Goal: Contribute content: Contribute content

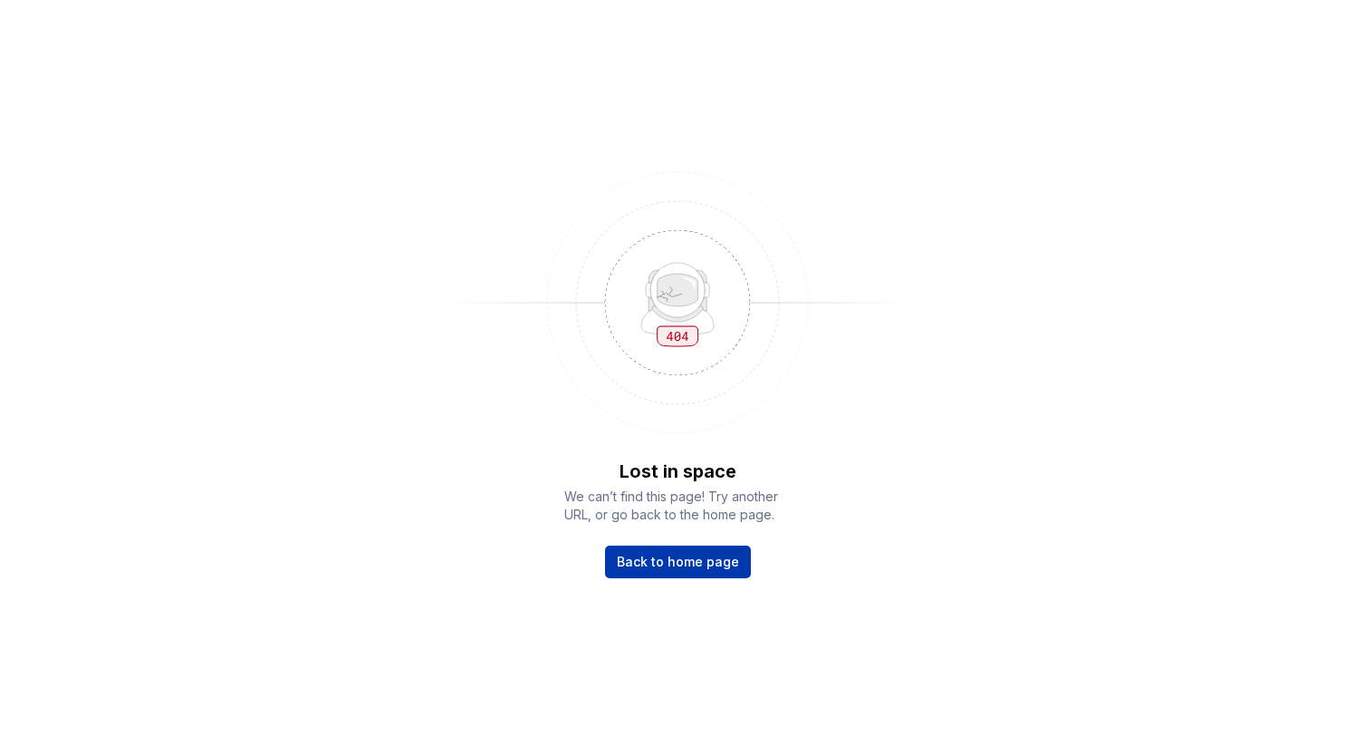
click at [706, 558] on span "Back to home page" at bounding box center [678, 562] width 122 height 18
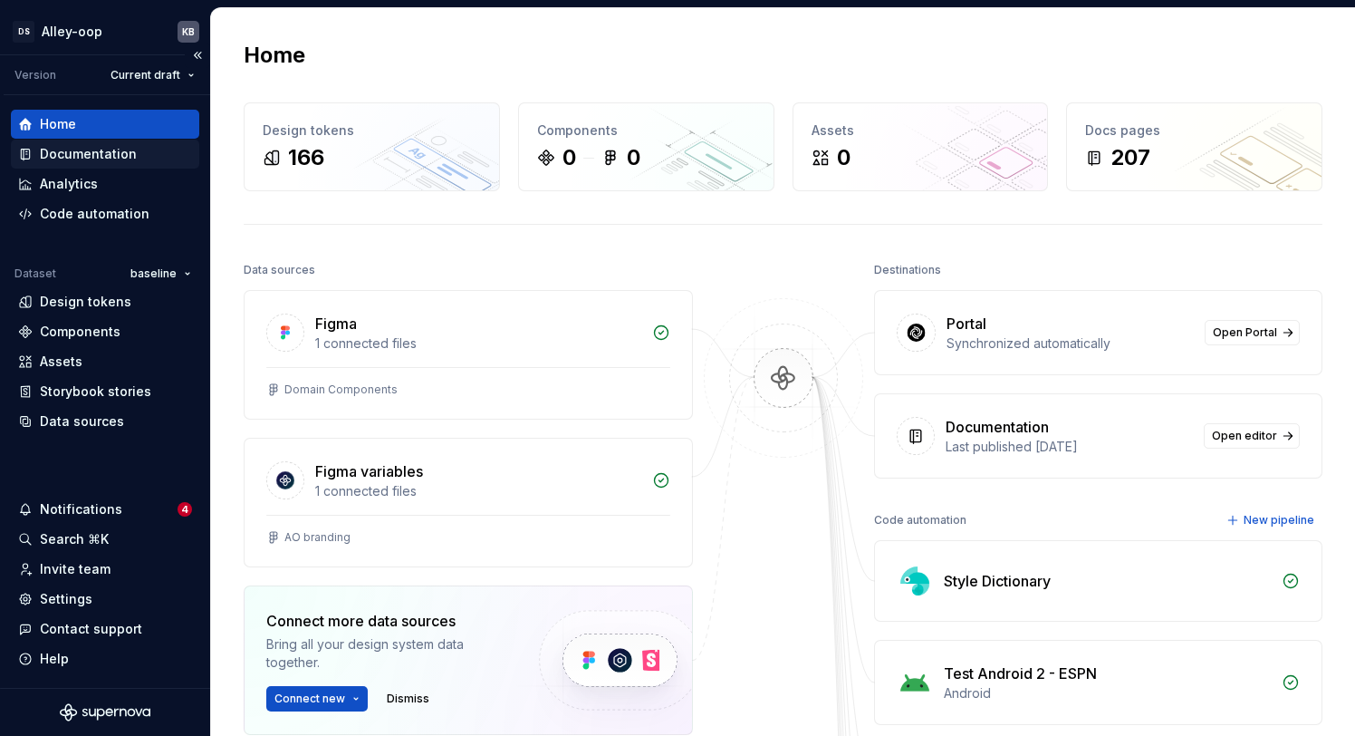
click at [133, 157] on div "Documentation" at bounding box center [105, 154] width 174 height 18
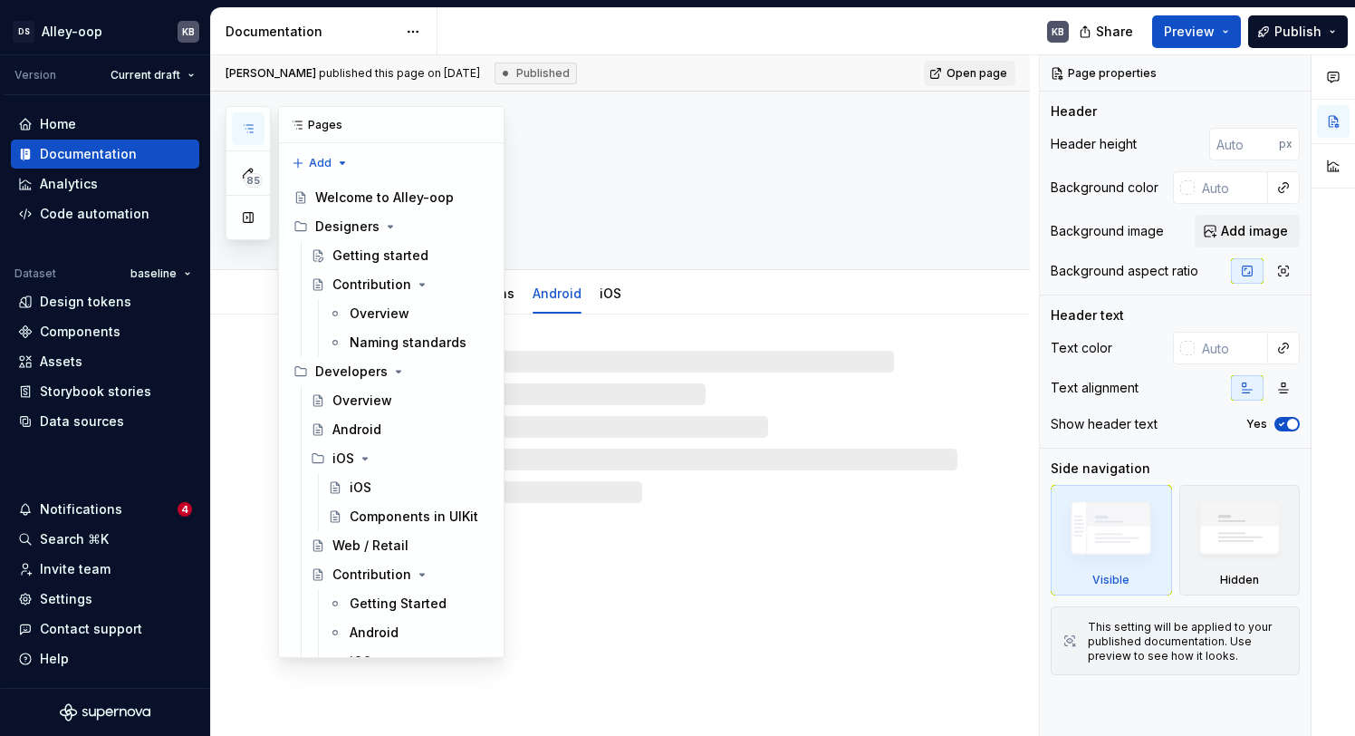
click at [245, 128] on icon "button" at bounding box center [248, 128] width 9 height 7
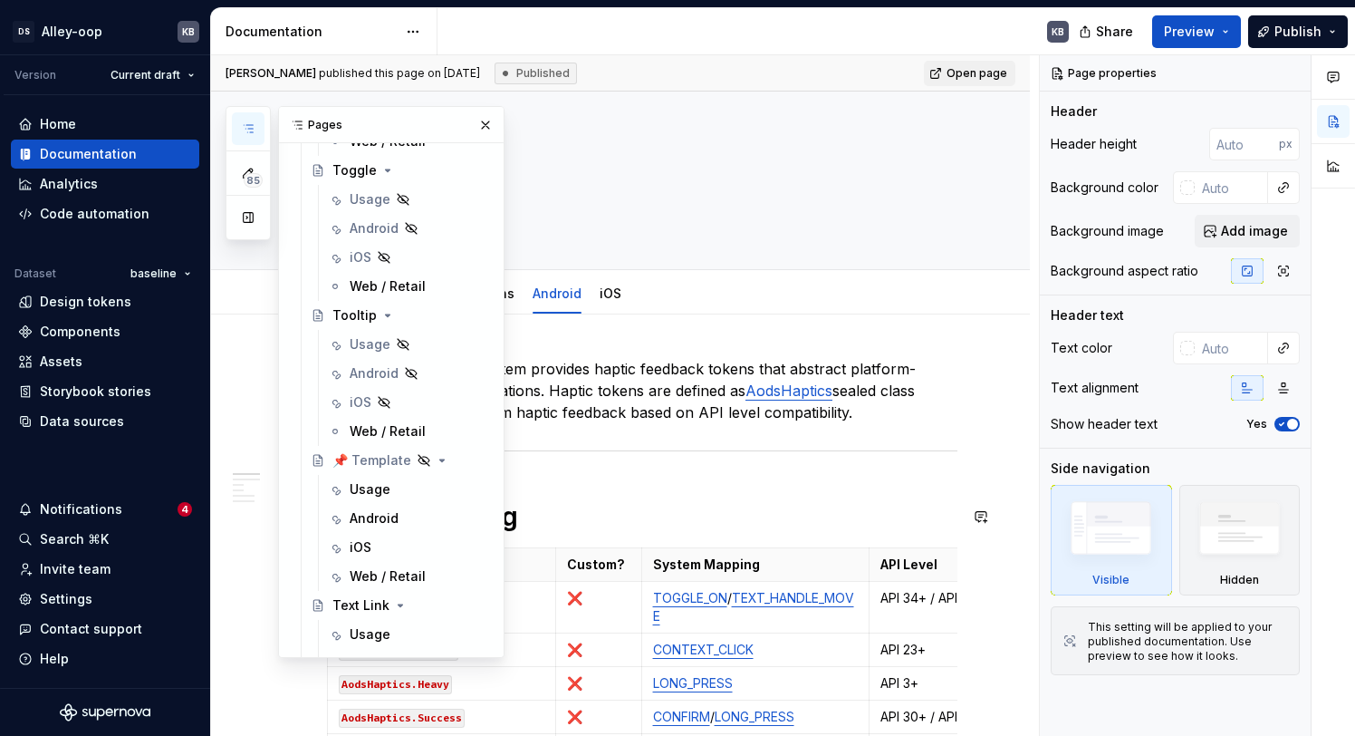
scroll to position [5887, 0]
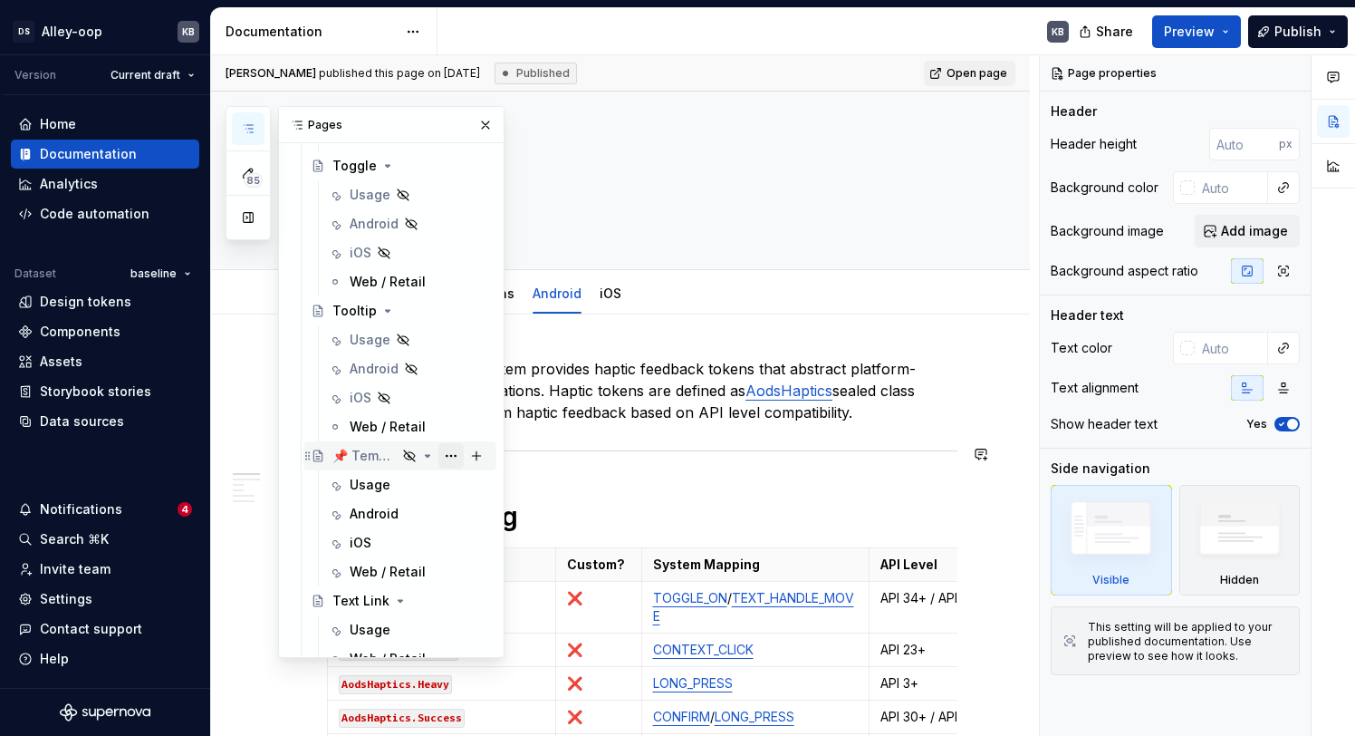
click at [452, 457] on button "Page tree" at bounding box center [450, 455] width 25 height 25
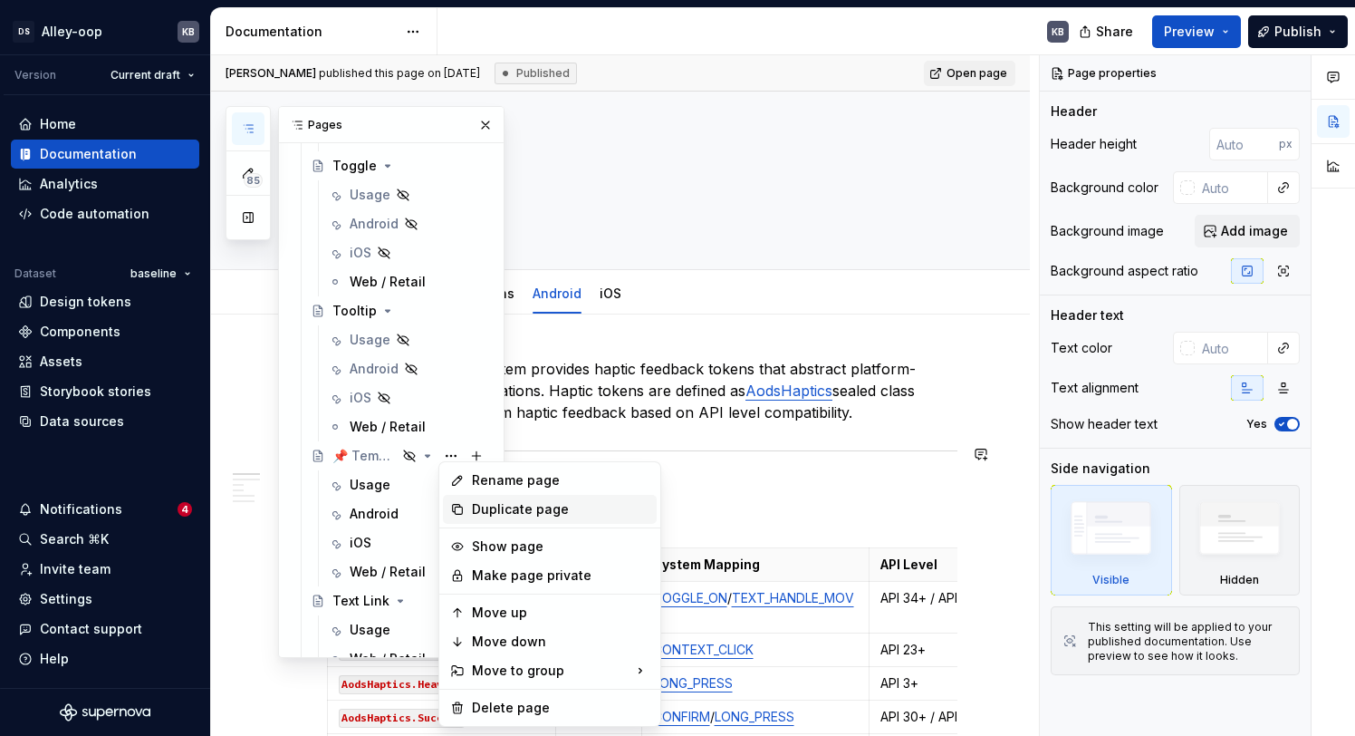
click at [542, 513] on div "Duplicate page" at bounding box center [561, 509] width 178 height 18
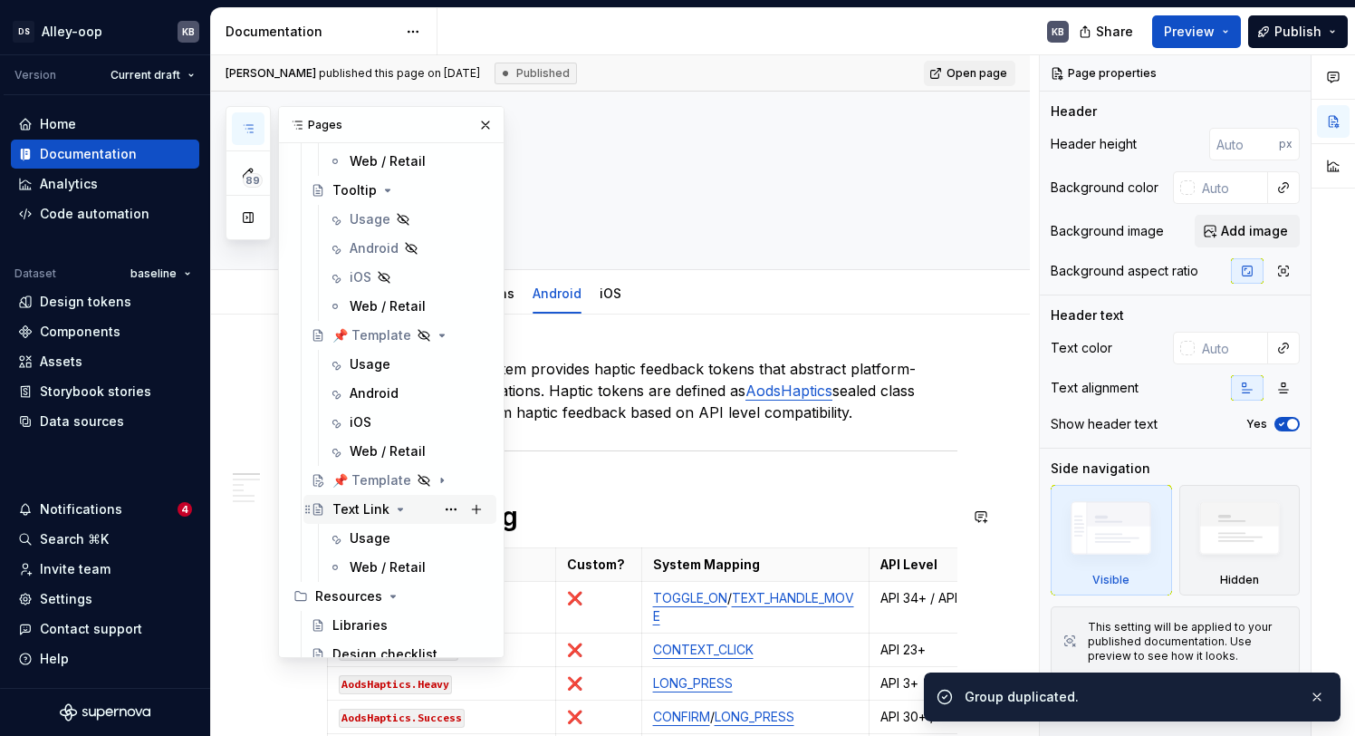
scroll to position [6010, 0]
click at [373, 479] on div "📌 Template" at bounding box center [364, 477] width 64 height 18
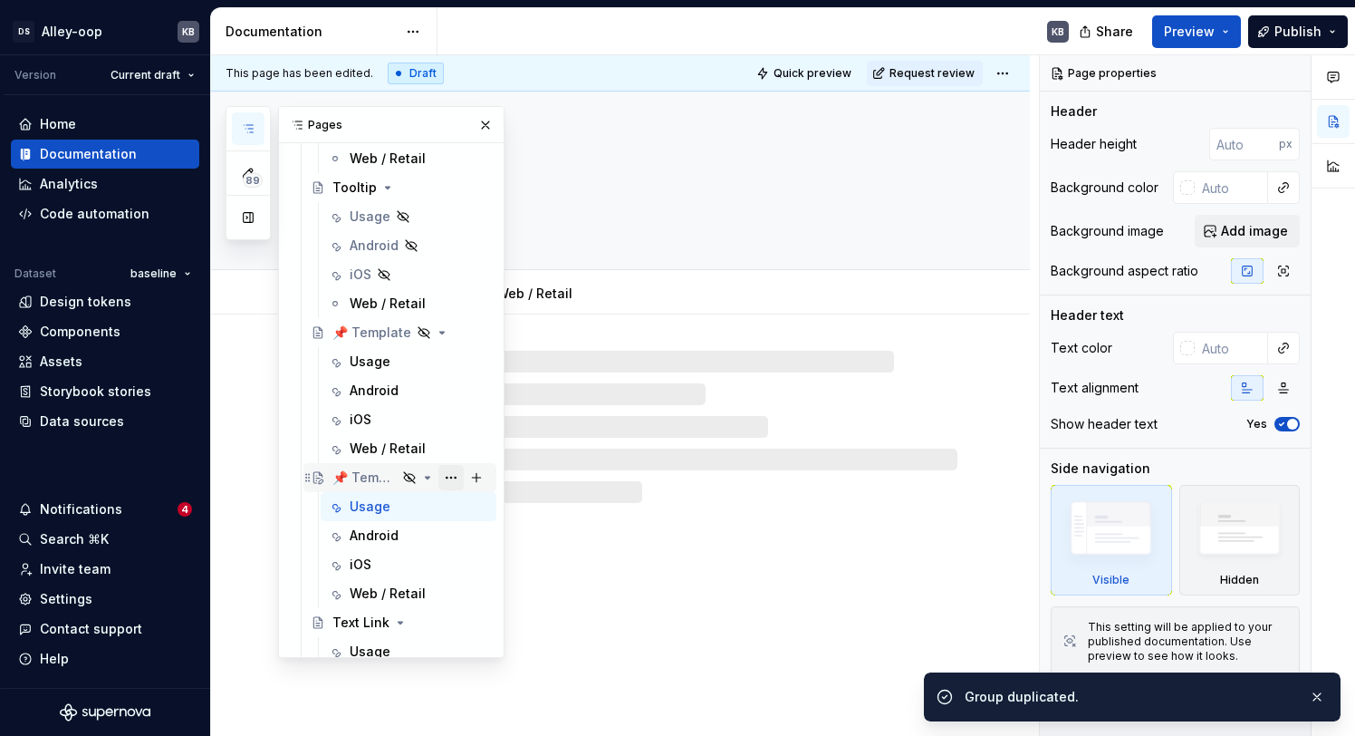
click at [457, 479] on button "Page tree" at bounding box center [450, 477] width 25 height 25
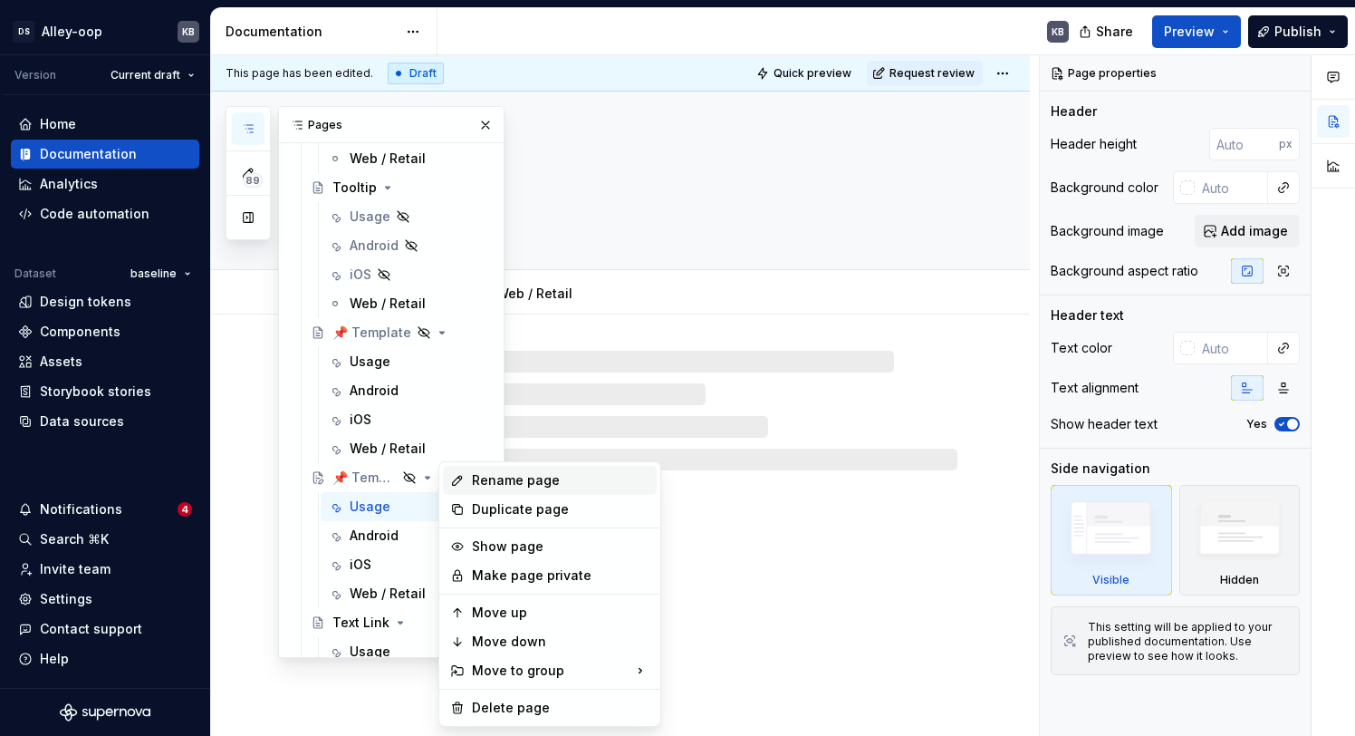
click at [536, 480] on div "Rename page" at bounding box center [561, 480] width 178 height 18
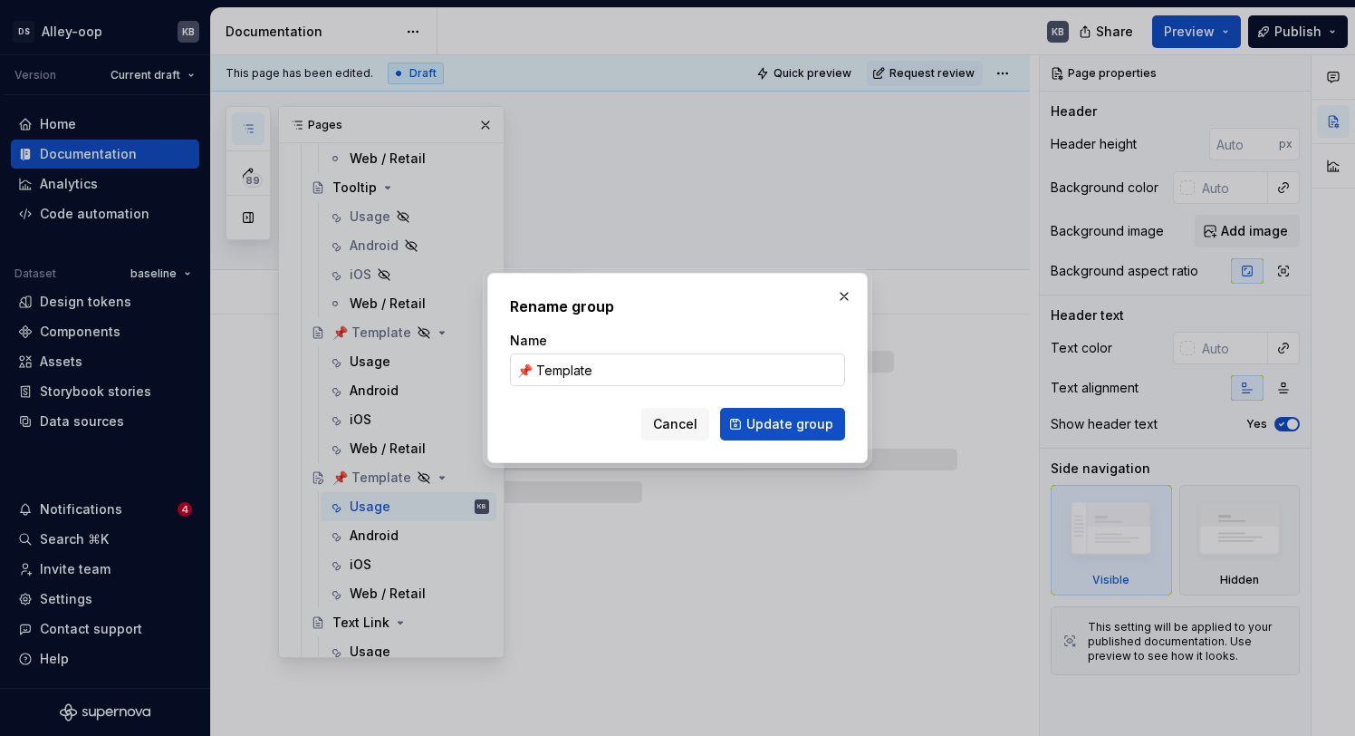
type textarea "*"
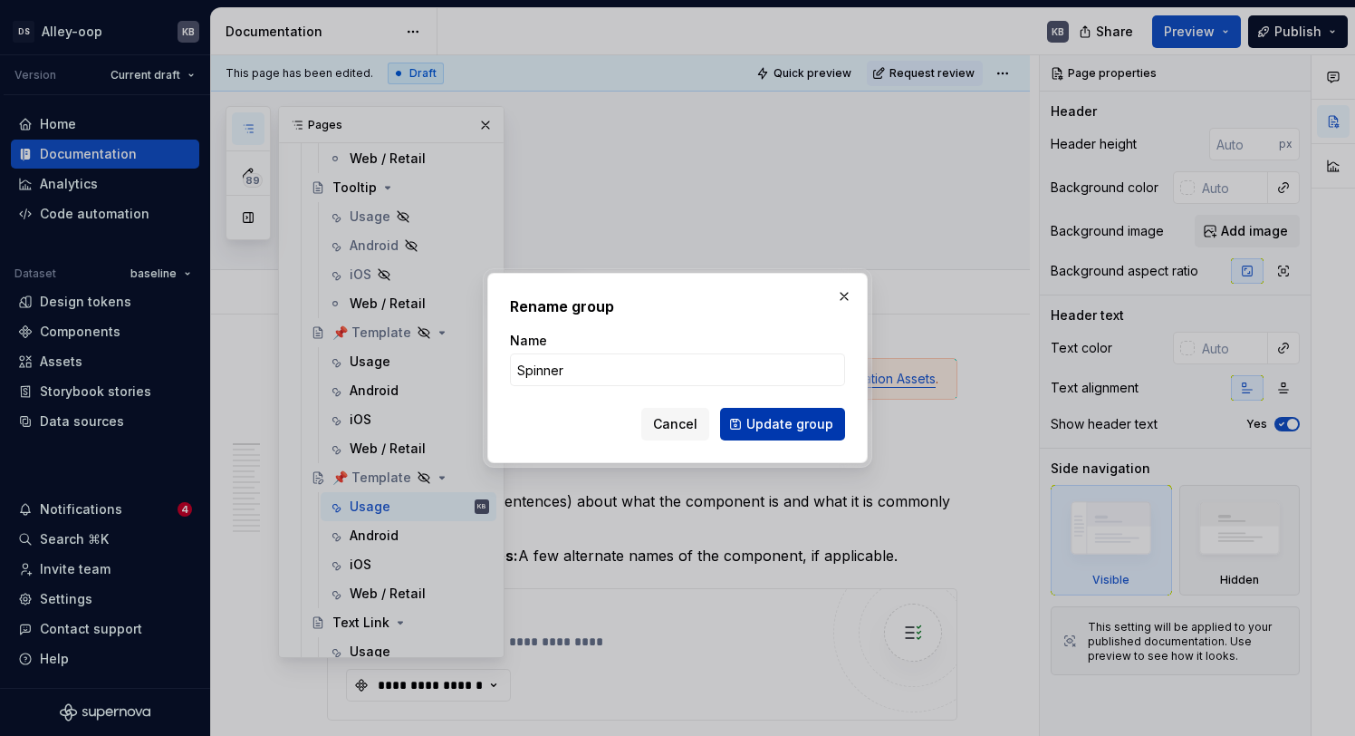
type input "Spinner"
click at [812, 430] on span "Update group" at bounding box center [789, 424] width 87 height 18
type textarea "*"
type textarea "Spinner"
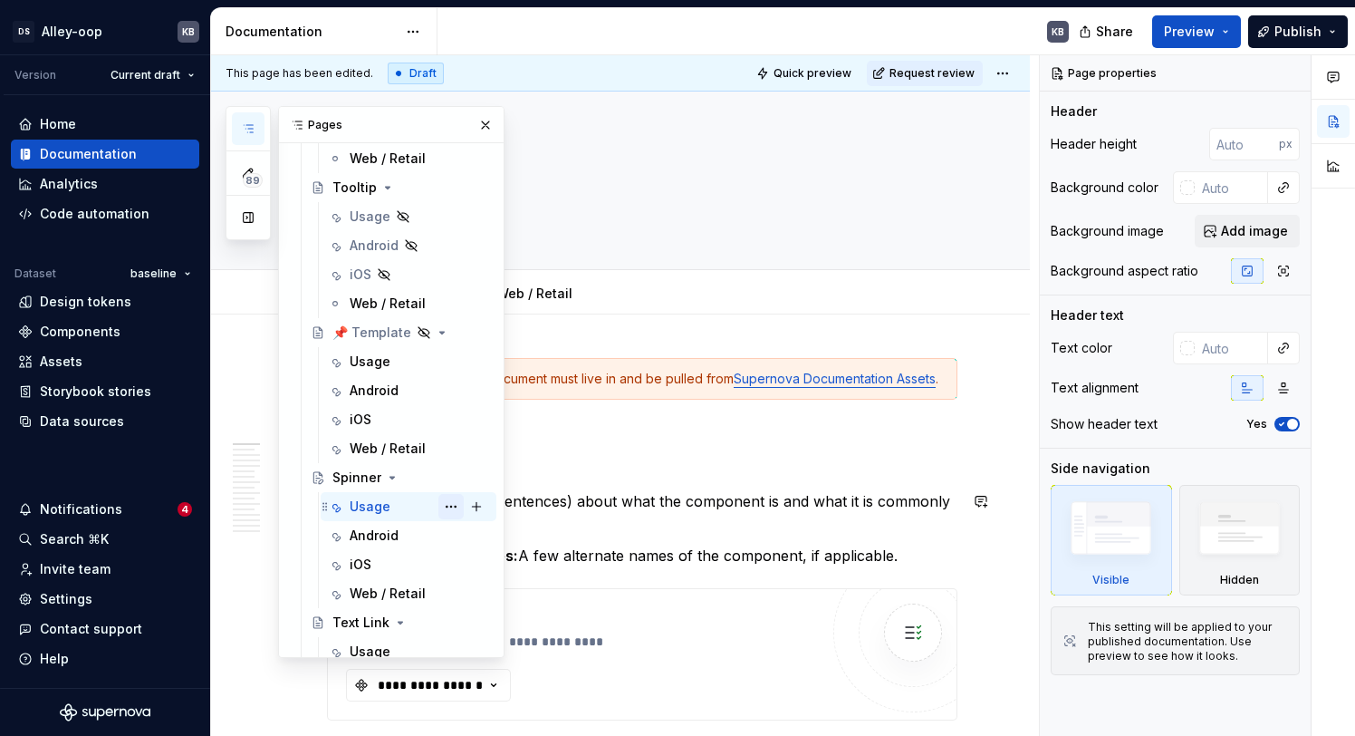
click at [447, 510] on button "Page tree" at bounding box center [450, 506] width 25 height 25
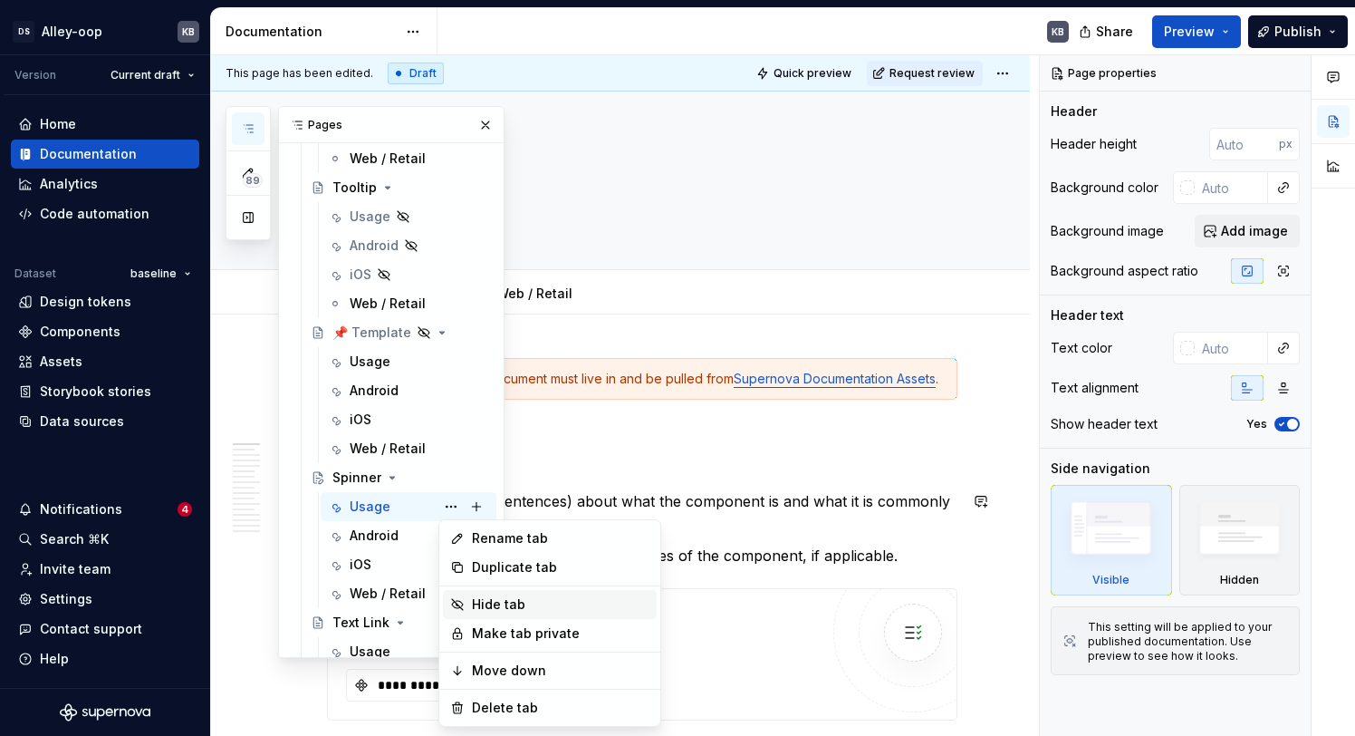
click at [503, 598] on div "Hide tab" at bounding box center [561, 604] width 178 height 18
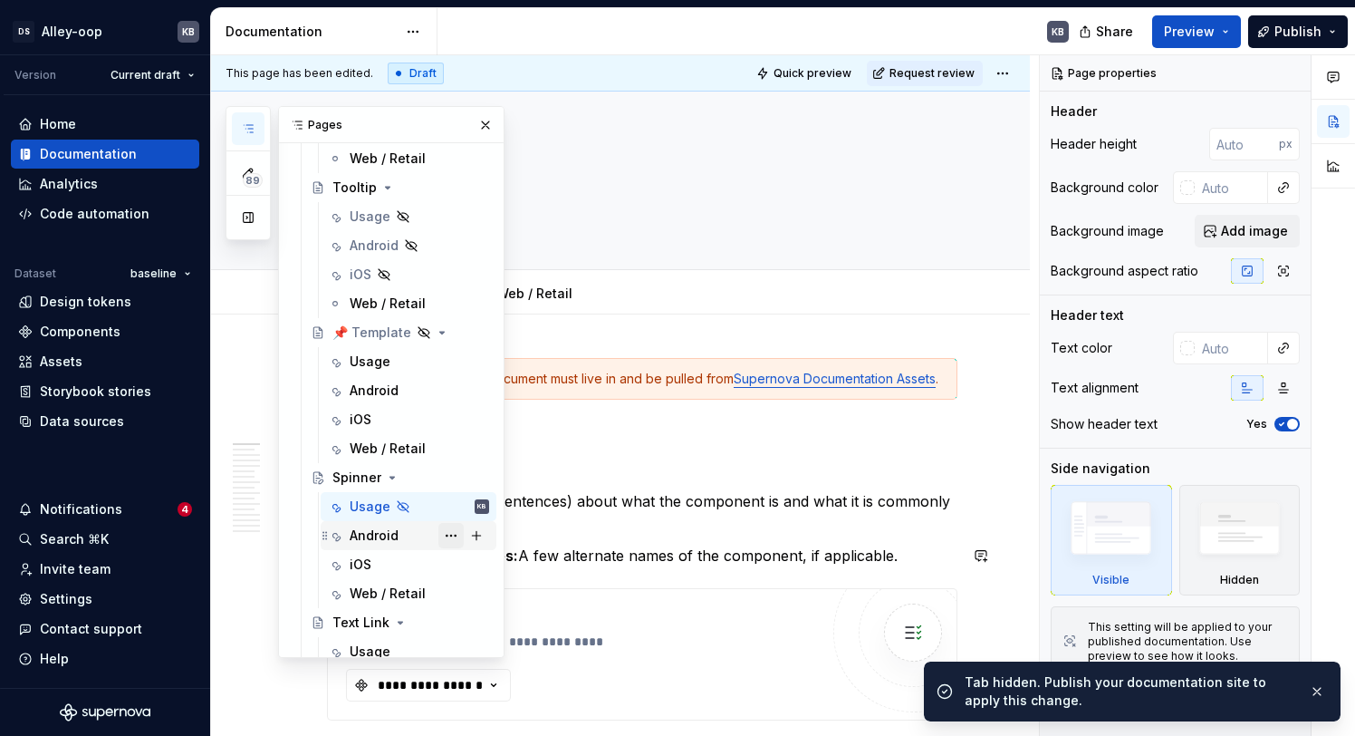
click at [457, 535] on button "Page tree" at bounding box center [450, 535] width 25 height 25
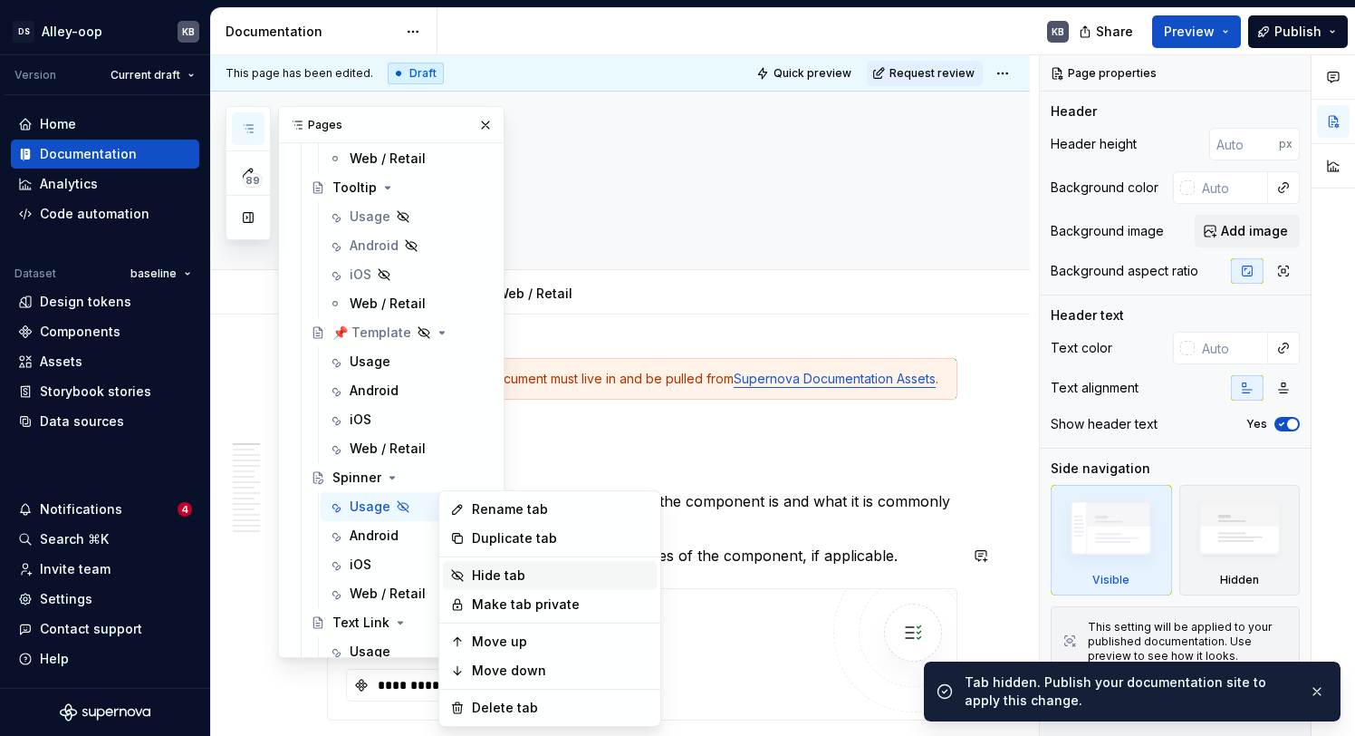
click at [494, 571] on div "Hide tab" at bounding box center [561, 575] width 178 height 18
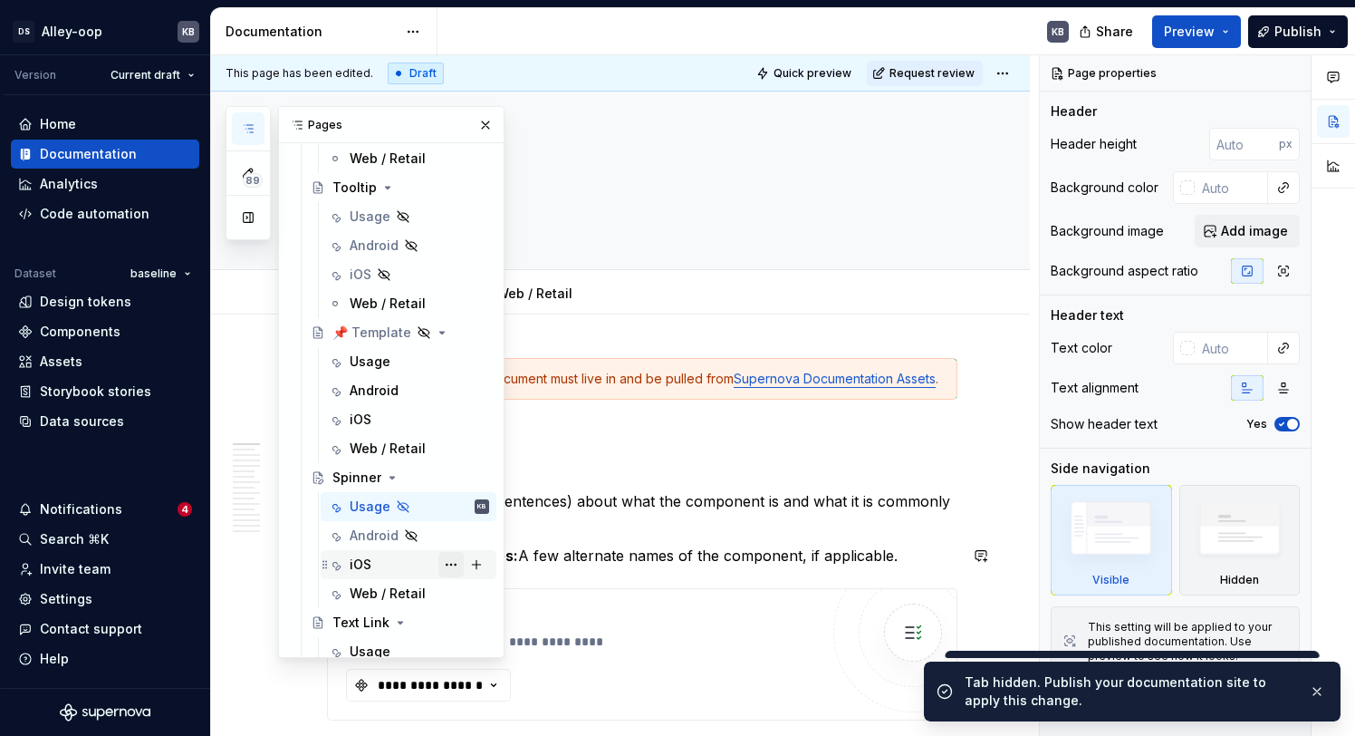
click at [439, 563] on button "Page tree" at bounding box center [450, 564] width 25 height 25
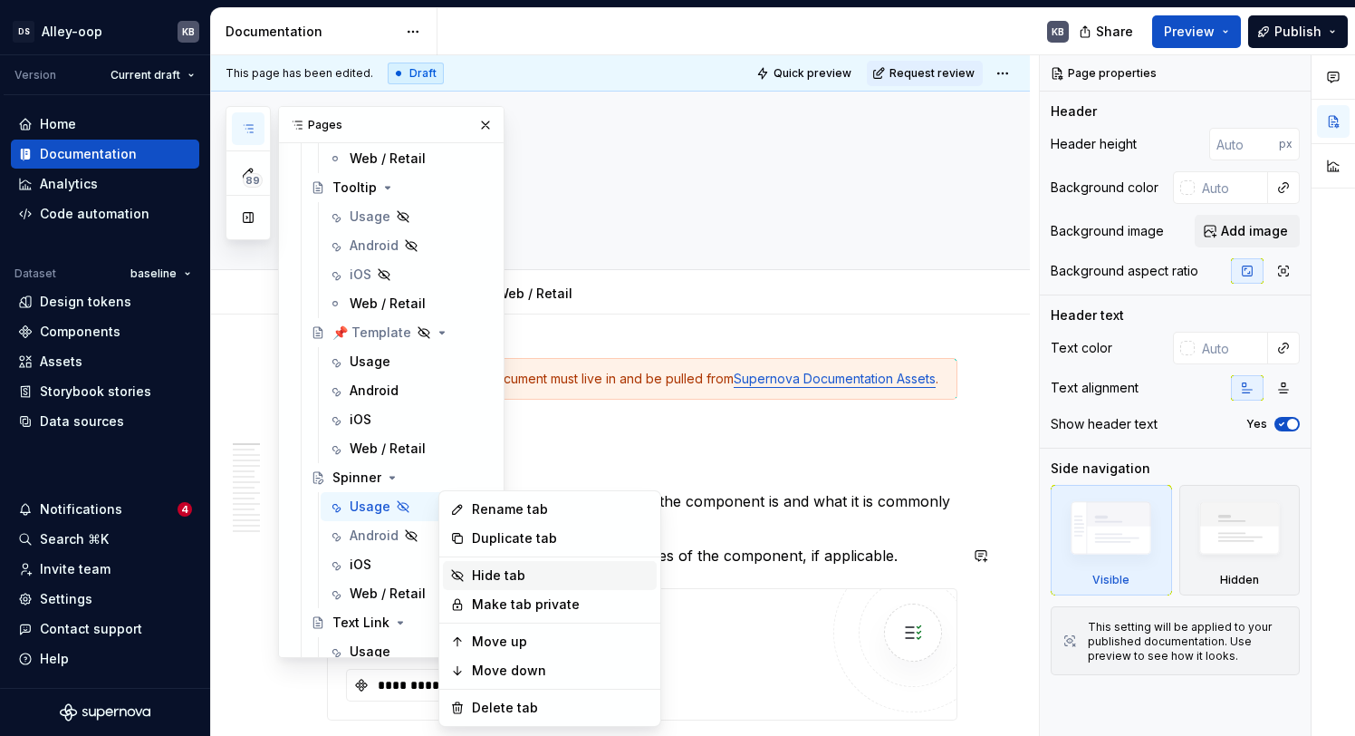
click at [493, 580] on div "Hide tab" at bounding box center [561, 575] width 178 height 18
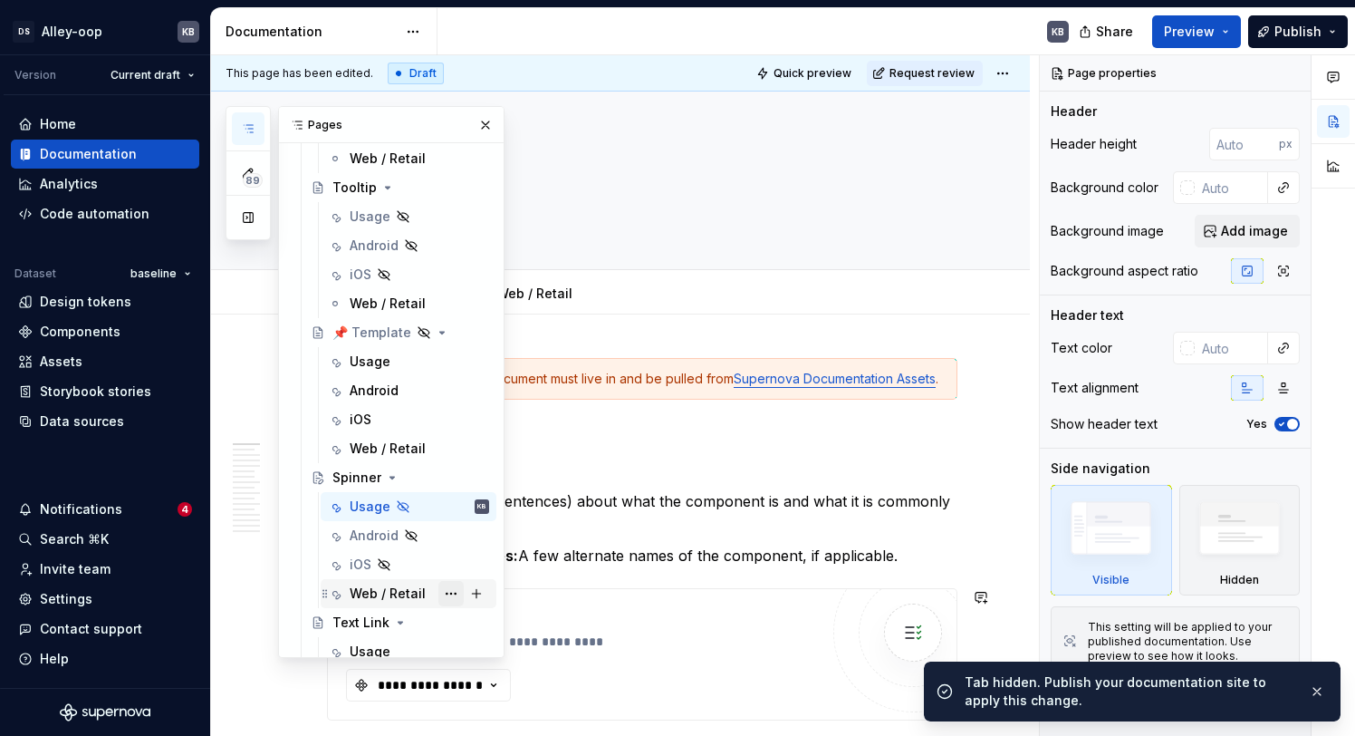
click at [443, 590] on button "Page tree" at bounding box center [450, 593] width 25 height 25
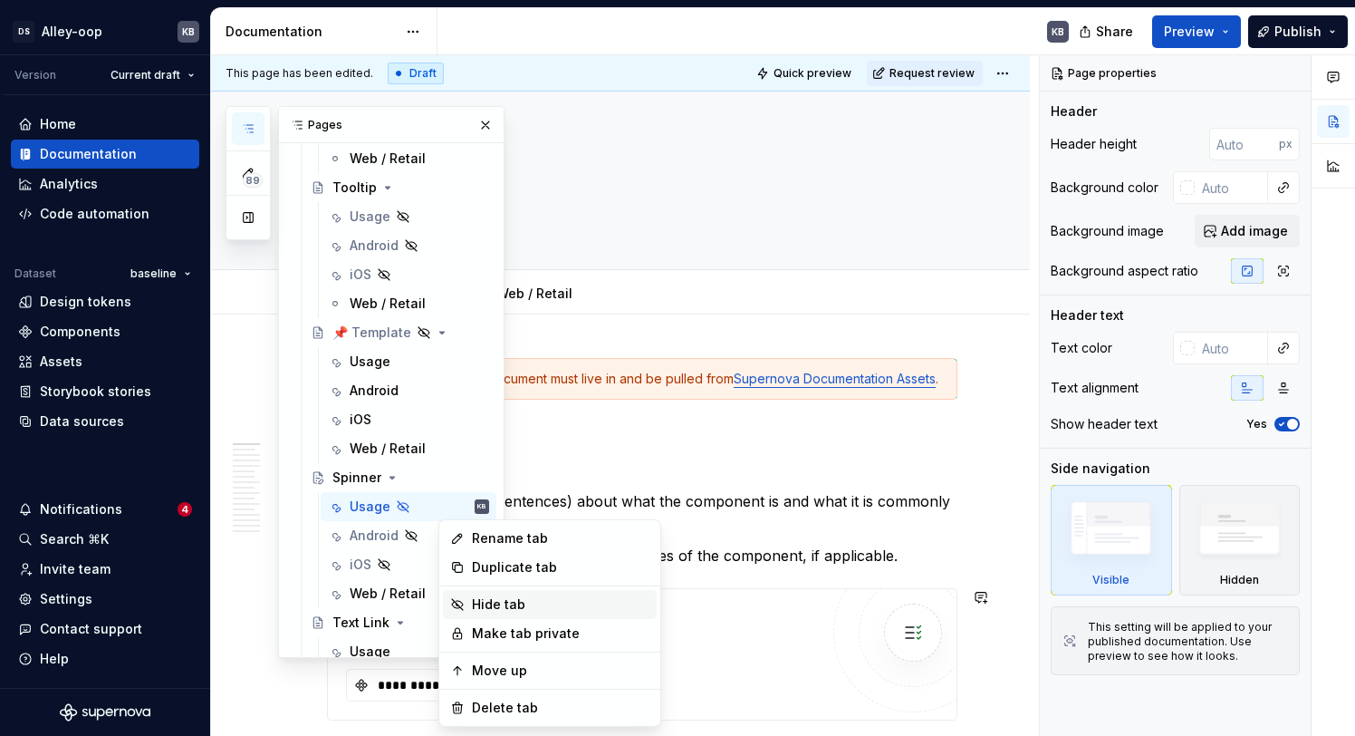
click at [494, 596] on div "Hide tab" at bounding box center [561, 604] width 178 height 18
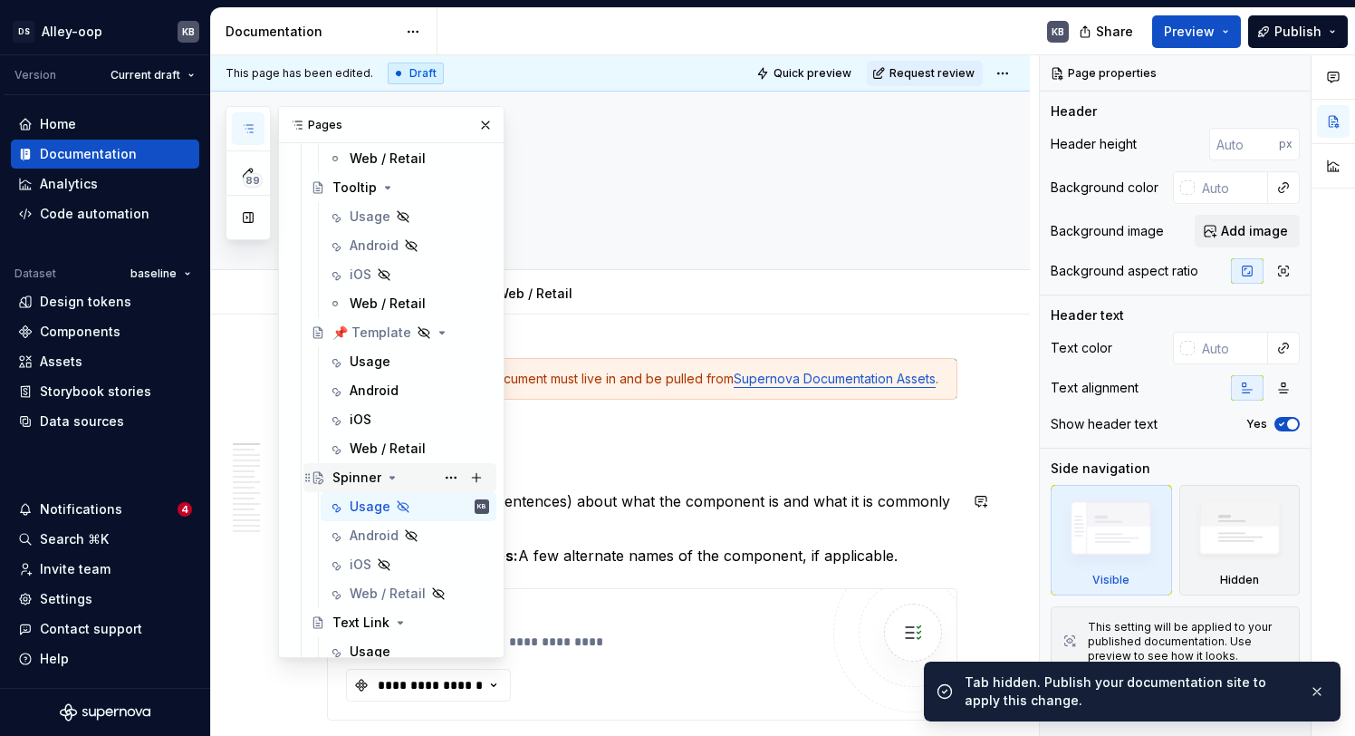
click at [393, 478] on icon "Page tree" at bounding box center [392, 477] width 14 height 14
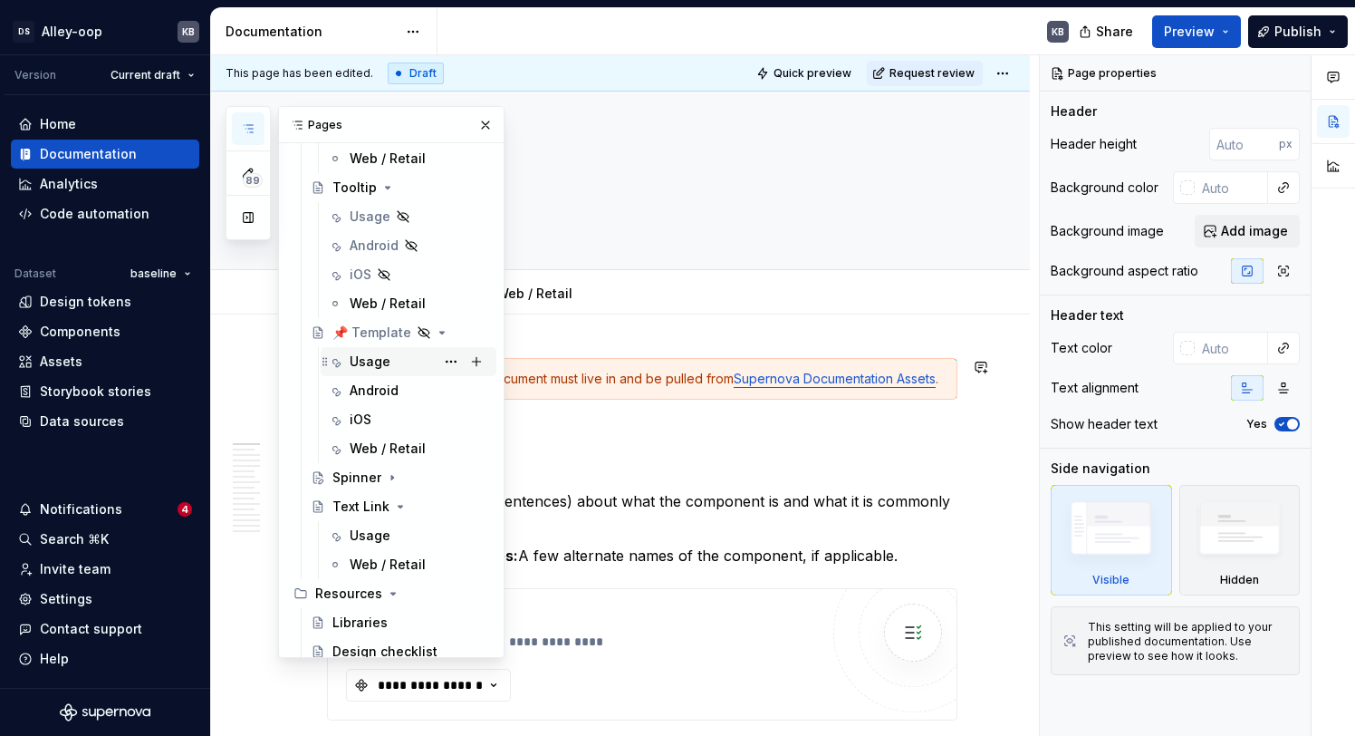
drag, startPoint x: 444, startPoint y: 479, endPoint x: 417, endPoint y: 361, distance: 120.8
click at [396, 481] on icon "Page tree" at bounding box center [392, 477] width 14 height 14
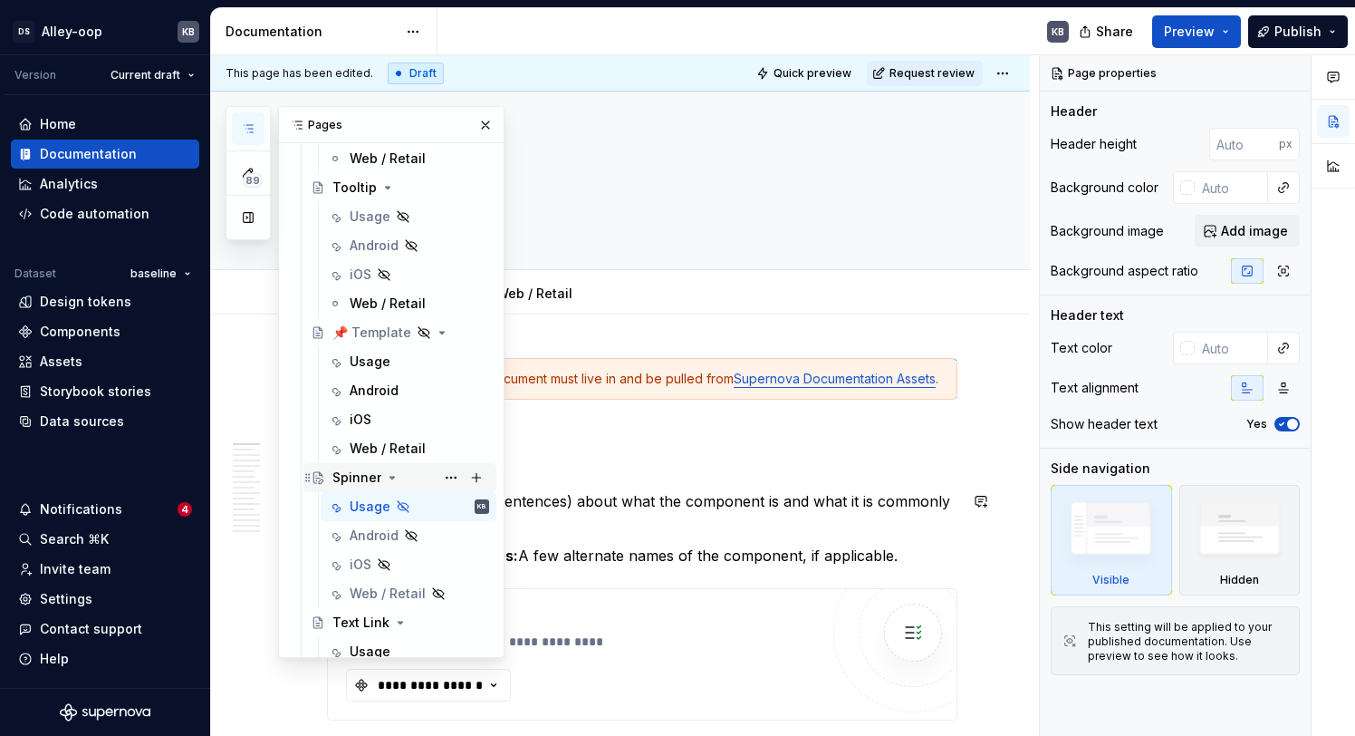
click at [396, 481] on icon "Page tree" at bounding box center [392, 477] width 14 height 14
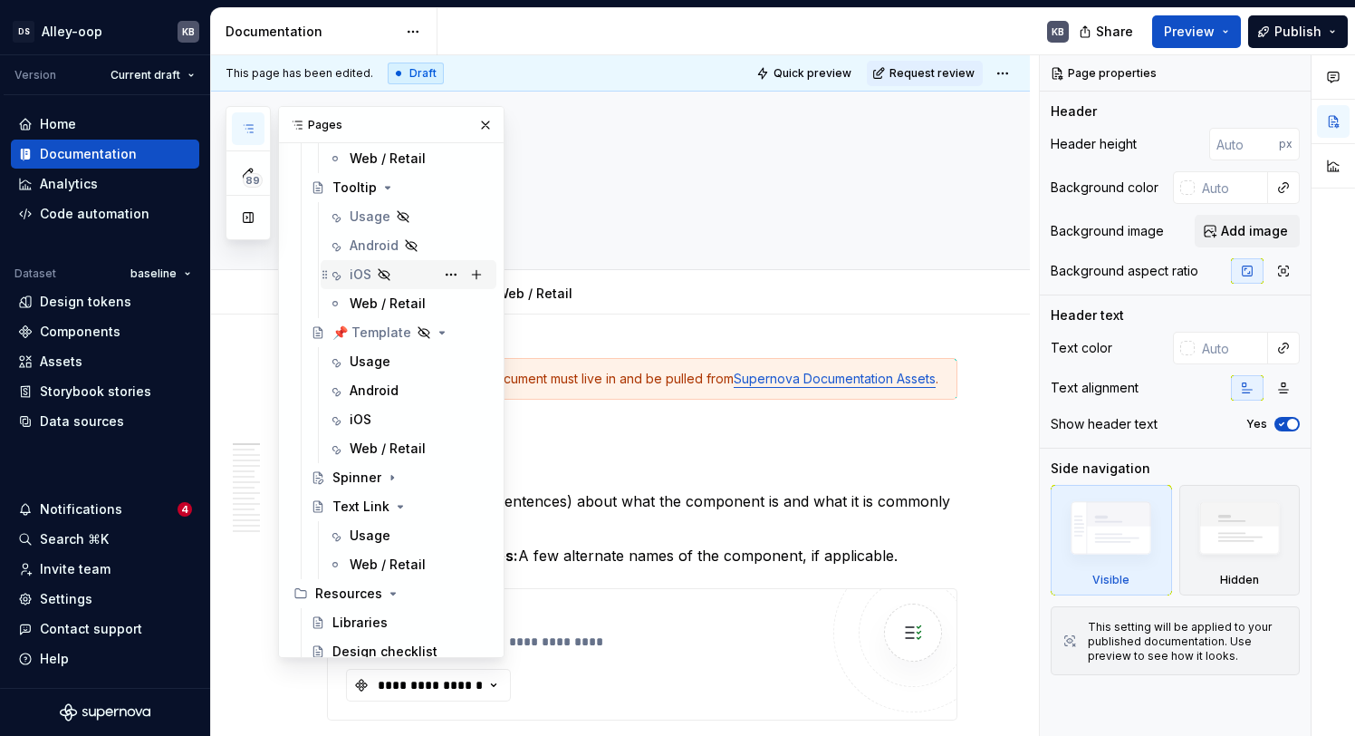
drag, startPoint x: 446, startPoint y: 480, endPoint x: 433, endPoint y: 268, distance: 212.3
click at [451, 479] on button "Page tree" at bounding box center [450, 477] width 25 height 25
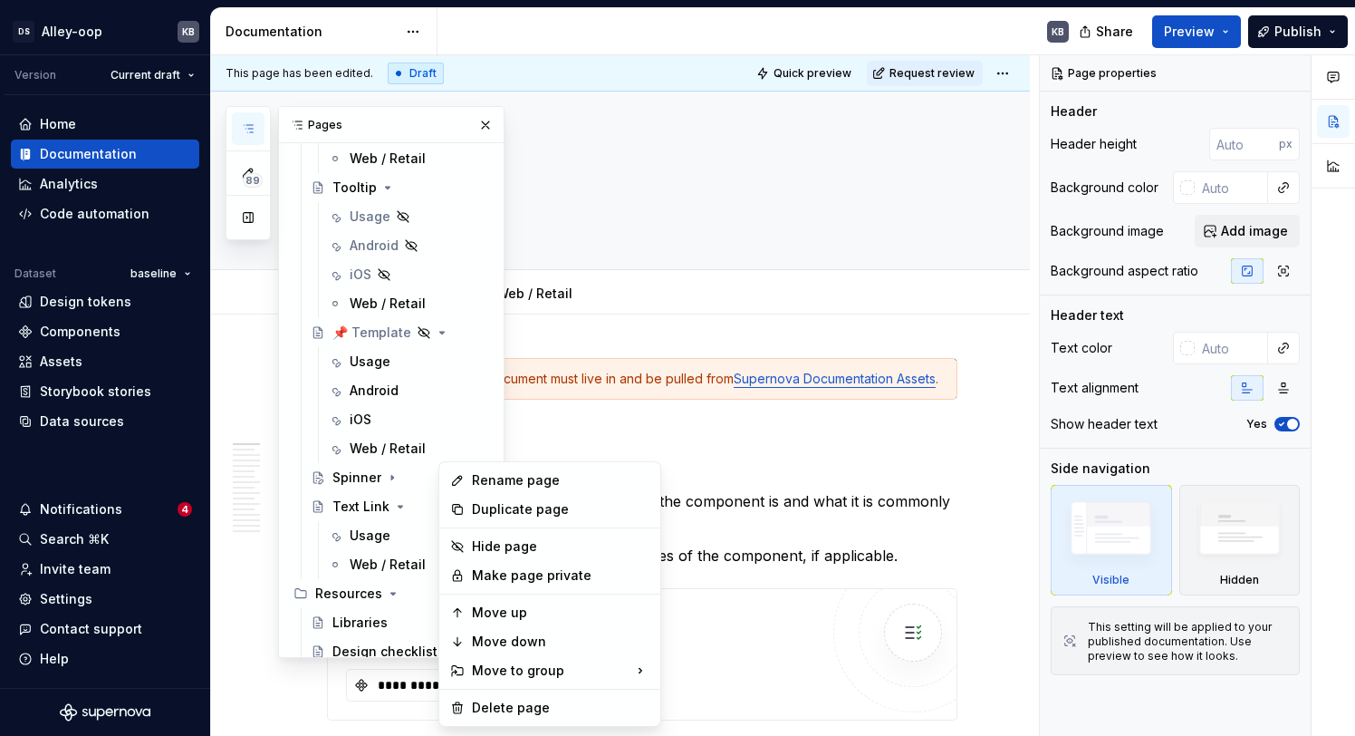
click at [462, 283] on div "89 Pages Add Accessibility guide for tree Page tree. Navigate the tree with the…" at bounding box center [365, 382] width 279 height 552
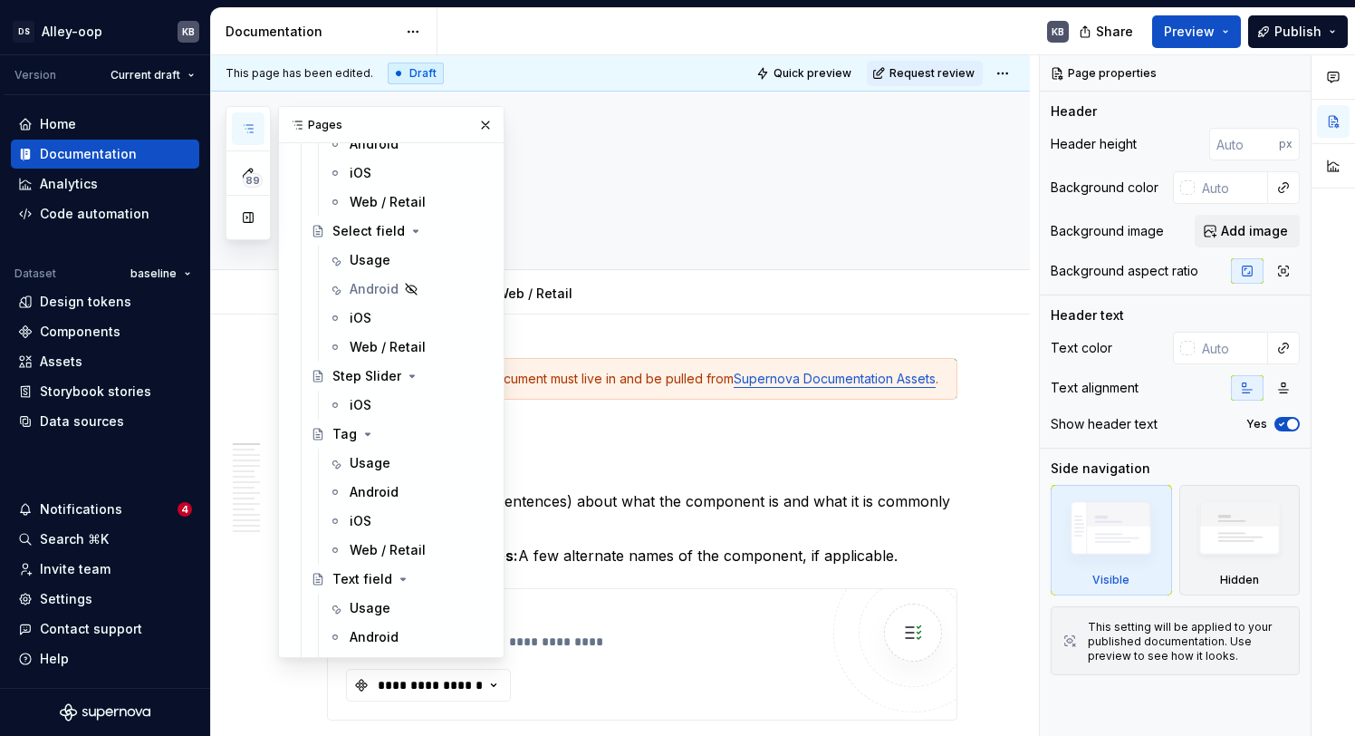
scroll to position [5330, 0]
click at [369, 433] on icon "Page tree" at bounding box center [368, 432] width 14 height 14
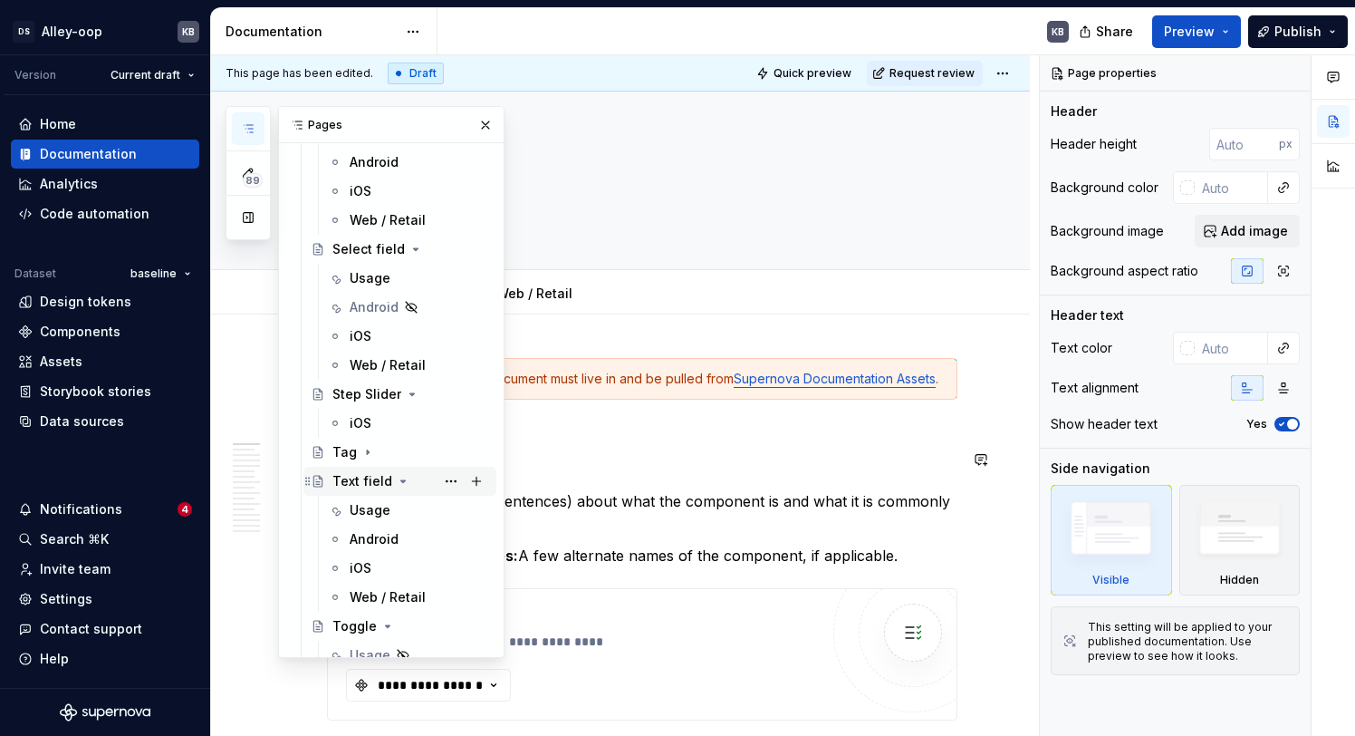
click at [397, 484] on icon "Page tree" at bounding box center [403, 481] width 14 height 14
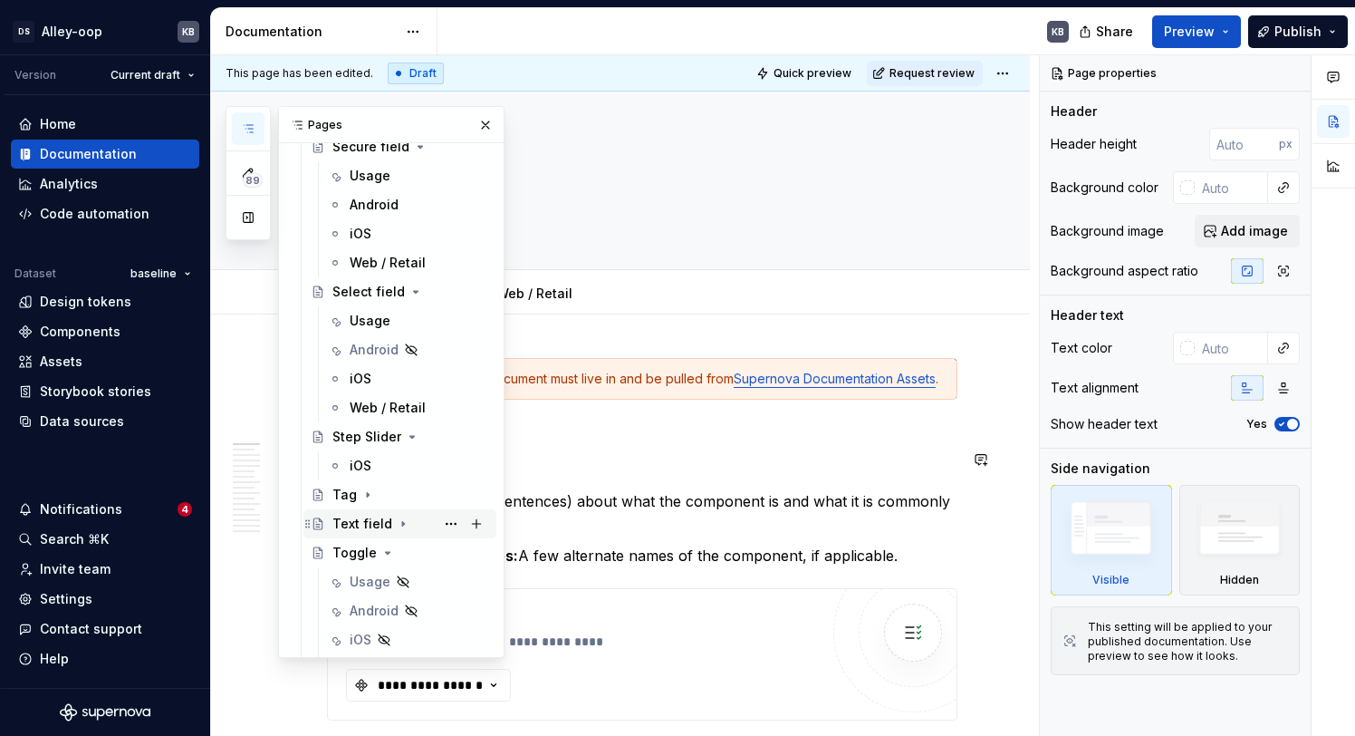
scroll to position [5265, 0]
click at [382, 556] on icon "Page tree" at bounding box center [387, 555] width 14 height 14
click at [381, 586] on icon "Page tree" at bounding box center [387, 584] width 14 height 14
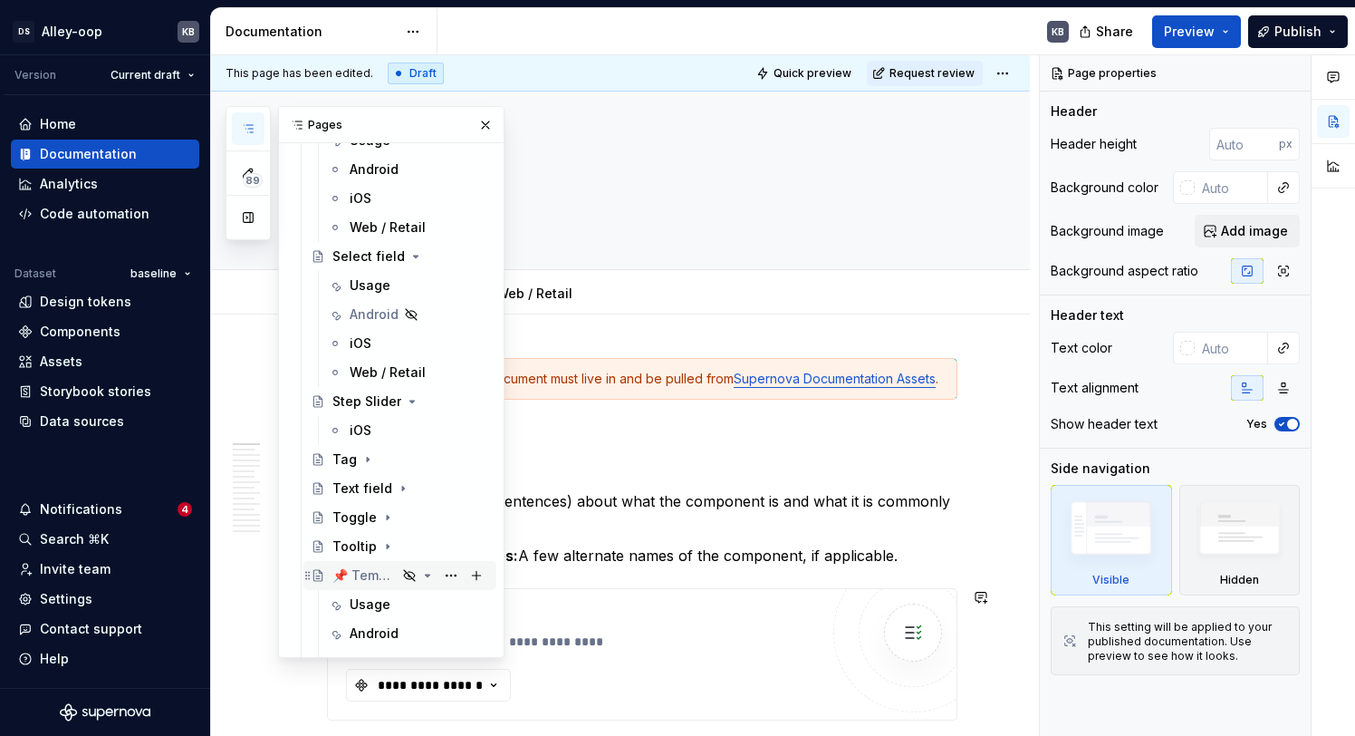
scroll to position [5335, 0]
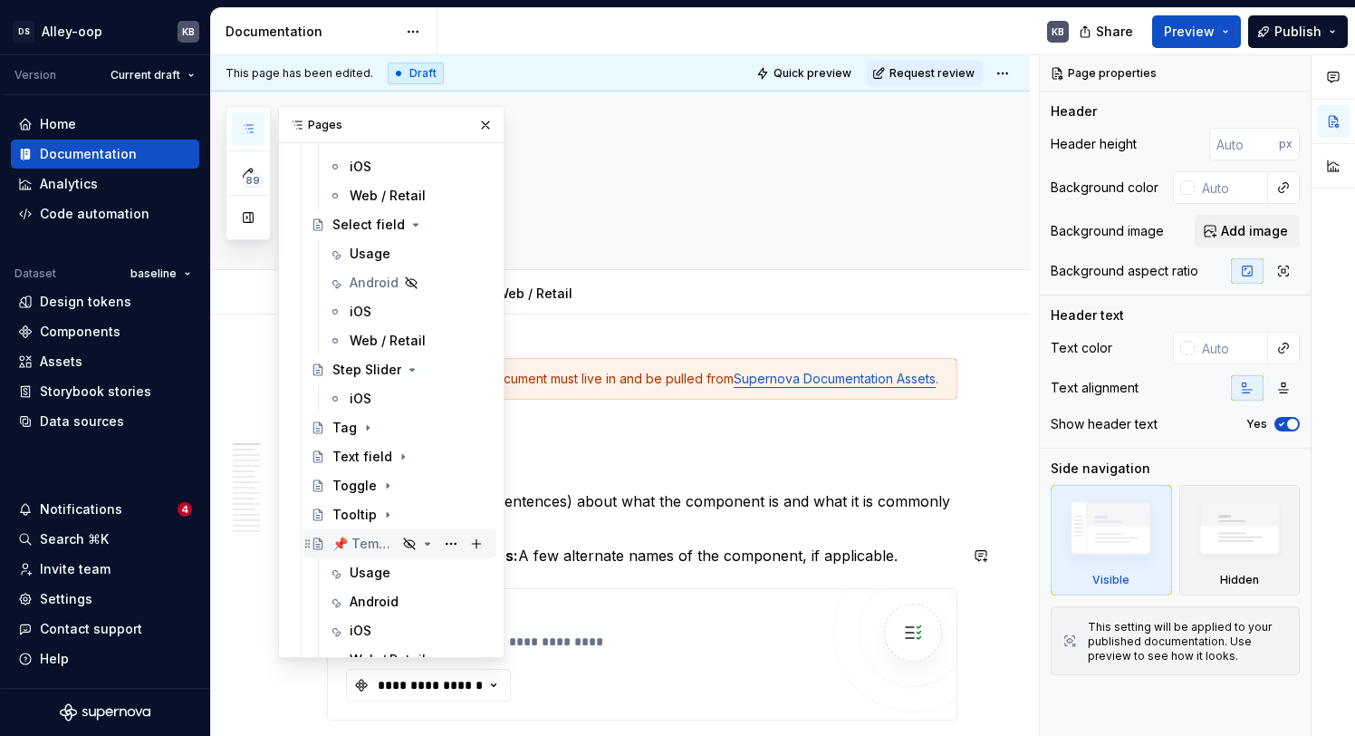
click at [428, 545] on icon "Page tree" at bounding box center [427, 543] width 14 height 14
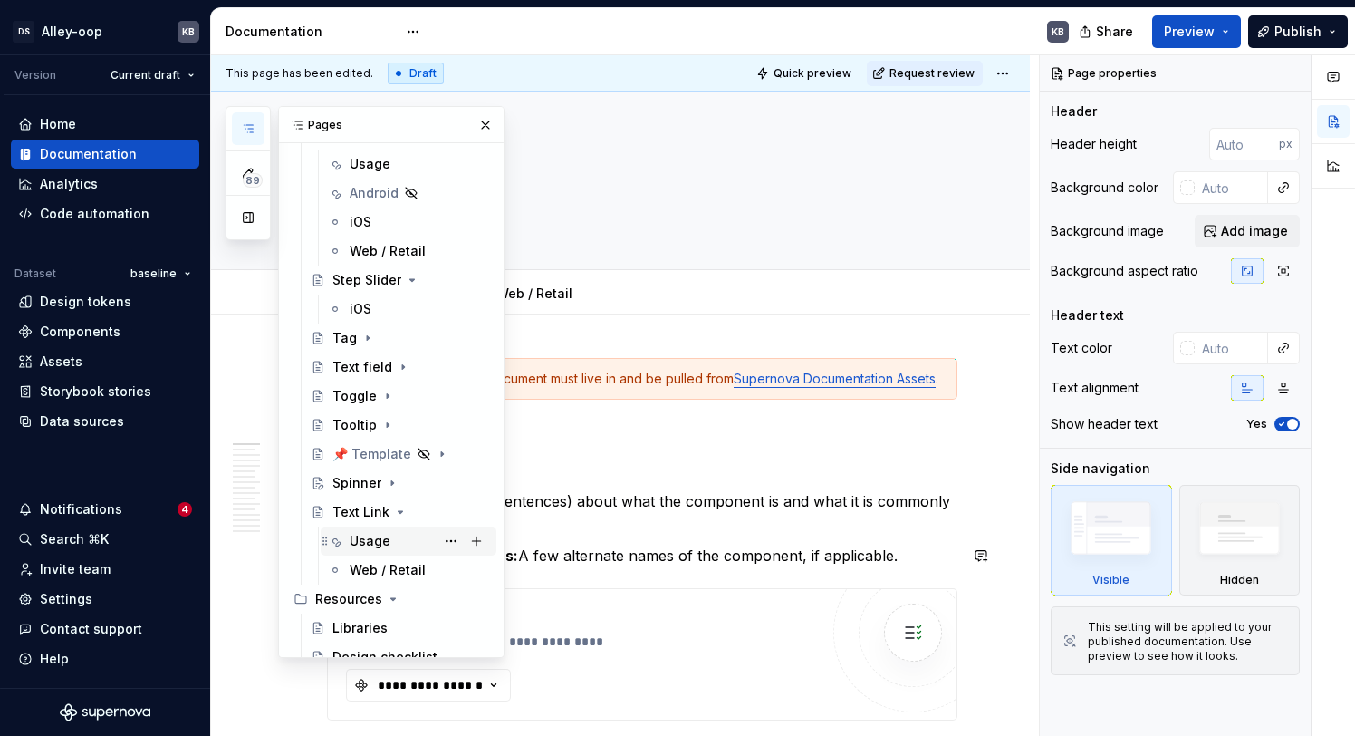
scroll to position [5446, 0]
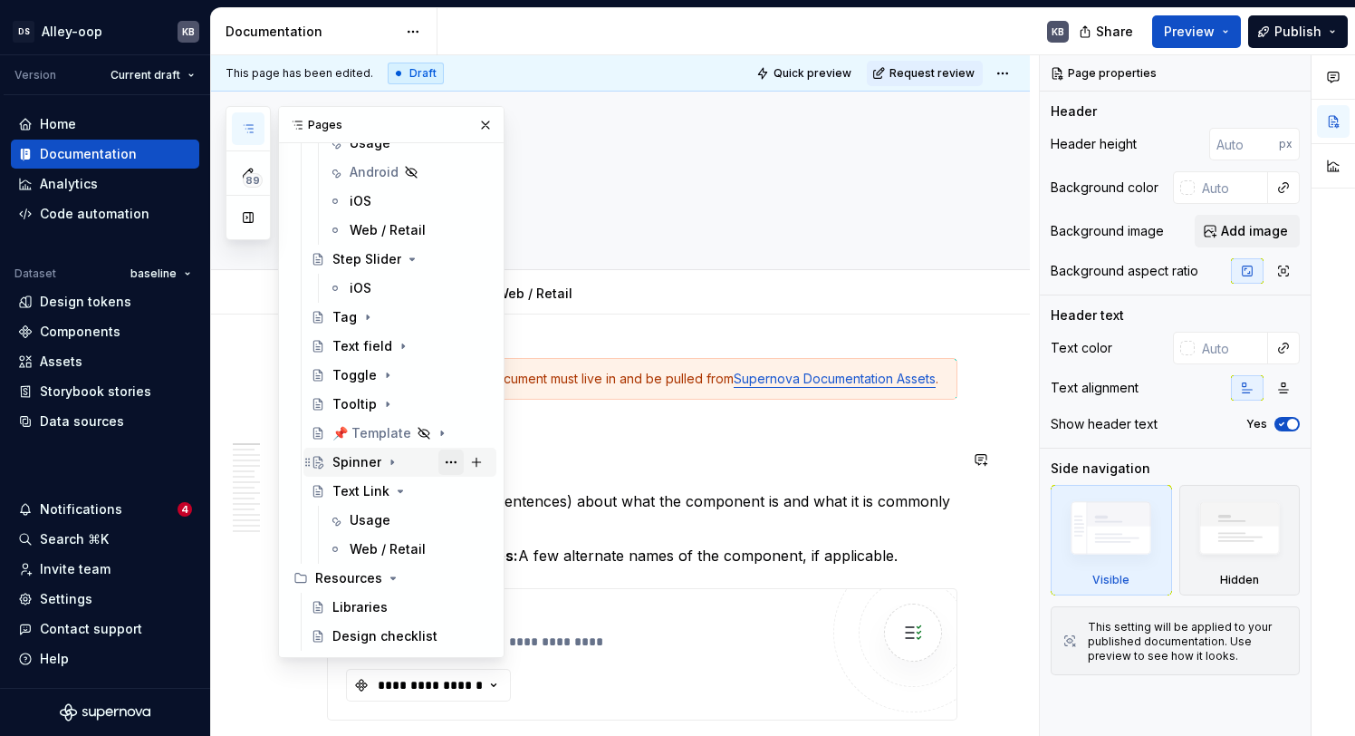
click at [447, 463] on button "Page tree" at bounding box center [450, 461] width 25 height 25
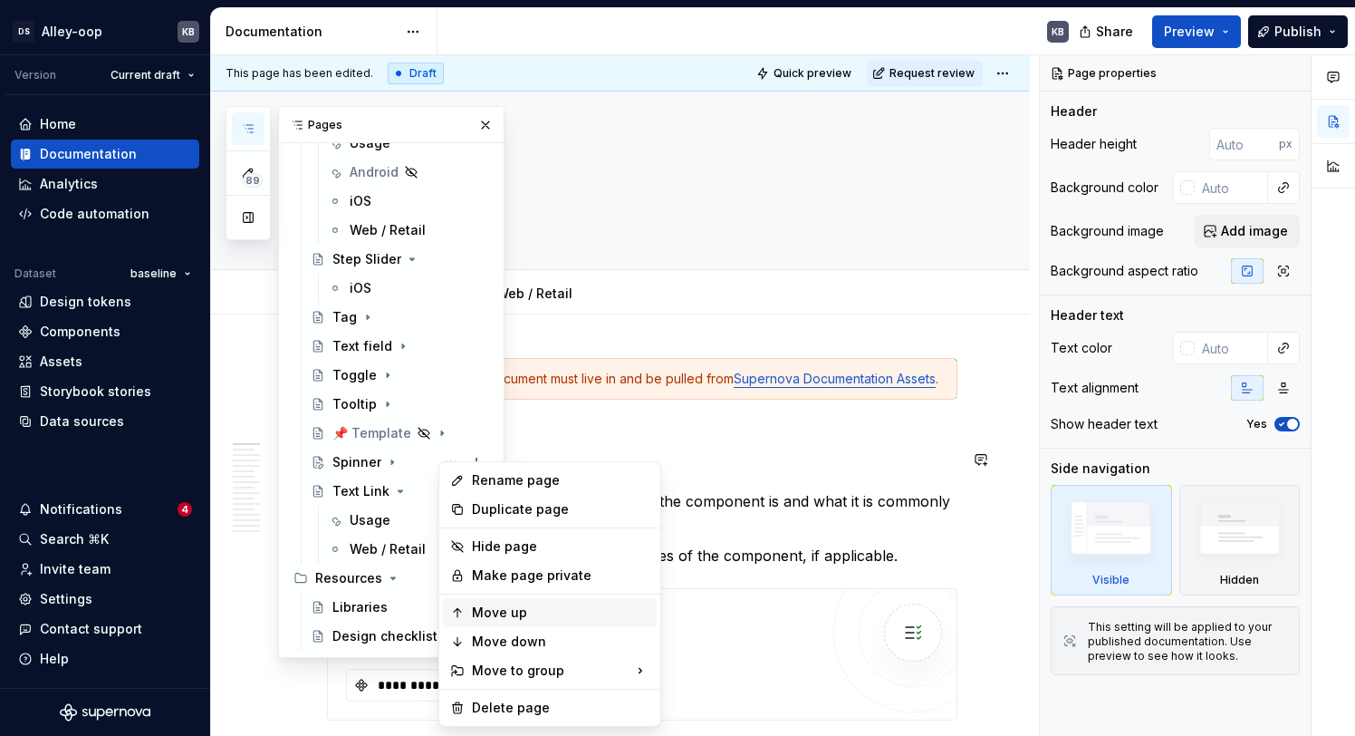
click at [548, 620] on div "Move up" at bounding box center [561, 612] width 178 height 18
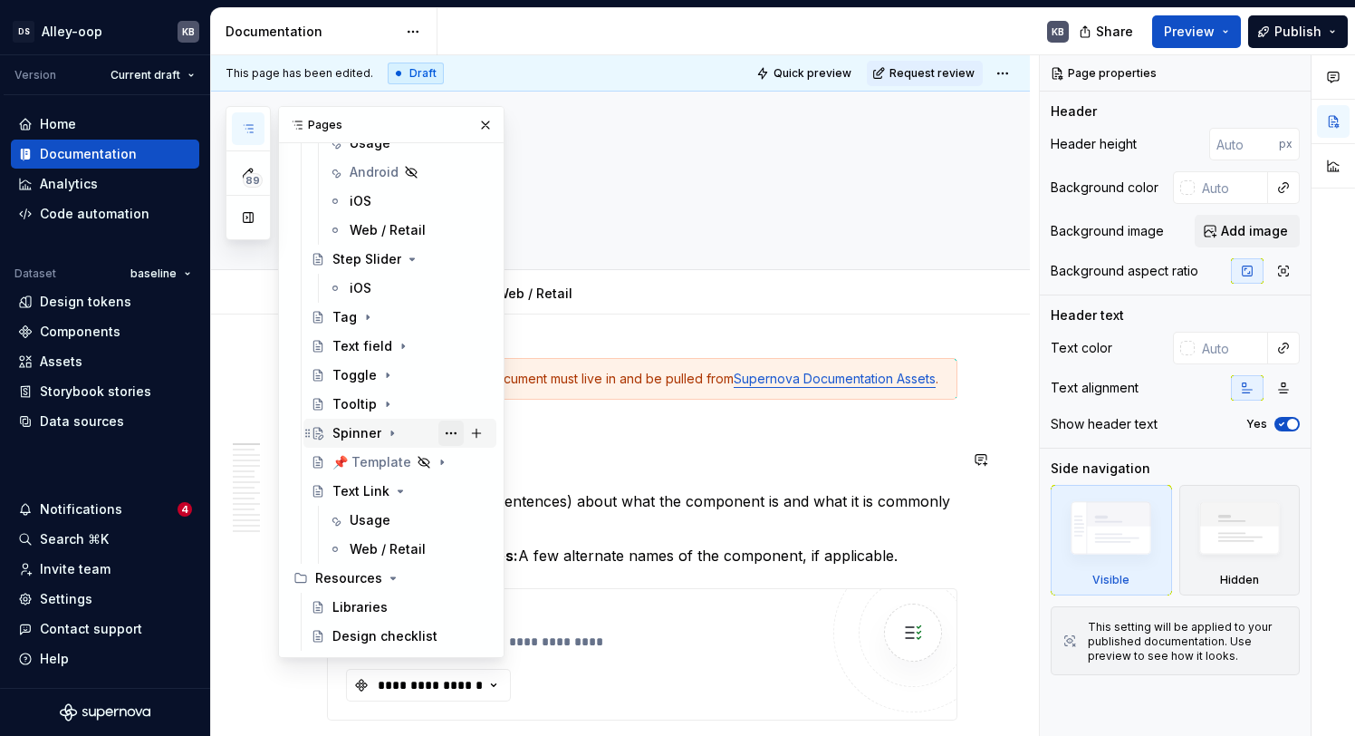
click at [448, 428] on button "Page tree" at bounding box center [450, 432] width 25 height 25
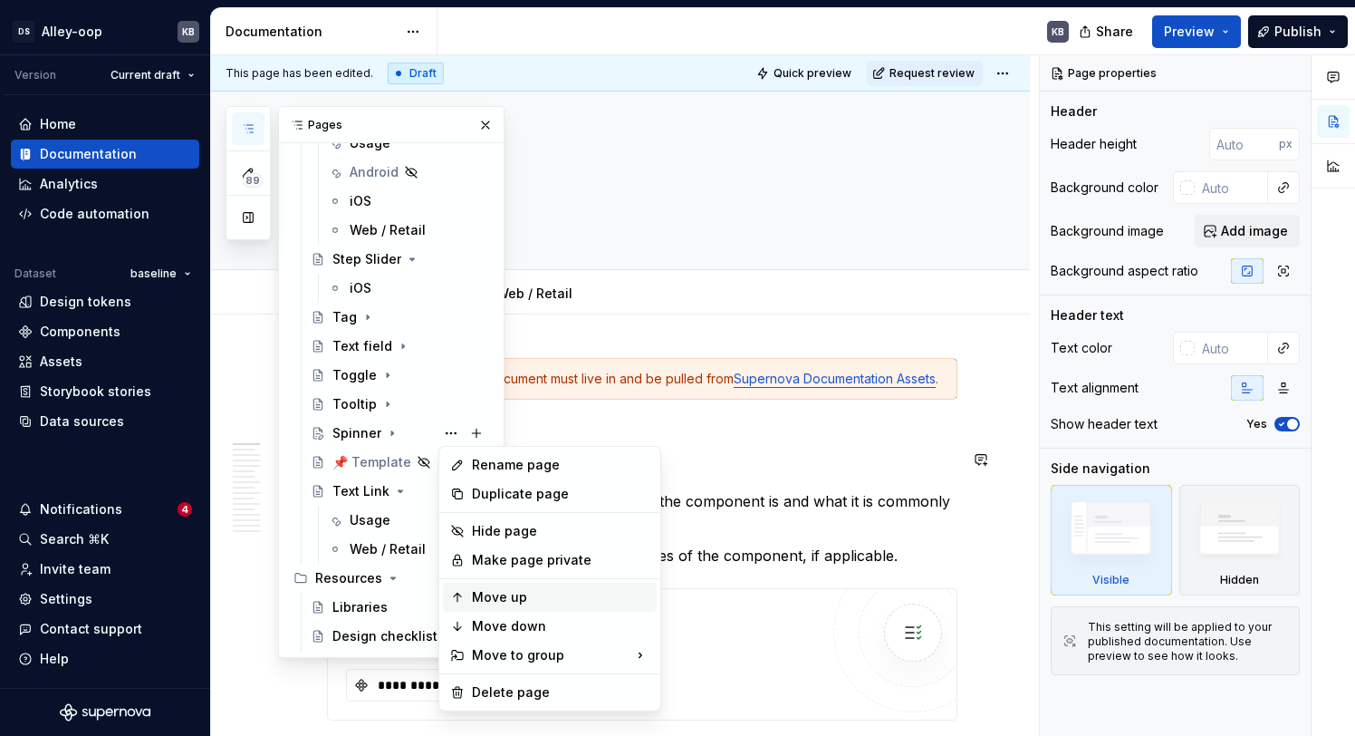
click at [524, 603] on div "Move up" at bounding box center [561, 597] width 178 height 18
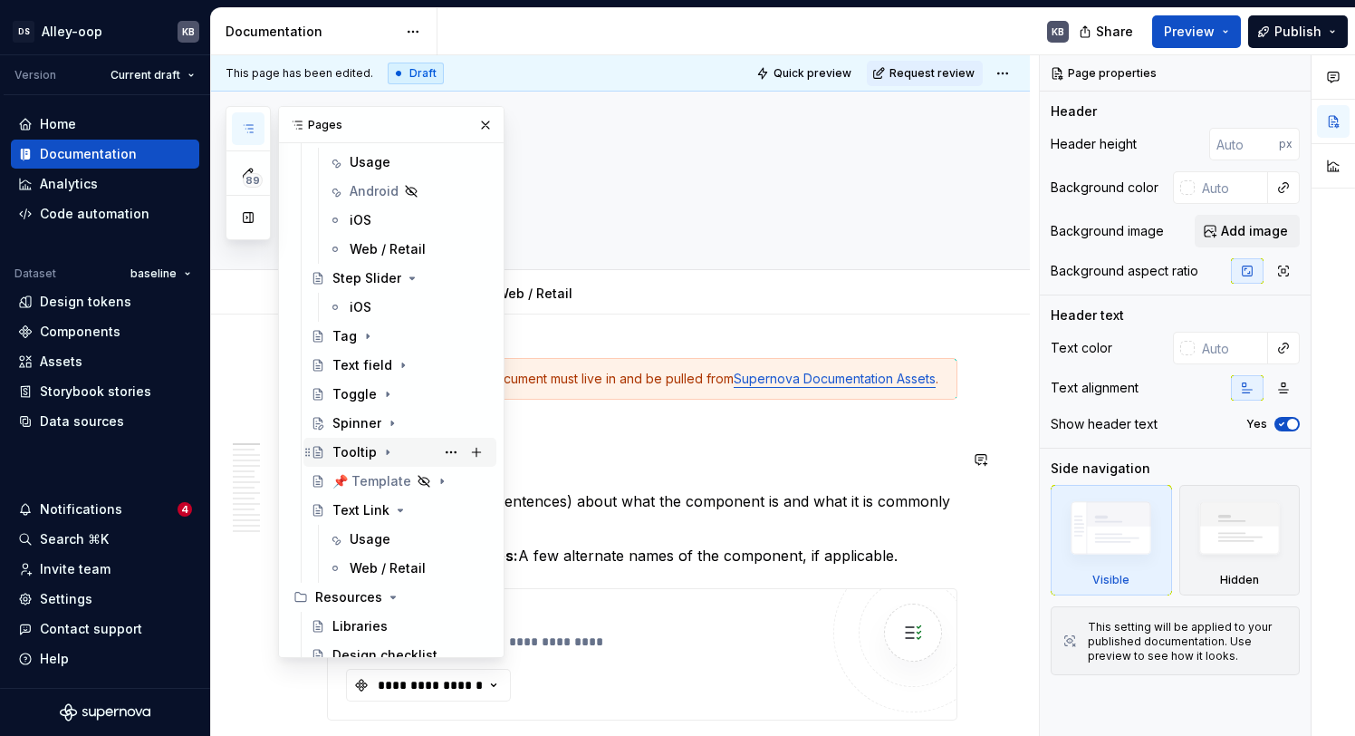
scroll to position [5421, 0]
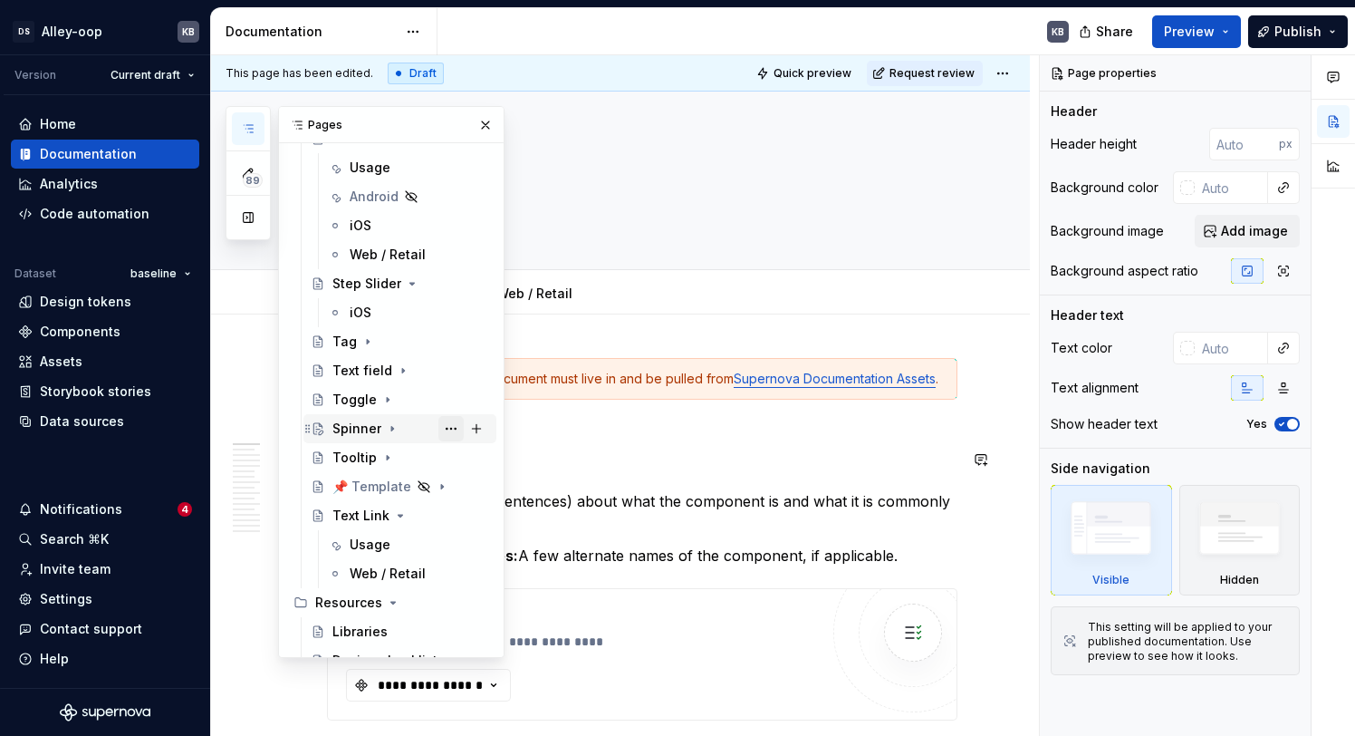
click at [453, 430] on button "Page tree" at bounding box center [450, 428] width 25 height 25
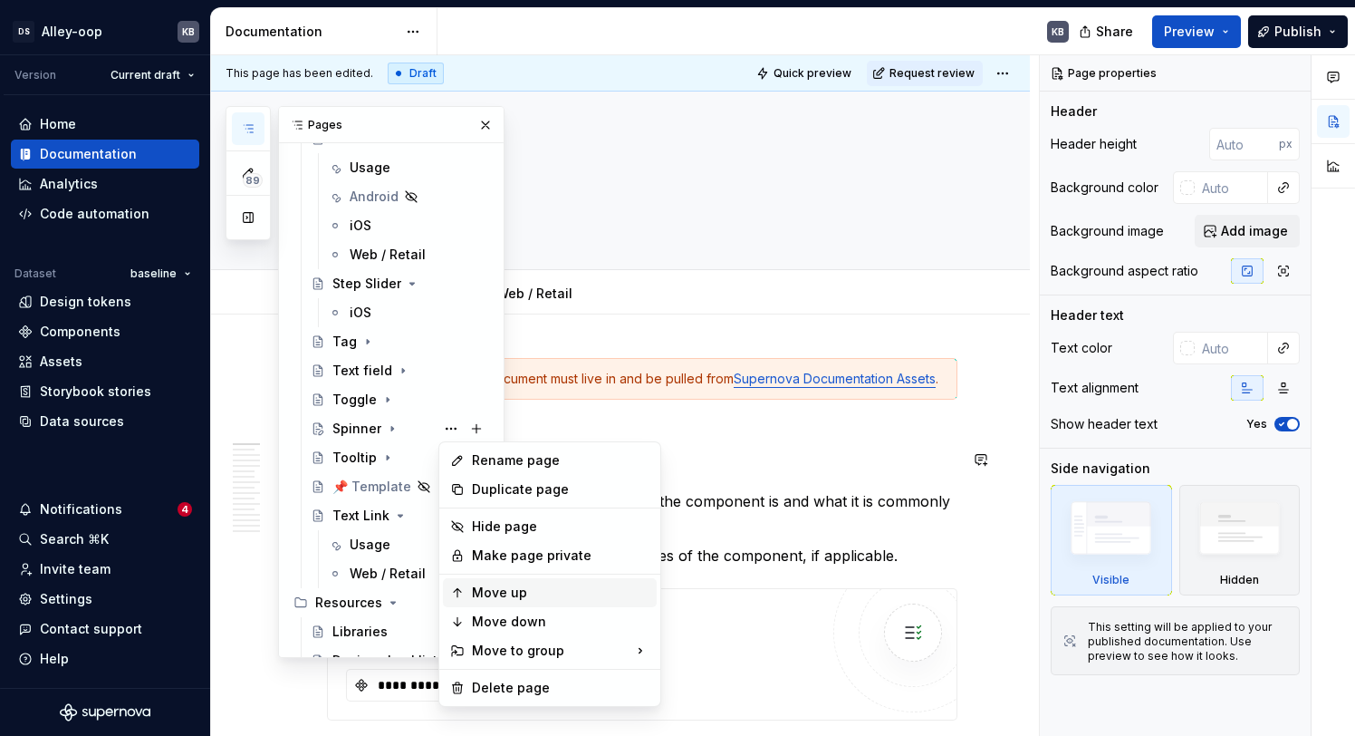
click at [545, 594] on div "Move up" at bounding box center [561, 592] width 178 height 18
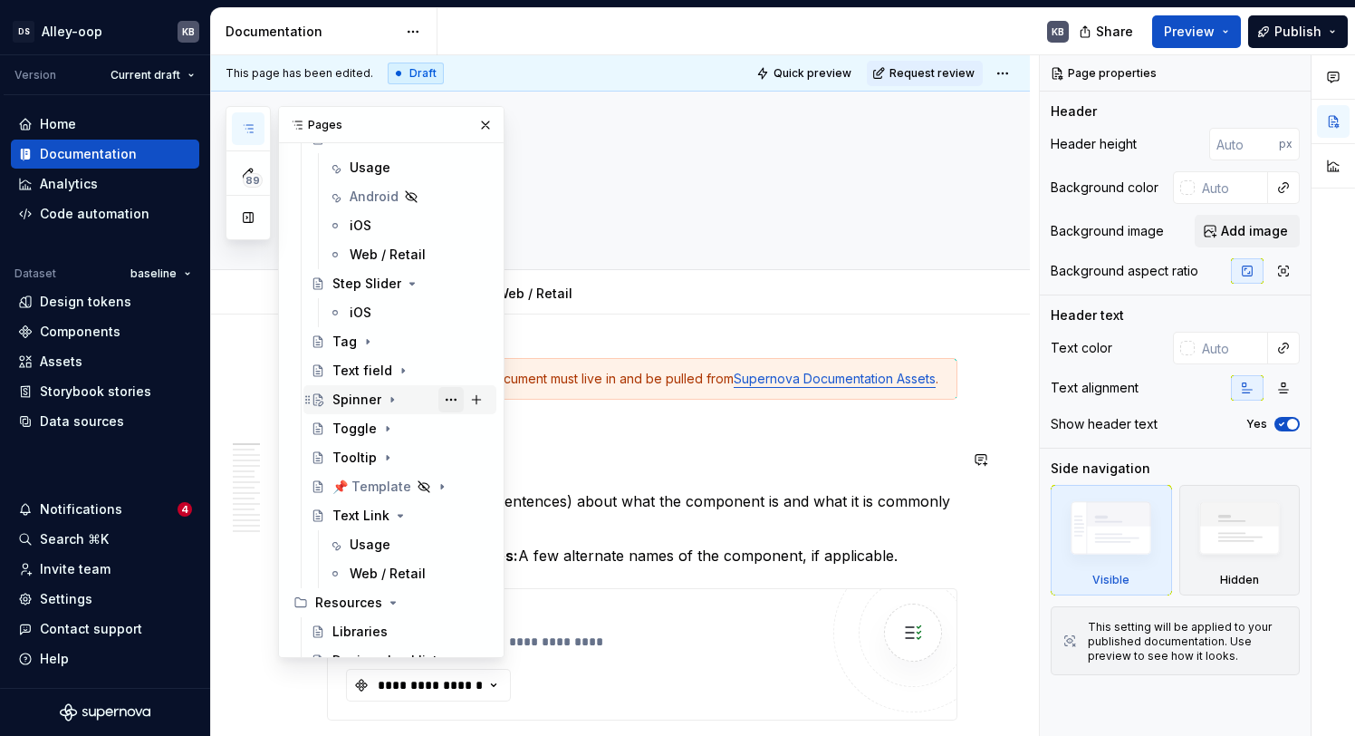
click at [443, 399] on button "Page tree" at bounding box center [450, 399] width 25 height 25
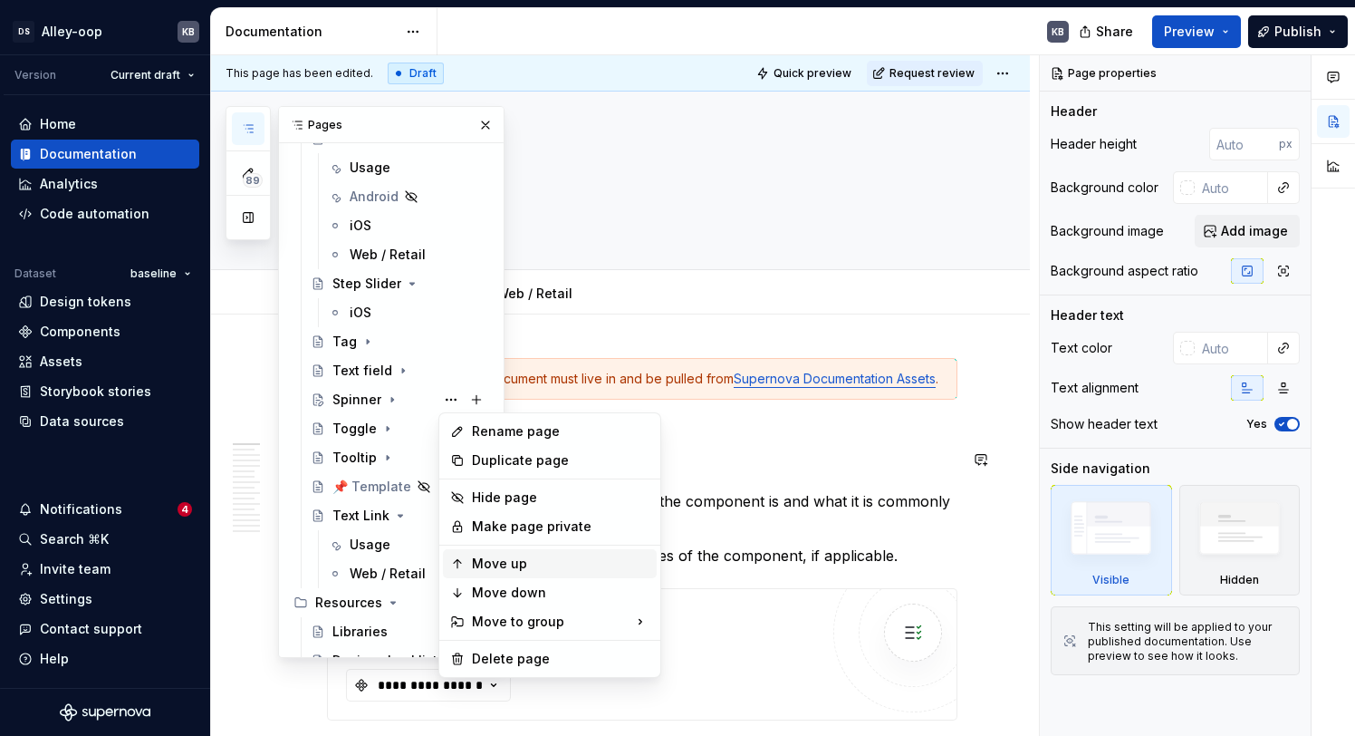
click at [513, 562] on div "Move up" at bounding box center [561, 563] width 178 height 18
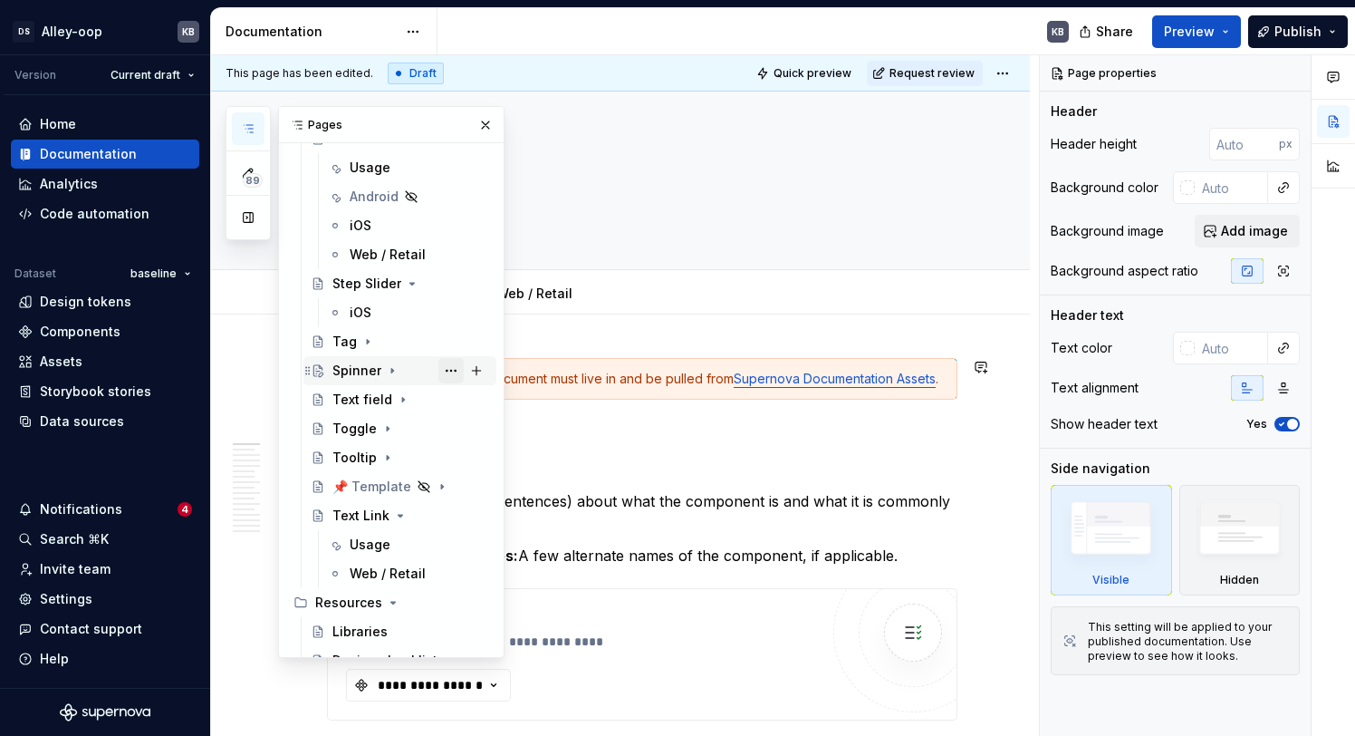
click at [438, 370] on button "Page tree" at bounding box center [450, 370] width 25 height 25
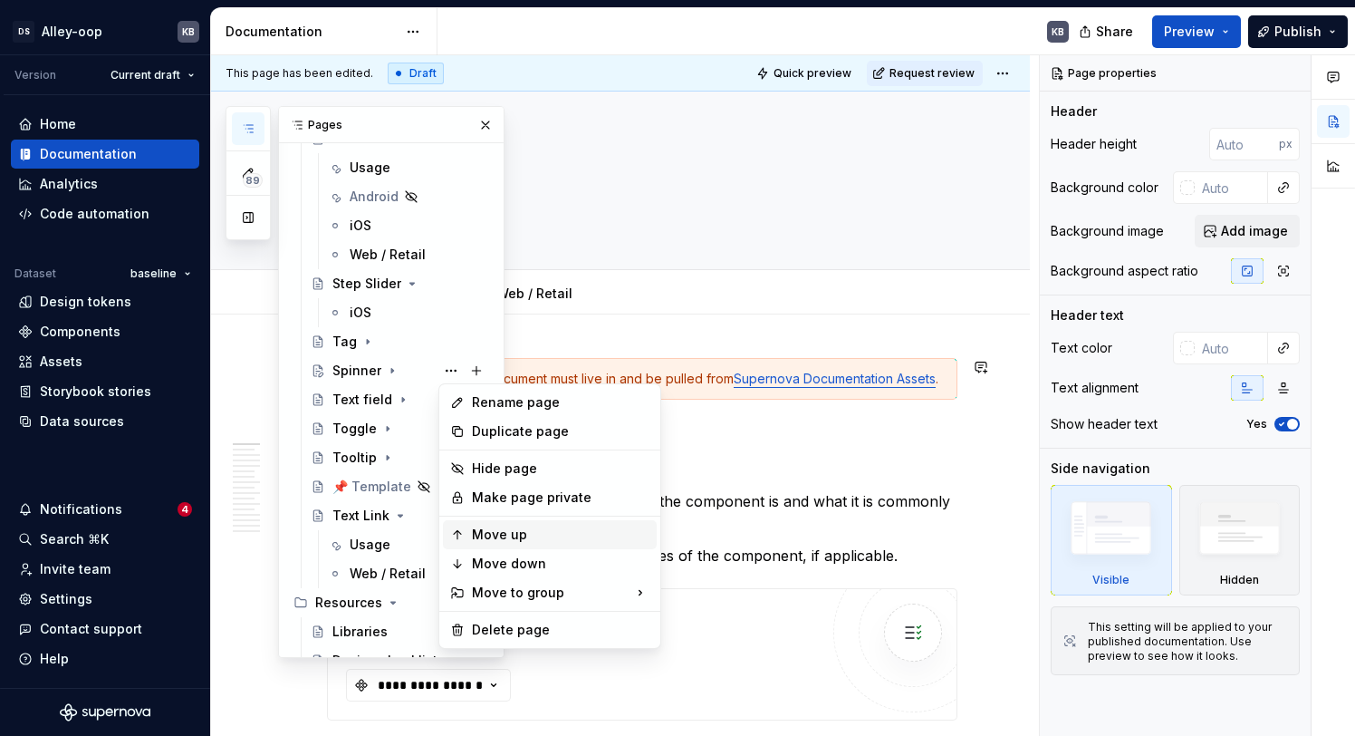
click at [531, 541] on div "Move up" at bounding box center [561, 534] width 178 height 18
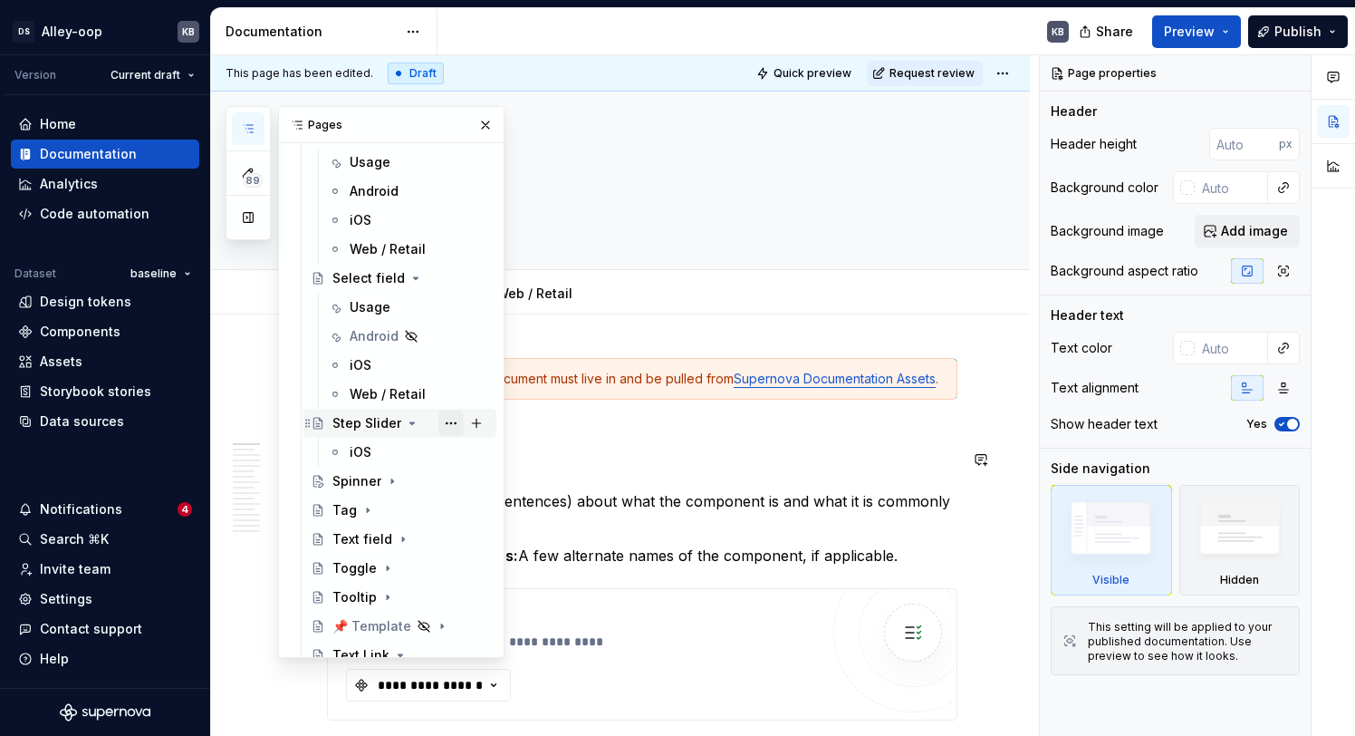
scroll to position [5267, 0]
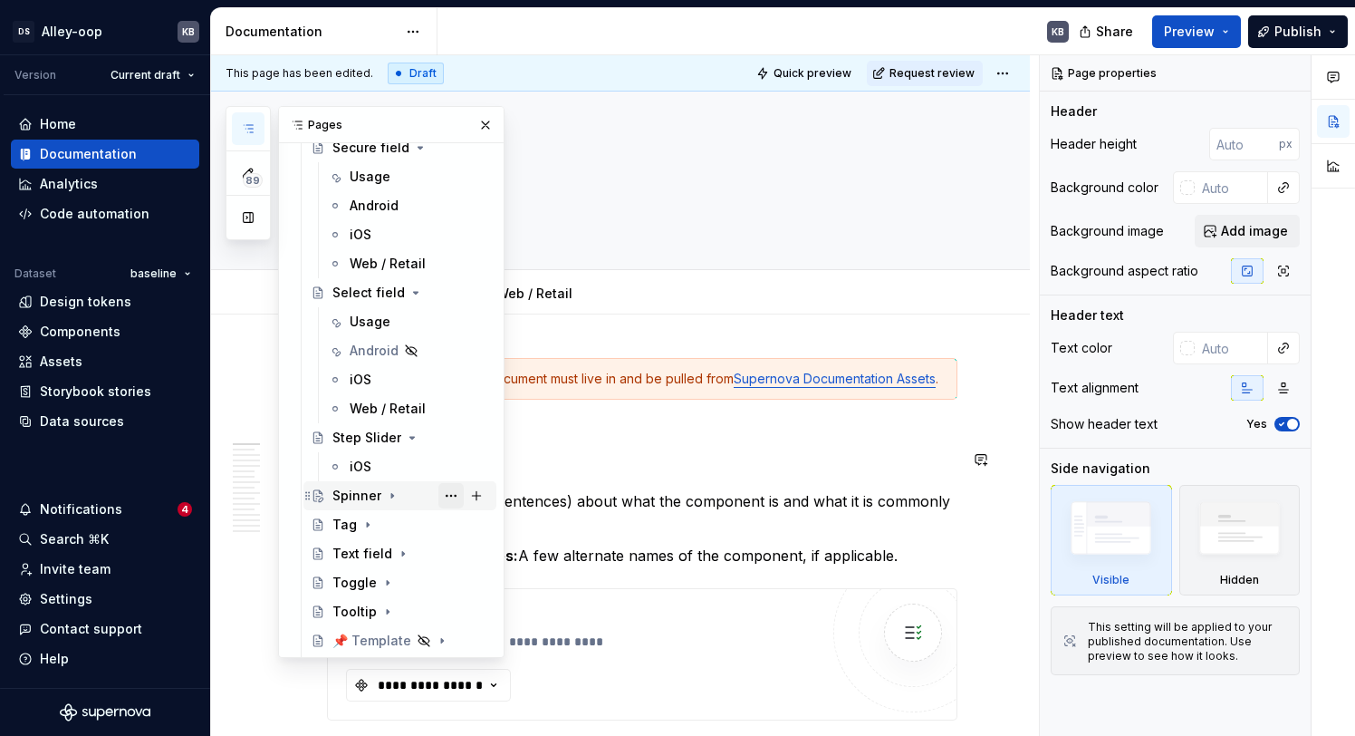
click at [451, 489] on button "Page tree" at bounding box center [450, 495] width 25 height 25
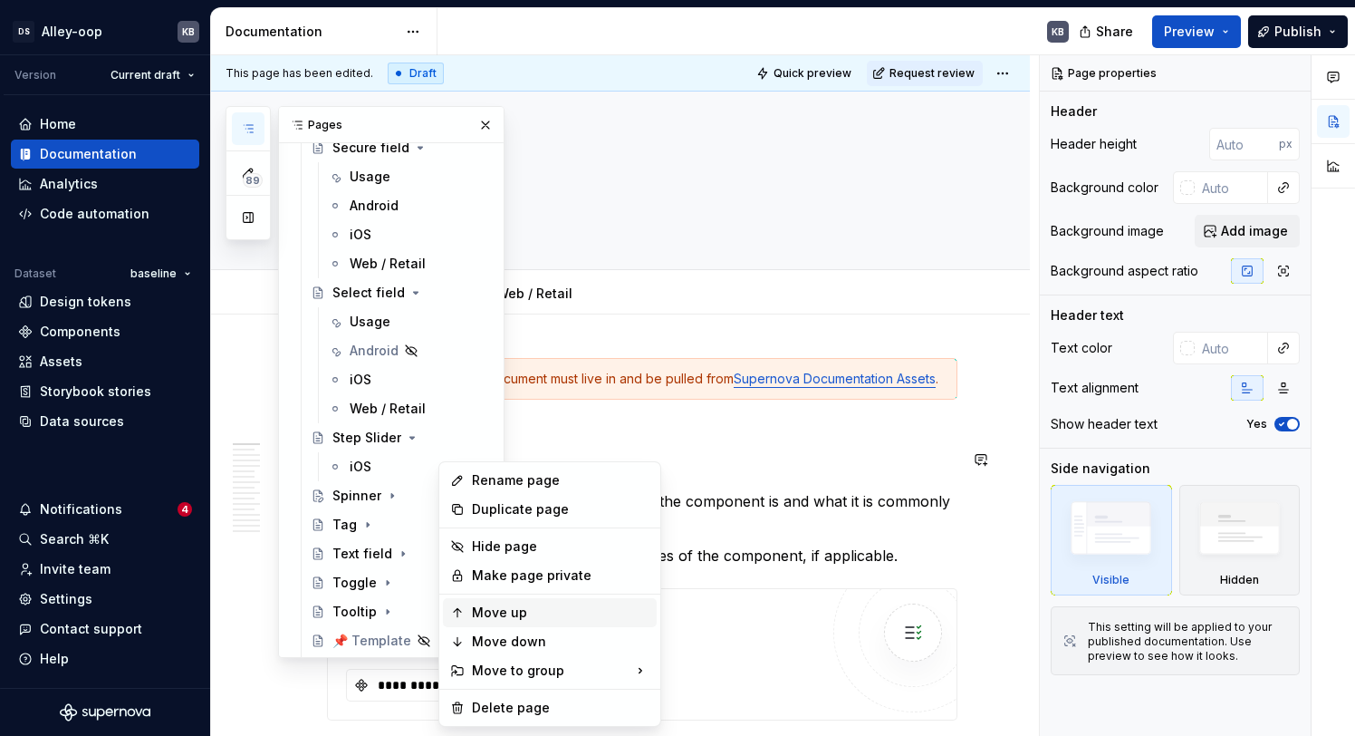
click at [569, 618] on div "Move up" at bounding box center [561, 612] width 178 height 18
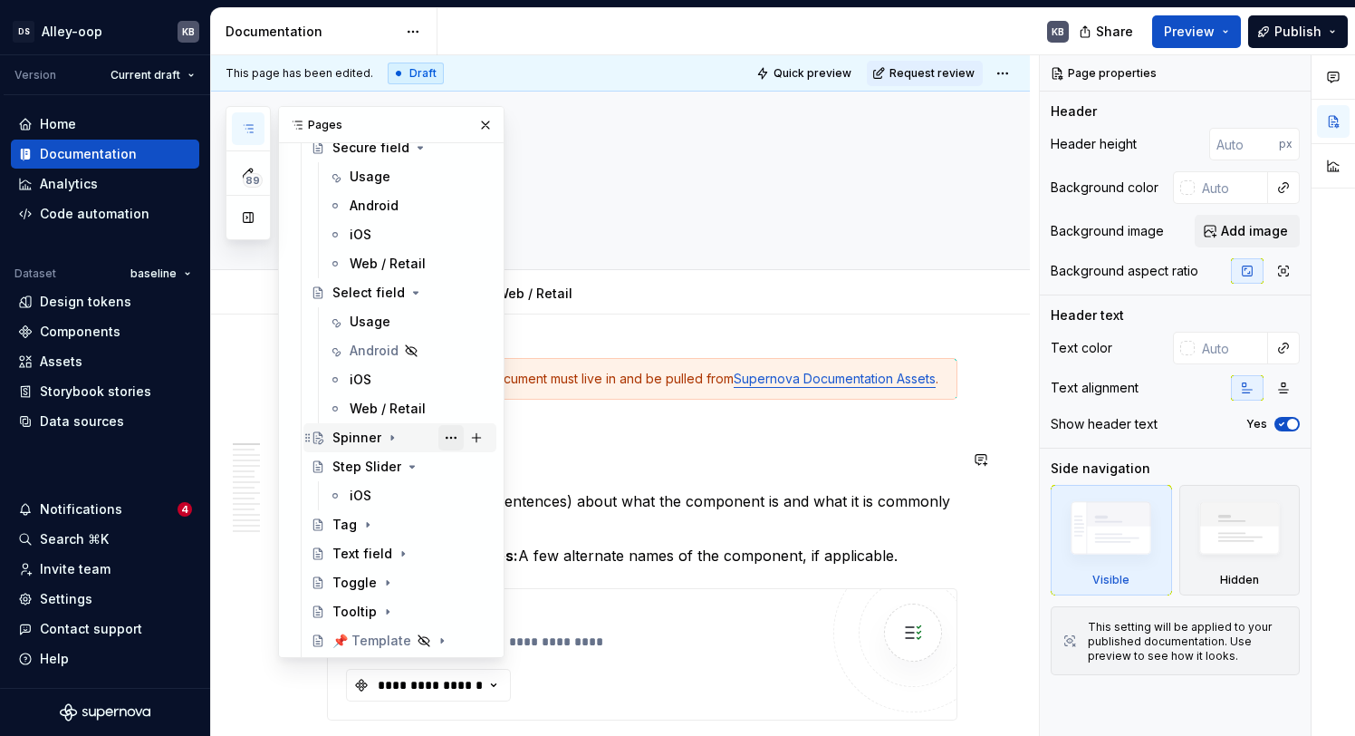
click at [449, 439] on button "Page tree" at bounding box center [450, 437] width 25 height 25
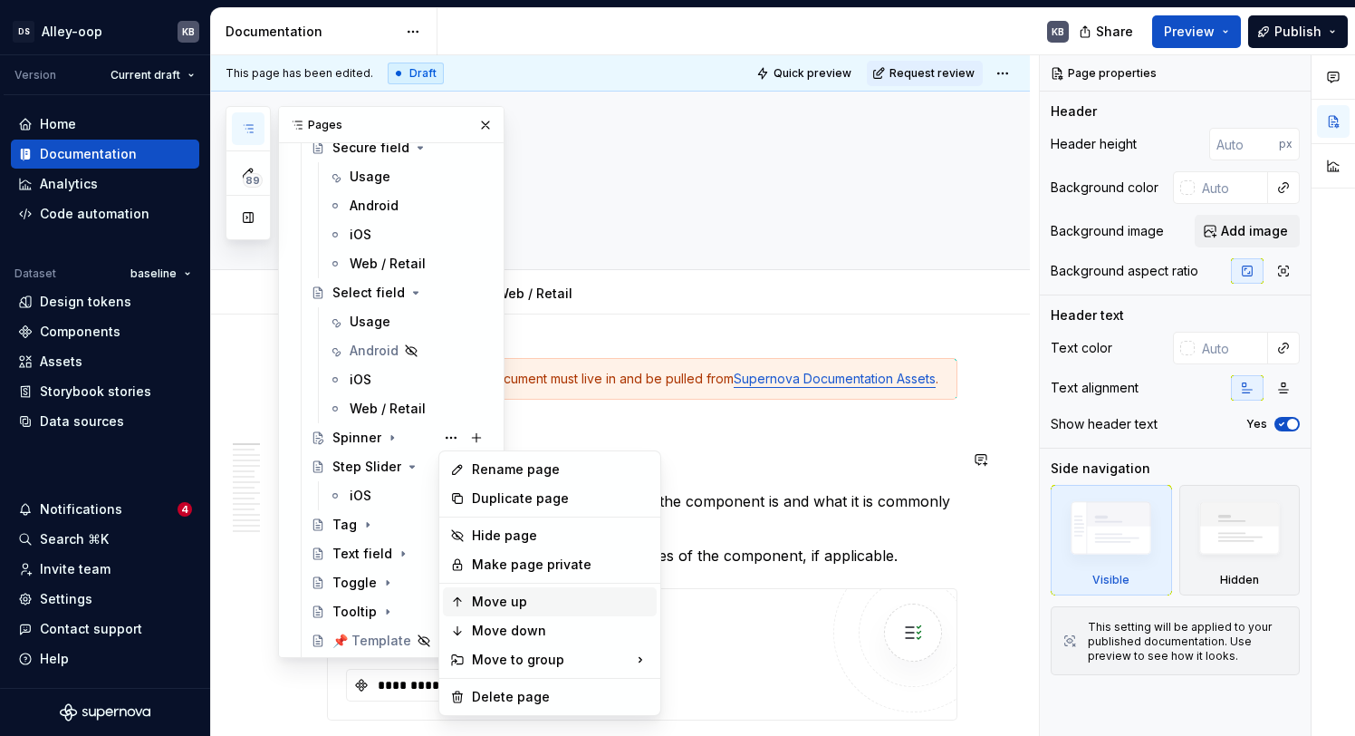
click at [584, 598] on div "Move up" at bounding box center [561, 601] width 178 height 18
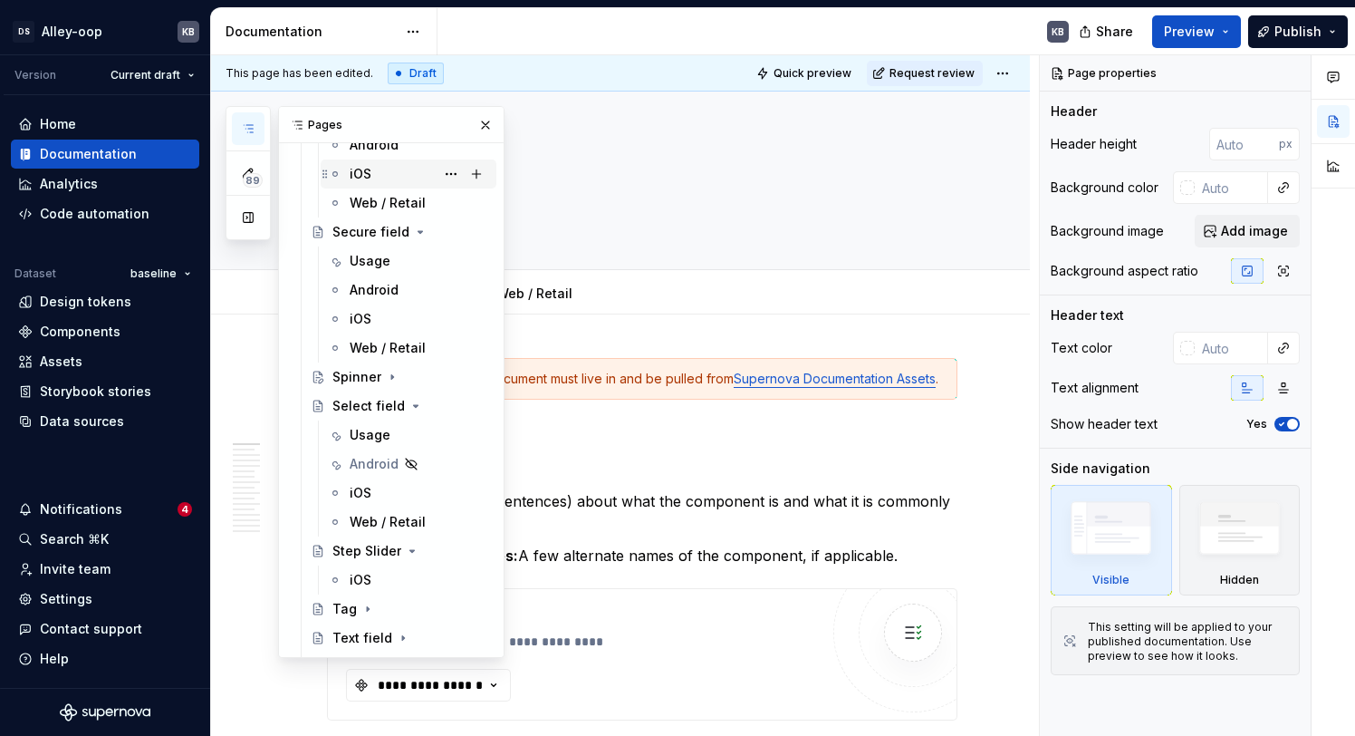
scroll to position [5227, 0]
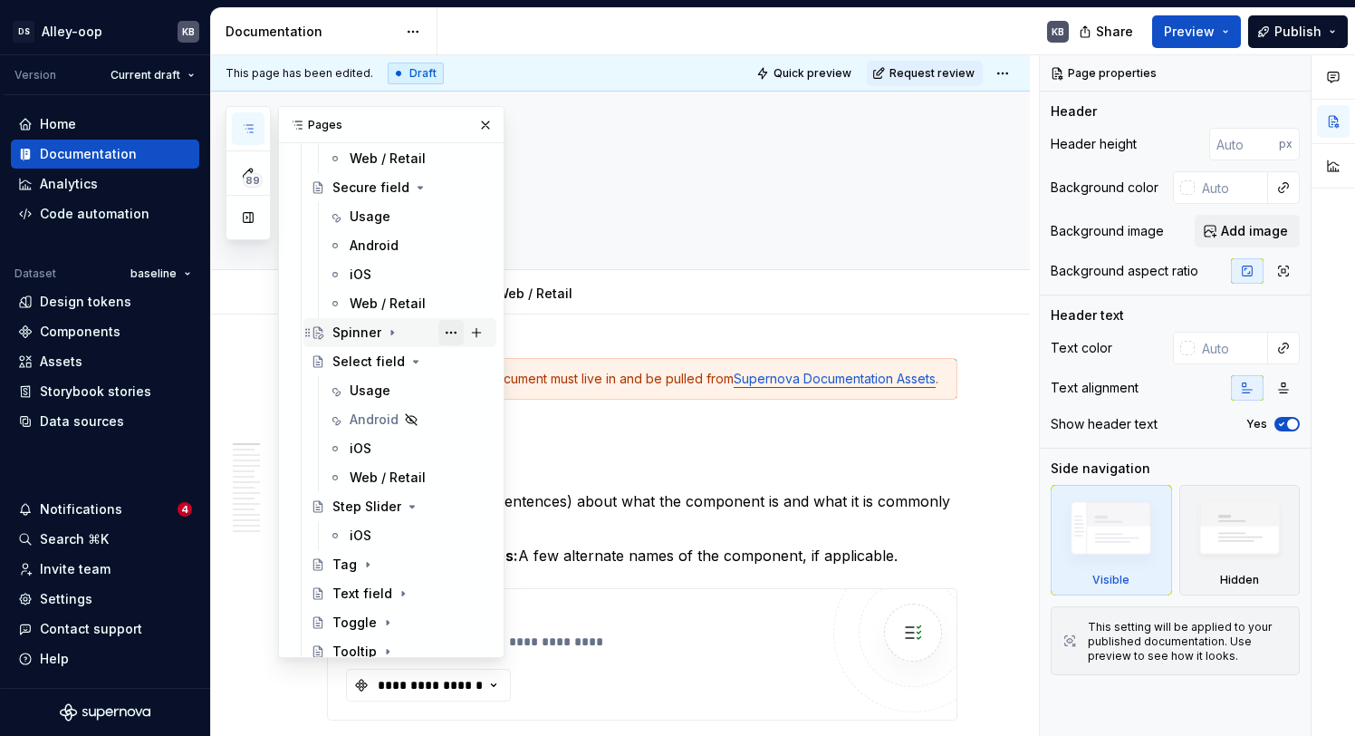
click at [451, 334] on button "Page tree" at bounding box center [450, 332] width 25 height 25
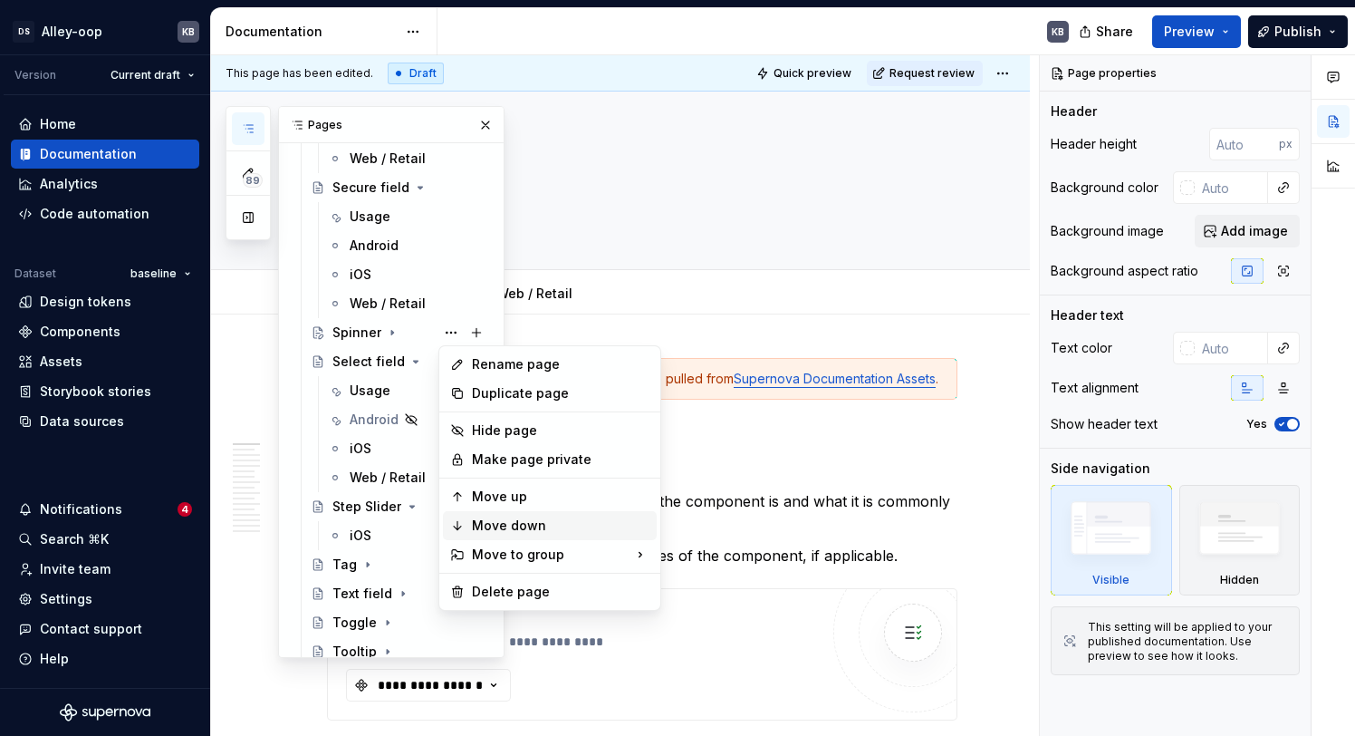
click at [564, 522] on div "Move down" at bounding box center [561, 525] width 178 height 18
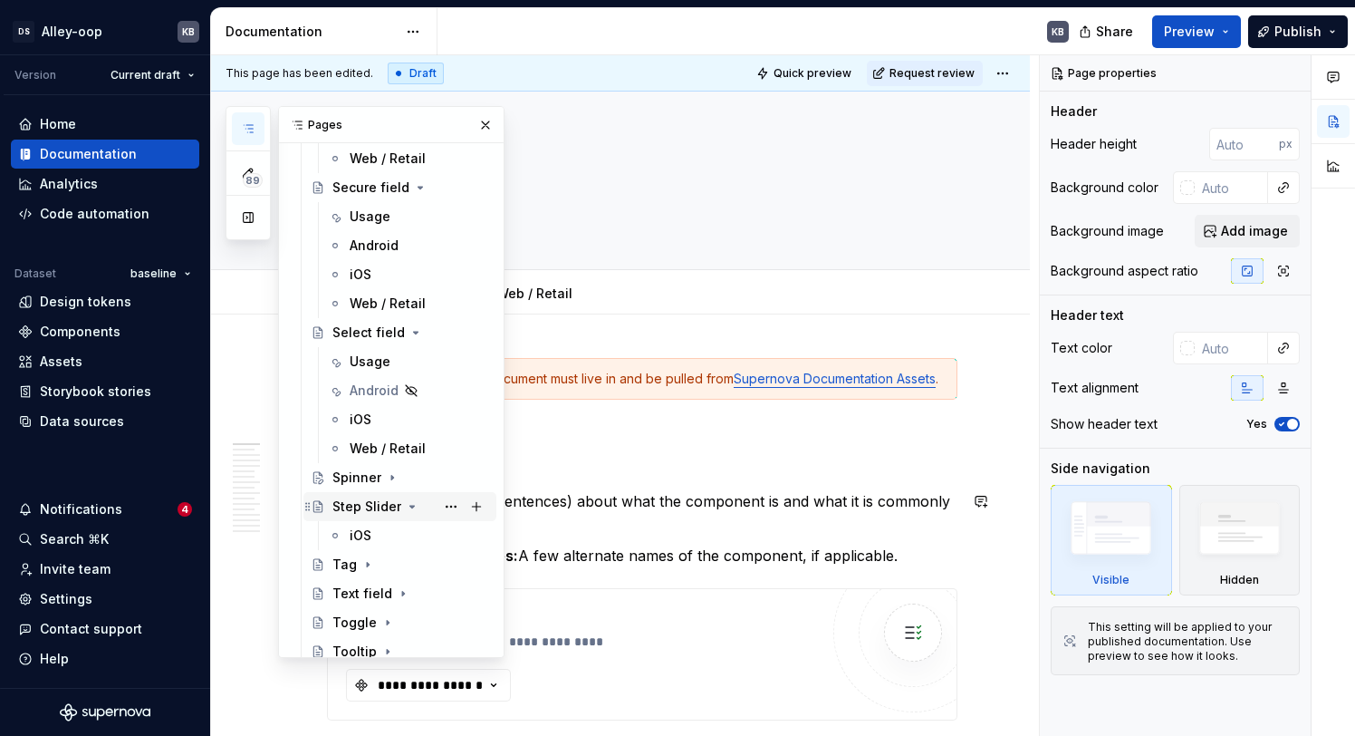
click at [415, 509] on icon "Page tree" at bounding box center [412, 506] width 14 height 14
click at [389, 480] on icon "Page tree" at bounding box center [392, 477] width 14 height 14
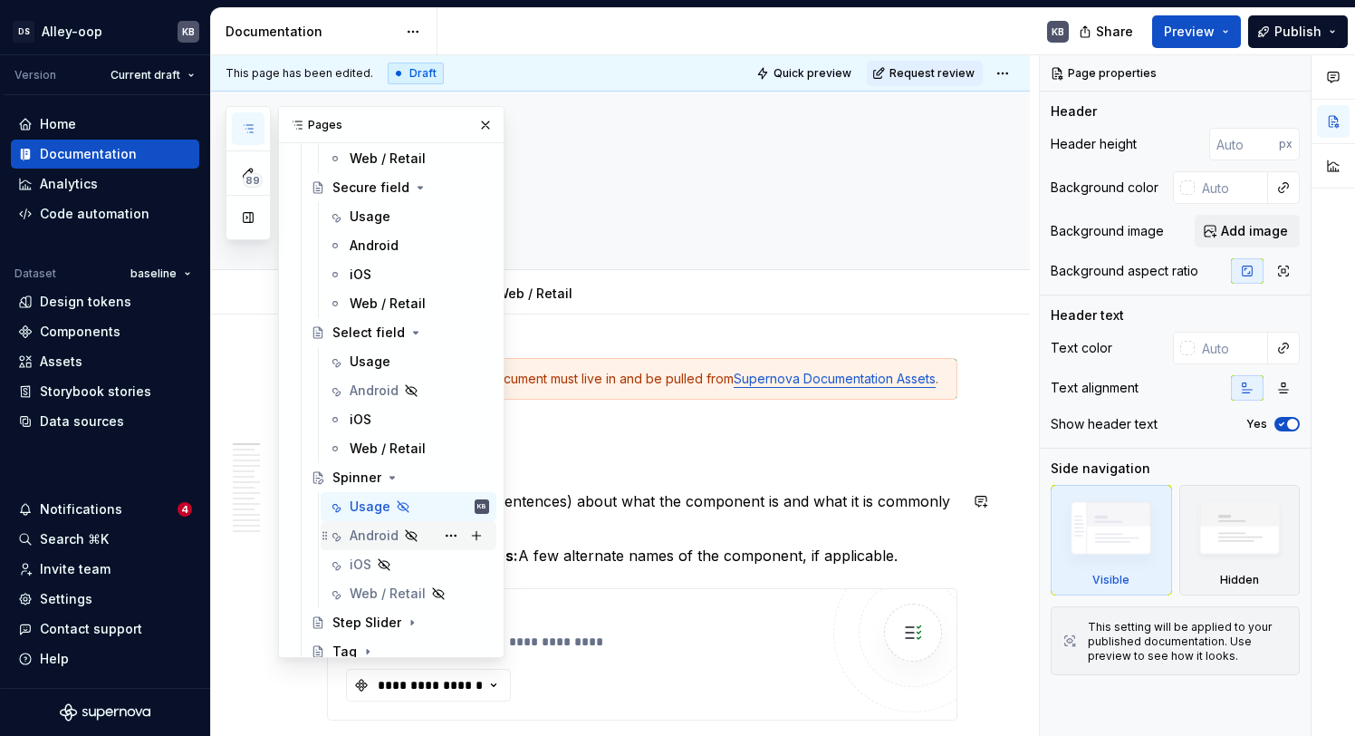
click at [380, 532] on div "Android" at bounding box center [374, 535] width 49 height 18
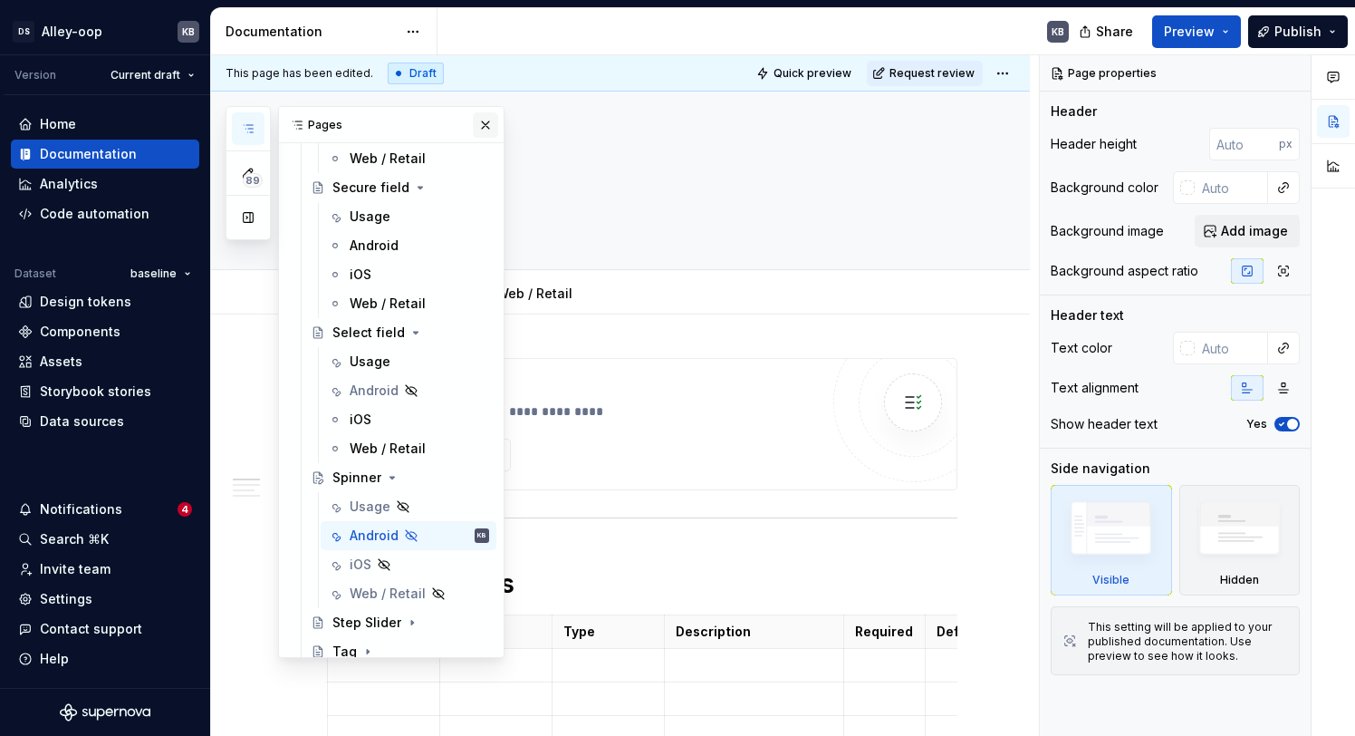
click at [485, 125] on button "button" at bounding box center [485, 124] width 25 height 25
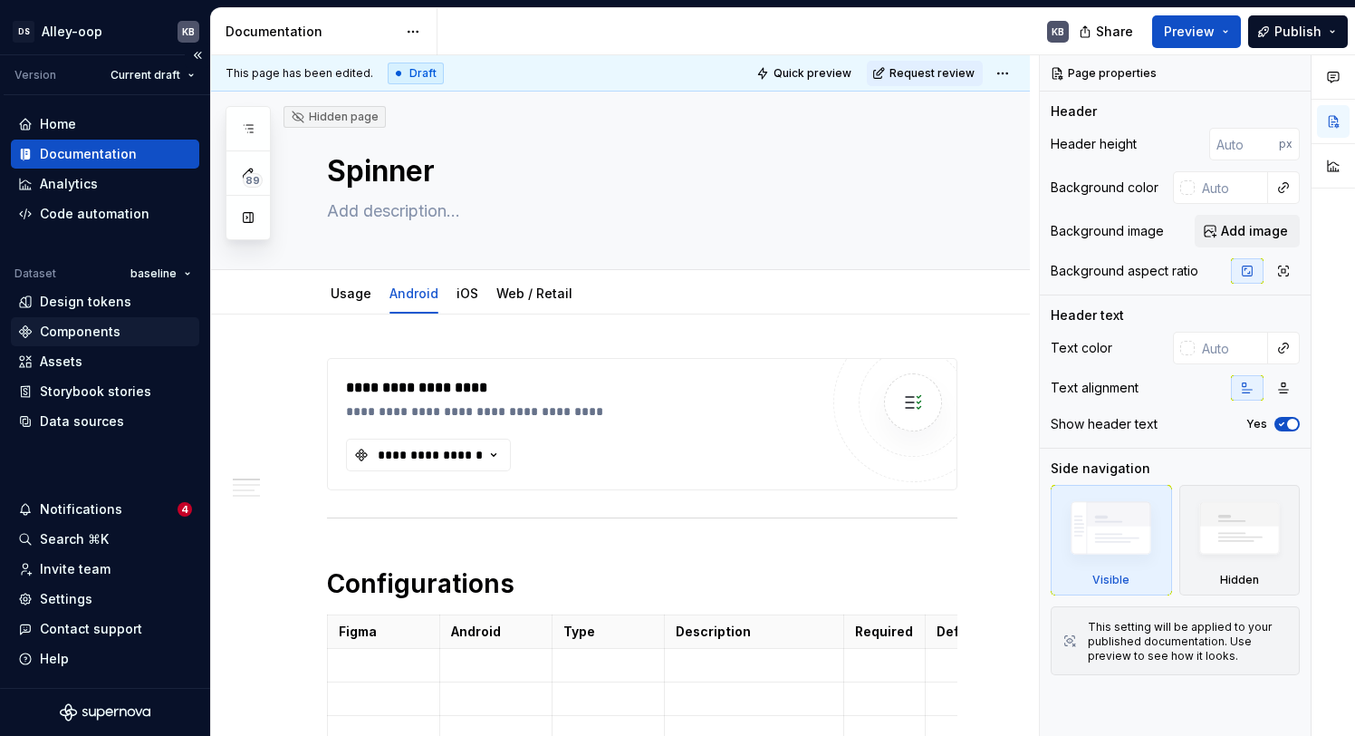
click at [103, 332] on div "Components" at bounding box center [80, 331] width 81 height 18
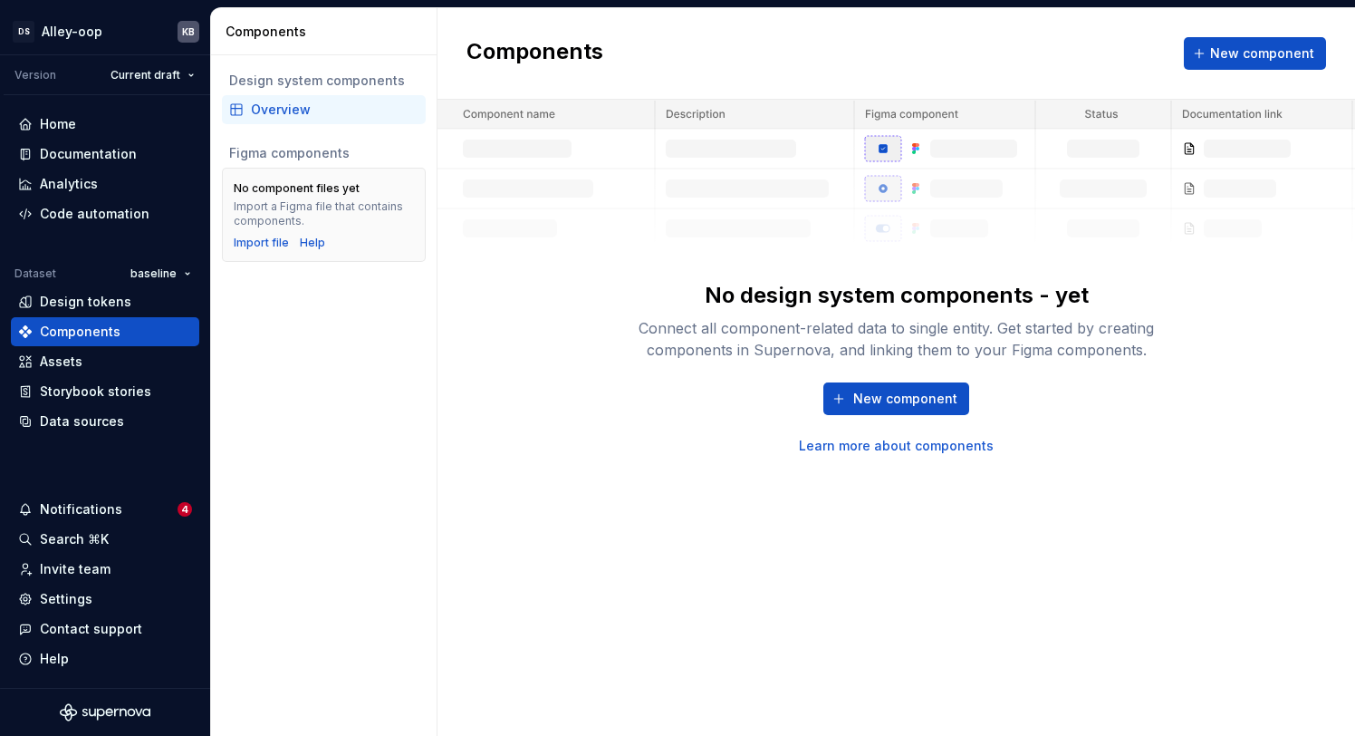
click at [261, 107] on div "Overview" at bounding box center [335, 110] width 168 height 18
click at [182, 83] on html "DS Alley-oop KB Version Current draft Home Documentation Analytics Code automat…" at bounding box center [677, 368] width 1355 height 736
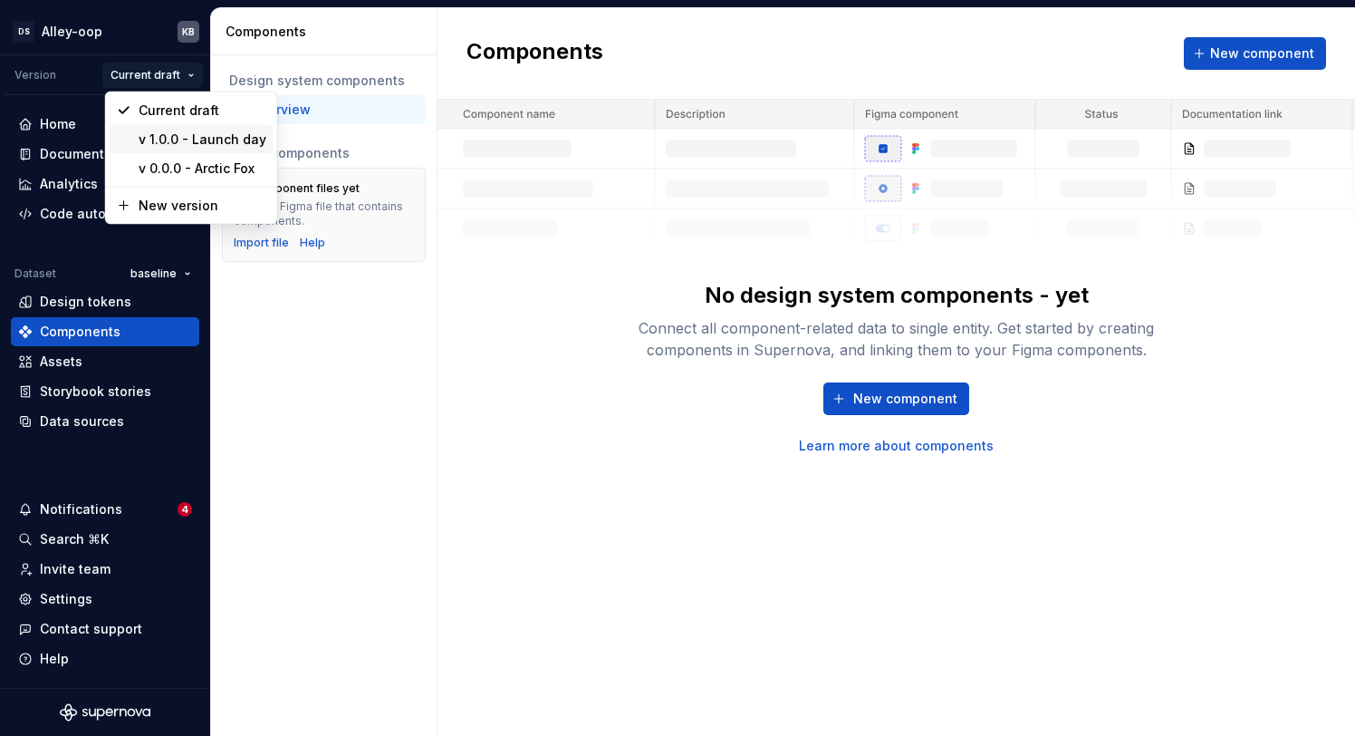
click at [204, 145] on div "v 1.0.0 - Launch day" at bounding box center [203, 139] width 128 height 18
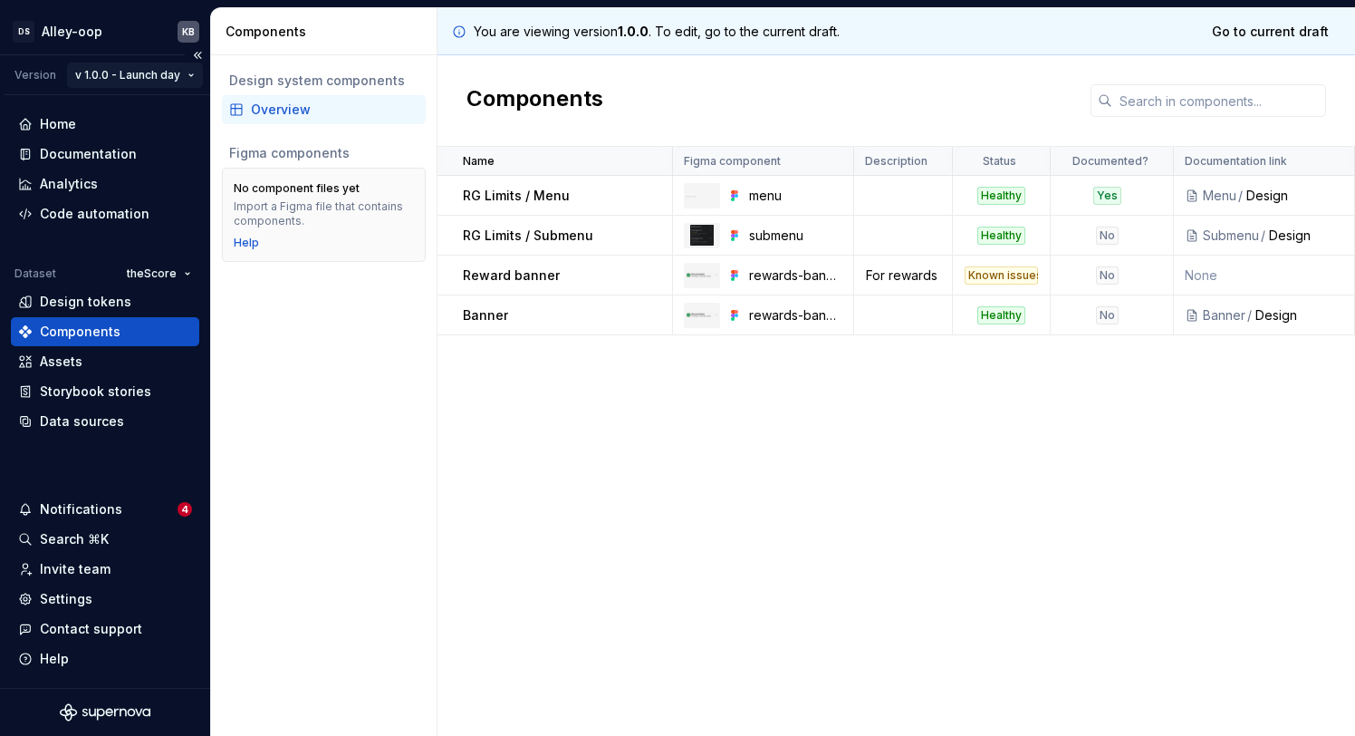
click at [187, 70] on html "DS Alley-oop KB Version v 1.0.0 - Launch day Home Documentation Analytics Code …" at bounding box center [677, 368] width 1355 height 736
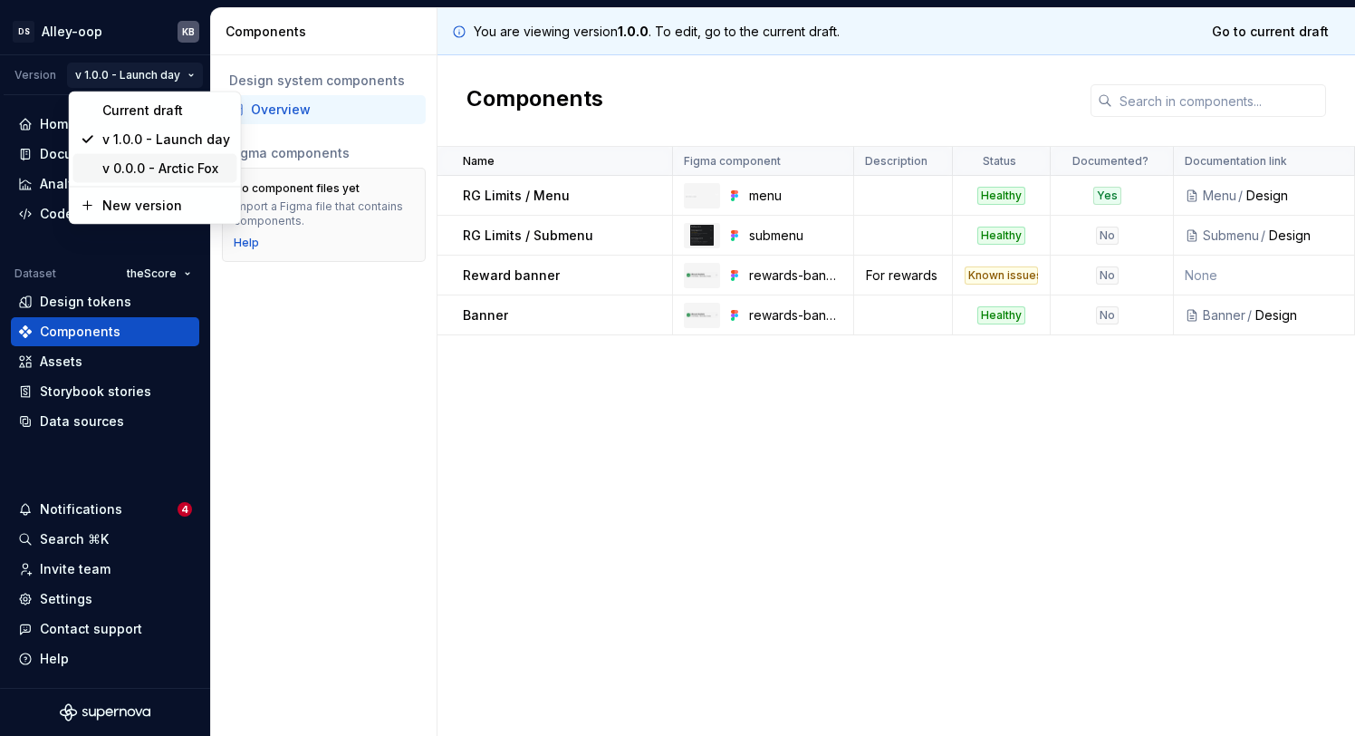
click at [197, 176] on div "v 0.0.0 - Arctic Fox" at bounding box center [166, 168] width 128 height 18
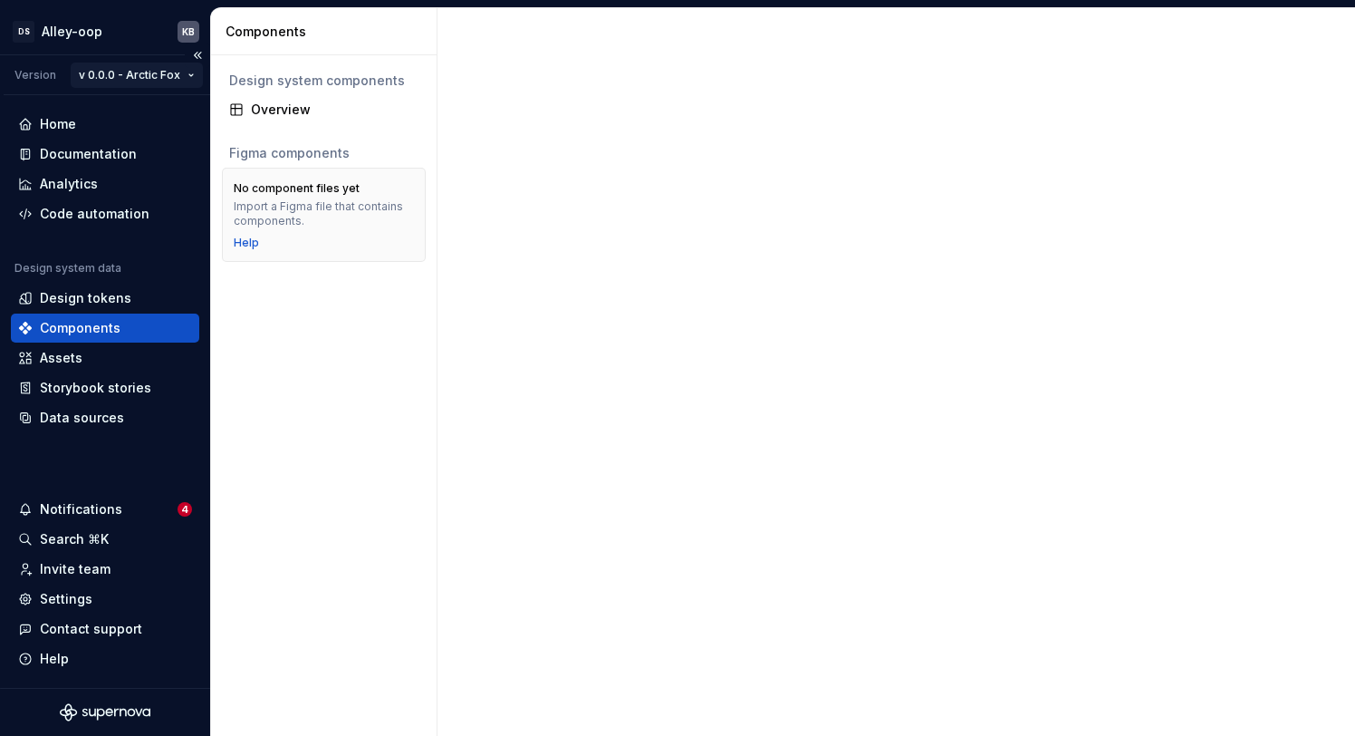
click at [186, 83] on html "DS Alley-oop KB Version v 0.0.0 - Arctic Fox Home Documentation Analytics Code …" at bounding box center [677, 368] width 1355 height 736
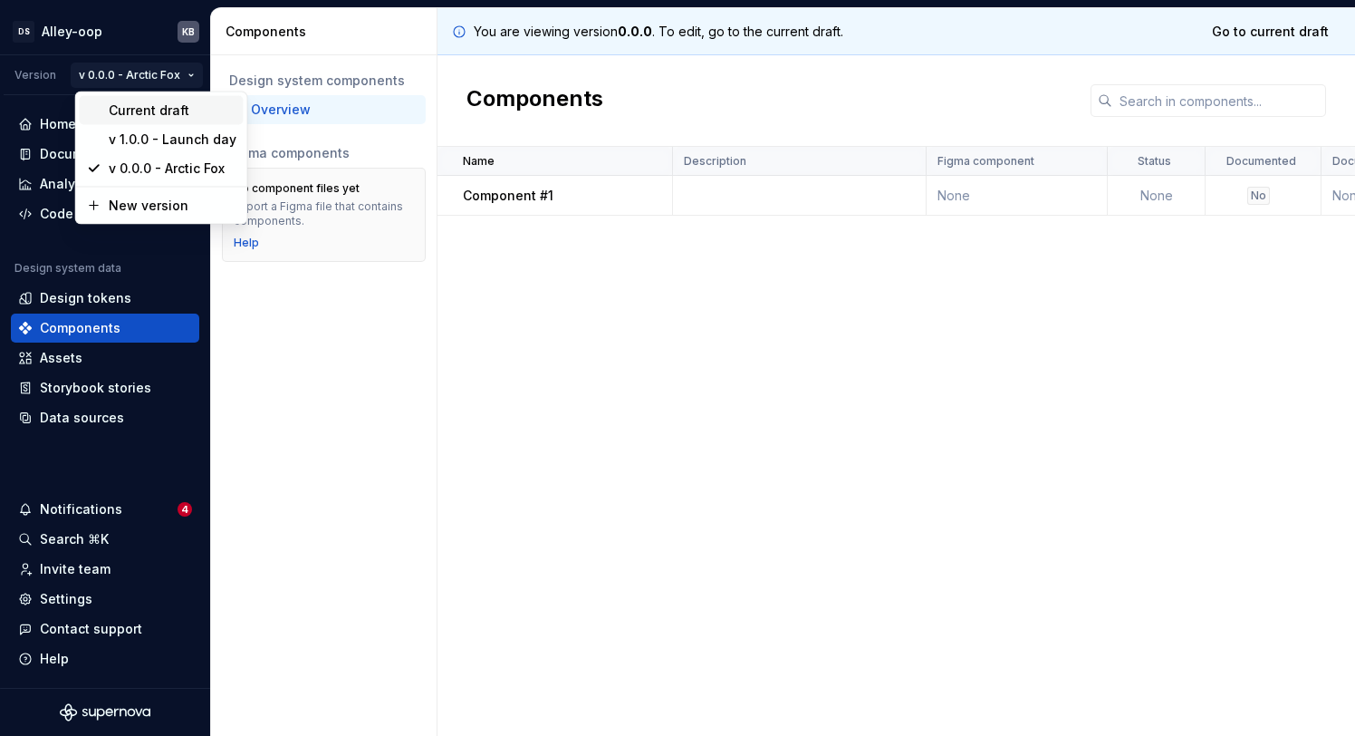
click at [192, 116] on div "Current draft" at bounding box center [173, 110] width 128 height 18
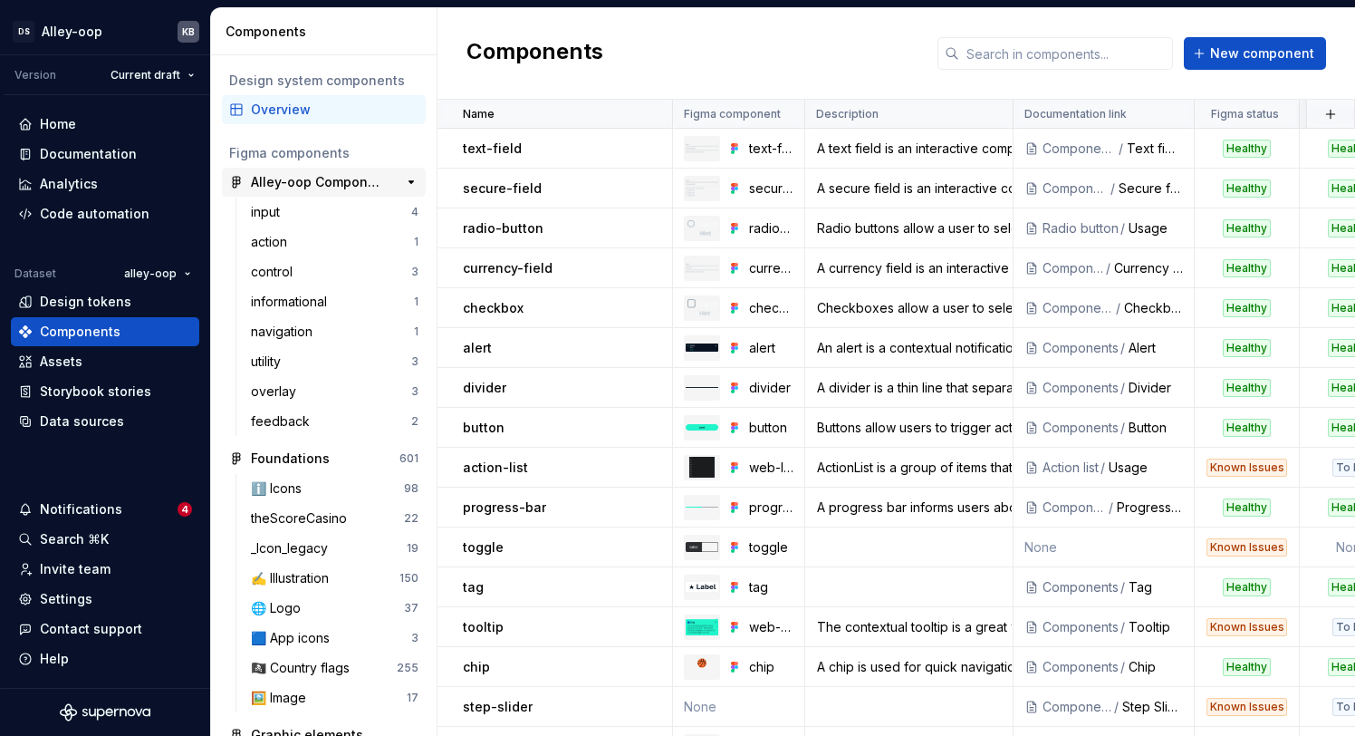
click at [332, 184] on div "Alley-oop Components" at bounding box center [318, 182] width 135 height 18
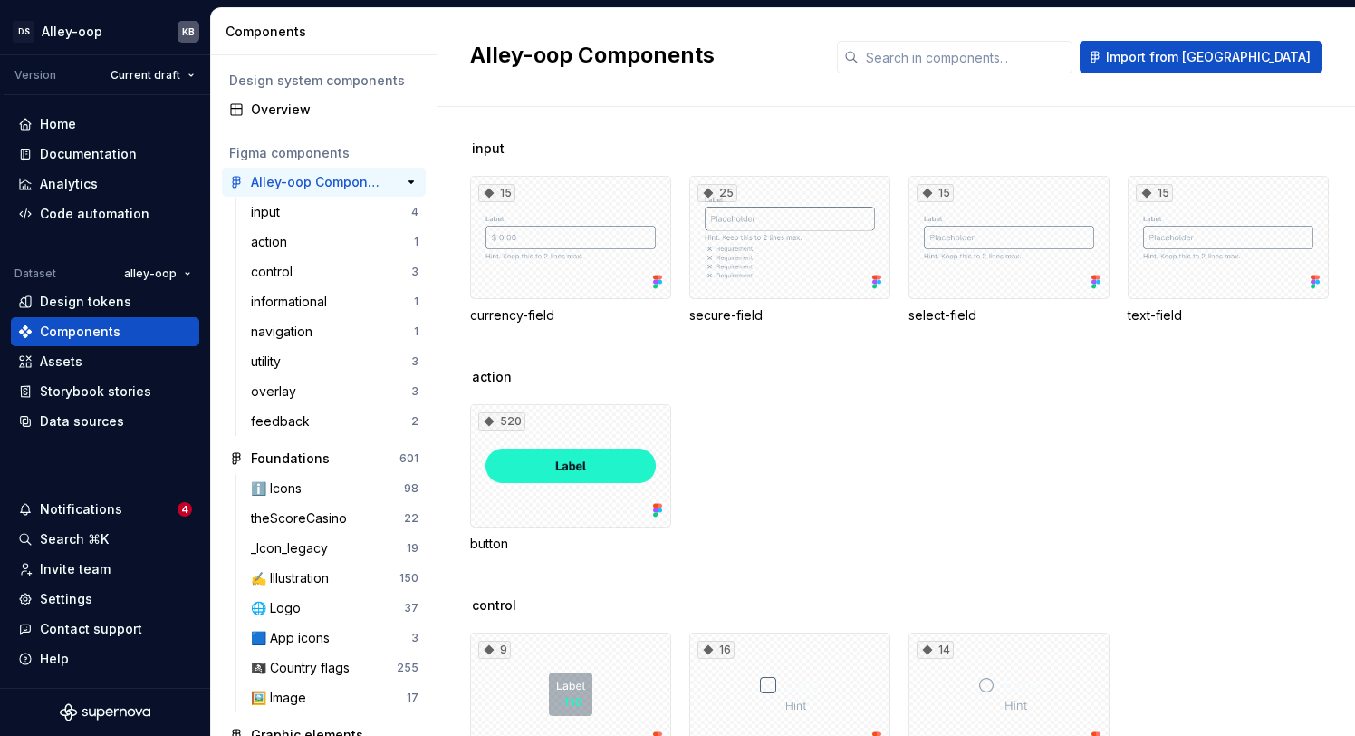
click at [338, 180] on div "Alley-oop Components" at bounding box center [318, 182] width 135 height 18
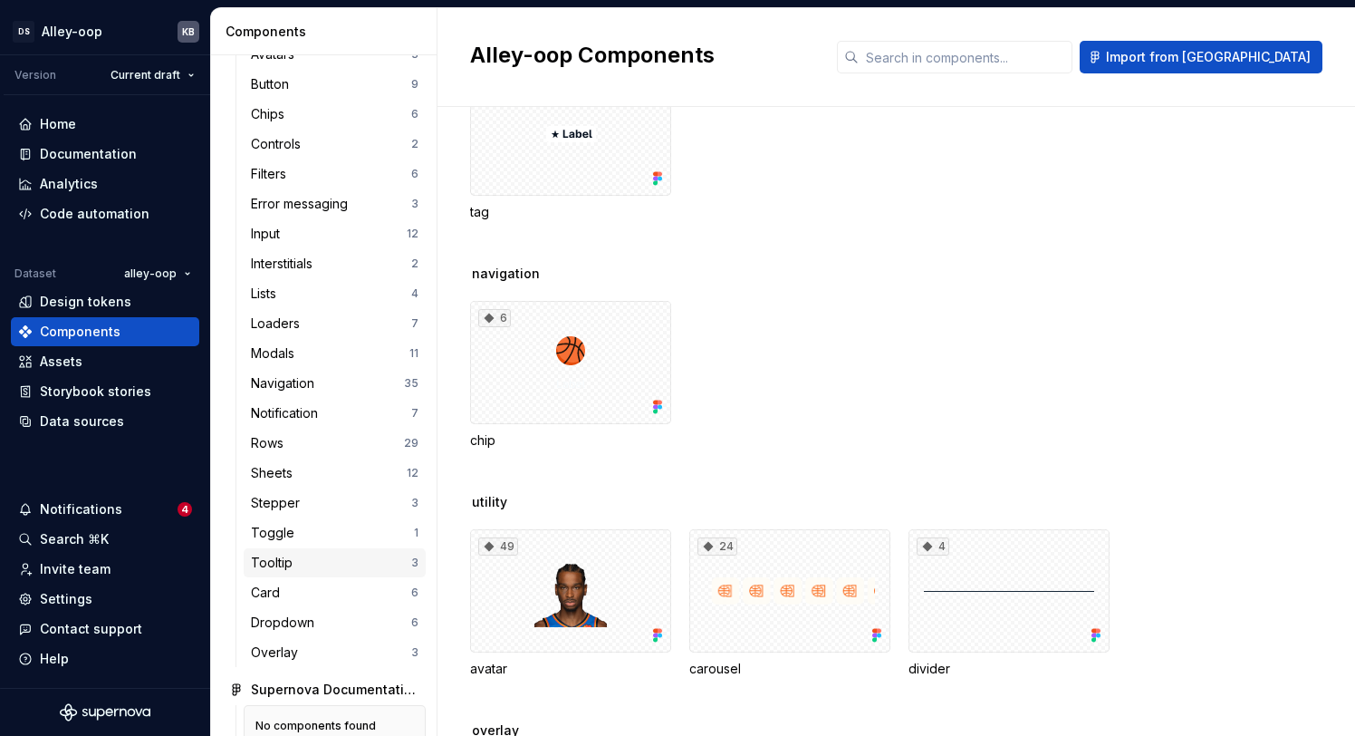
scroll to position [954, 0]
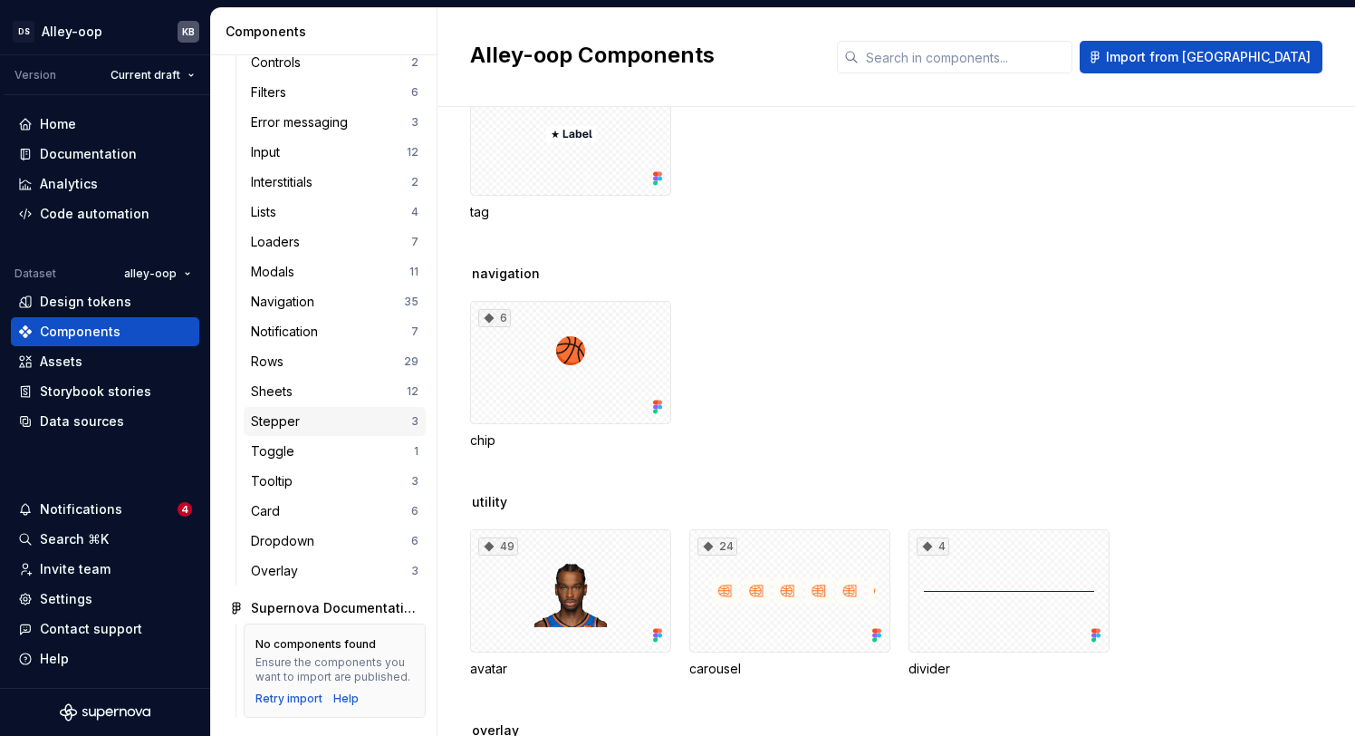
click at [280, 433] on div "Stepper 3" at bounding box center [335, 421] width 182 height 29
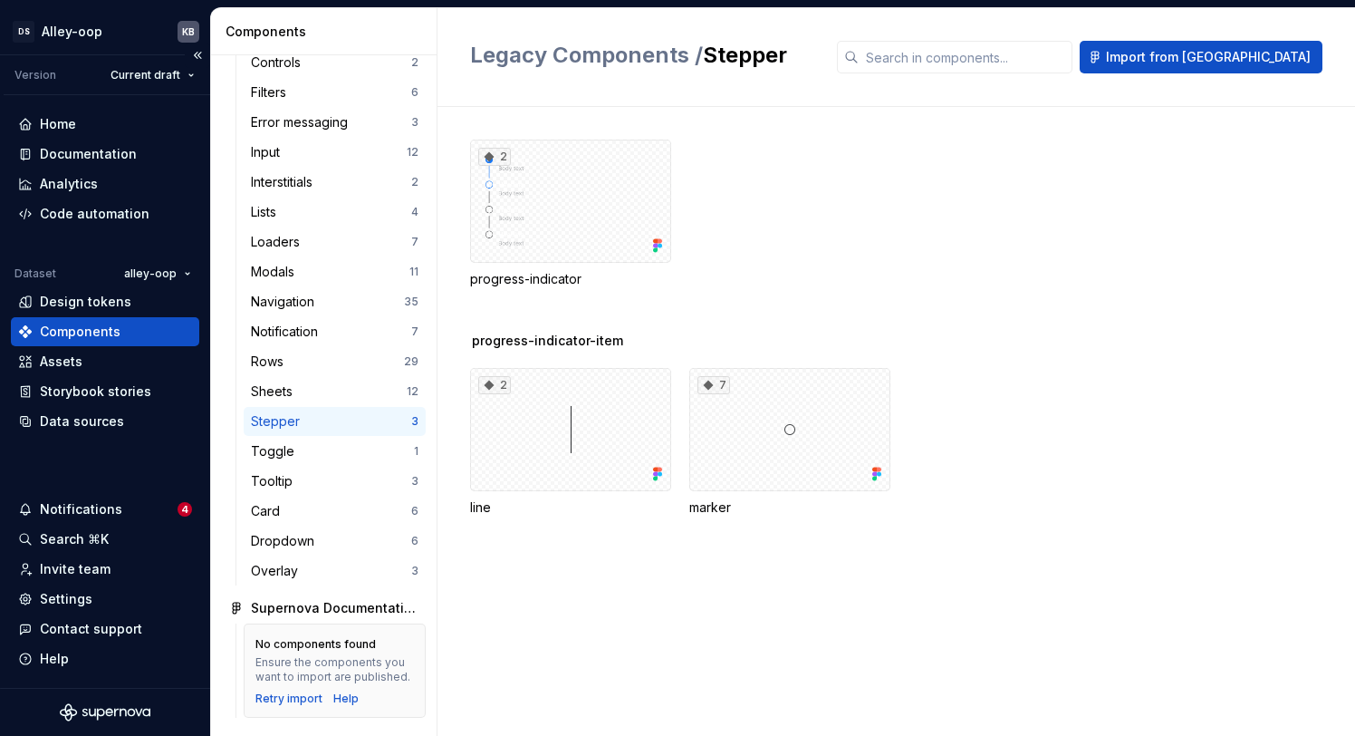
click at [133, 332] on div "Components" at bounding box center [105, 331] width 174 height 18
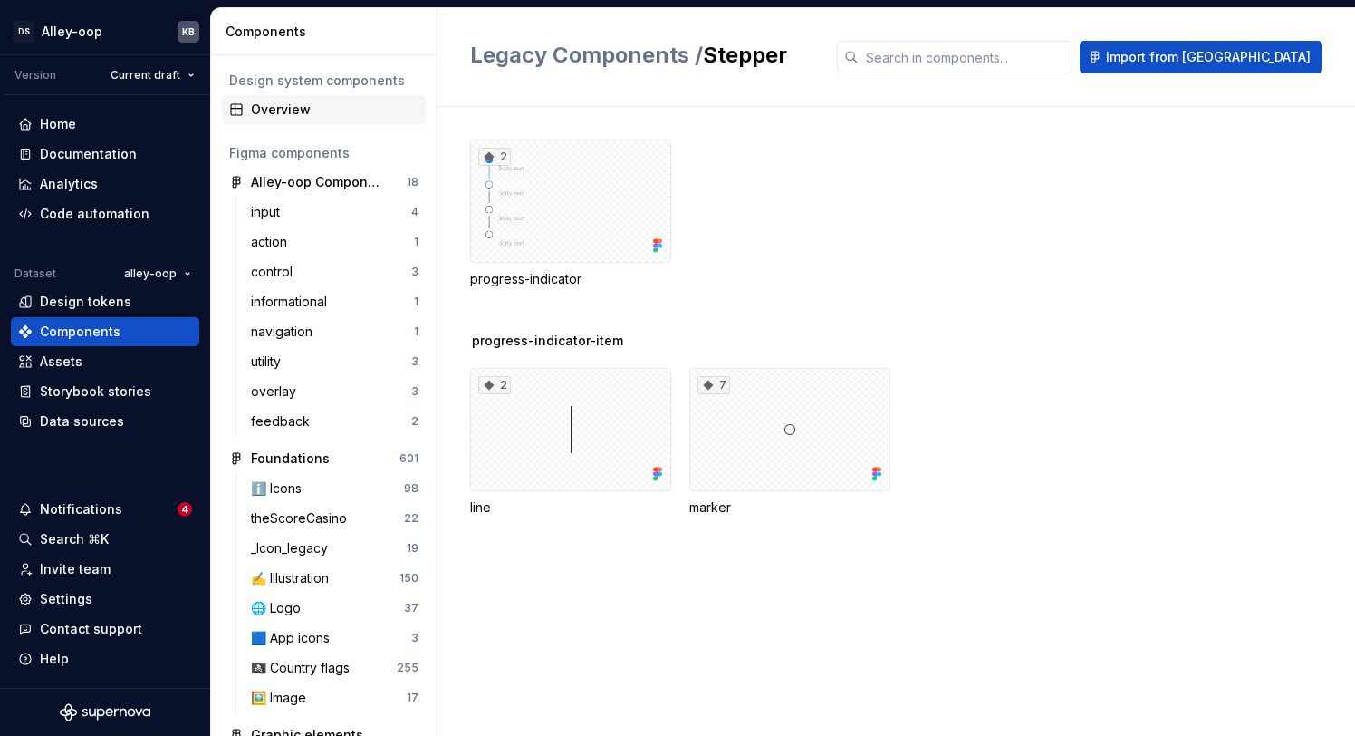
click at [342, 115] on div "Overview" at bounding box center [335, 110] width 168 height 18
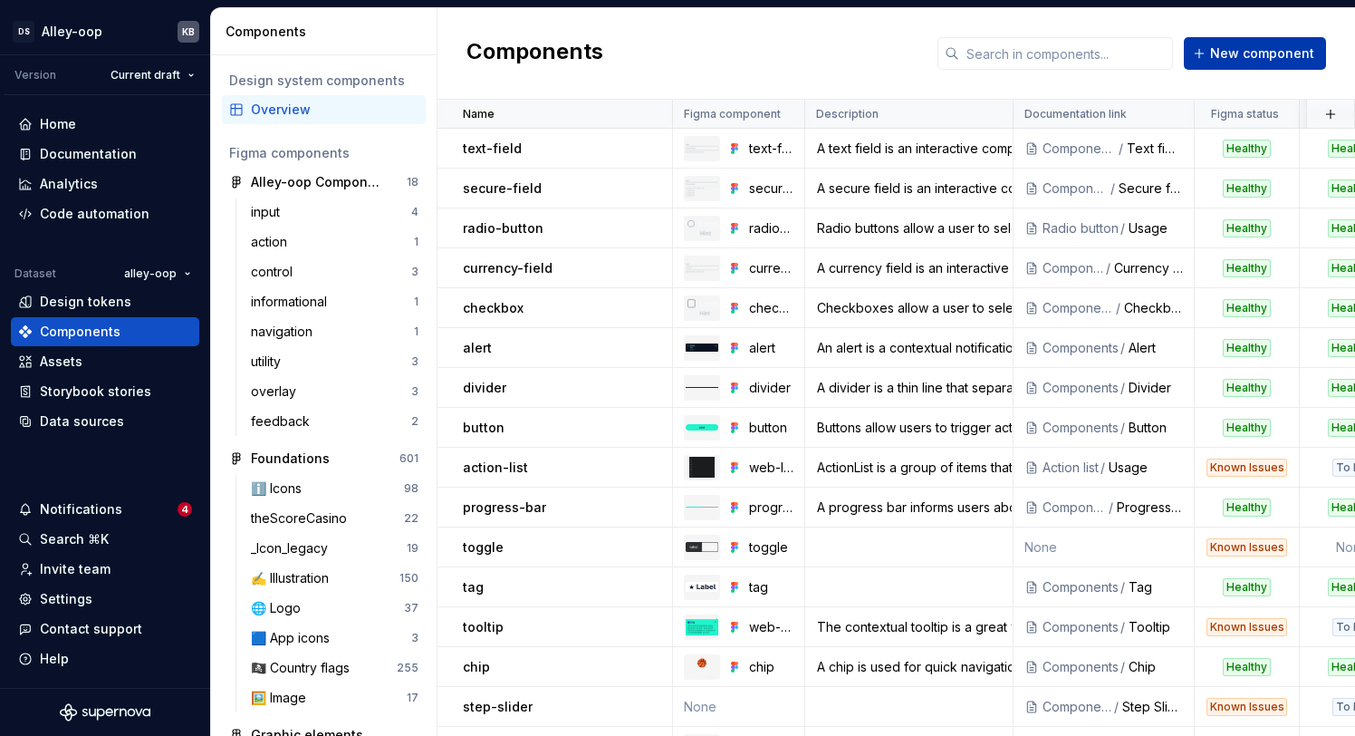
click at [1262, 57] on span "New component" at bounding box center [1262, 53] width 104 height 18
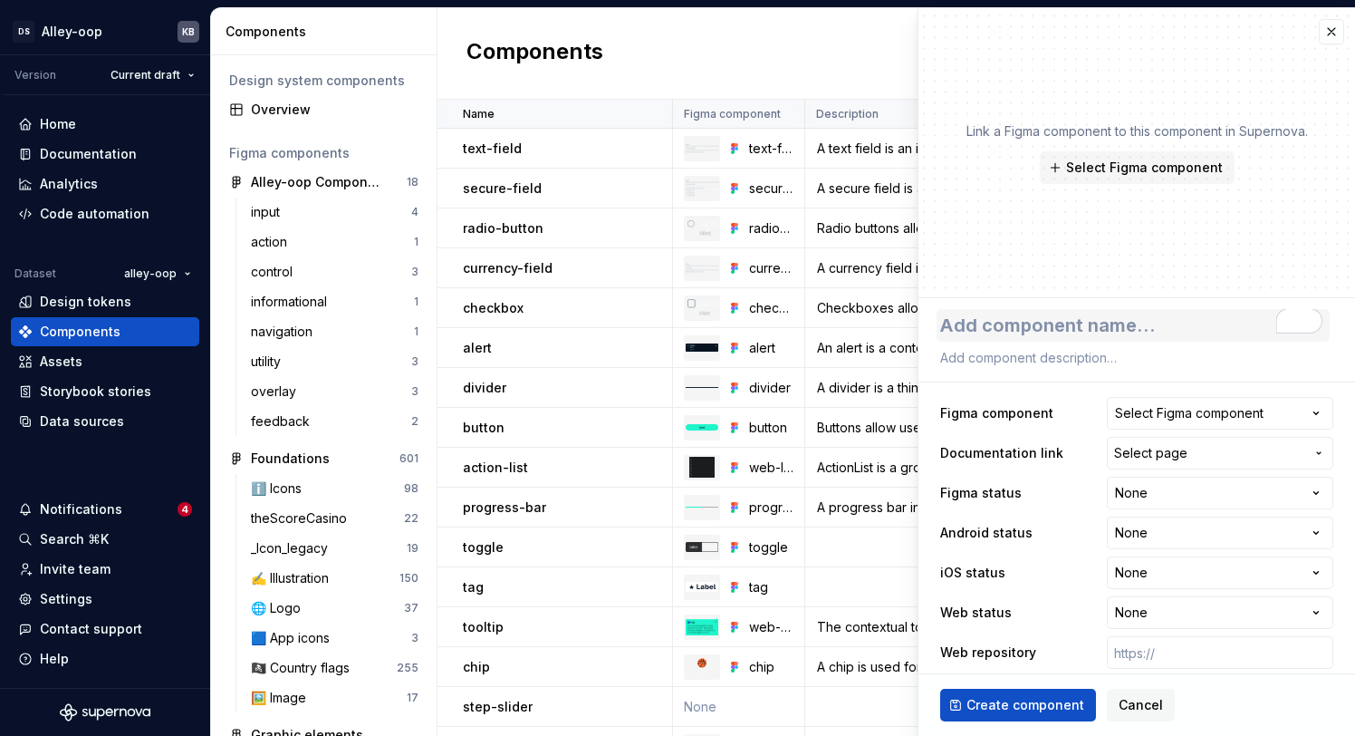
type textarea "*"
type textarea "s"
type textarea "*"
type textarea "se"
click at [1014, 331] on textarea "se" at bounding box center [1133, 325] width 393 height 33
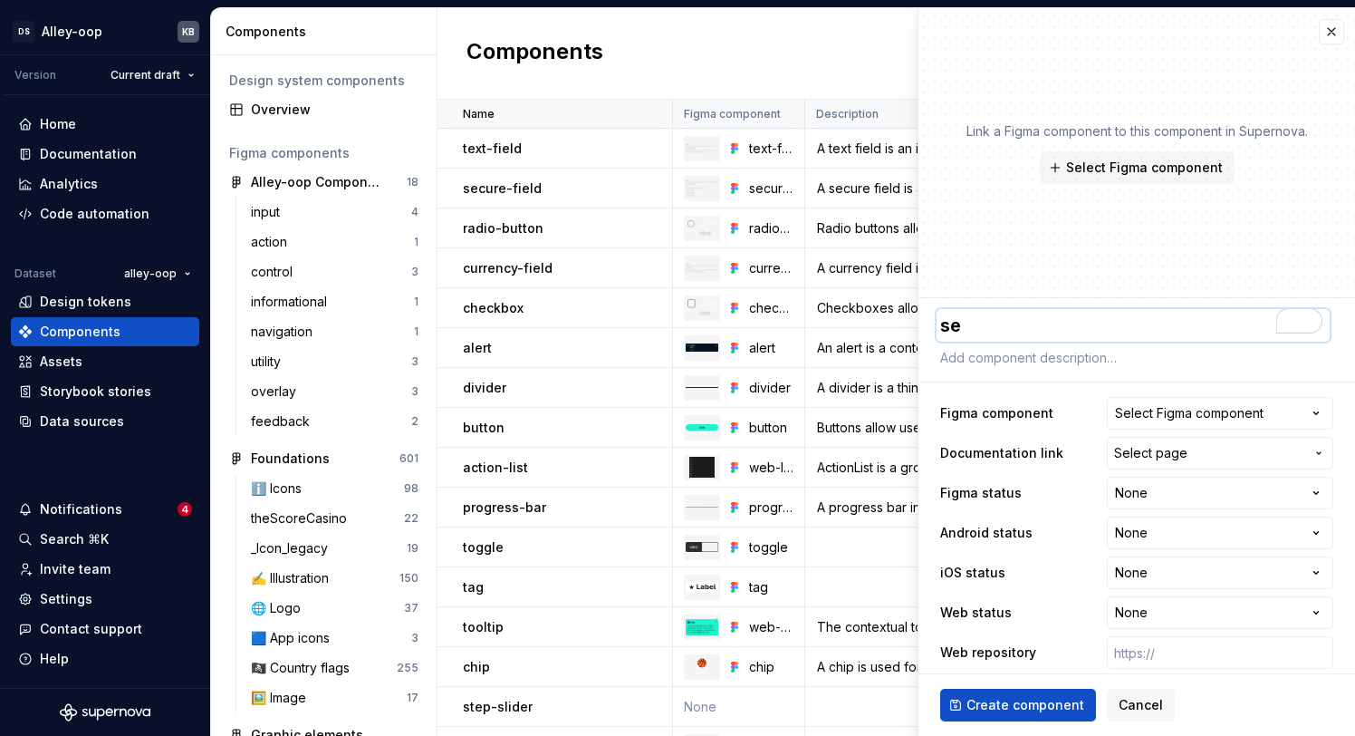
click at [1014, 331] on textarea "se" at bounding box center [1133, 325] width 393 height 33
type textarea "*"
type textarea "s"
type textarea "*"
type textarea "sp"
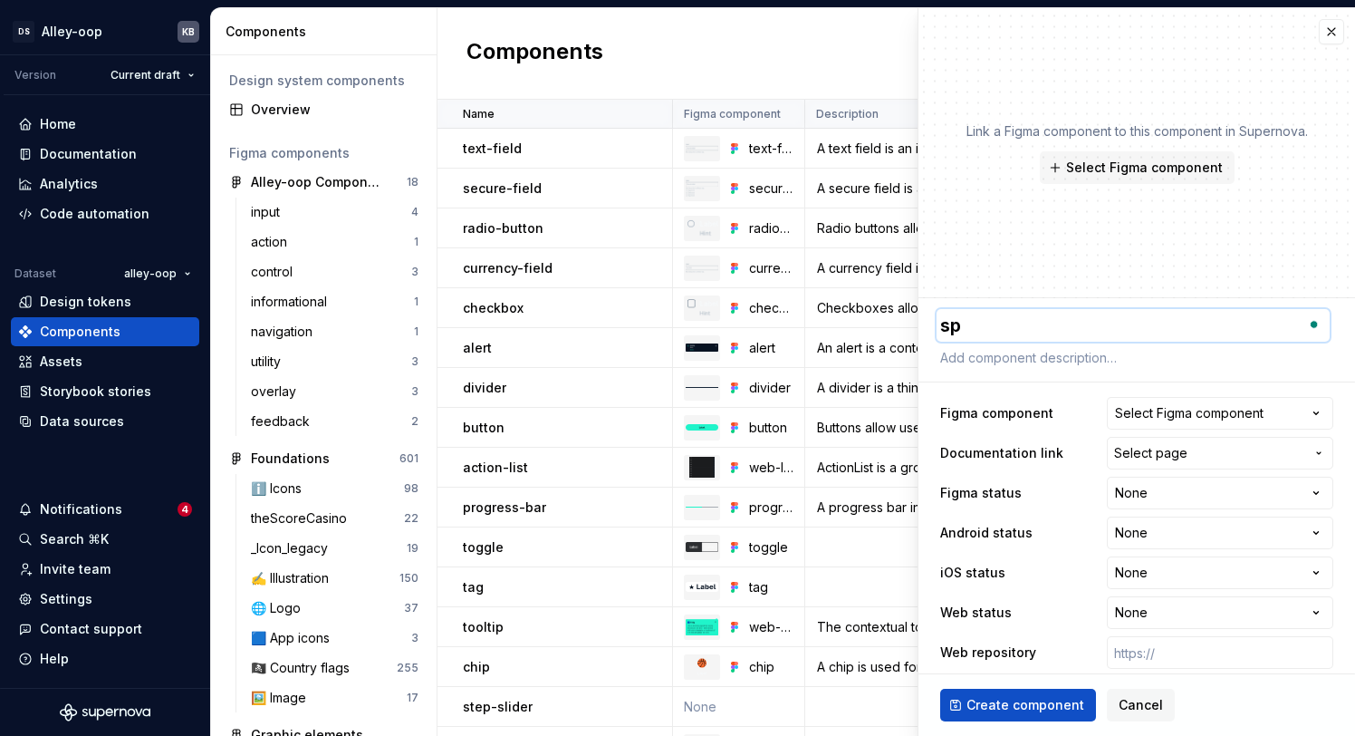
type textarea "*"
type textarea "spi"
type textarea "*"
type textarea "spin"
type textarea "*"
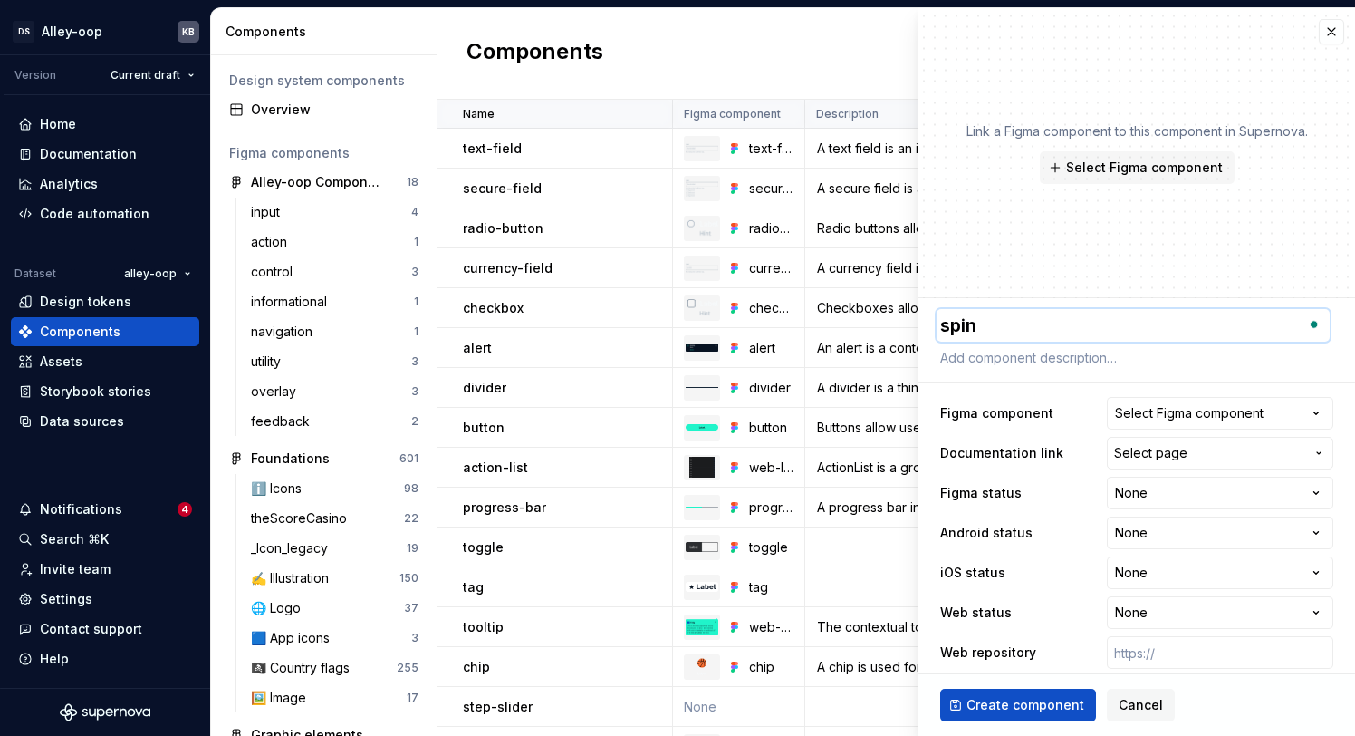
type textarea "spinn"
type textarea "*"
type textarea "spinne"
type textarea "*"
type textarea "spinner"
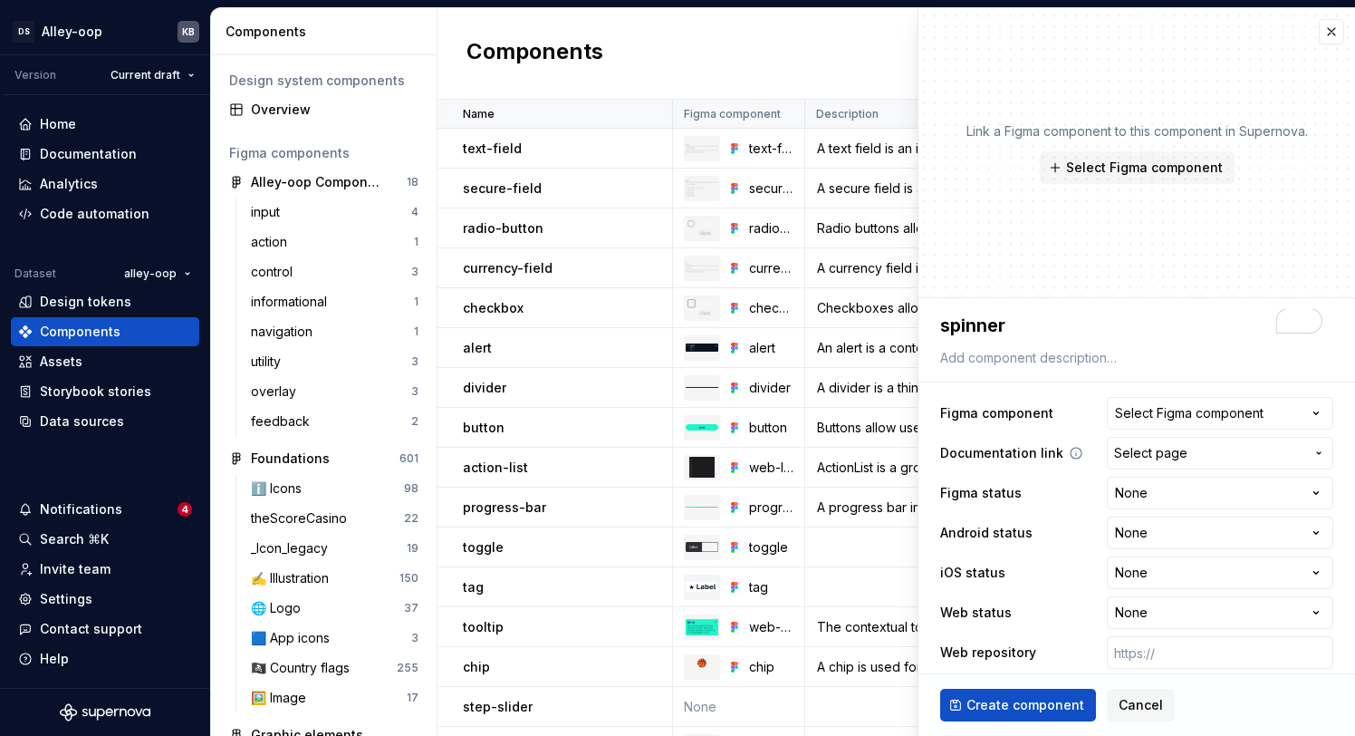
click at [1254, 444] on span "Select page" at bounding box center [1209, 453] width 190 height 18
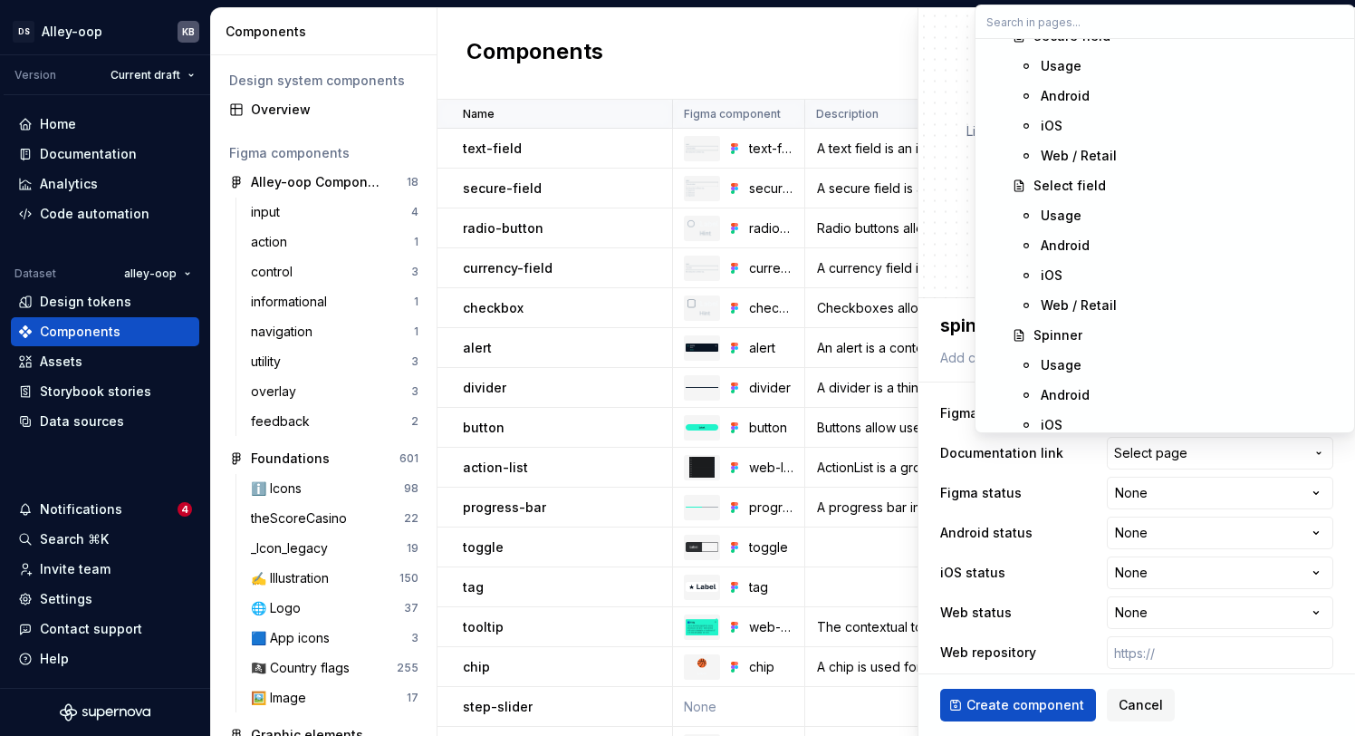
scroll to position [5446, 0]
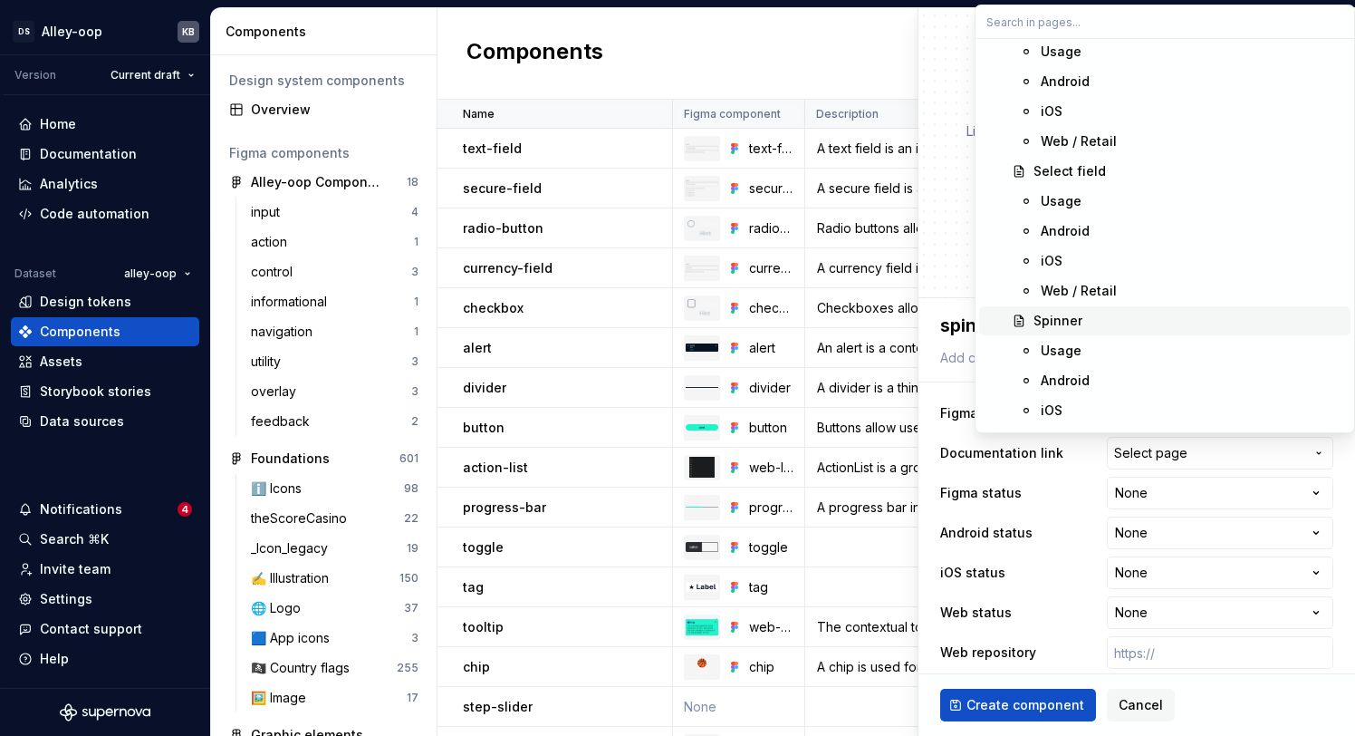
click at [1083, 323] on div "Spinner" at bounding box center [1189, 321] width 310 height 18
type textarea "*"
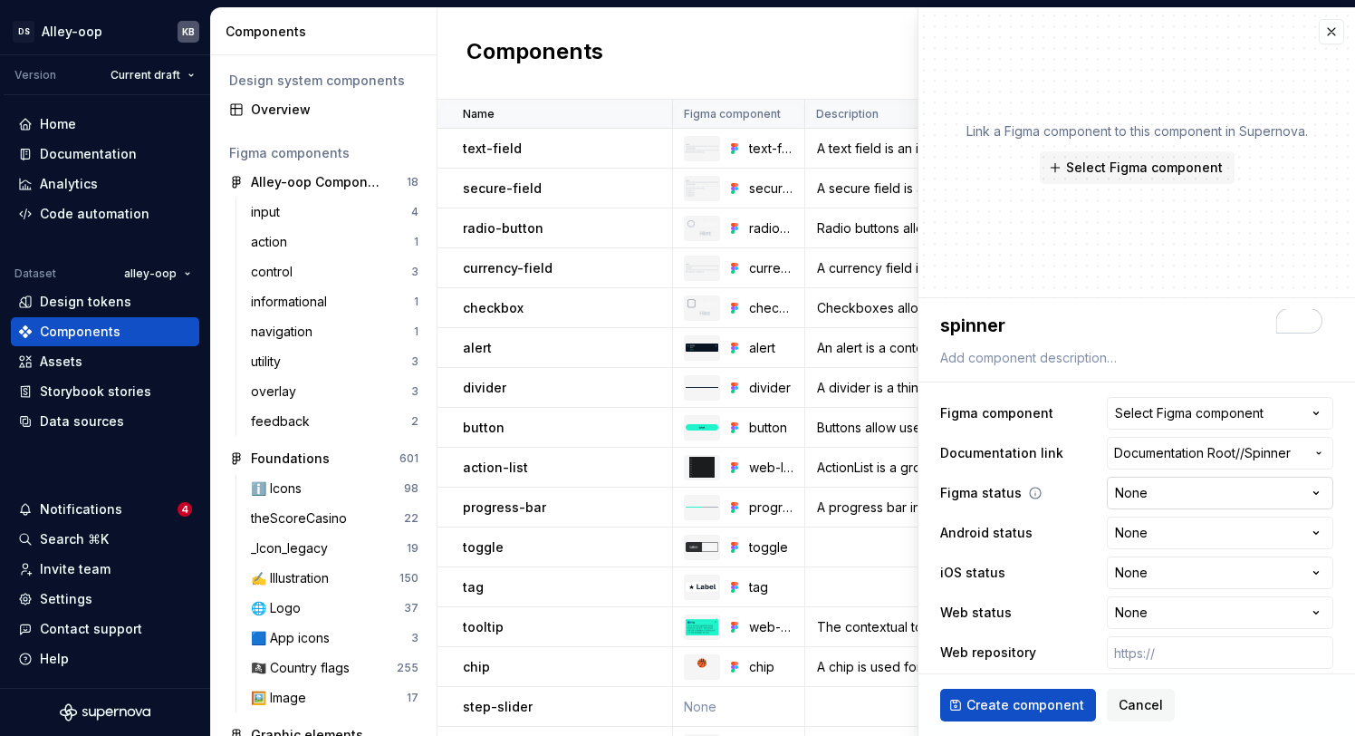
click at [1198, 484] on html "DS Alley-oop KB Version Current draft Home Documentation Analytics Code automat…" at bounding box center [677, 368] width 1355 height 736
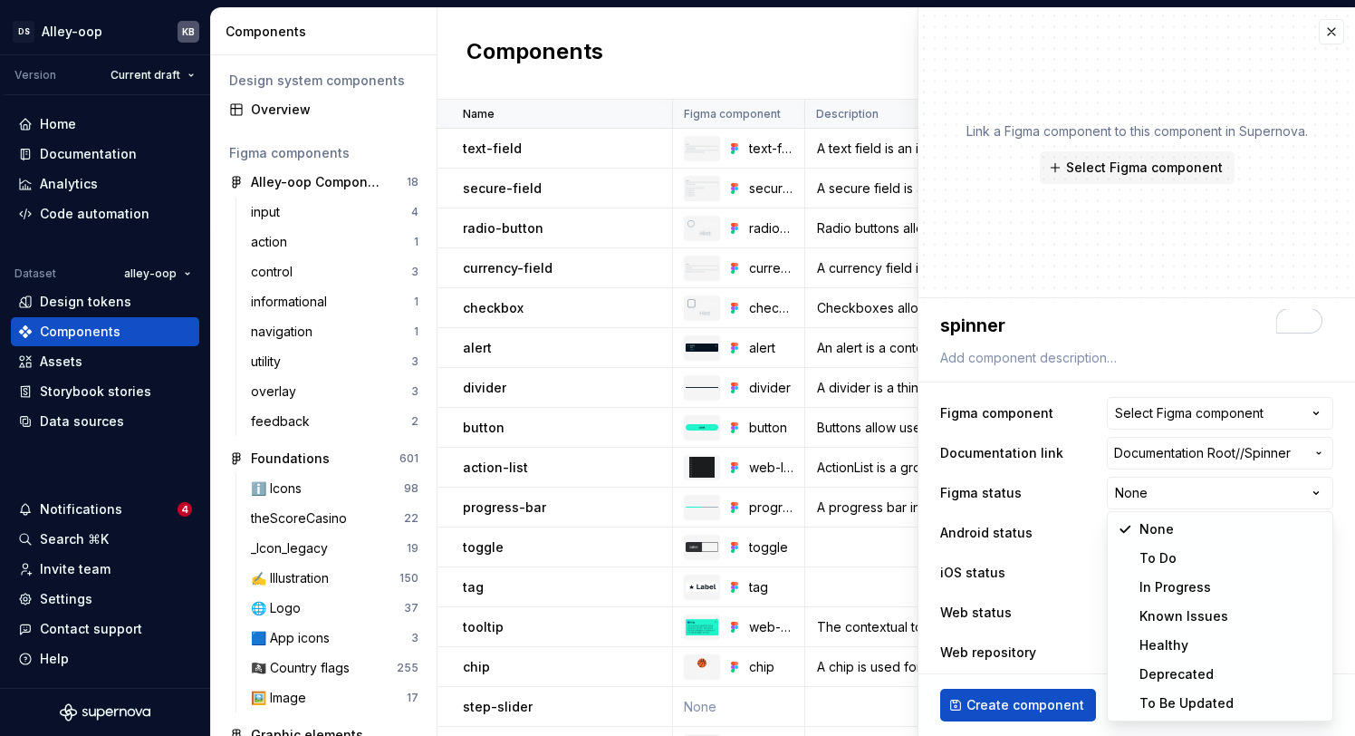
select select "**********"
type textarea "*"
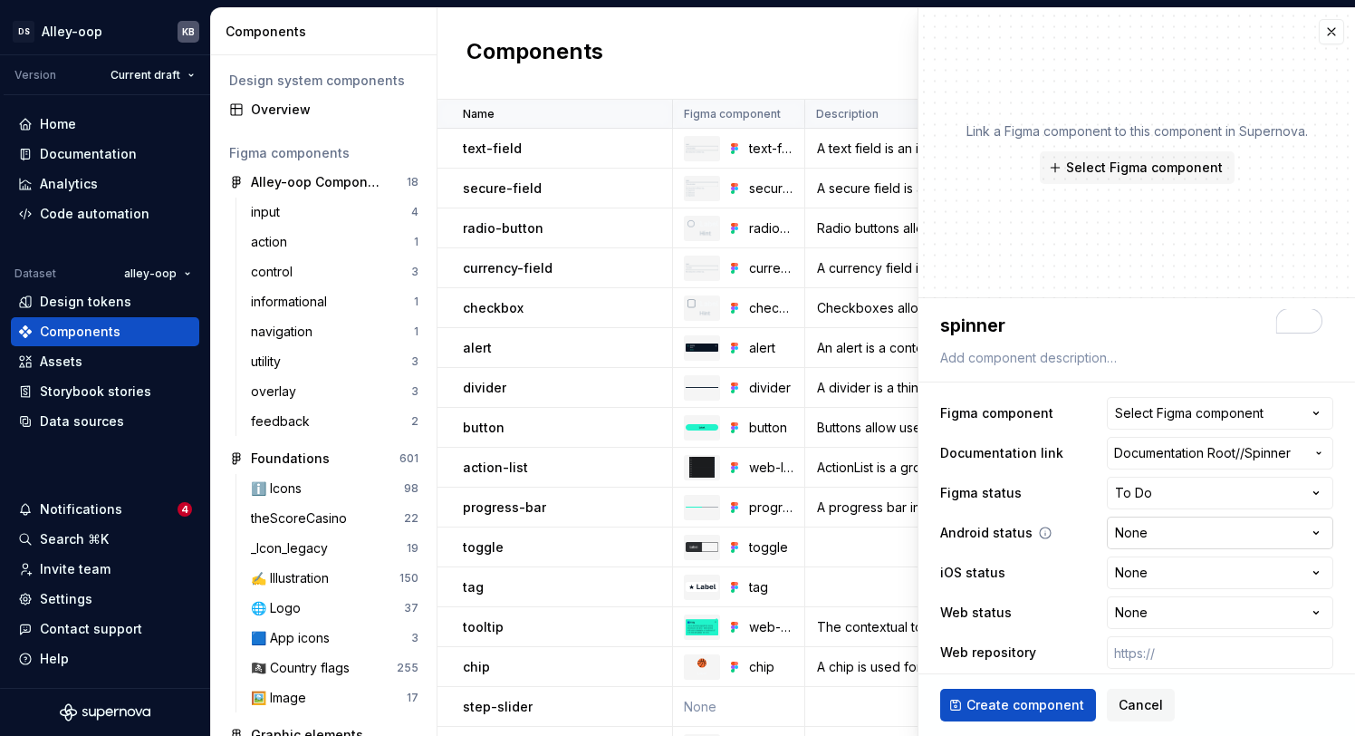
click at [1212, 529] on html "DS Alley-oop KB Version Current draft Home Documentation Analytics Code automat…" at bounding box center [677, 368] width 1355 height 736
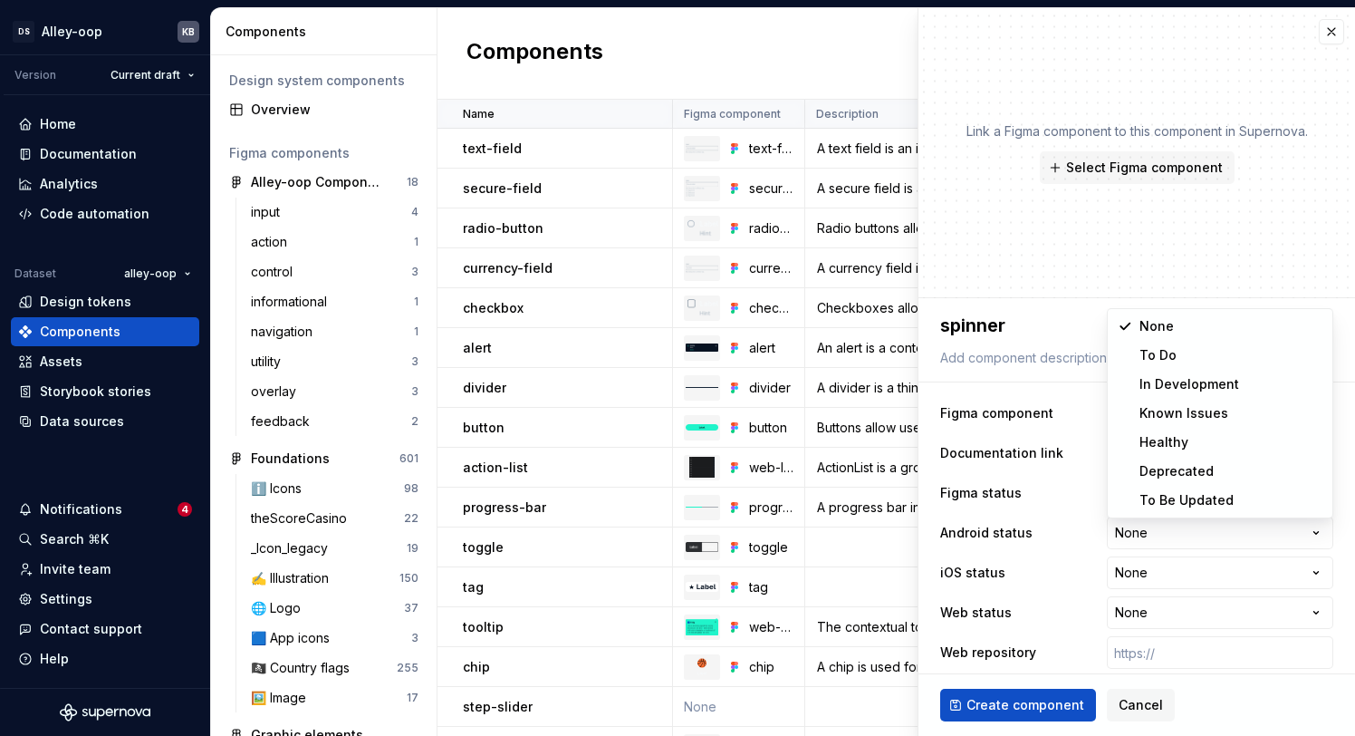
select select "**********"
type textarea "*"
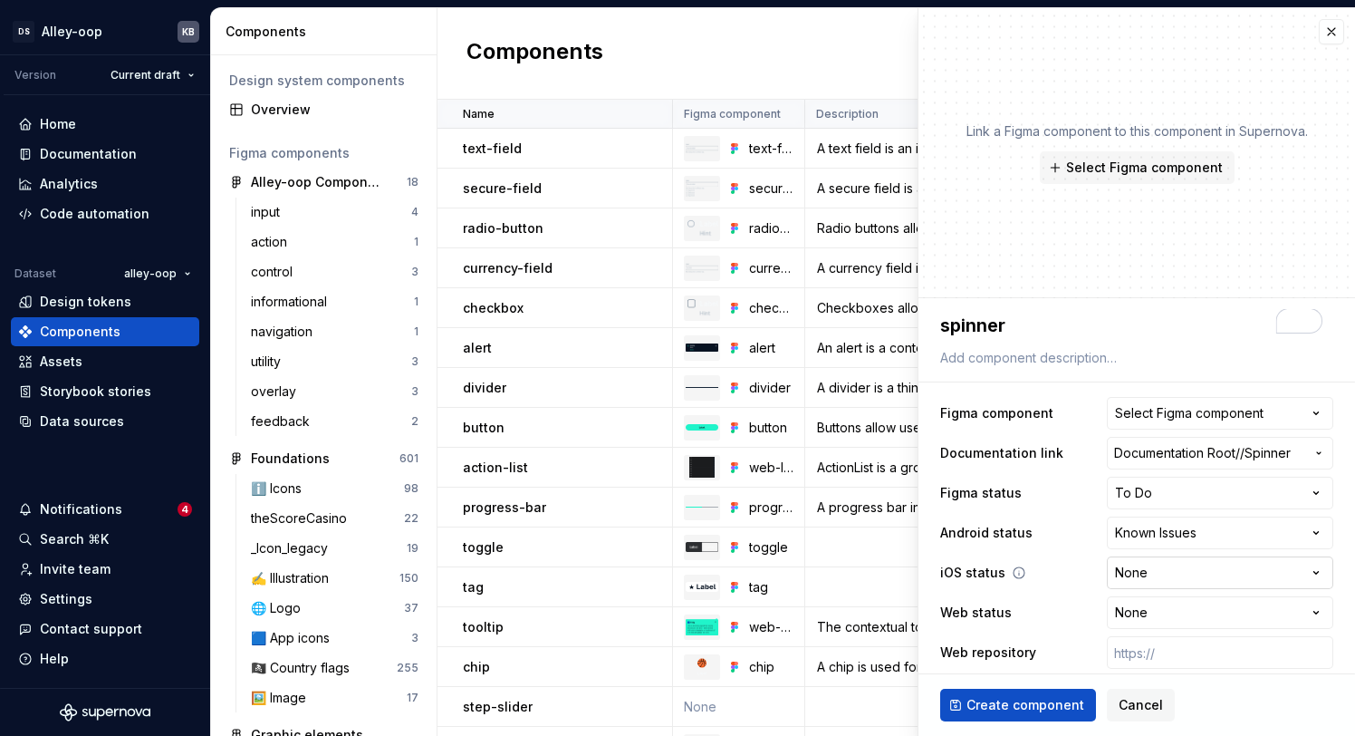
click at [1184, 574] on html "DS Alley-oop KB Version Current draft Home Documentation Analytics Code automat…" at bounding box center [677, 368] width 1355 height 736
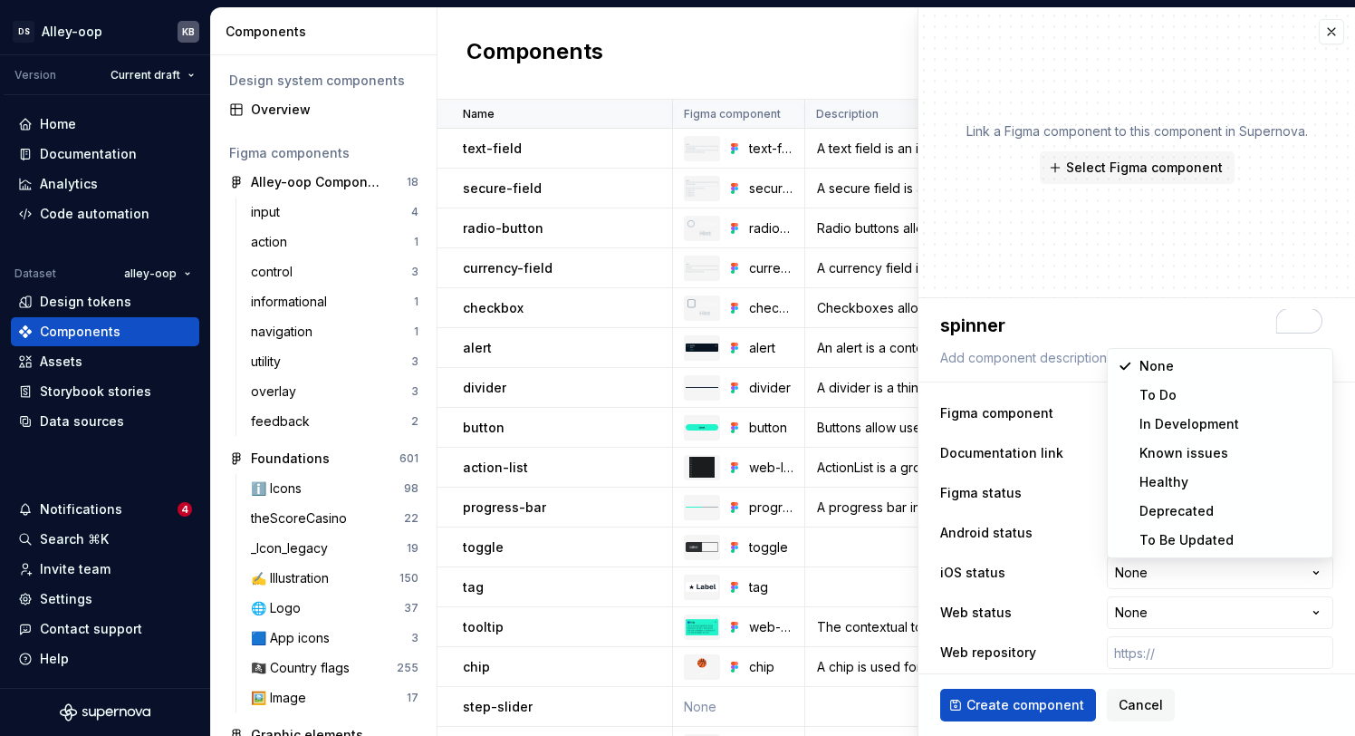
select select "**********"
type textarea "*"
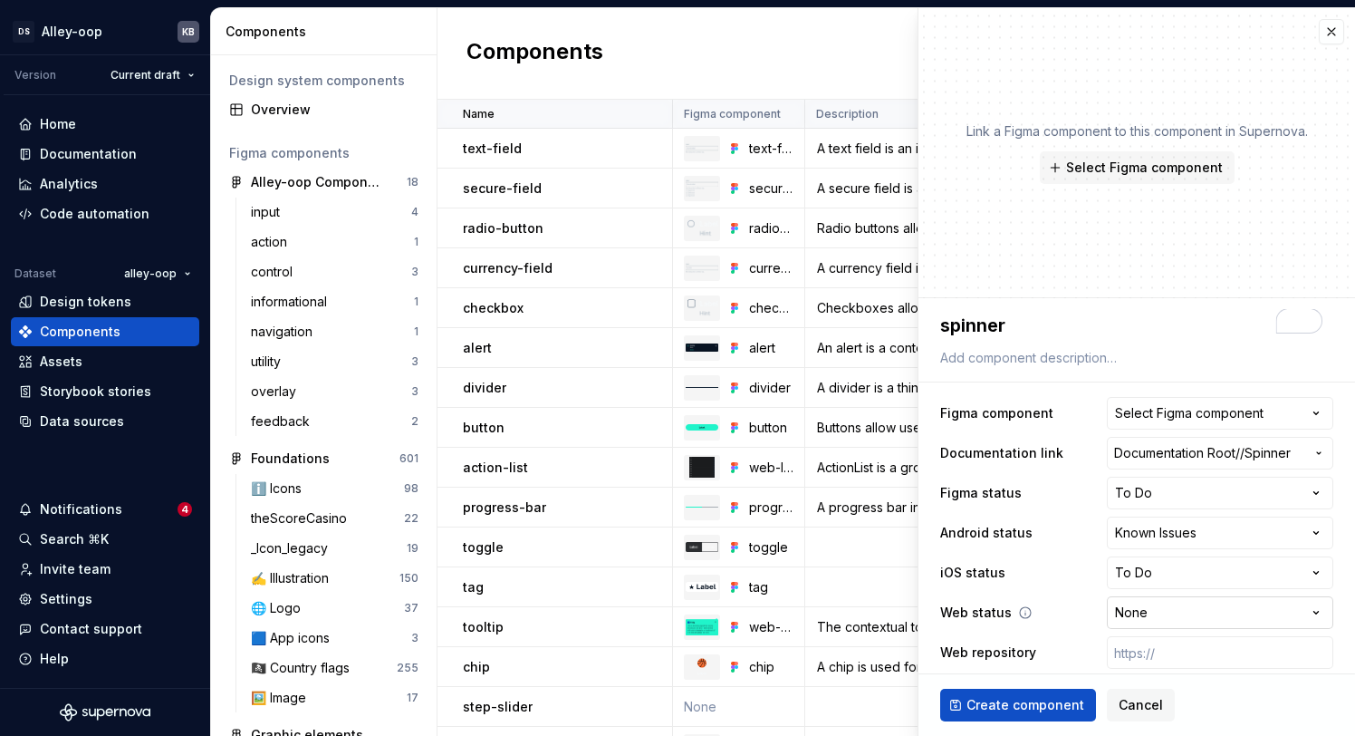
click at [1168, 612] on html "DS Alley-oop KB Version Current draft Home Documentation Analytics Code automat…" at bounding box center [677, 368] width 1355 height 736
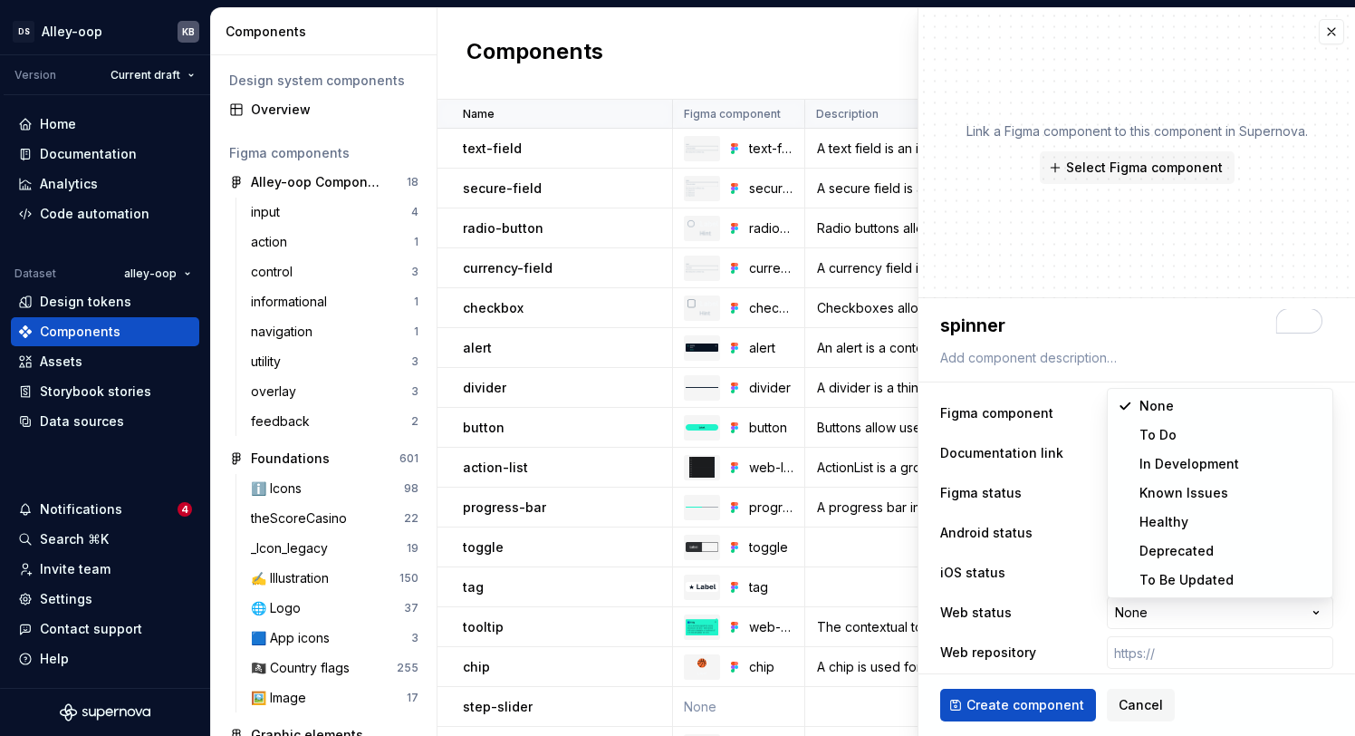
select select "**********"
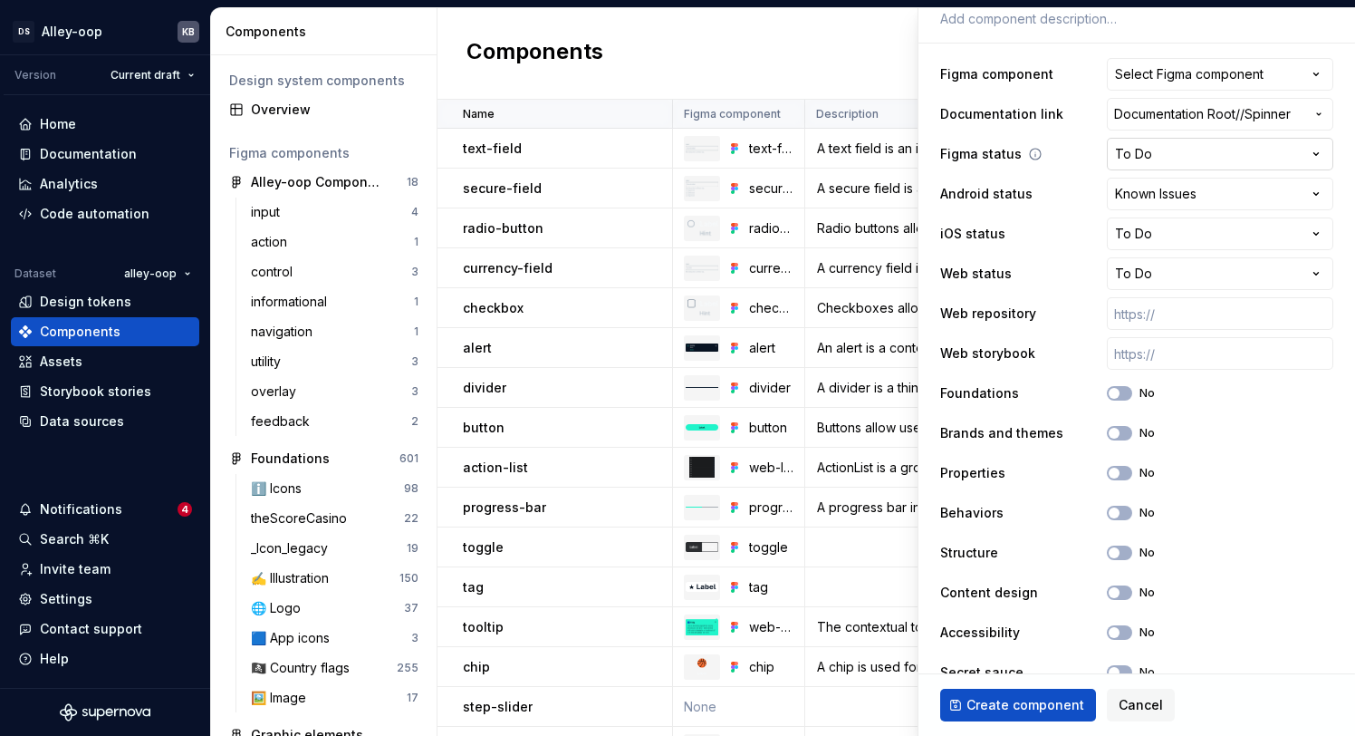
scroll to position [359, 0]
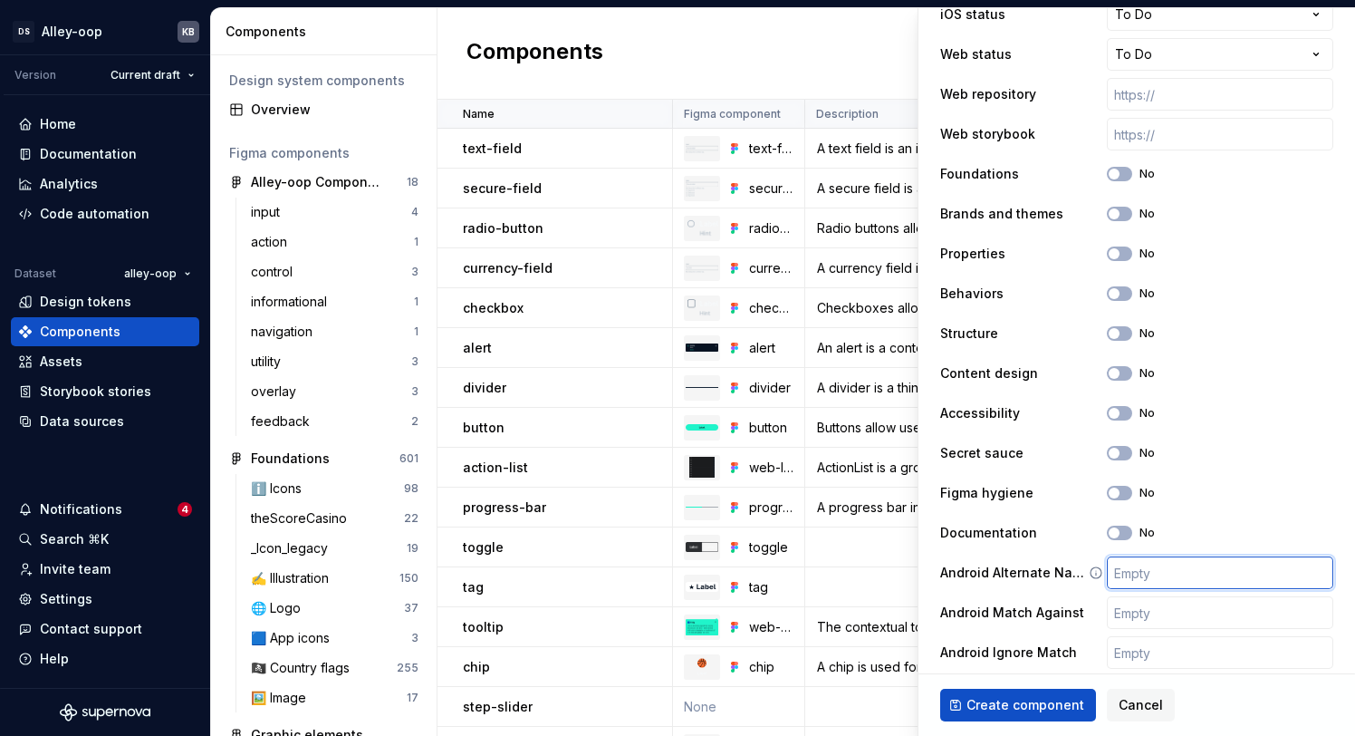
click at [1216, 571] on input "text" at bounding box center [1220, 572] width 226 height 33
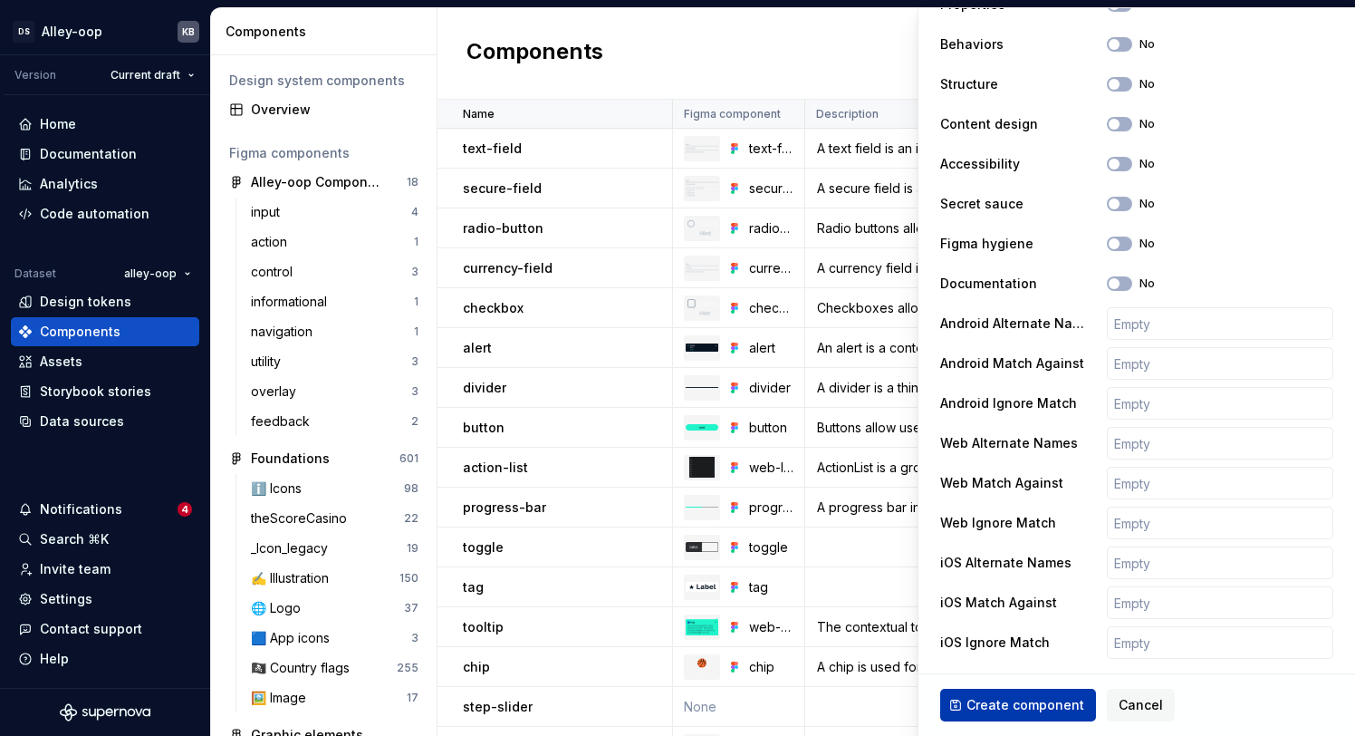
click at [1039, 713] on span "Create component" at bounding box center [1025, 705] width 118 height 18
type textarea "*"
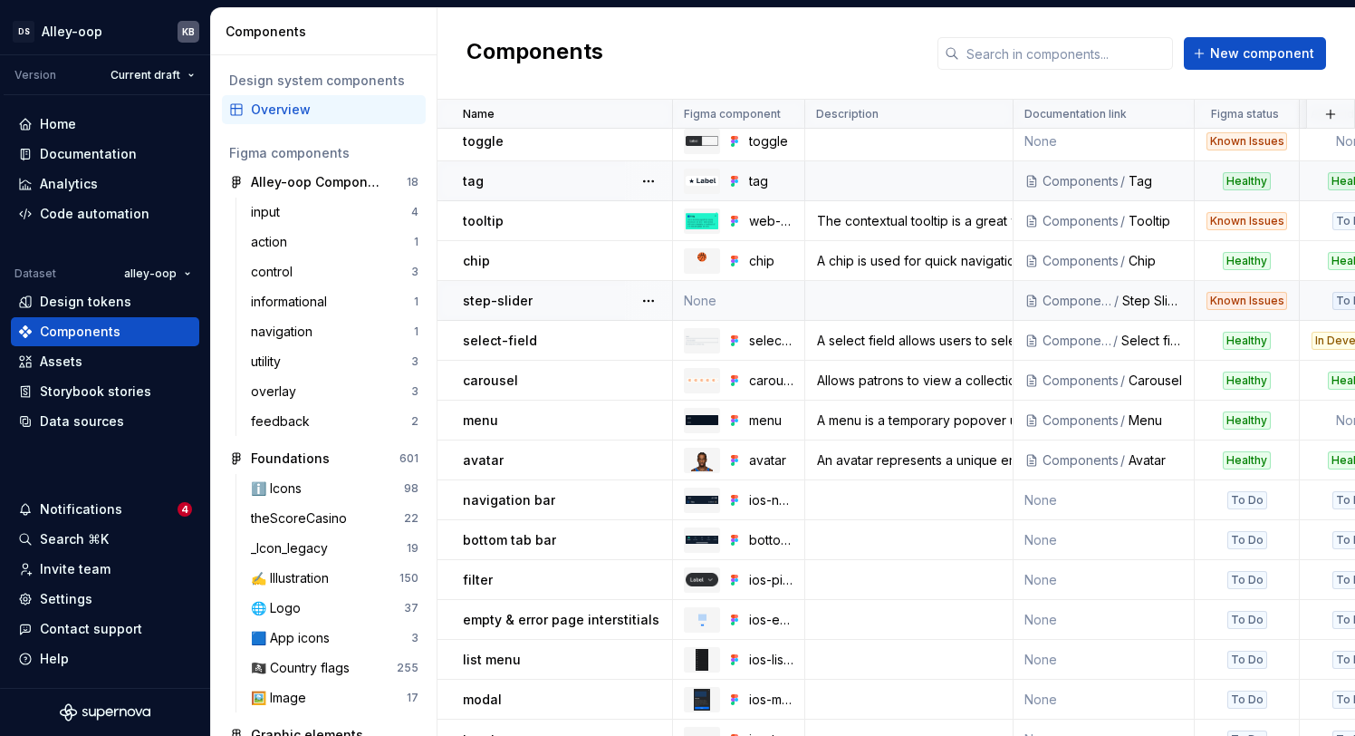
click at [518, 297] on p "step-slider" at bounding box center [498, 301] width 70 height 18
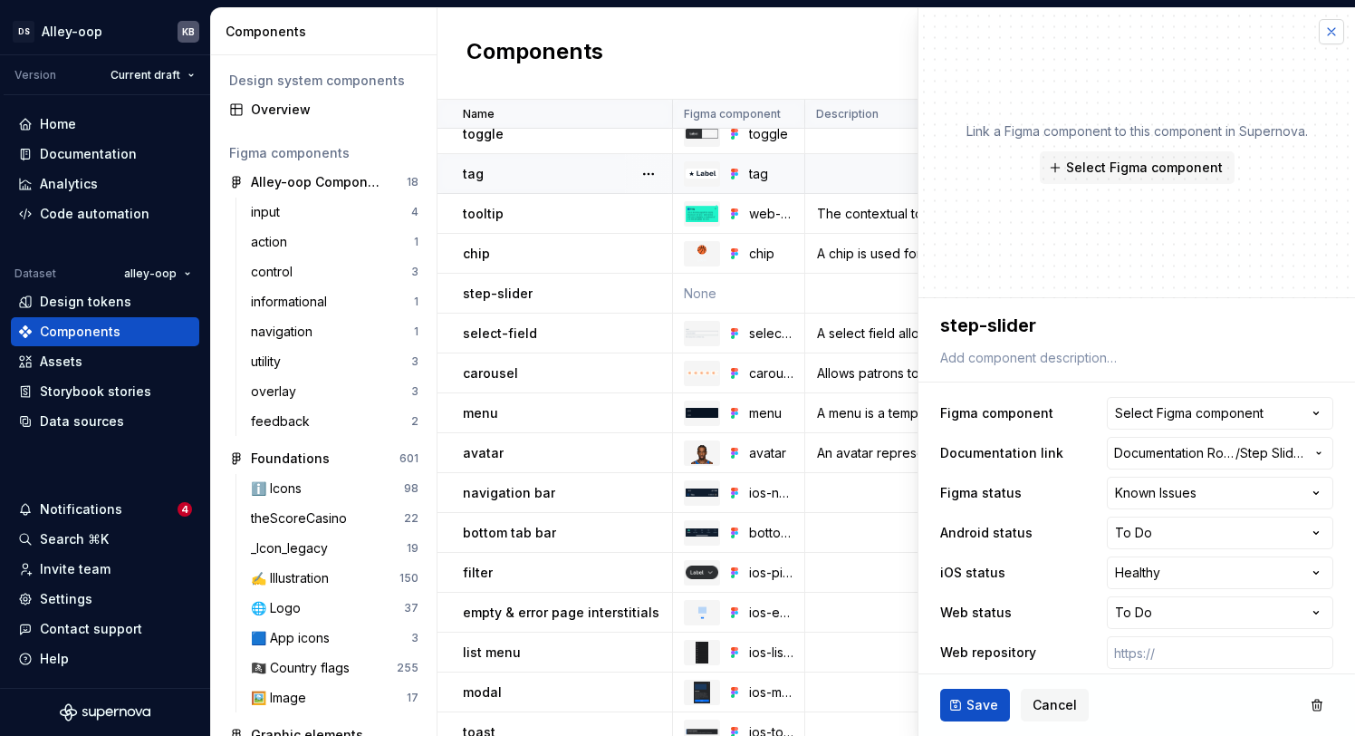
click at [1341, 32] on button "button" at bounding box center [1331, 31] width 25 height 25
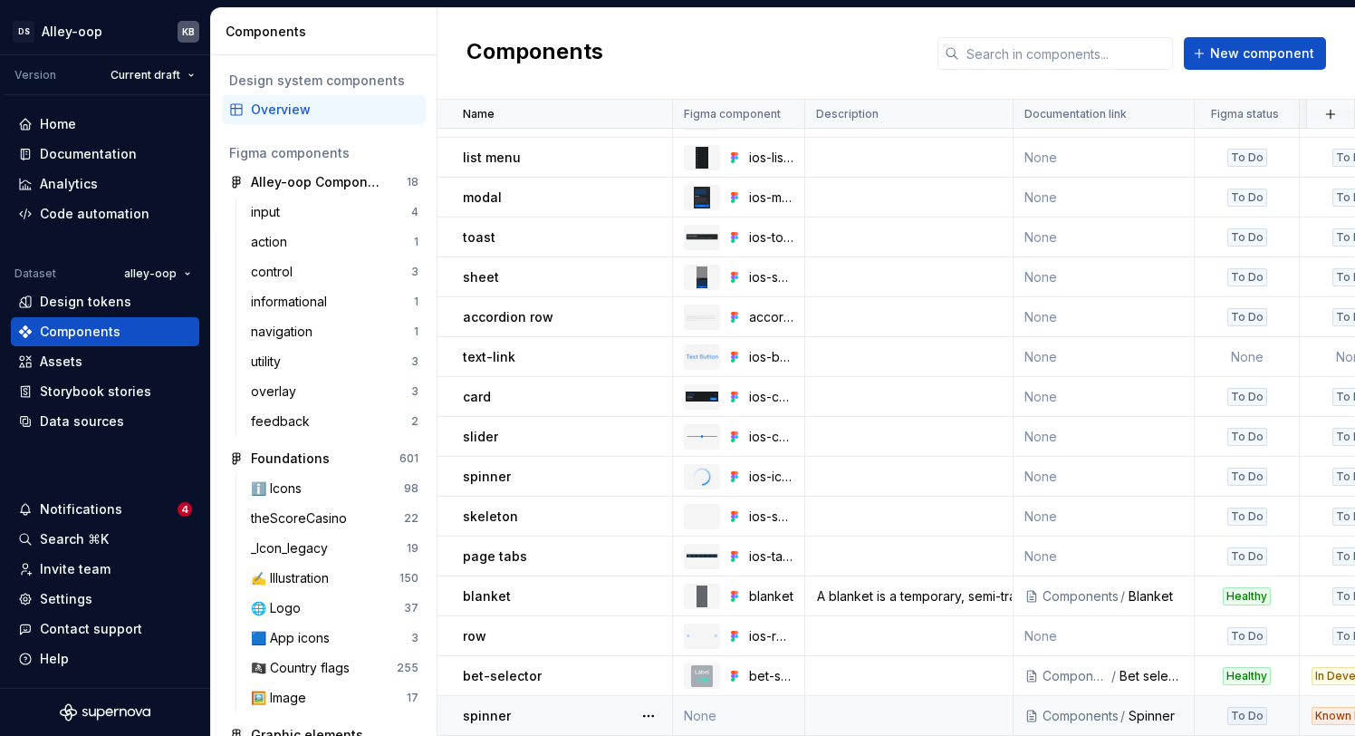
click at [518, 707] on div "spinner" at bounding box center [567, 716] width 208 height 18
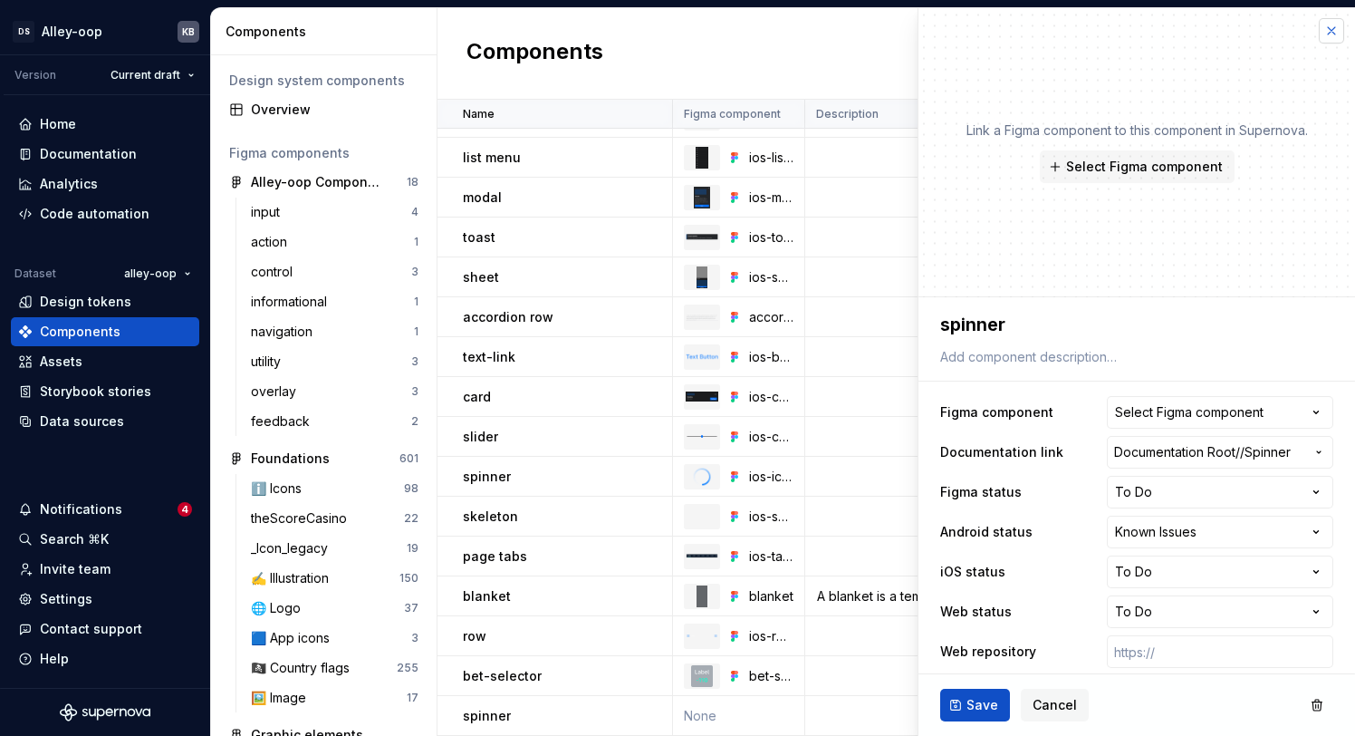
click at [1332, 26] on button "button" at bounding box center [1331, 30] width 25 height 25
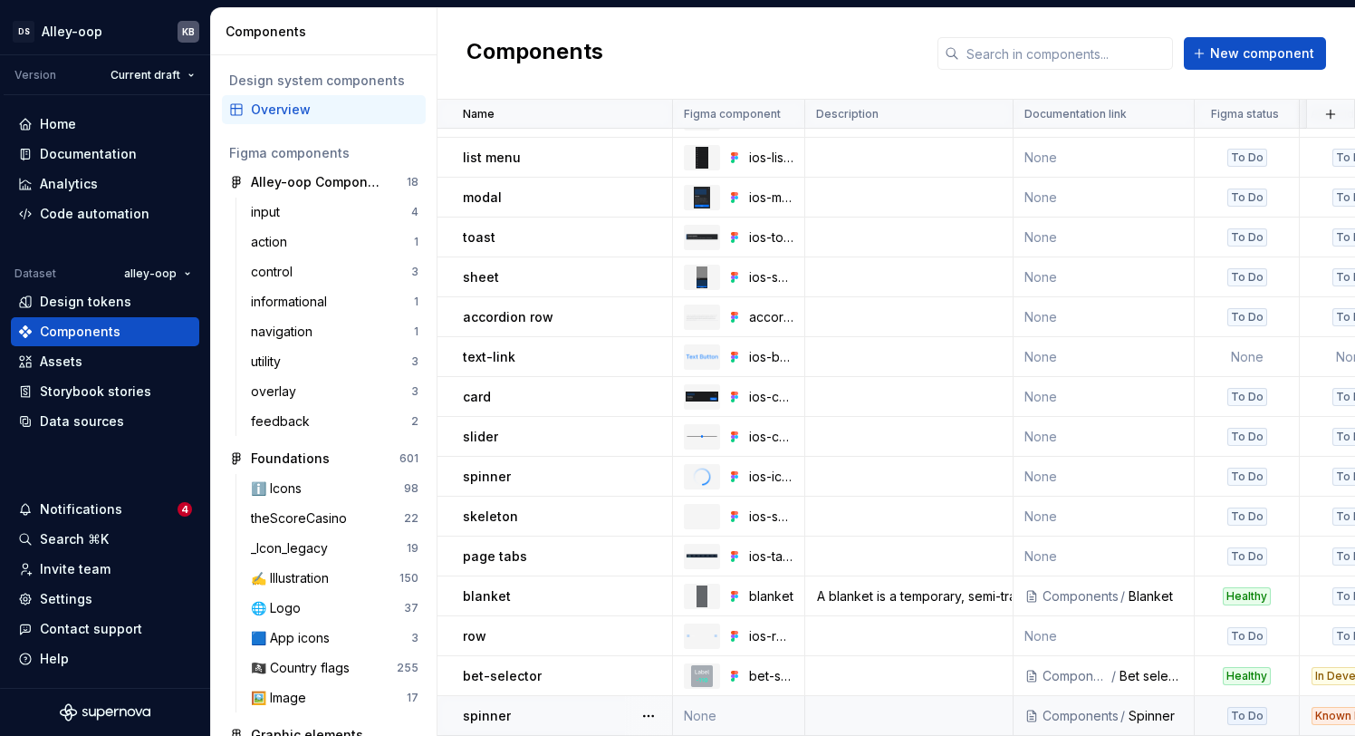
click at [561, 726] on td "spinner" at bounding box center [555, 716] width 236 height 40
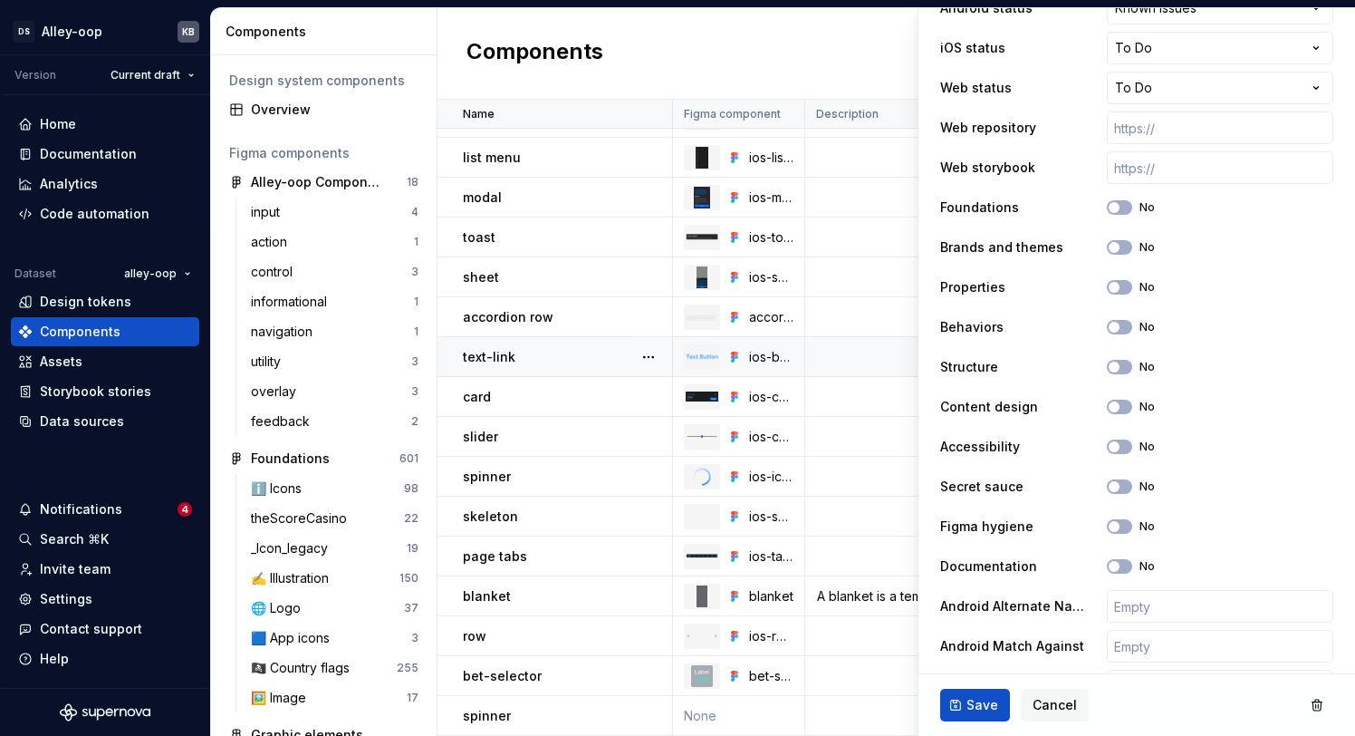
click at [551, 365] on td "text-link" at bounding box center [555, 357] width 236 height 40
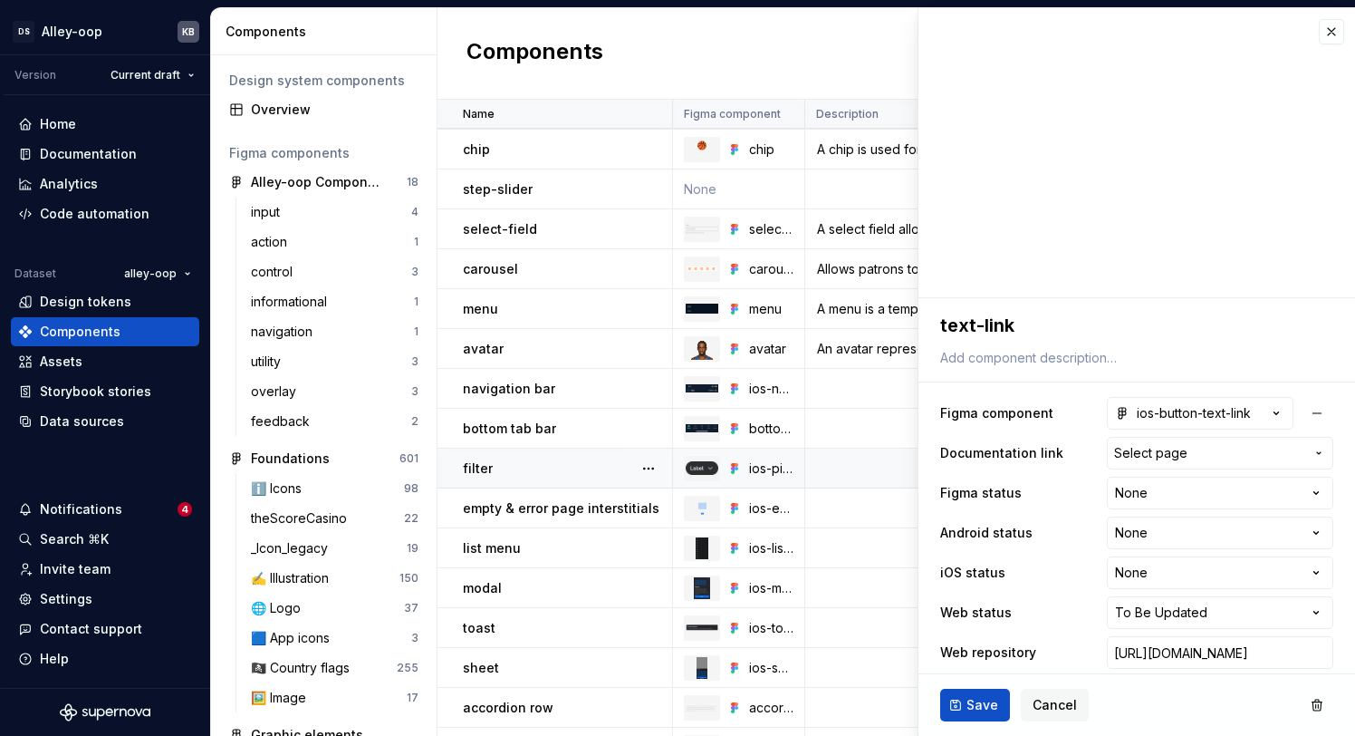
scroll to position [509, 0]
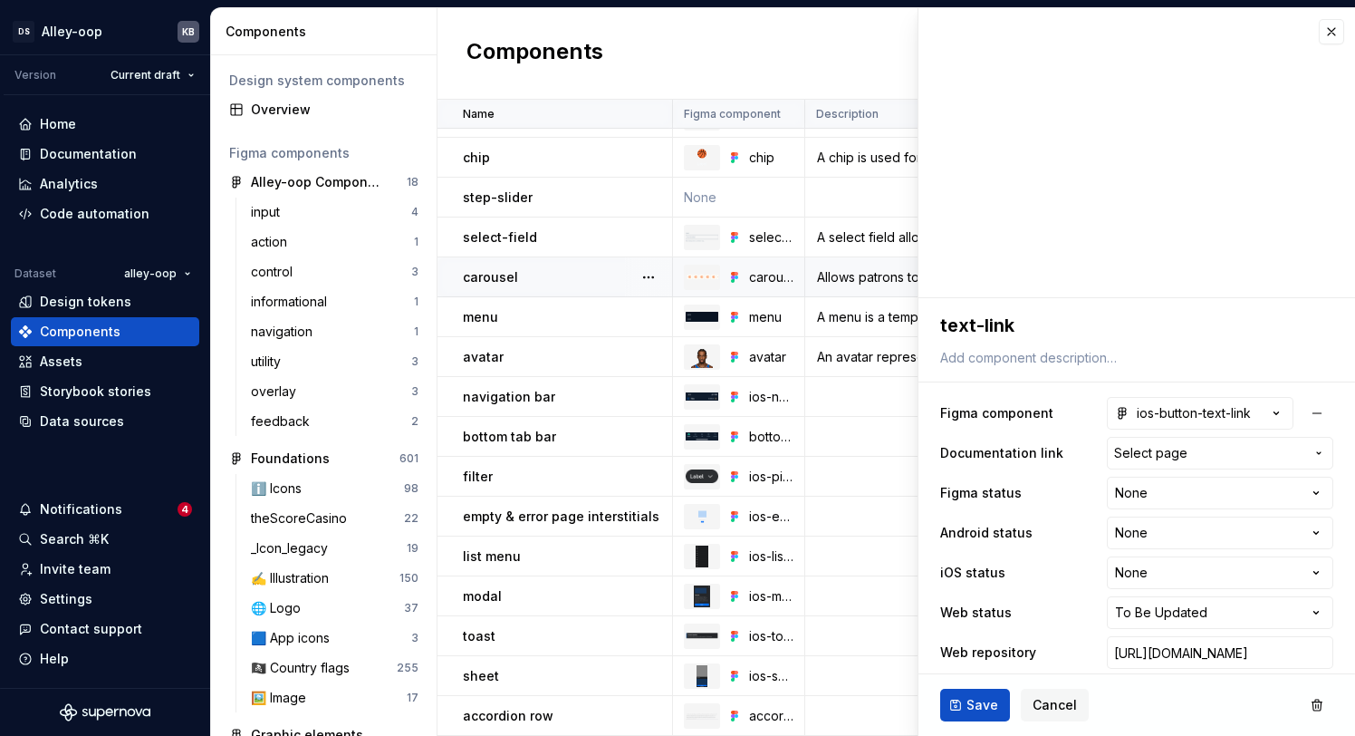
click at [552, 268] on div "carousel" at bounding box center [567, 277] width 208 height 18
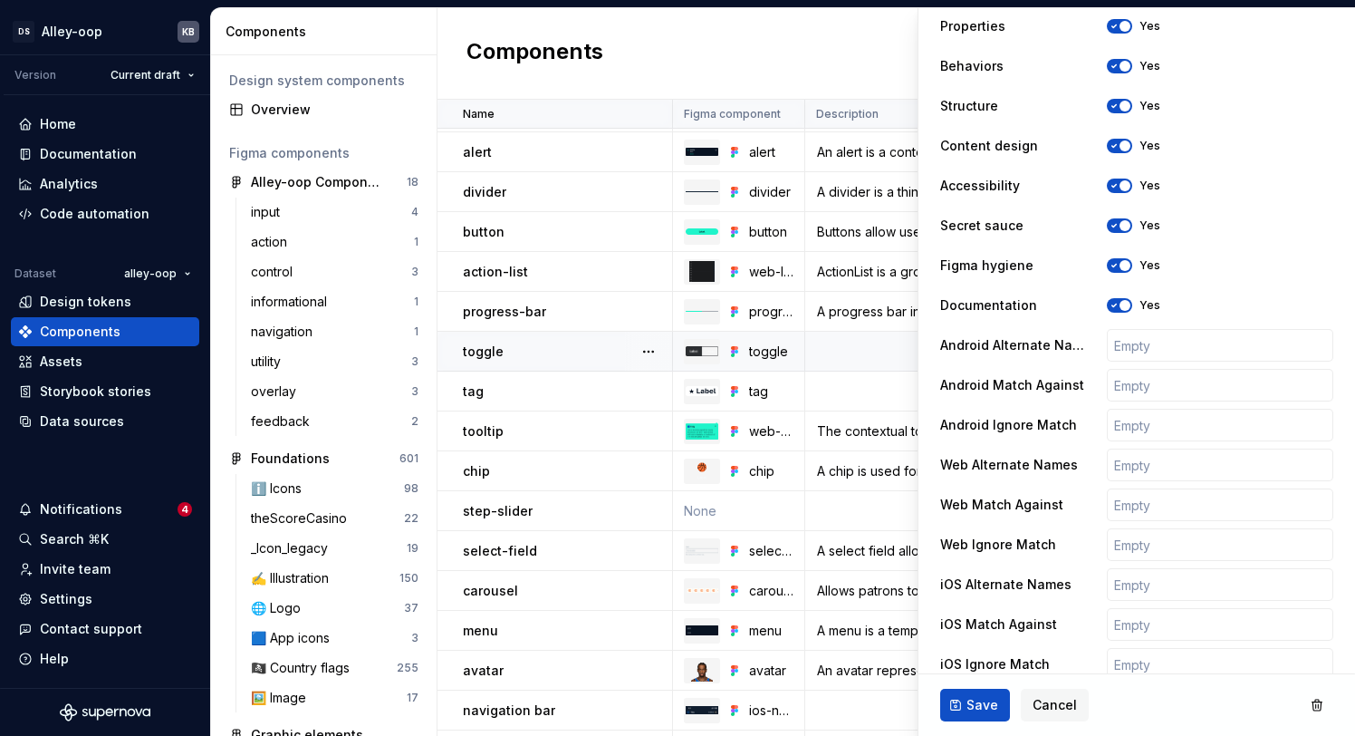
scroll to position [165, 0]
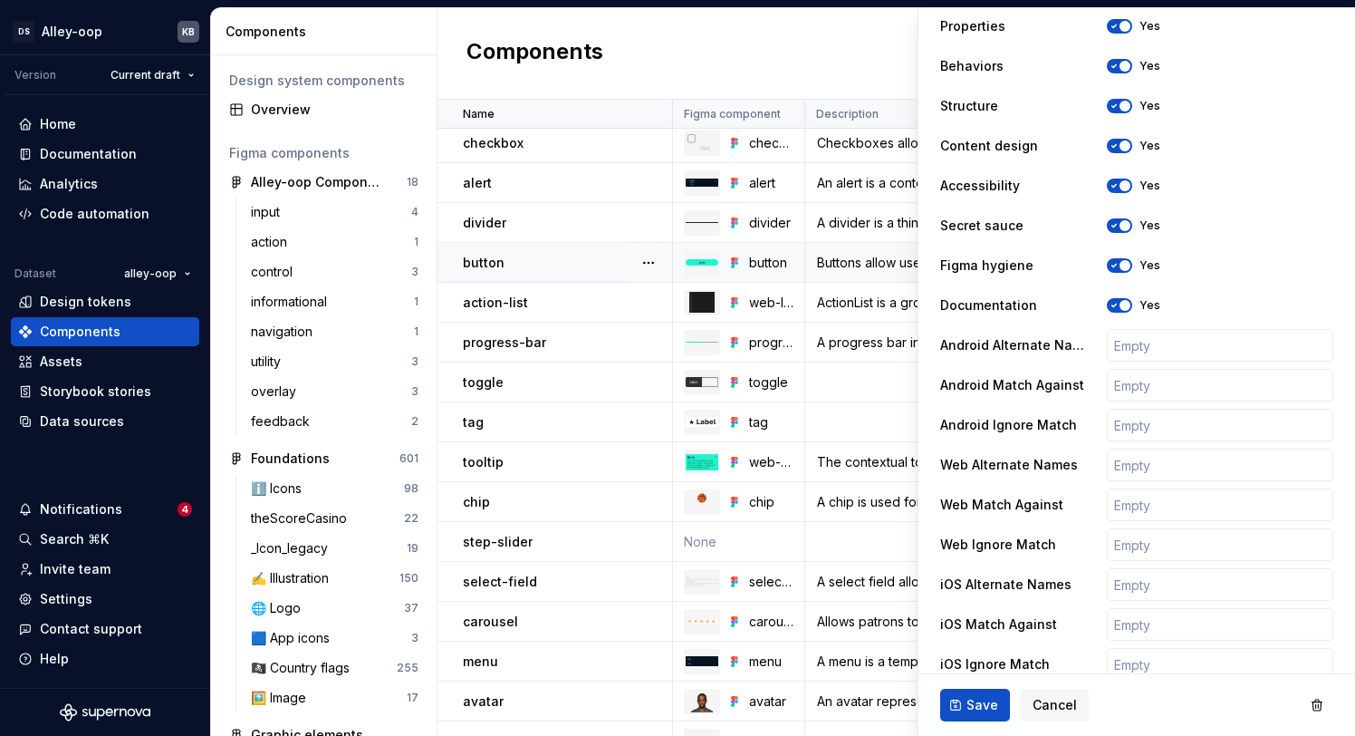
click at [551, 276] on td "button" at bounding box center [555, 263] width 236 height 40
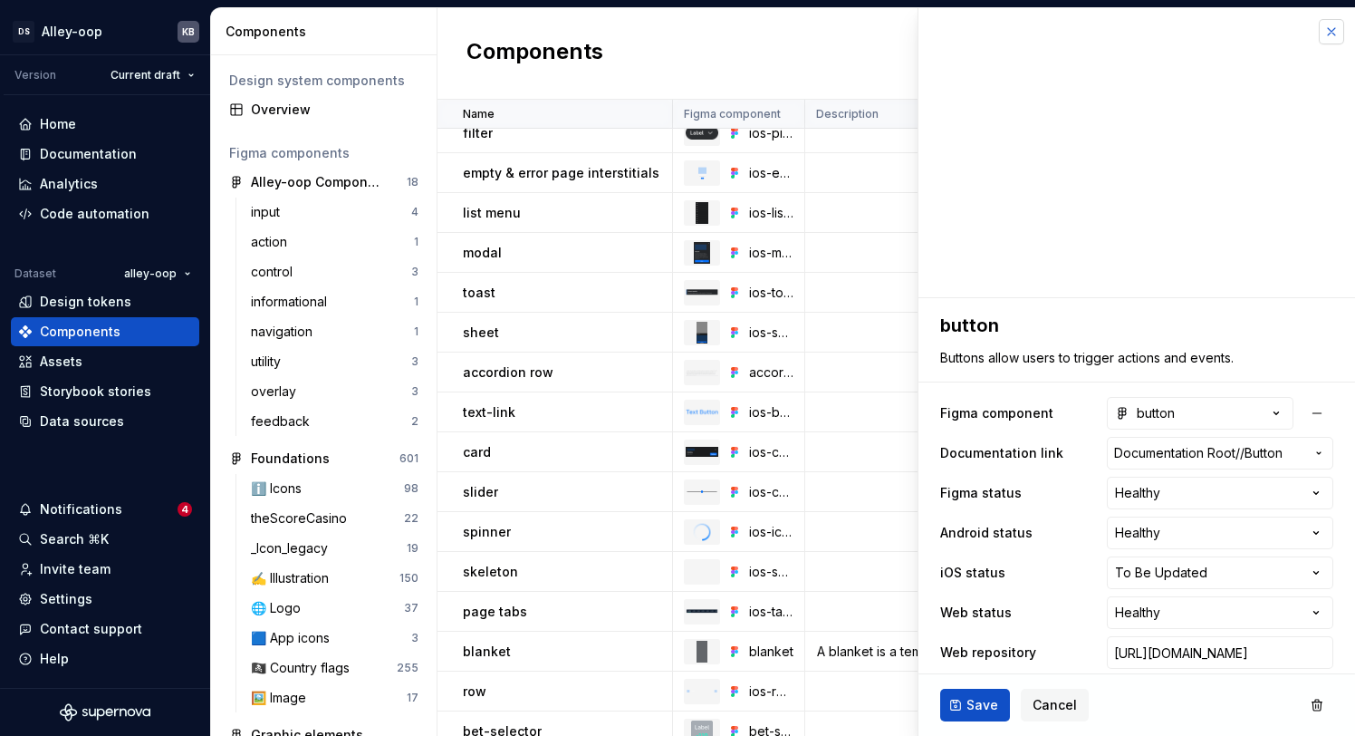
click at [1329, 35] on button "button" at bounding box center [1331, 31] width 25 height 25
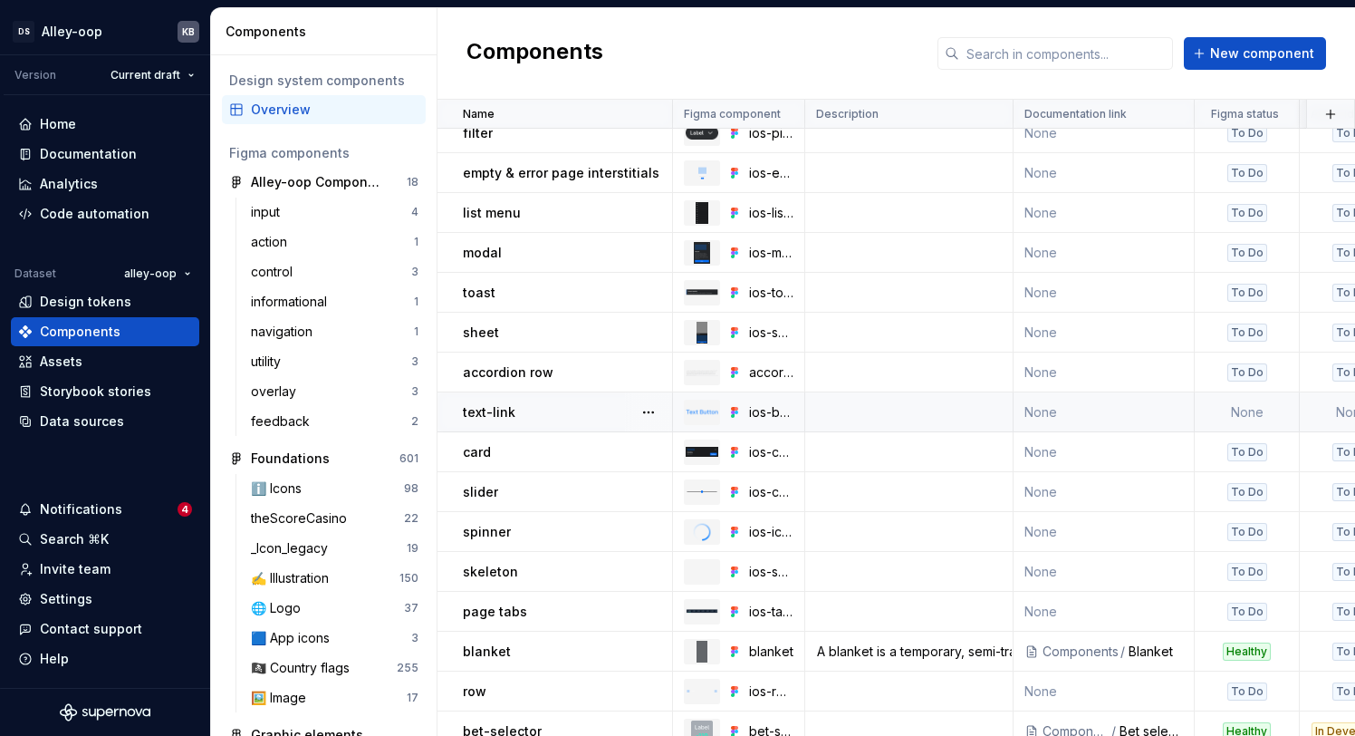
scroll to position [908, 0]
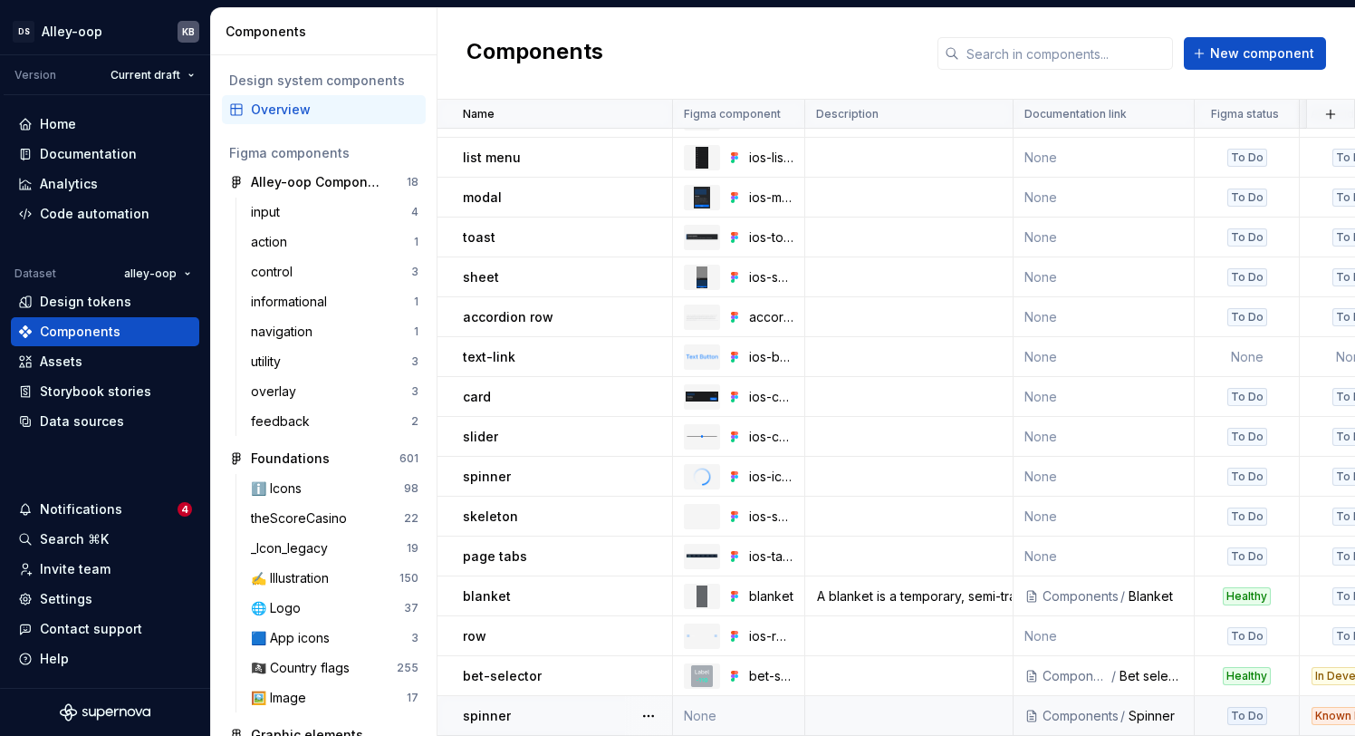
click at [544, 715] on div "spinner" at bounding box center [567, 716] width 208 height 18
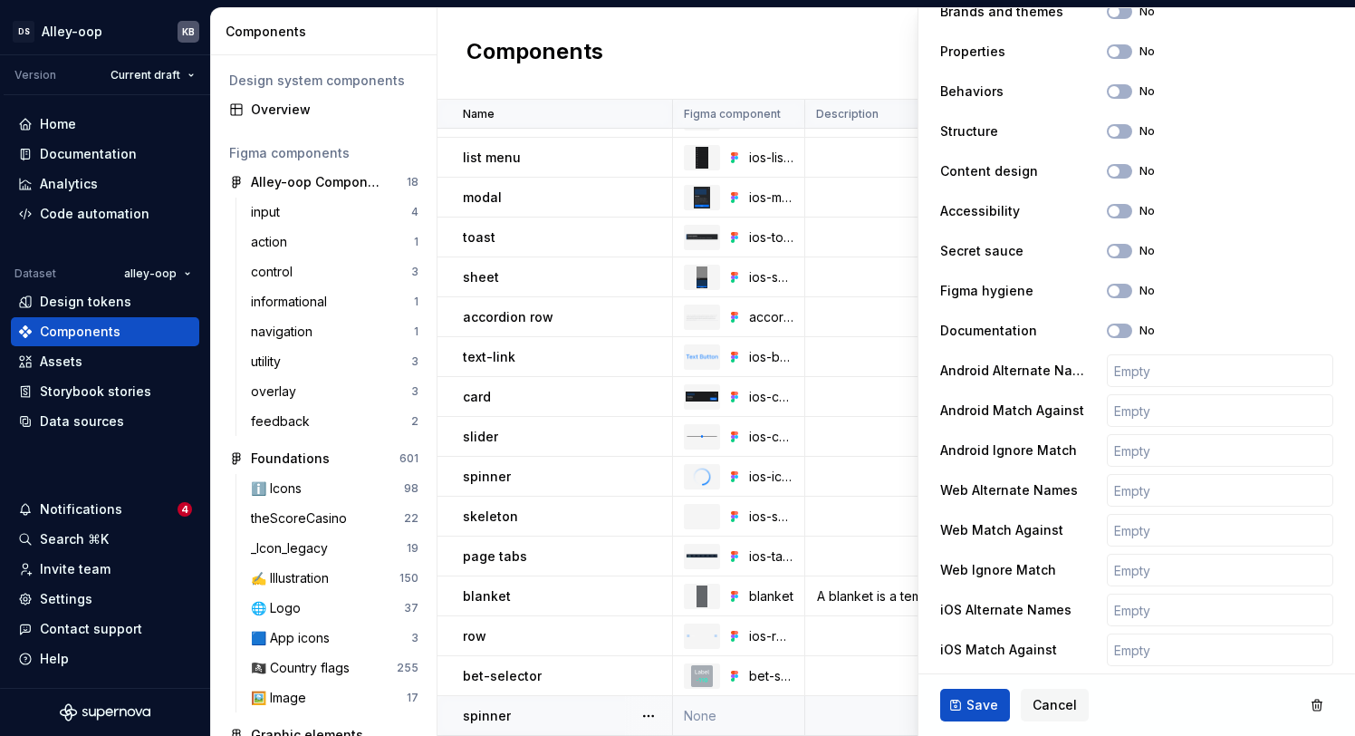
scroll to position [807, 0]
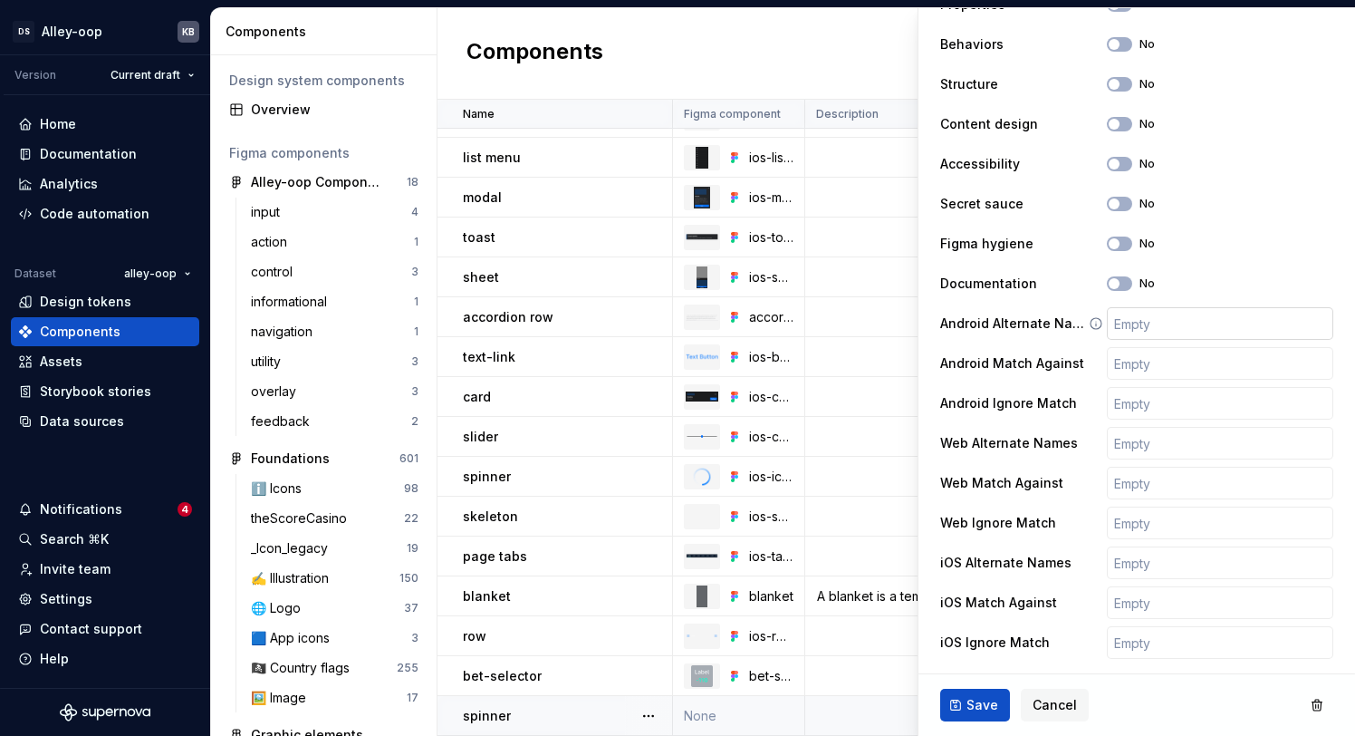
click at [1136, 327] on input "text" at bounding box center [1220, 323] width 226 height 33
paste input "CircularProgressIndicator"
type textarea "*"
type input "CircularProgressIndicator,"
type textarea "*"
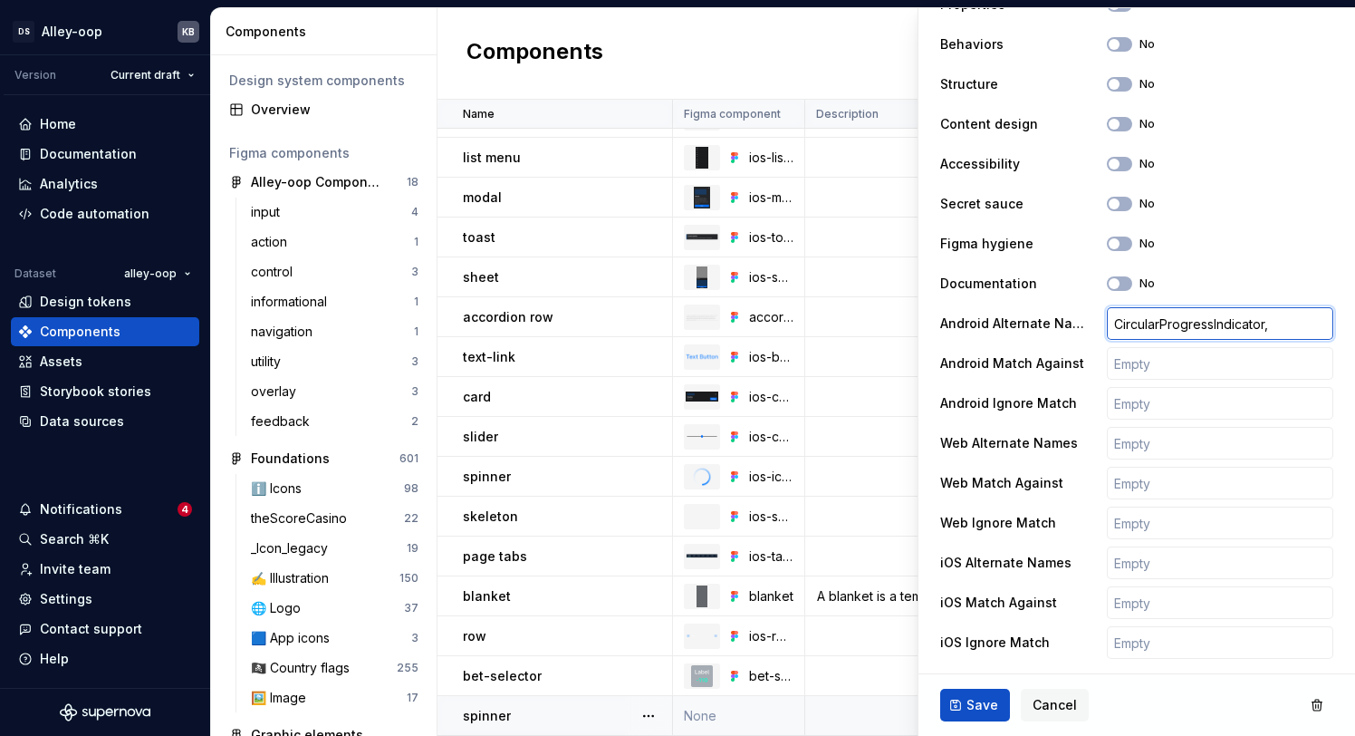
type input "CircularProgressIndicator,"
click at [1279, 318] on input "CircularProgressIndicator," at bounding box center [1220, 323] width 226 height 33
paste input "ProgressBar"
type textarea "*"
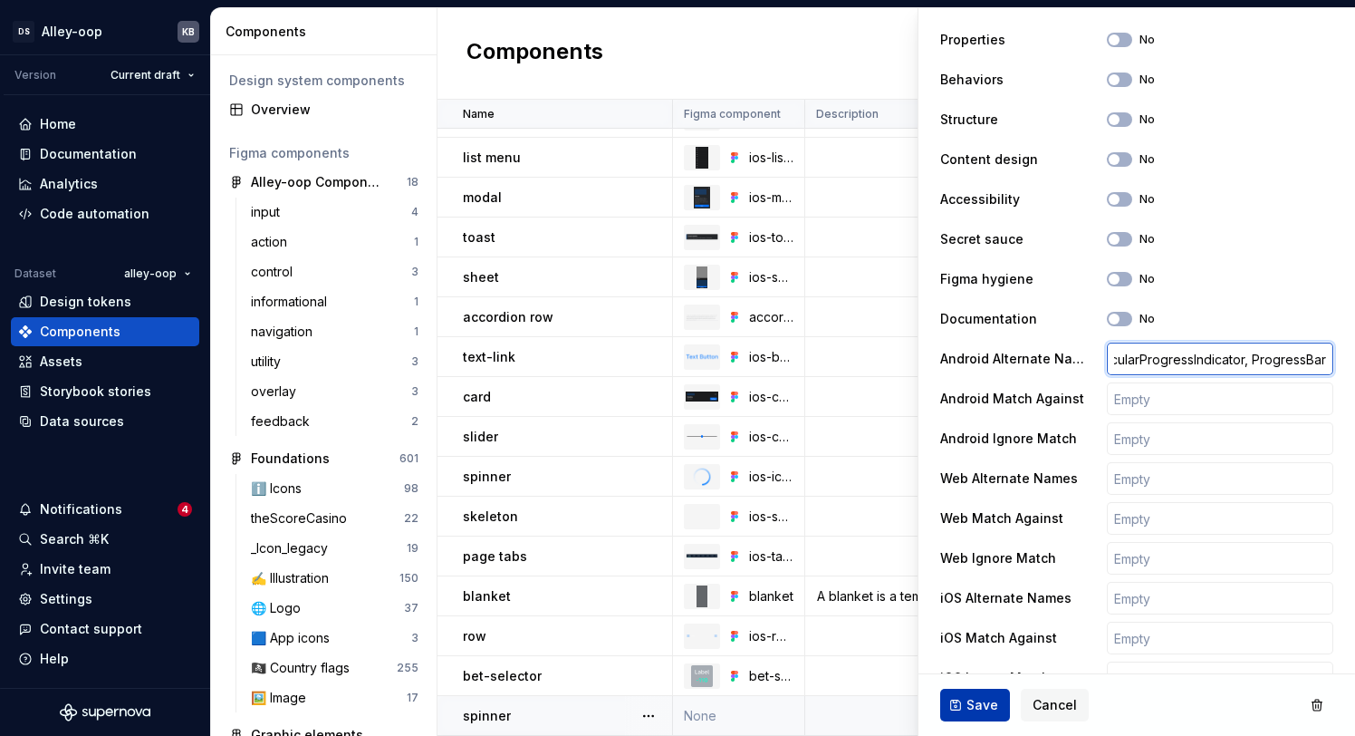
type input "CircularProgressIndicator, ProgressBar"
click at [982, 696] on span "Save" at bounding box center [982, 705] width 32 height 18
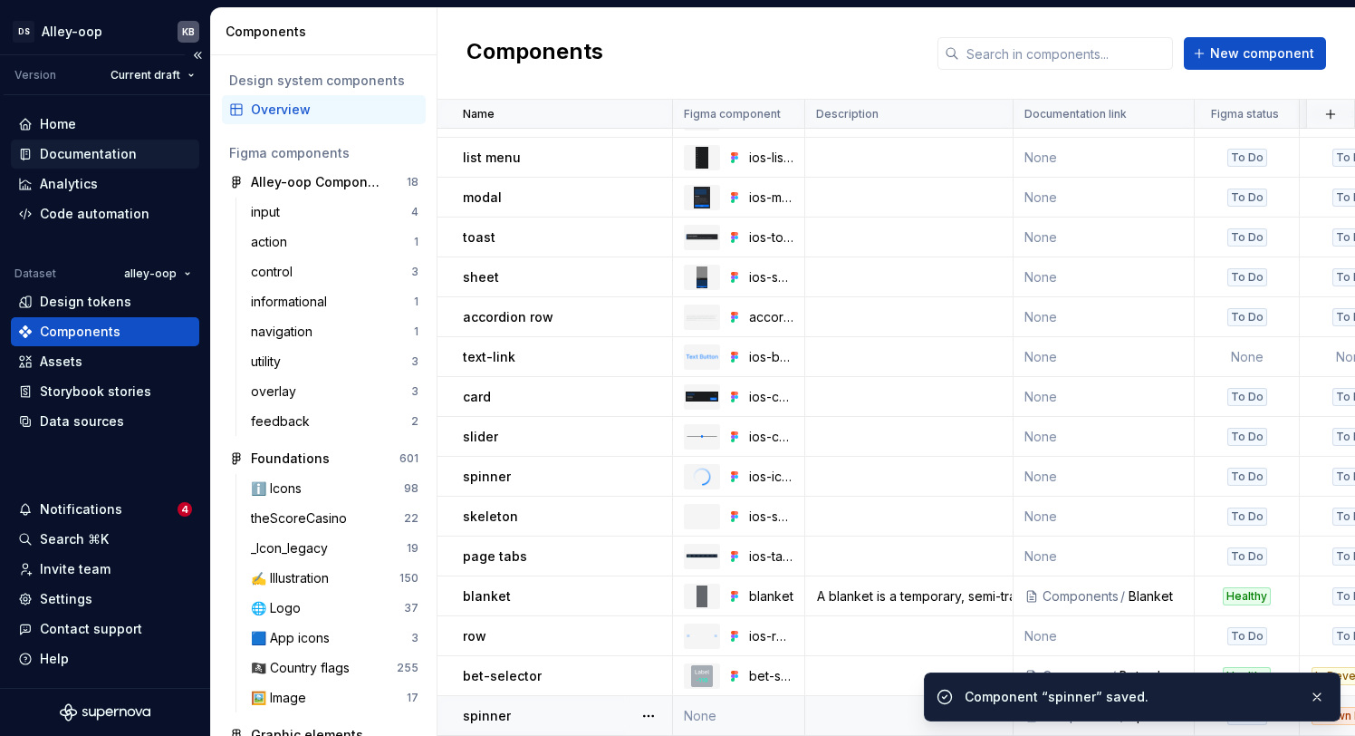
click at [109, 152] on div "Documentation" at bounding box center [88, 154] width 97 height 18
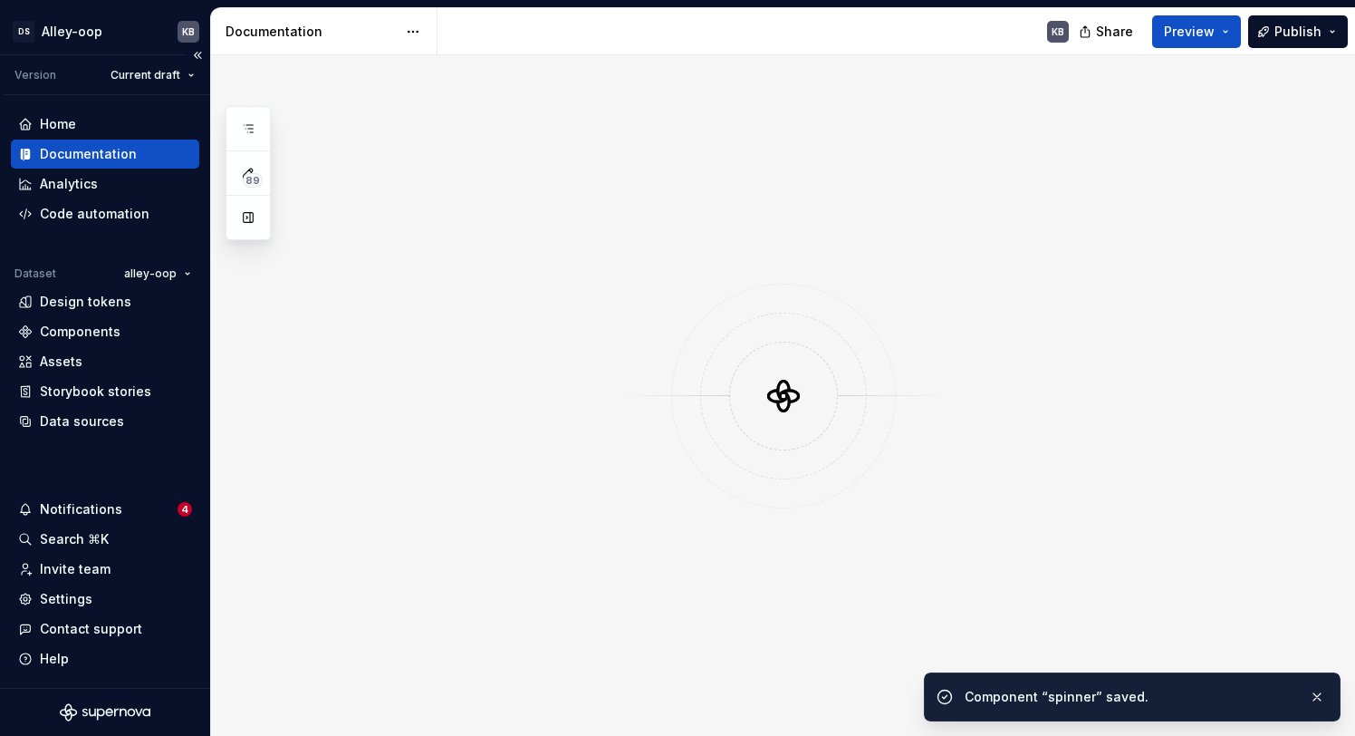
type textarea "*"
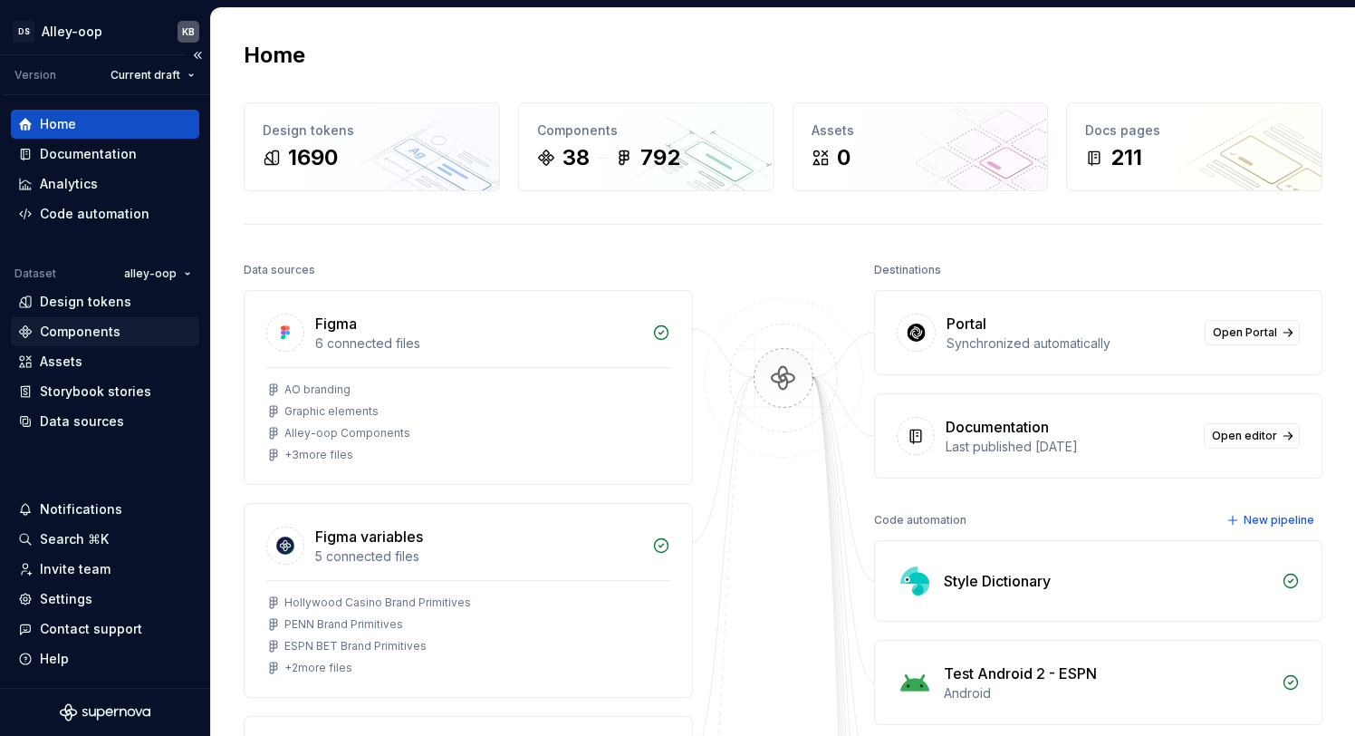
click at [119, 345] on div "Components" at bounding box center [105, 331] width 188 height 29
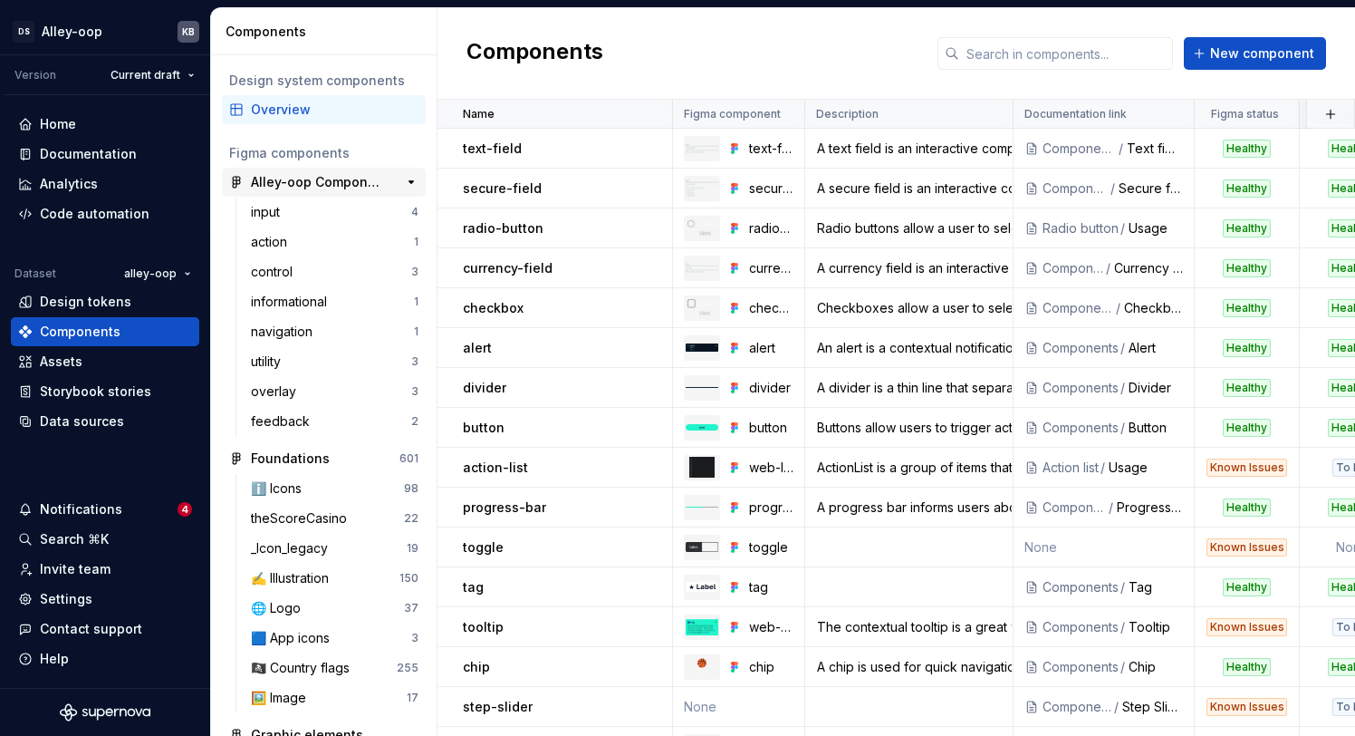
click at [340, 186] on div "Alley-oop Components" at bounding box center [318, 182] width 135 height 18
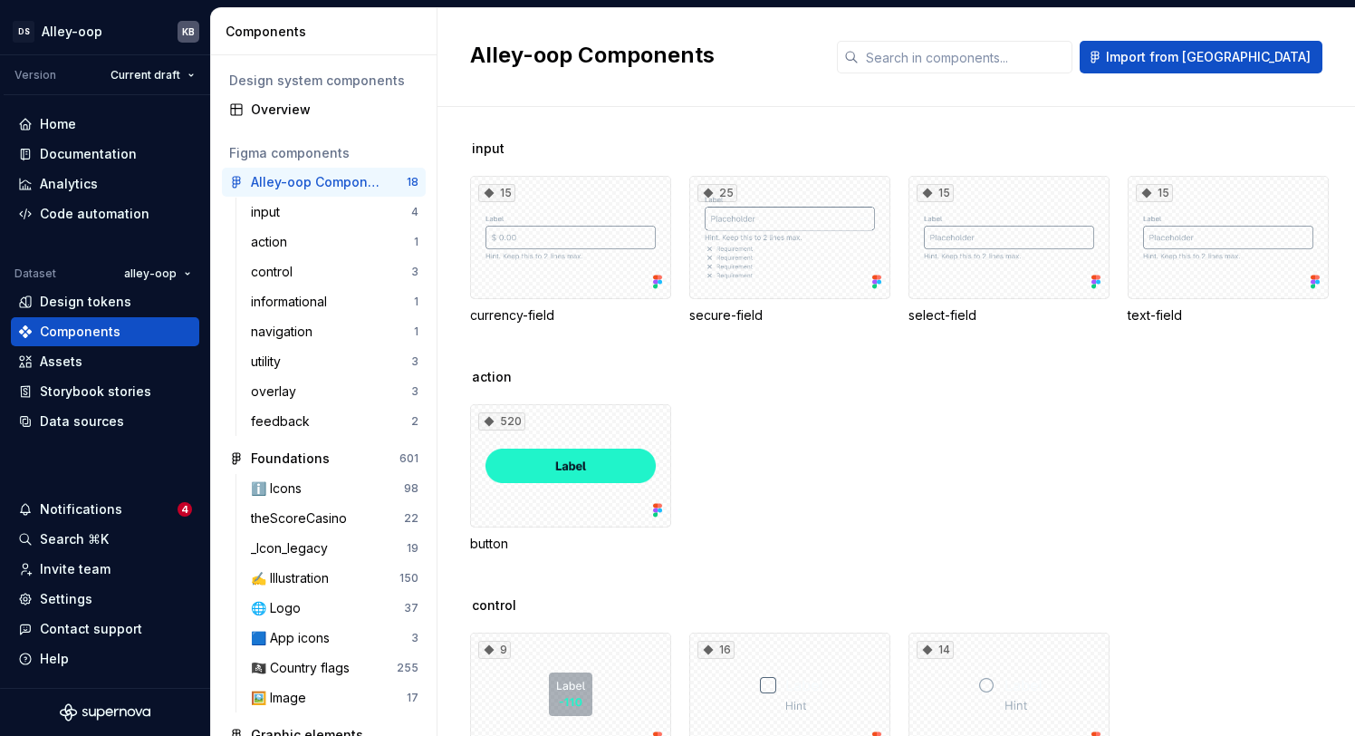
click at [318, 129] on div "Design system components Overview Figma components Alley-oop Components 18 inpu…" at bounding box center [324, 395] width 226 height 680
click at [302, 112] on div "Overview" at bounding box center [335, 110] width 168 height 18
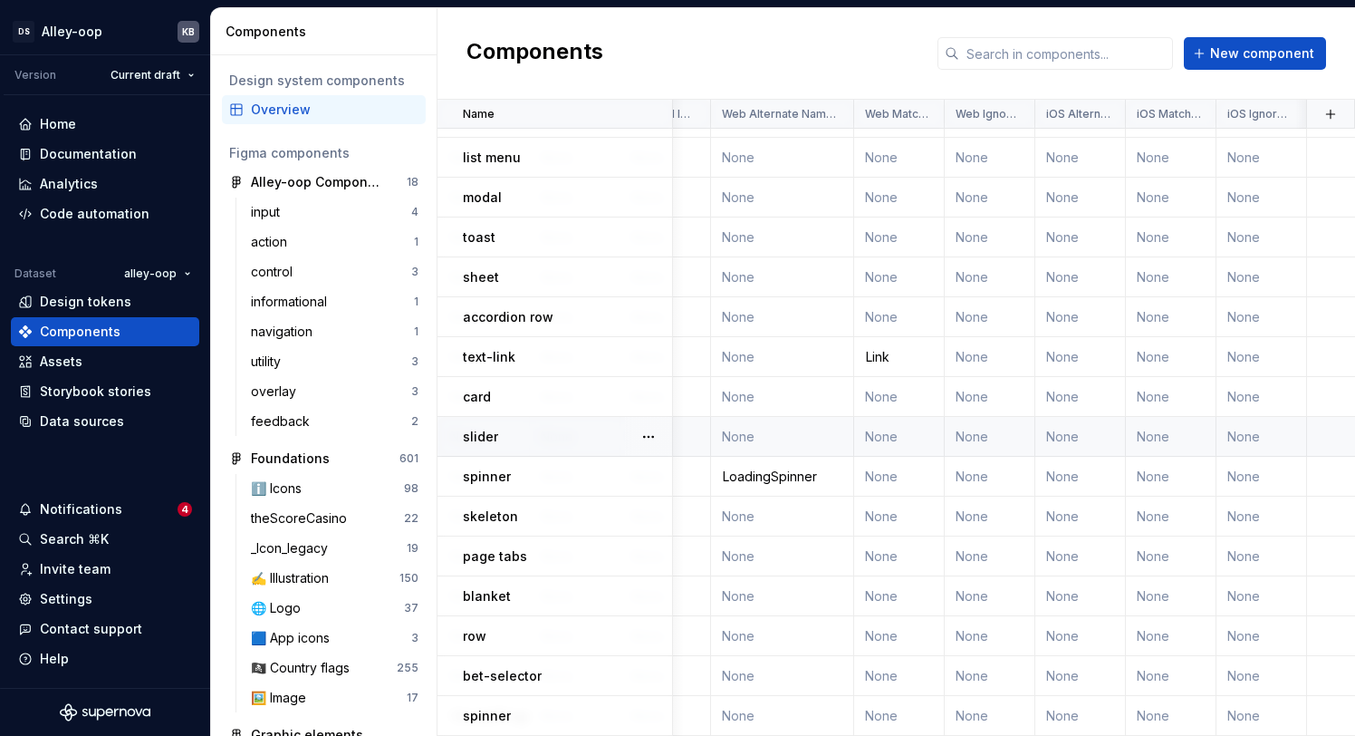
scroll to position [902, 2797]
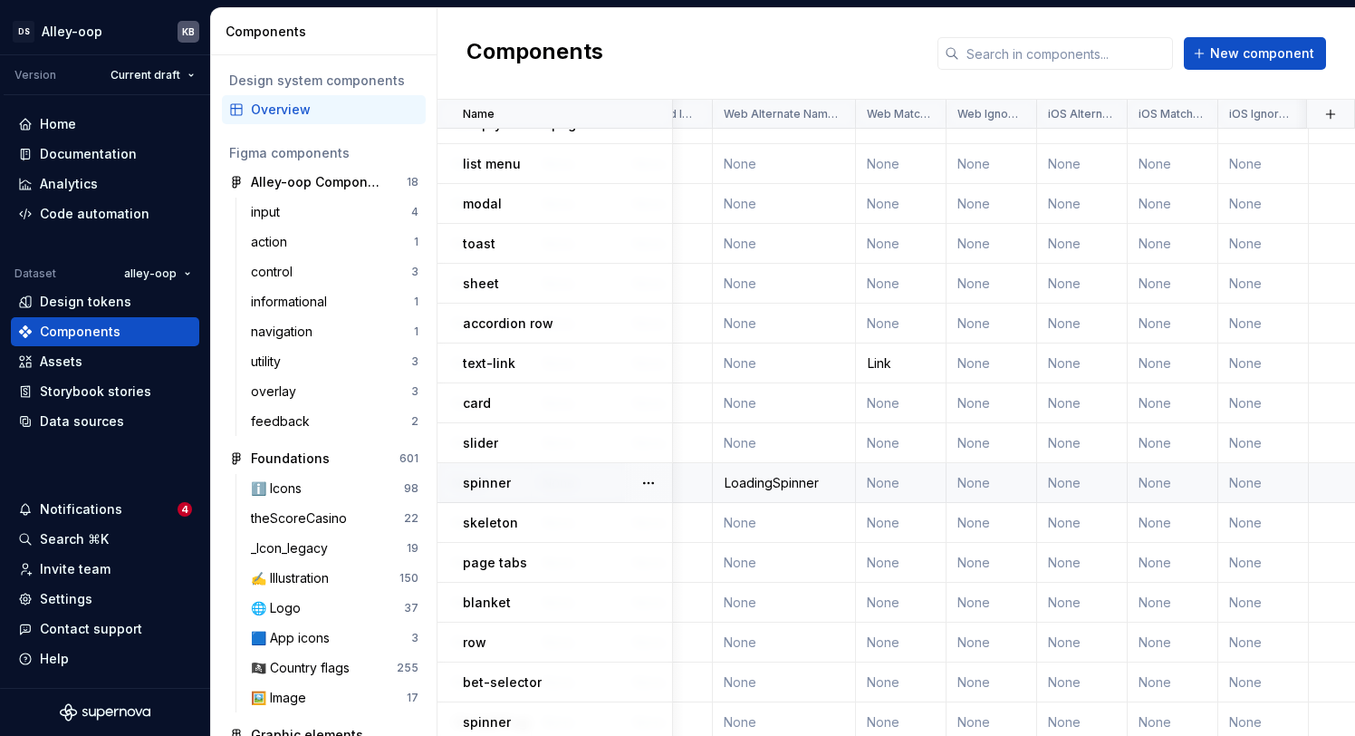
click at [607, 481] on div "spinner" at bounding box center [567, 483] width 208 height 18
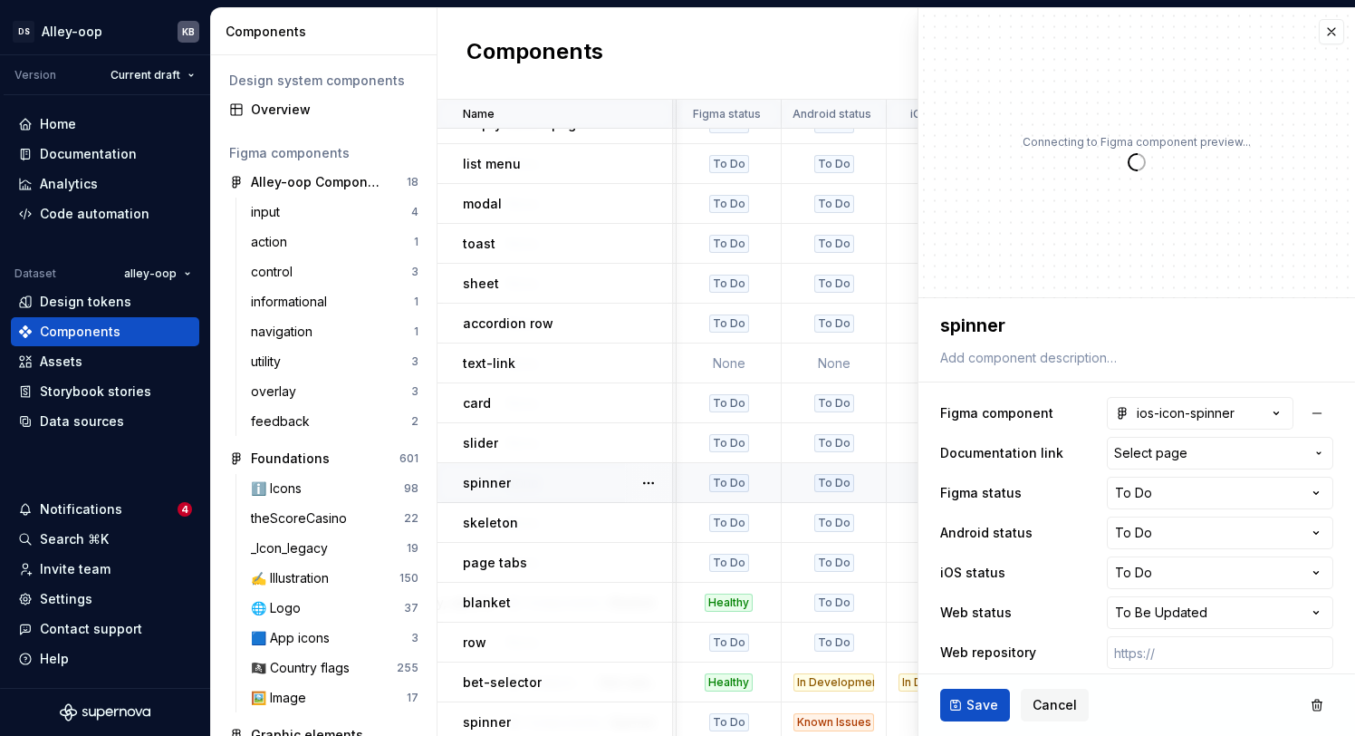
scroll to position [901, 505]
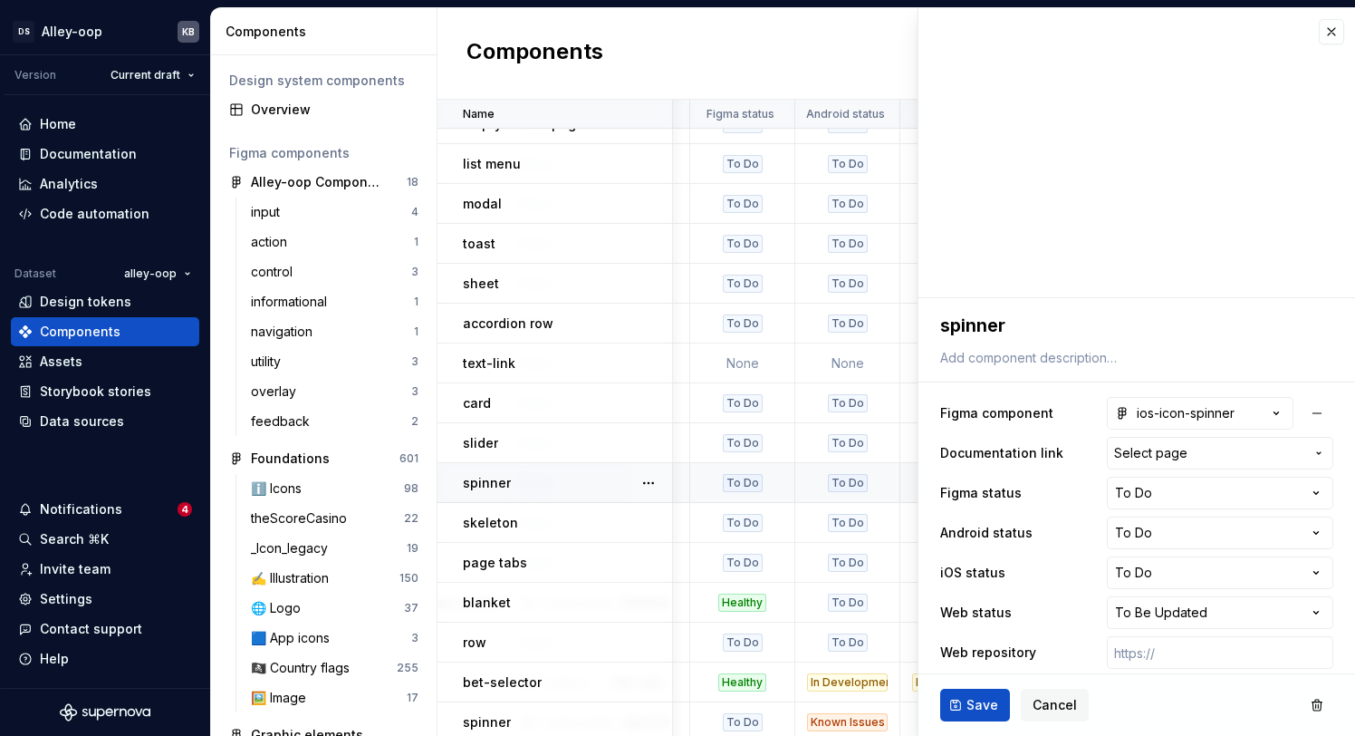
click at [617, 477] on div "spinner" at bounding box center [567, 483] width 208 height 18
type textarea "*"
click at [1186, 460] on span "Select page" at bounding box center [1209, 453] width 190 height 18
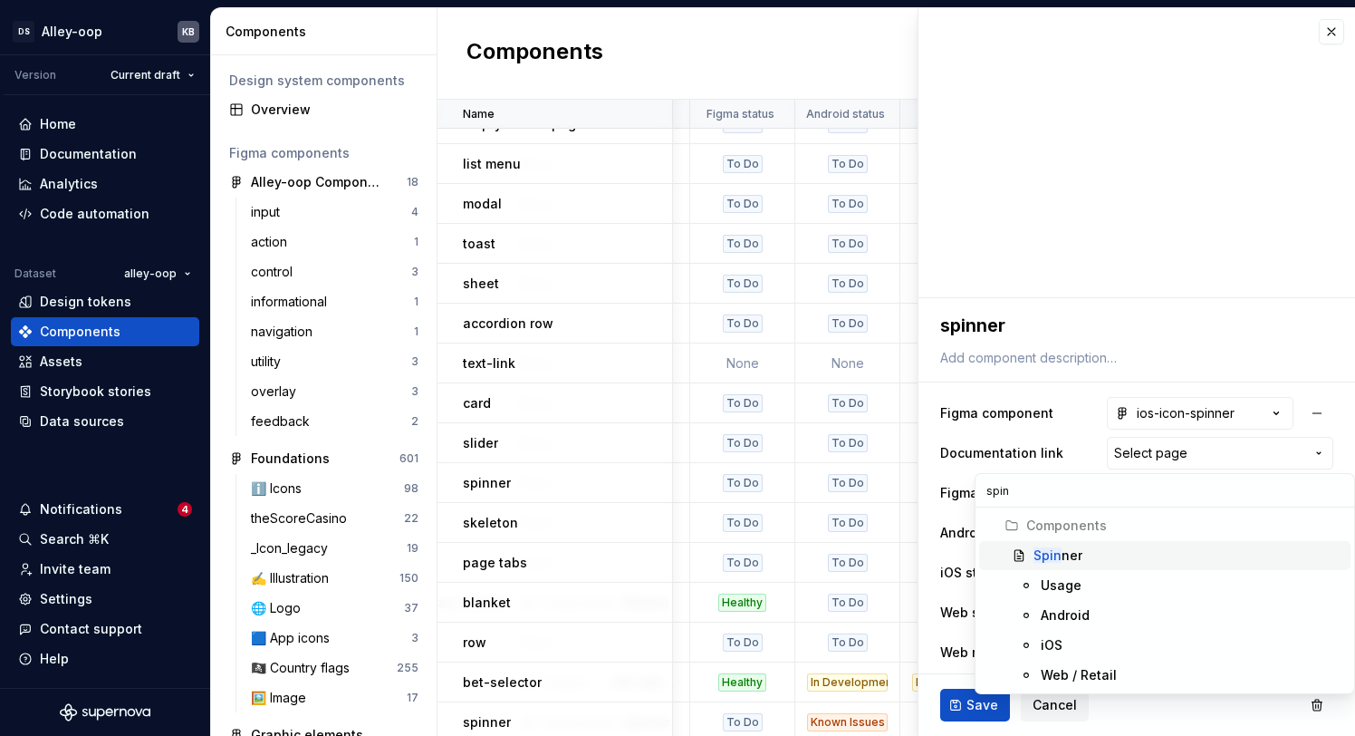
type input "spin"
click at [1099, 561] on div "Spin ner" at bounding box center [1189, 555] width 310 height 18
type textarea "*"
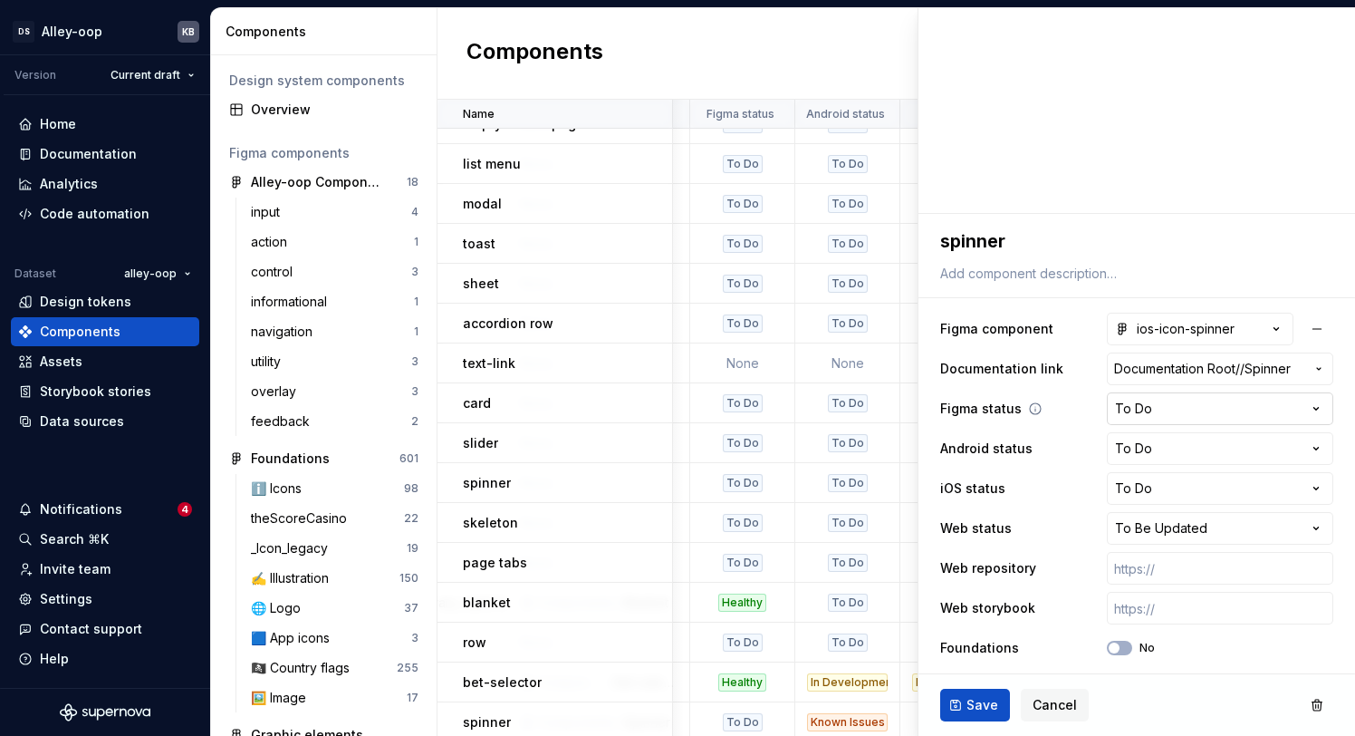
scroll to position [87, 0]
click at [1165, 454] on html "DS Alley-oop KB Version Current draft Home Documentation Analytics Code automat…" at bounding box center [677, 368] width 1355 height 736
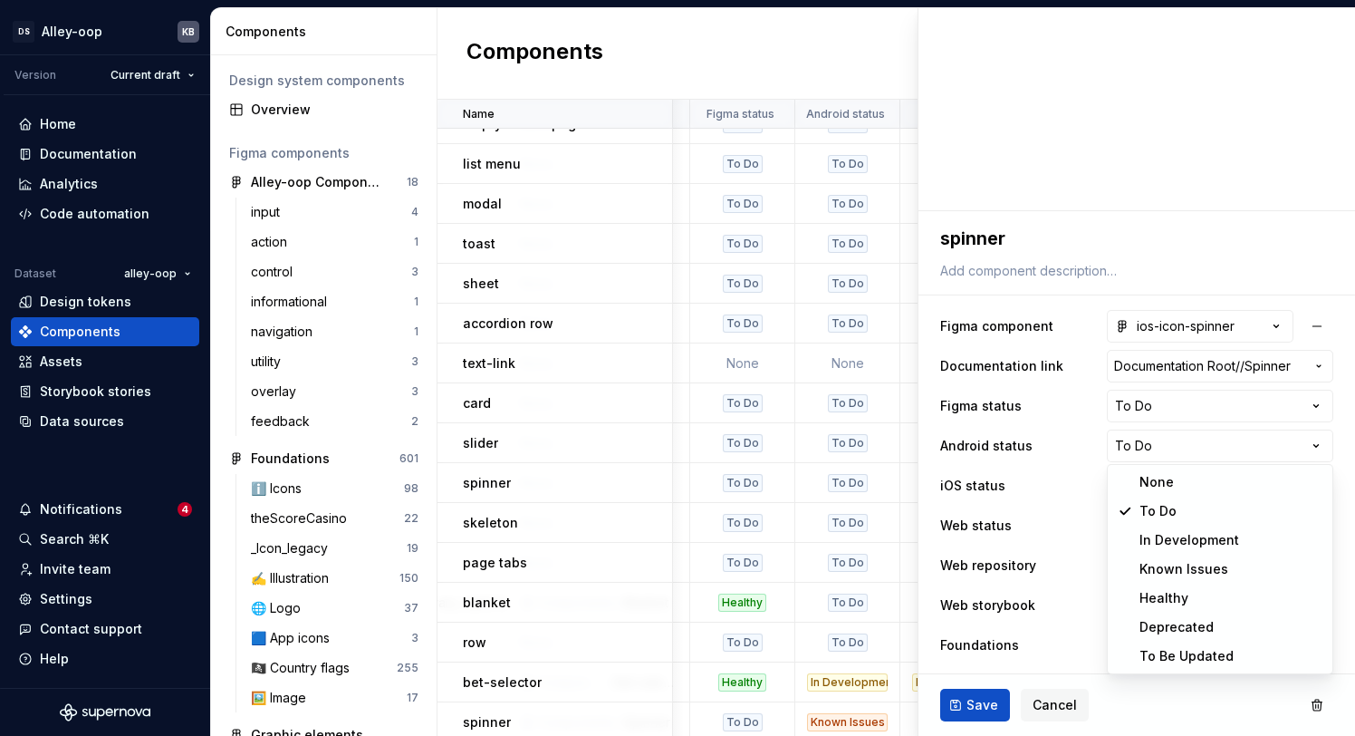
select select "**********"
type textarea "*"
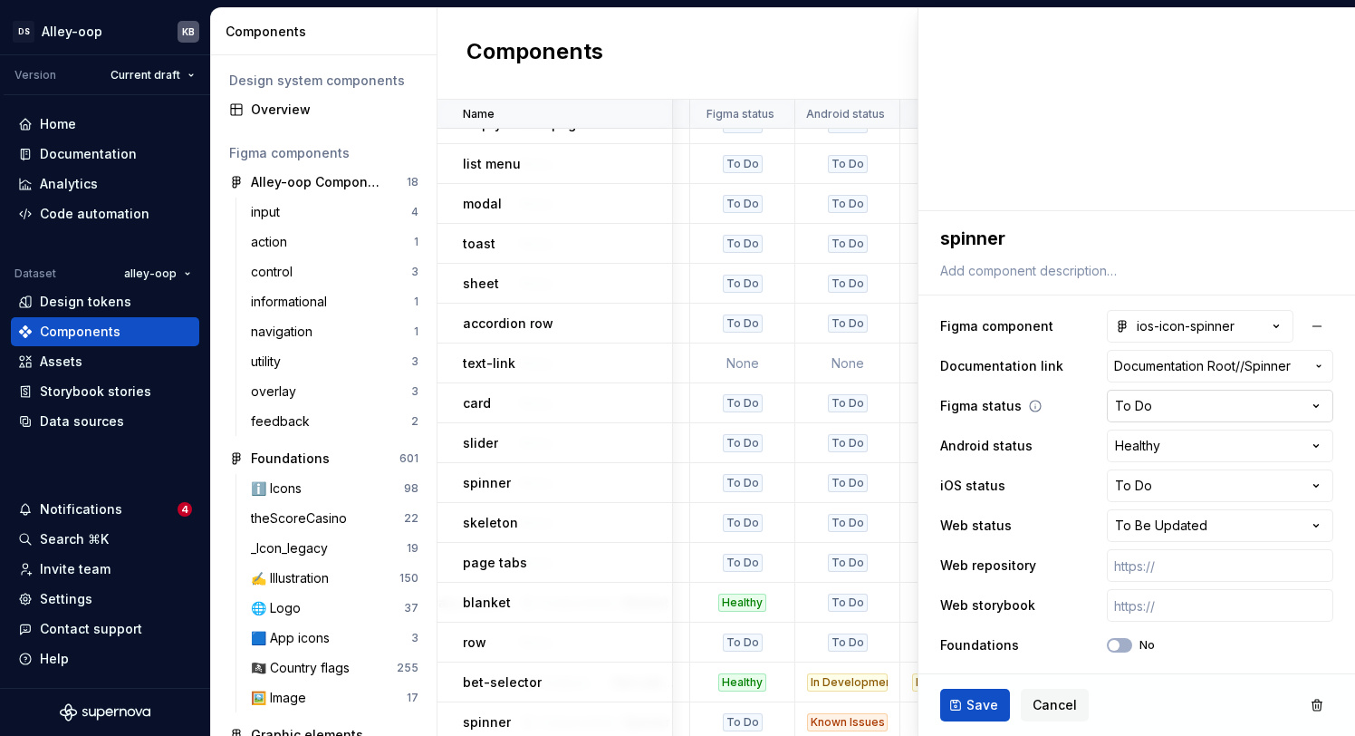
click at [1148, 411] on html "DS Alley-oop KB Version Current draft Home Documentation Analytics Code automat…" at bounding box center [677, 368] width 1355 height 736
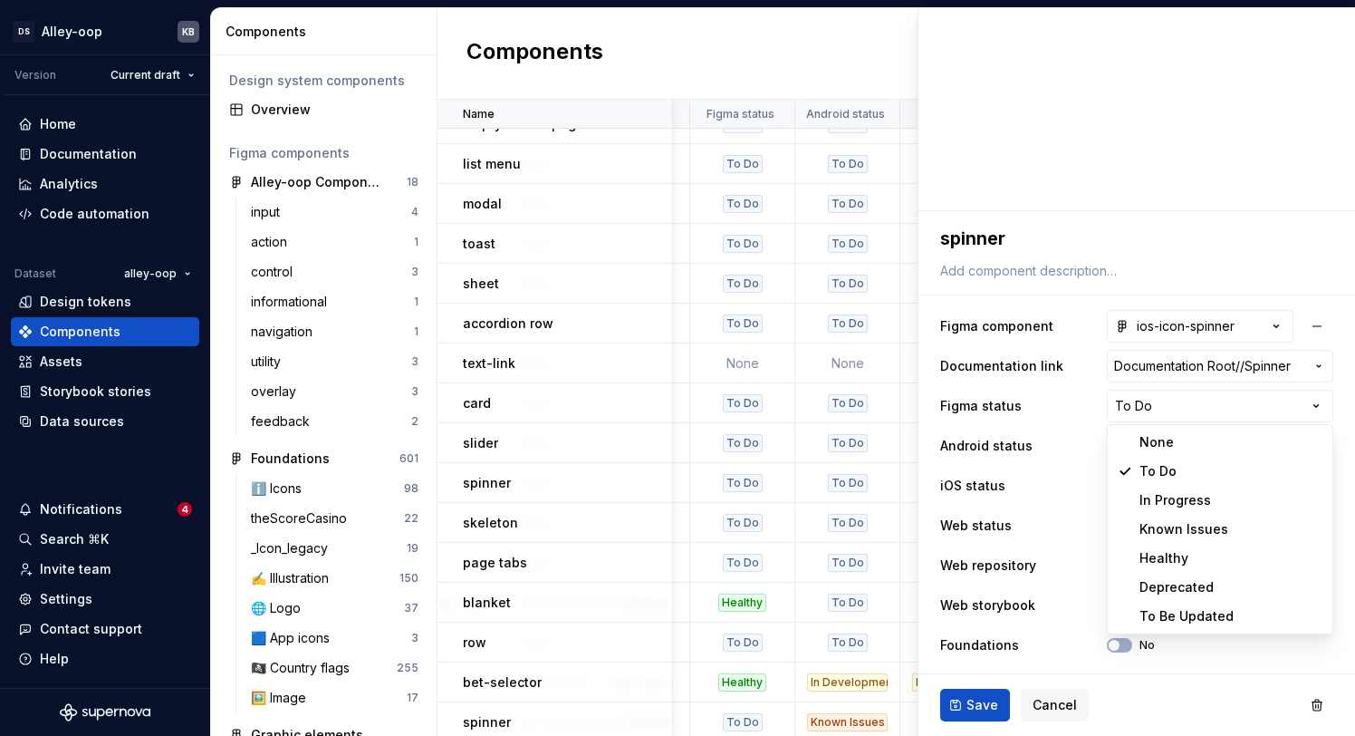
select select "**********"
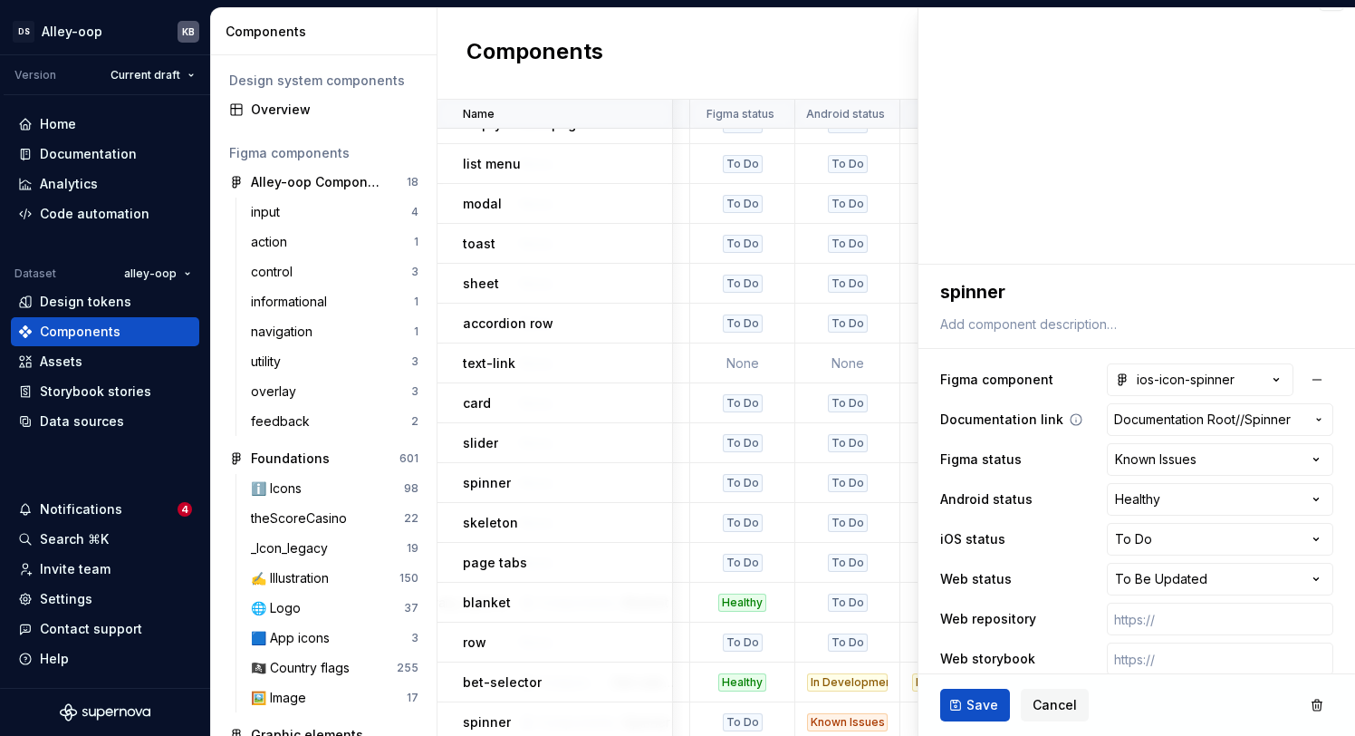
scroll to position [0, 0]
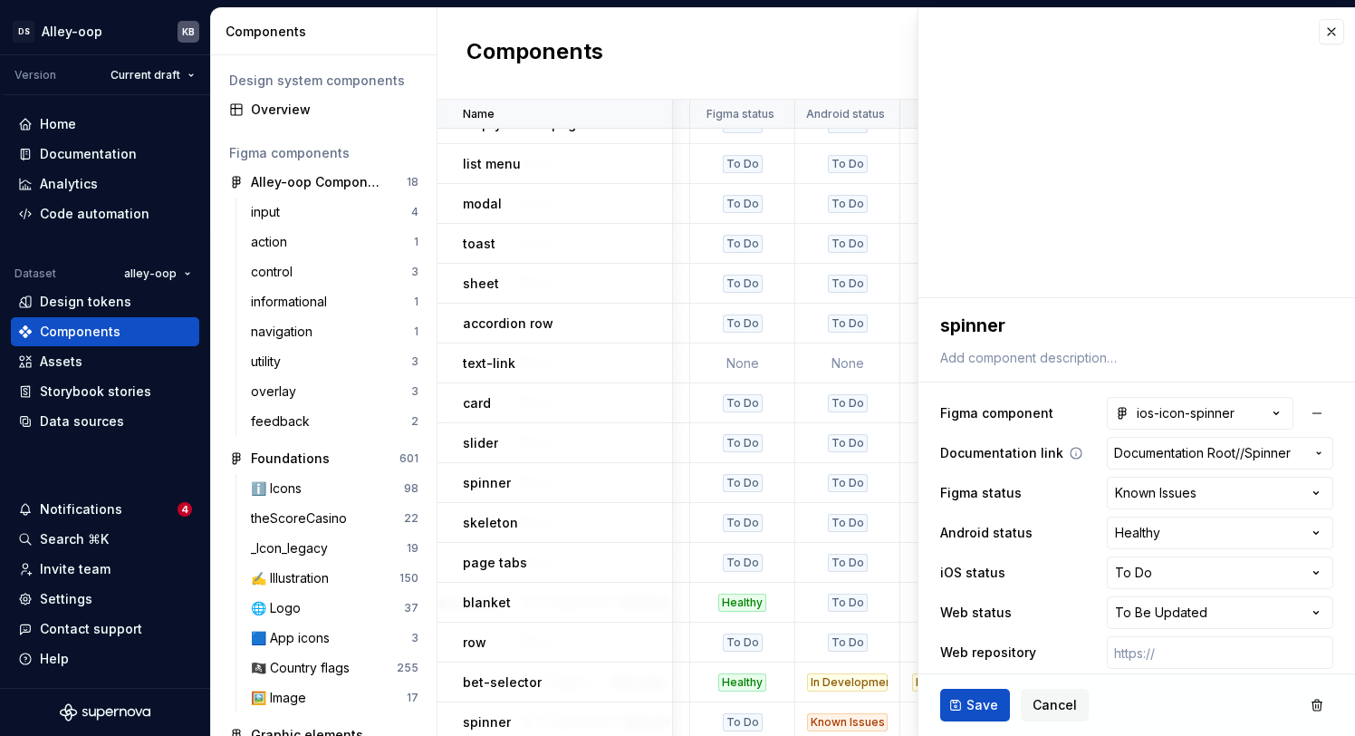
type textarea "*"
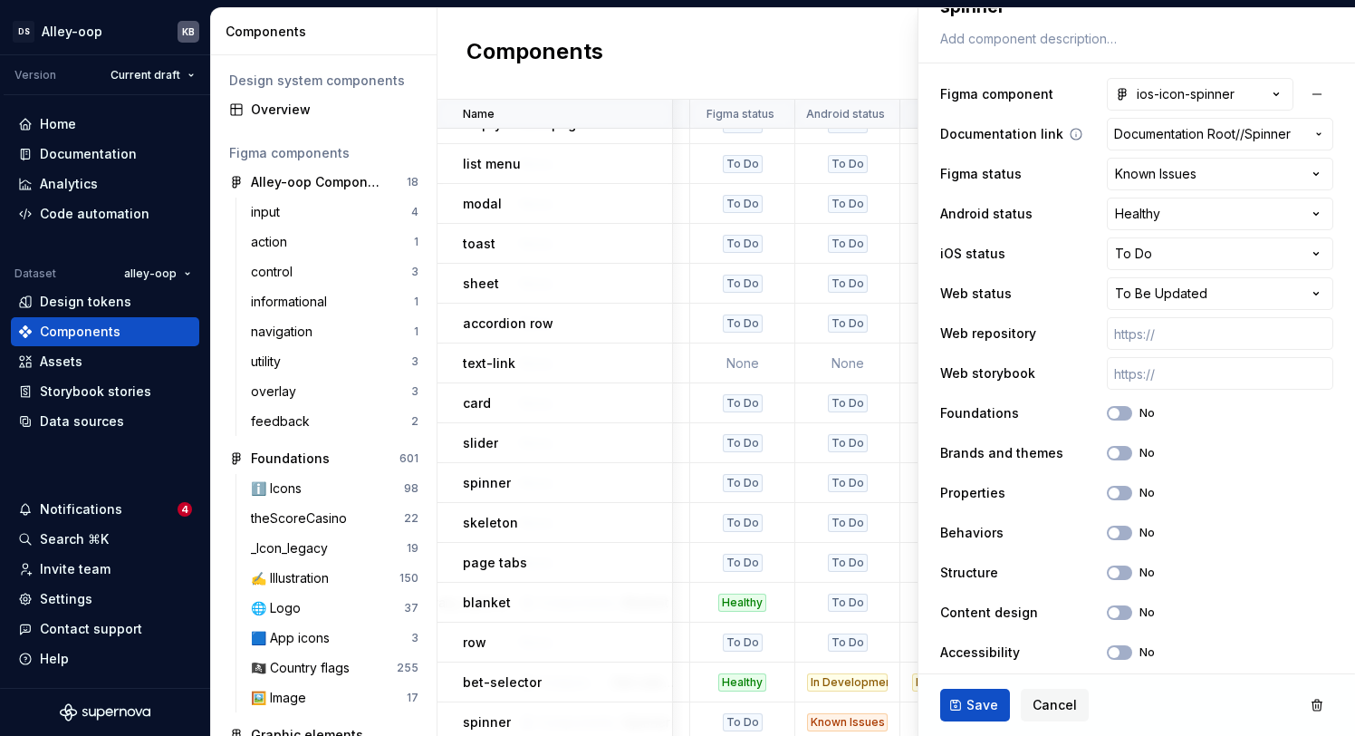
scroll to position [320, 0]
click at [1193, 296] on html "DS Alley-oop KB Version Current draft Home Documentation Analytics Code automat…" at bounding box center [677, 368] width 1355 height 736
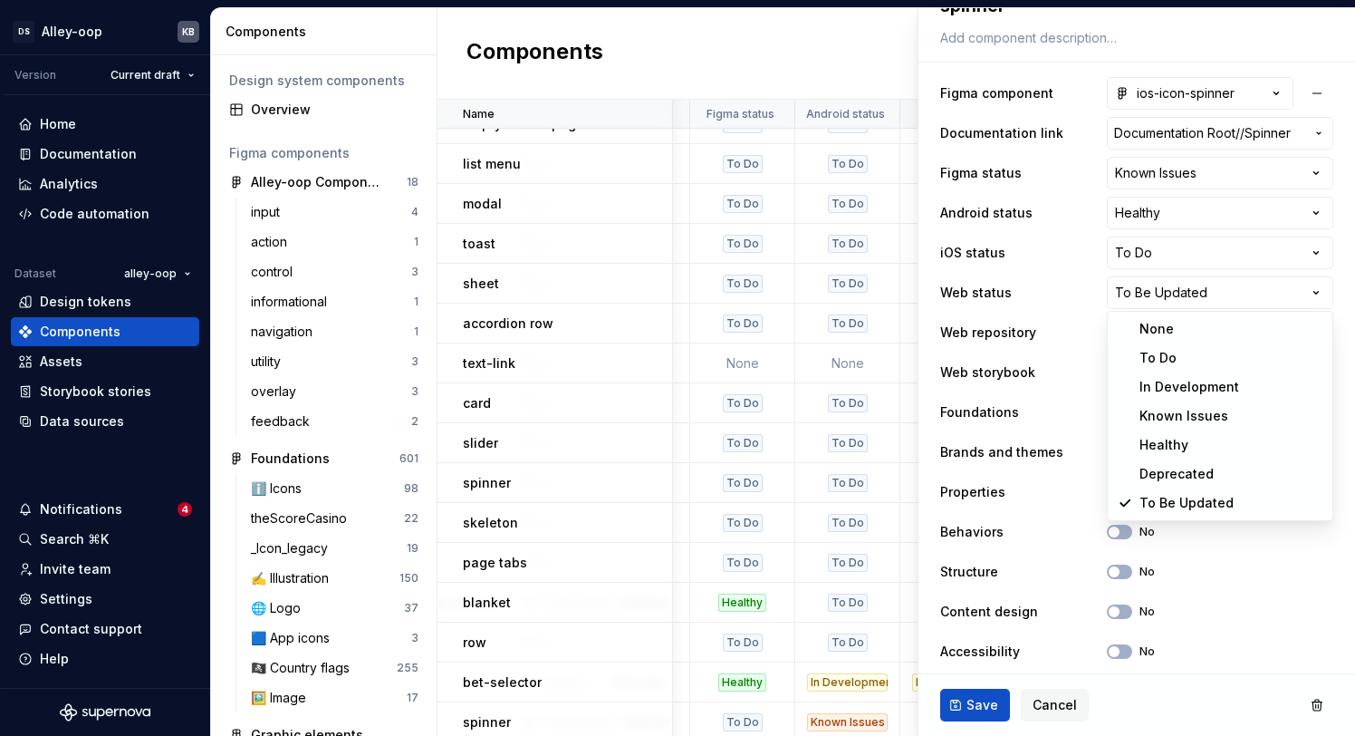
select select "**********"
type textarea "*"
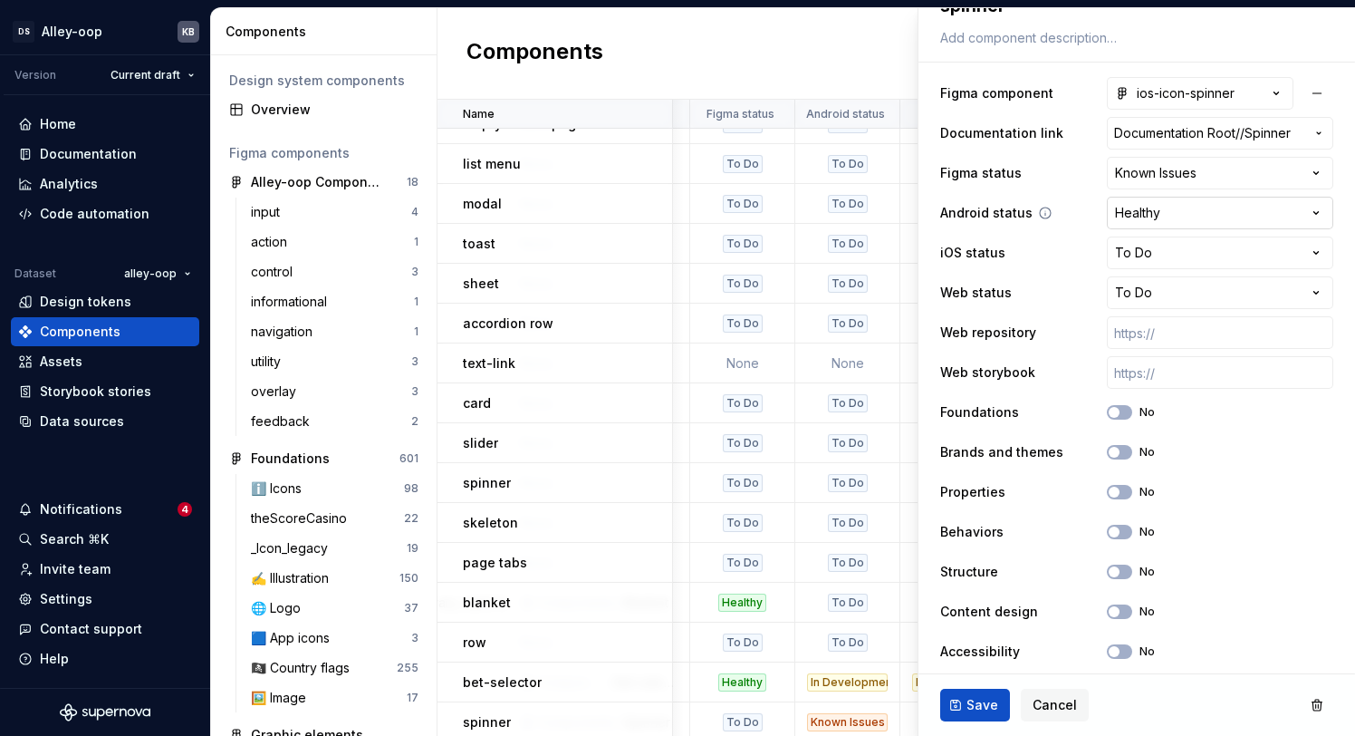
click at [1181, 207] on html "DS Alley-oop KB Version Current draft Home Documentation Analytics Code automat…" at bounding box center [677, 368] width 1355 height 736
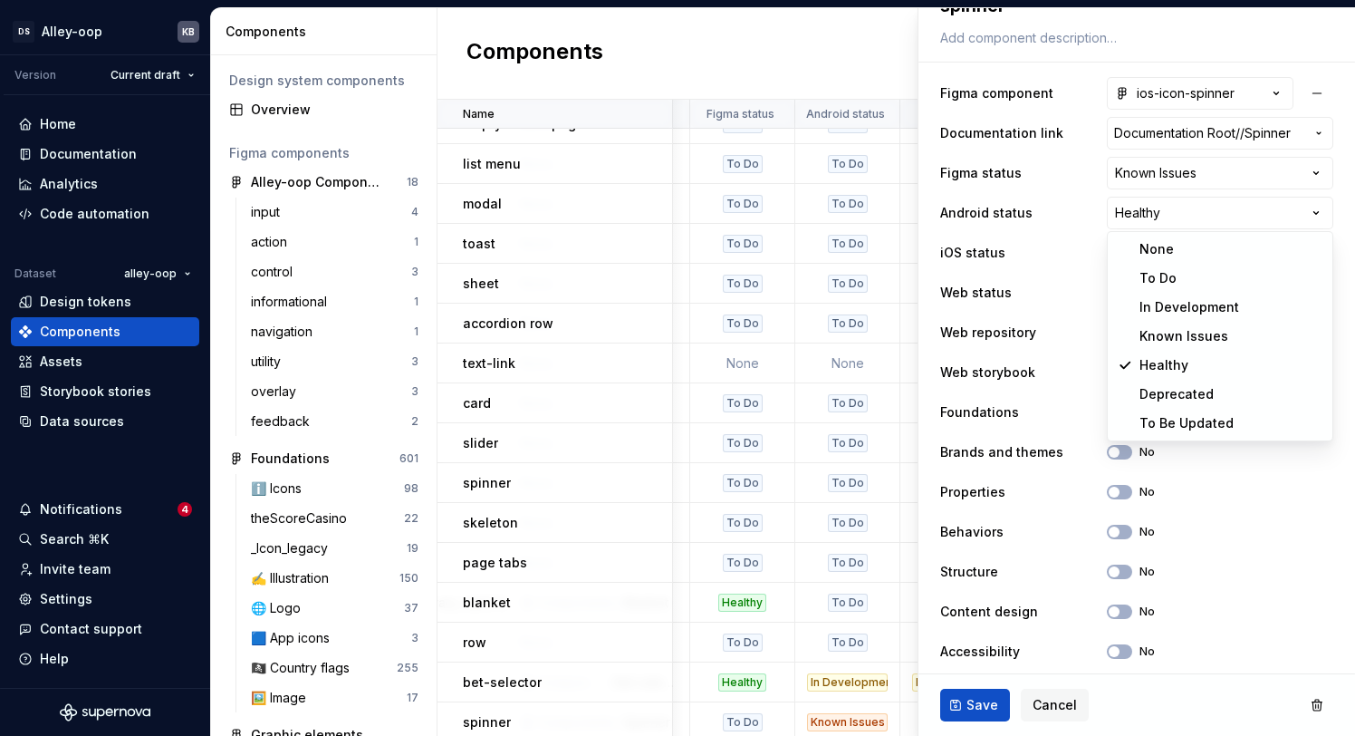
select select "**********"
type textarea "*"
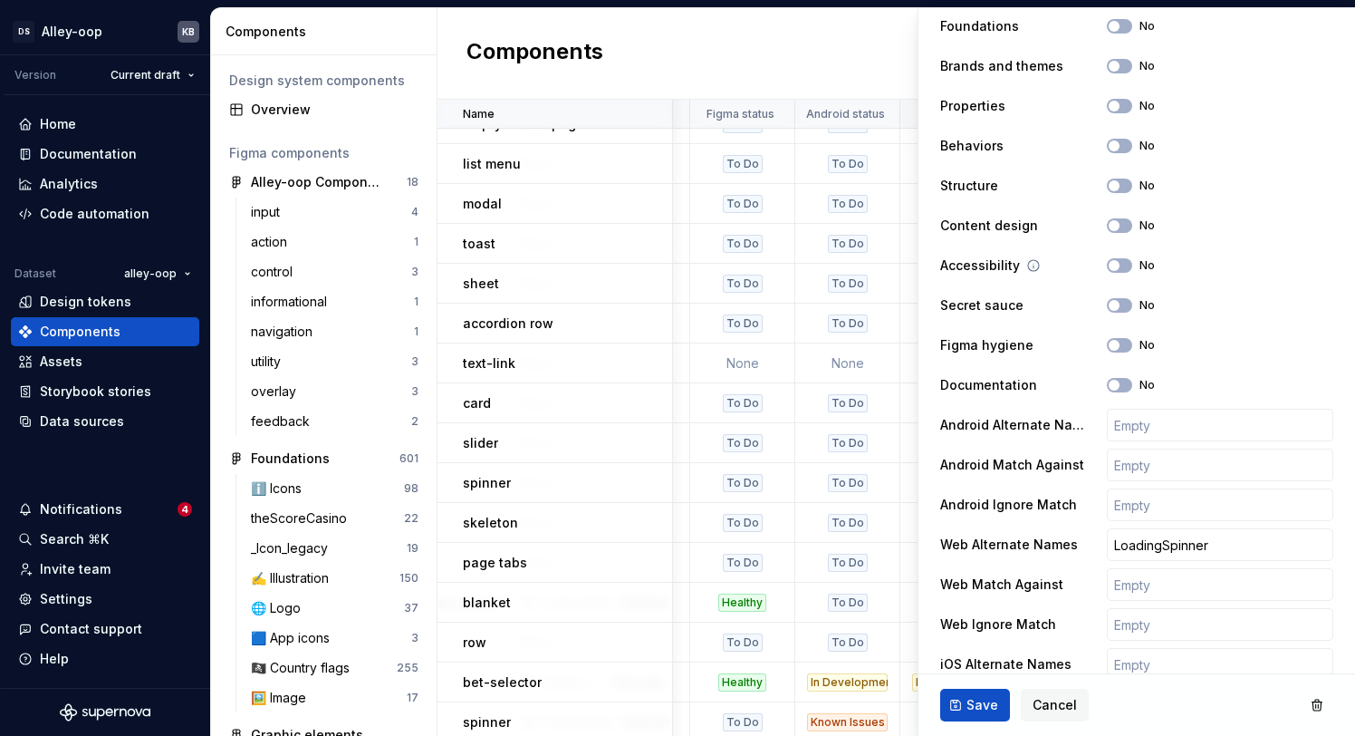
scroll to position [712, 0]
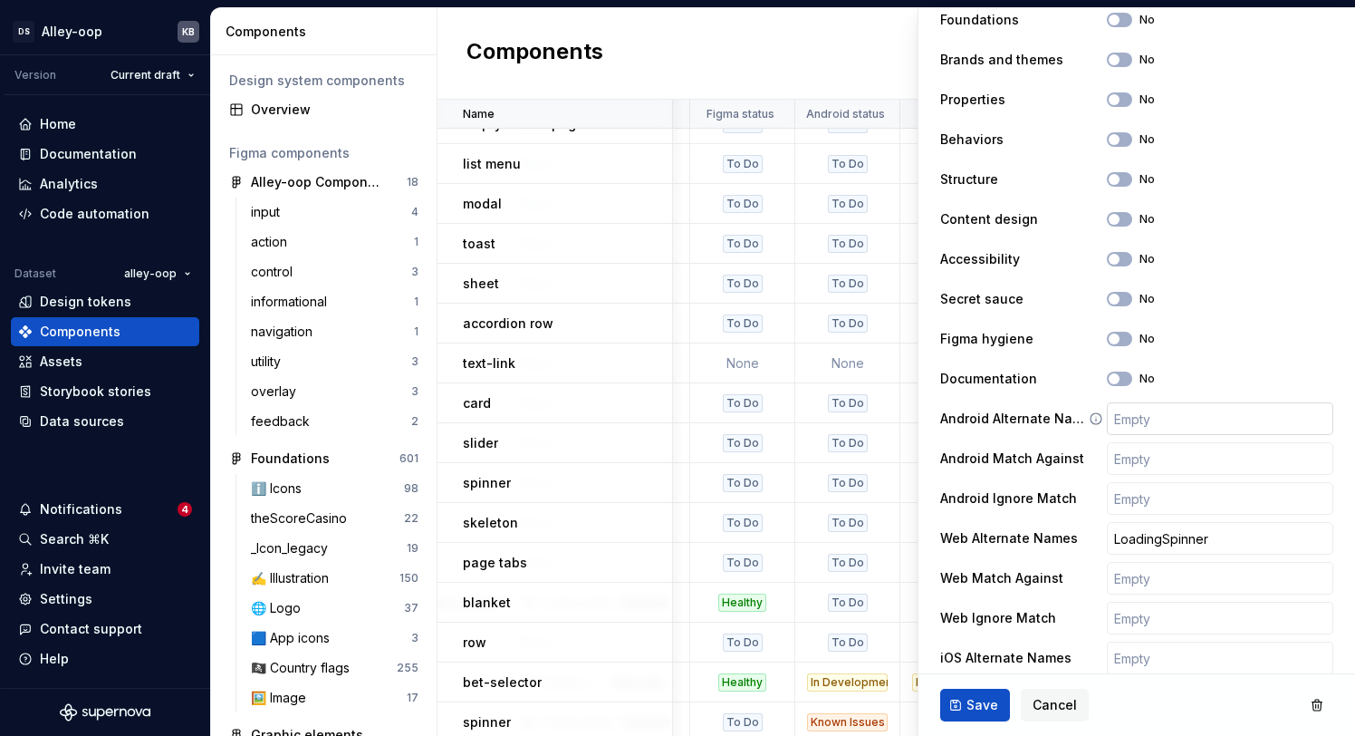
click at [1142, 415] on input "text" at bounding box center [1220, 418] width 226 height 33
type input "CircularProgressIndicator, ProgressBar"
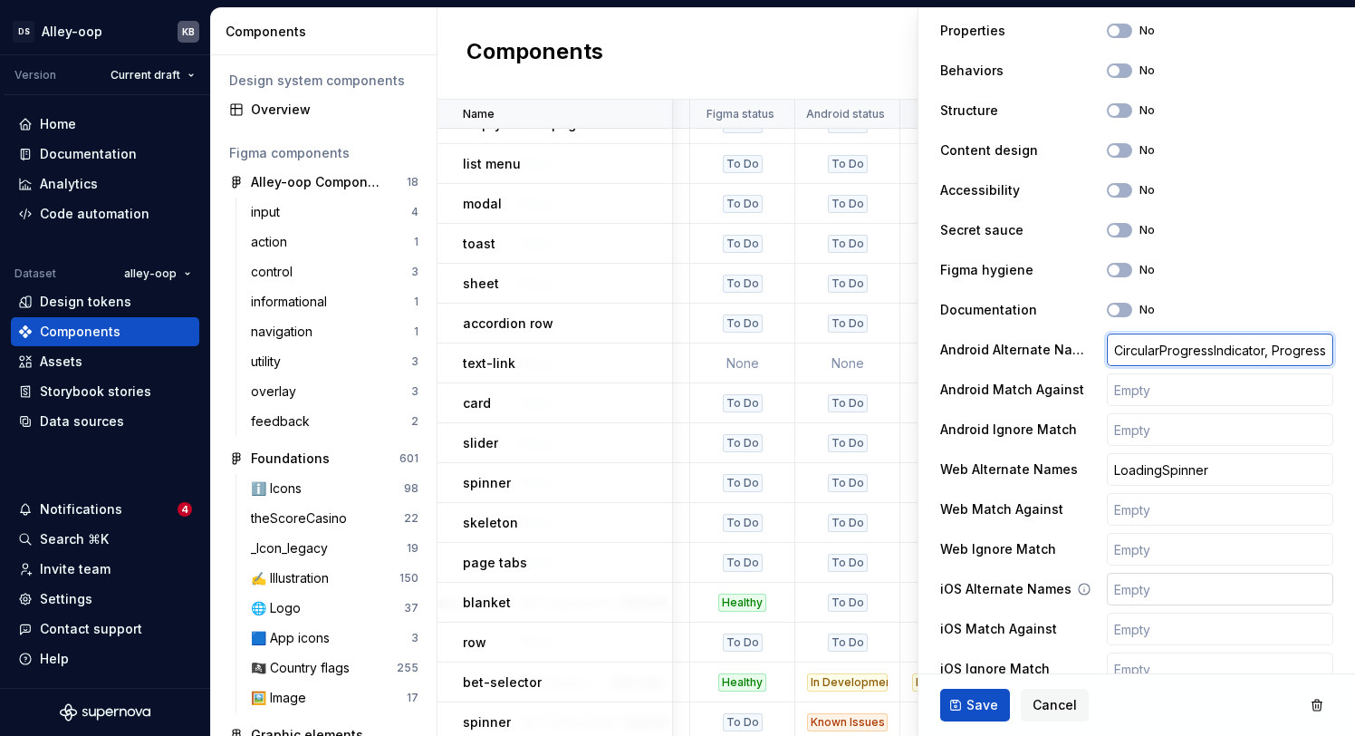
scroll to position [807, 0]
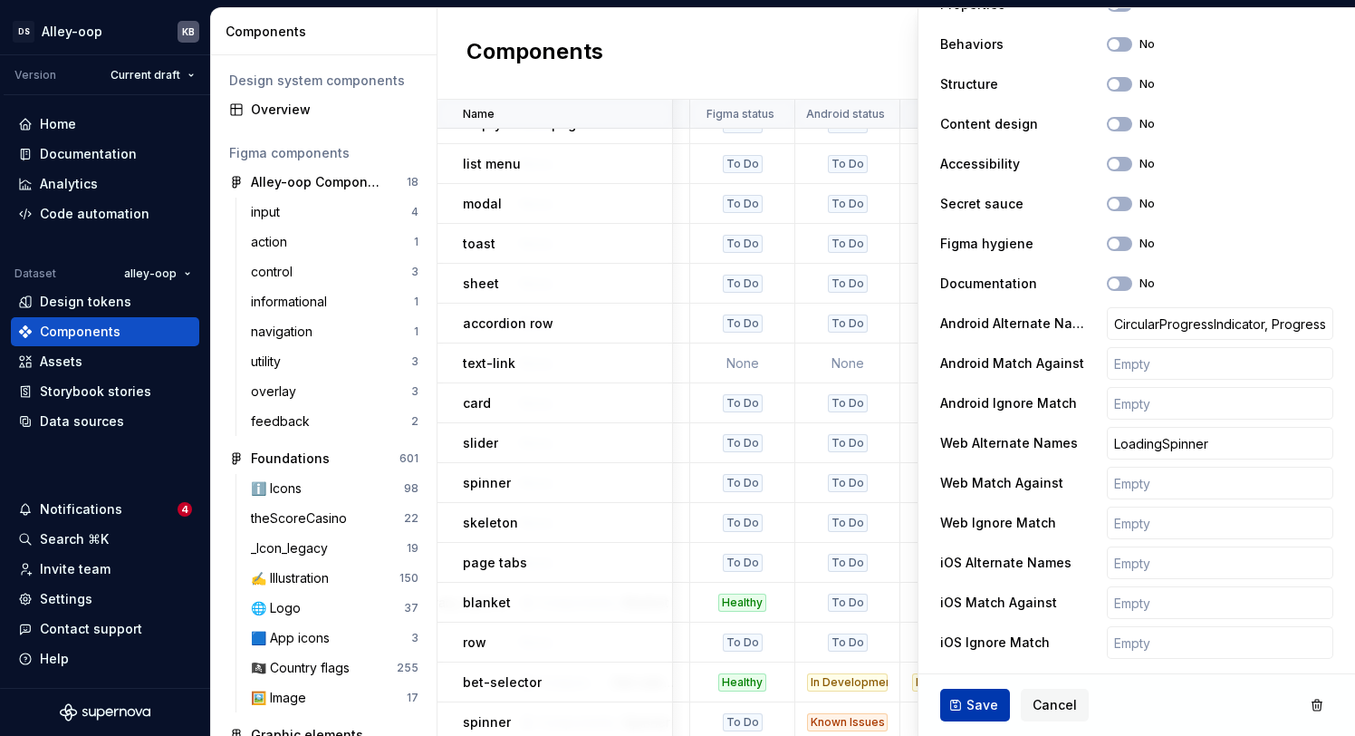
click at [976, 713] on span "Save" at bounding box center [982, 705] width 32 height 18
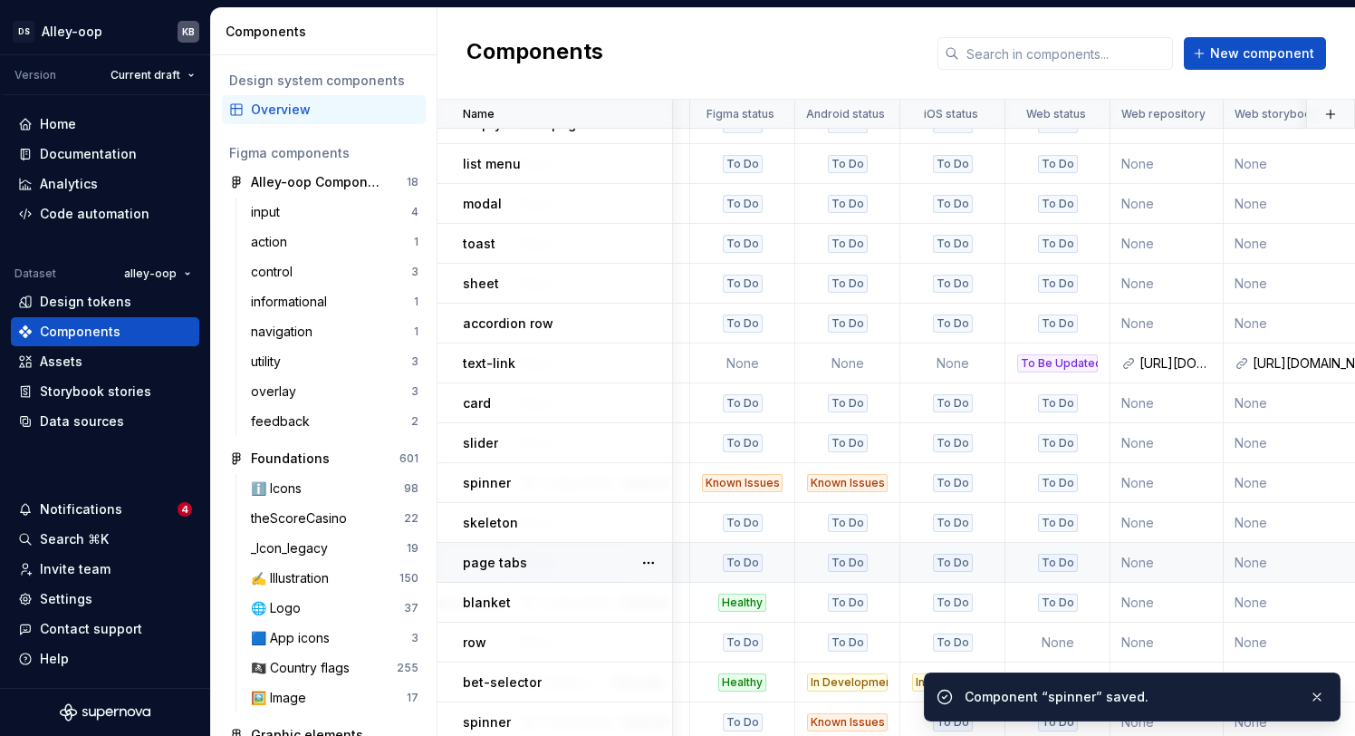
scroll to position [908, 505]
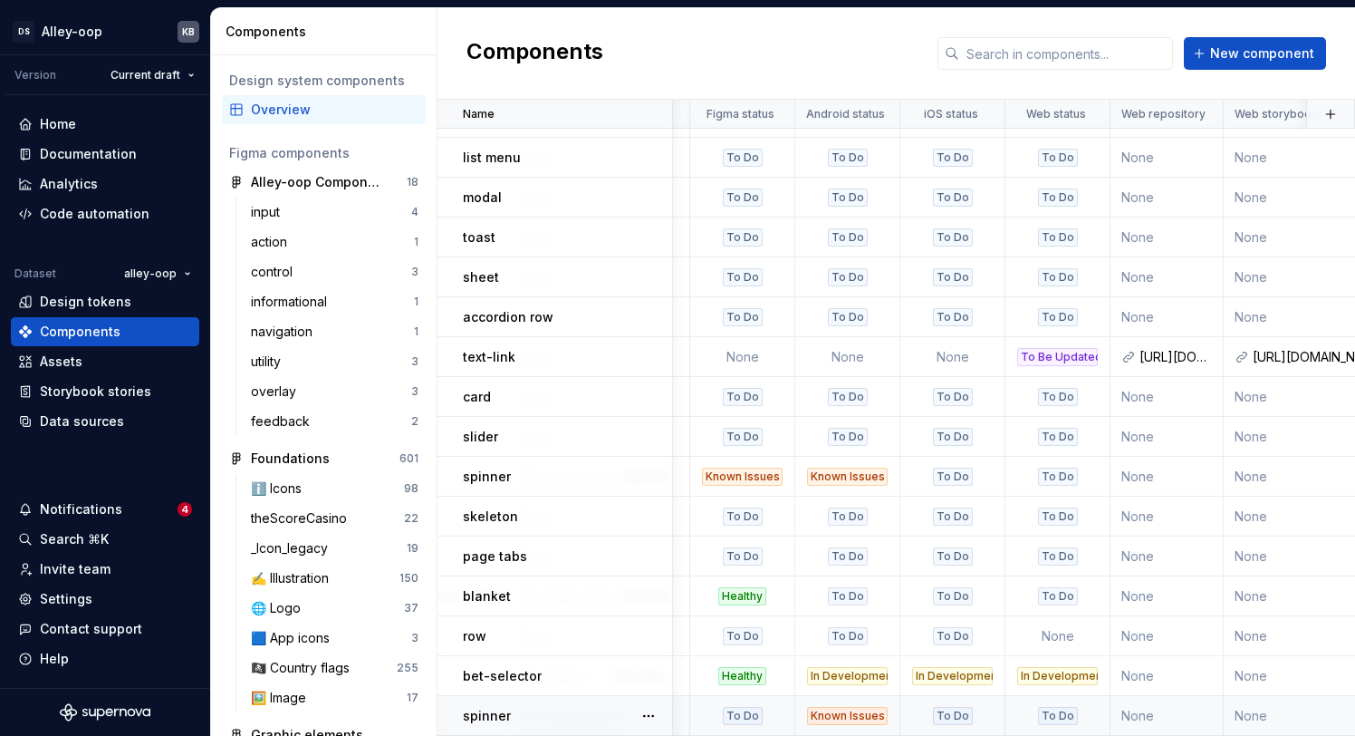
click at [505, 709] on p "spinner" at bounding box center [487, 716] width 48 height 18
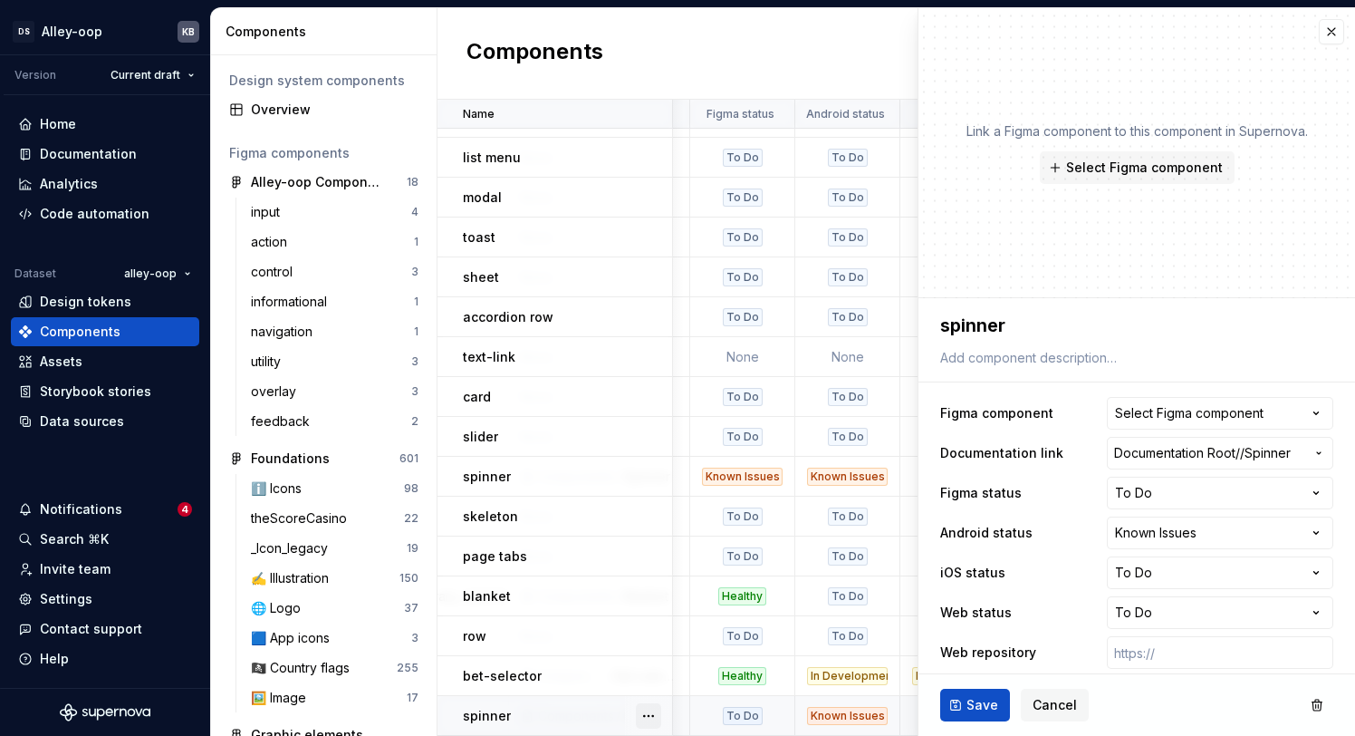
click at [647, 718] on button "button" at bounding box center [648, 715] width 25 height 25
click at [712, 677] on div "Delete component" at bounding box center [743, 680] width 149 height 18
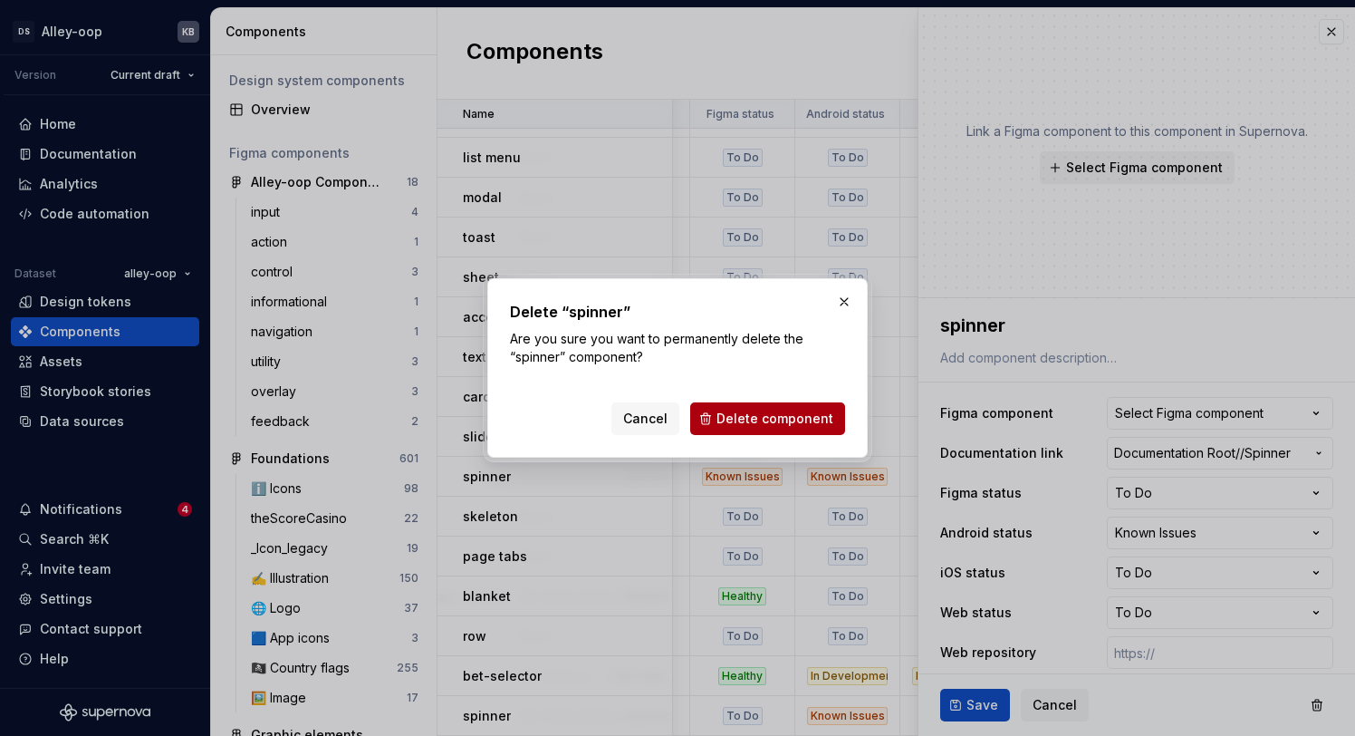
click at [784, 427] on span "Delete component" at bounding box center [774, 418] width 117 height 18
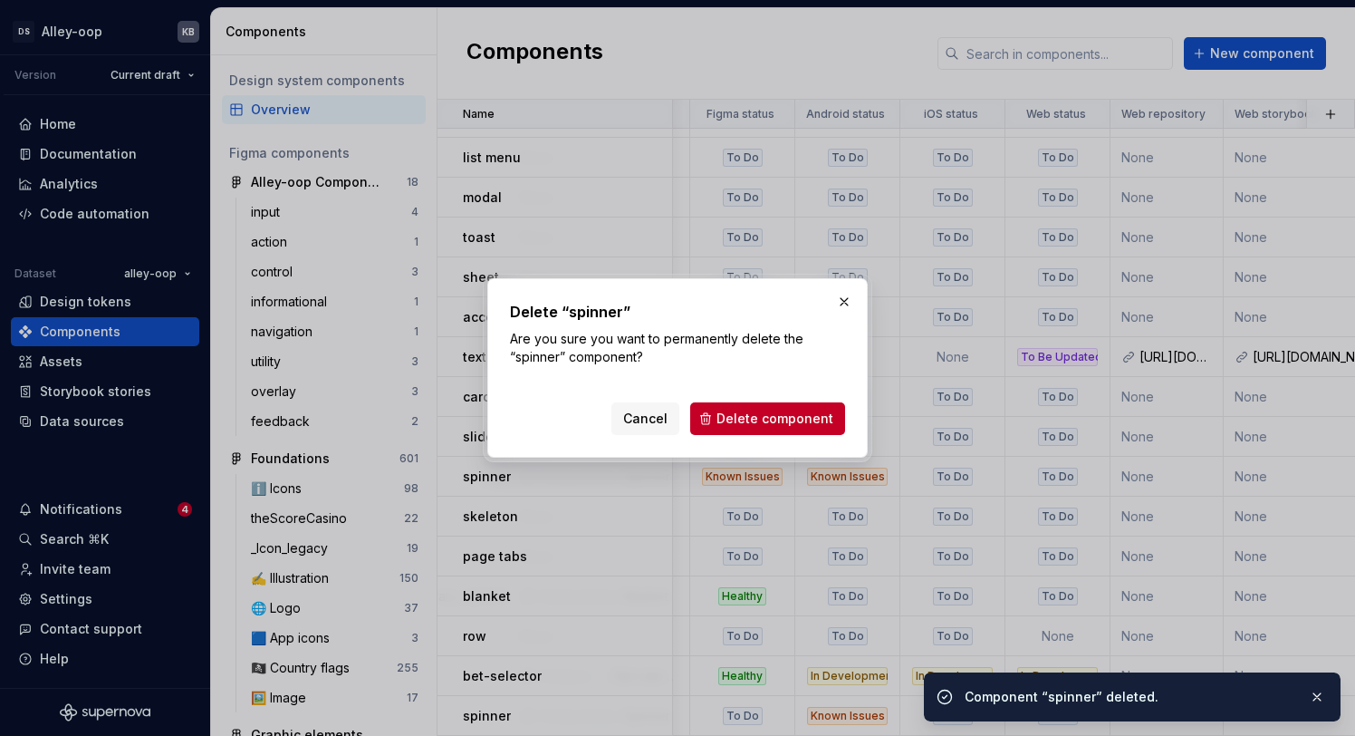
scroll to position [868, 505]
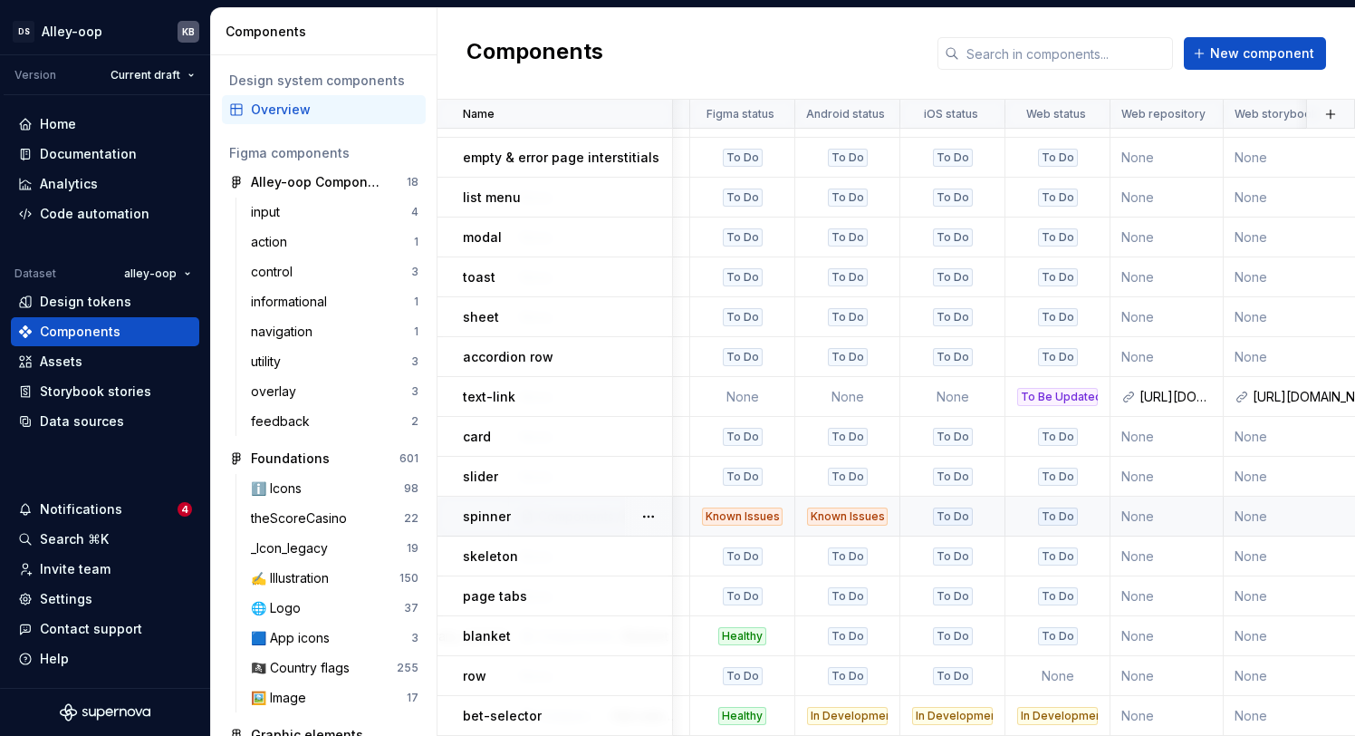
click at [499, 520] on p "spinner" at bounding box center [487, 516] width 48 height 18
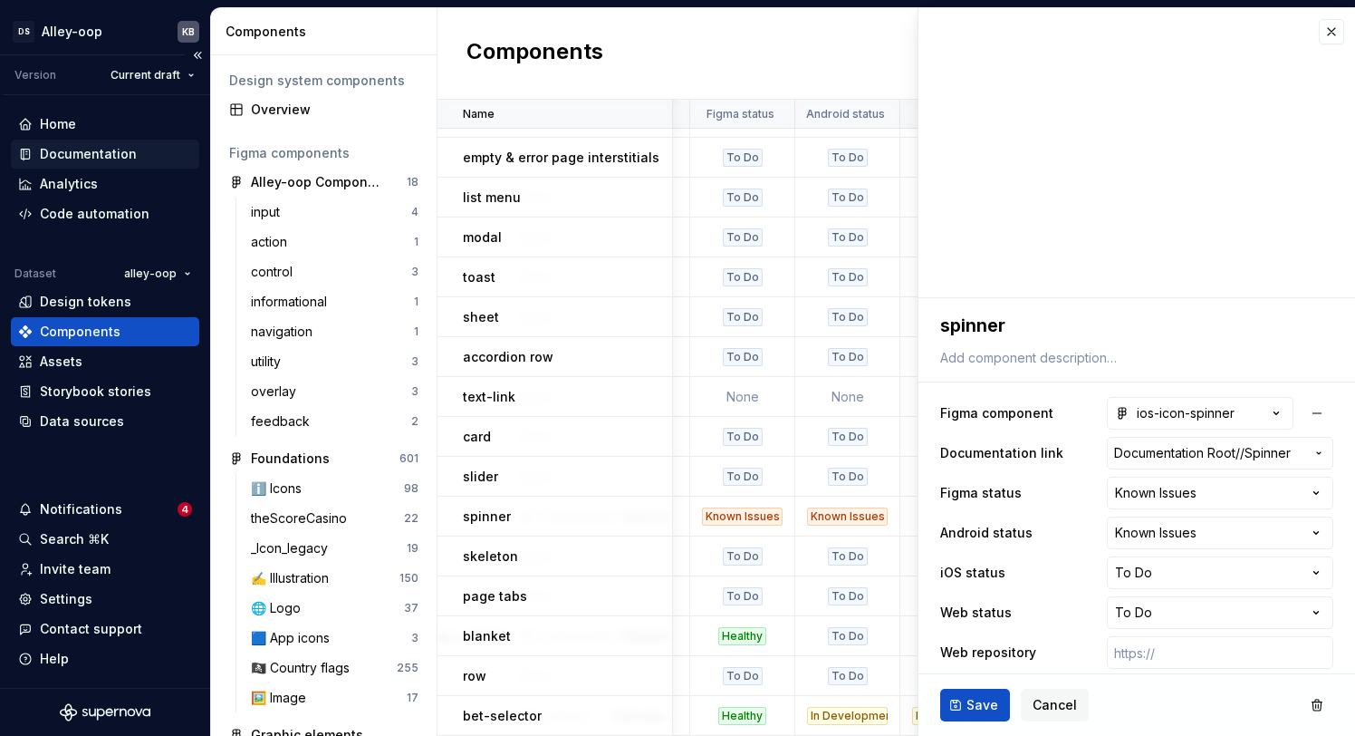
click at [121, 158] on div "Documentation" at bounding box center [88, 154] width 97 height 18
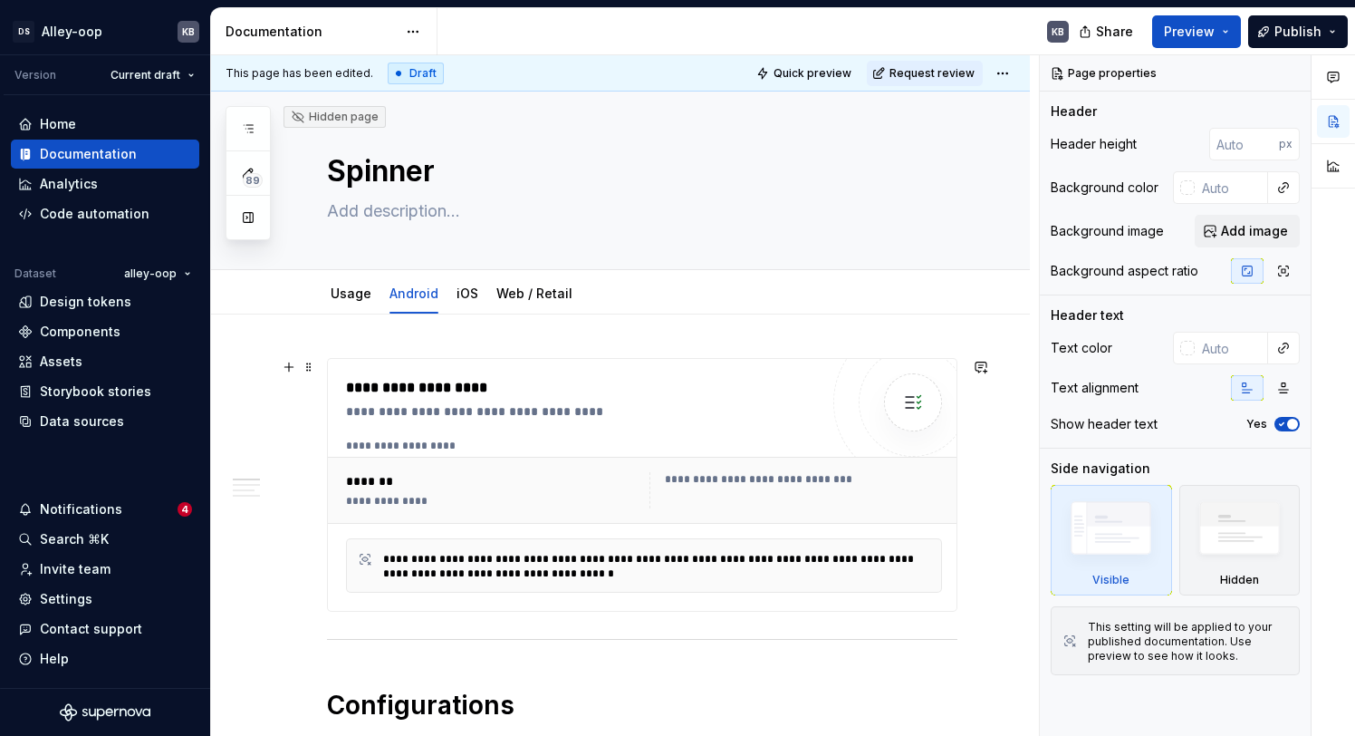
click at [503, 489] on div "*******" at bounding box center [494, 481] width 297 height 18
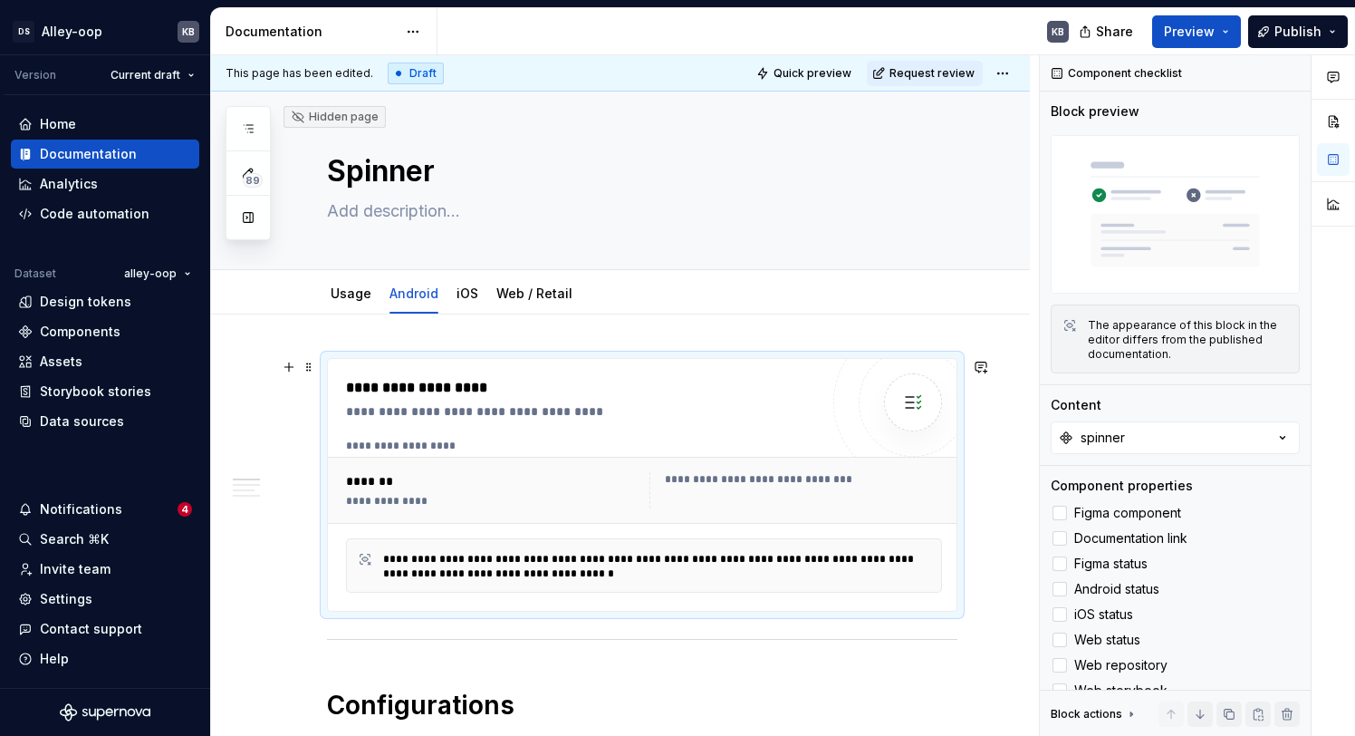
click at [418, 496] on div "**********" at bounding box center [494, 501] width 297 height 14
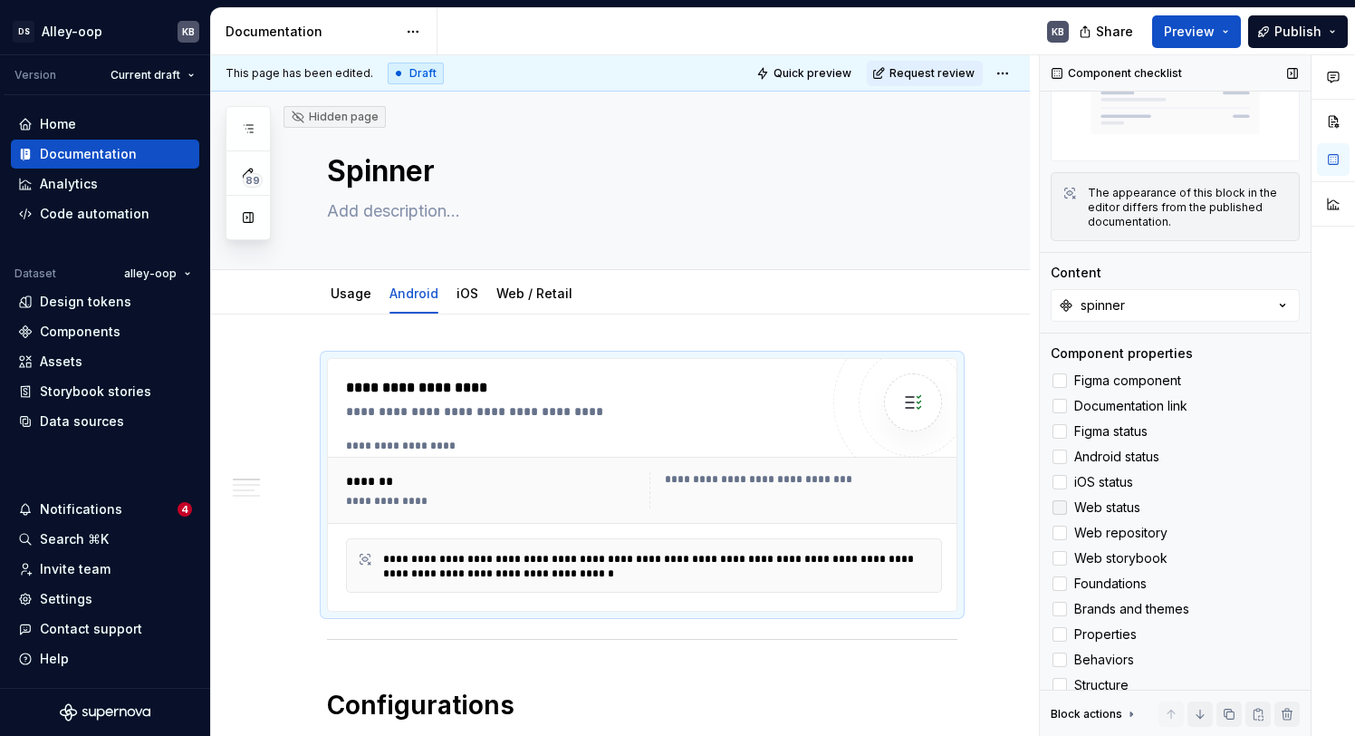
scroll to position [50, 0]
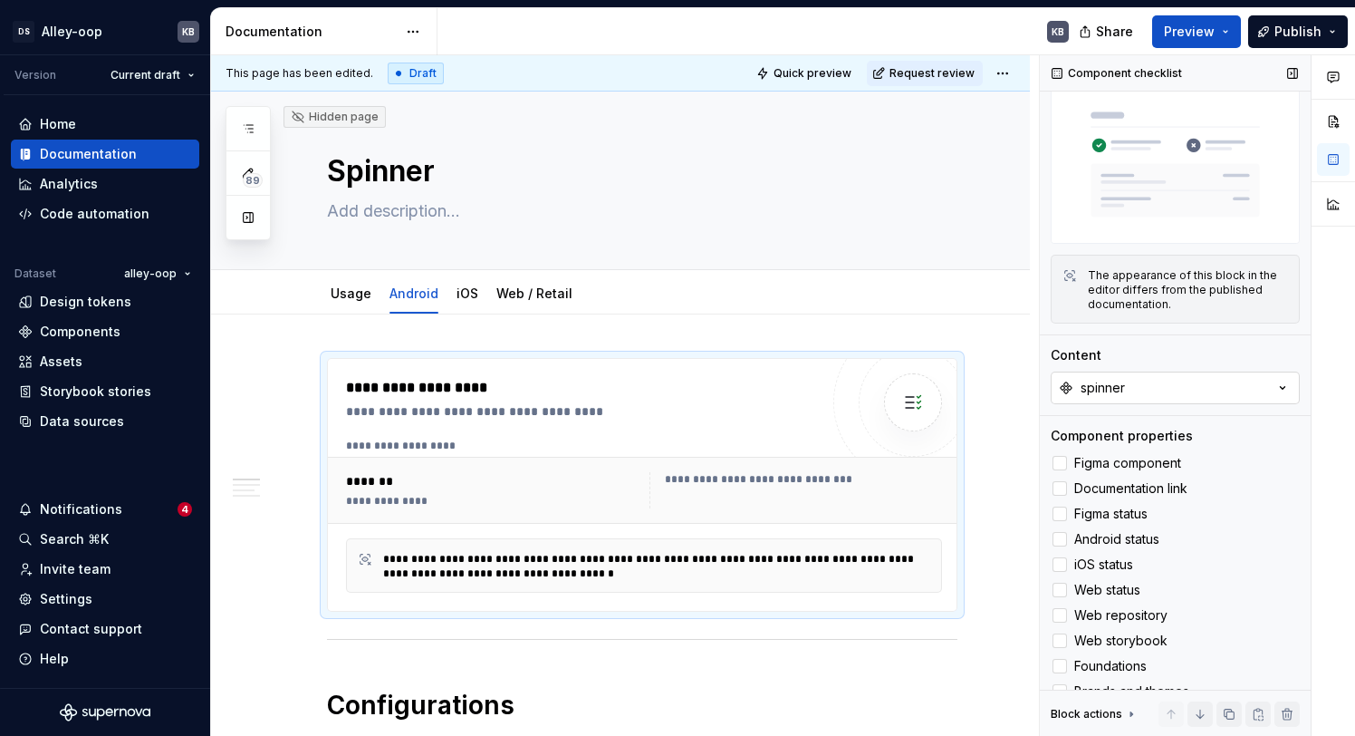
click at [1259, 385] on button "spinner" at bounding box center [1175, 387] width 249 height 33
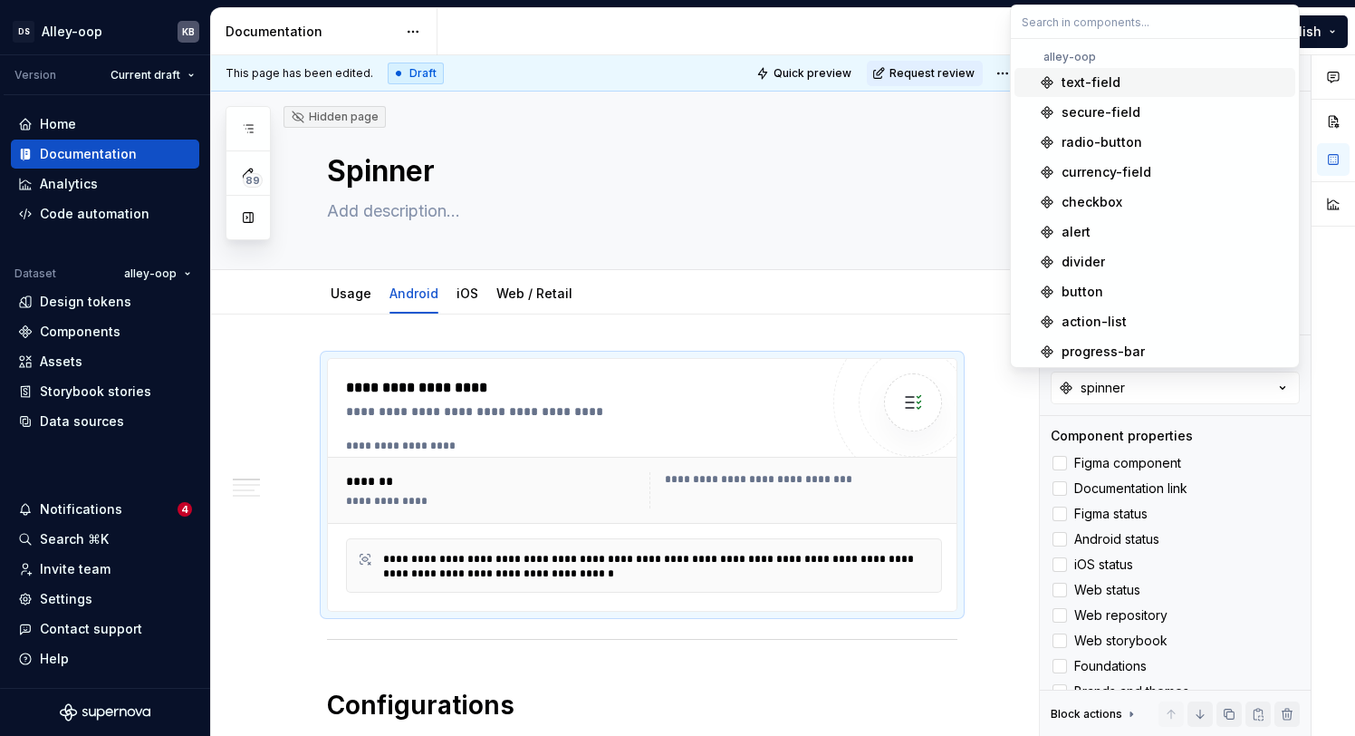
type textarea "*"
click at [1091, 30] on input "text" at bounding box center [1155, 21] width 288 height 33
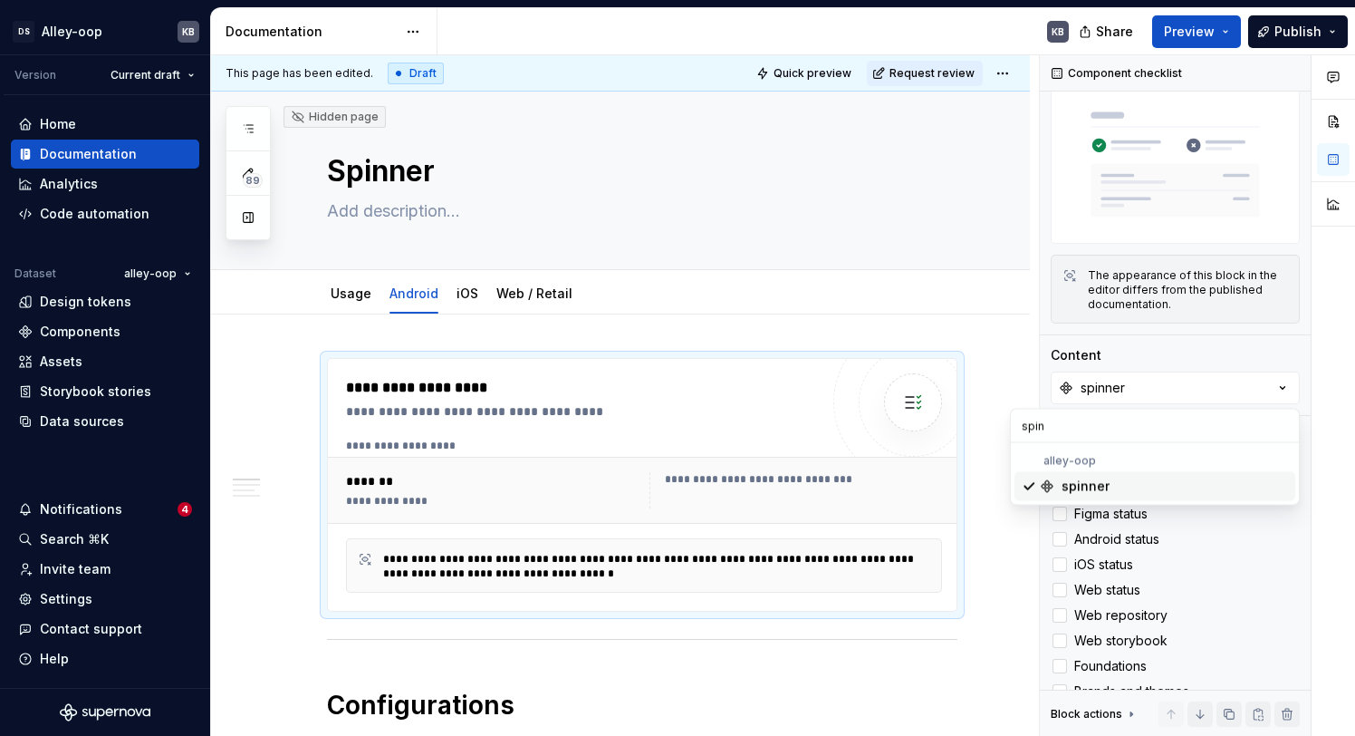
type input "spin"
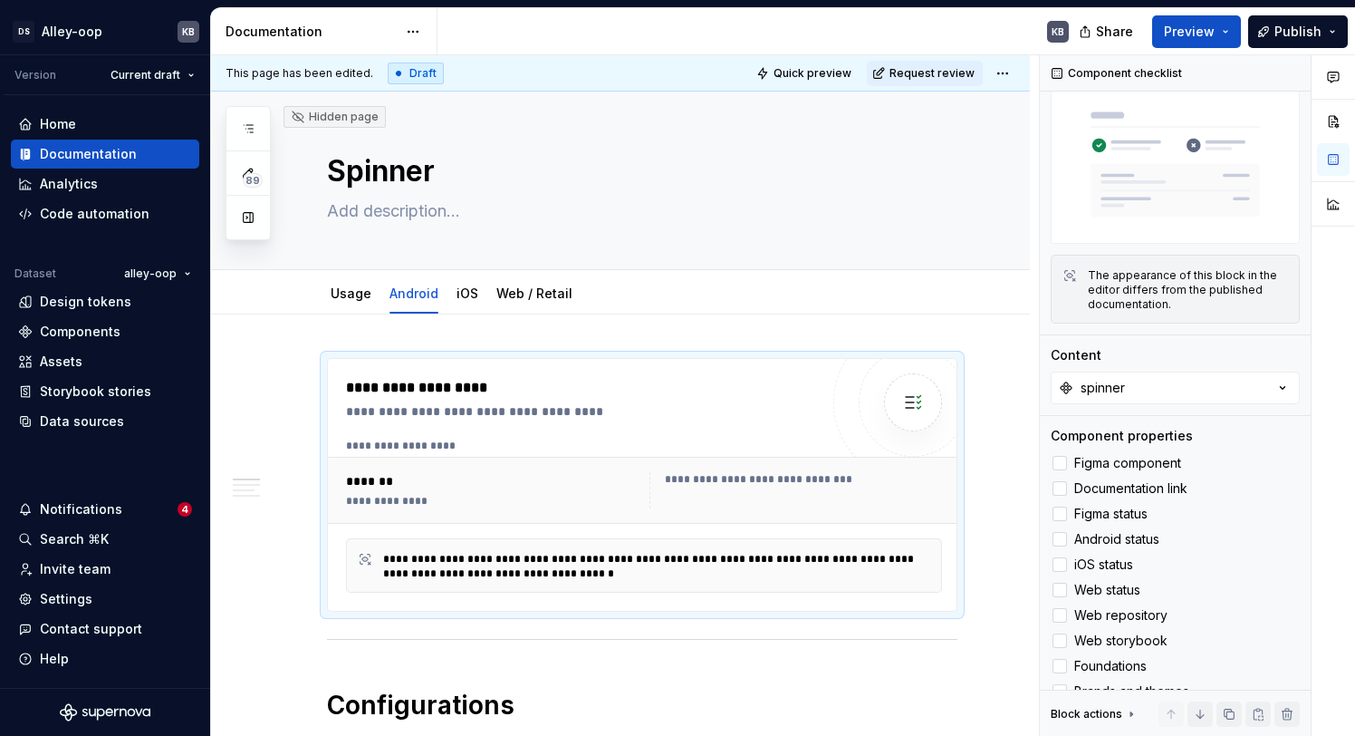
click at [1339, 412] on div at bounding box center [1333, 395] width 43 height 681
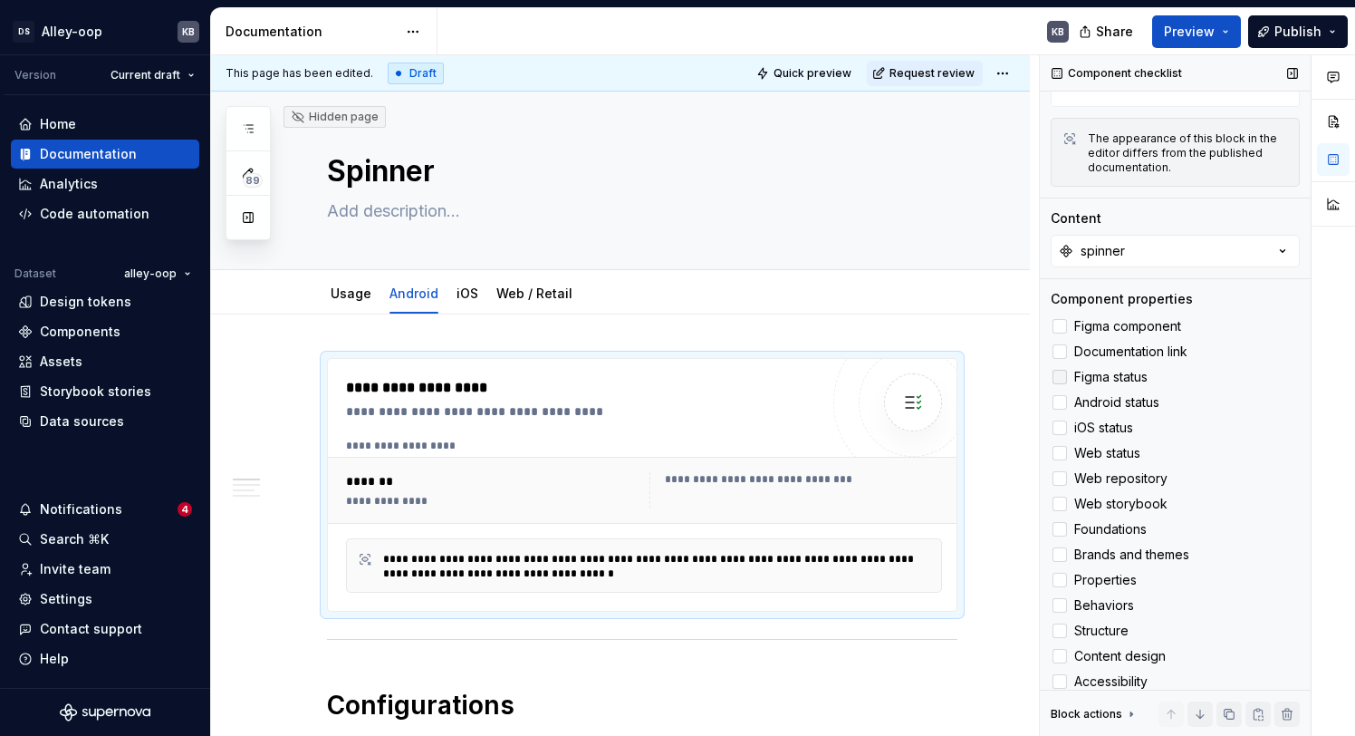
scroll to position [187, 0]
click at [1118, 373] on span "Figma status" at bounding box center [1110, 376] width 73 height 14
click at [1132, 399] on span "Android status" at bounding box center [1116, 401] width 85 height 14
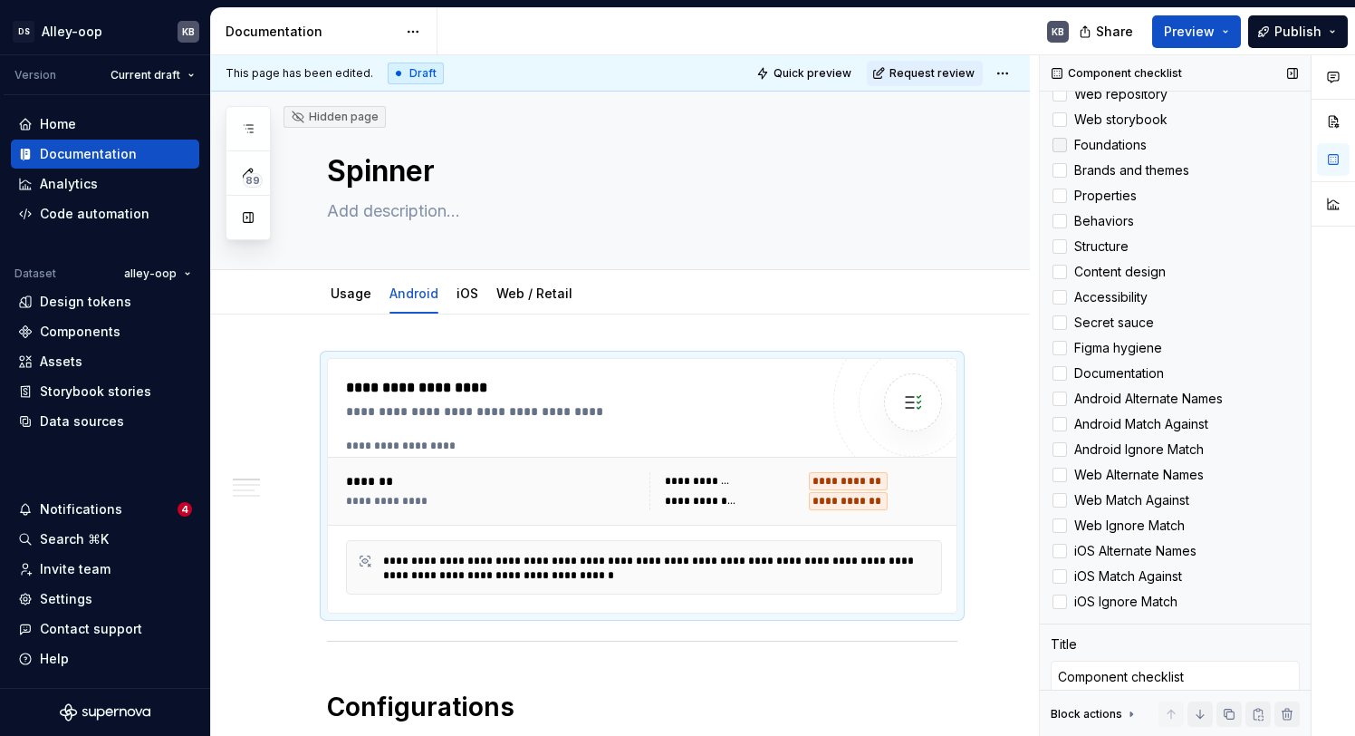
scroll to position [625, 0]
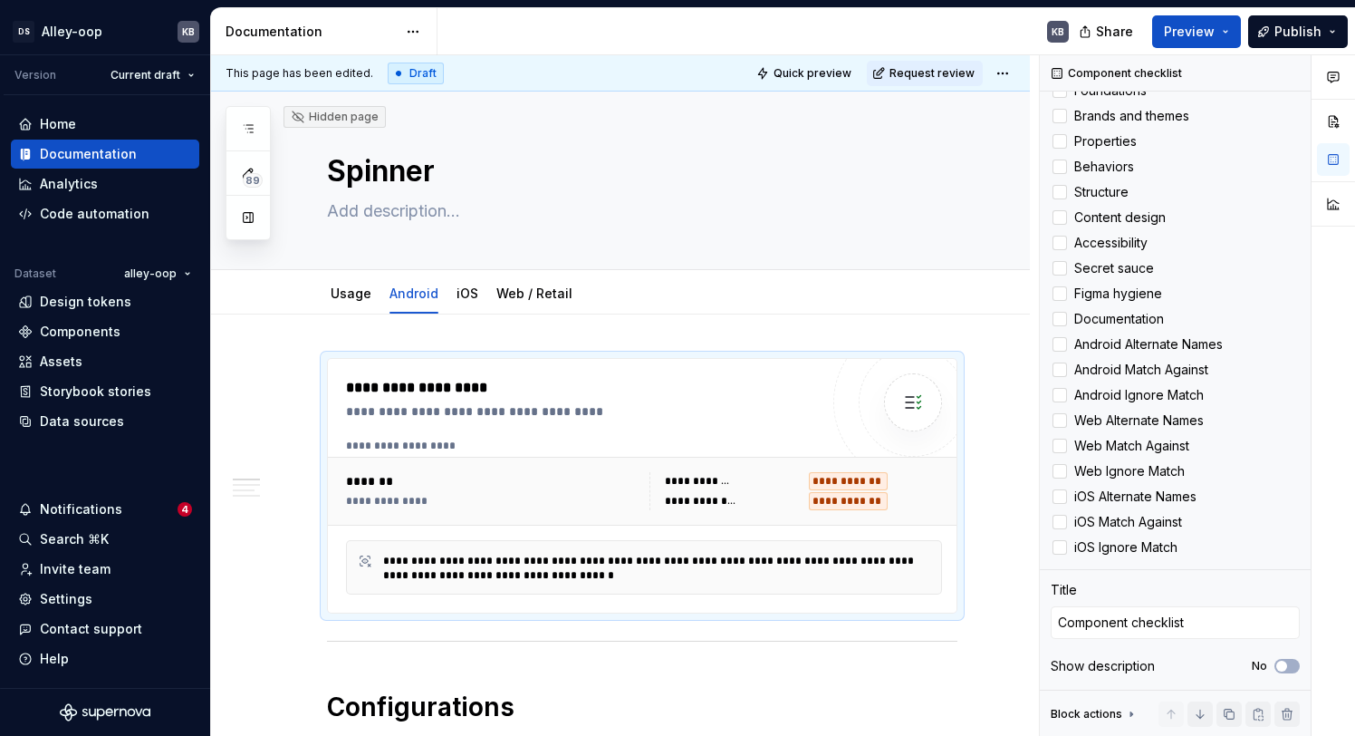
click at [1341, 456] on div at bounding box center [1333, 395] width 43 height 681
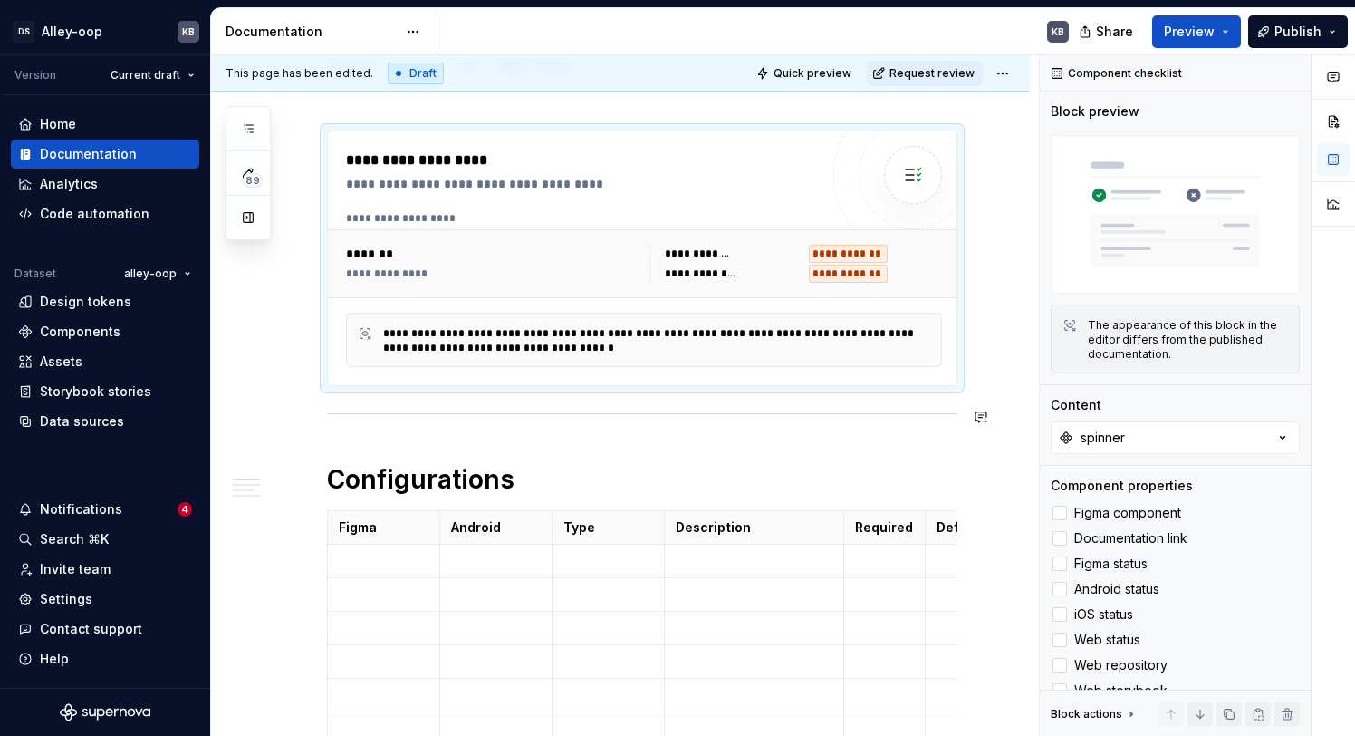
scroll to position [0, 0]
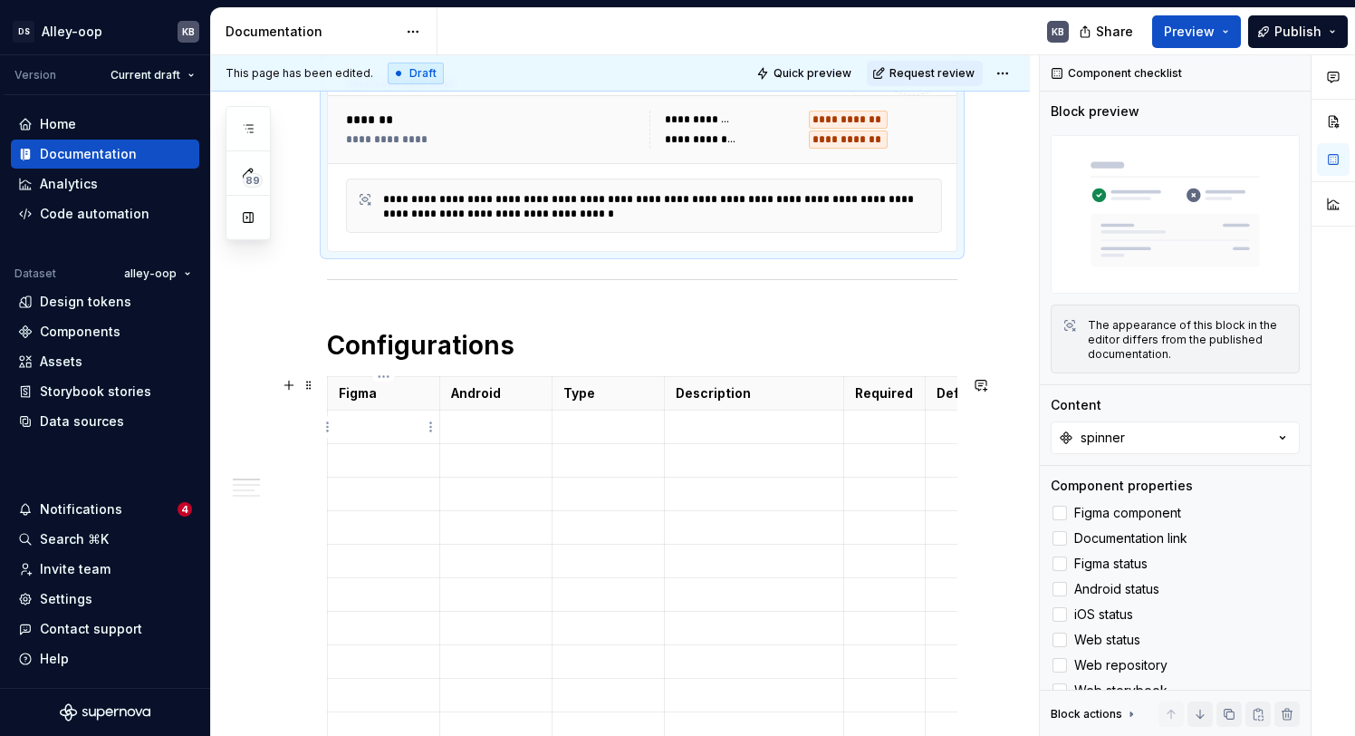
click at [395, 422] on p "To enrich screen reader interactions, please activate Accessibility in Grammarl…" at bounding box center [384, 427] width 90 height 18
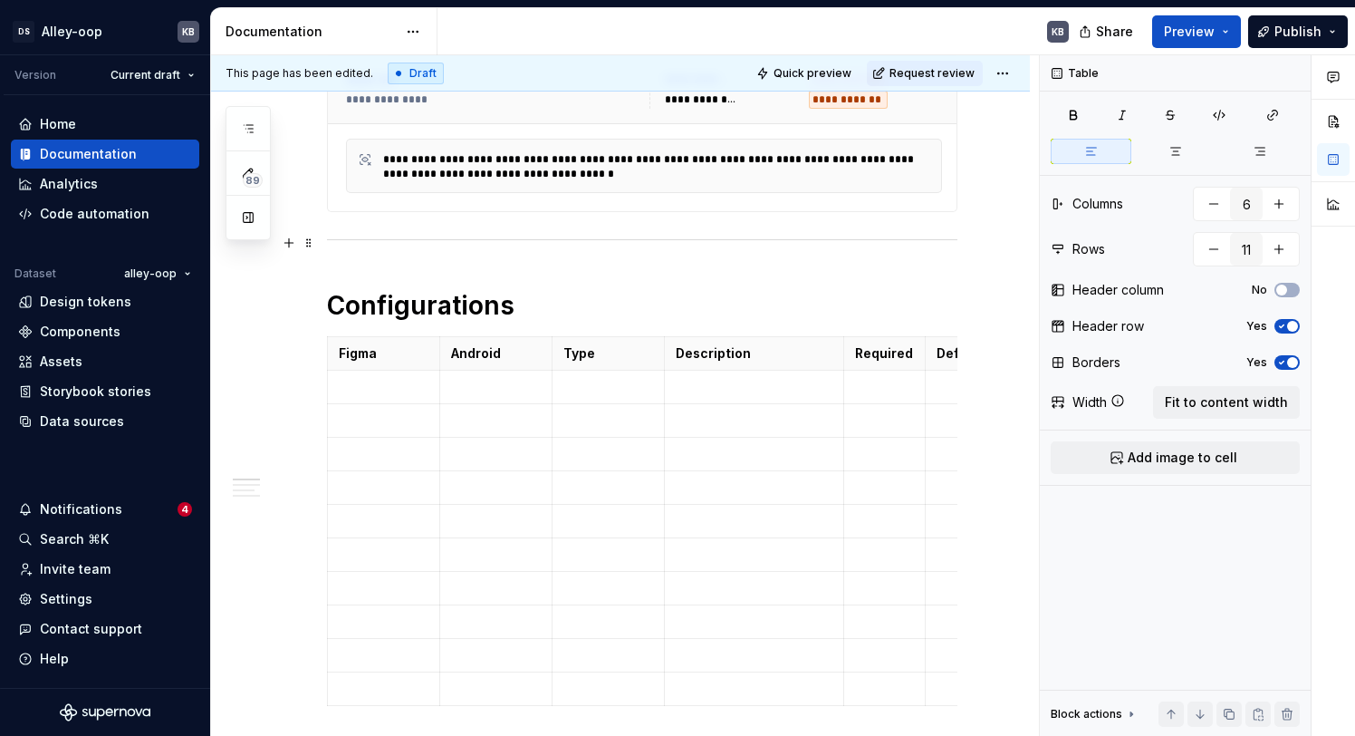
scroll to position [427, 0]
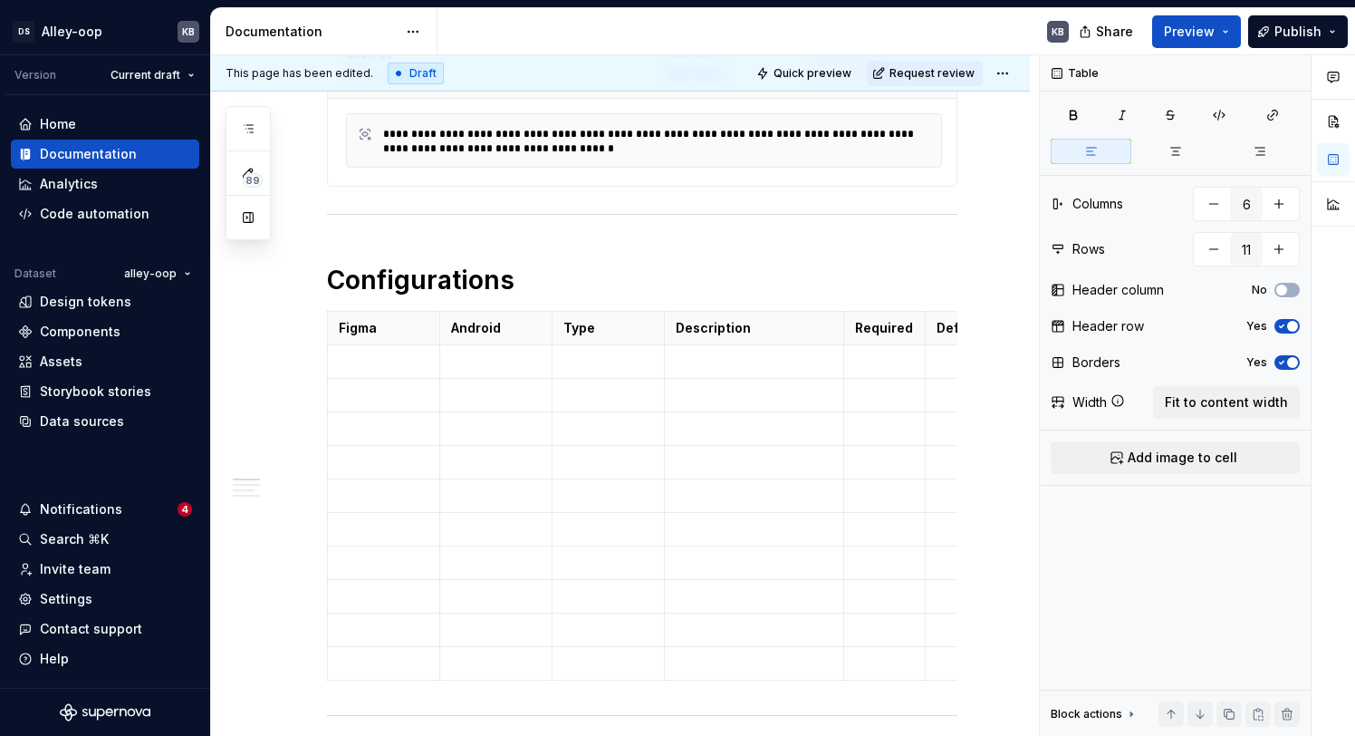
type textarea "*"
click at [372, 365] on p "To enrich screen reader interactions, please activate Accessibility in Grammarl…" at bounding box center [384, 361] width 90 height 18
click at [485, 364] on p "To enrich screen reader interactions, please activate Accessibility in Grammarl…" at bounding box center [496, 361] width 90 height 18
click at [343, 364] on code "size" at bounding box center [354, 362] width 31 height 19
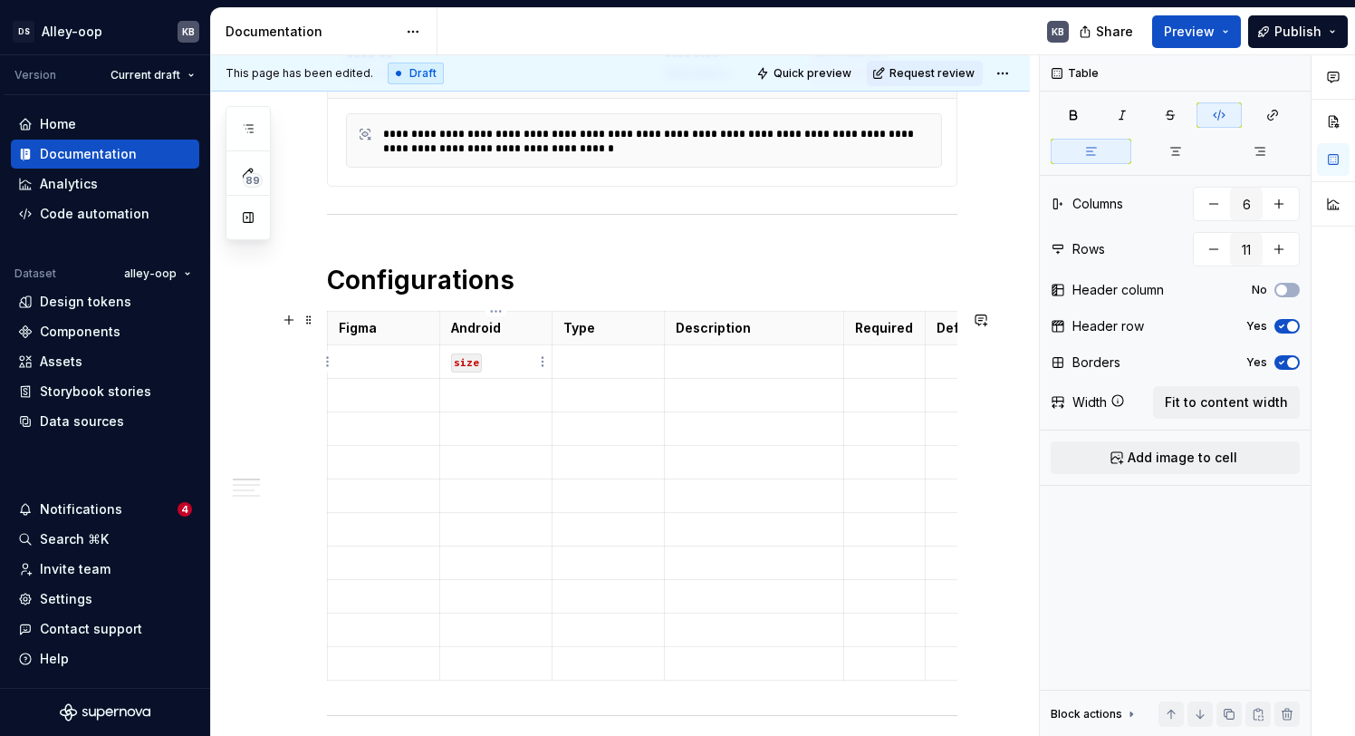
click at [457, 364] on code "size" at bounding box center [466, 362] width 31 height 19
click at [581, 356] on p "To enrich screen reader interactions, please activate Accessibility in Grammarl…" at bounding box center [608, 361] width 90 height 18
click at [370, 369] on p "To enrich screen reader interactions, please activate Accessibility in Grammarl…" at bounding box center [384, 361] width 90 height 18
click at [380, 393] on p "To enrich screen reader interactions, please activate Accessibility in Grammarl…" at bounding box center [384, 395] width 90 height 18
click at [339, 367] on code "size" at bounding box center [354, 362] width 31 height 19
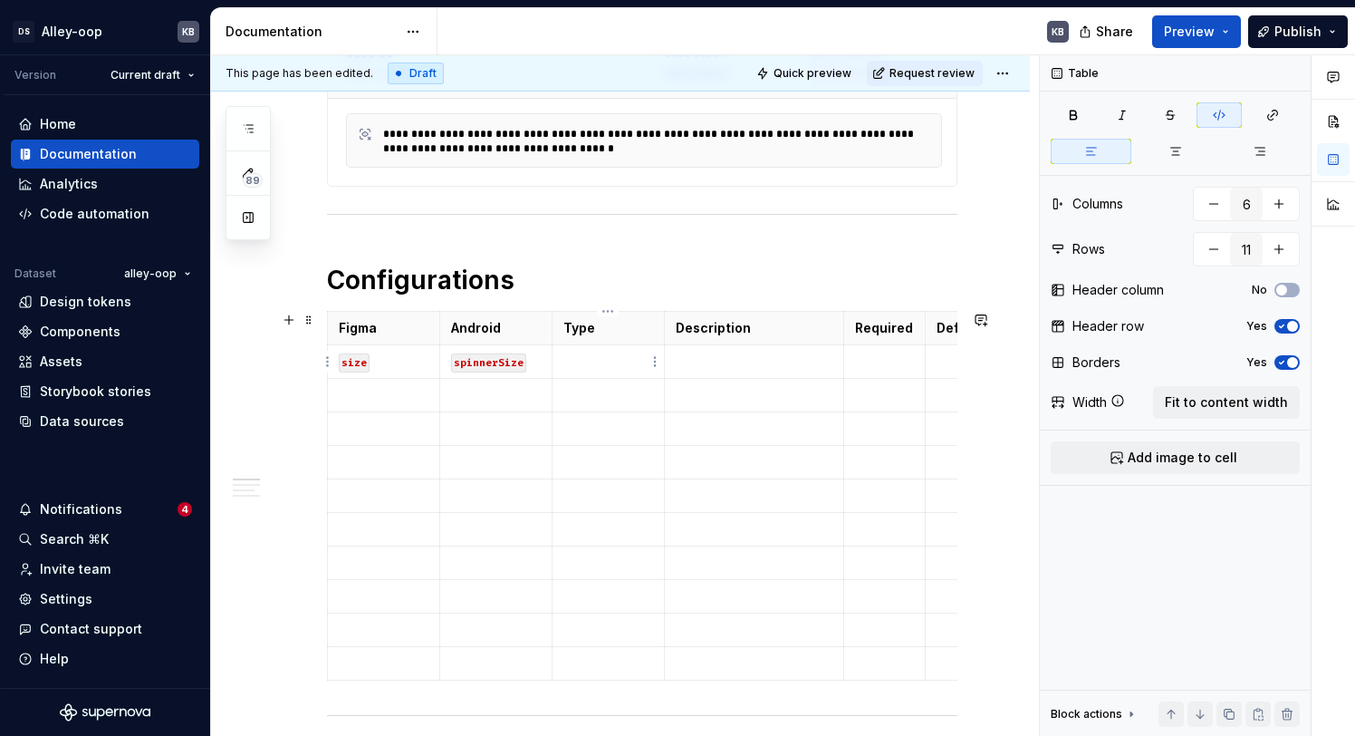
click at [632, 370] on p "To enrich screen reader interactions, please activate Accessibility in Grammarl…" at bounding box center [608, 361] width 90 height 18
click at [687, 361] on p "To enrich screen reader interactions, please activate Accessibility in Grammarl…" at bounding box center [754, 361] width 158 height 18
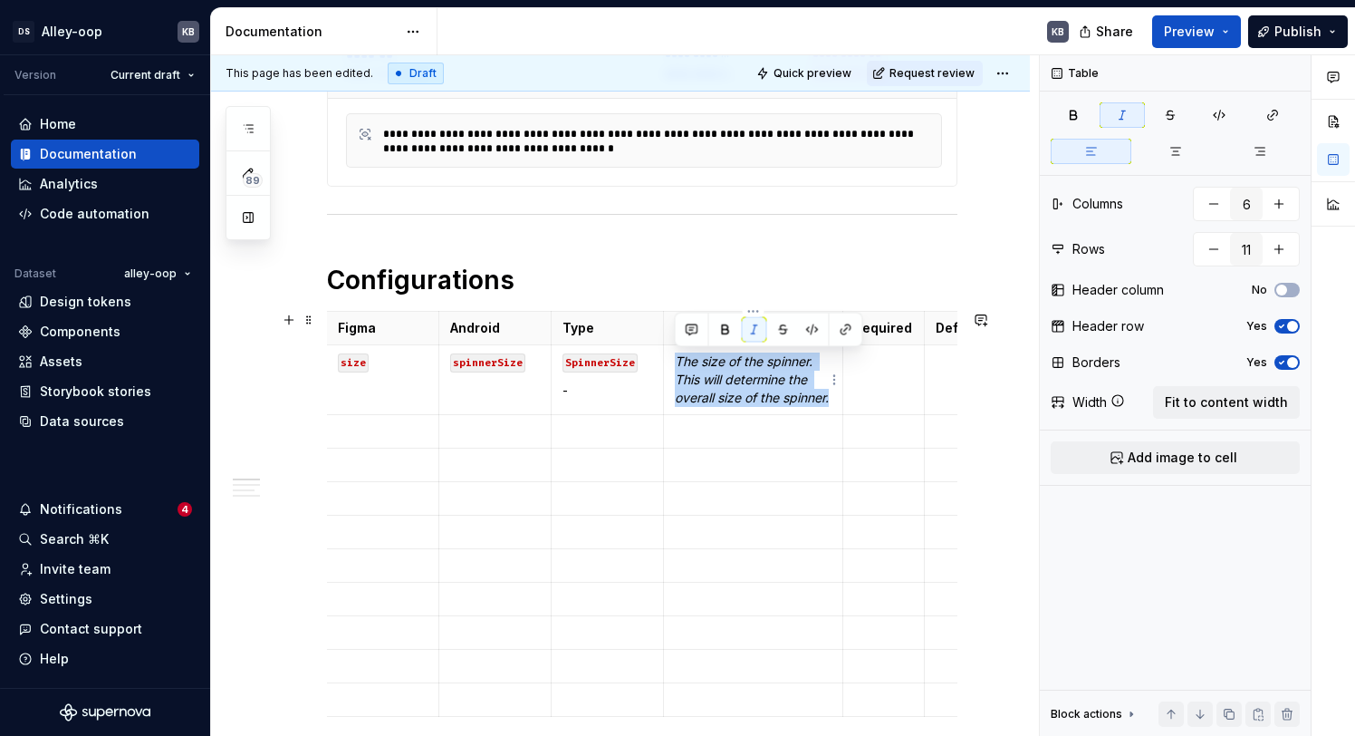
drag, startPoint x: 676, startPoint y: 365, endPoint x: 832, endPoint y: 399, distance: 160.4
click at [832, 399] on td "The size of the spinner. This will determine the overall size of the spinner." at bounding box center [753, 380] width 180 height 70
click at [774, 403] on p "The size of the spinner. This will determine the overall size of the spinner." at bounding box center [754, 388] width 158 height 72
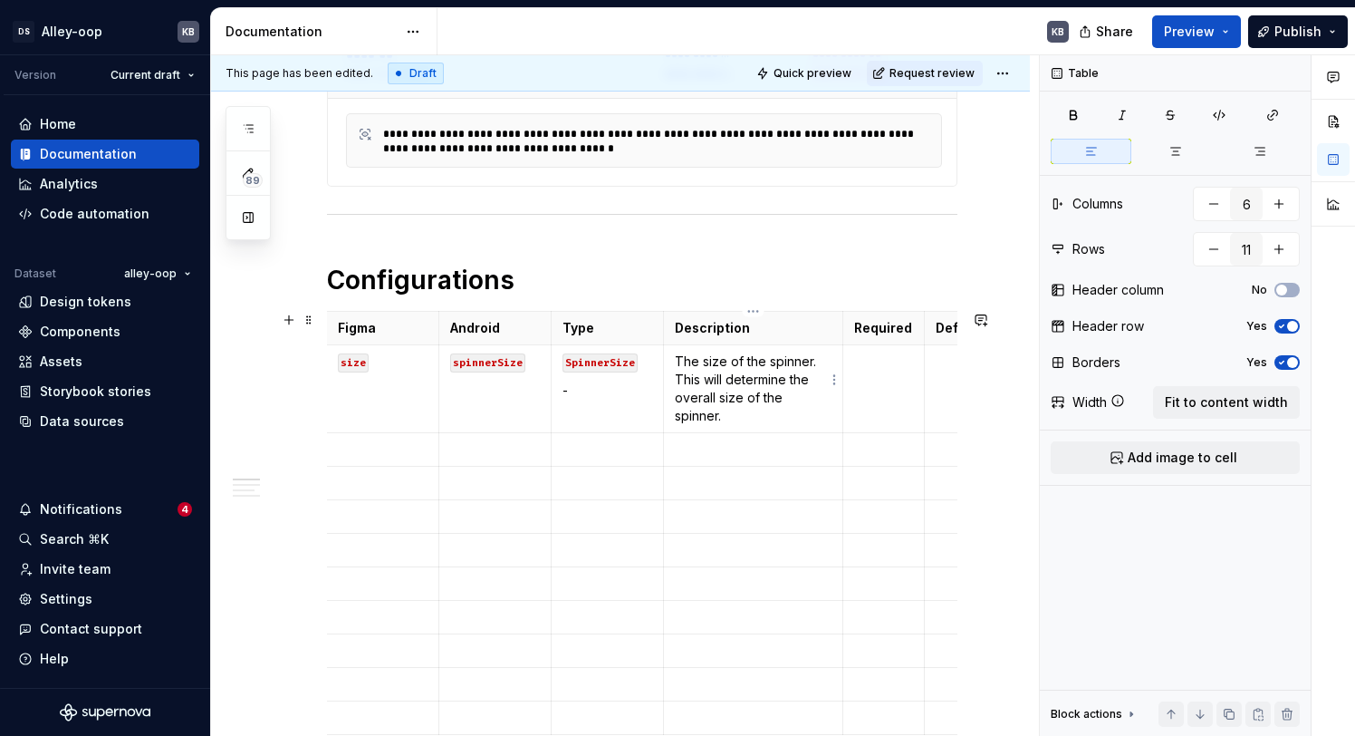
click at [767, 400] on p "The size of the spinner. This will determine the overall size of the spinner." at bounding box center [754, 388] width 158 height 72
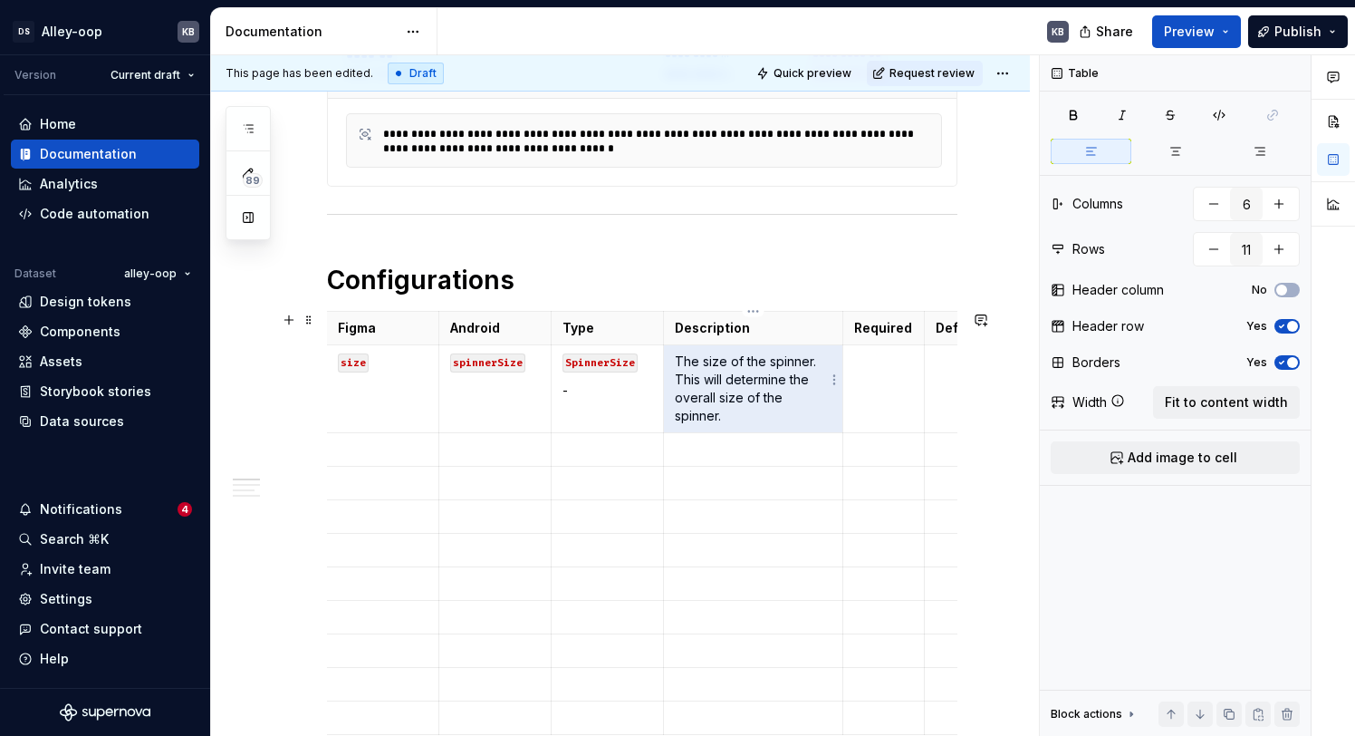
click at [770, 402] on p "The size of the spinner. This will determine the overall size of the spinner." at bounding box center [754, 388] width 158 height 72
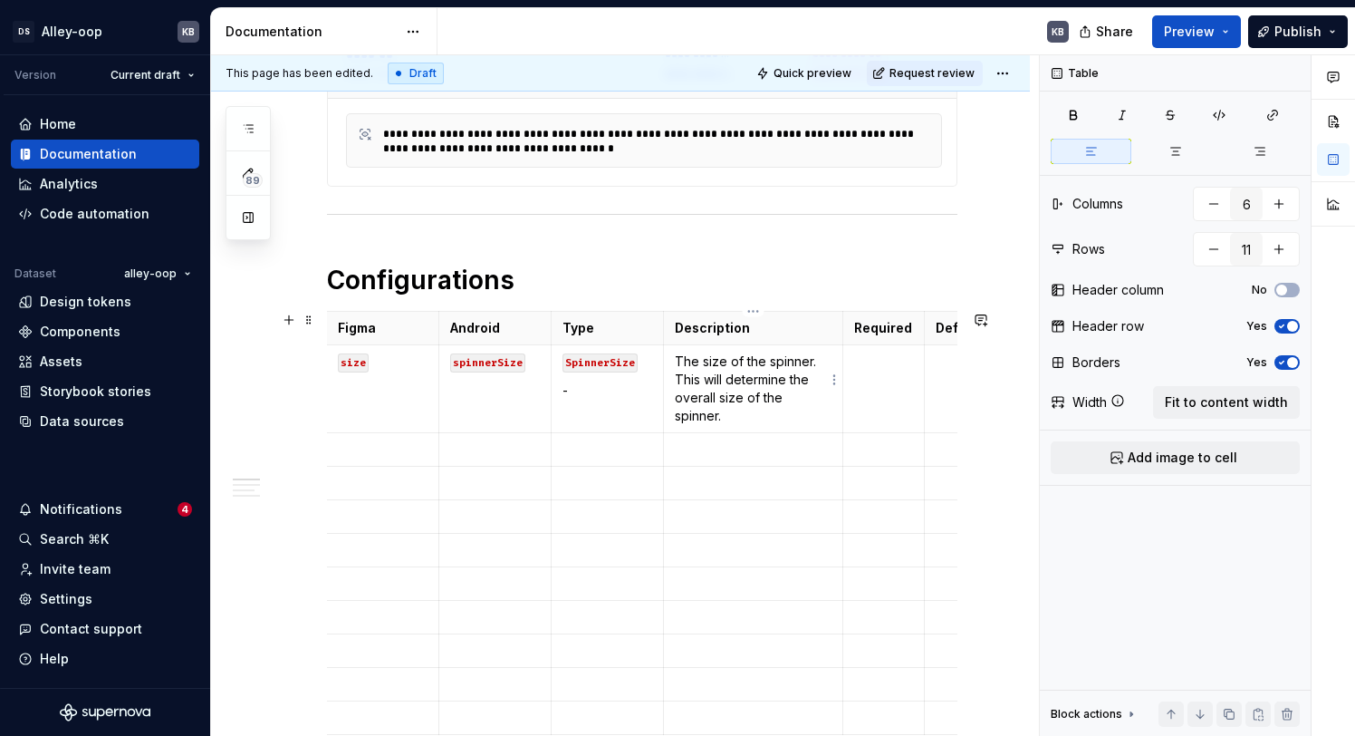
click at [773, 401] on p "The size of the spinner. This will determine the overall size of the spinner." at bounding box center [754, 388] width 158 height 72
click at [889, 366] on p "To enrich screen reader interactions, please activate Accessibility in Grammarl…" at bounding box center [883, 361] width 59 height 18
click at [584, 389] on p "-" at bounding box center [607, 390] width 90 height 18
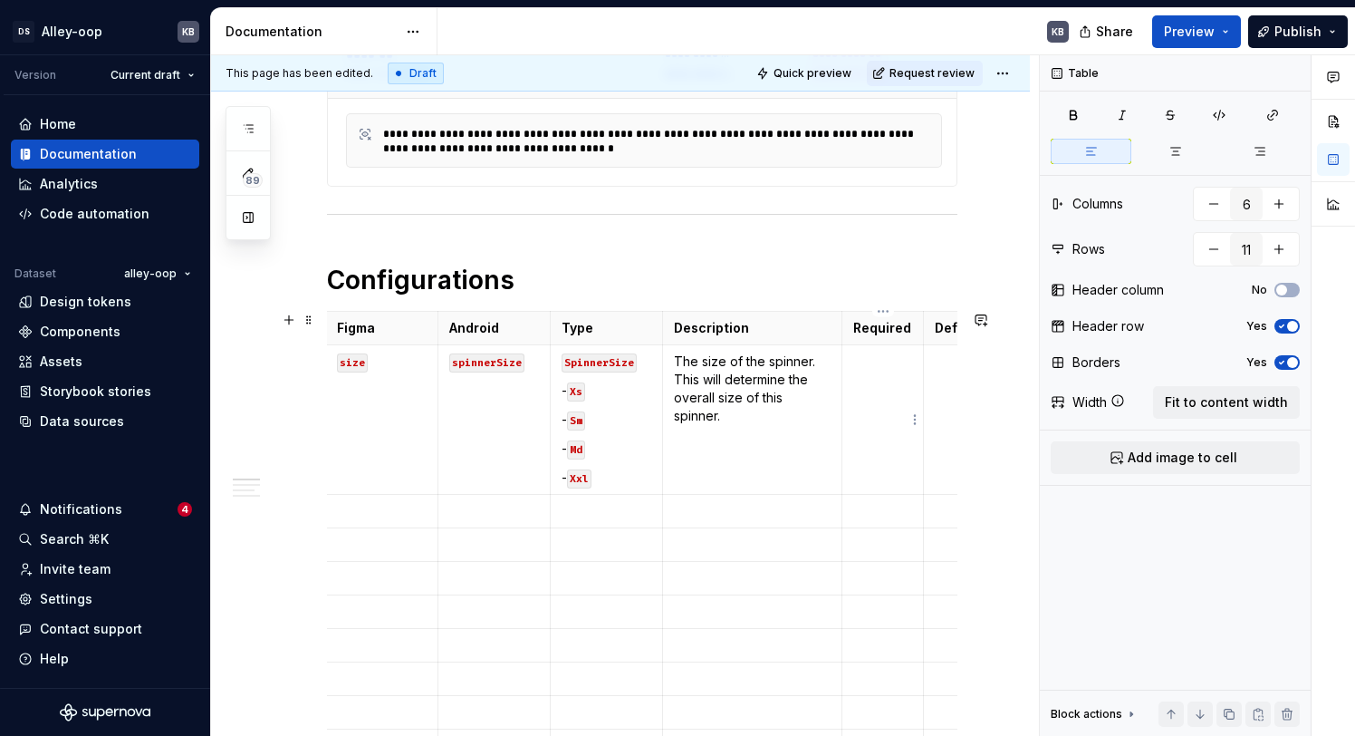
click at [874, 390] on td "To enrich screen reader interactions, please activate Accessibility in Grammarl…" at bounding box center [883, 419] width 82 height 149
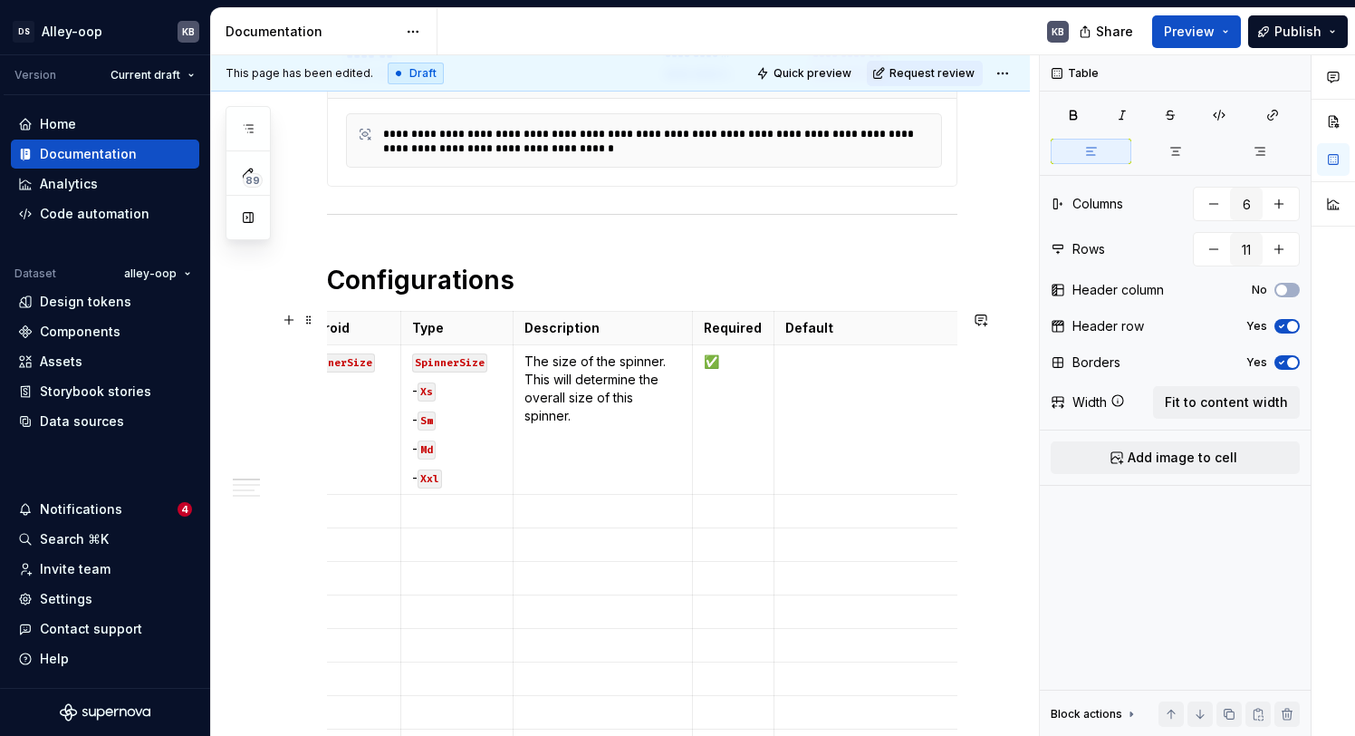
scroll to position [0, 150]
click at [871, 369] on p "To enrich screen reader interactions, please activate Accessibility in Grammarl…" at bounding box center [890, 361] width 212 height 18
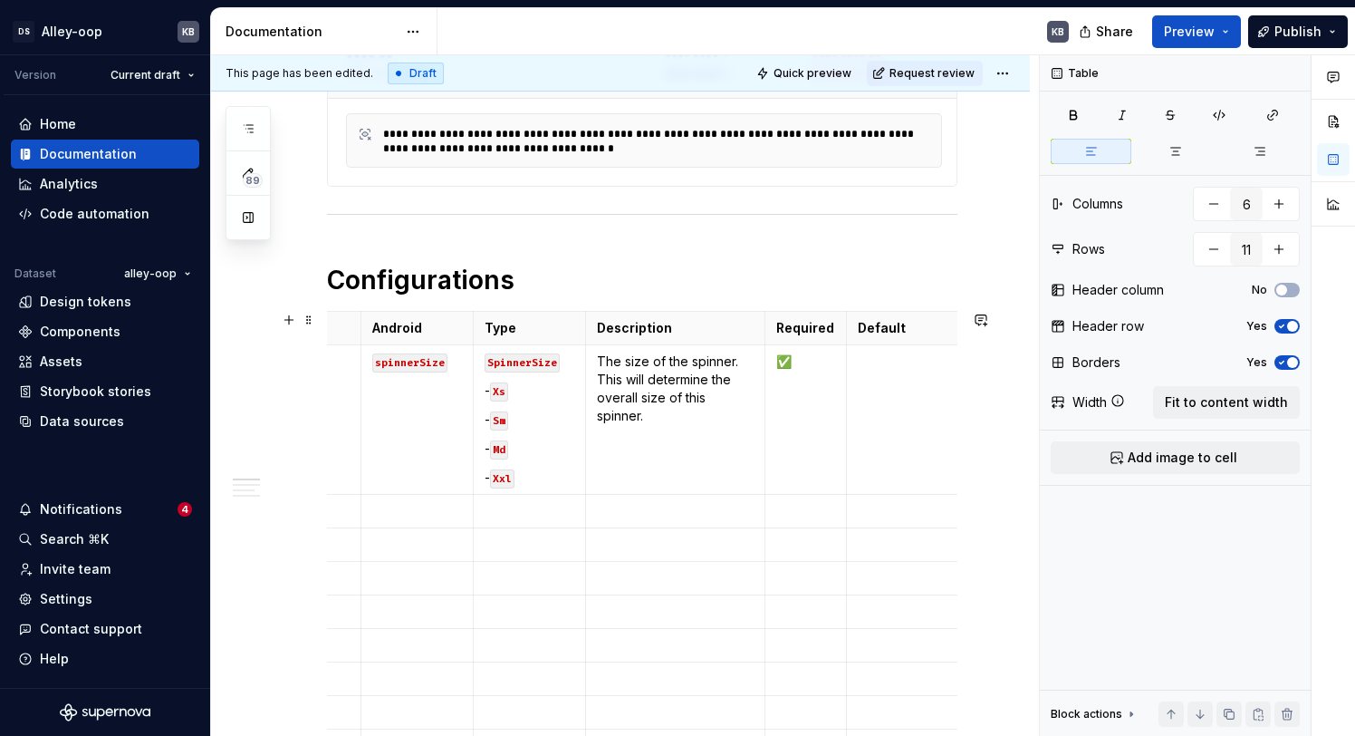
scroll to position [0, 0]
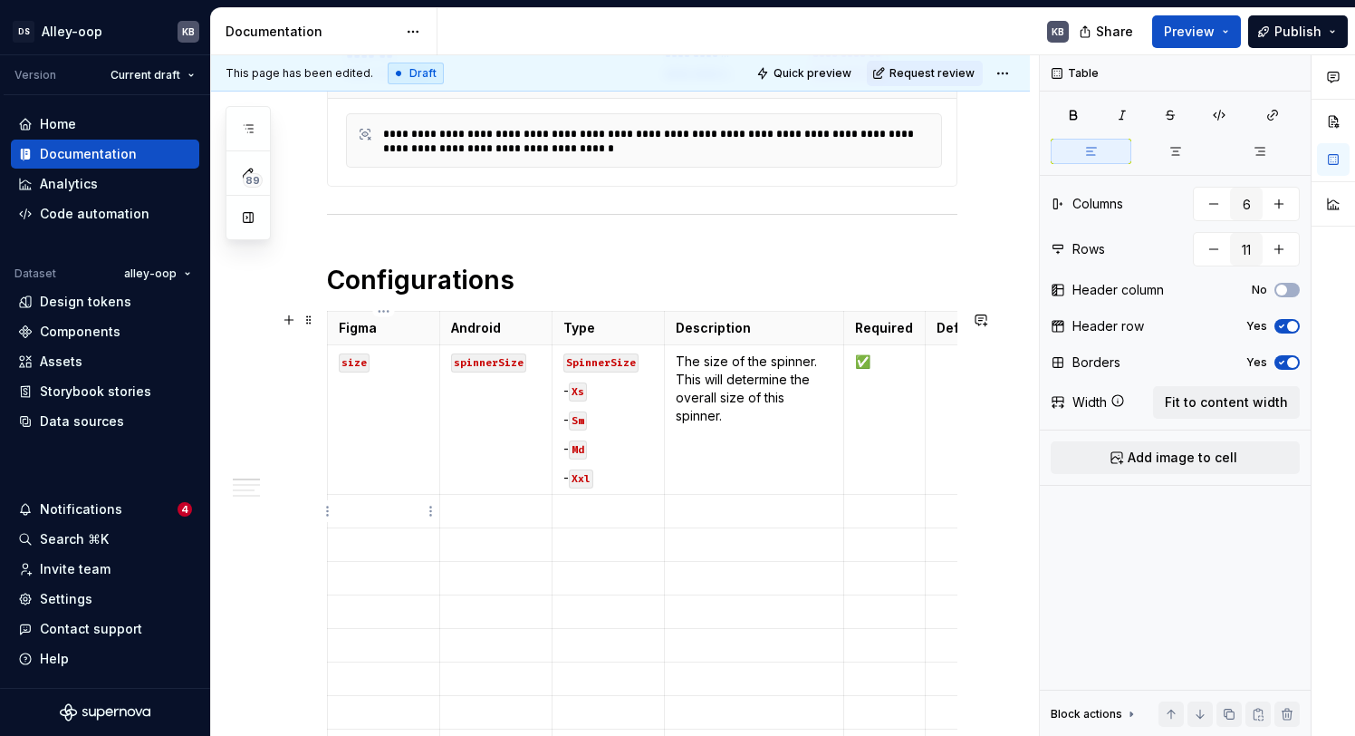
click at [372, 496] on td "To enrich screen reader interactions, please activate Accessibility in Grammarl…" at bounding box center [384, 512] width 112 height 34
click at [334, 515] on td "-" at bounding box center [384, 512] width 112 height 34
click at [363, 508] on p "`-" at bounding box center [384, 511] width 90 height 18
click at [534, 512] on p "To enrich screen reader interactions, please activate Accessibility in Grammarl…" at bounding box center [496, 511] width 90 height 18
click at [455, 514] on strong "modifier" at bounding box center [477, 510] width 53 height 15
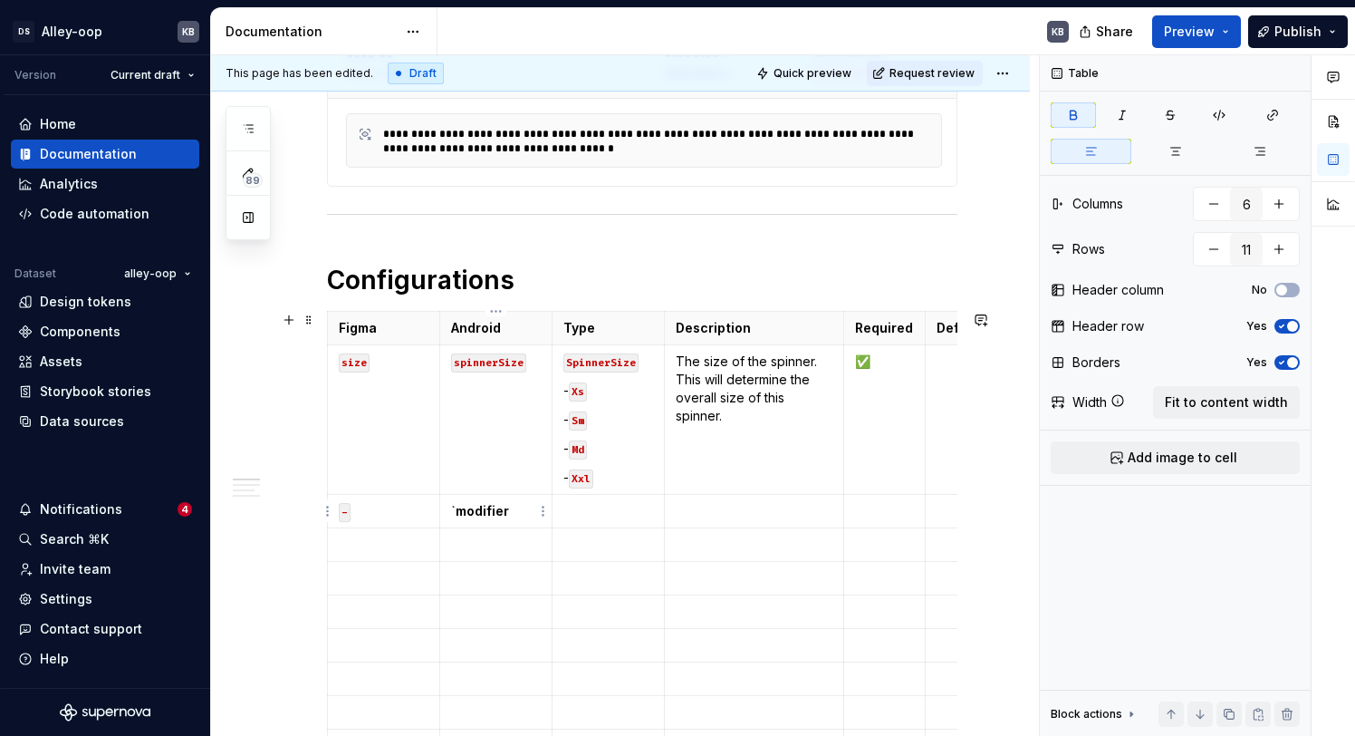
click at [504, 513] on strong "`modifier" at bounding box center [480, 510] width 58 height 15
click at [497, 515] on code "modifie" at bounding box center [476, 512] width 50 height 19
click at [520, 514] on p "modifier r" at bounding box center [496, 511] width 90 height 18
click at [596, 509] on p "To enrich screen reader interactions, please activate Accessibility in Grammarl…" at bounding box center [608, 511] width 90 height 18
click at [688, 523] on td "To enrich screen reader interactions, please activate Accessibility in Grammarl…" at bounding box center [754, 512] width 180 height 34
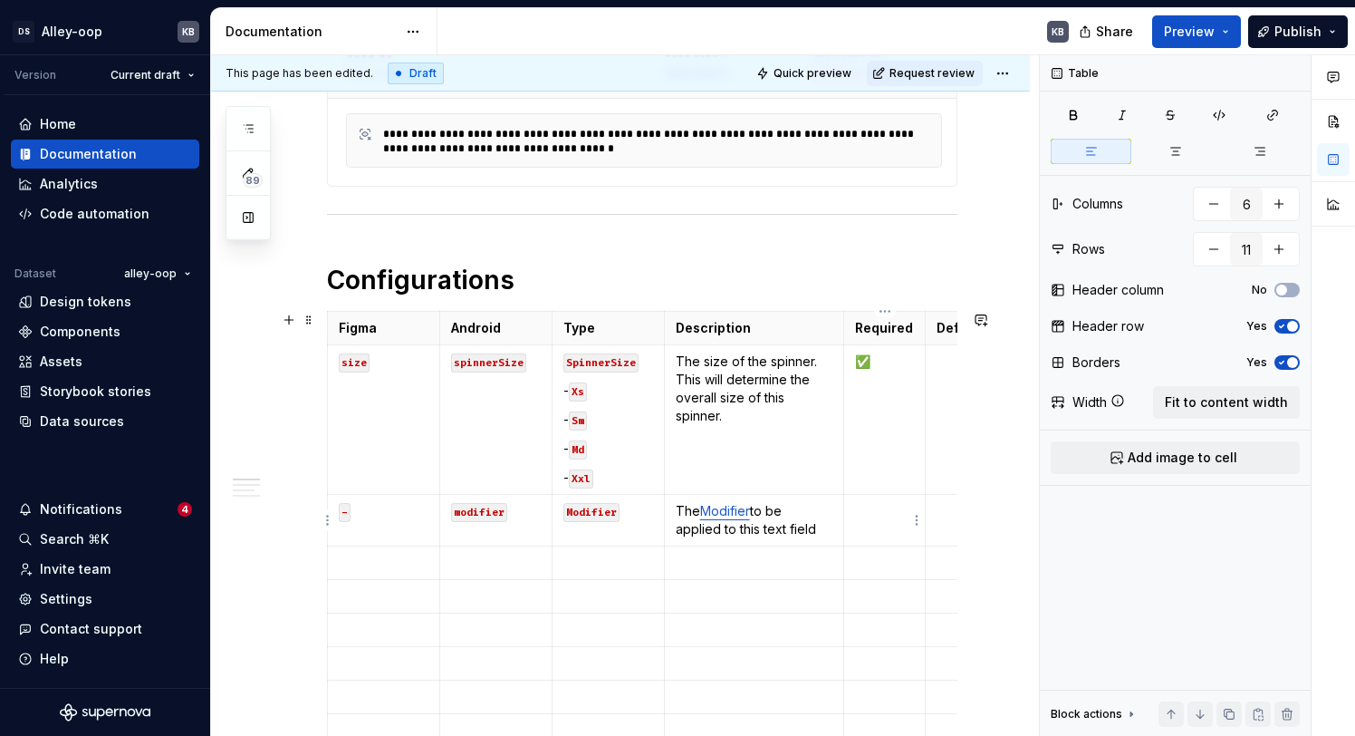
click at [907, 512] on p "To enrich screen reader interactions, please activate Accessibility in Grammarl…" at bounding box center [884, 511] width 59 height 18
click at [871, 514] on p "To enrich screen reader interactions, please activate Accessibility in Grammarl…" at bounding box center [884, 511] width 59 height 18
click at [941, 510] on p "To enrich screen reader interactions, please activate Accessibility in Grammarl…" at bounding box center [1043, 511] width 212 height 18
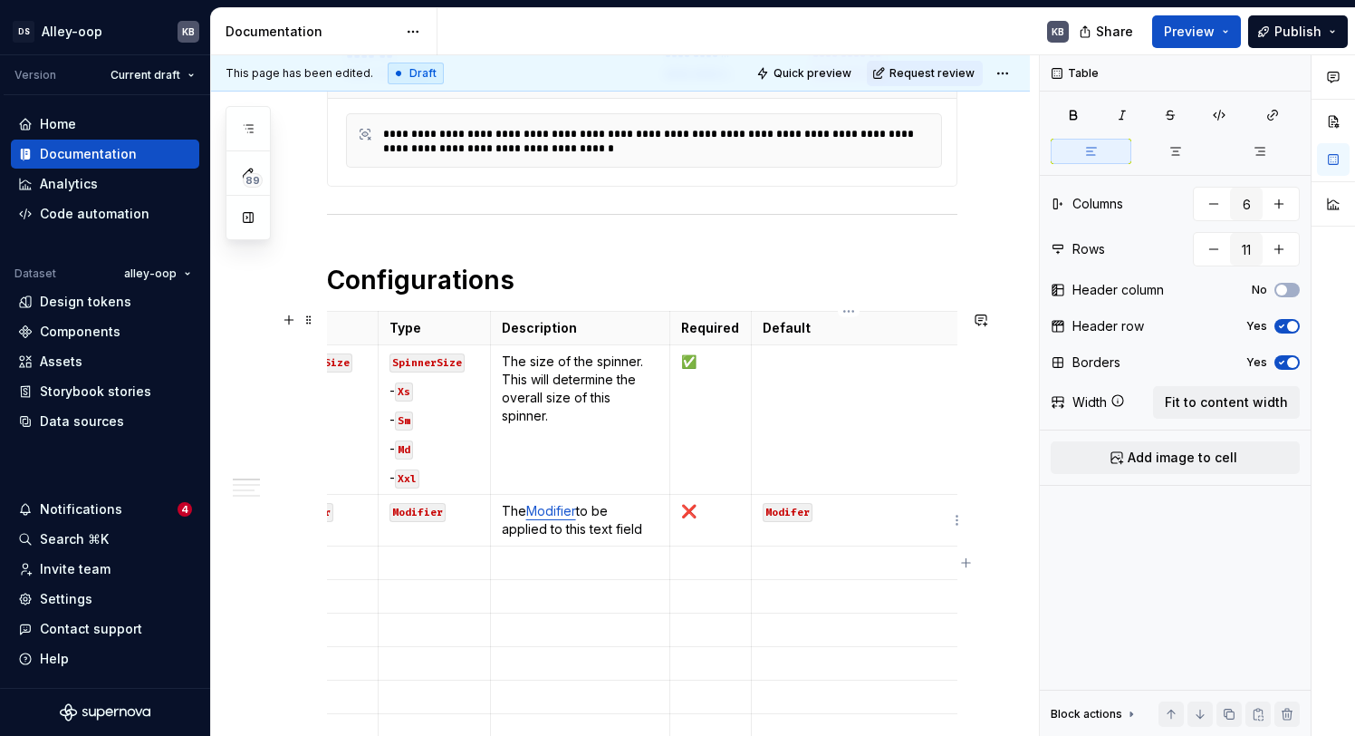
scroll to position [0, 194]
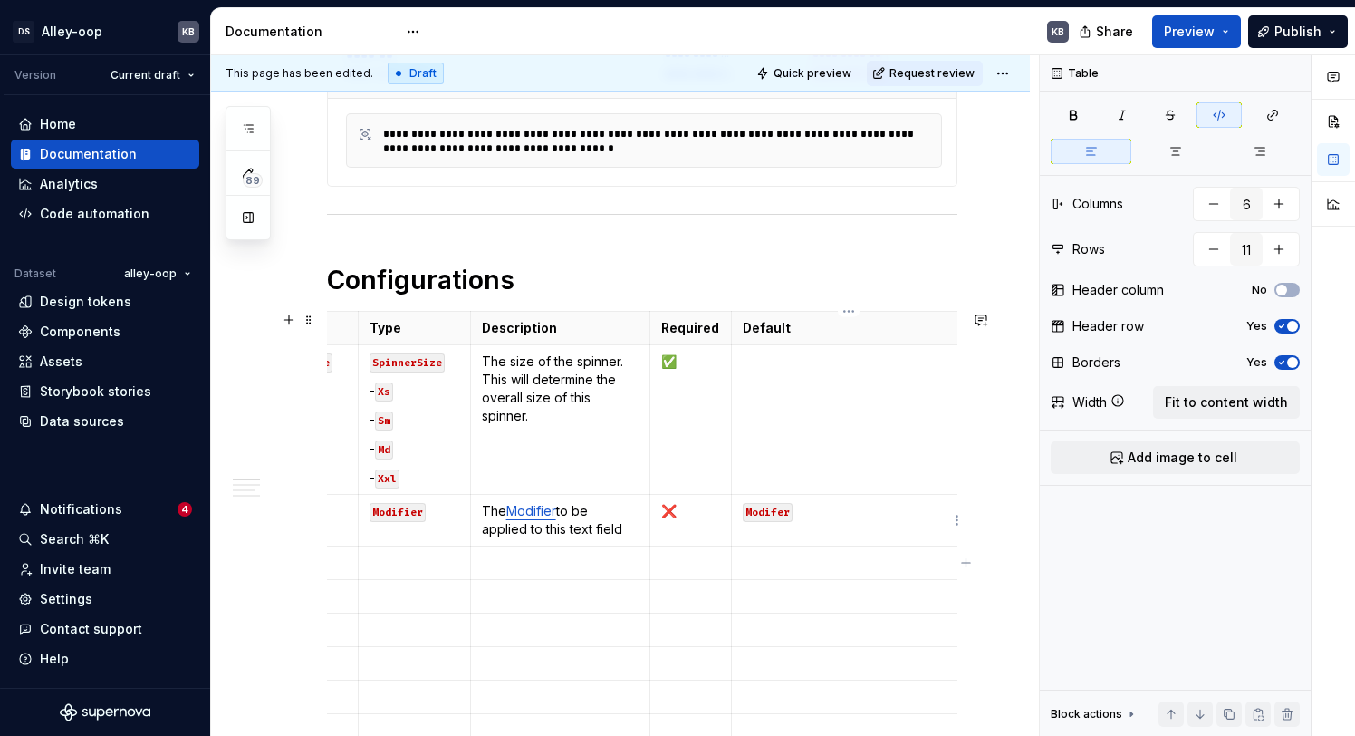
click at [784, 509] on code "Modifer" at bounding box center [768, 512] width 50 height 19
click at [777, 513] on code "Modifer" at bounding box center [768, 512] width 50 height 19
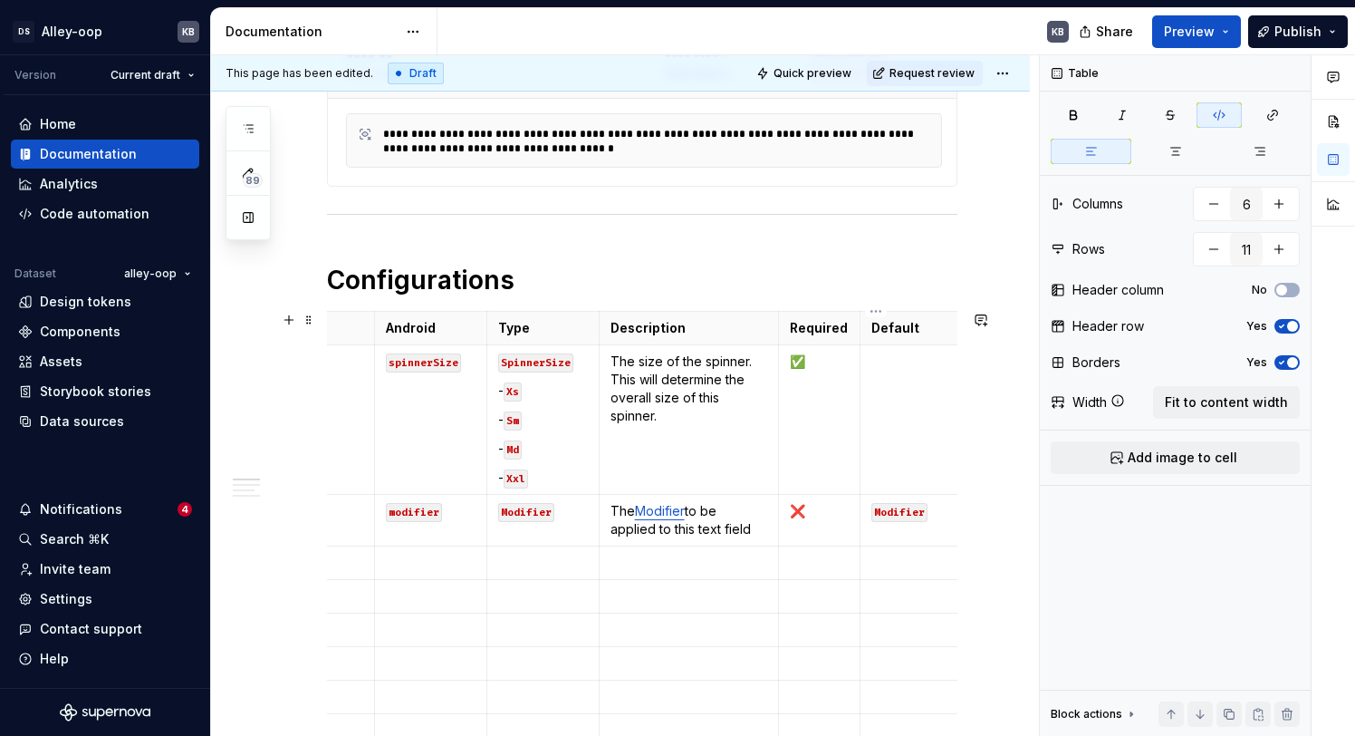
scroll to position [0, 0]
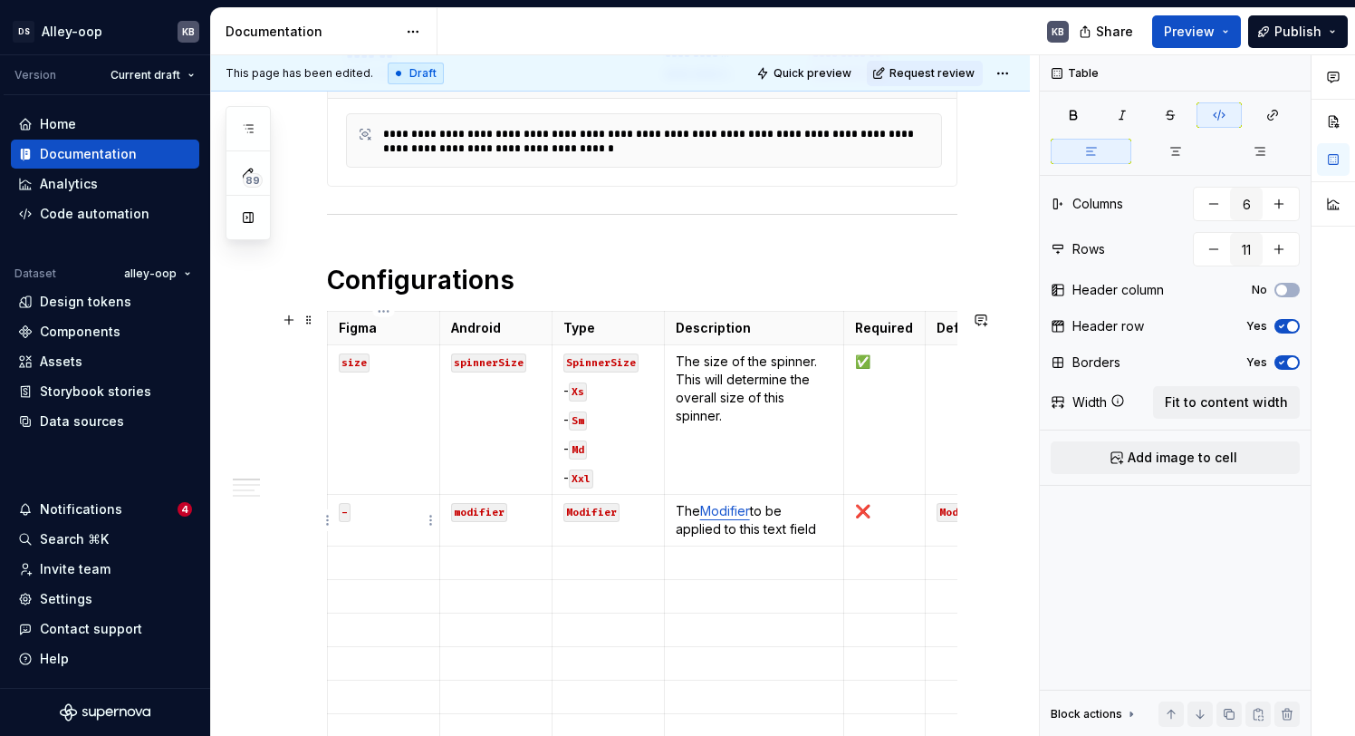
click at [373, 543] on td "-" at bounding box center [384, 521] width 112 height 52
click at [374, 558] on p "To enrich screen reader interactions, please activate Accessibility in Grammarl…" at bounding box center [384, 562] width 90 height 18
click at [532, 561] on p "To enrich screen reader interactions, please activate Accessibility in Grammarl…" at bounding box center [496, 562] width 90 height 18
click at [543, 563] on html "DS Alley-oop KB Version Current draft Home Documentation Analytics Code automat…" at bounding box center [677, 368] width 1355 height 736
click at [532, 563] on html "DS Alley-oop KB Version Current draft Home Documentation Analytics Code automat…" at bounding box center [677, 368] width 1355 height 736
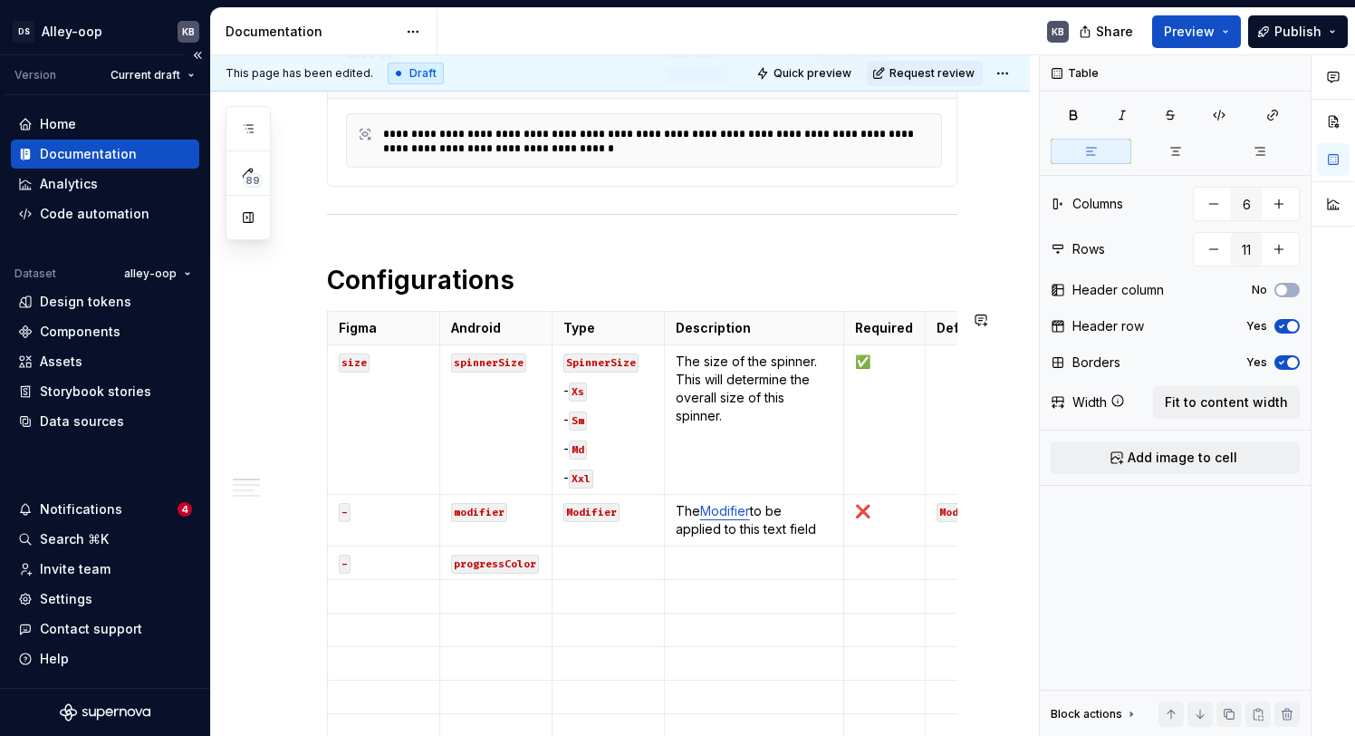
scroll to position [426, 0]
click at [614, 550] on td "To enrich screen reader interactions, please activate Accessibility in Grammarl…" at bounding box center [608, 564] width 112 height 34
click at [566, 565] on p "Color" at bounding box center [608, 563] width 90 height 18
click at [631, 565] on p "`Color" at bounding box center [608, 563] width 90 height 18
click at [692, 564] on p "To enrich screen reader interactions, please activate Accessibility in Grammarl…" at bounding box center [755, 563] width 158 height 18
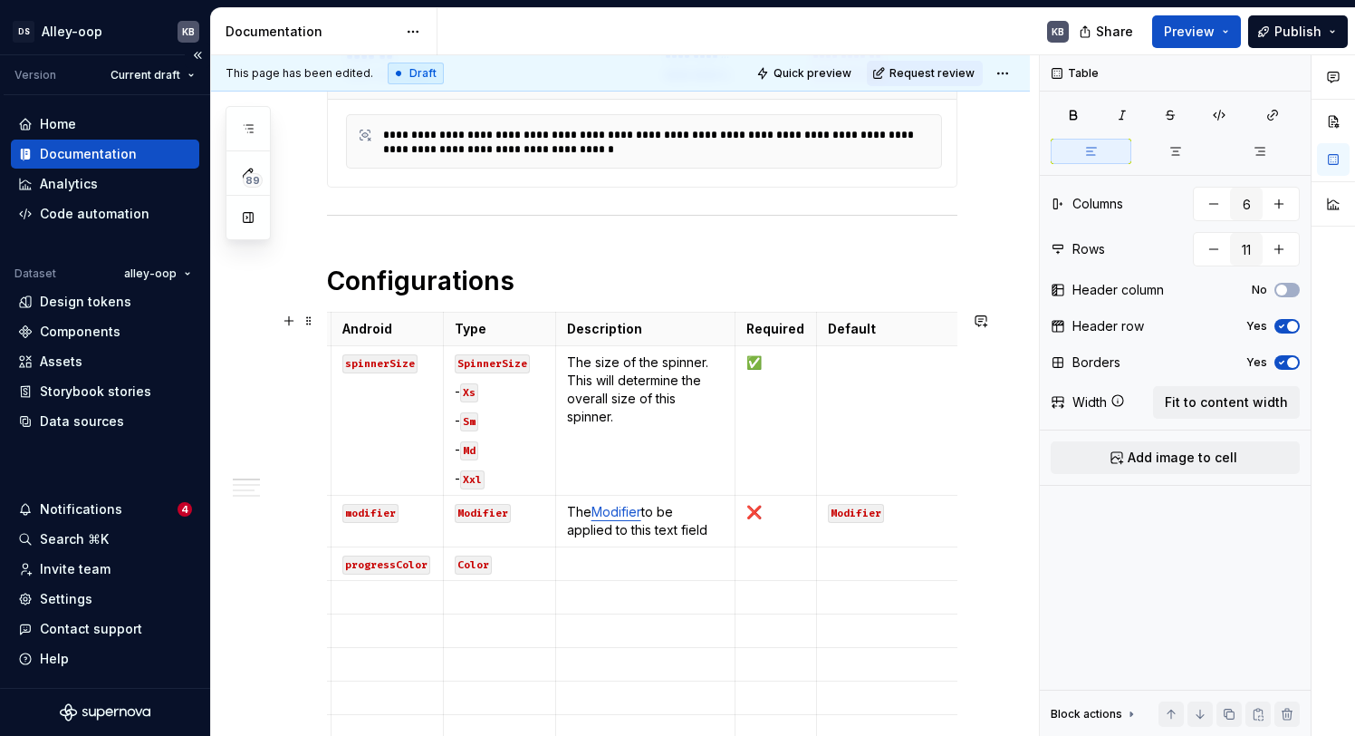
scroll to position [0, 137]
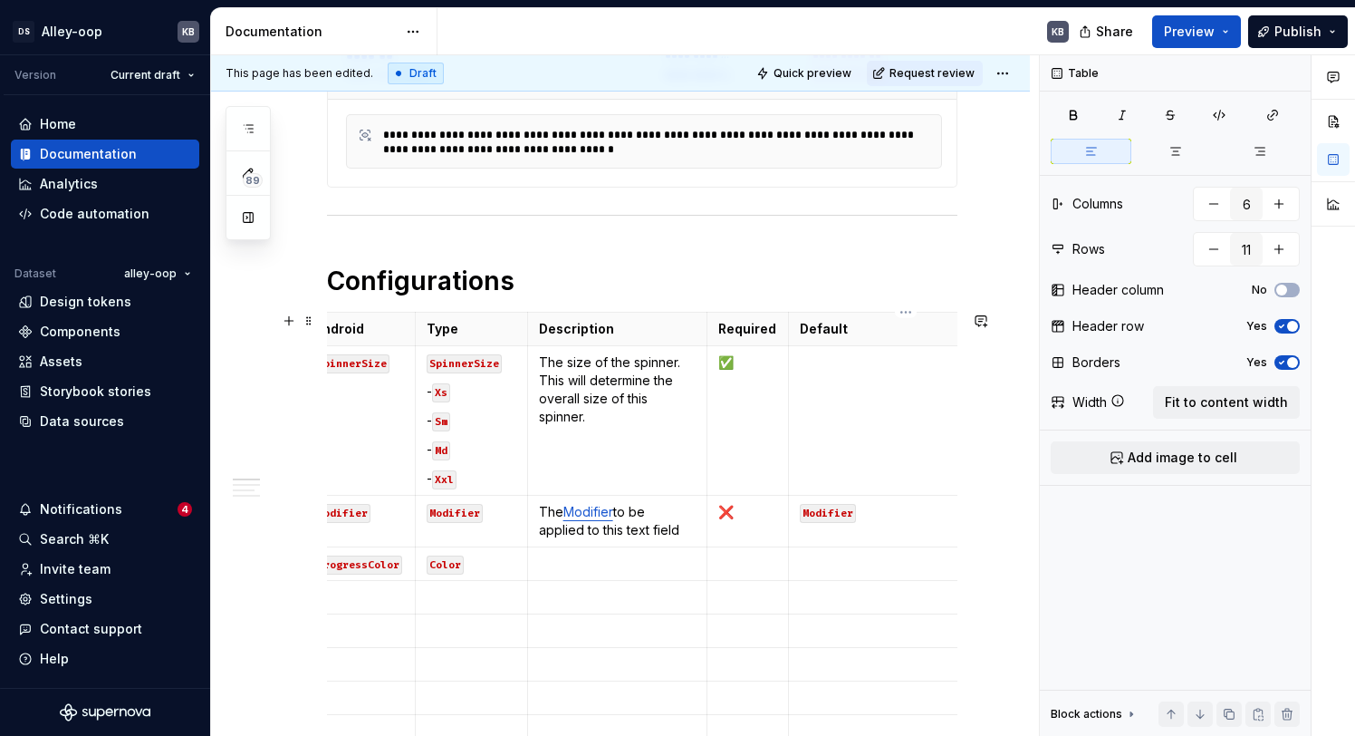
click at [838, 562] on p "To enrich screen reader interactions, please activate Accessibility in Grammarl…" at bounding box center [906, 563] width 212 height 18
click at [803, 562] on p "colors.foreground.foregroundAction" at bounding box center [906, 572] width 212 height 36
click at [797, 569] on td "AodsTheme.colors.foreground.foregroundAction" at bounding box center [906, 573] width 235 height 52
click at [912, 584] on p "`AodsTheme.colors.foreground.foregroundAction" at bounding box center [906, 572] width 212 height 36
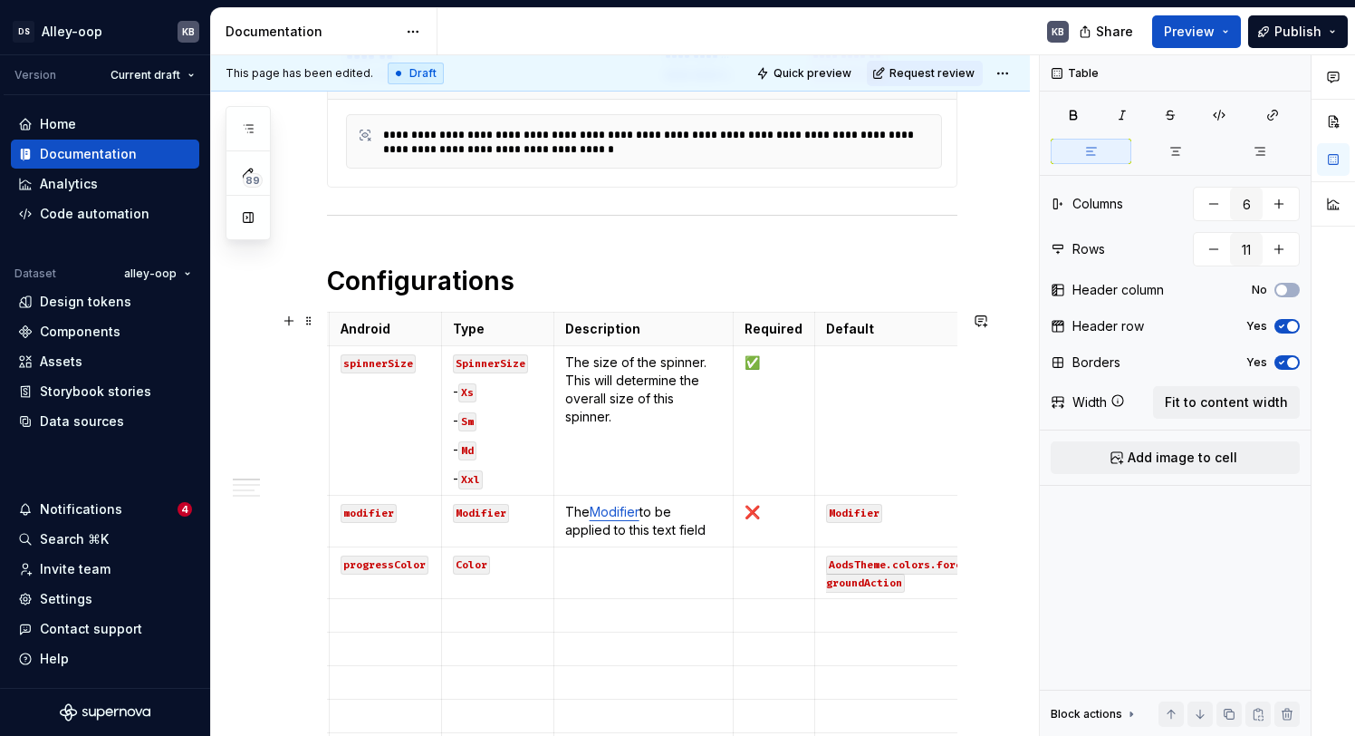
scroll to position [0, 126]
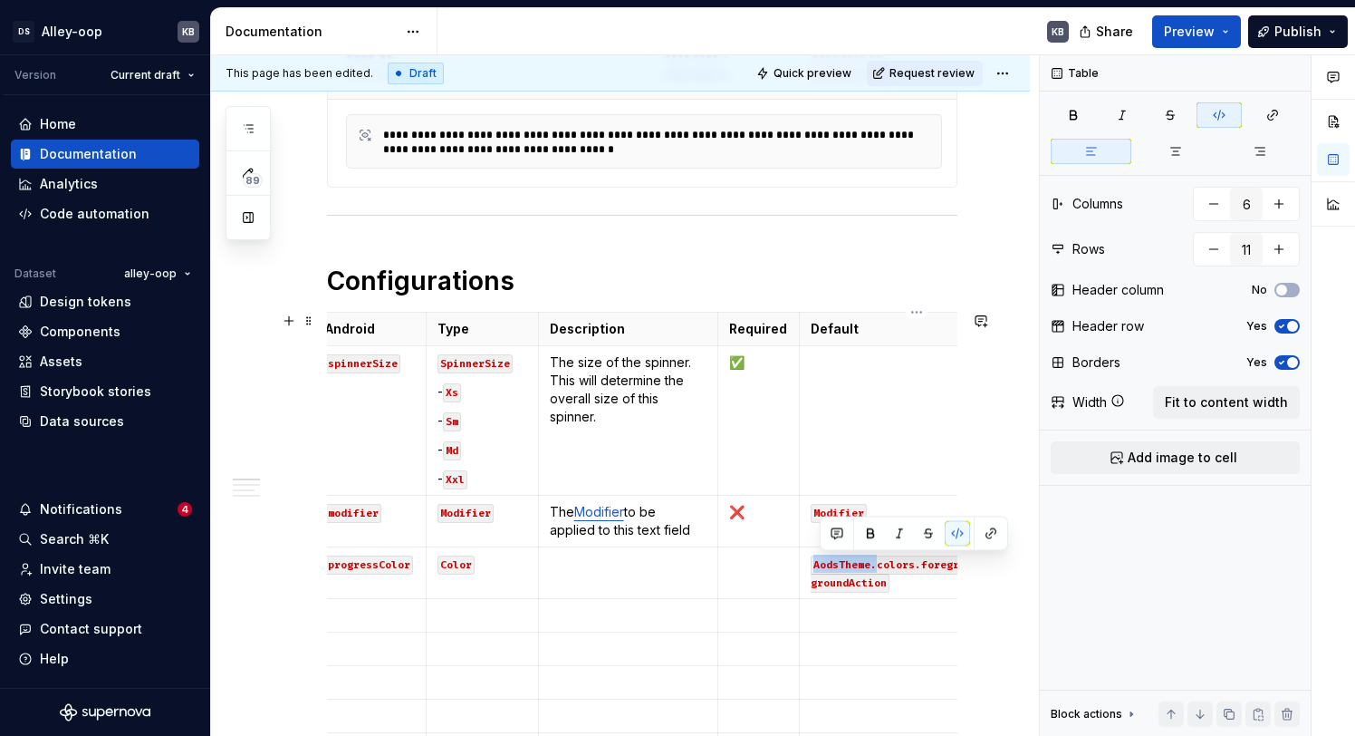
drag, startPoint x: 878, startPoint y: 565, endPoint x: 819, endPoint y: 562, distance: 59.0
click at [819, 565] on code "AodsTheme.colors.foreground.foregroundAction" at bounding box center [914, 573] width 206 height 37
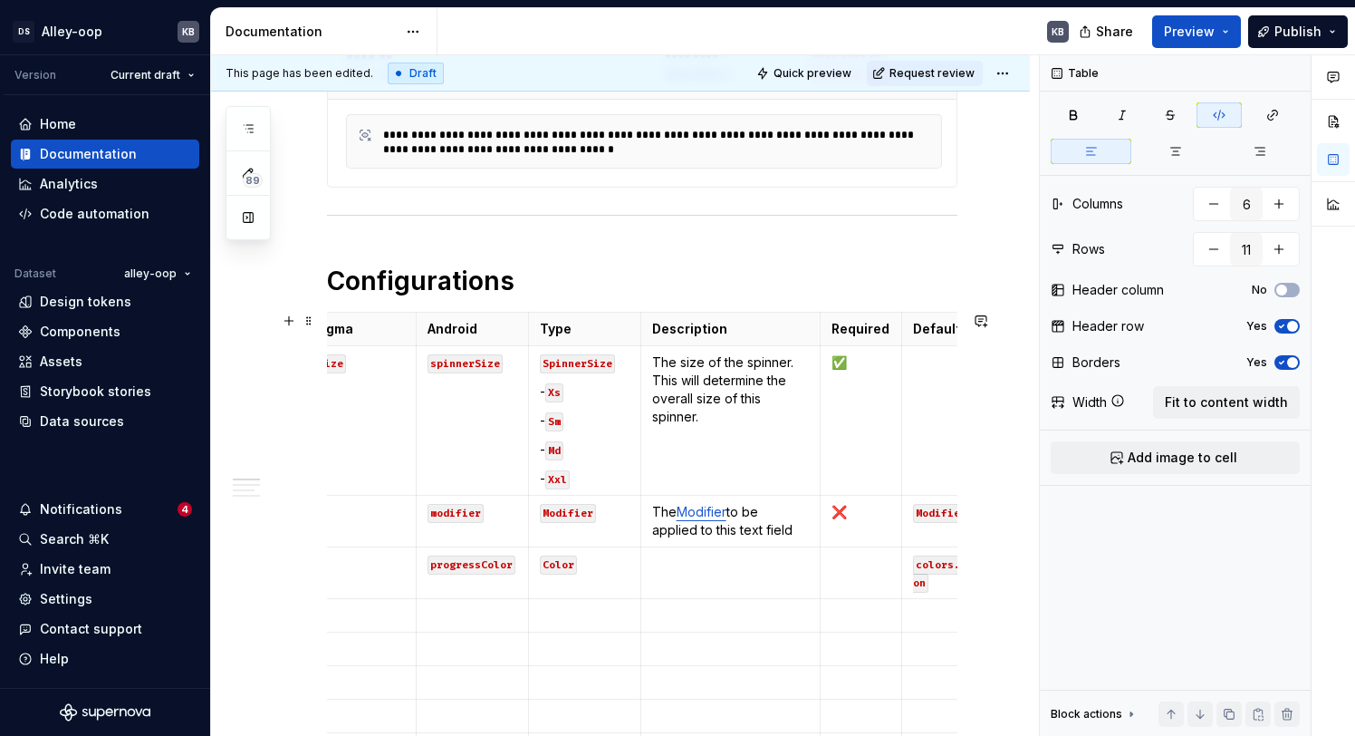
scroll to position [0, 0]
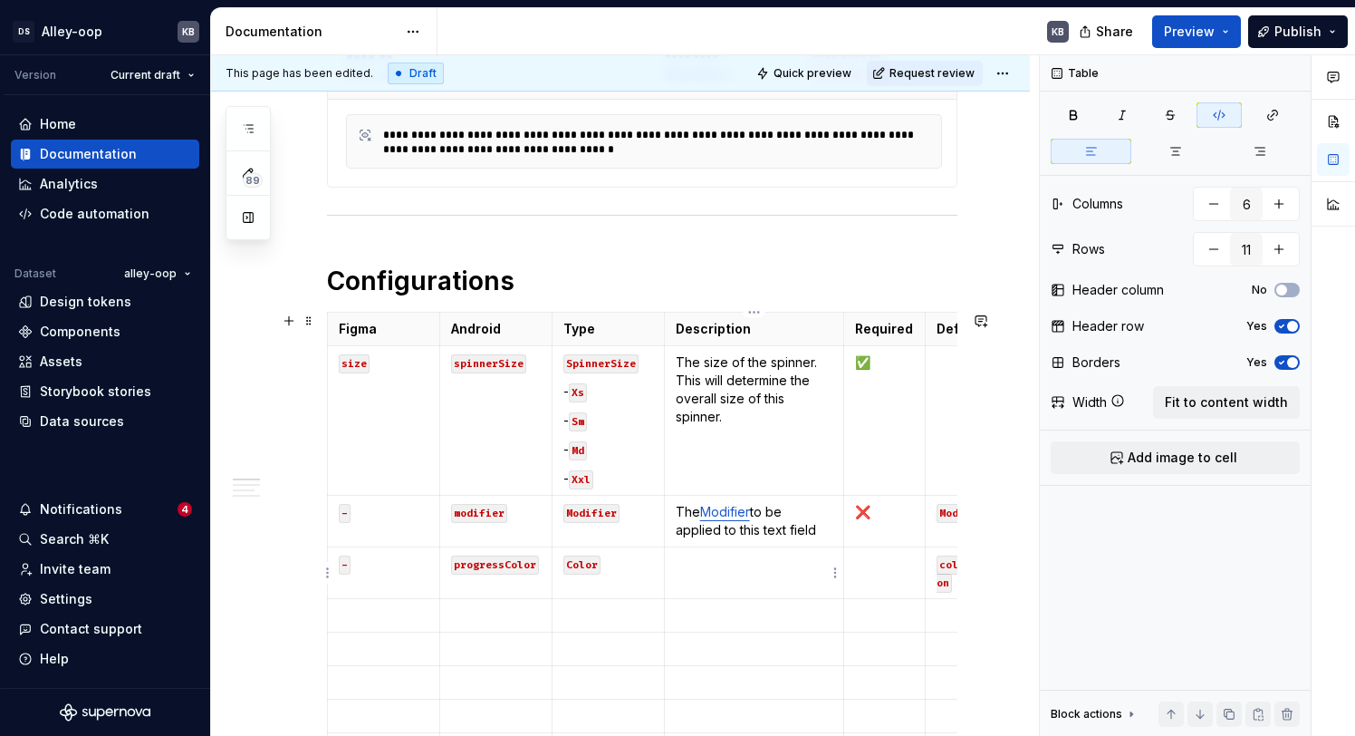
click at [710, 561] on p "To enrich screen reader interactions, please activate Accessibility in Grammarl…" at bounding box center [755, 563] width 158 height 18
click at [709, 566] on em "The color of the spinner." at bounding box center [747, 562] width 143 height 15
click at [750, 562] on p "The color of the spinner." at bounding box center [755, 563] width 158 height 18
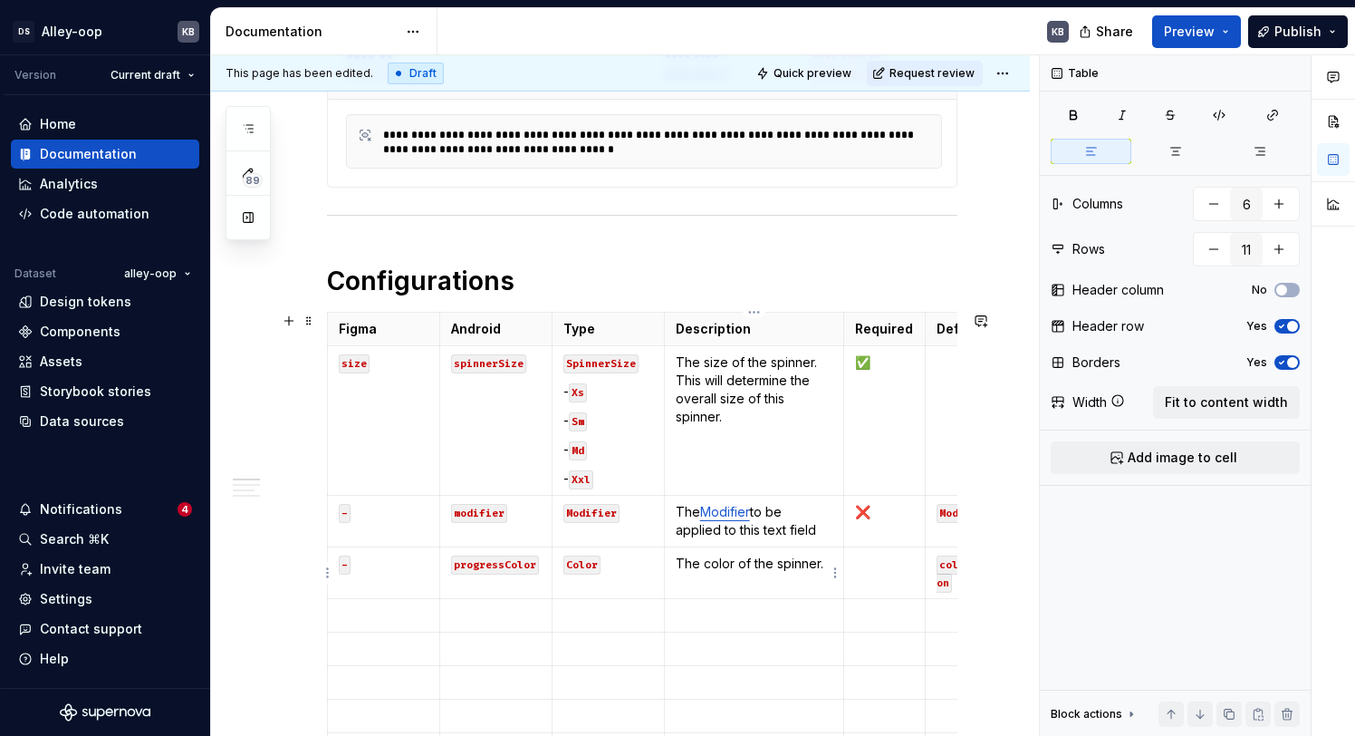
click at [753, 562] on p "The color of the spinner." at bounding box center [755, 563] width 158 height 18
click at [755, 563] on p "The color of the spinner." at bounding box center [755, 563] width 158 height 18
drag, startPoint x: 752, startPoint y: 565, endPoint x: 704, endPoint y: 568, distance: 48.1
click at [752, 564] on p "The color of the spinner." at bounding box center [755, 563] width 158 height 18
click at [702, 561] on p "The color of the spinner." at bounding box center [755, 563] width 158 height 18
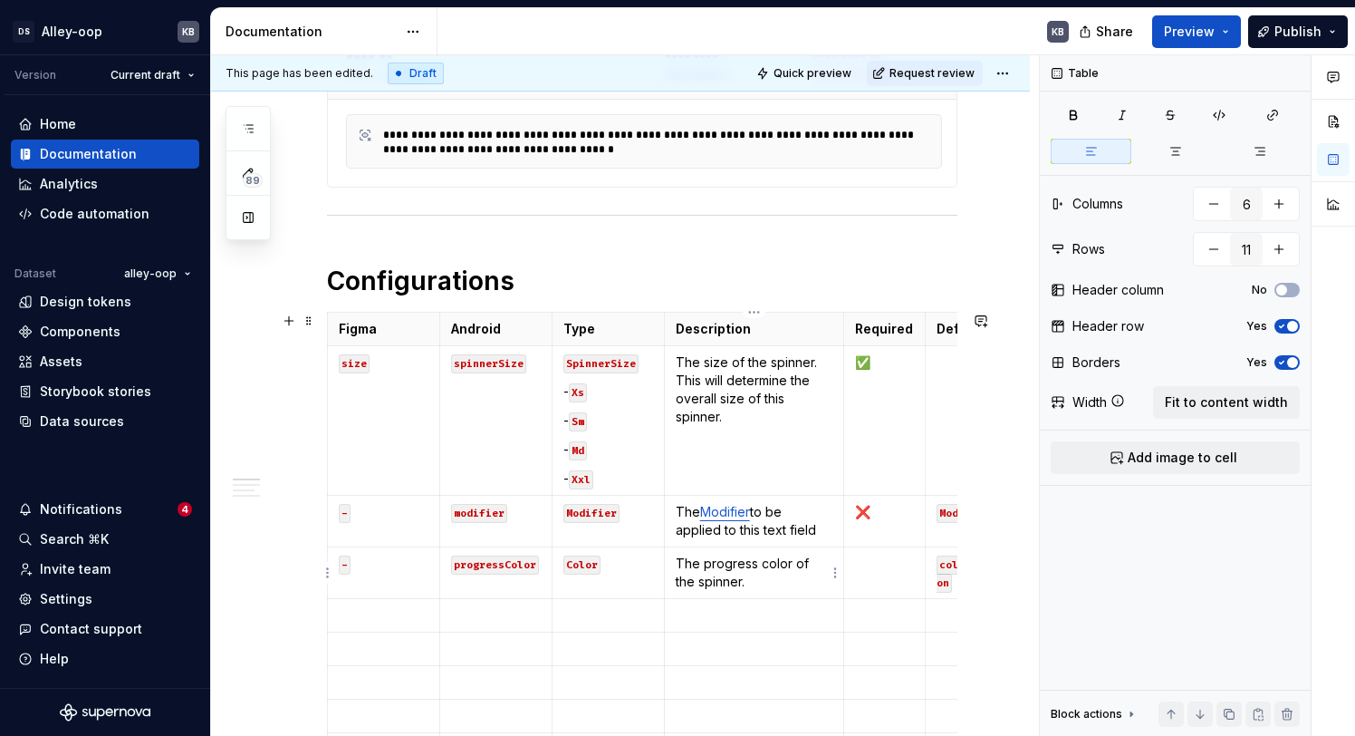
click at [824, 562] on p "The progress color of the spinner." at bounding box center [755, 572] width 158 height 36
click at [809, 563] on p "The progress color of the spinner." at bounding box center [755, 572] width 158 height 36
drag, startPoint x: 873, startPoint y: 506, endPoint x: 850, endPoint y: 507, distance: 23.6
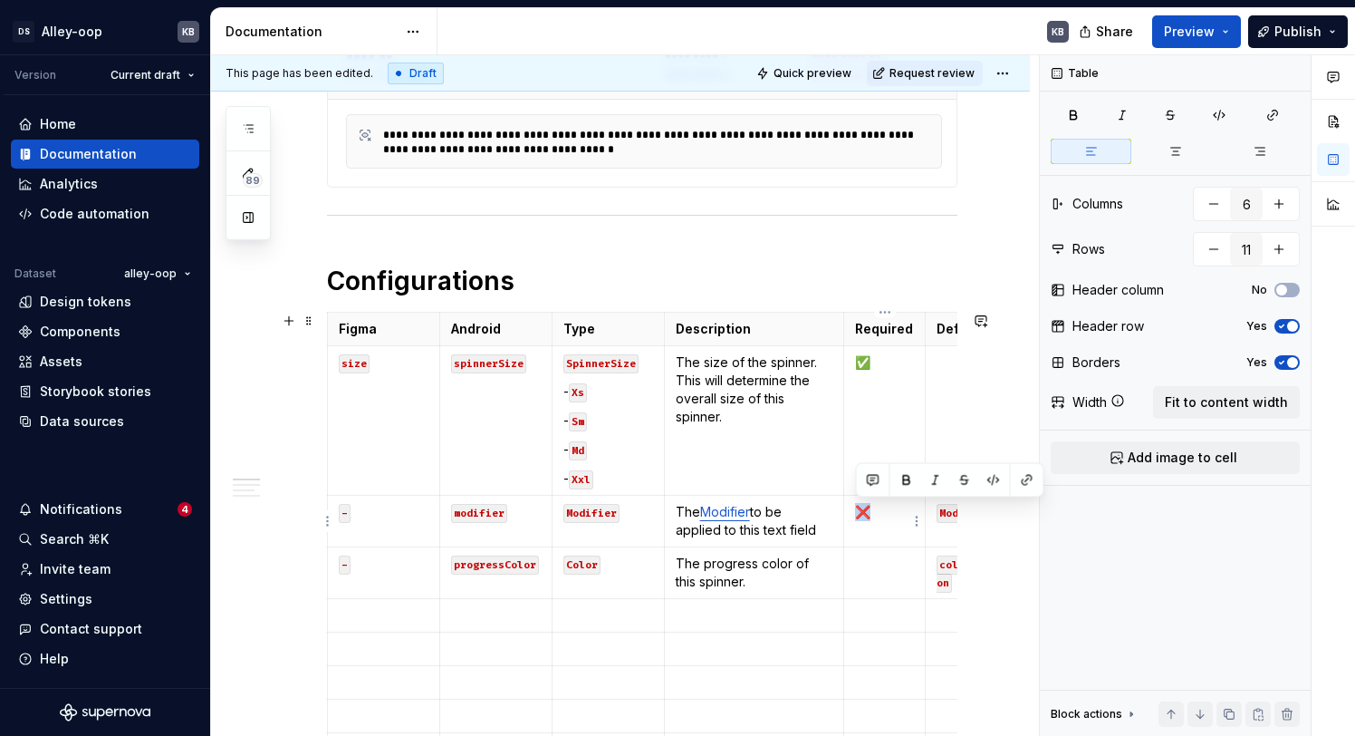
click at [850, 507] on td "❌" at bounding box center [885, 521] width 82 height 52
copy p "❌"
click at [880, 567] on p "To enrich screen reader interactions, please activate Accessibility in Grammarl…" at bounding box center [884, 563] width 59 height 18
click at [727, 564] on p "The progress color of this spinner." at bounding box center [755, 572] width 158 height 36
click at [726, 564] on p "The progress color of this spinner." at bounding box center [755, 572] width 158 height 36
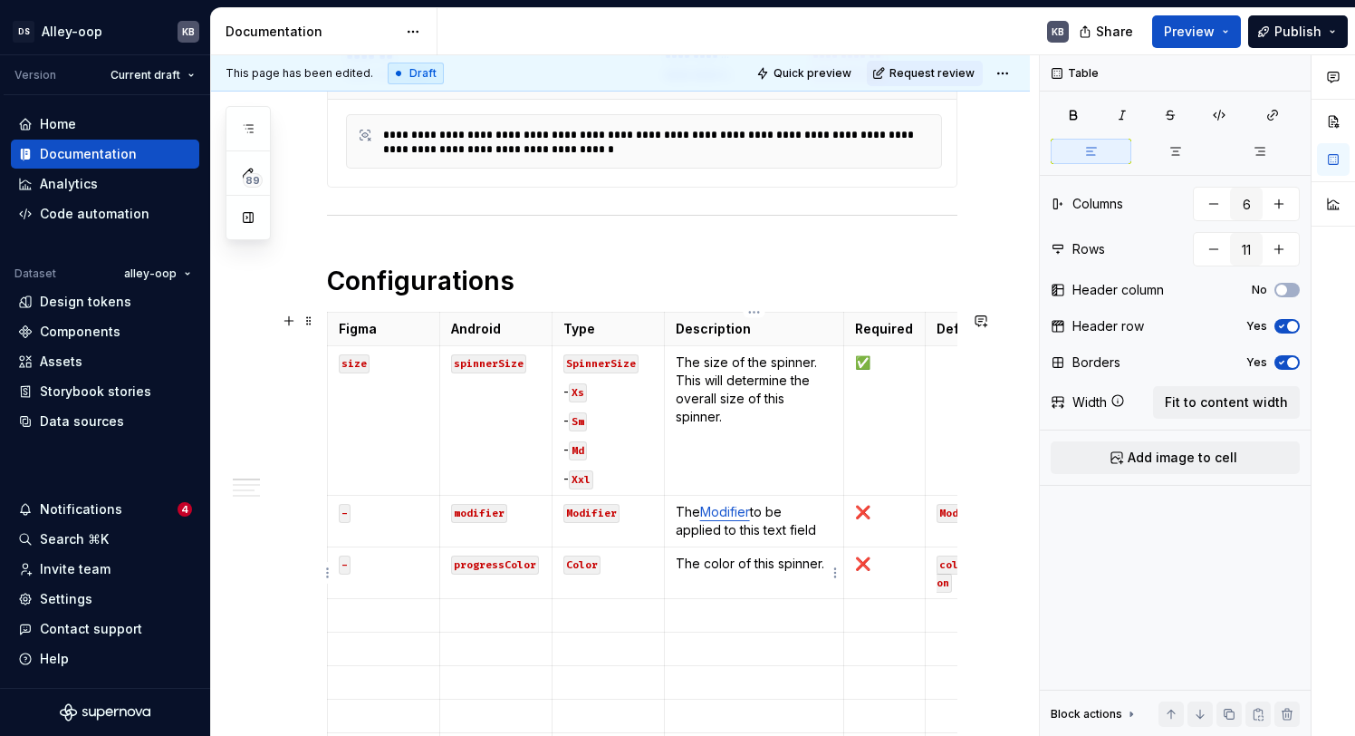
click at [742, 571] on p "The color of this spinner." at bounding box center [755, 563] width 158 height 18
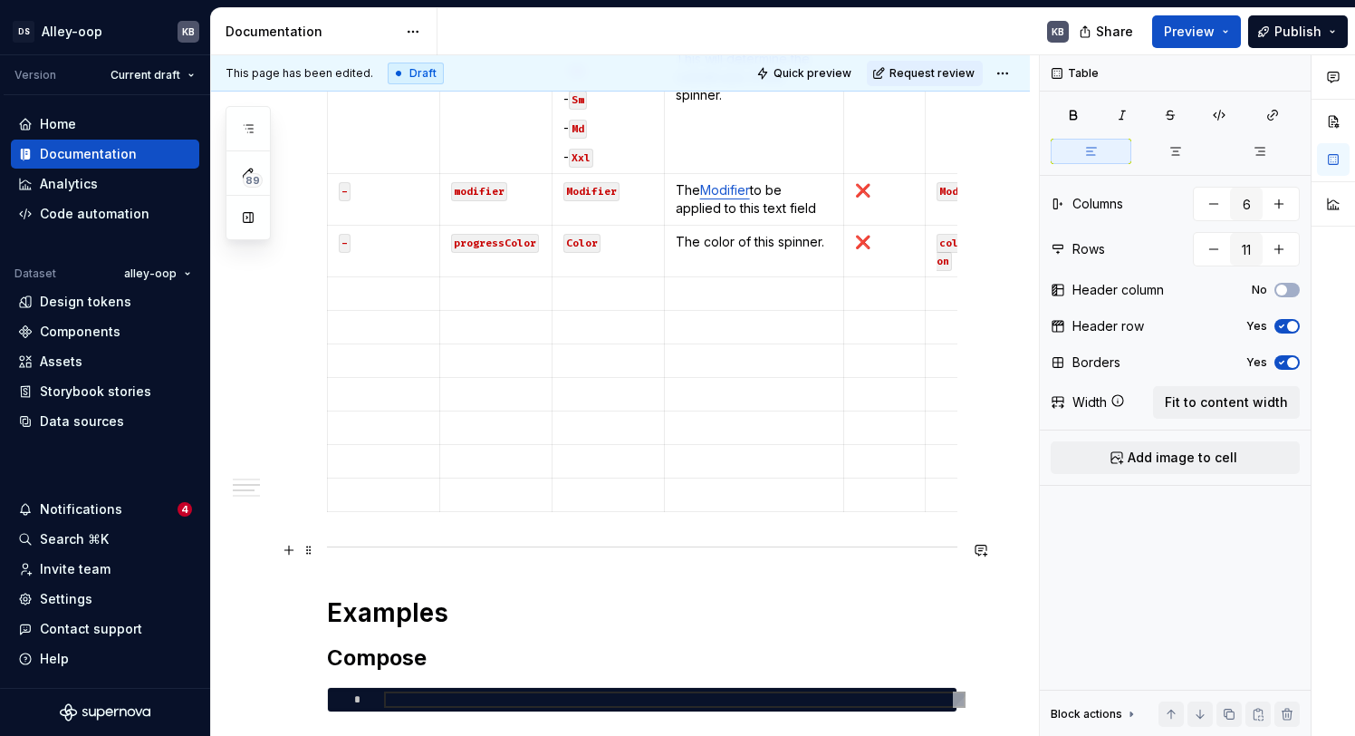
scroll to position [847, 0]
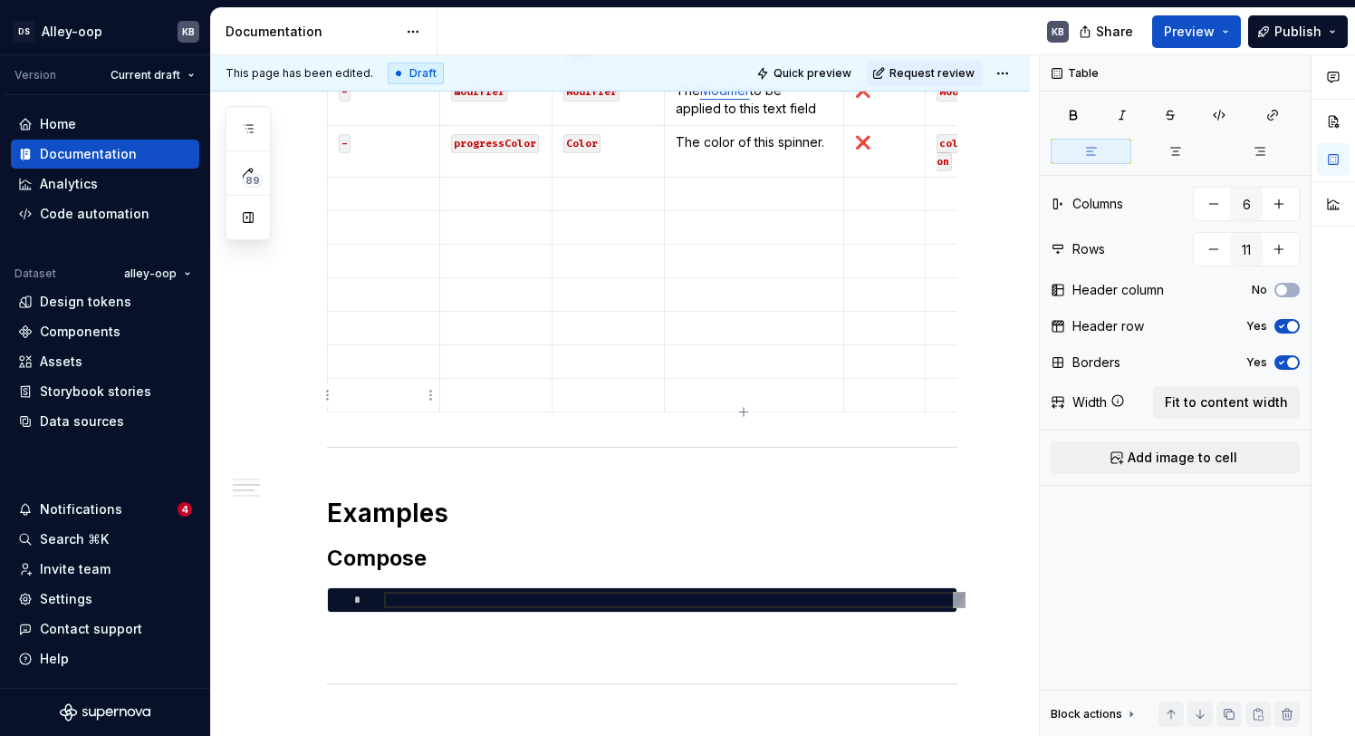
click at [362, 398] on p "To enrich screen reader interactions, please activate Accessibility in Grammarl…" at bounding box center [384, 395] width 90 height 18
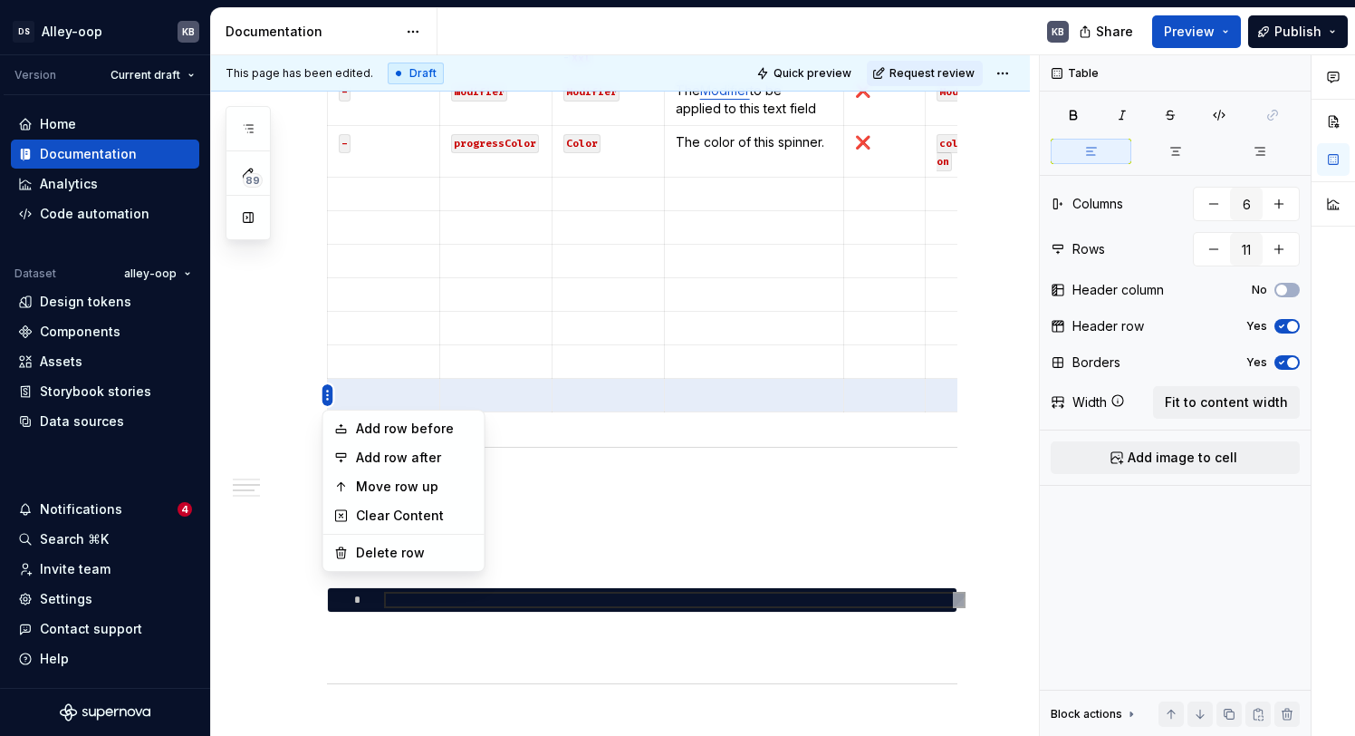
click at [329, 393] on html "DS Alley-oop KB Version Current draft Home Documentation Analytics Code automat…" at bounding box center [677, 368] width 1355 height 736
click at [384, 551] on div "Delete row" at bounding box center [415, 552] width 118 height 18
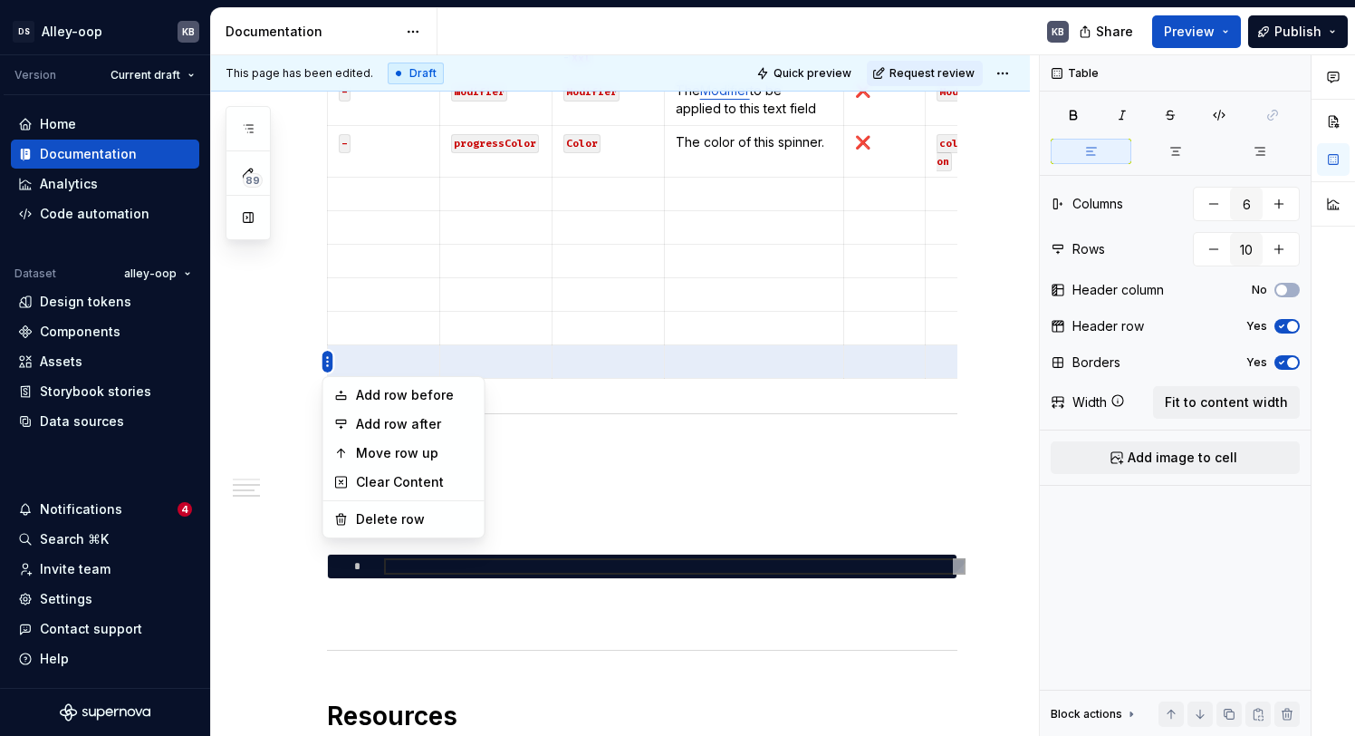
click at [325, 361] on html "DS Alley-oop KB Version Current draft Home Documentation Analytics Code automat…" at bounding box center [677, 368] width 1355 height 736
click at [371, 522] on div "Delete row" at bounding box center [415, 519] width 118 height 18
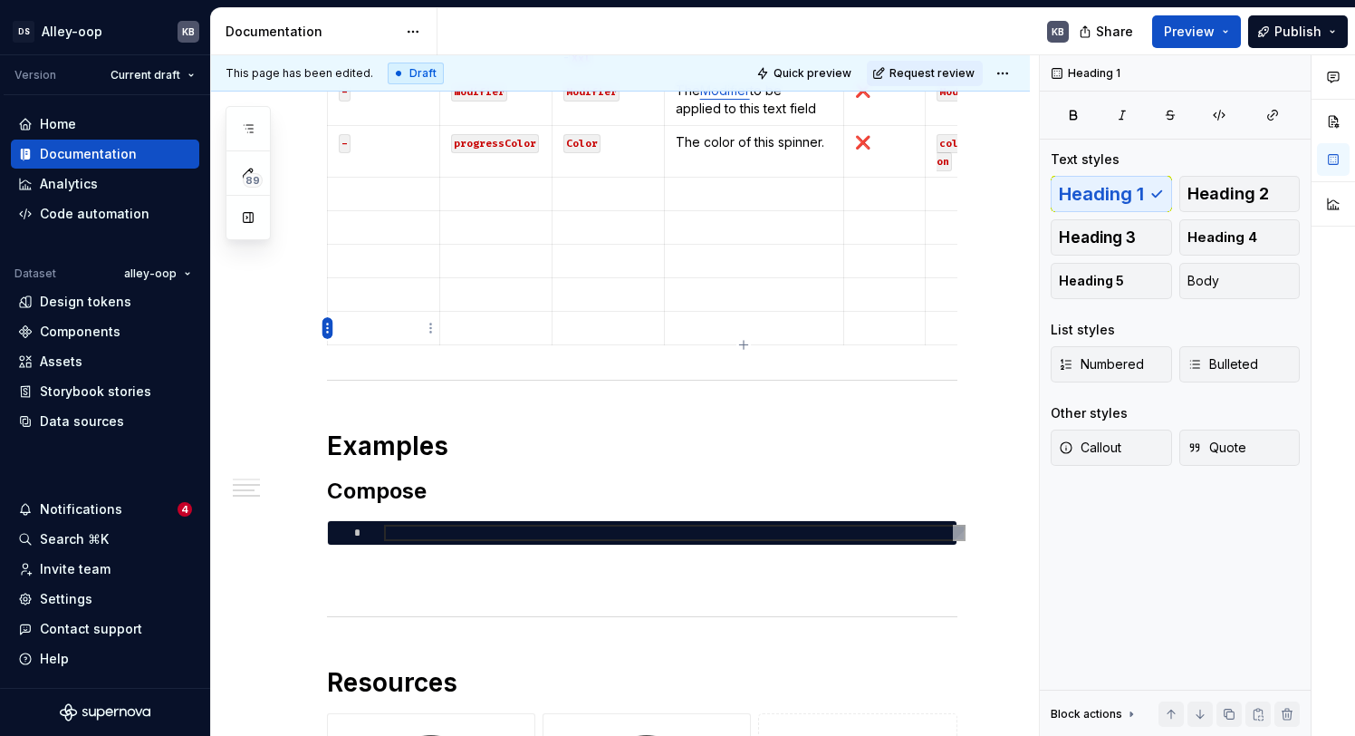
click at [330, 330] on html "DS Alley-oop KB Version Current draft Home Documentation Analytics Code automat…" at bounding box center [677, 368] width 1355 height 736
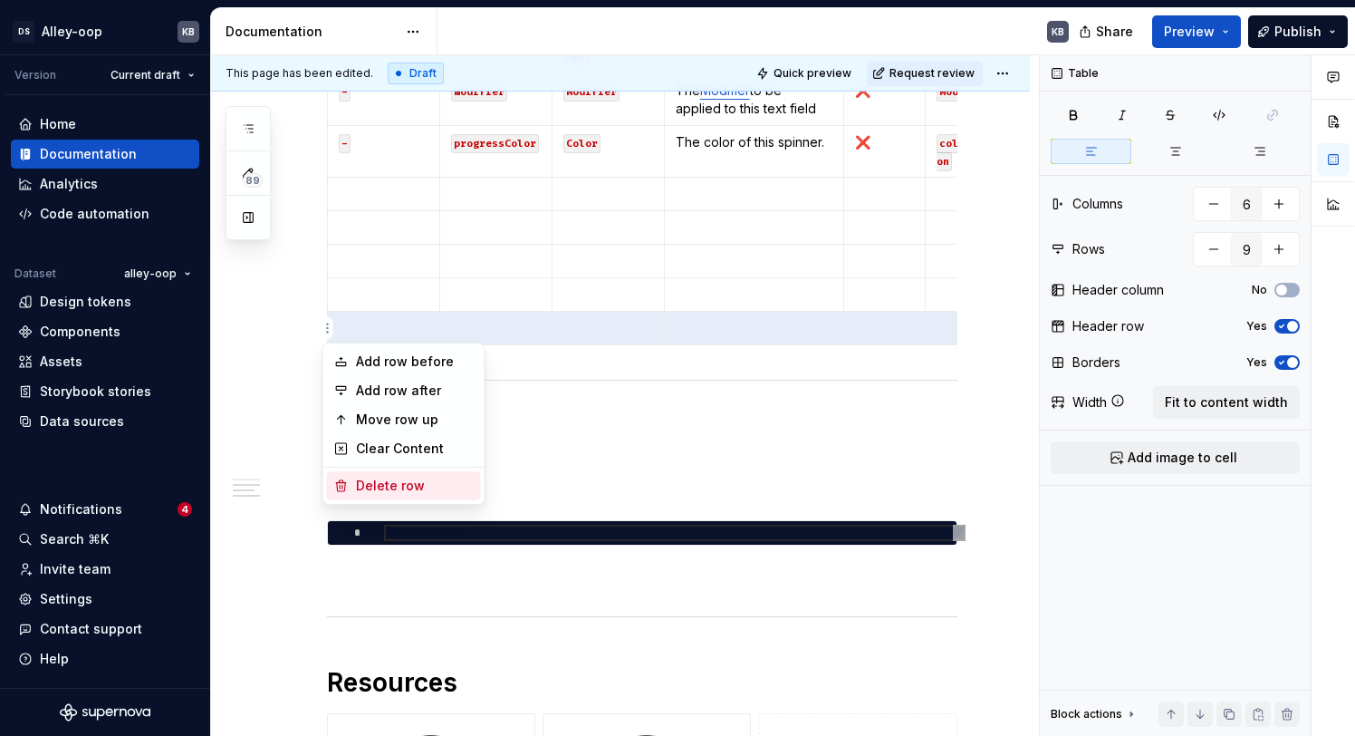
click at [384, 488] on div "Delete row" at bounding box center [415, 485] width 118 height 18
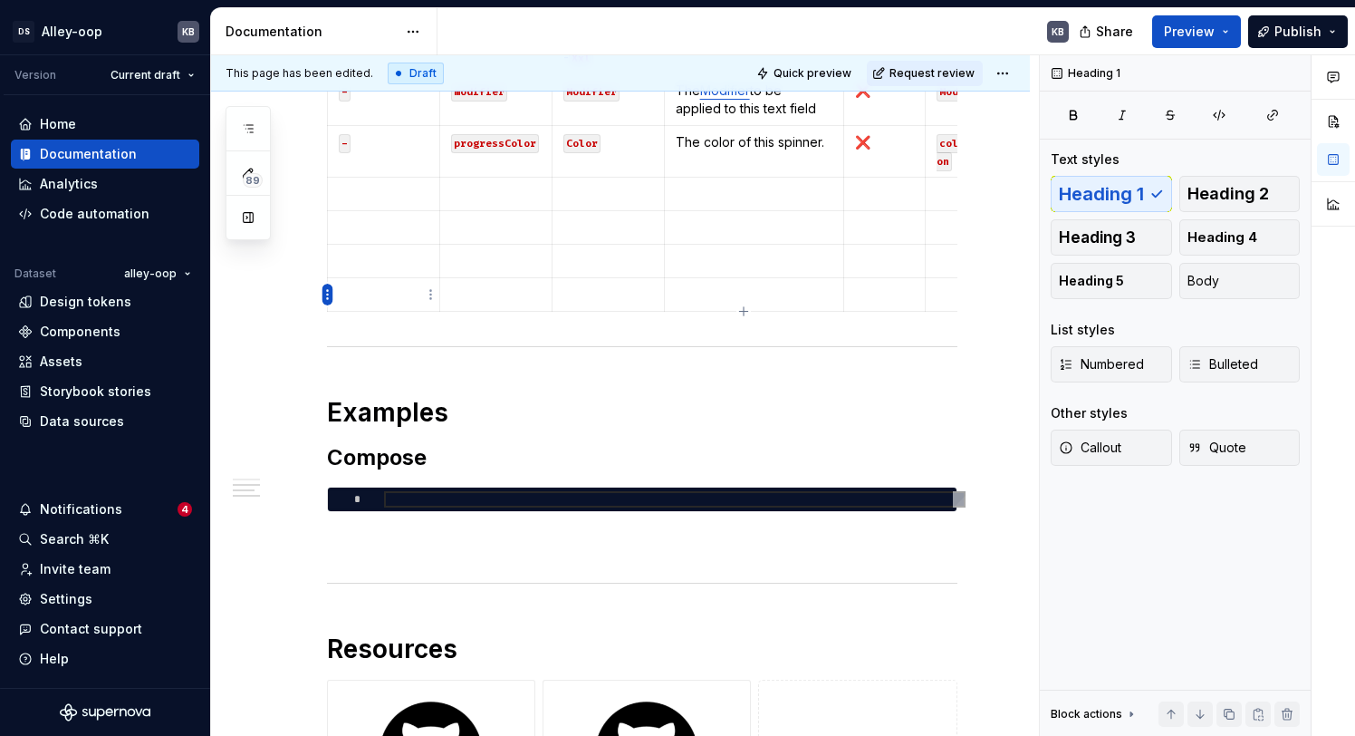
click at [328, 295] on html "DS Alley-oop KB Version Current draft Home Documentation Analytics Code automat…" at bounding box center [677, 368] width 1355 height 736
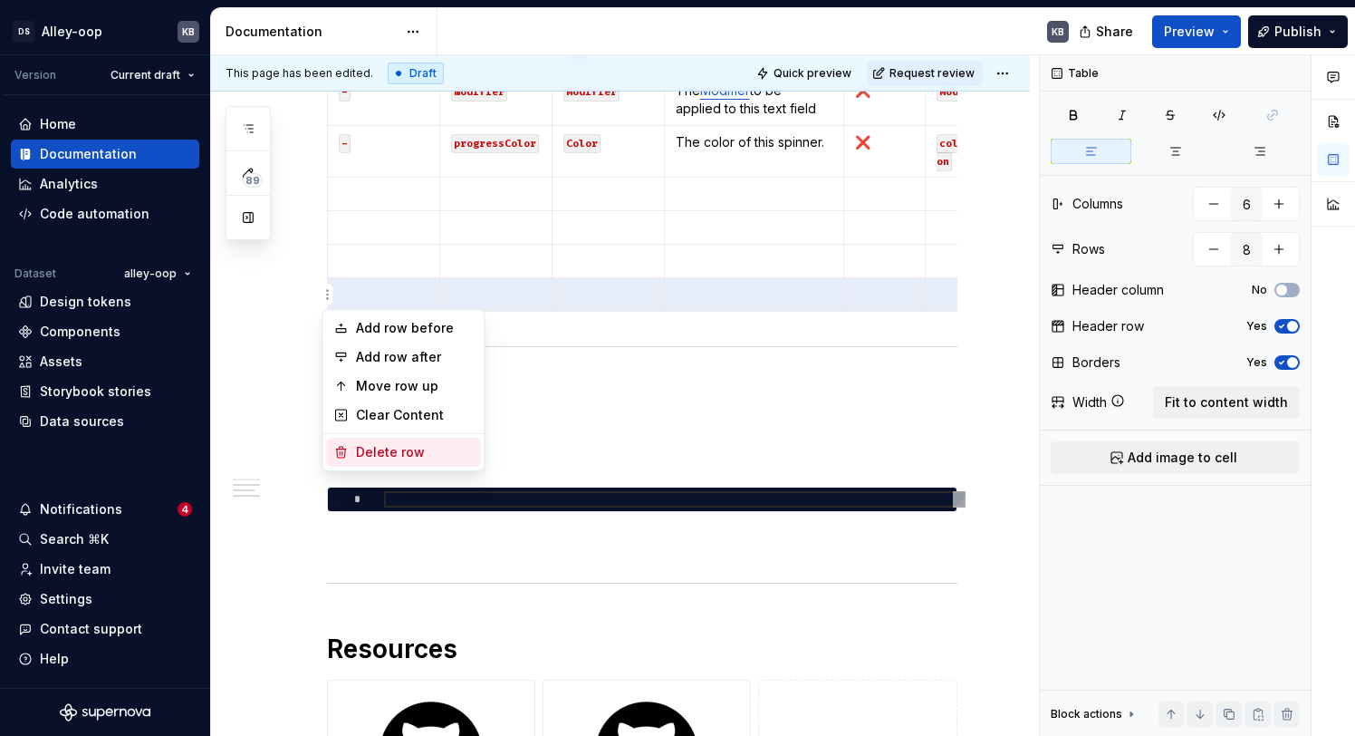
click at [371, 445] on div "Delete row" at bounding box center [415, 452] width 118 height 18
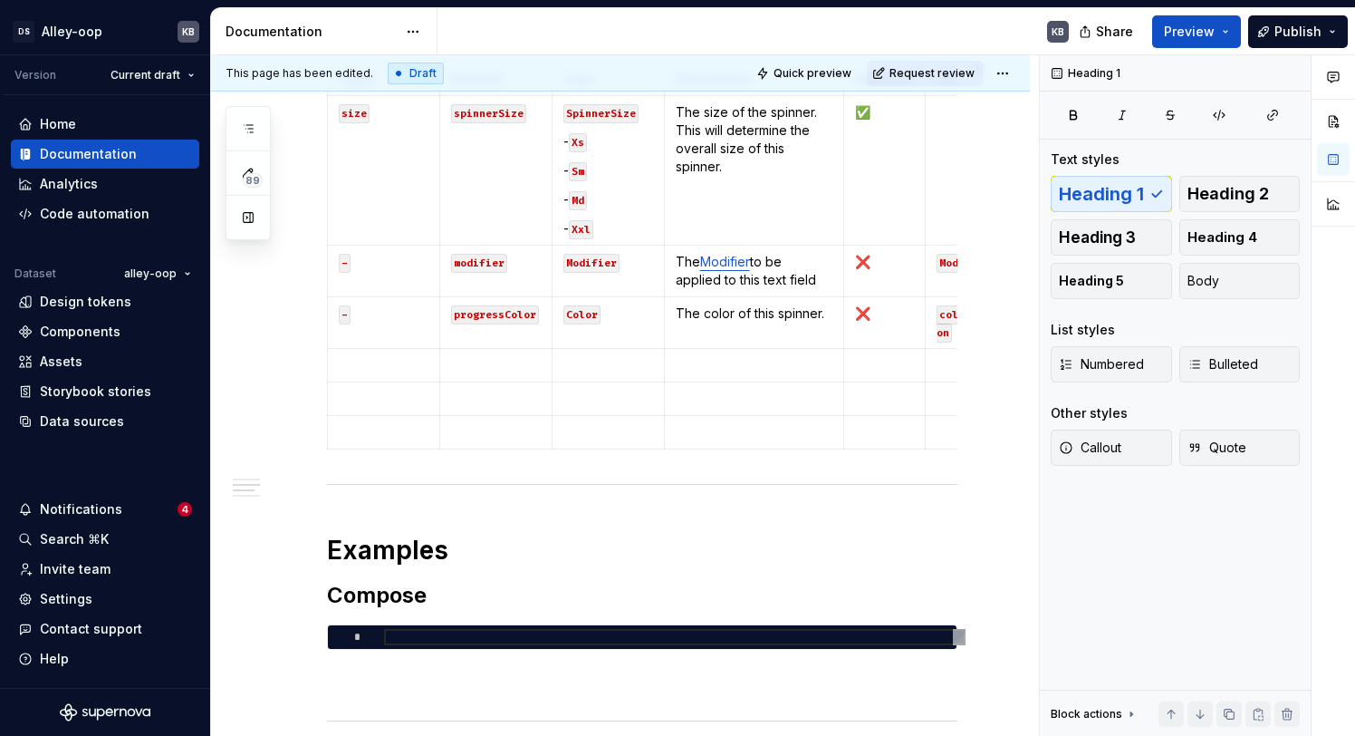
scroll to position [590, 0]
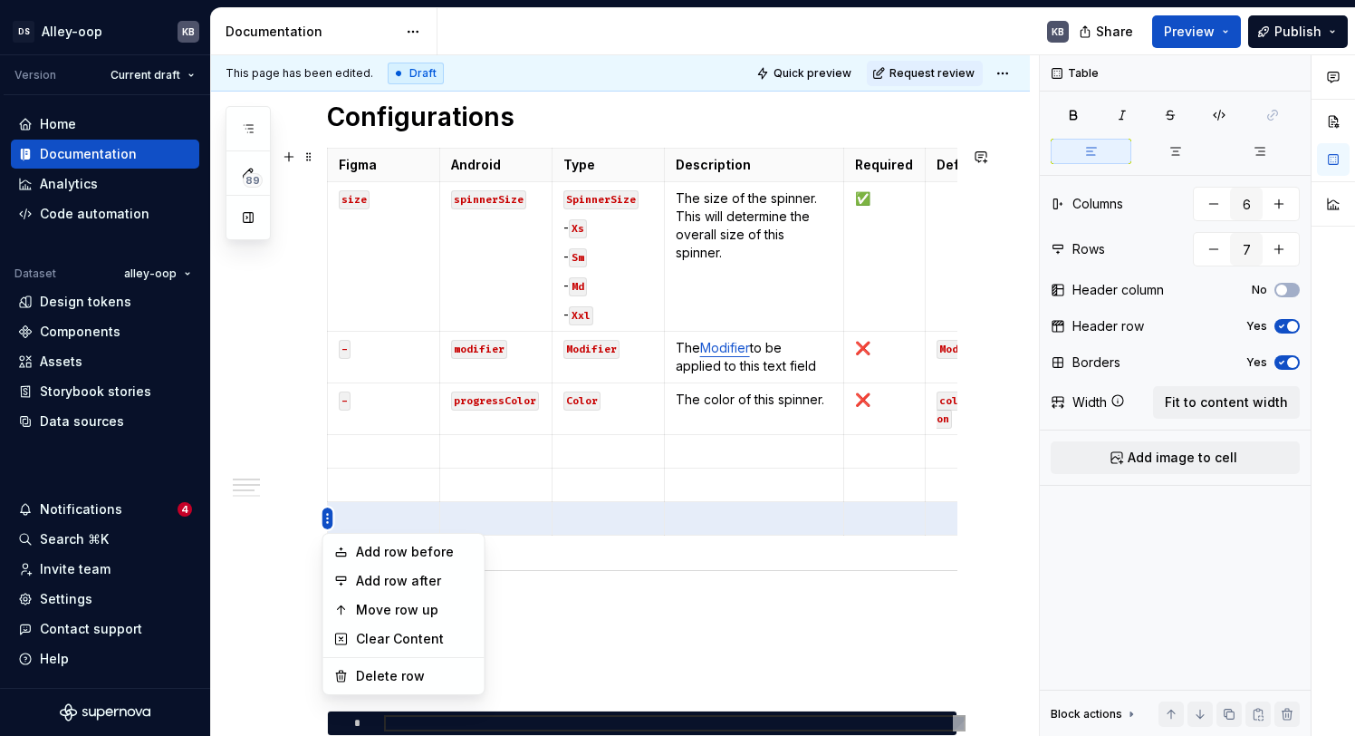
click at [328, 515] on html "DS Alley-oop KB Version Current draft Home Documentation Analytics Code automat…" at bounding box center [677, 368] width 1355 height 736
click at [381, 667] on div "Delete row" at bounding box center [415, 676] width 118 height 18
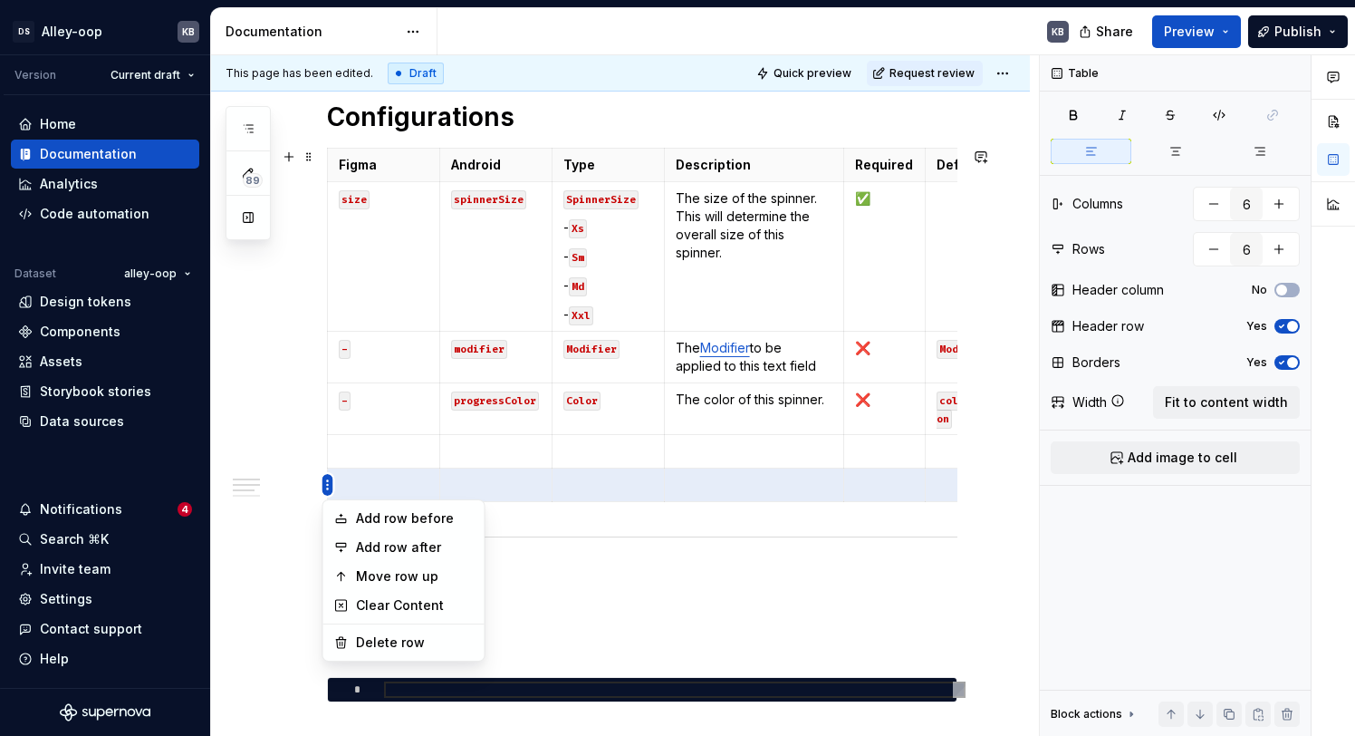
click at [326, 486] on html "DS Alley-oop KB Version Current draft Home Documentation Analytics Code automat…" at bounding box center [677, 368] width 1355 height 736
click at [387, 644] on div "Delete row" at bounding box center [415, 642] width 118 height 18
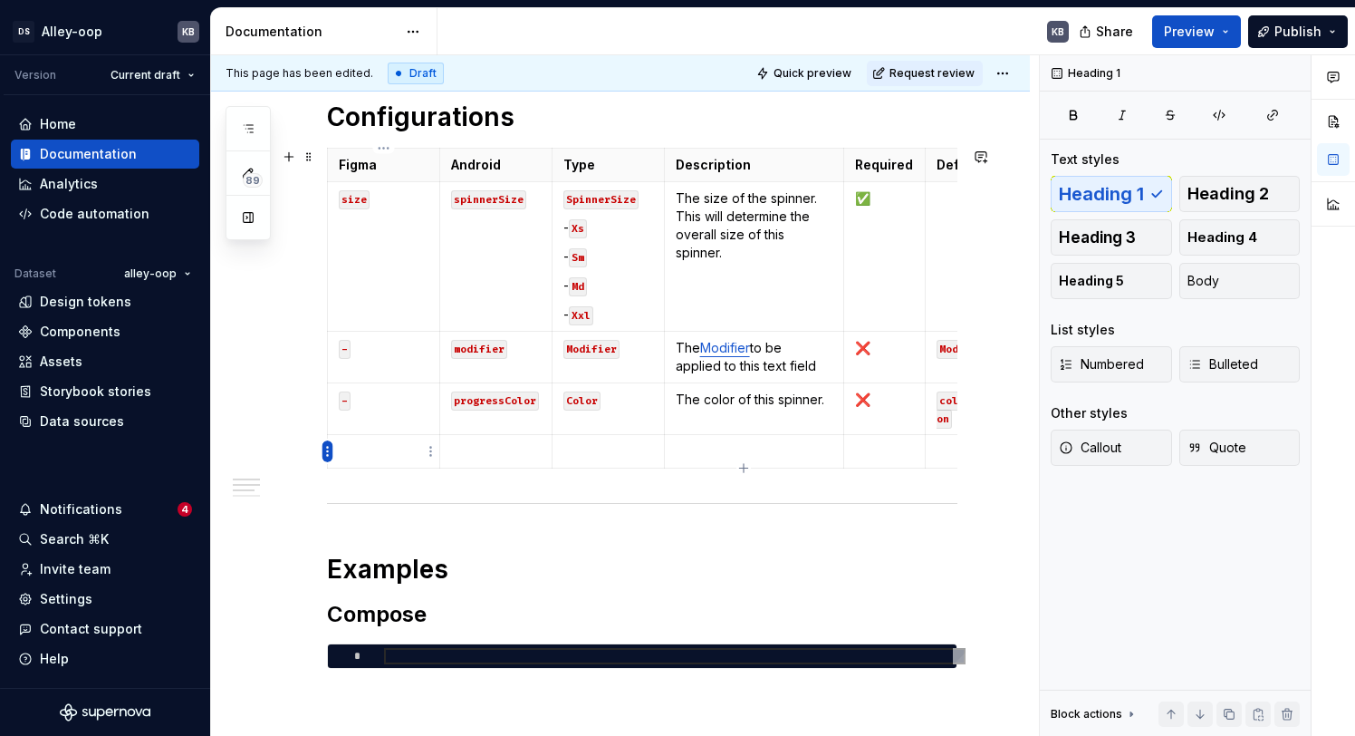
click at [326, 452] on html "DS Alley-oop KB Version Current draft Home Documentation Analytics Code automat…" at bounding box center [677, 368] width 1355 height 736
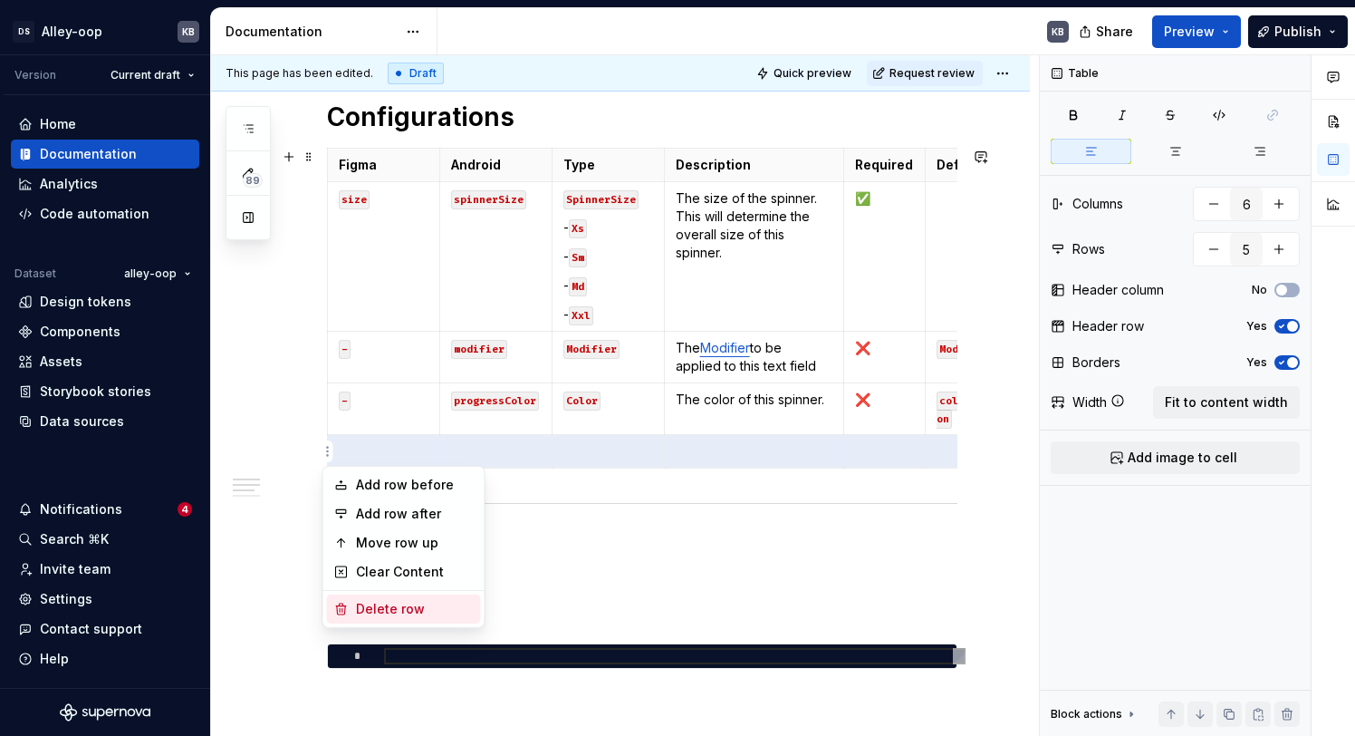
click at [384, 615] on div "Delete row" at bounding box center [415, 609] width 118 height 18
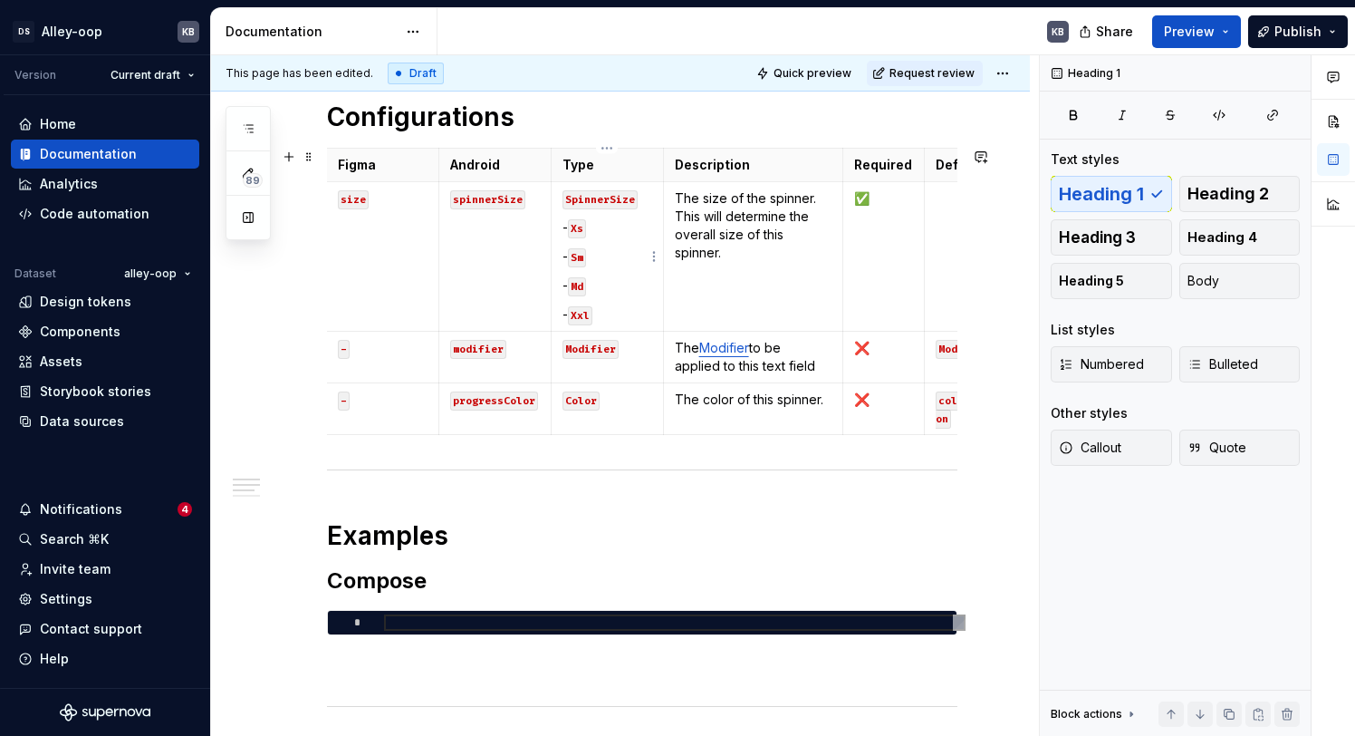
scroll to position [0, 194]
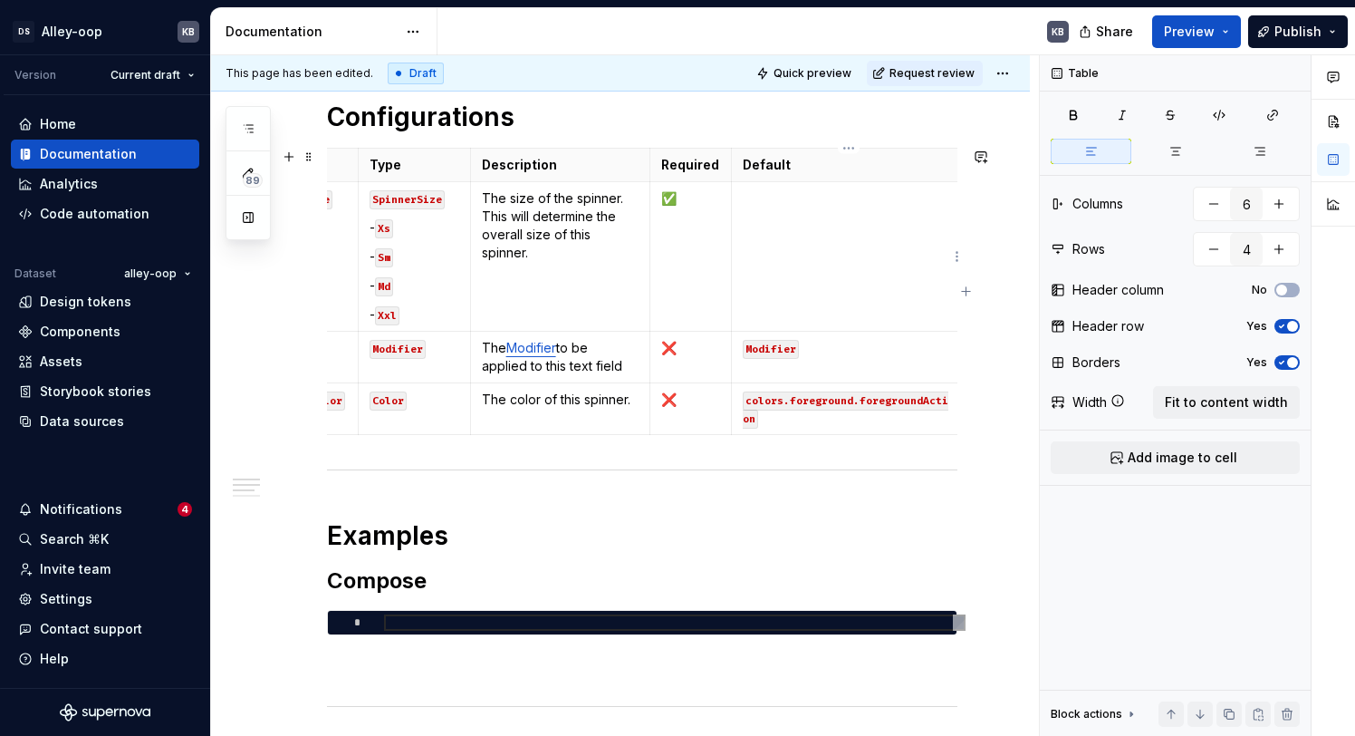
click at [800, 236] on td "To enrich screen reader interactions, please activate Accessibility in Grammarl…" at bounding box center [849, 256] width 235 height 149
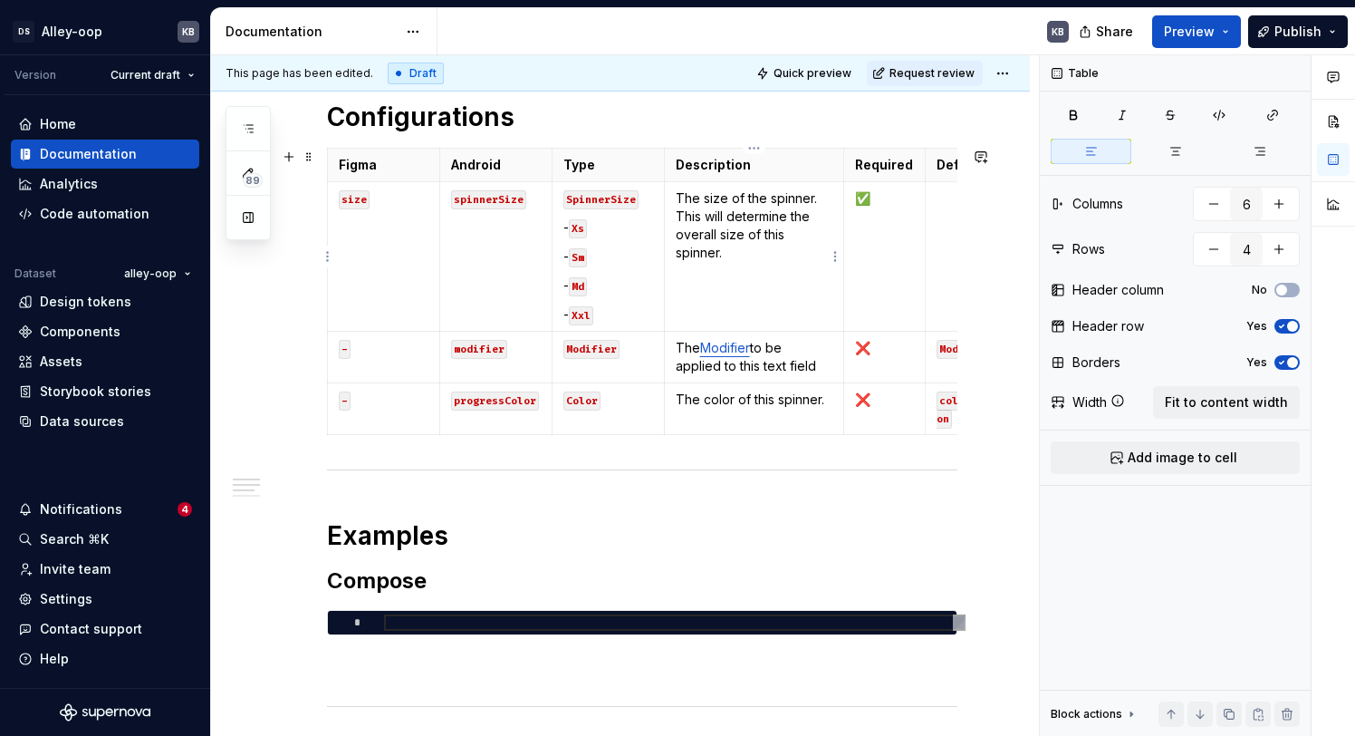
click at [772, 254] on p "The size of the spinner. This will determine the overall size of this spinner." at bounding box center [755, 225] width 158 height 72
click at [495, 591] on h2 "Compose" at bounding box center [642, 580] width 630 height 29
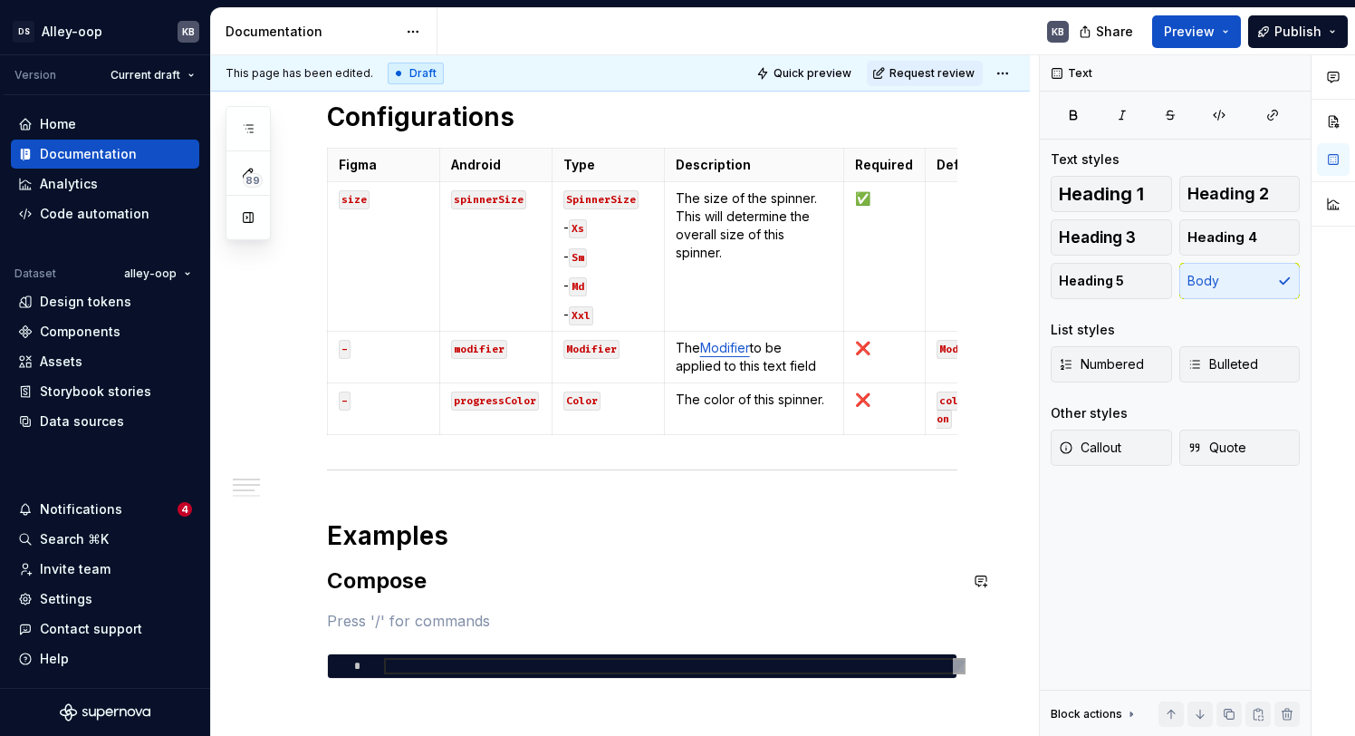
scroll to position [1, 0]
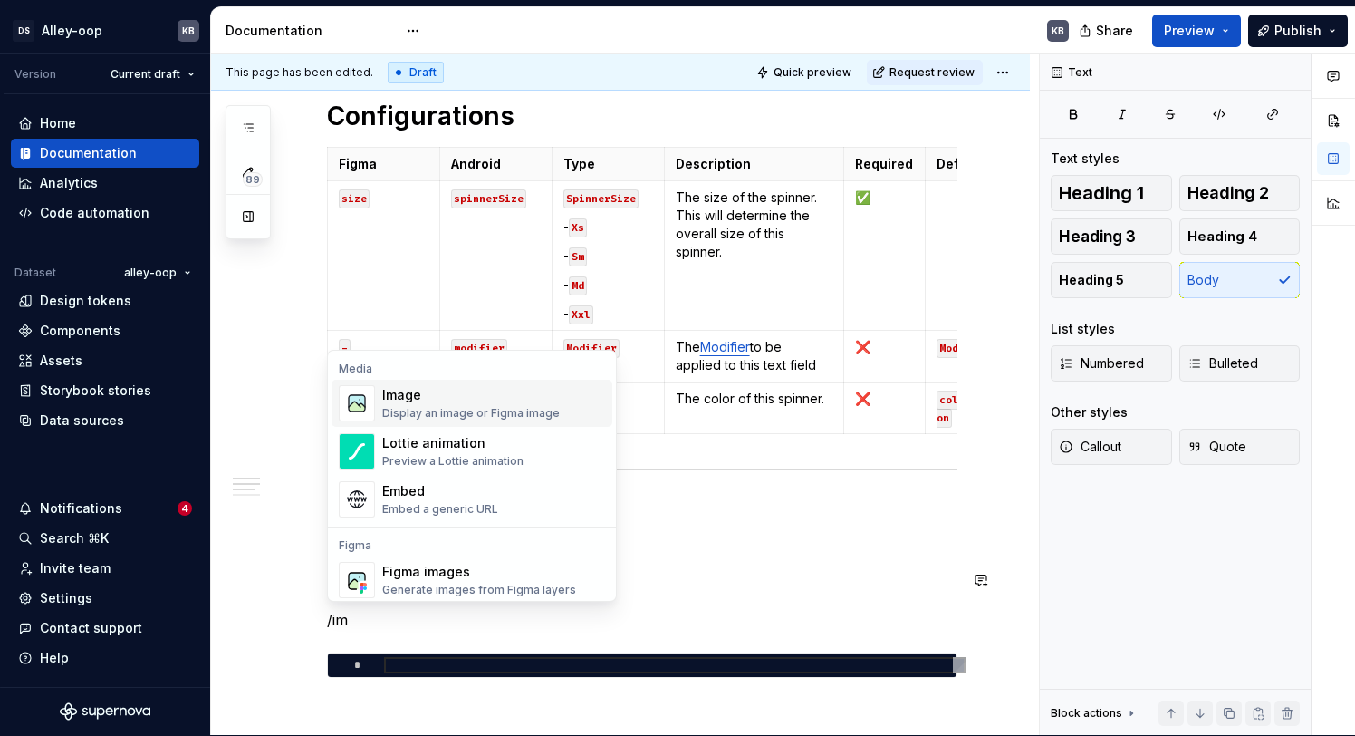
click at [474, 395] on div "Image" at bounding box center [471, 395] width 178 height 18
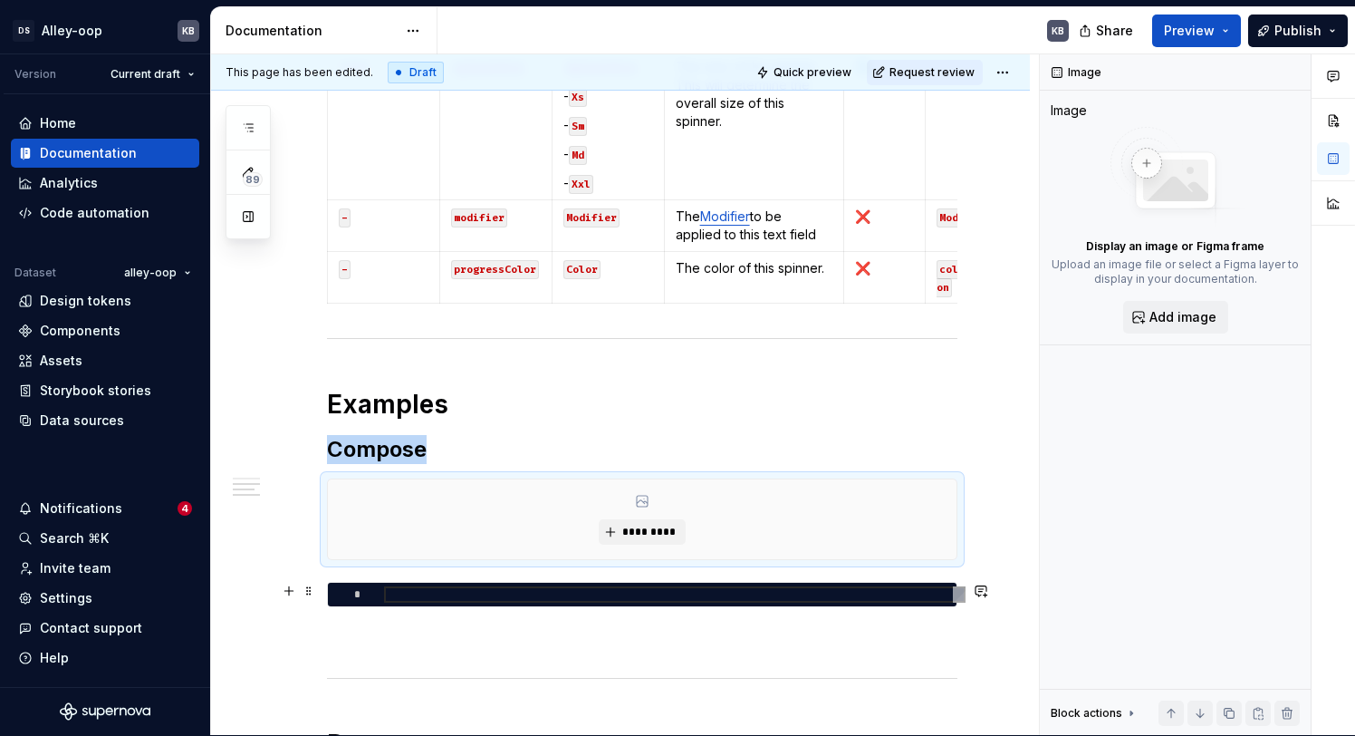
scroll to position [771, 0]
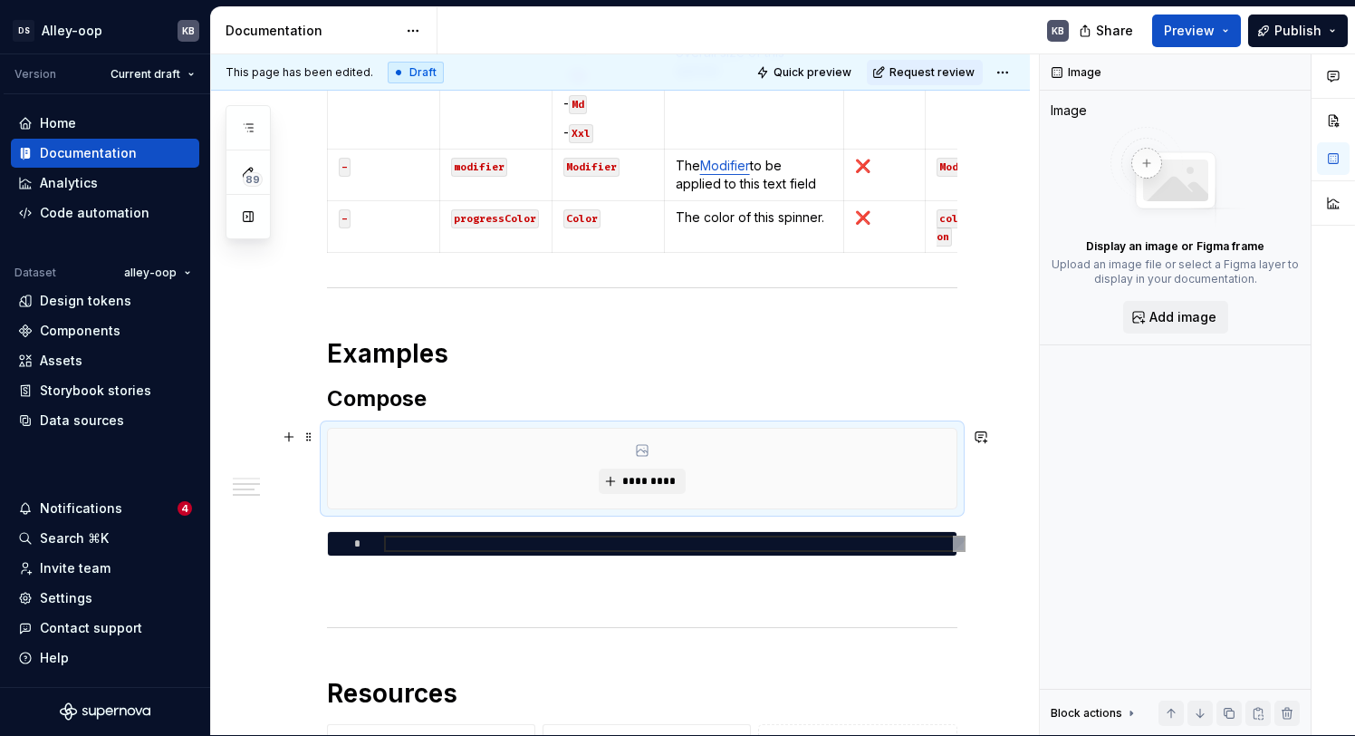
click at [653, 496] on div "*********" at bounding box center [642, 468] width 629 height 80
click at [650, 486] on span "*********" at bounding box center [648, 481] width 55 height 14
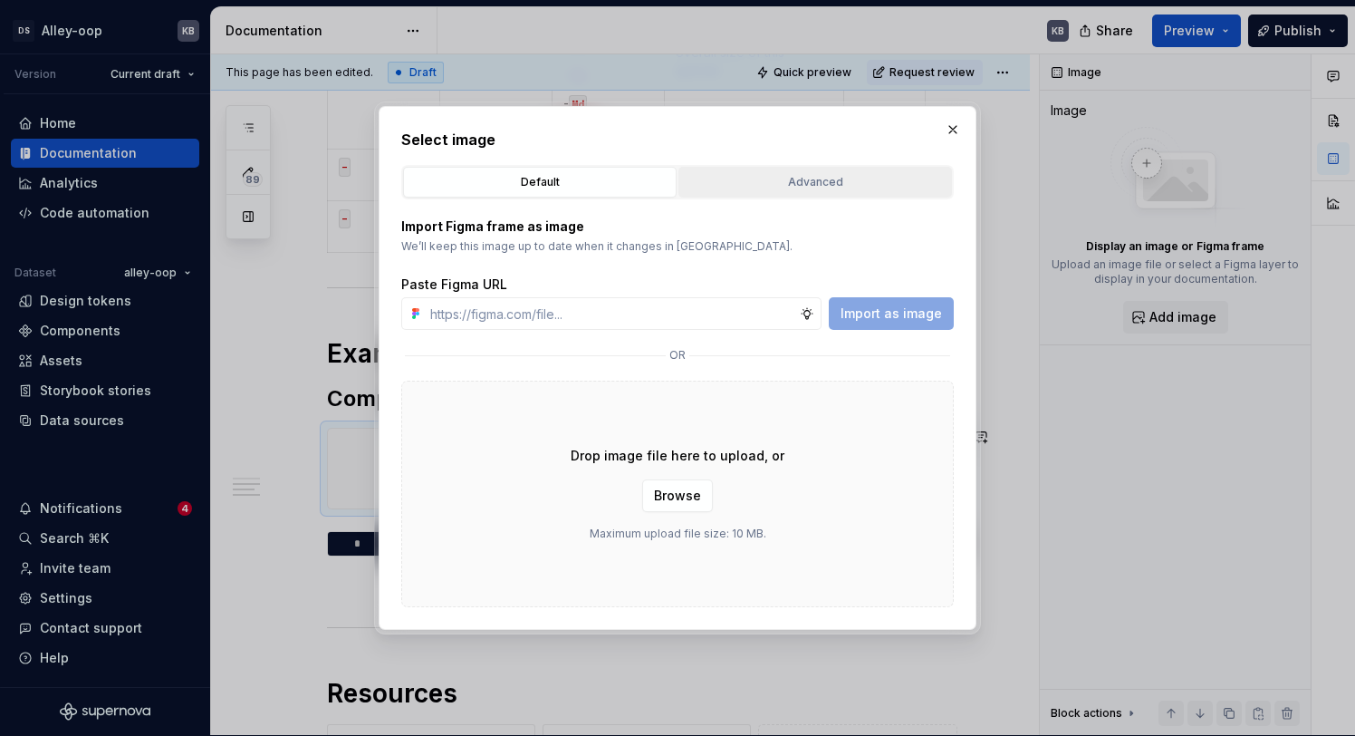
click at [822, 183] on div "Advanced" at bounding box center [815, 182] width 261 height 18
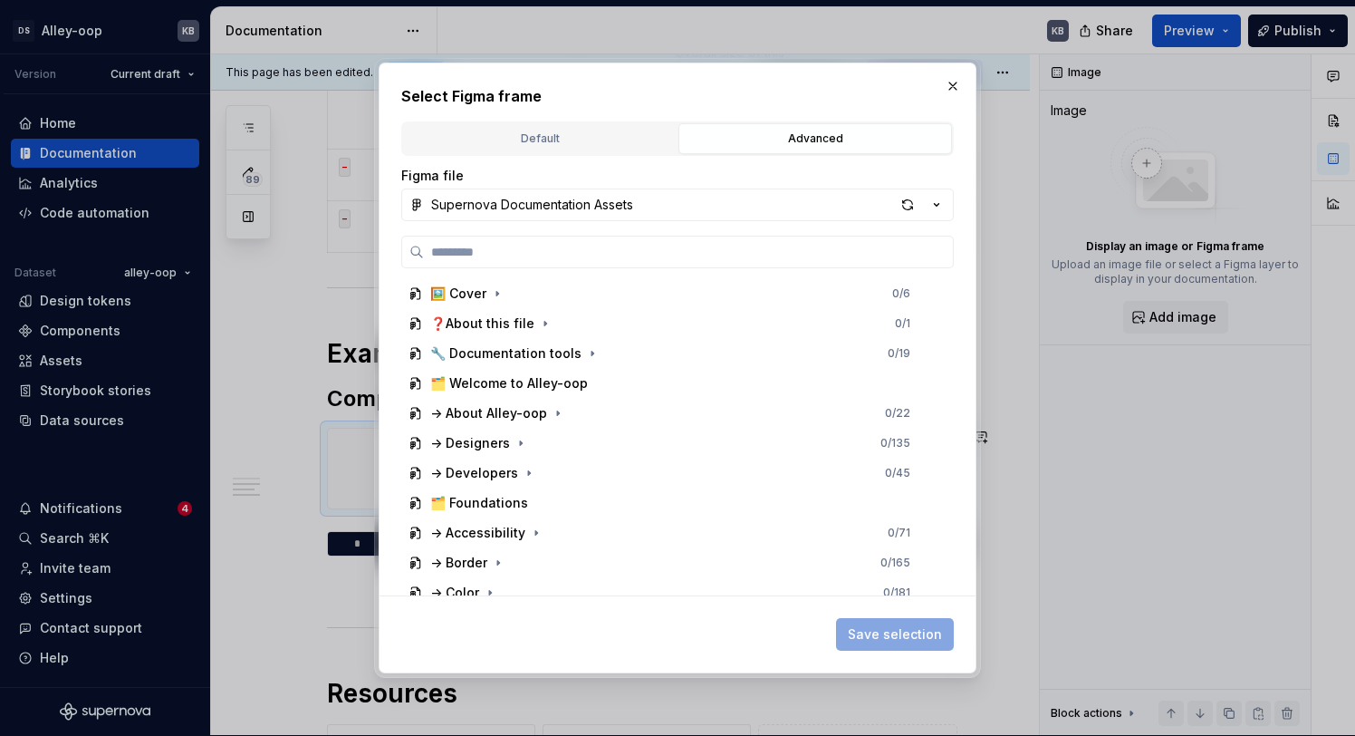
type textarea "*"
click at [553, 127] on button "Default" at bounding box center [540, 138] width 274 height 31
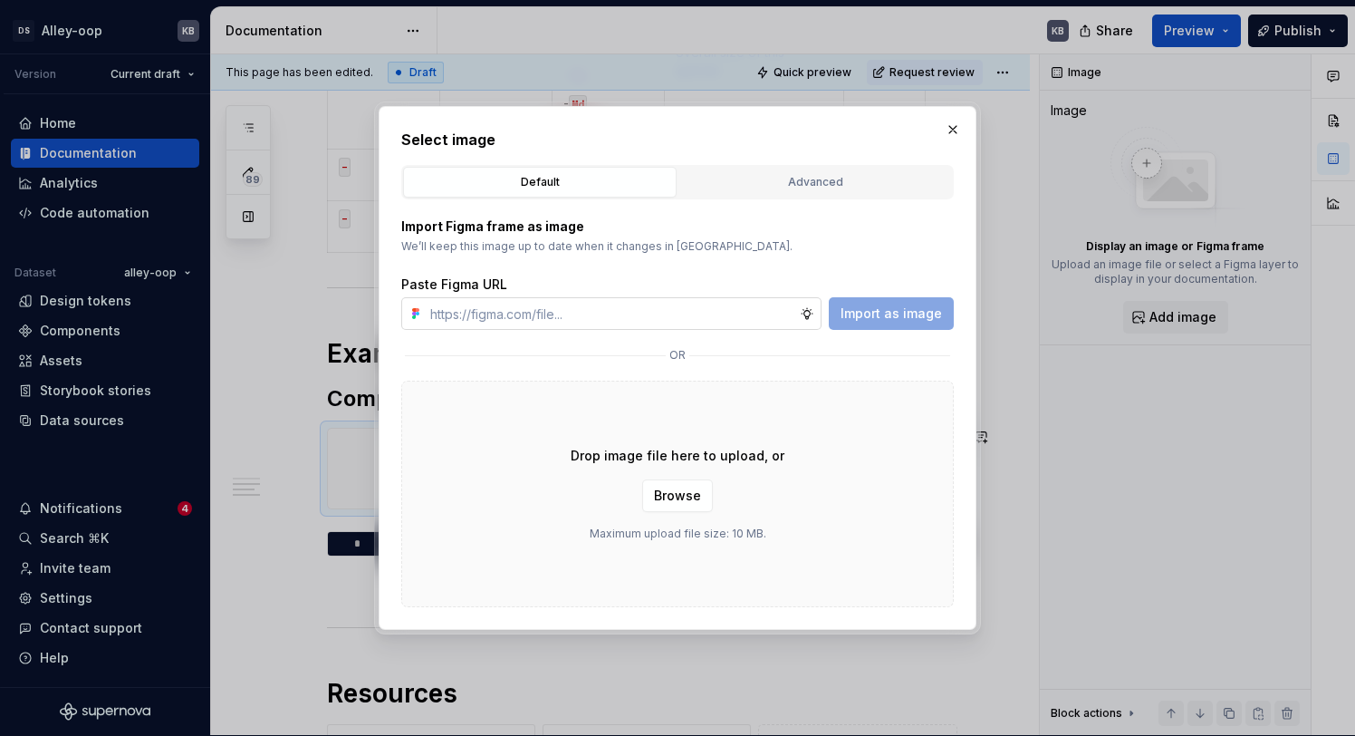
click at [530, 297] on input "text" at bounding box center [611, 313] width 377 height 33
paste input "https://www.figma.com/design/b6amBw6OZNtFFjDGeYhSdV/Alley-oop-Components?node-i…"
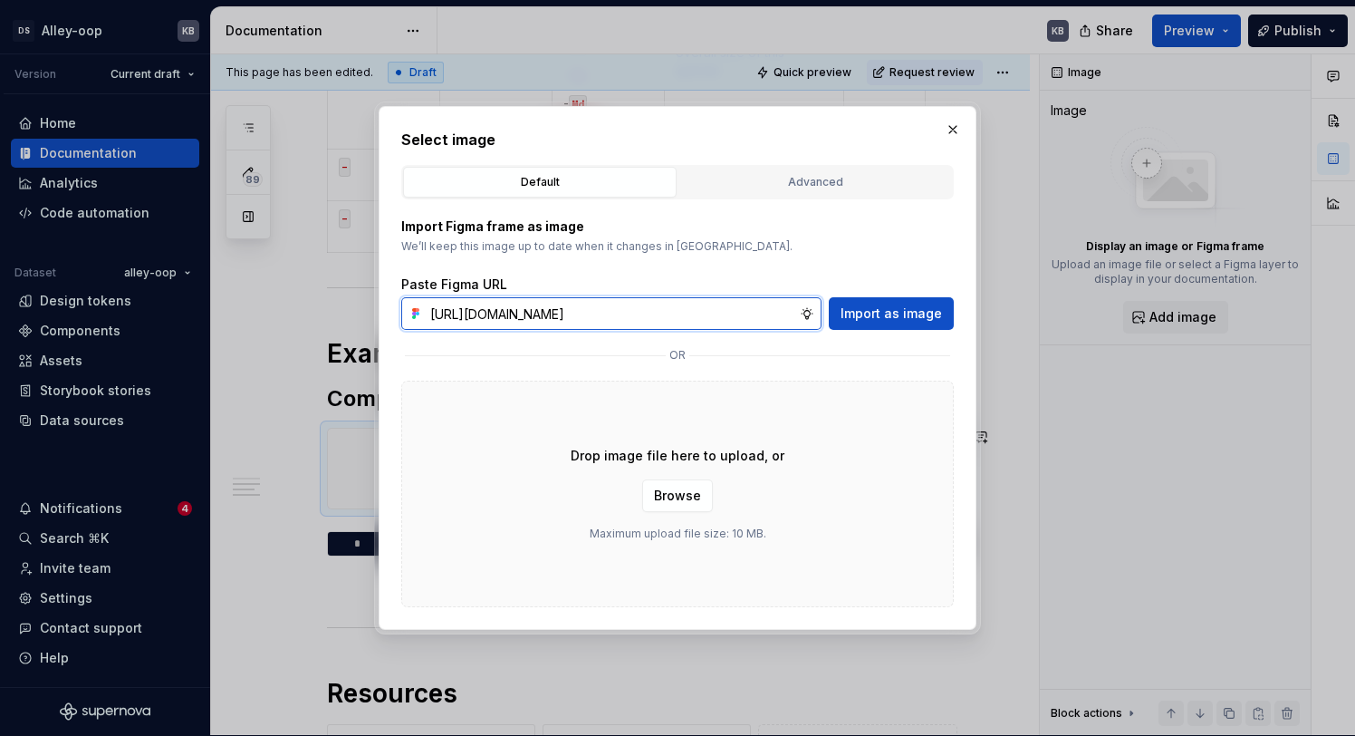
scroll to position [0, 312]
type input "https://www.figma.com/design/b6amBw6OZNtFFjDGeYhSdV/Alley-oop-Components?node-i…"
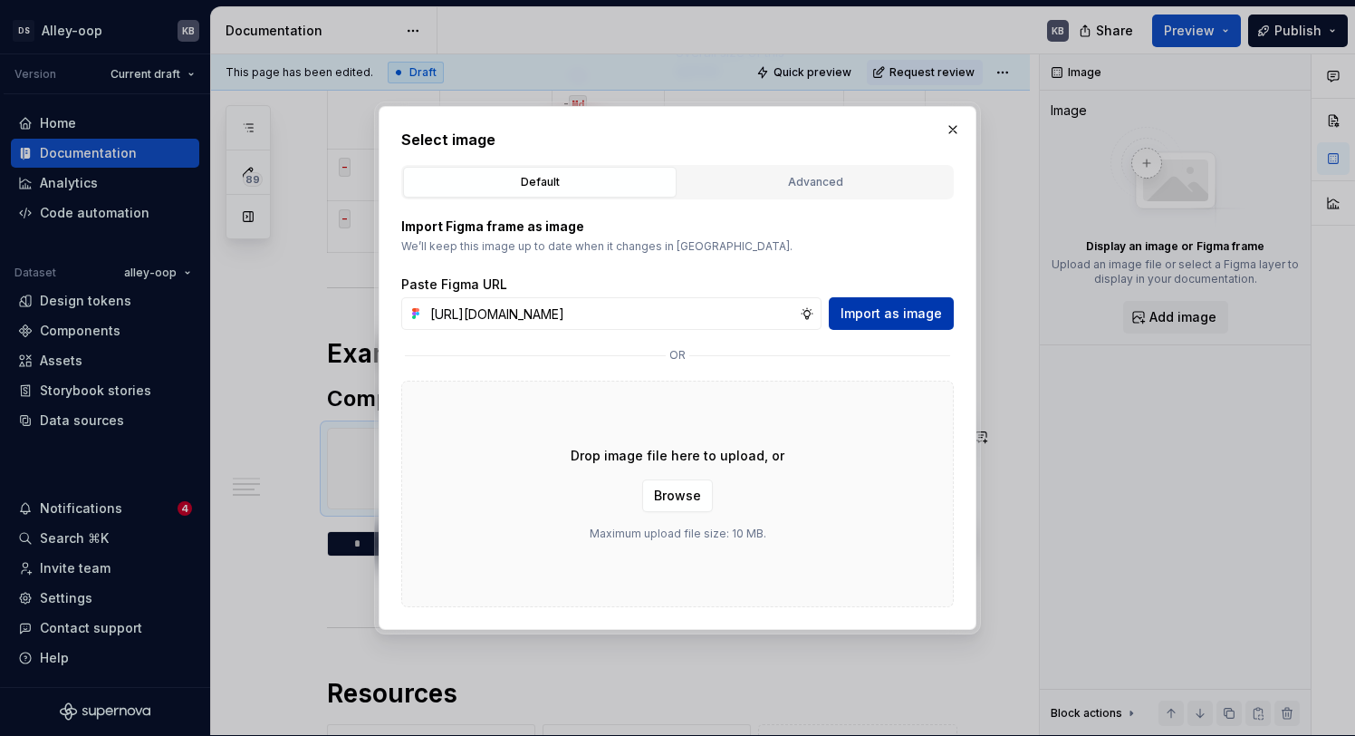
scroll to position [0, 0]
click at [886, 317] on span "Import as image" at bounding box center [891, 313] width 101 height 18
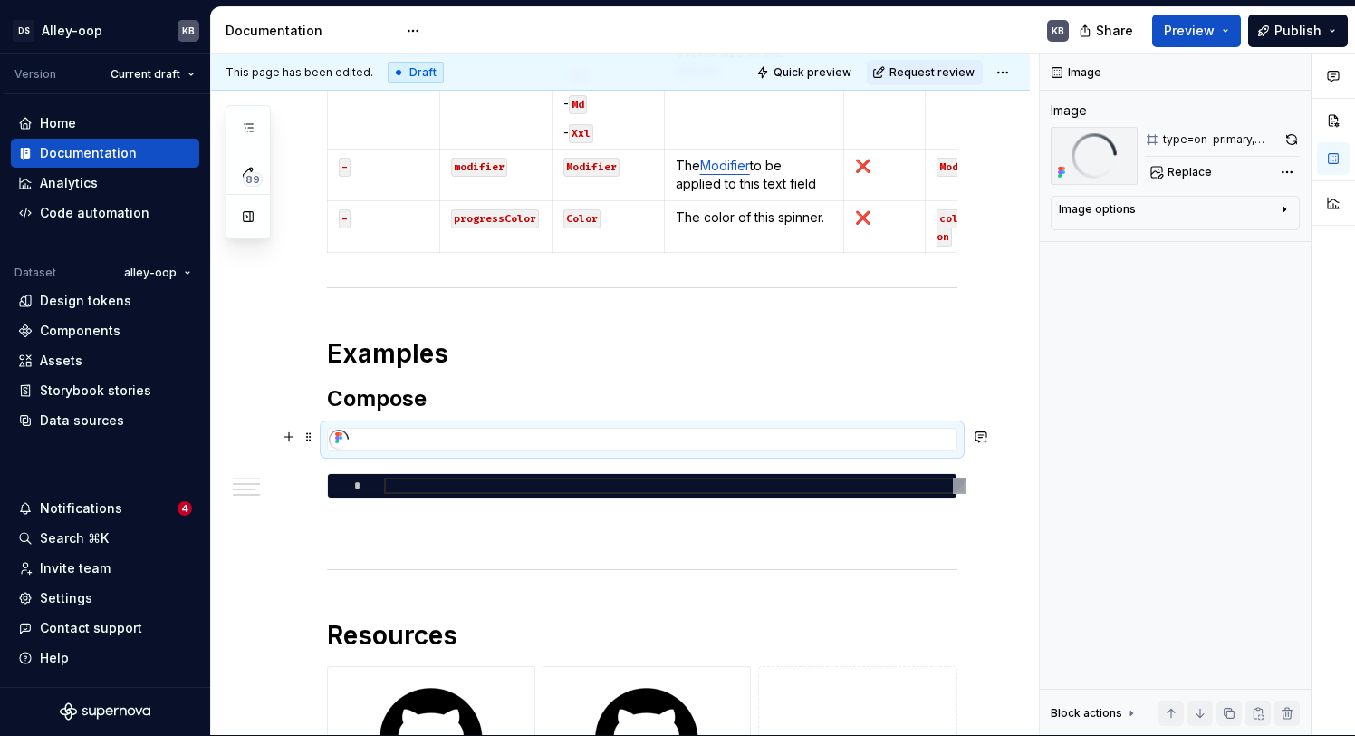
click at [363, 431] on div "To enrich screen reader interactions, please activate Accessibility in Grammarl…" at bounding box center [642, 439] width 629 height 22
click at [369, 436] on div "To enrich screen reader interactions, please activate Accessibility in Grammarl…" at bounding box center [642, 439] width 629 height 22
click at [360, 428] on div "To enrich screen reader interactions, please activate Accessibility in Grammarl…" at bounding box center [642, 440] width 630 height 24
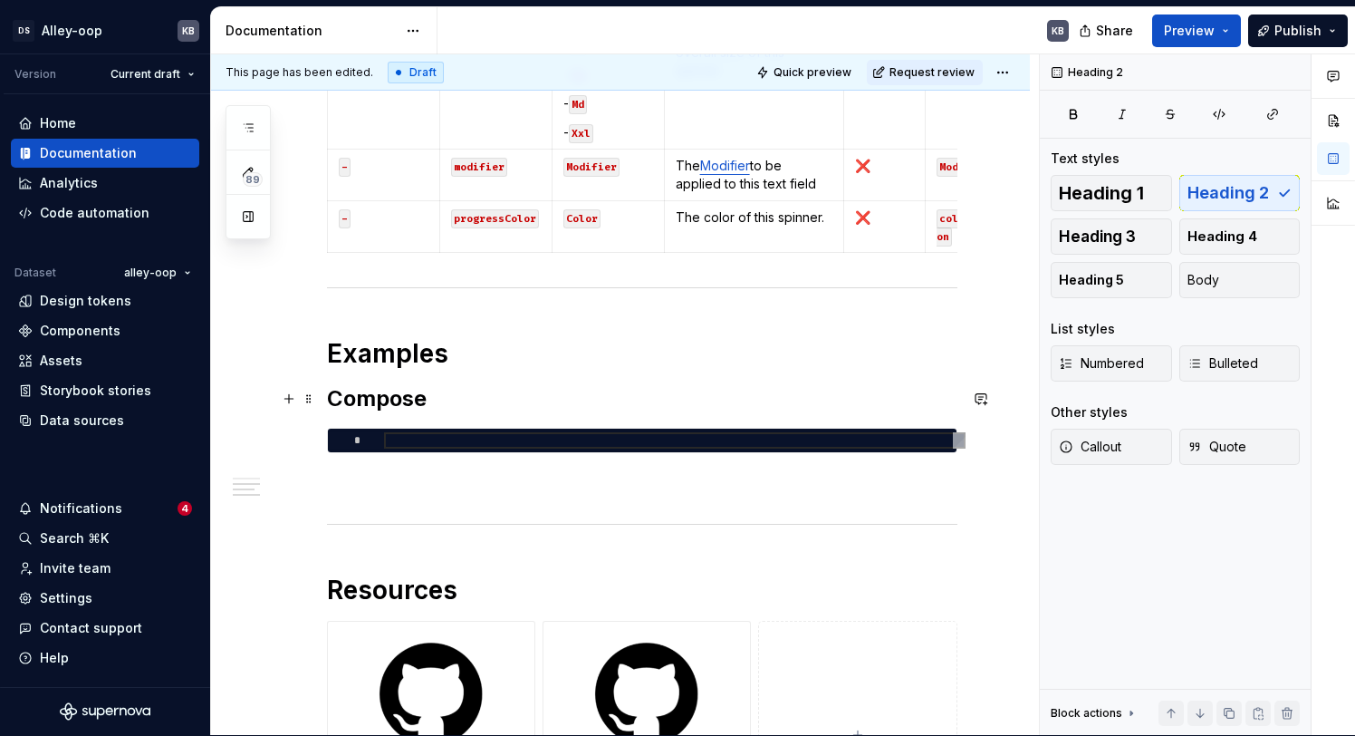
click at [446, 406] on h2 "Compose" at bounding box center [642, 398] width 630 height 29
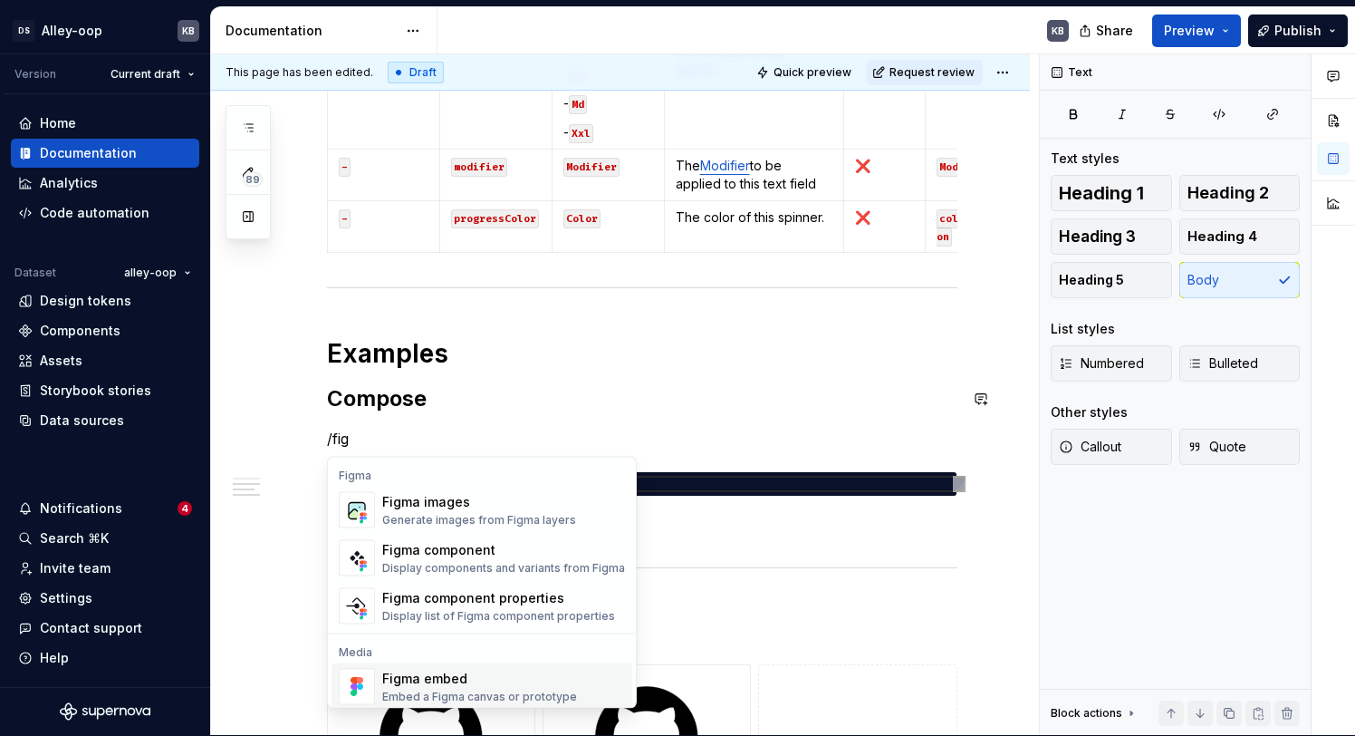
click at [488, 685] on div "Figma embed" at bounding box center [479, 678] width 195 height 18
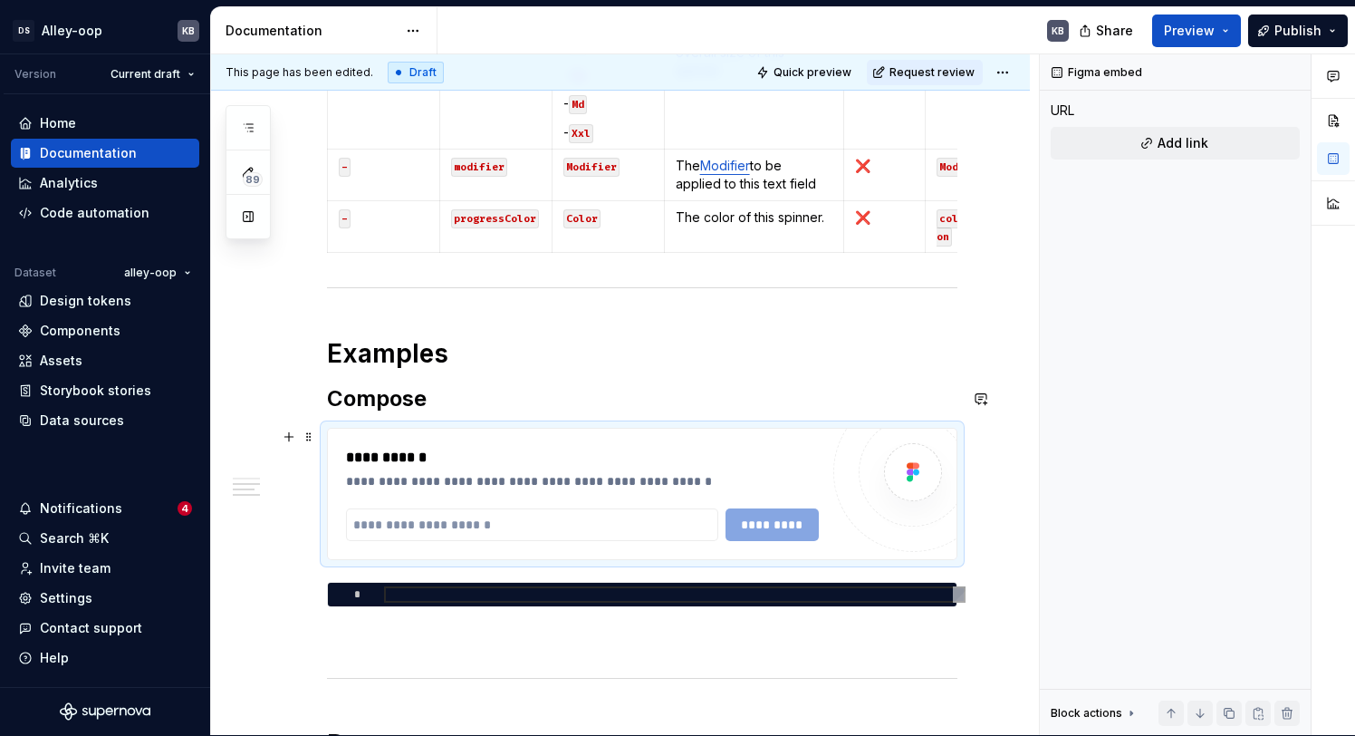
click at [465, 438] on div "**********" at bounding box center [642, 493] width 629 height 130
click at [466, 429] on div "**********" at bounding box center [642, 493] width 629 height 130
click at [466, 428] on div "**********" at bounding box center [642, 494] width 630 height 132
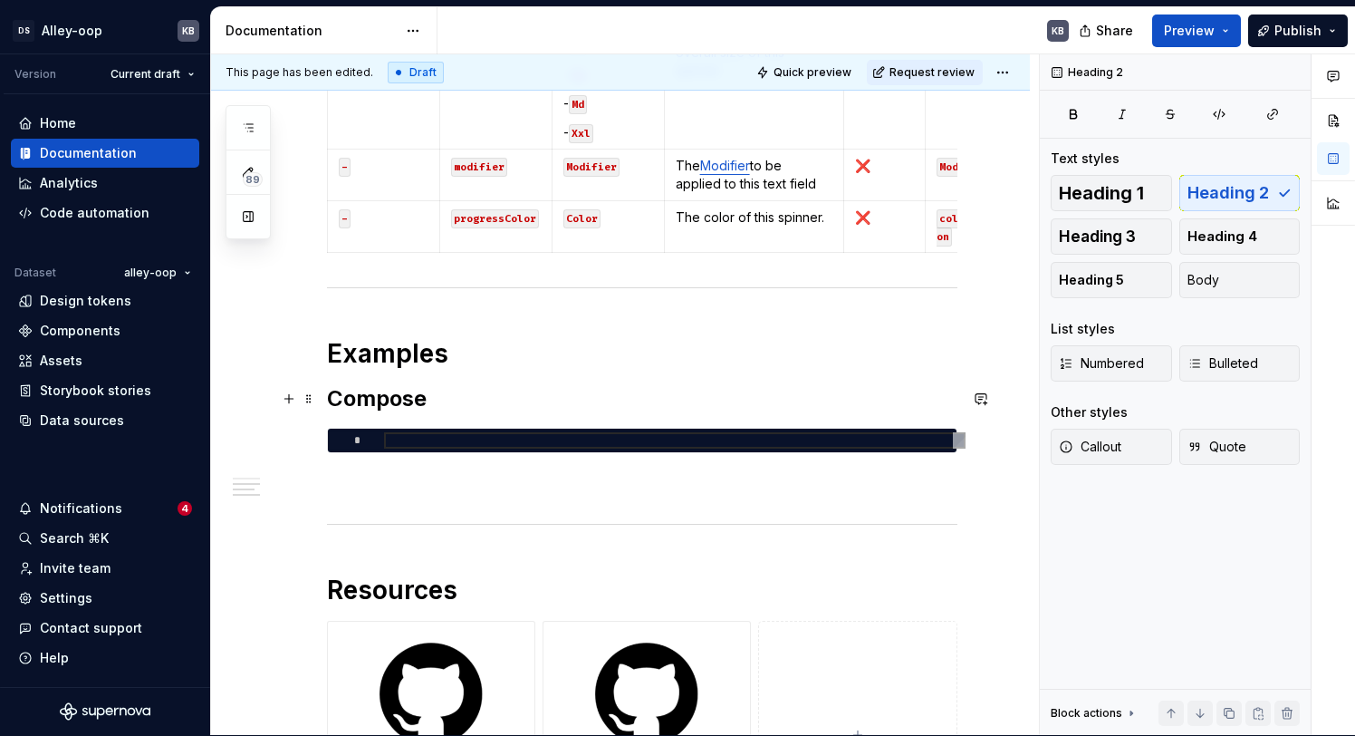
click at [461, 400] on h2 "Compose" at bounding box center [642, 398] width 630 height 29
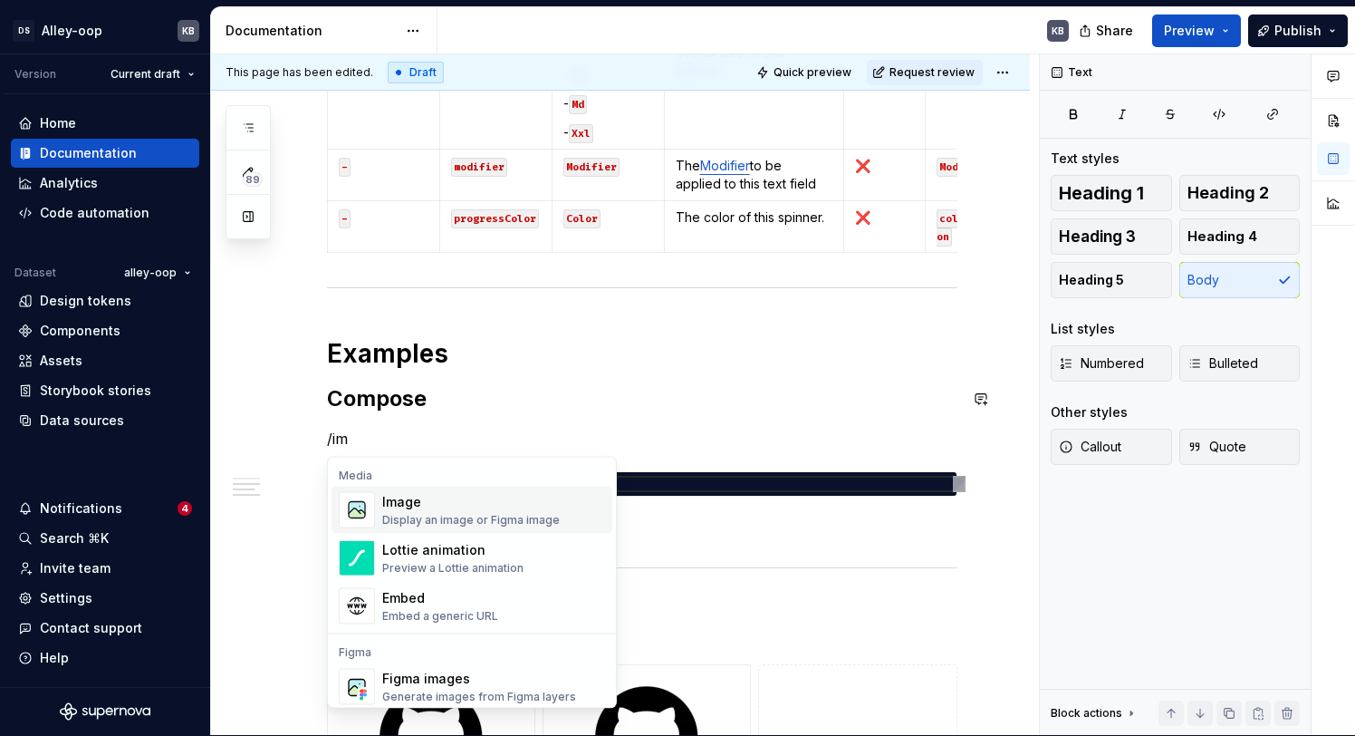
click at [537, 508] on div "Image" at bounding box center [471, 502] width 178 height 18
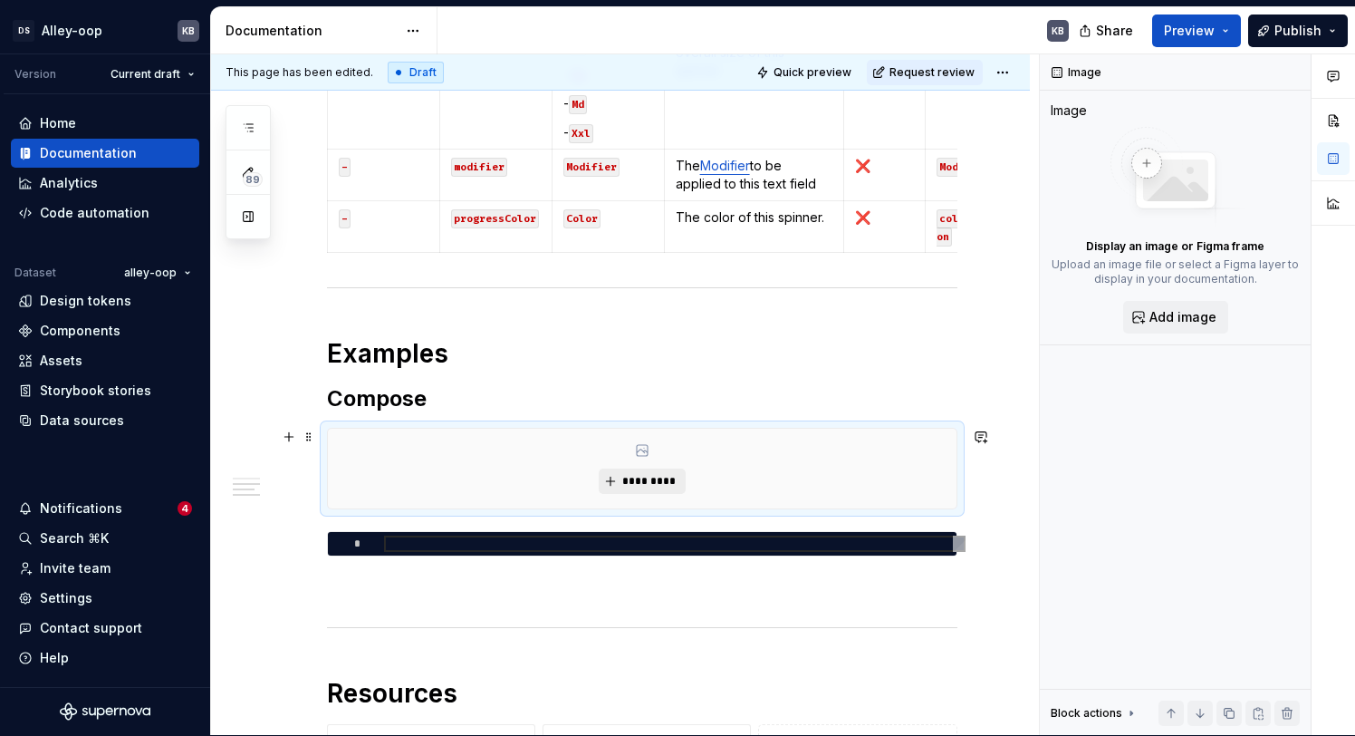
click at [635, 475] on span "*********" at bounding box center [648, 481] width 55 height 14
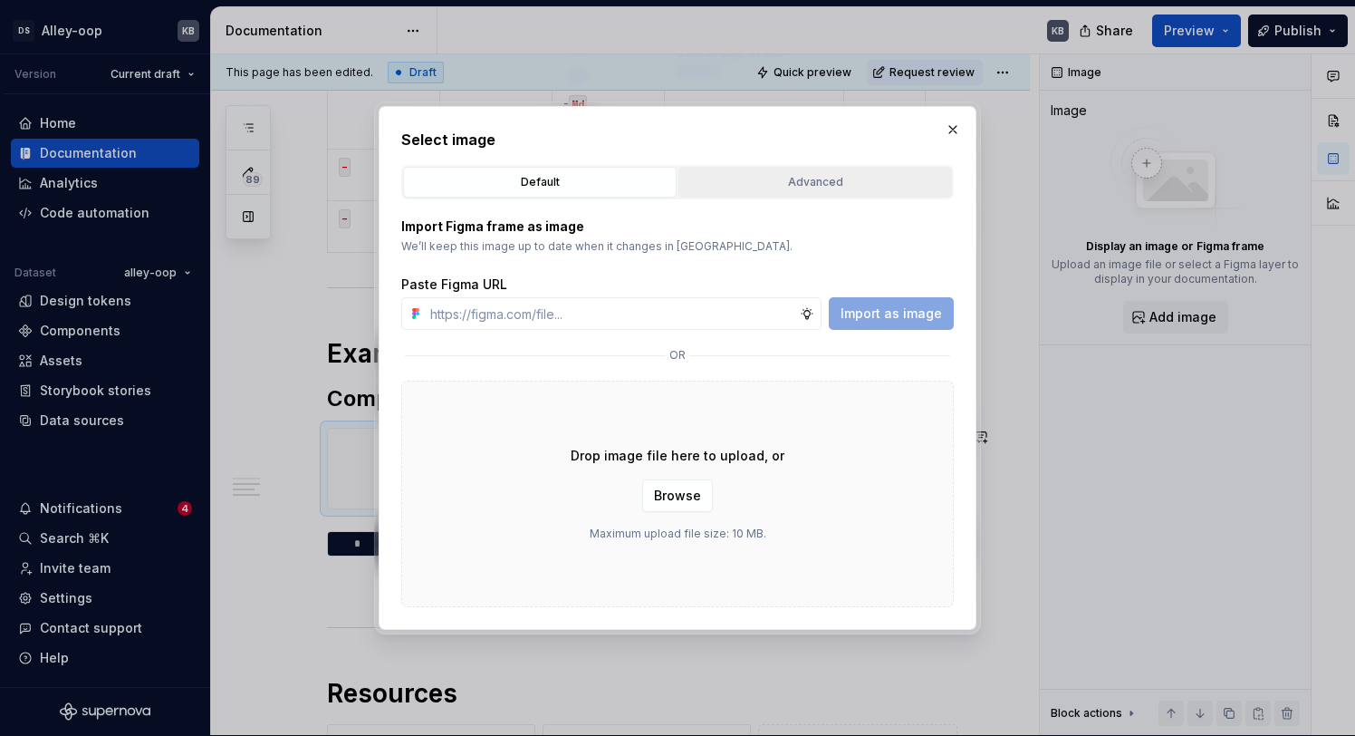
click at [787, 187] on div "Advanced" at bounding box center [815, 182] width 261 height 18
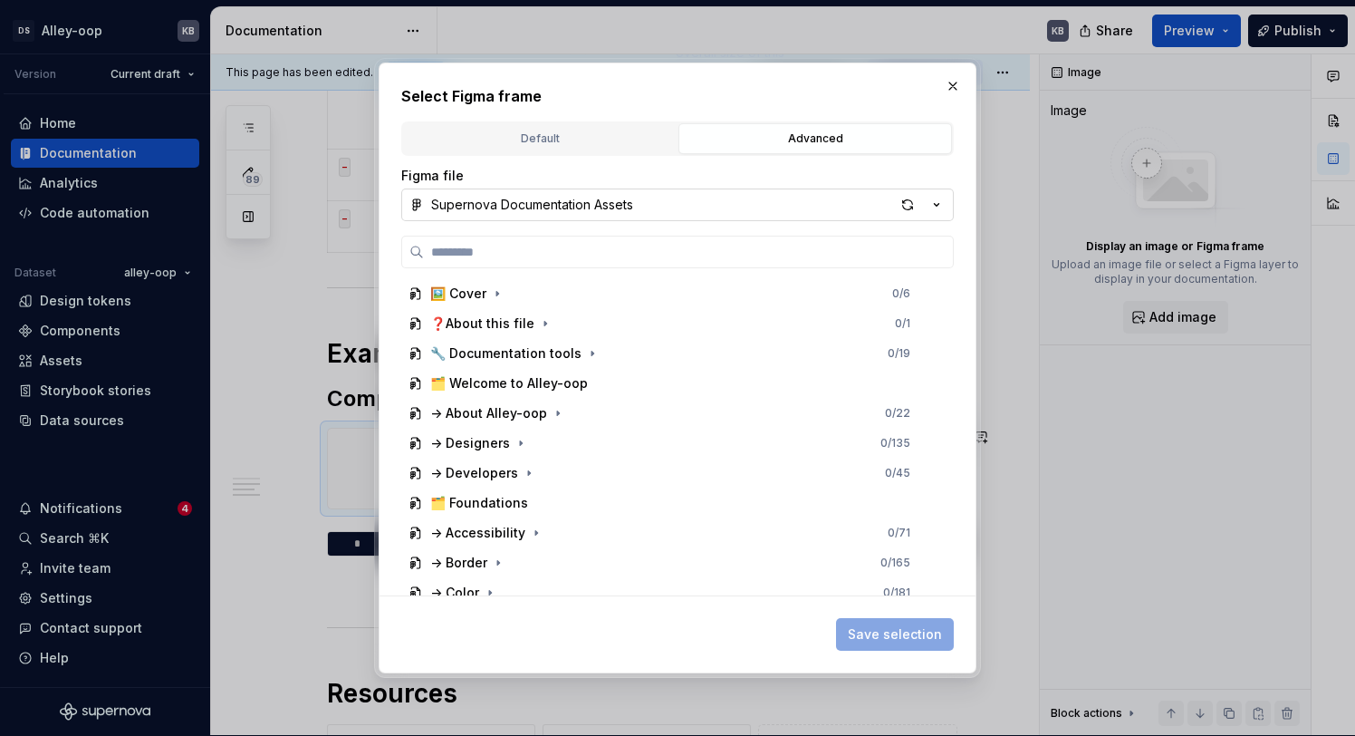
click at [643, 207] on button "Supernova Documentation Assets" at bounding box center [677, 204] width 553 height 33
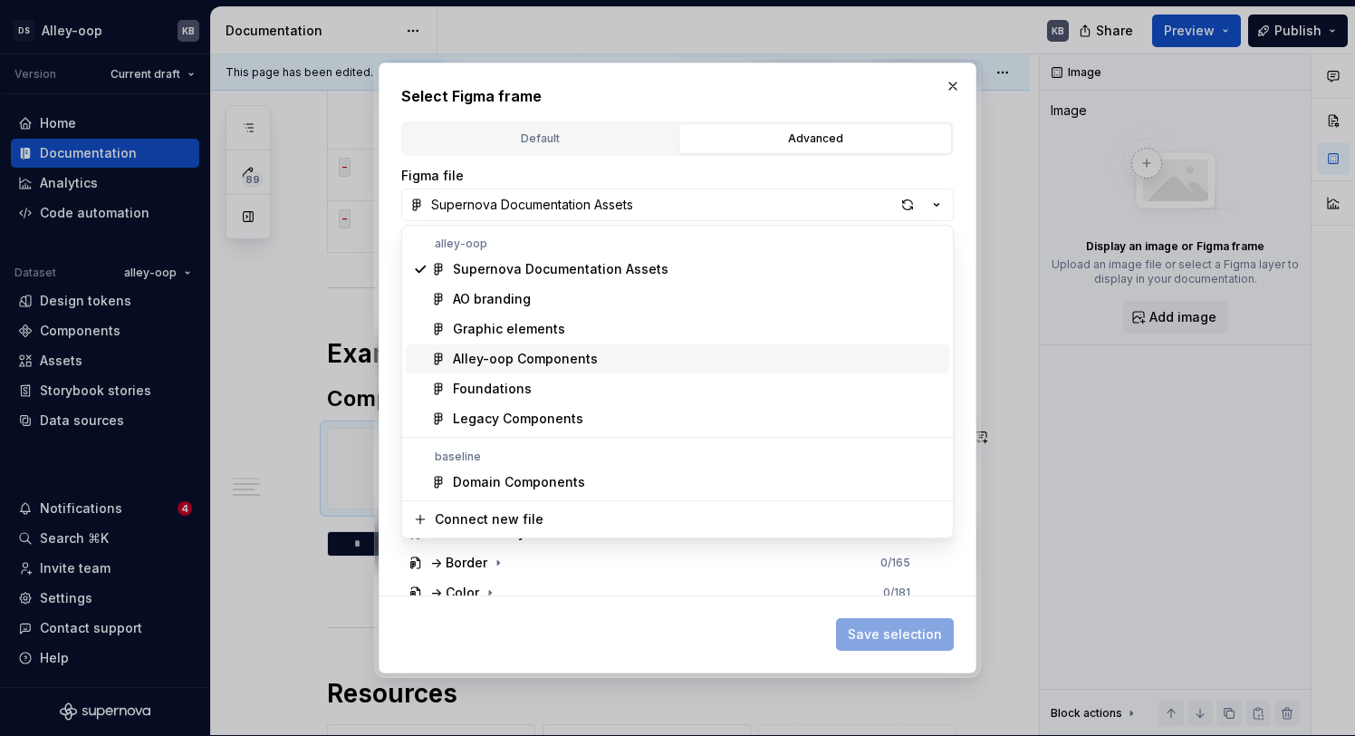
click at [542, 356] on div "Alley-oop Components" at bounding box center [525, 359] width 145 height 18
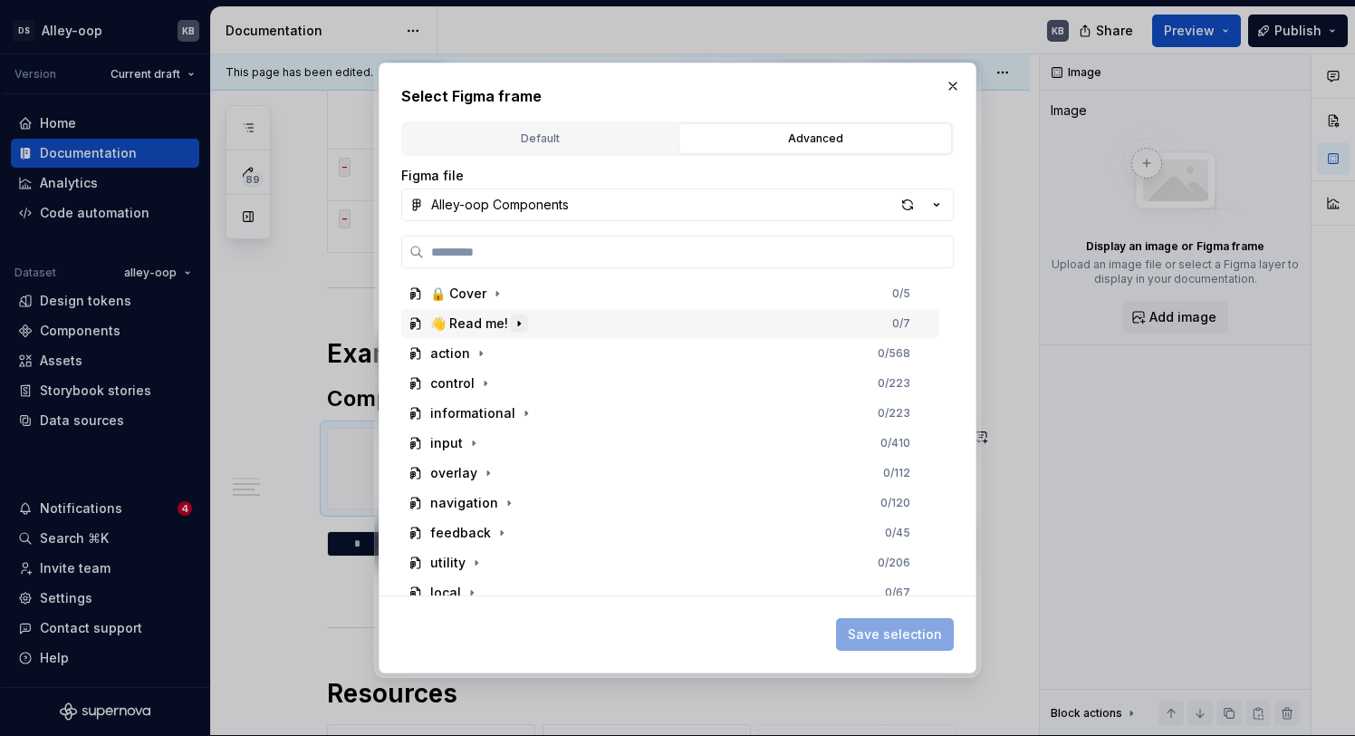
scroll to position [13, 0]
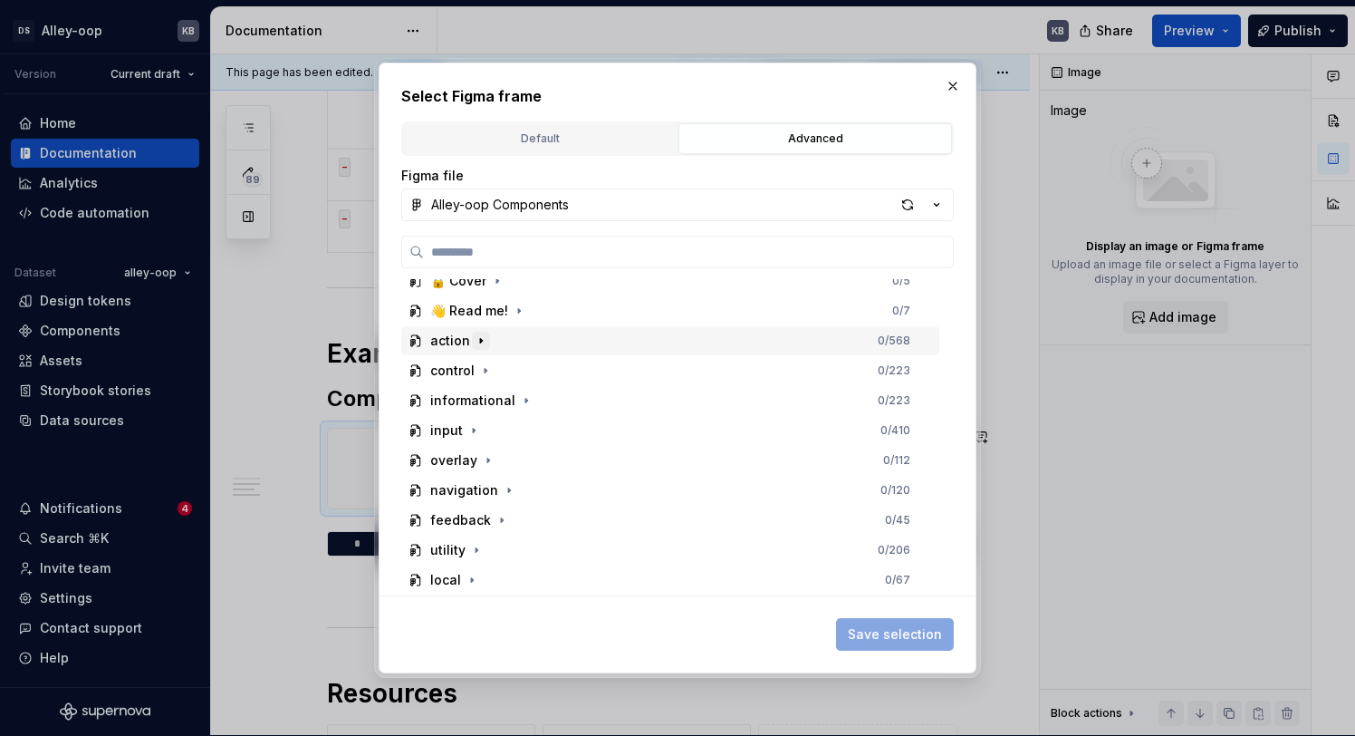
click at [478, 333] on icon "button" at bounding box center [481, 340] width 14 height 14
click at [507, 376] on icon "button" at bounding box center [512, 370] width 14 height 14
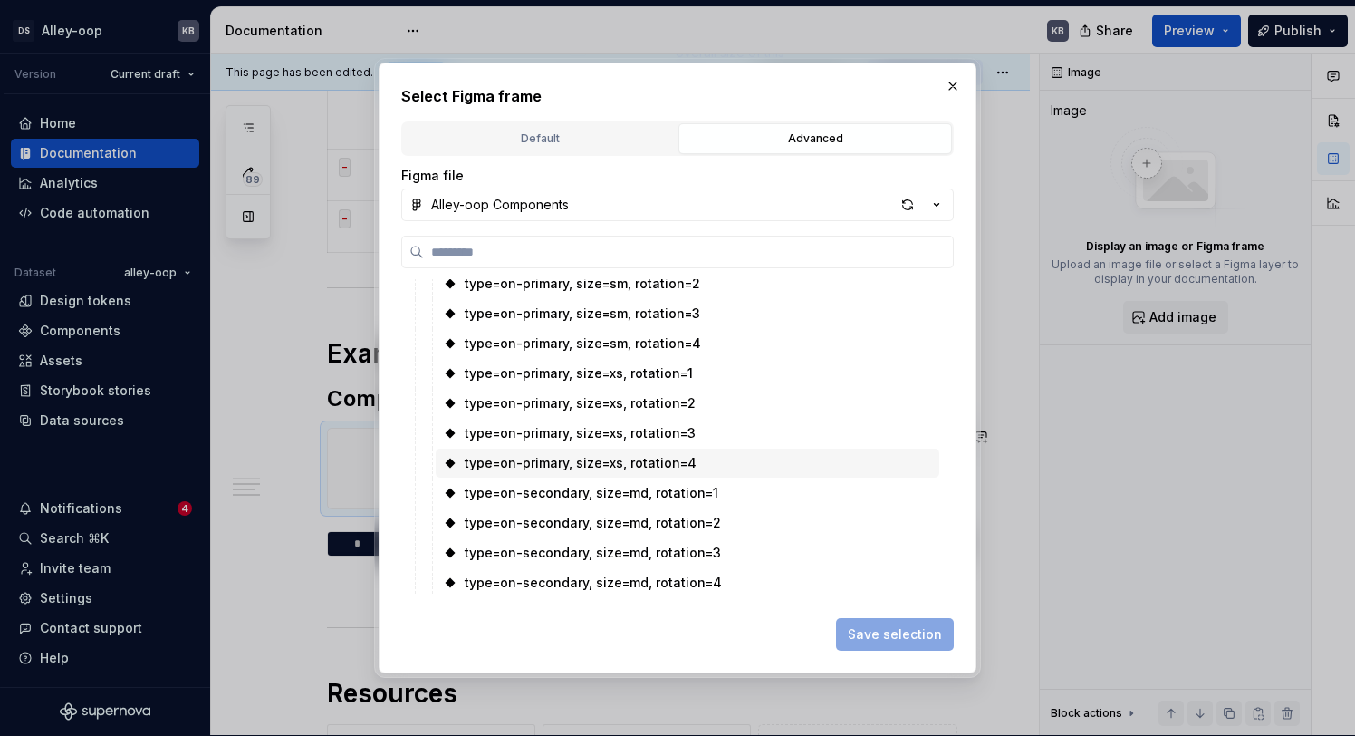
scroll to position [294, 0]
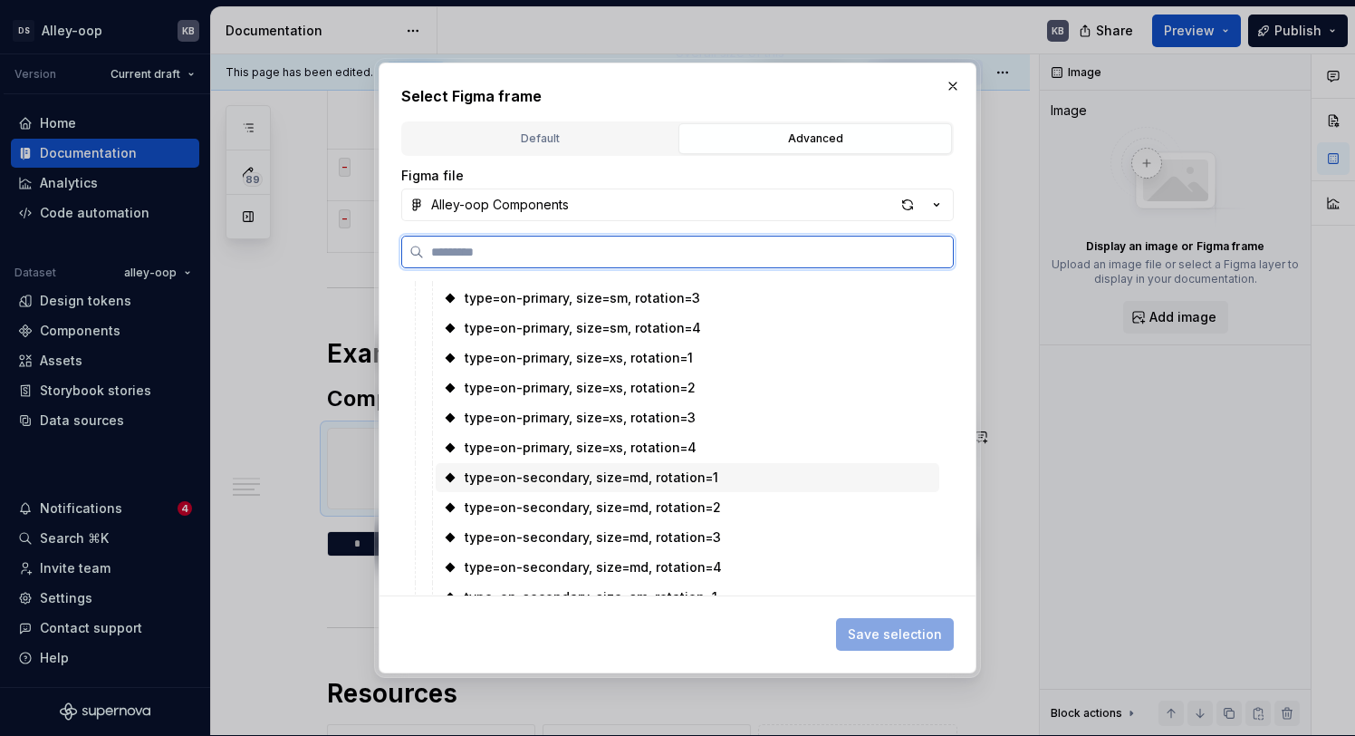
click at [637, 481] on div "type=on-secondary, size=md, rotation=1" at bounding box center [592, 477] width 254 height 18
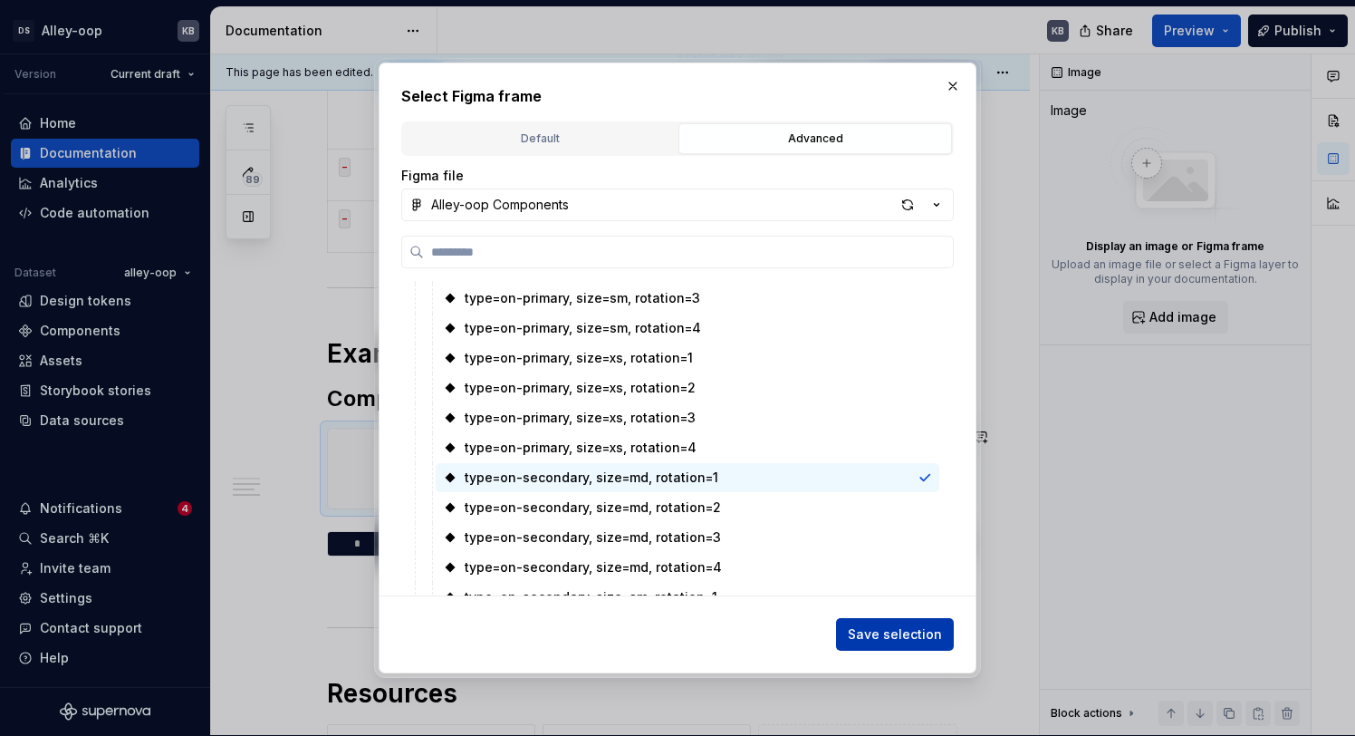
click at [900, 640] on span "Save selection" at bounding box center [895, 634] width 94 height 18
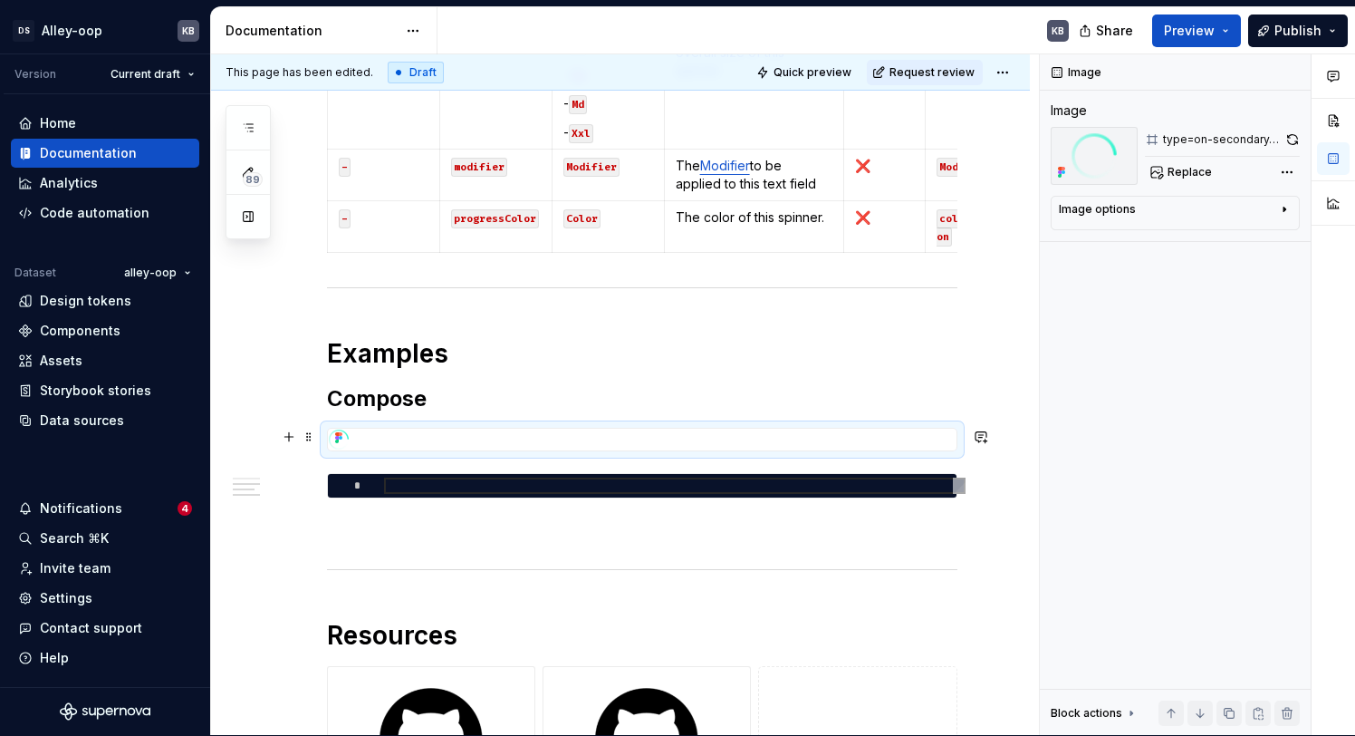
click at [361, 442] on div "To enrich screen reader interactions, please activate Accessibility in Grammarl…" at bounding box center [642, 439] width 629 height 22
click at [358, 431] on div "To enrich screen reader interactions, please activate Accessibility in Grammarl…" at bounding box center [642, 439] width 629 height 22
click at [1171, 228] on div "Image options Alignment Caption" at bounding box center [1175, 213] width 249 height 34
click at [1168, 220] on div "Image options" at bounding box center [1168, 213] width 218 height 22
click at [1236, 235] on icon "button" at bounding box center [1240, 237] width 10 height 10
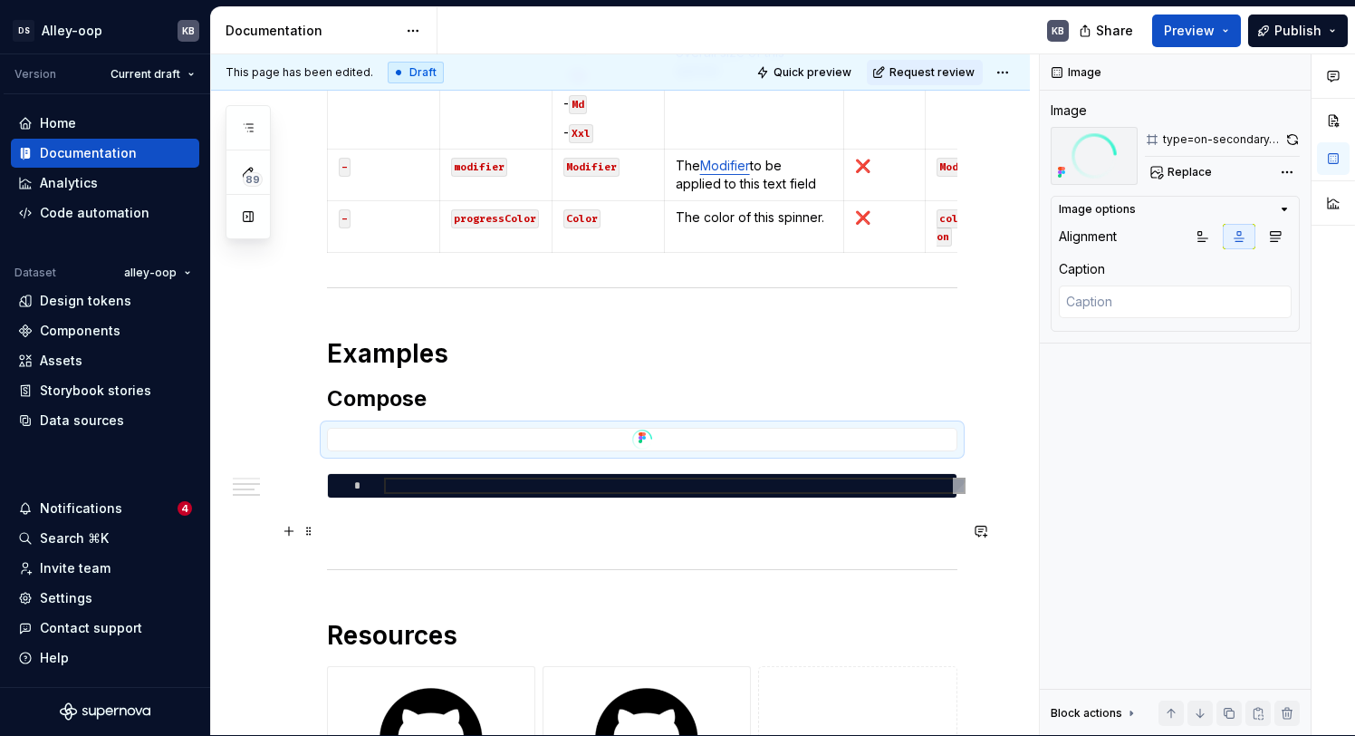
click at [755, 528] on p "To enrich screen reader interactions, please activate Accessibility in Grammarl…" at bounding box center [642, 531] width 630 height 22
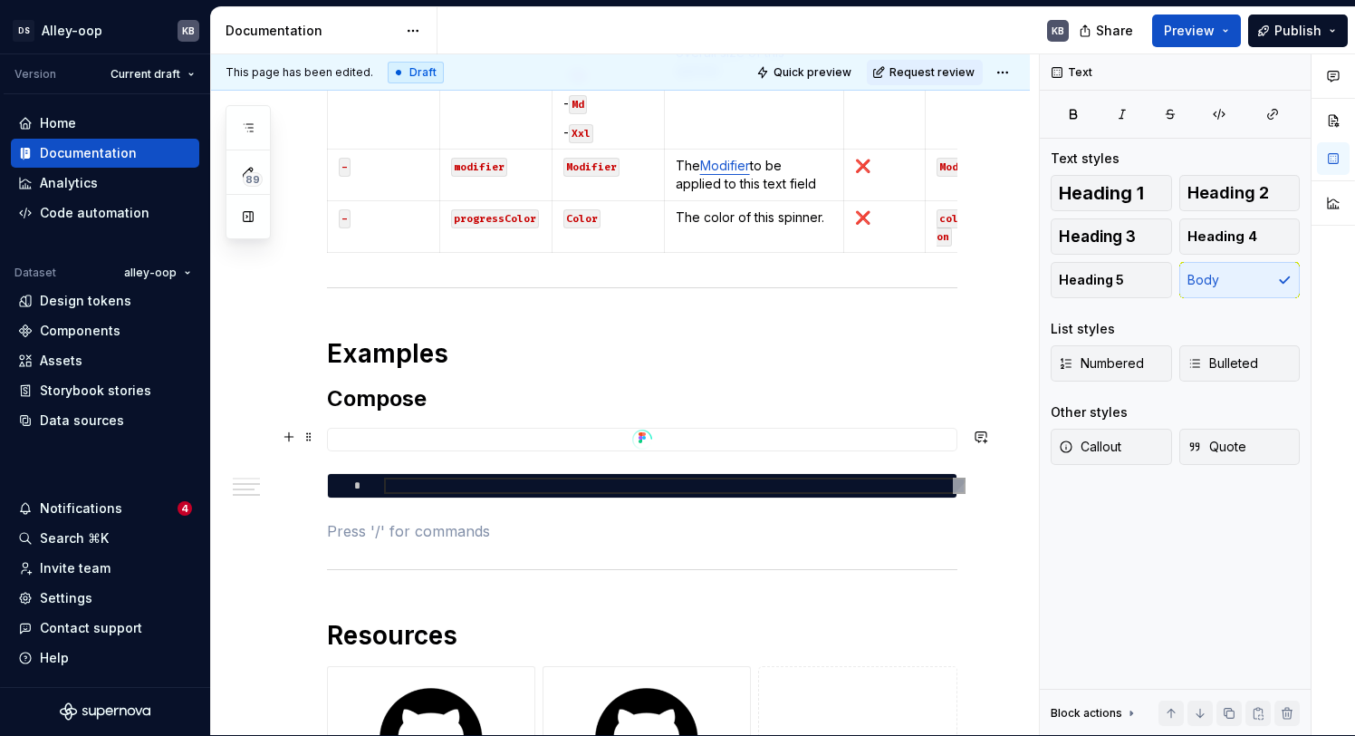
click at [659, 434] on div "To enrich screen reader interactions, please activate Accessibility in Grammarl…" at bounding box center [642, 439] width 629 height 22
click at [546, 398] on h2 "Compose" at bounding box center [642, 398] width 630 height 29
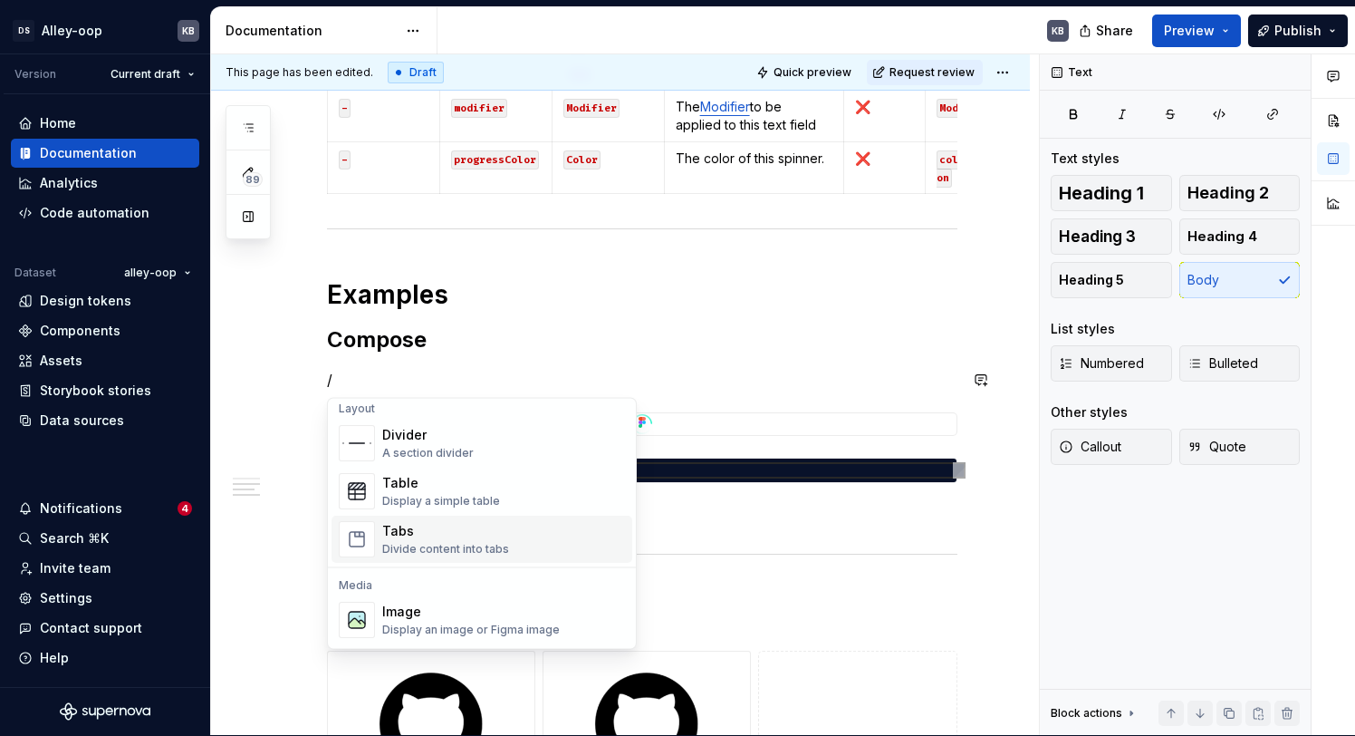
scroll to position [604, 0]
click at [434, 539] on div "Divide content into tabs" at bounding box center [445, 546] width 127 height 14
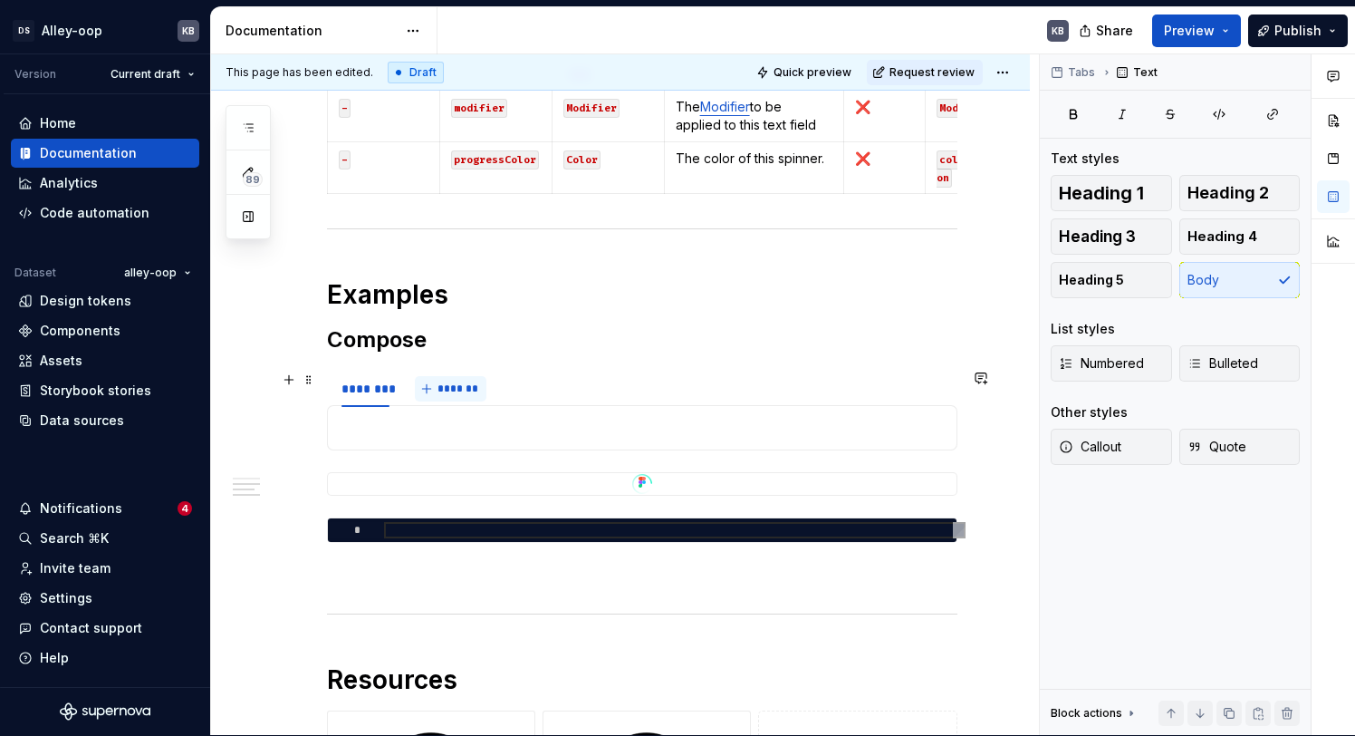
click at [453, 398] on button "*******" at bounding box center [451, 388] width 72 height 25
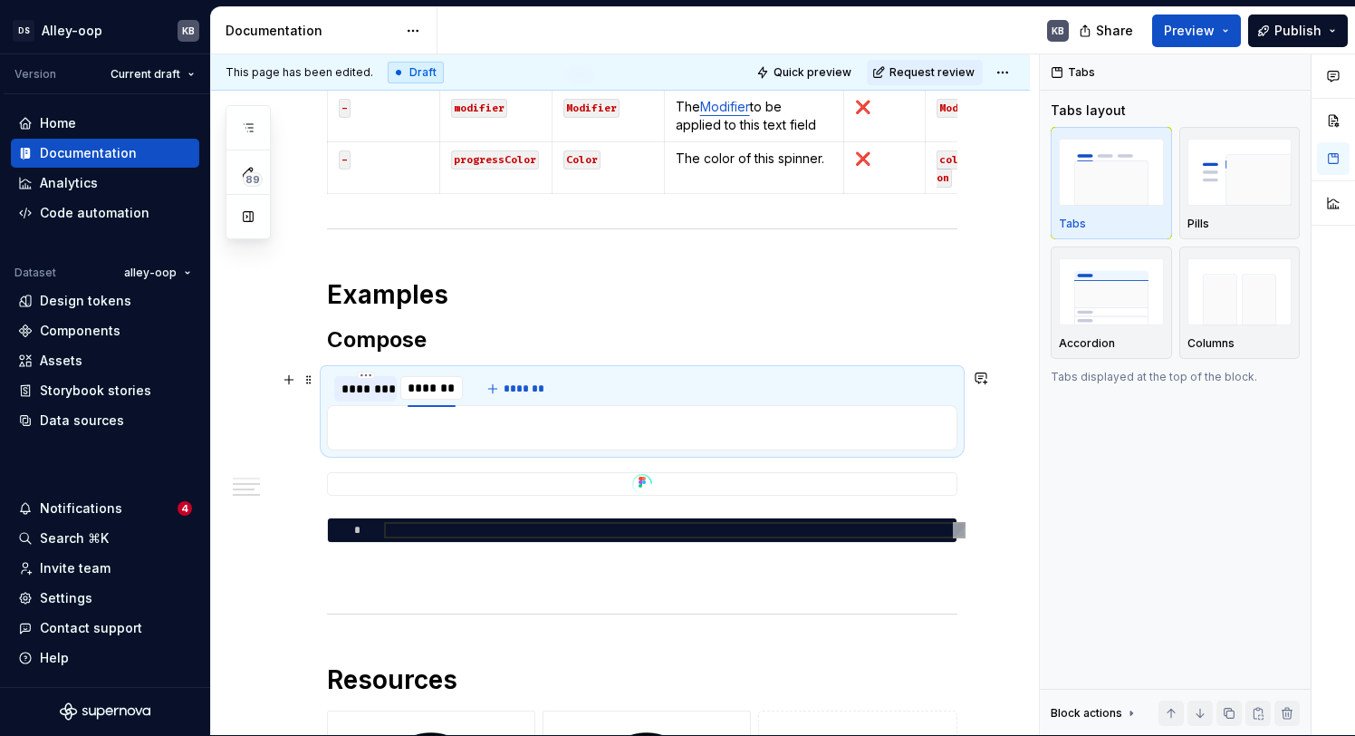
scroll to position [827, 0]
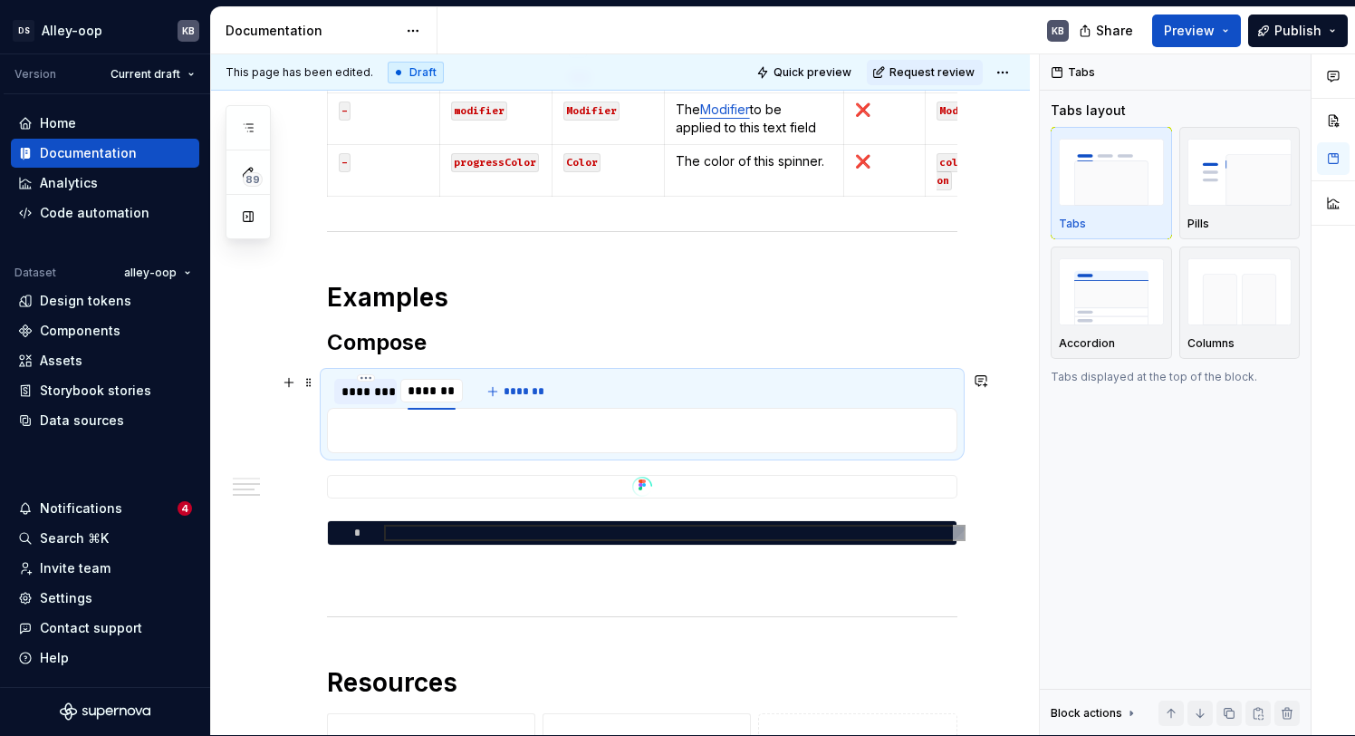
click at [363, 394] on div "********" at bounding box center [365, 391] width 48 height 18
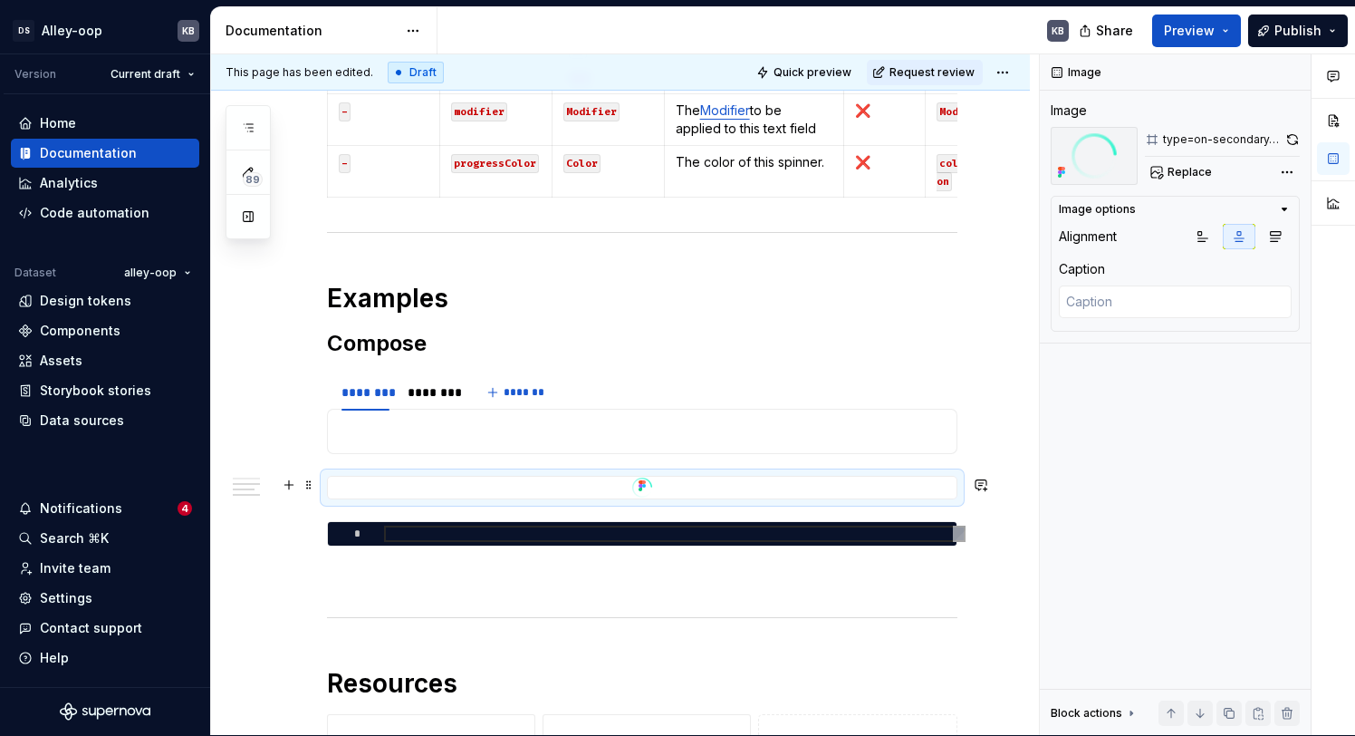
click at [536, 479] on div "To enrich screen reader interactions, please activate Accessibility in Grammarl…" at bounding box center [642, 487] width 629 height 22
click at [431, 437] on p "To enrich screen reader interactions, please activate Accessibility in Grammarl…" at bounding box center [642, 431] width 607 height 22
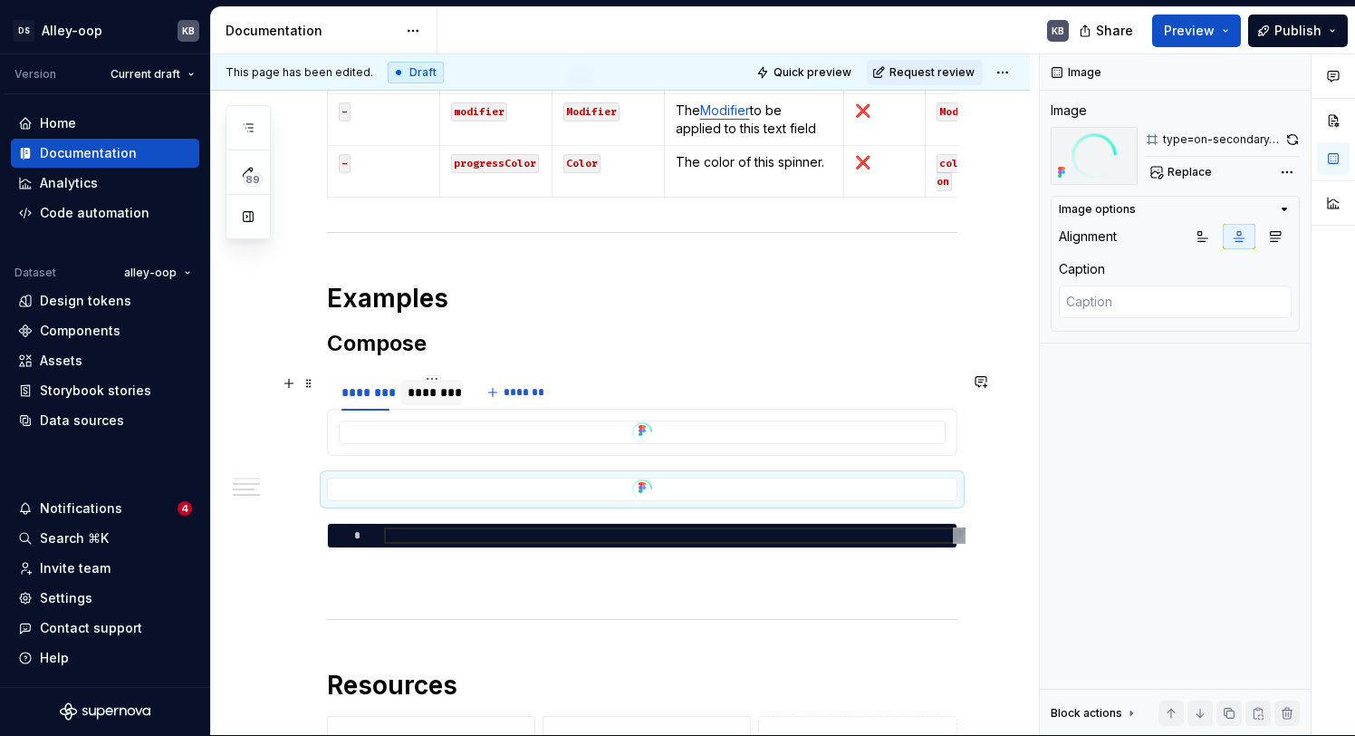
click at [436, 386] on div "********" at bounding box center [432, 392] width 48 height 18
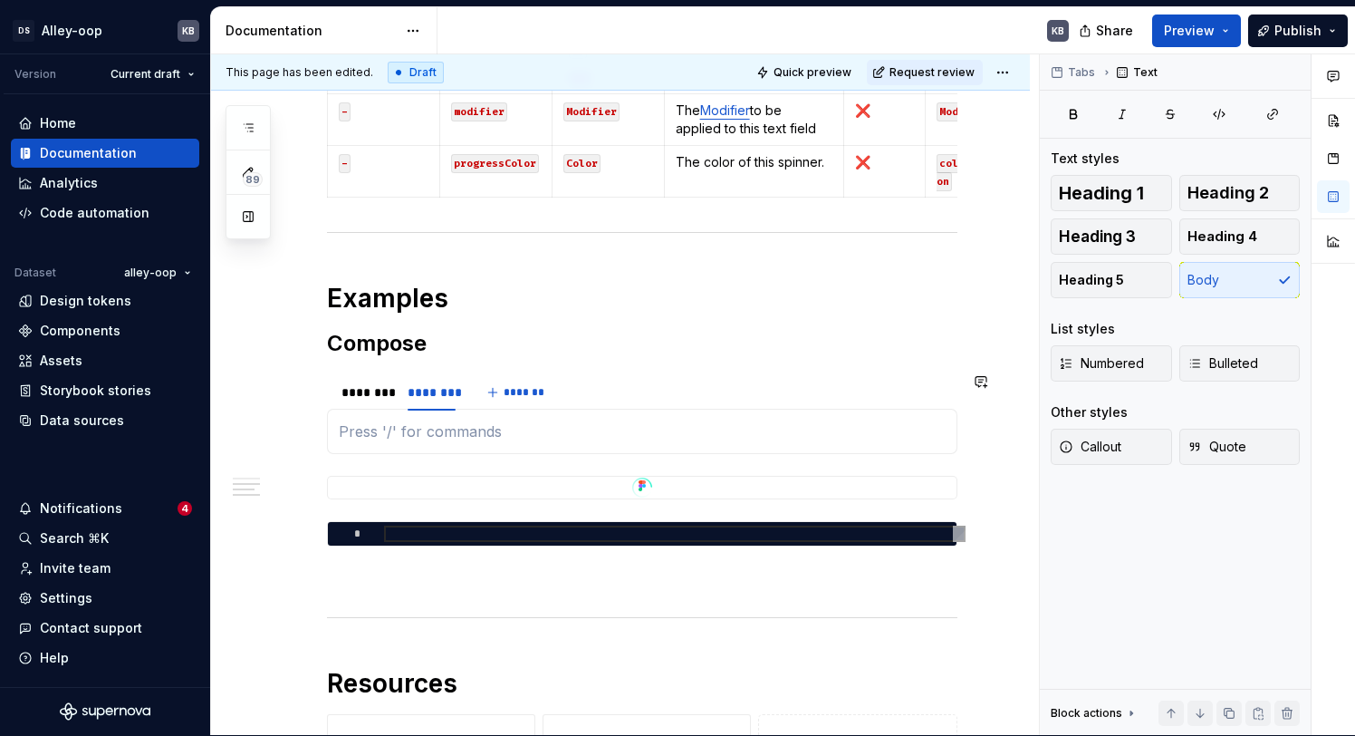
click at [466, 445] on div "To enrich screen reader interactions, please activate Accessibility in Grammarl…" at bounding box center [642, 431] width 630 height 45
click at [373, 398] on div "********" at bounding box center [365, 392] width 48 height 18
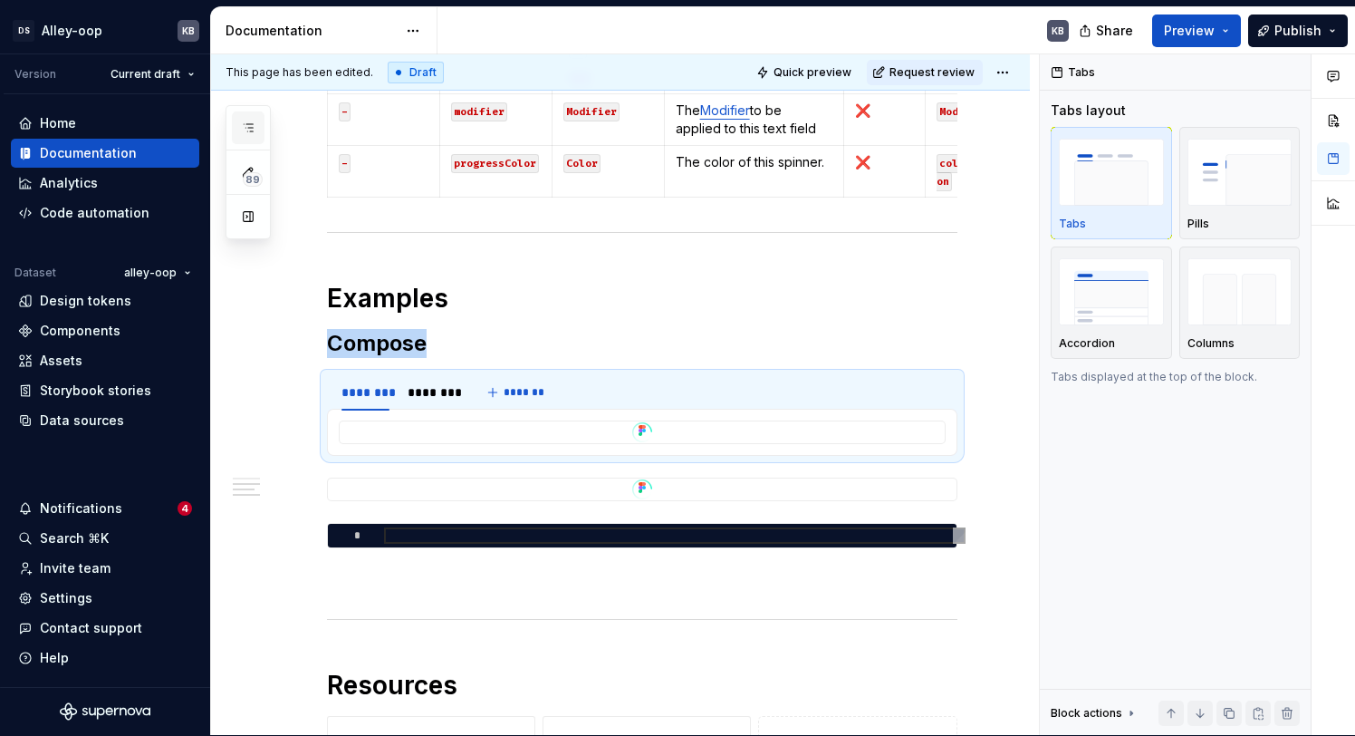
click at [241, 137] on button "button" at bounding box center [248, 127] width 33 height 33
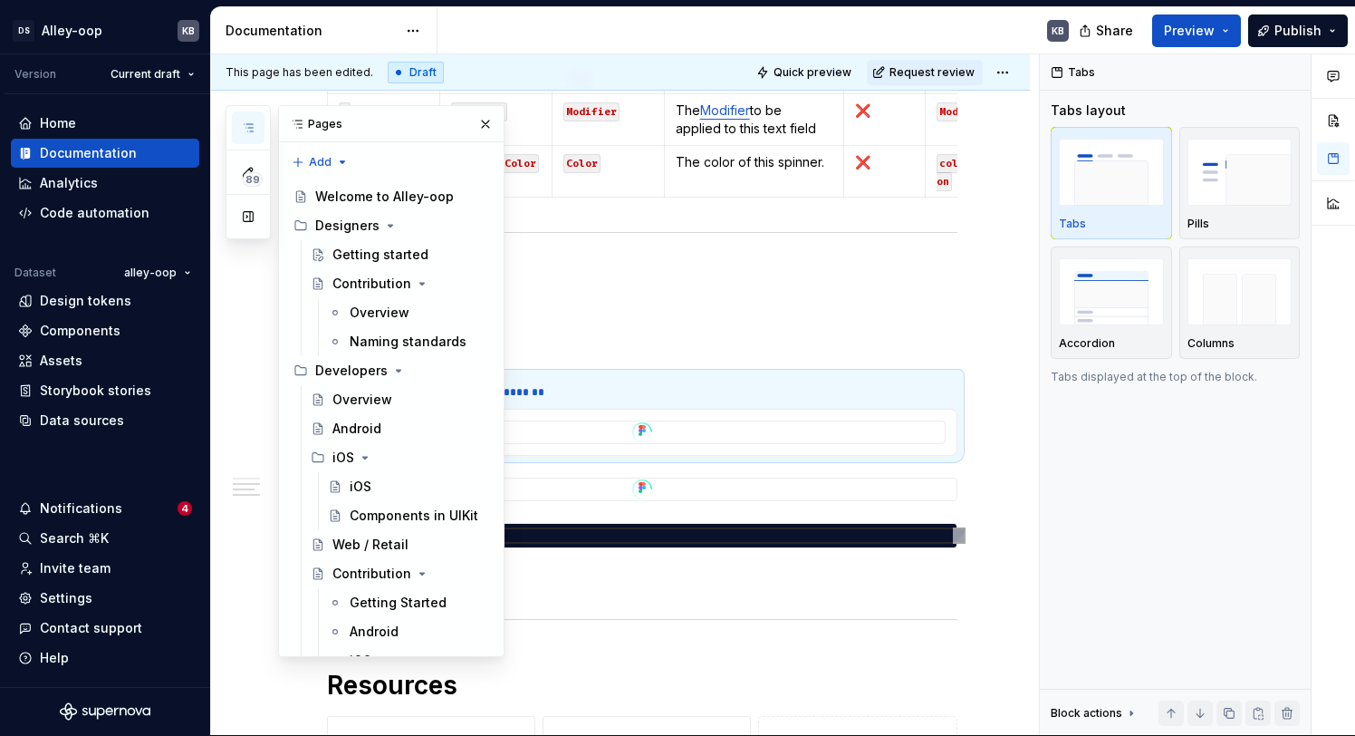
click at [382, 124] on div "Pages" at bounding box center [391, 124] width 225 height 36
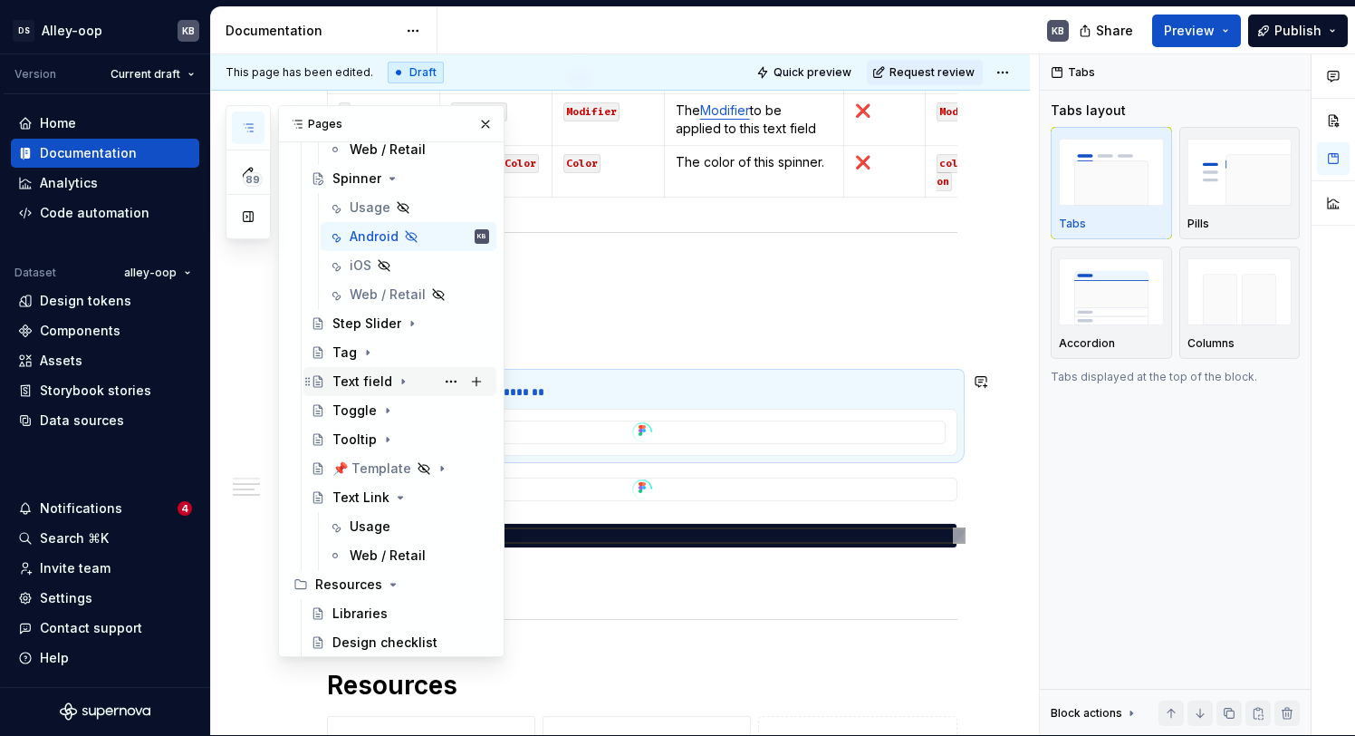
click at [389, 385] on div "Text field" at bounding box center [410, 381] width 157 height 25
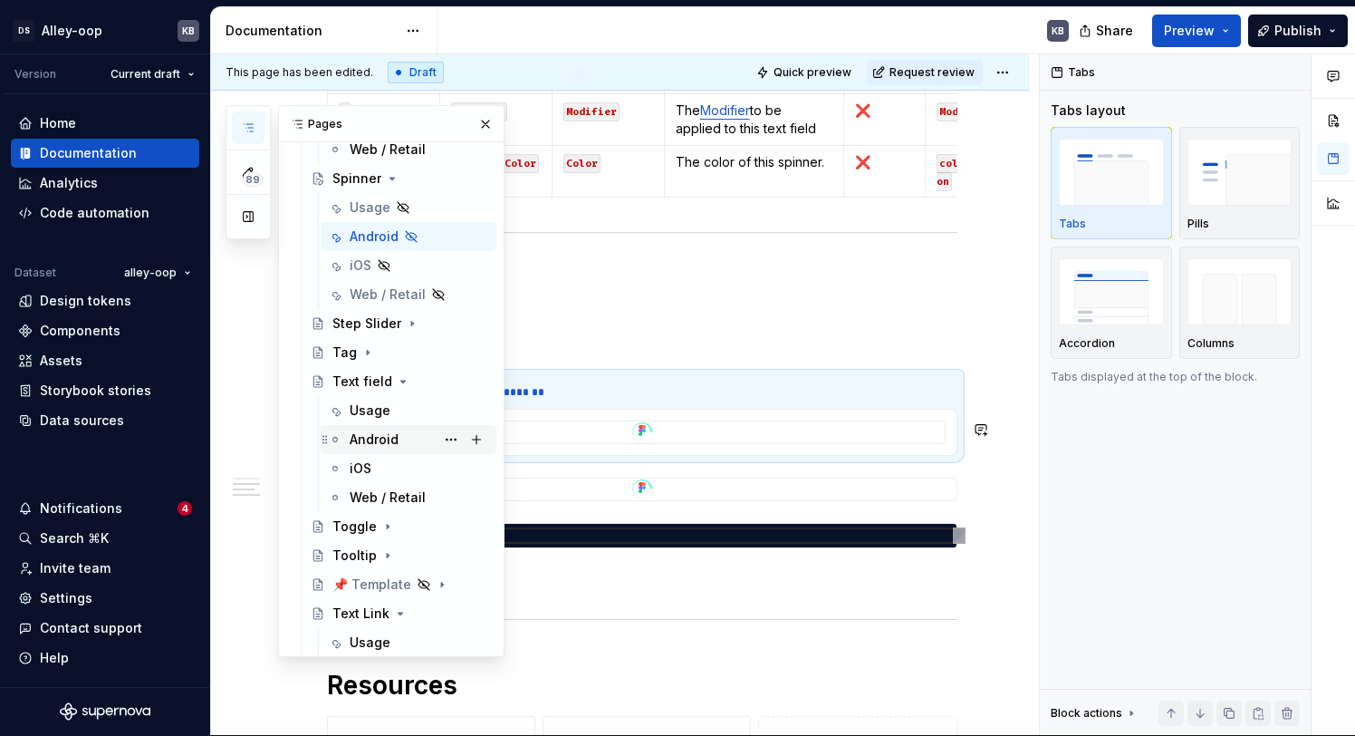
click at [395, 431] on div "Android" at bounding box center [374, 439] width 49 height 18
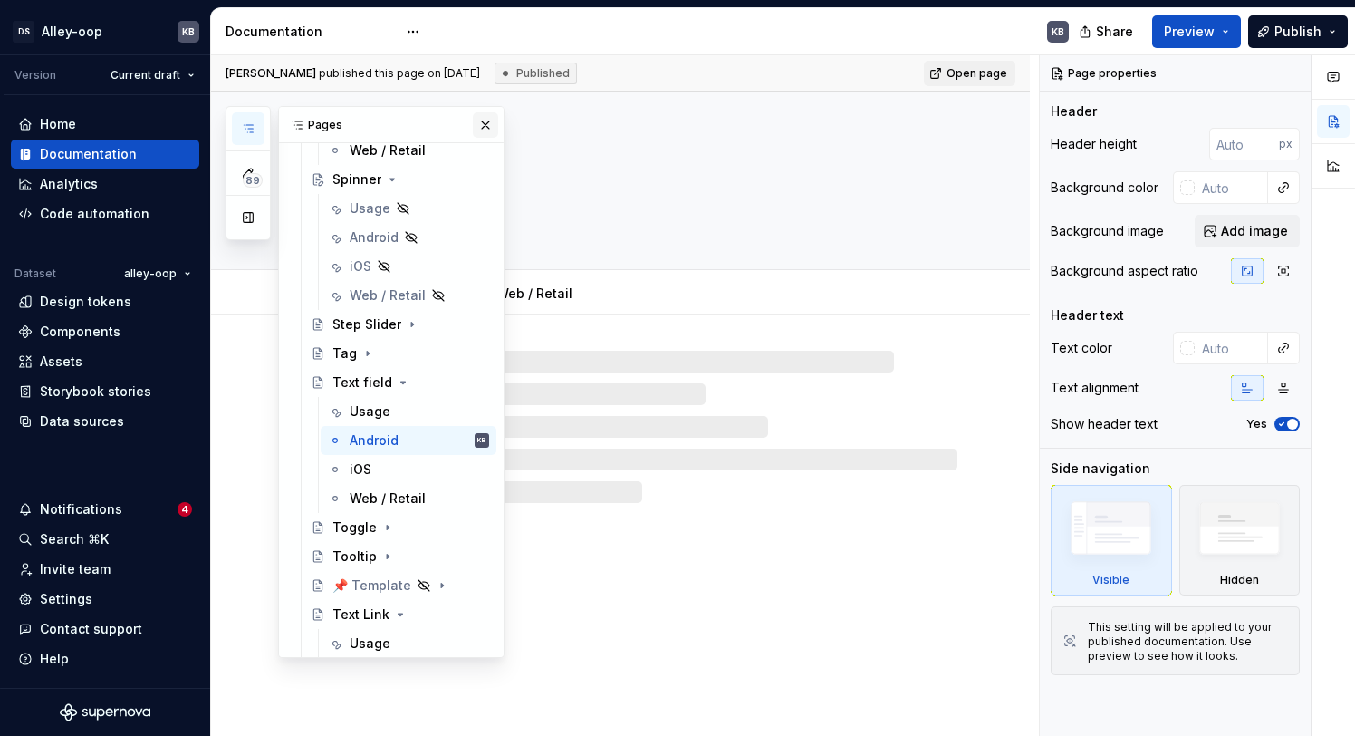
click at [491, 120] on button "button" at bounding box center [485, 124] width 25 height 25
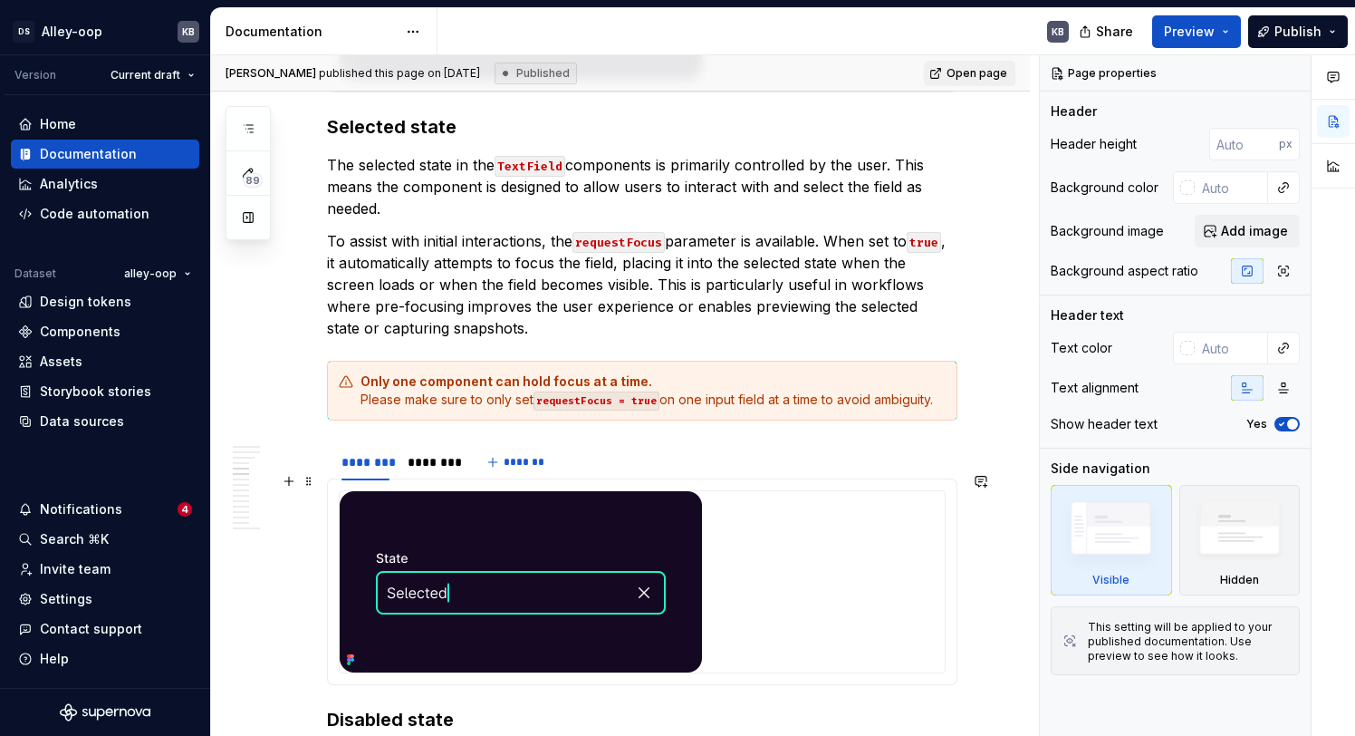
scroll to position [2880, 0]
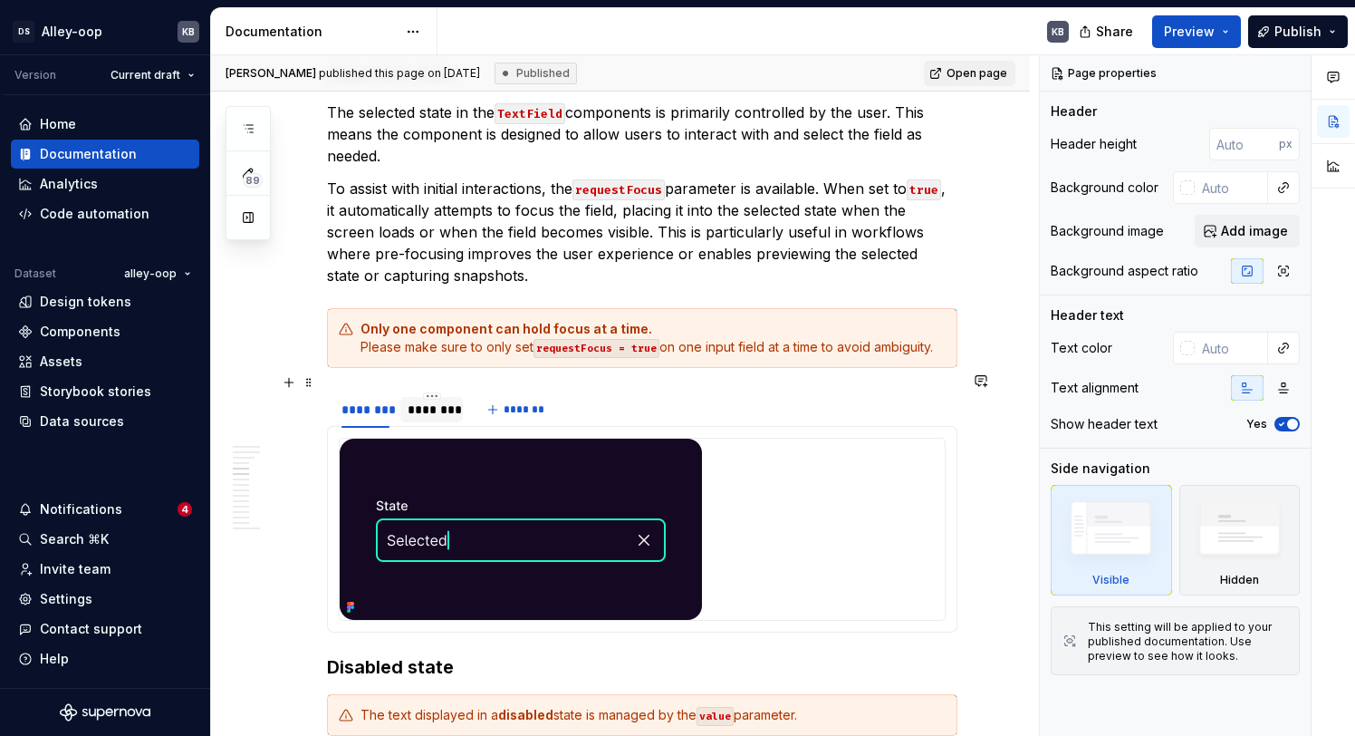
click at [431, 400] on div "********" at bounding box center [432, 409] width 48 height 18
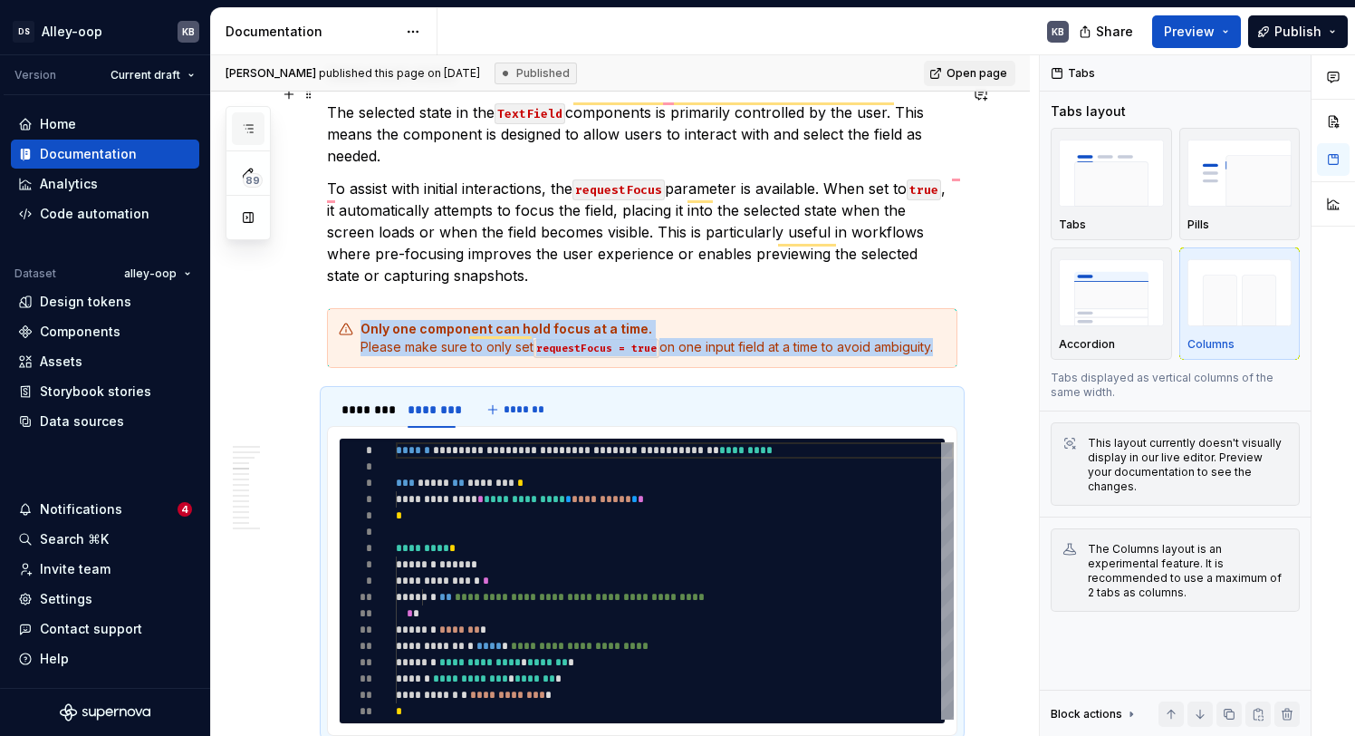
click at [248, 128] on icon "button" at bounding box center [248, 128] width 14 height 14
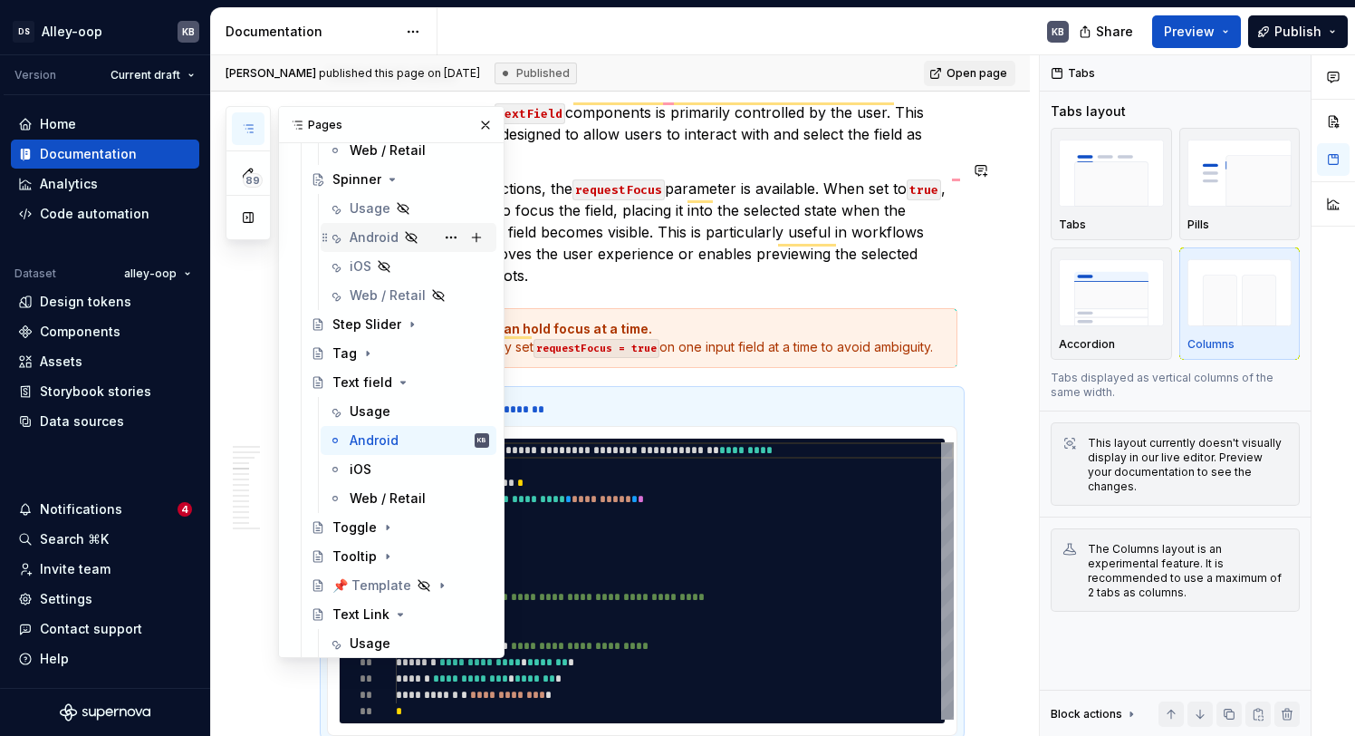
click at [371, 225] on div "Android" at bounding box center [419, 237] width 139 height 25
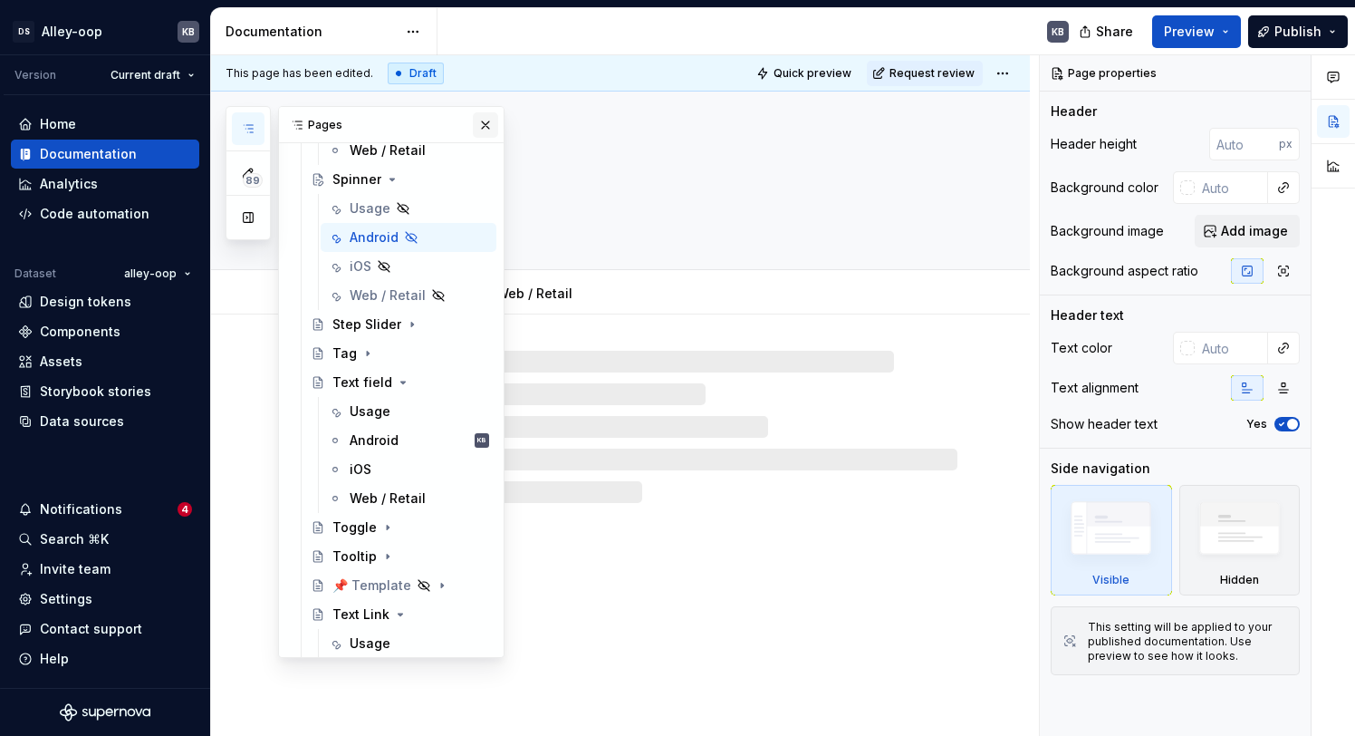
click at [489, 125] on button "button" at bounding box center [485, 124] width 25 height 25
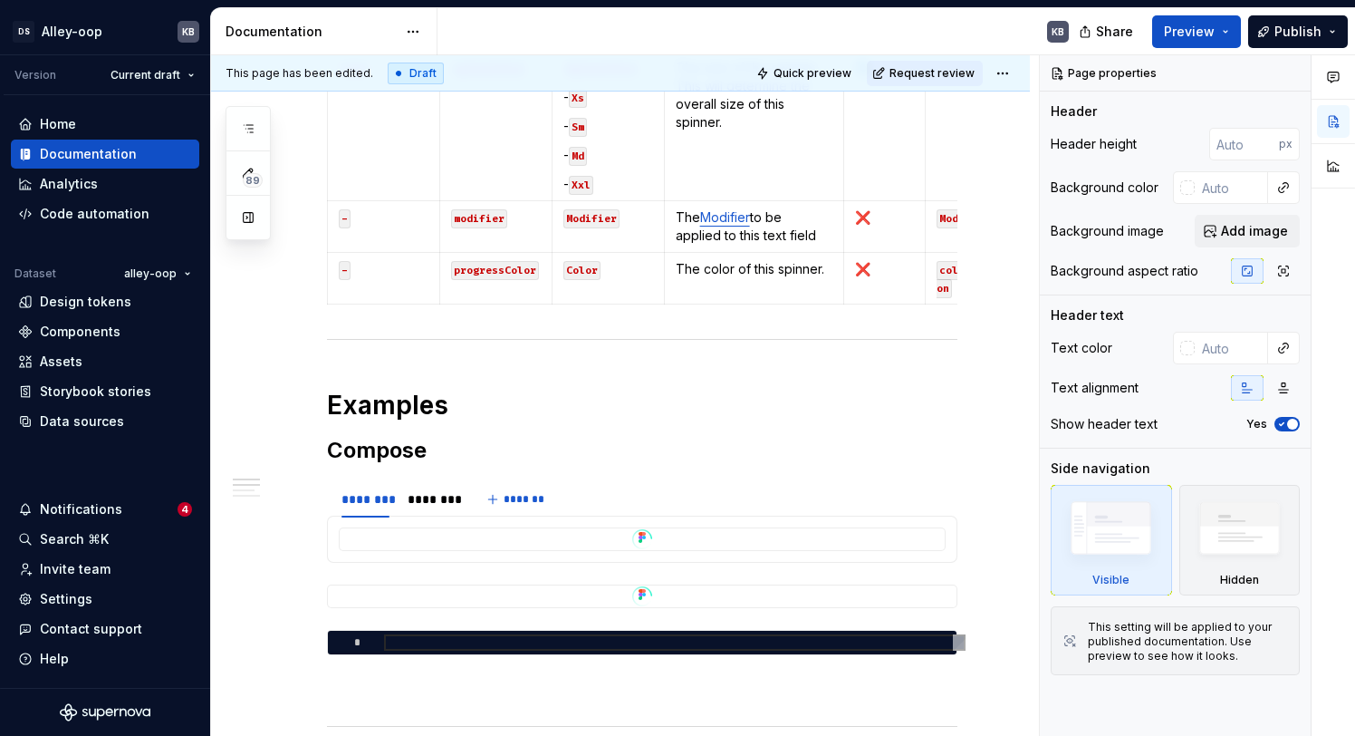
scroll to position [855, 0]
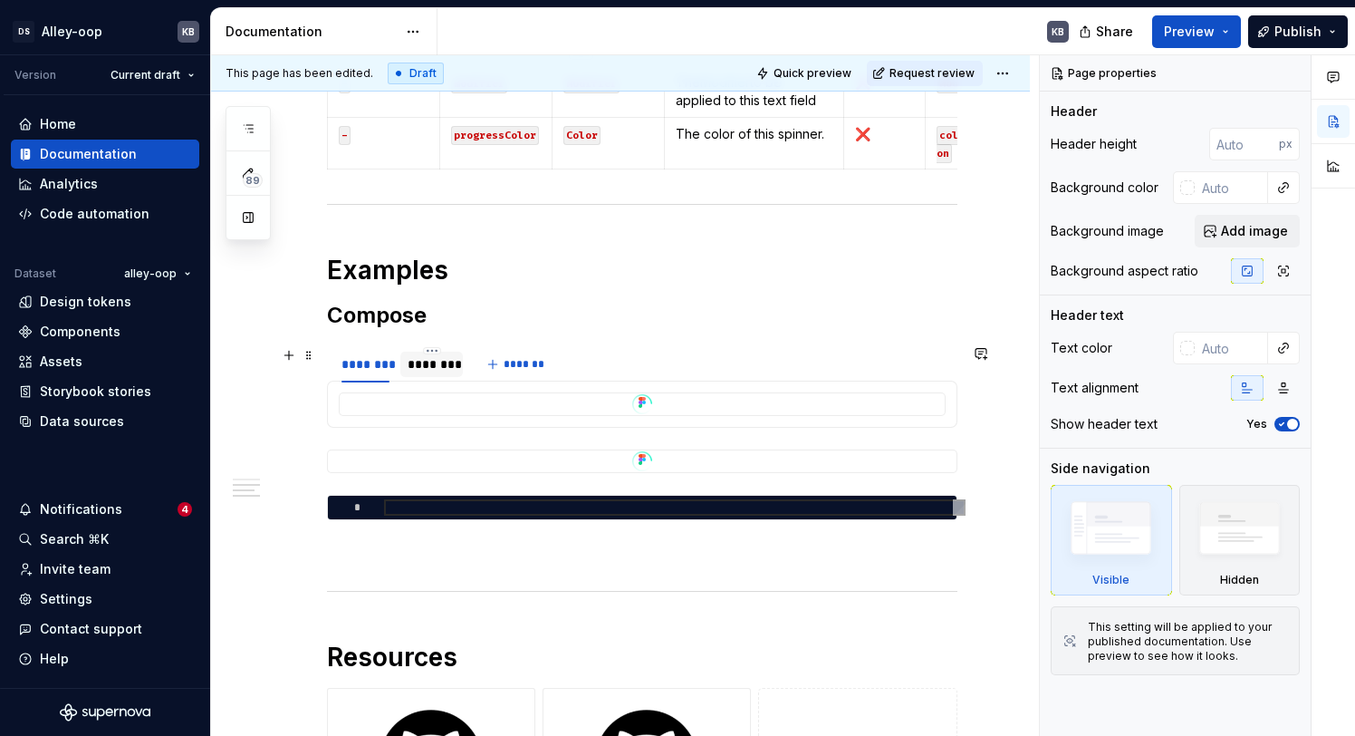
click at [448, 366] on div "********" at bounding box center [432, 364] width 48 height 18
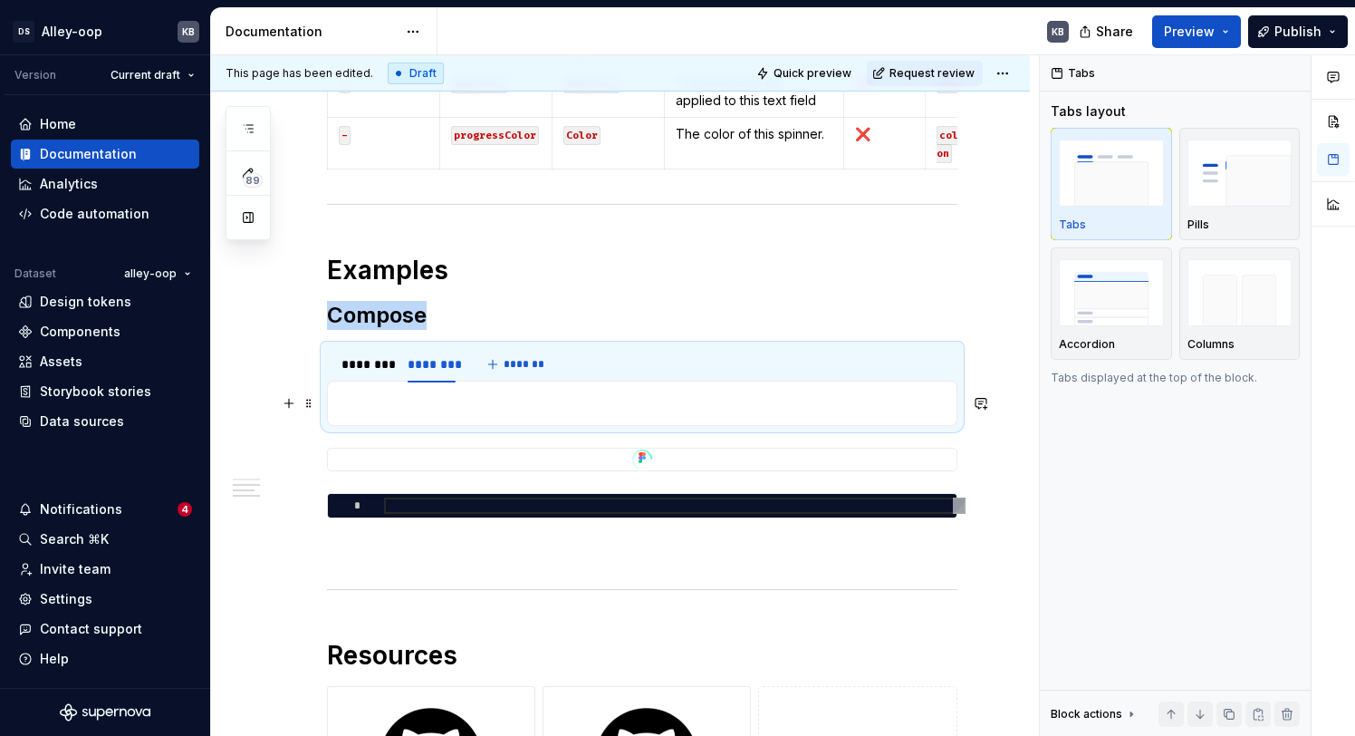
click at [407, 407] on p "To enrich screen reader interactions, please activate Accessibility in Grammarl…" at bounding box center [642, 403] width 607 height 22
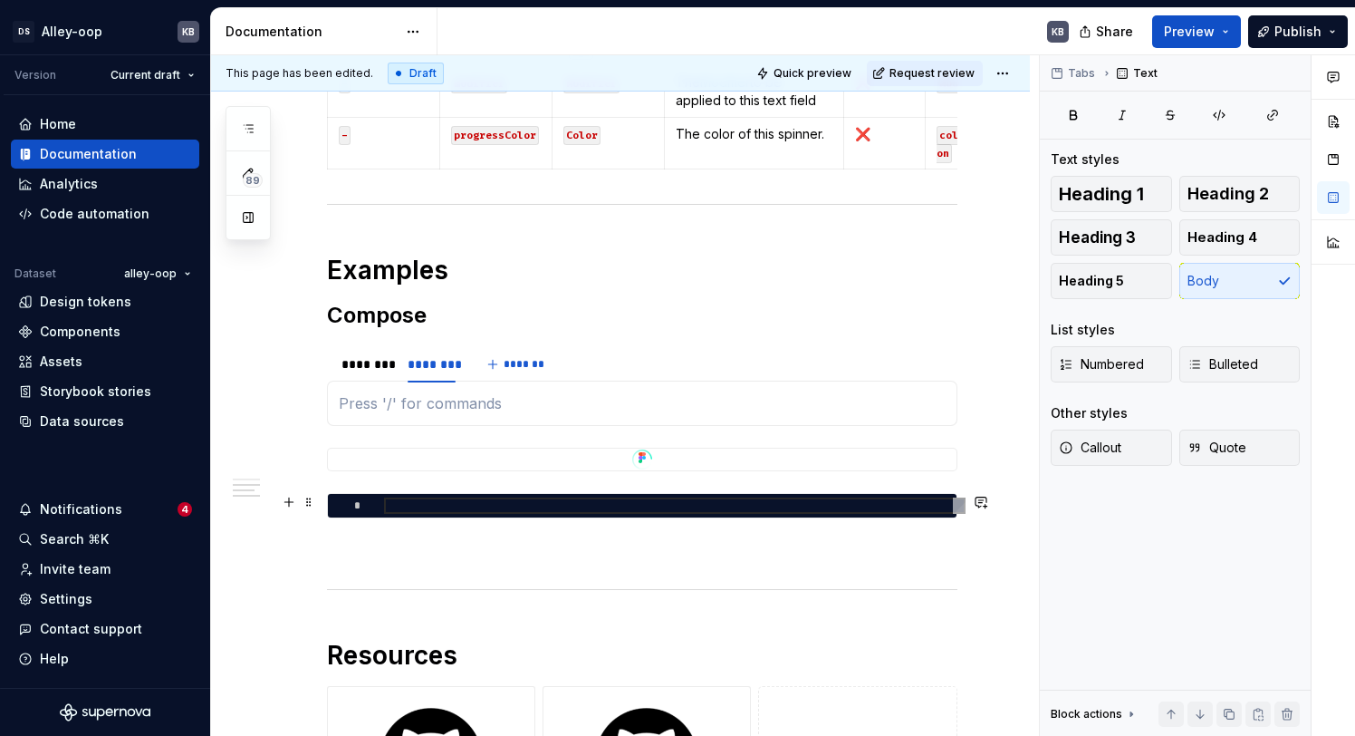
click at [396, 493] on div "*" at bounding box center [642, 505] width 630 height 25
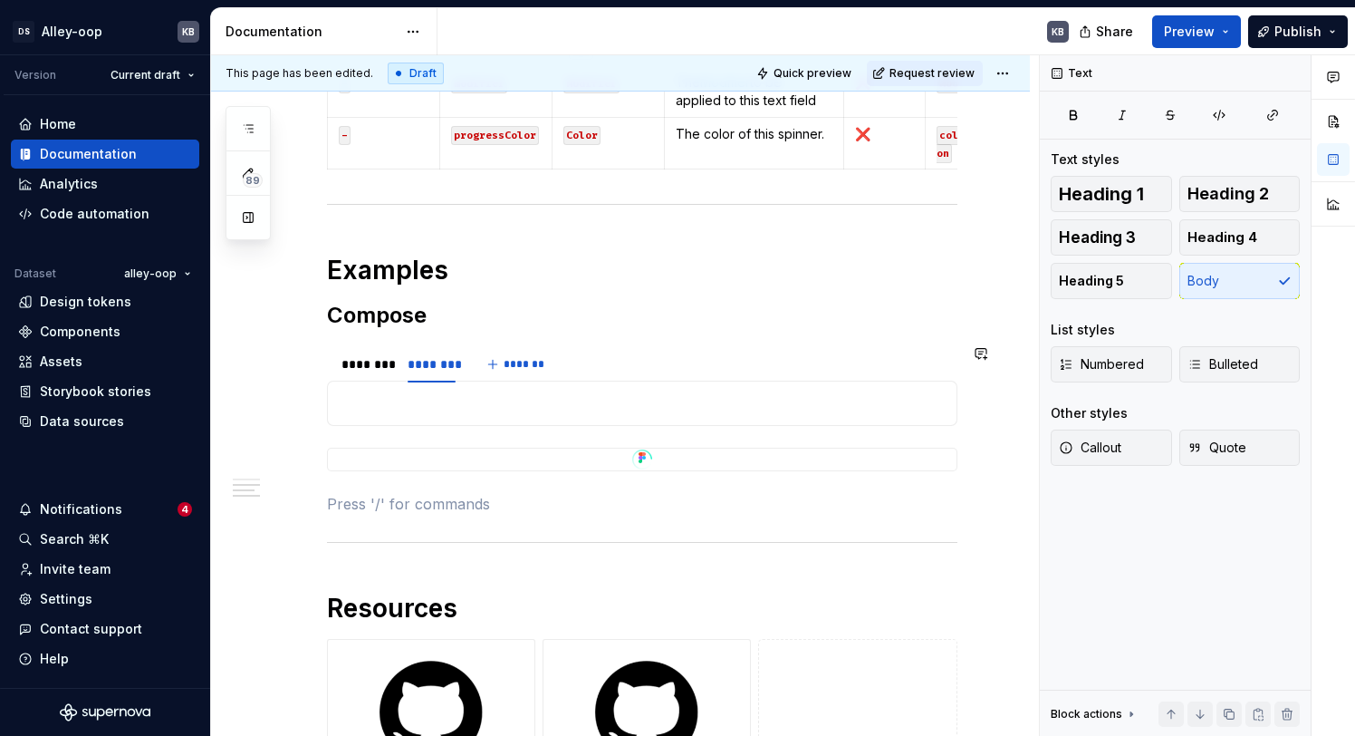
click at [397, 405] on p "To enrich screen reader interactions, please activate Accessibility in Grammarl…" at bounding box center [642, 403] width 607 height 22
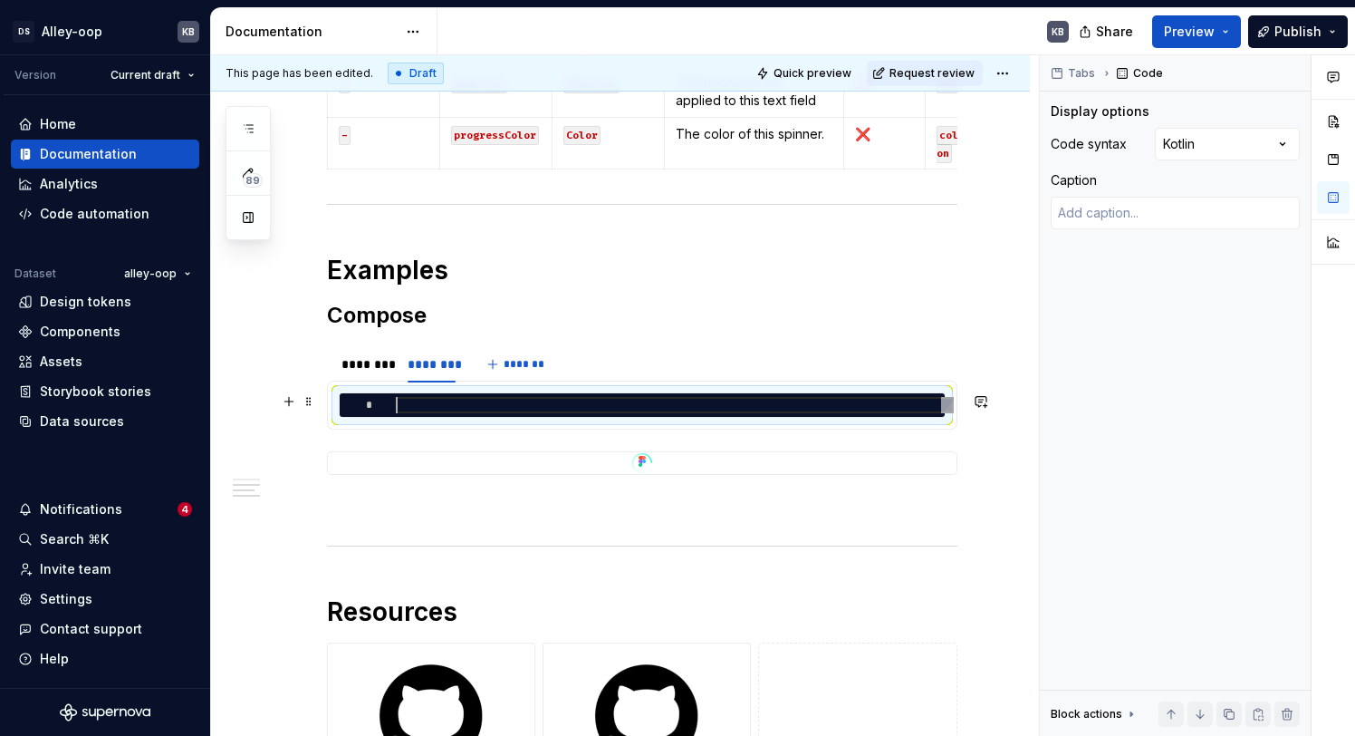
click at [594, 397] on div "To enrich screen reader interactions, please activate Accessibility in Grammarl…" at bounding box center [675, 405] width 558 height 16
type textarea "*"
type textarea "**********"
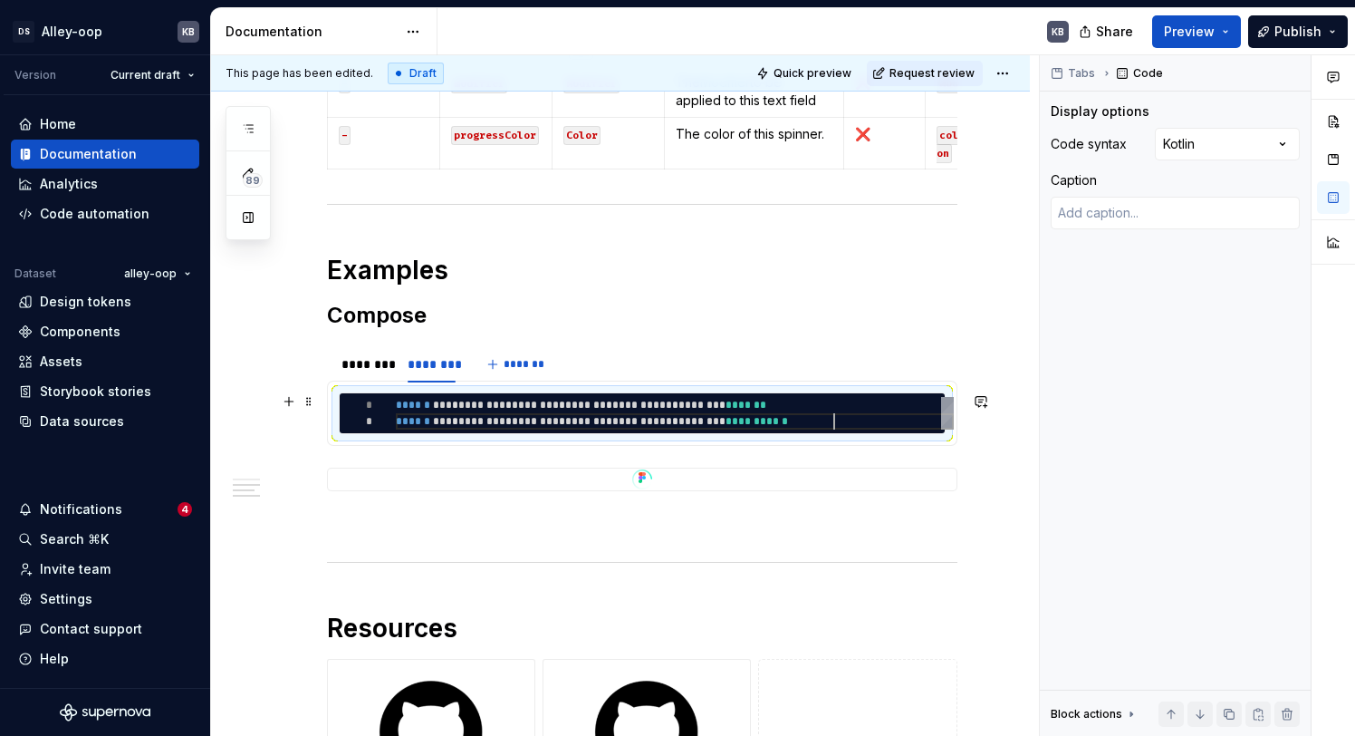
type textarea "*"
type textarea "**********"
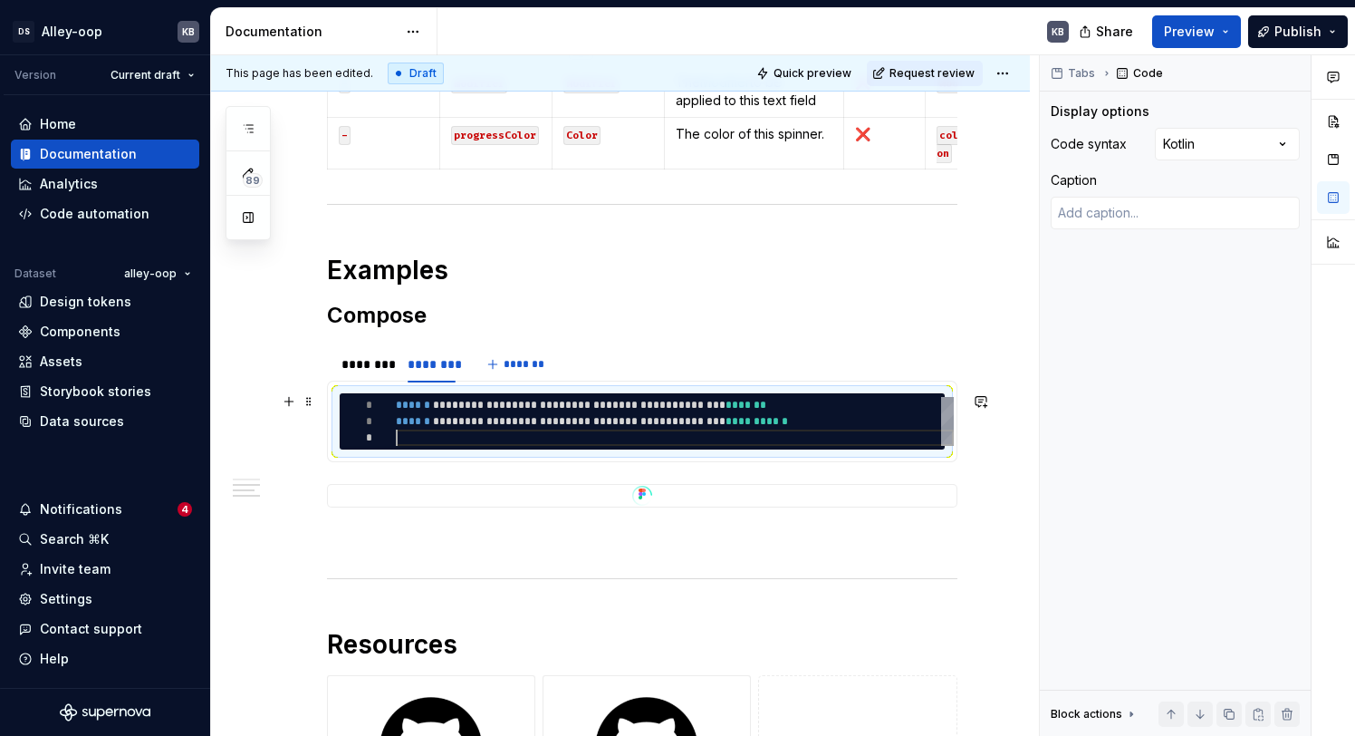
type textarea "*"
type textarea "**********"
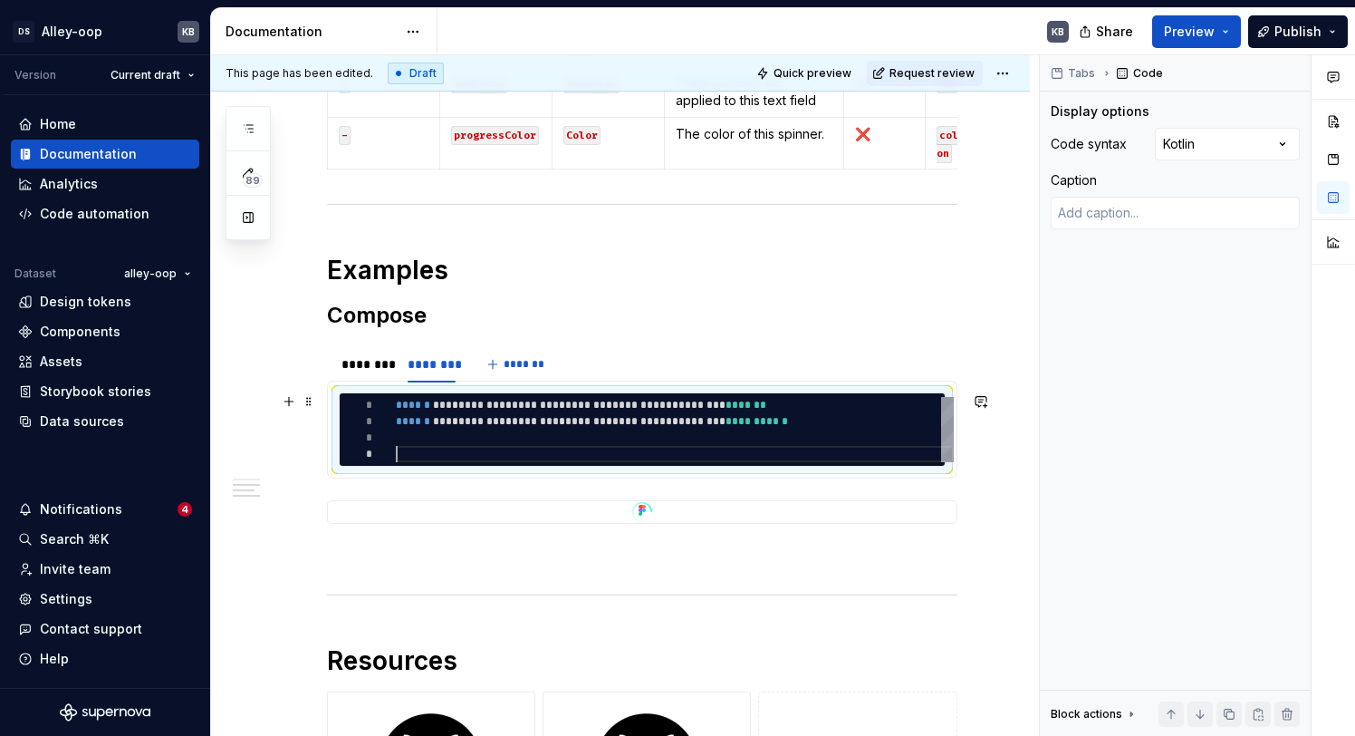
type textarea "*"
type textarea "**********"
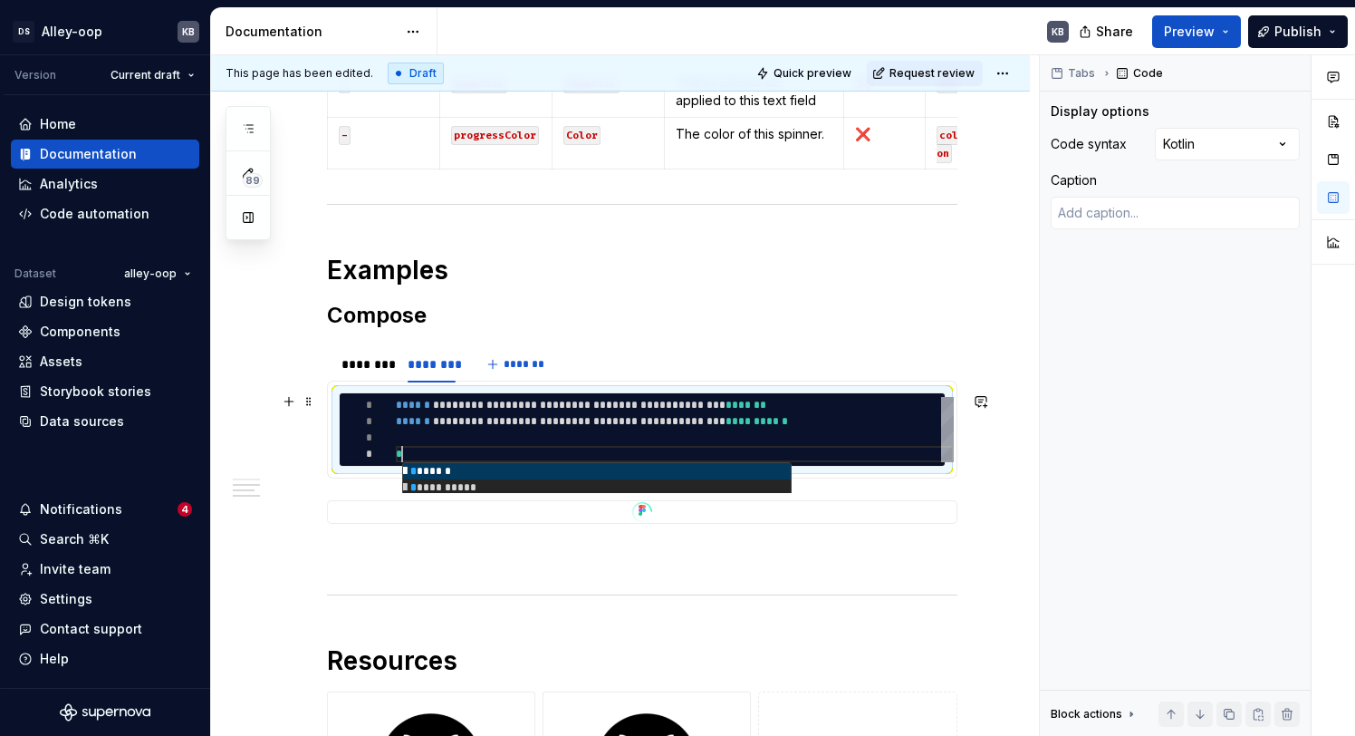
type textarea "*"
type textarea "**********"
type textarea "*"
type textarea "**********"
type textarea "*"
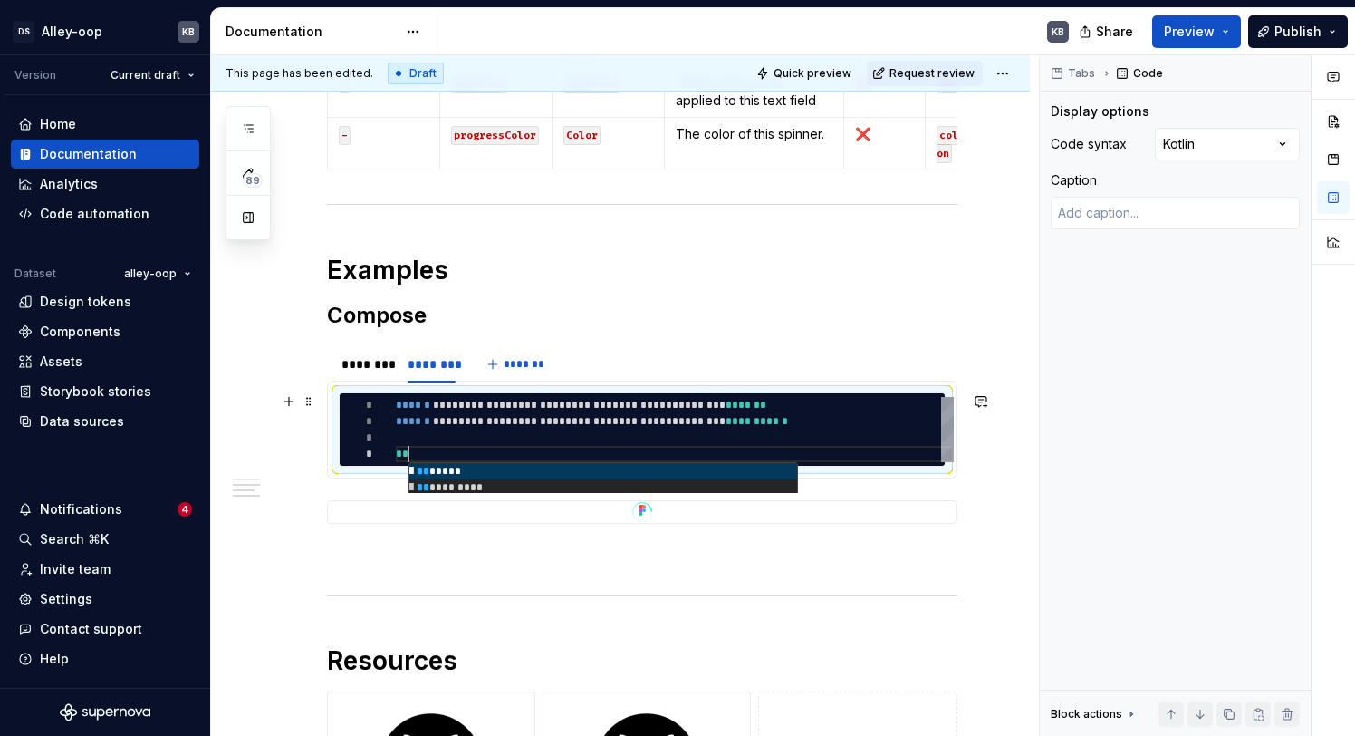
type textarea "**********"
type textarea "*"
type textarea "**********"
type textarea "*"
type textarea "**********"
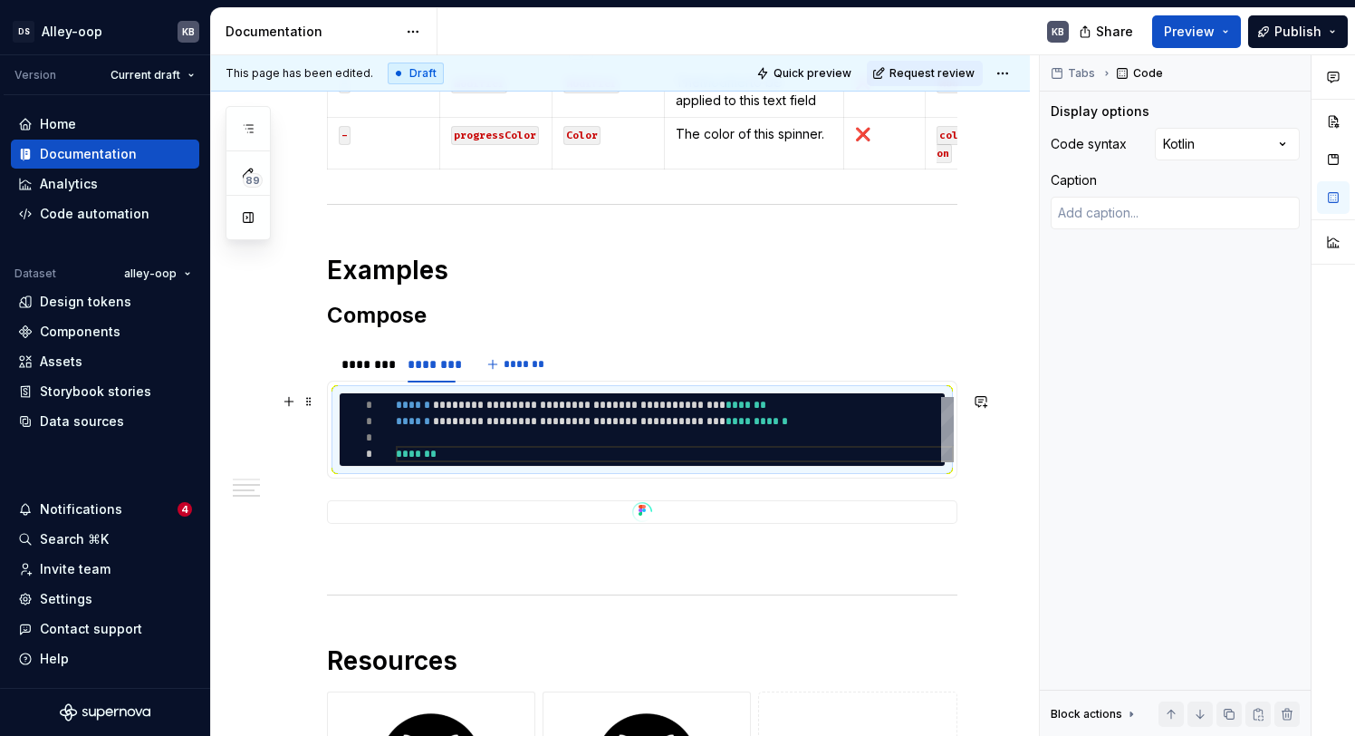
type textarea "*"
type textarea "**********"
type textarea "*"
type textarea "**********"
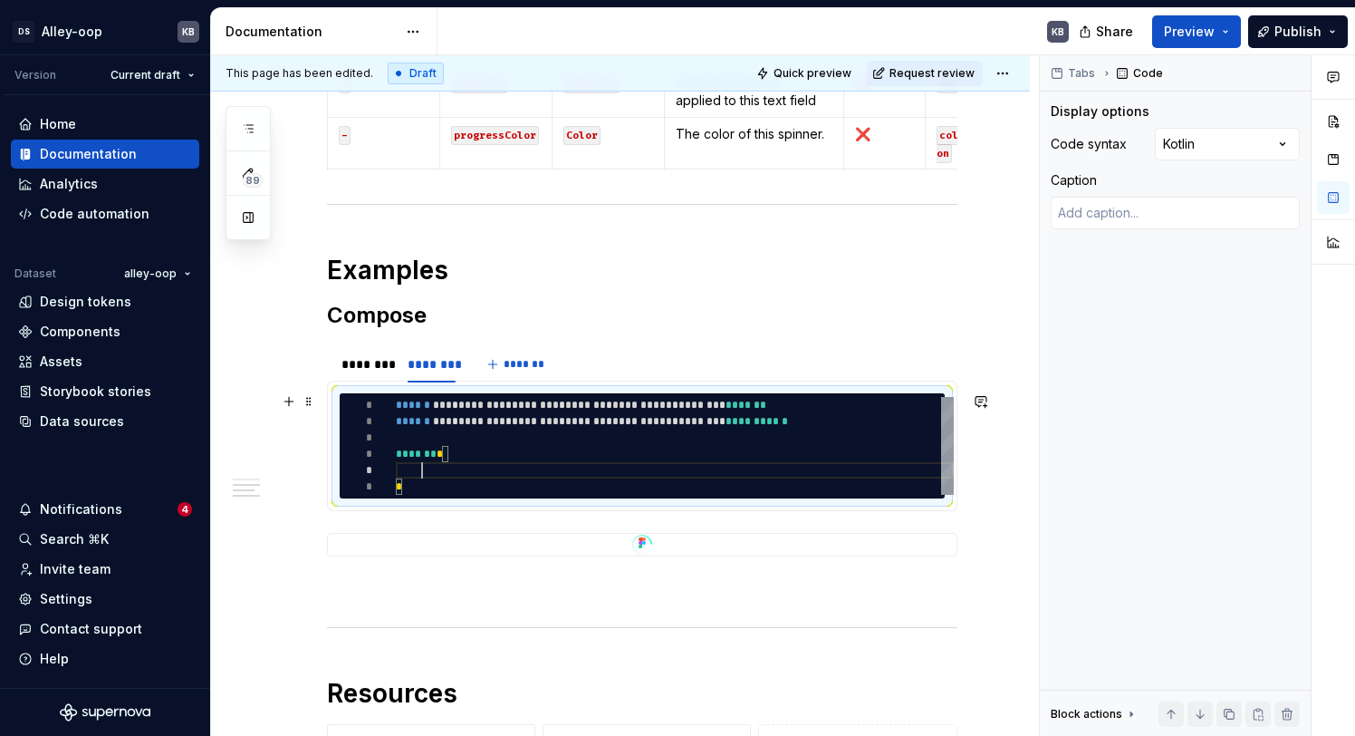
type textarea "*"
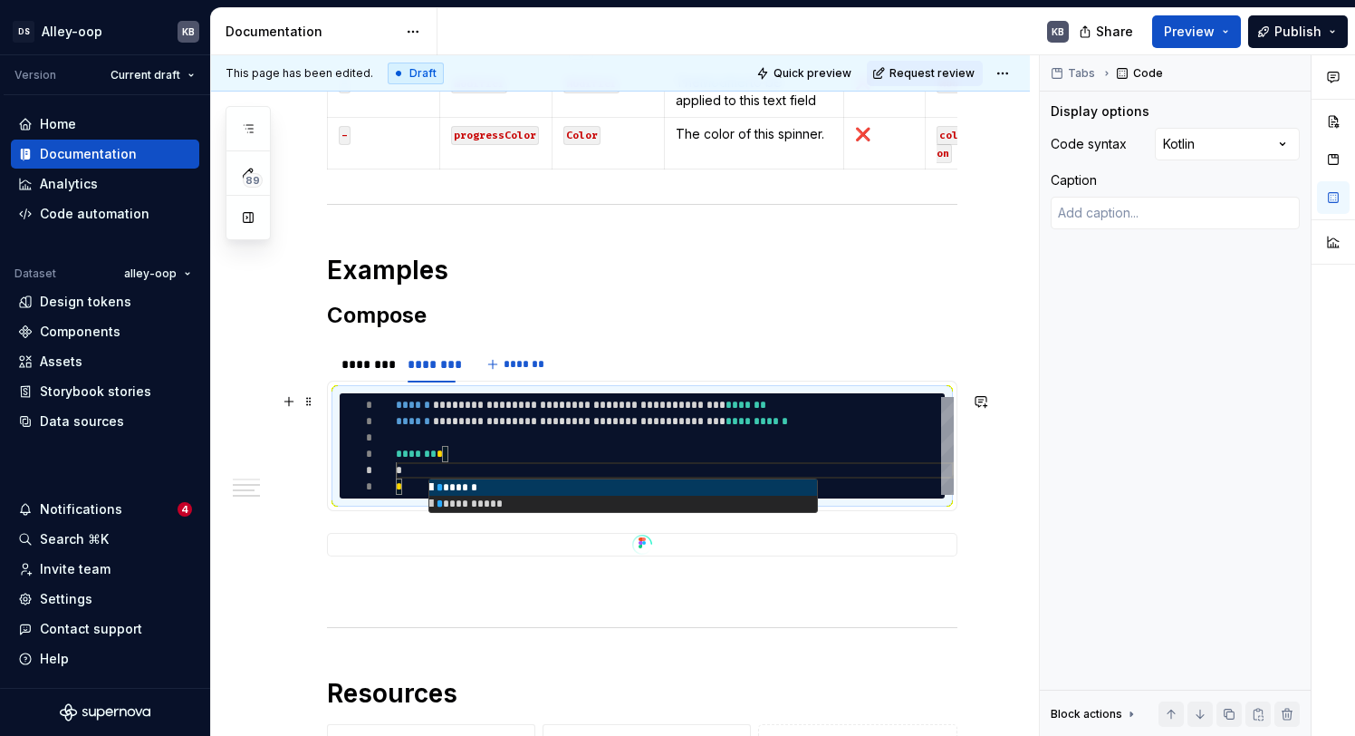
type textarea "**********"
type textarea "*"
type textarea "**********"
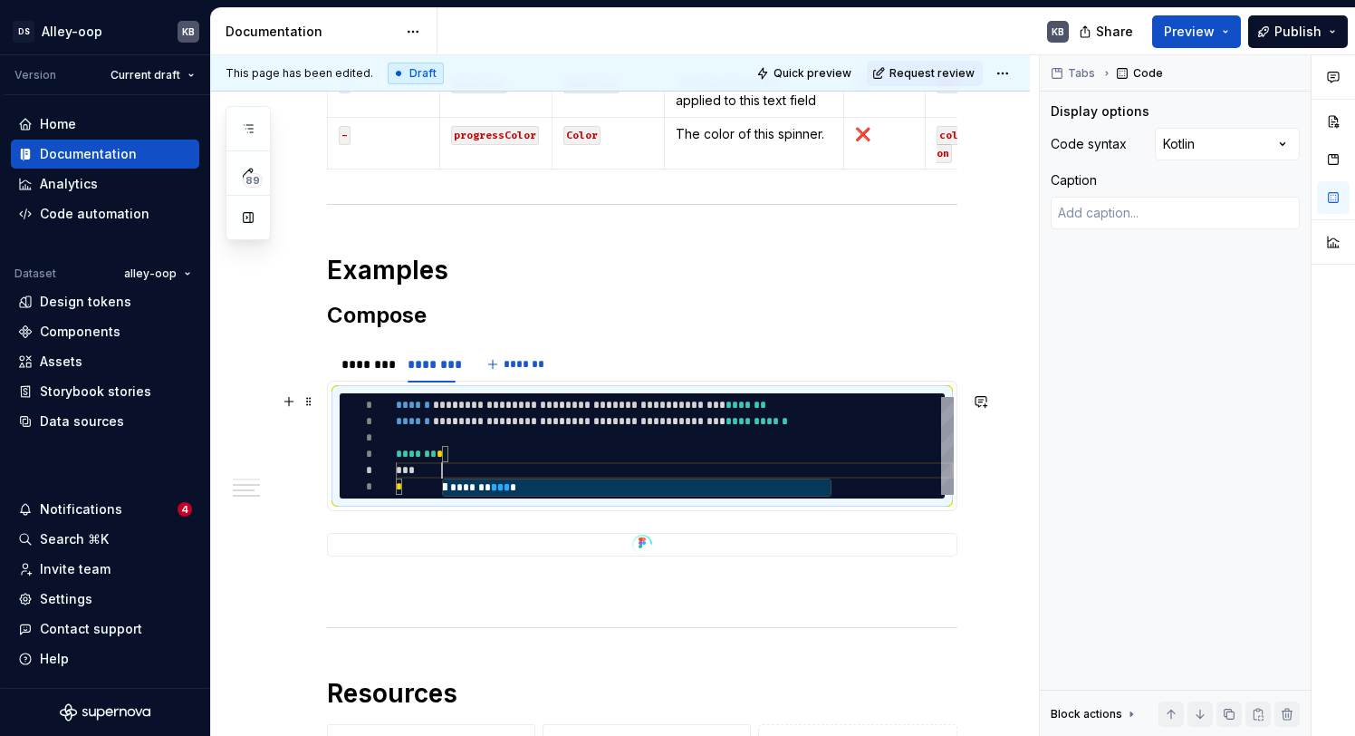
type textarea "*"
type textarea "**********"
type textarea "*"
type textarea "**********"
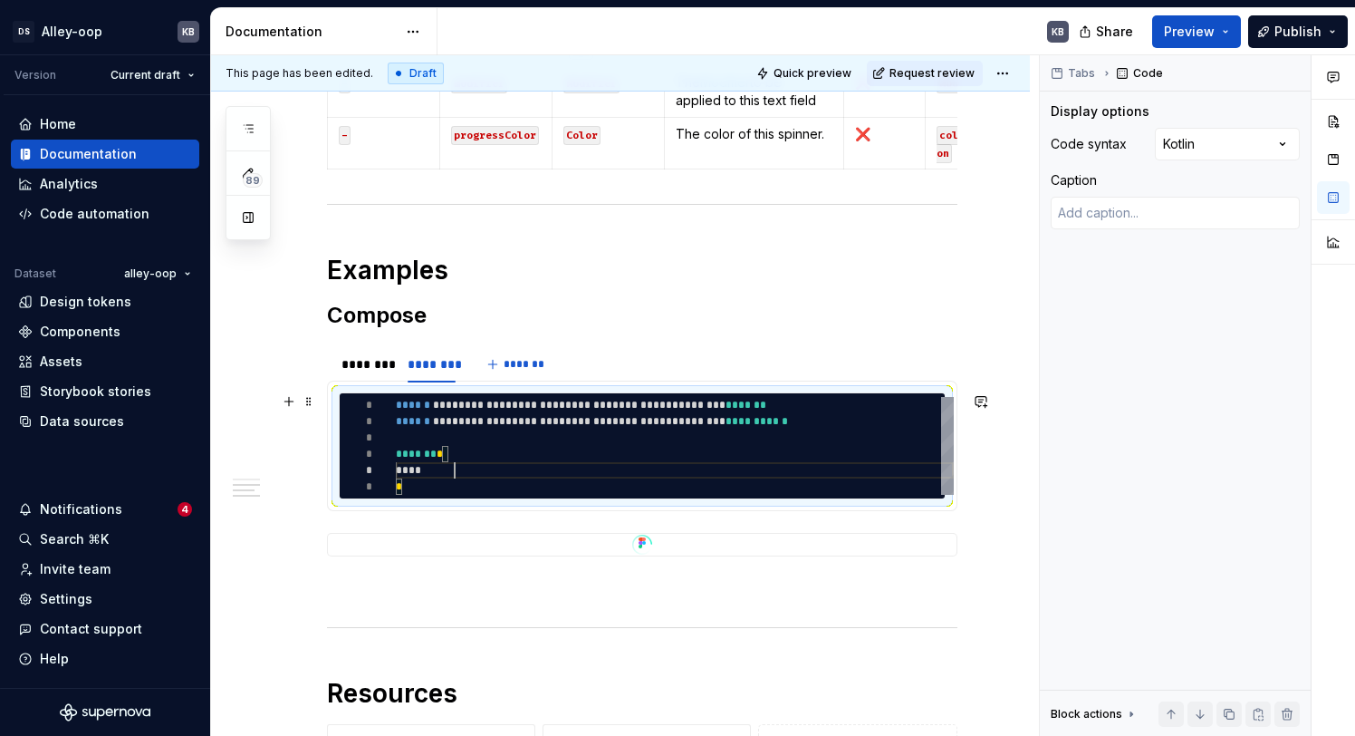
type textarea "*"
type textarea "**********"
type textarea "*"
type textarea "**********"
type textarea "*"
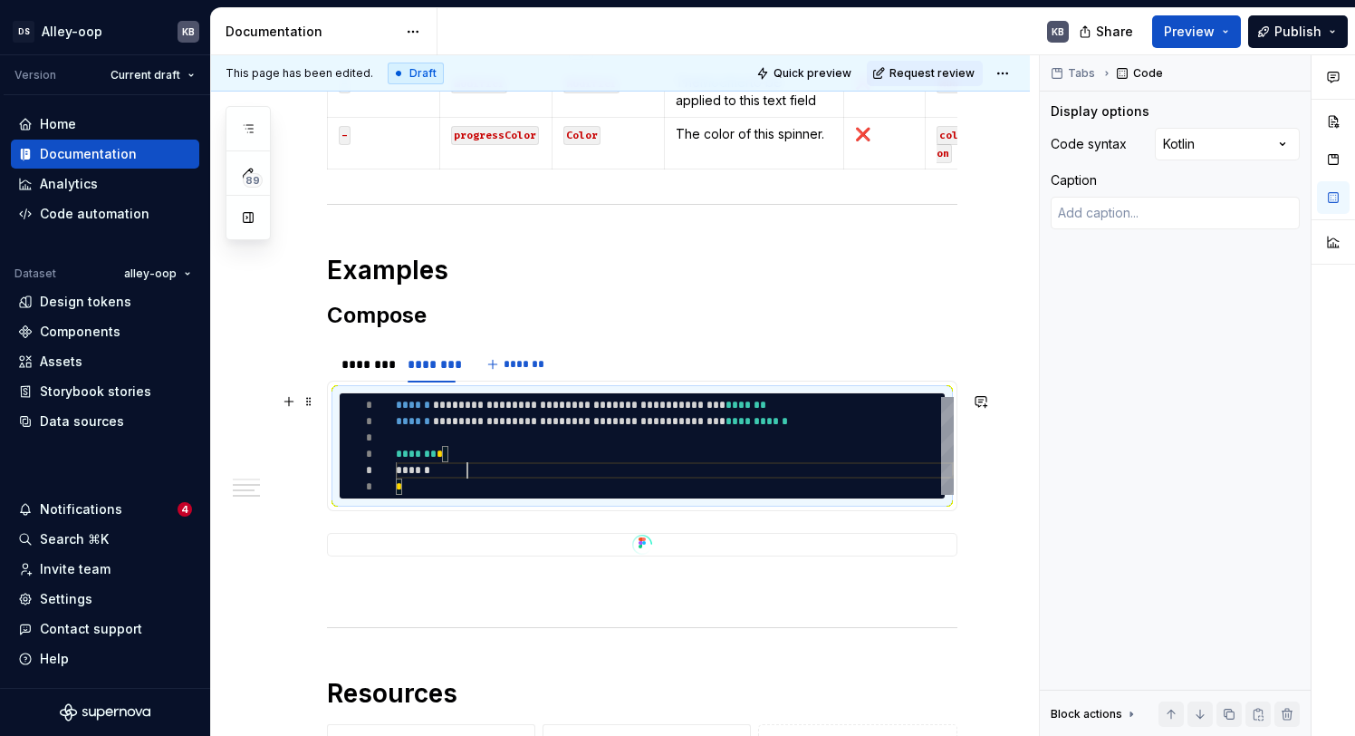
type textarea "**********"
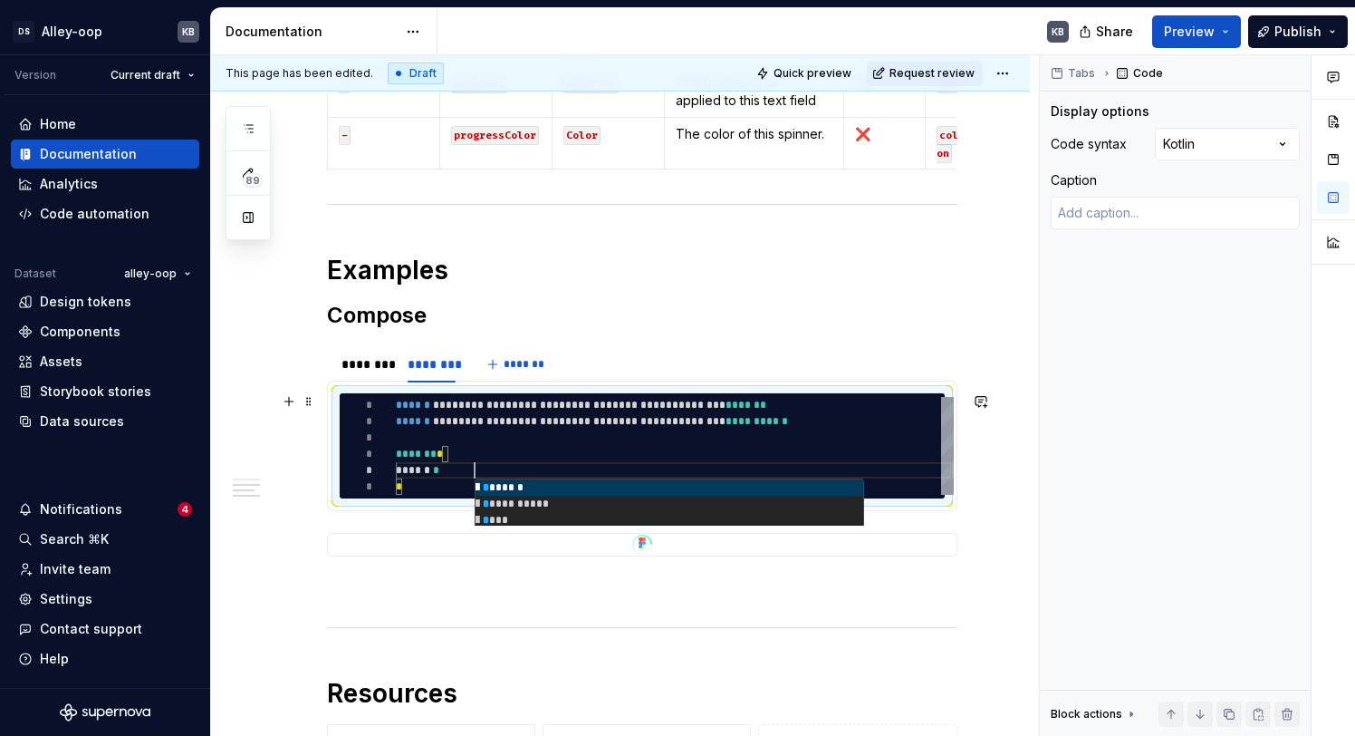
type textarea "*"
type textarea "**********"
type textarea "*"
type textarea "**********"
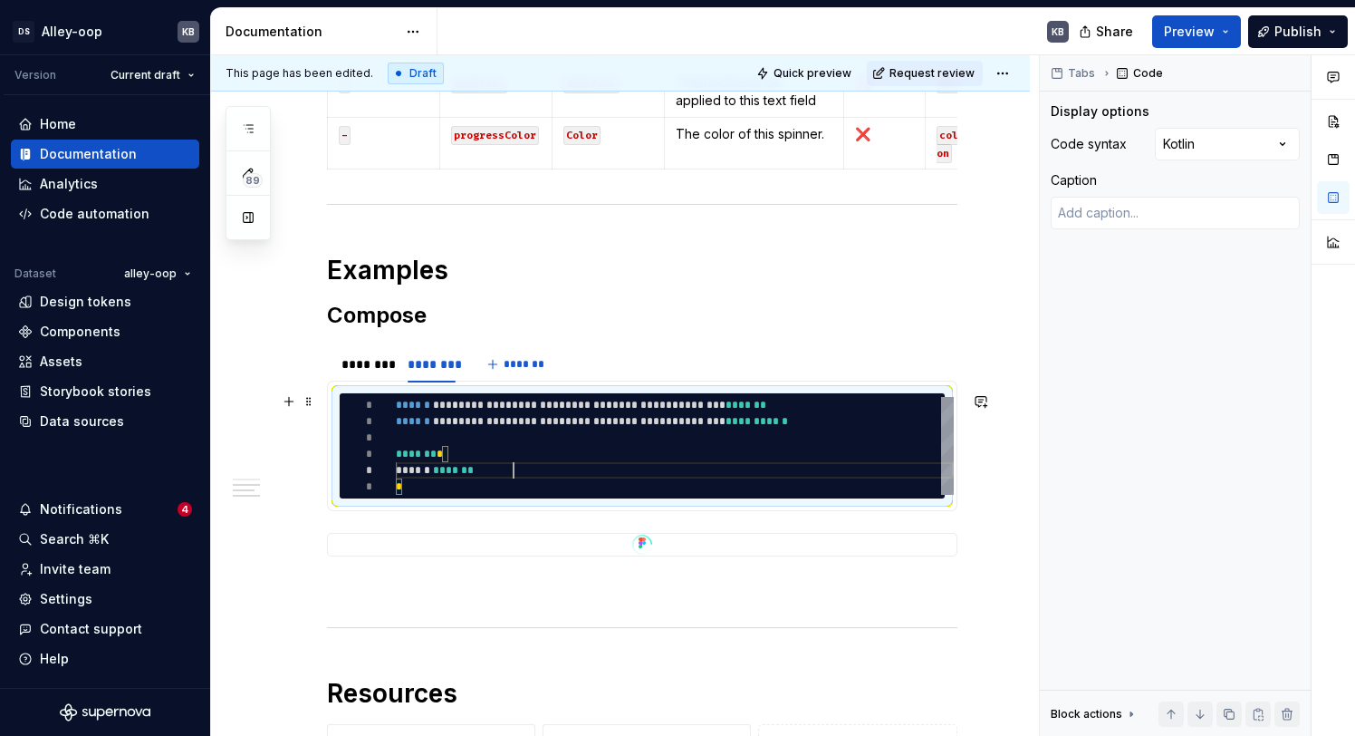
type textarea "*"
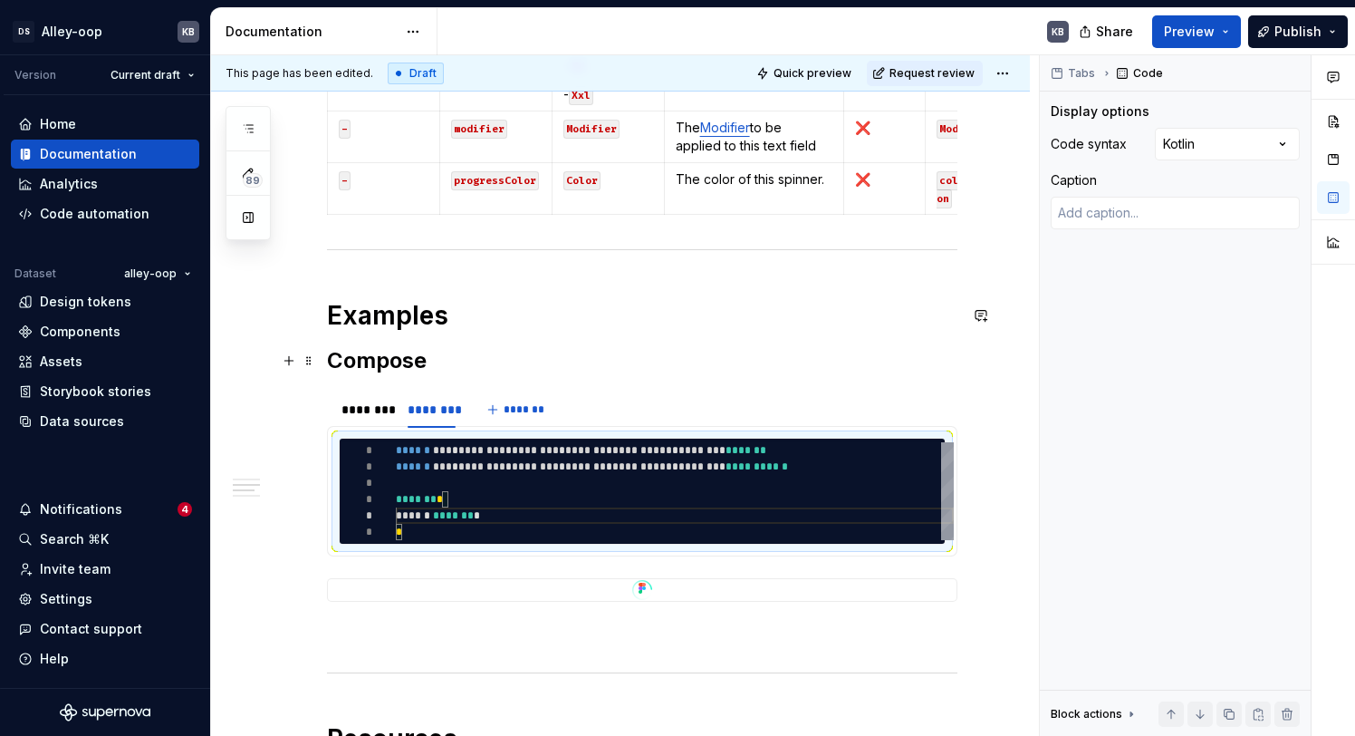
scroll to position [905, 0]
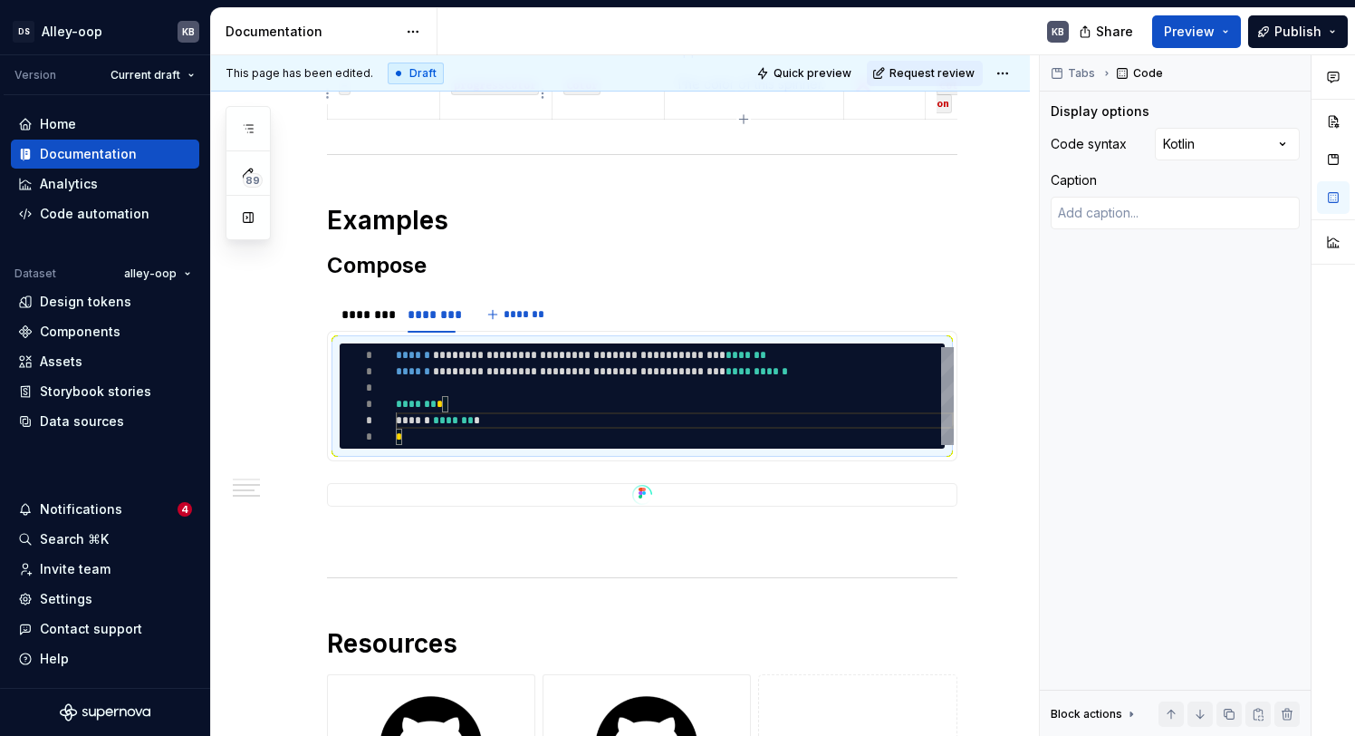
type textarea "**********"
type textarea "*"
type textarea "**********"
type textarea "*"
click at [528, 434] on div "*" at bounding box center [675, 436] width 558 height 16
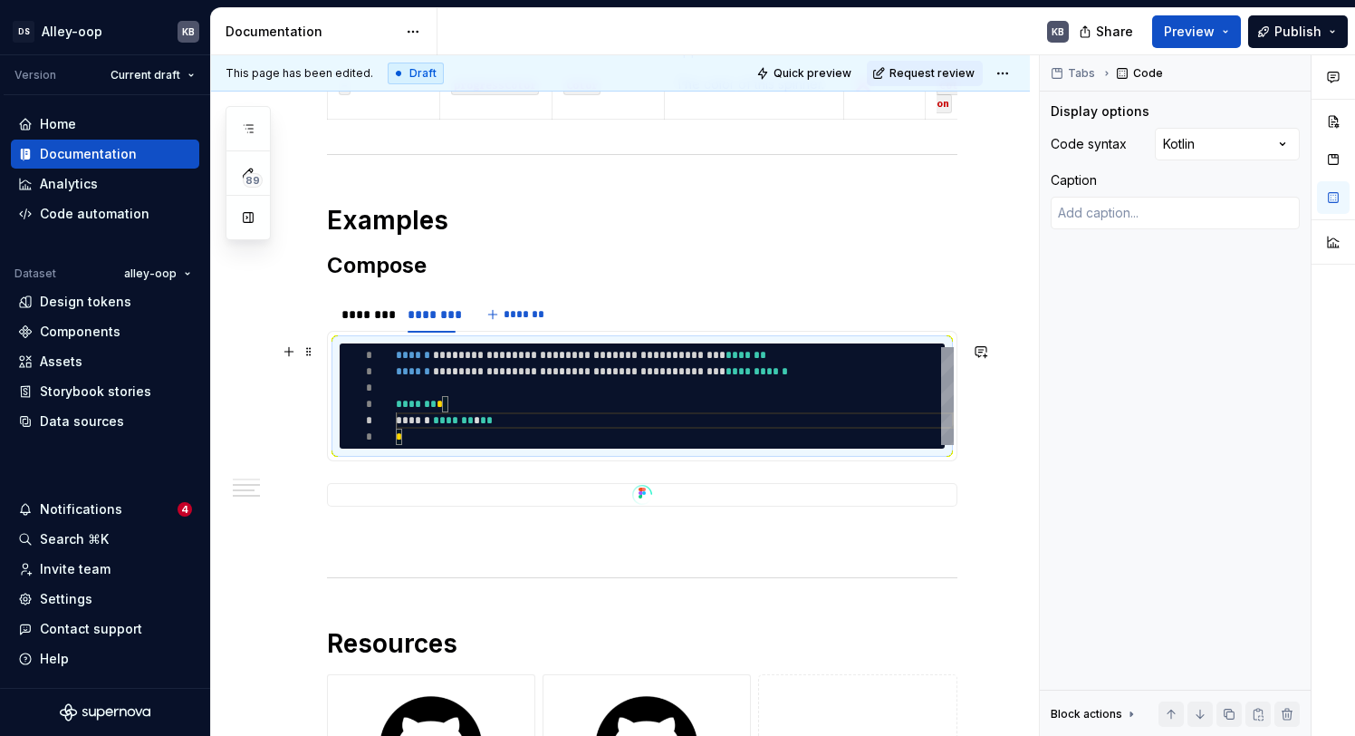
scroll to position [82, 6]
type textarea "**********"
click at [385, 309] on div "********" at bounding box center [365, 314] width 48 height 18
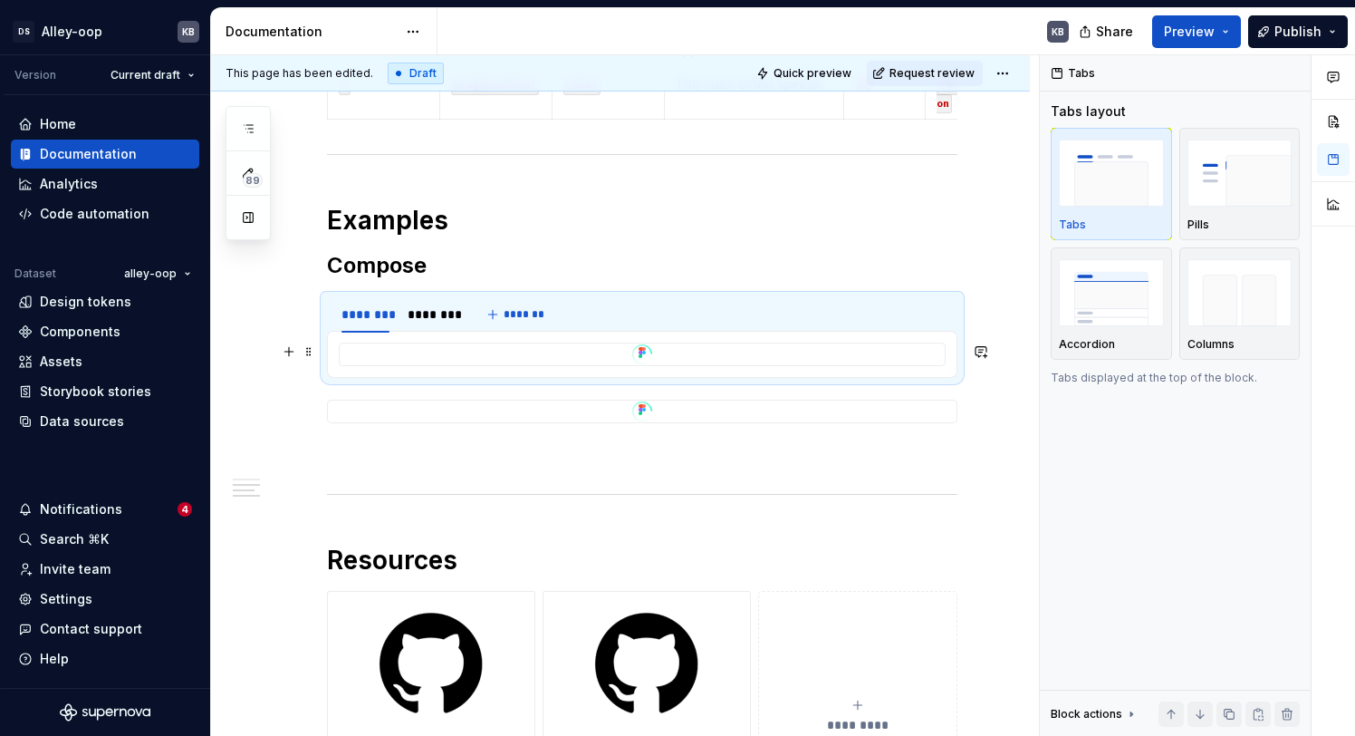
click at [568, 353] on div "To enrich screen reader interactions, please activate Accessibility in Grammarl…" at bounding box center [642, 354] width 605 height 22
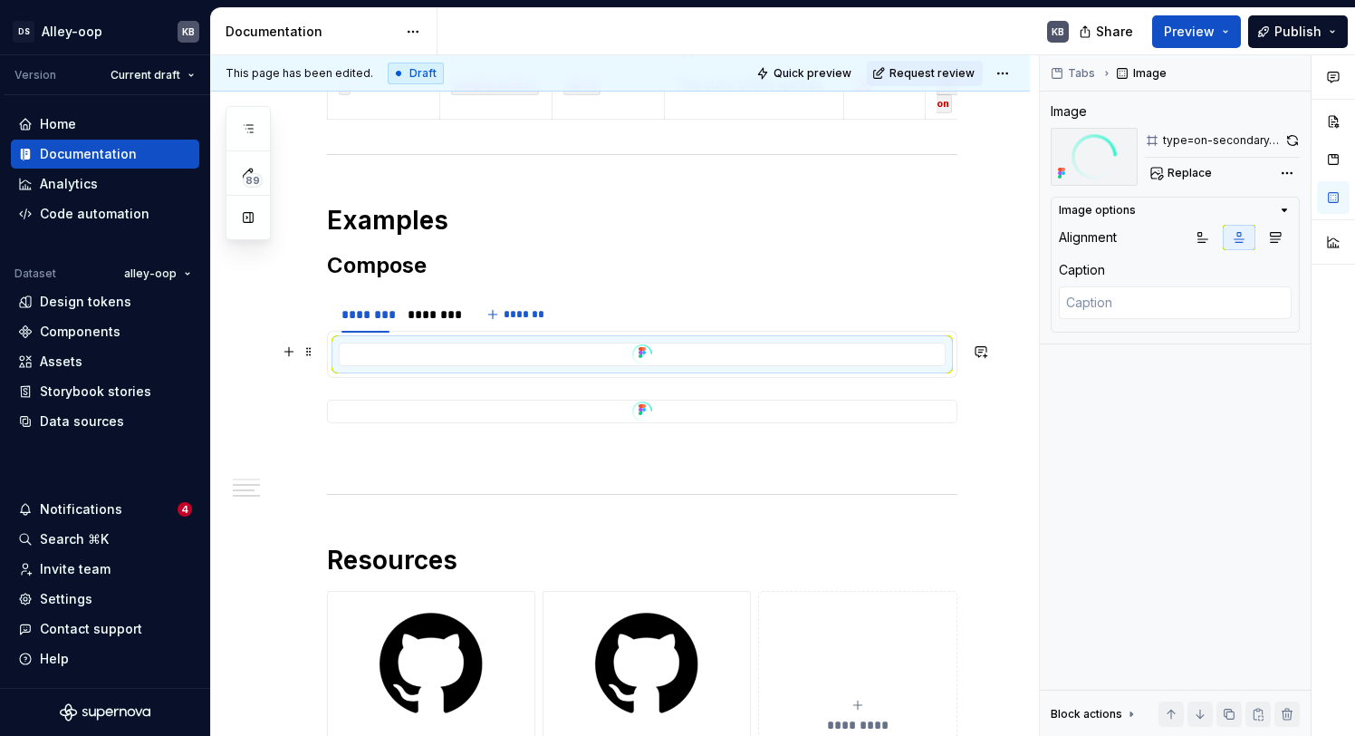
click at [568, 353] on div "To enrich screen reader interactions, please activate Accessibility in Grammarl…" at bounding box center [642, 354] width 605 height 22
click at [1190, 174] on span "Replace" at bounding box center [1190, 173] width 44 height 14
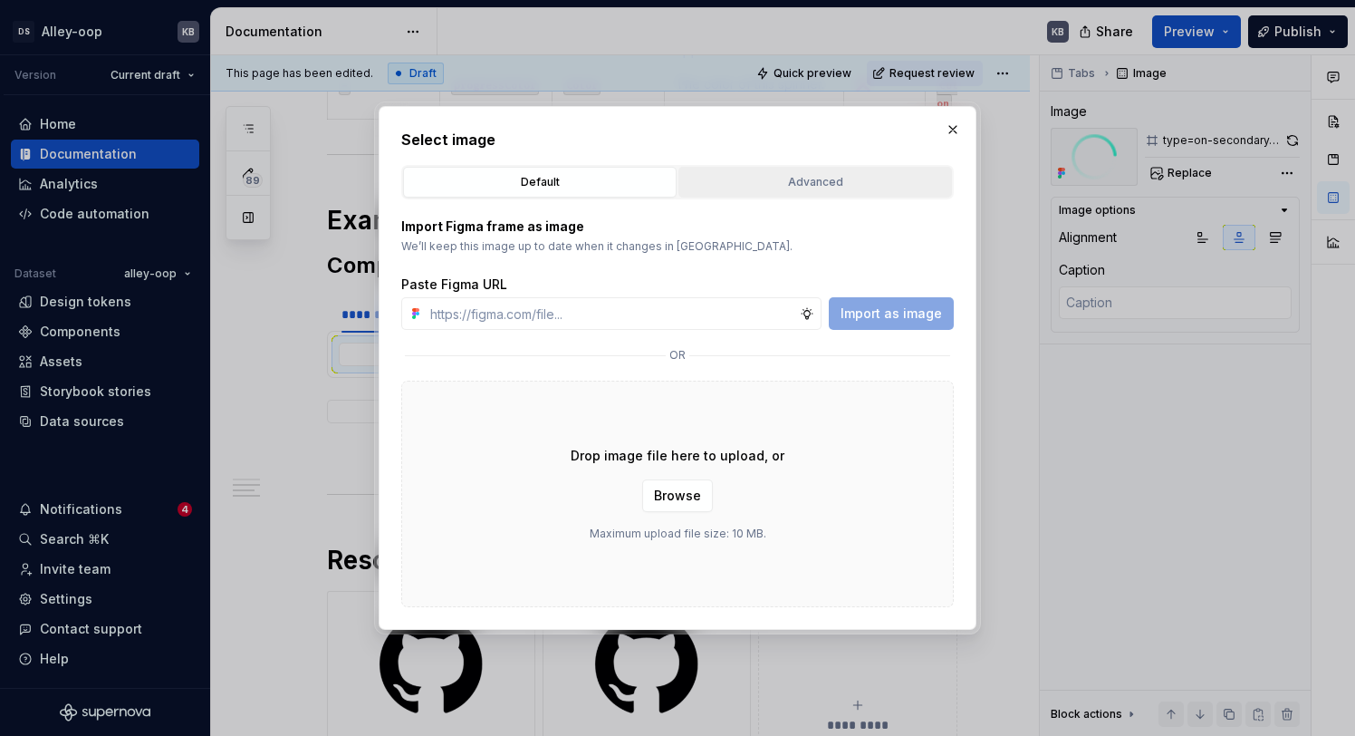
type textarea "*"
click at [848, 183] on div "Advanced" at bounding box center [815, 182] width 261 height 18
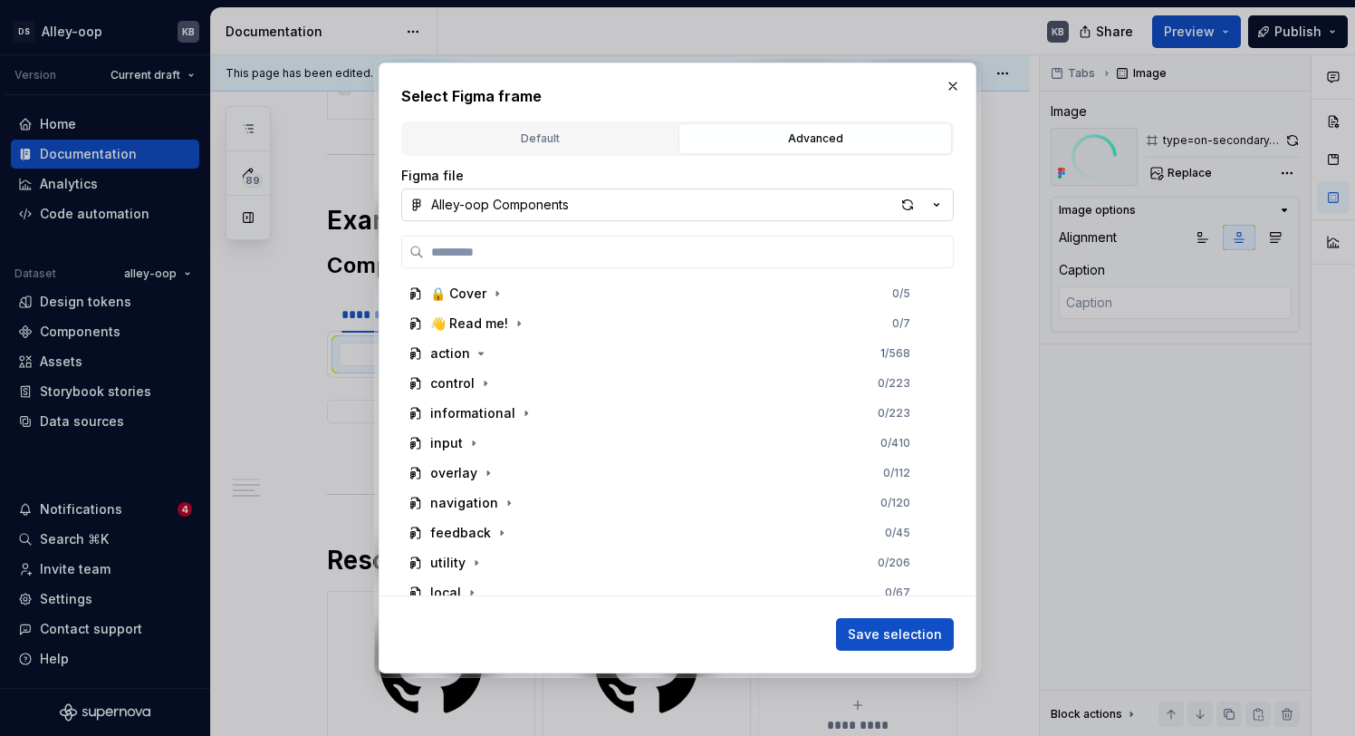
click at [551, 215] on button "Alley-oop Components" at bounding box center [677, 204] width 553 height 33
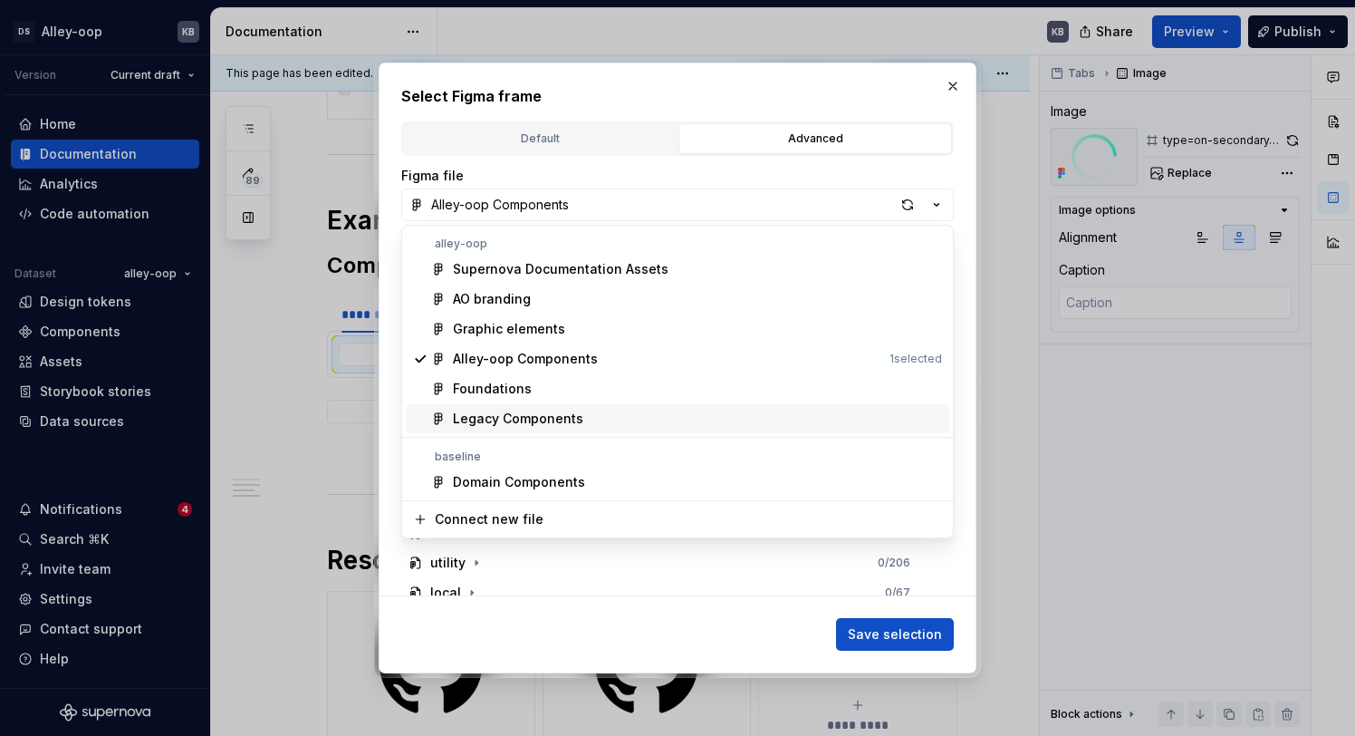
click at [611, 421] on div "Legacy Components" at bounding box center [697, 418] width 489 height 18
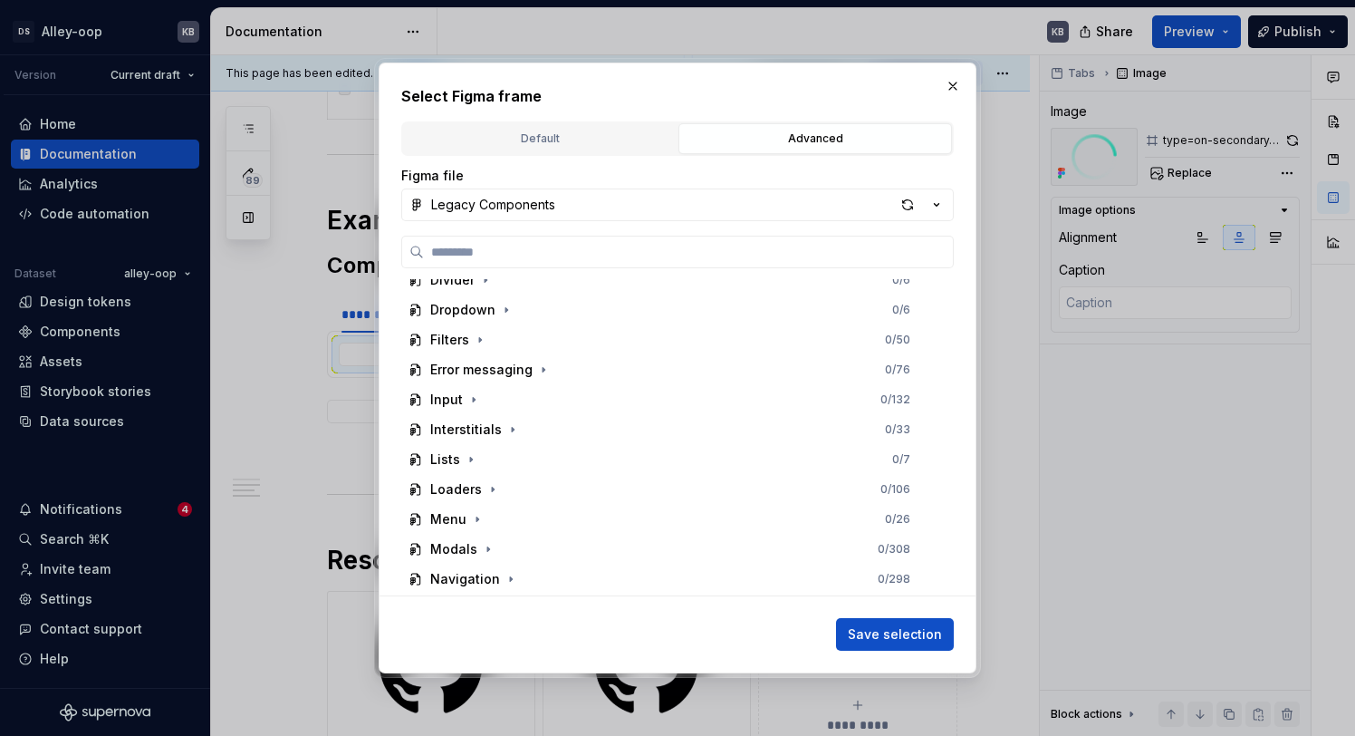
scroll to position [301, 0]
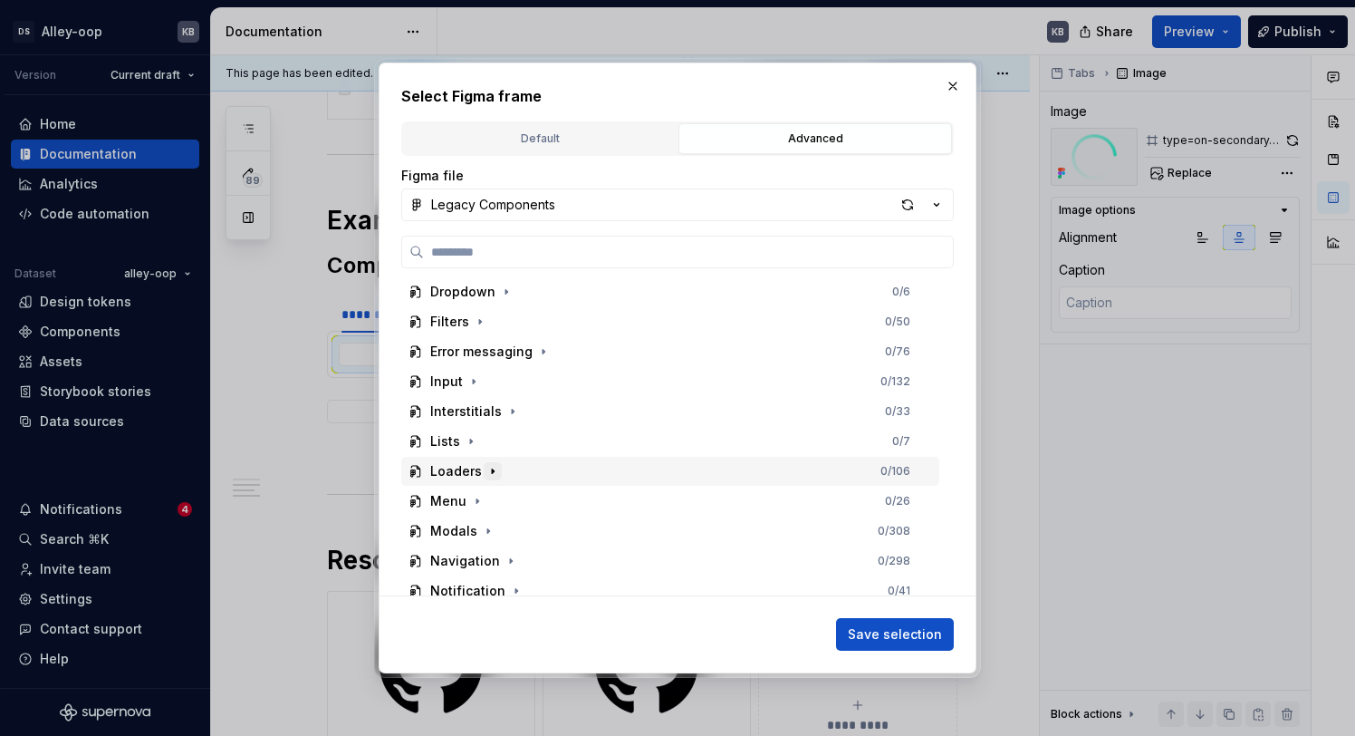
click at [486, 475] on icon "button" at bounding box center [493, 471] width 14 height 14
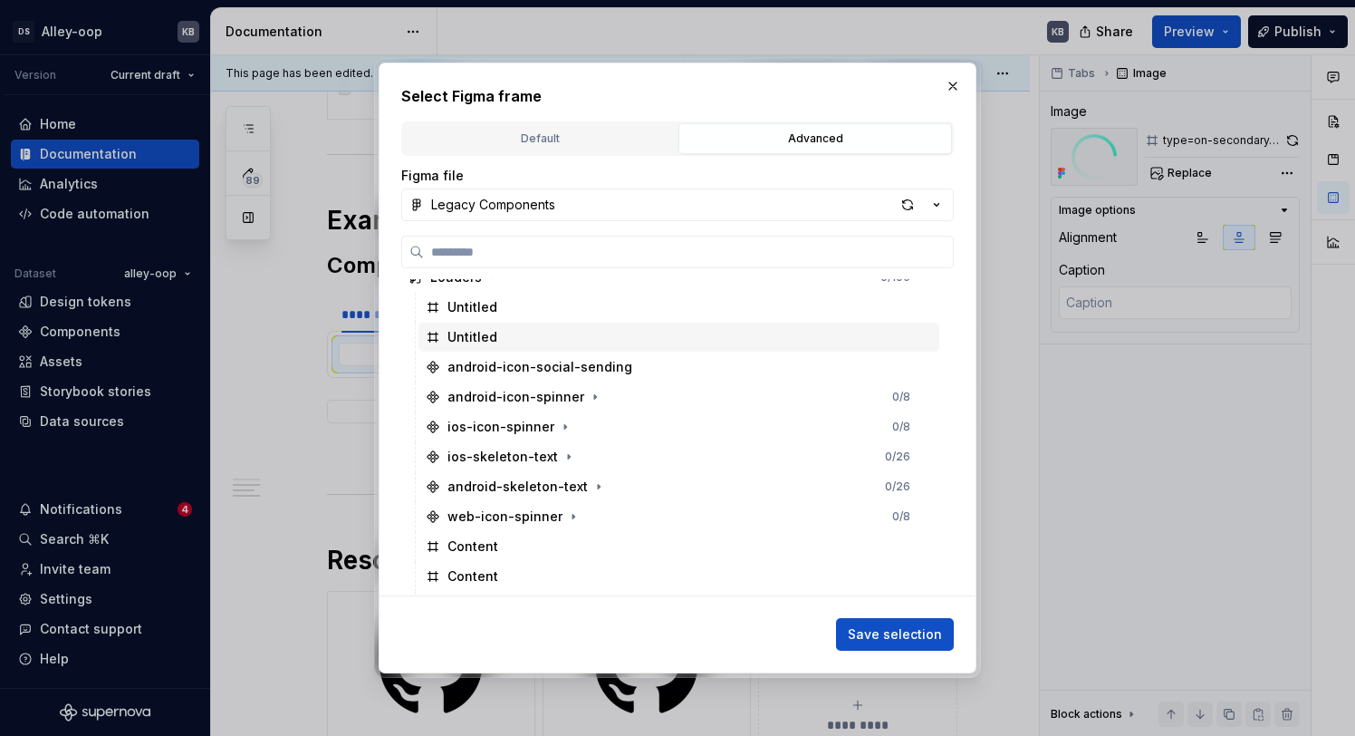
scroll to position [0, 4]
click at [564, 425] on icon "button" at bounding box center [565, 427] width 2 height 5
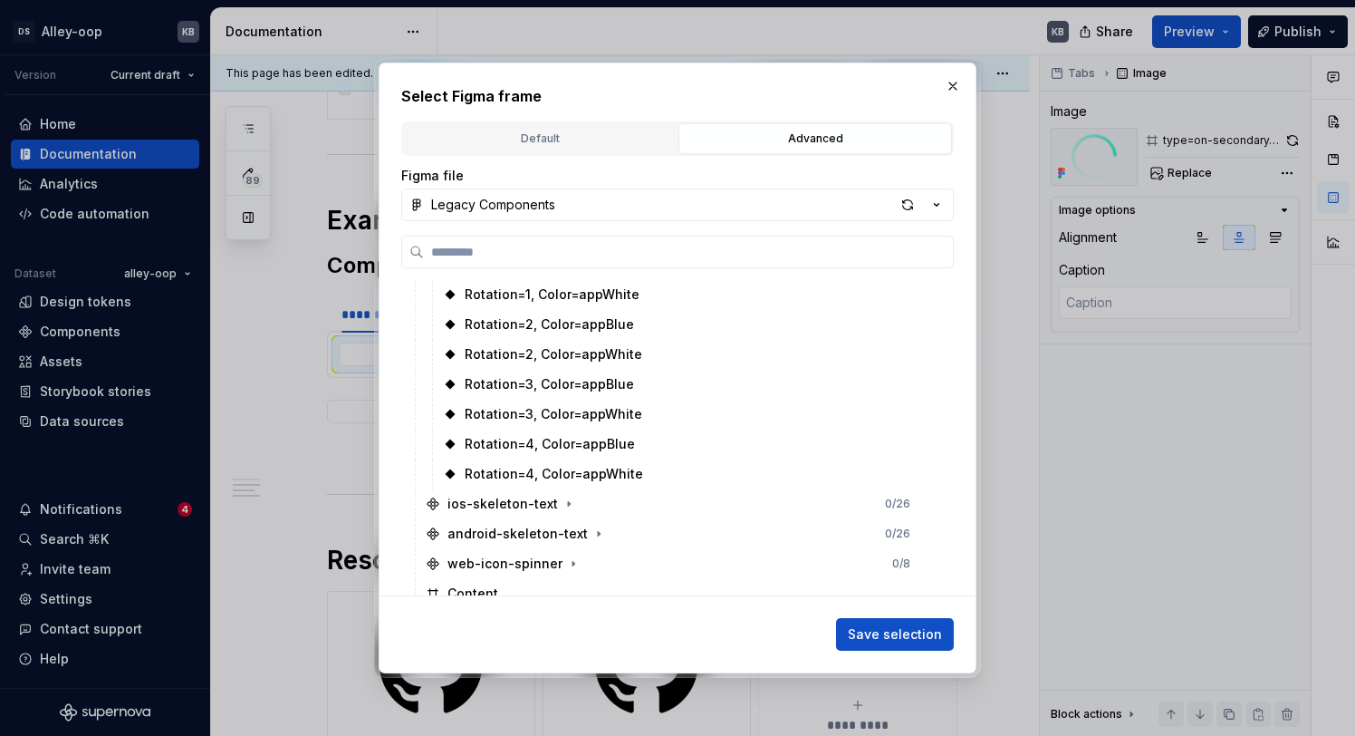
scroll to position [630, 0]
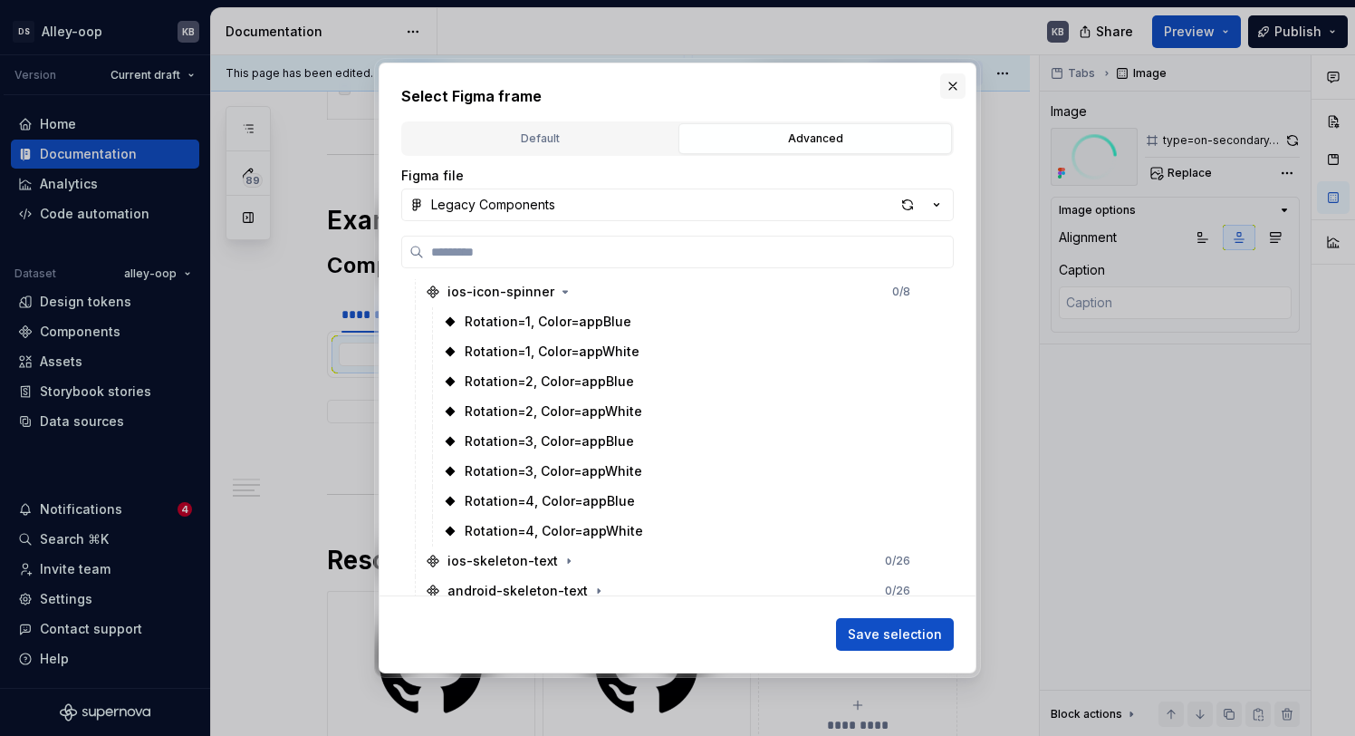
click at [958, 92] on button "button" at bounding box center [952, 85] width 25 height 25
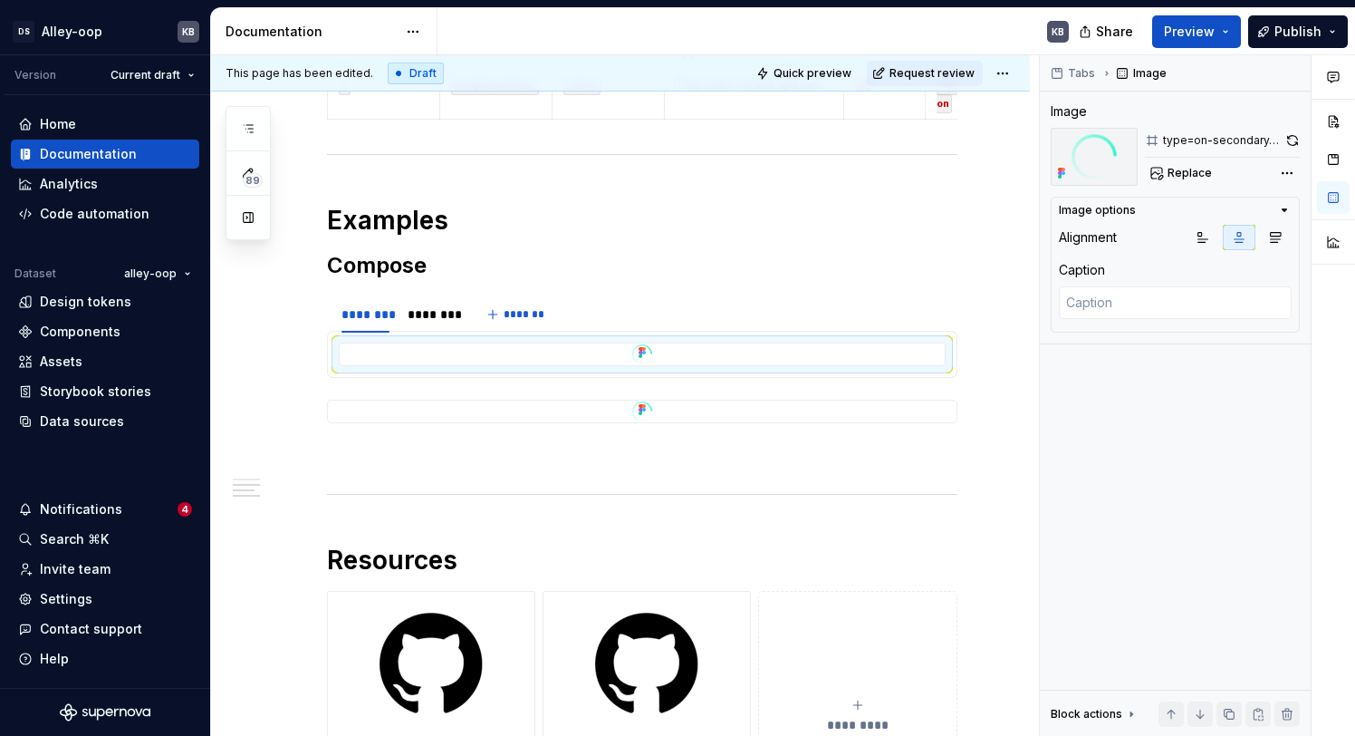
scroll to position [0, 3]
click at [543, 401] on div "To enrich screen reader interactions, please activate Accessibility in Grammarl…" at bounding box center [642, 411] width 629 height 22
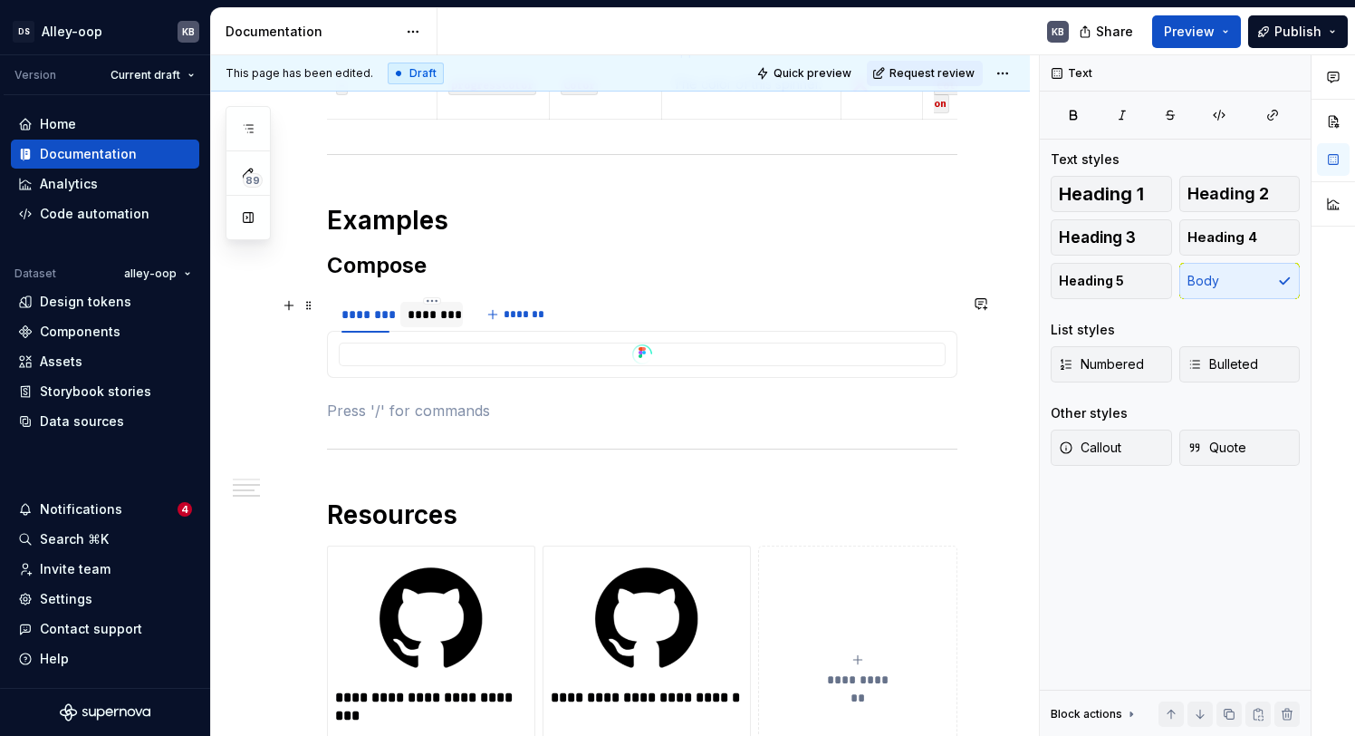
click at [444, 315] on div "********" at bounding box center [432, 314] width 48 height 18
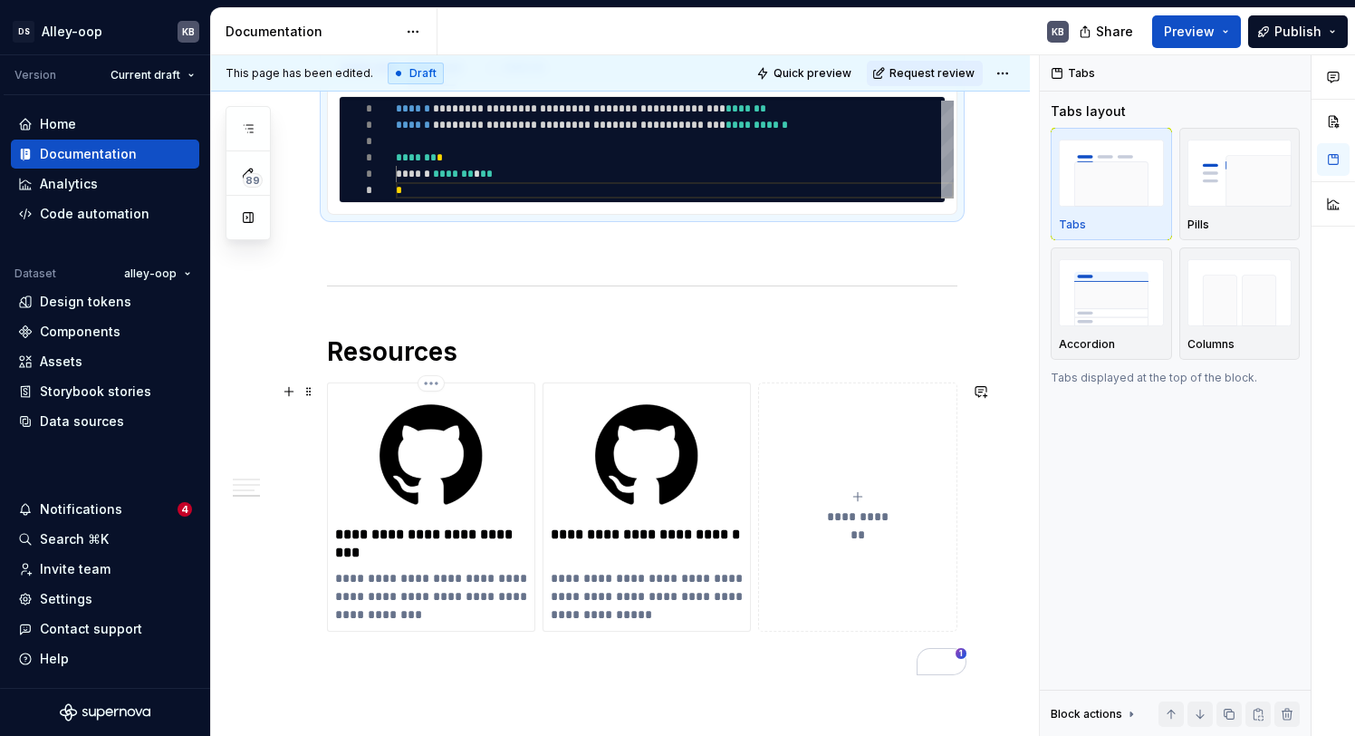
scroll to position [1332, 0]
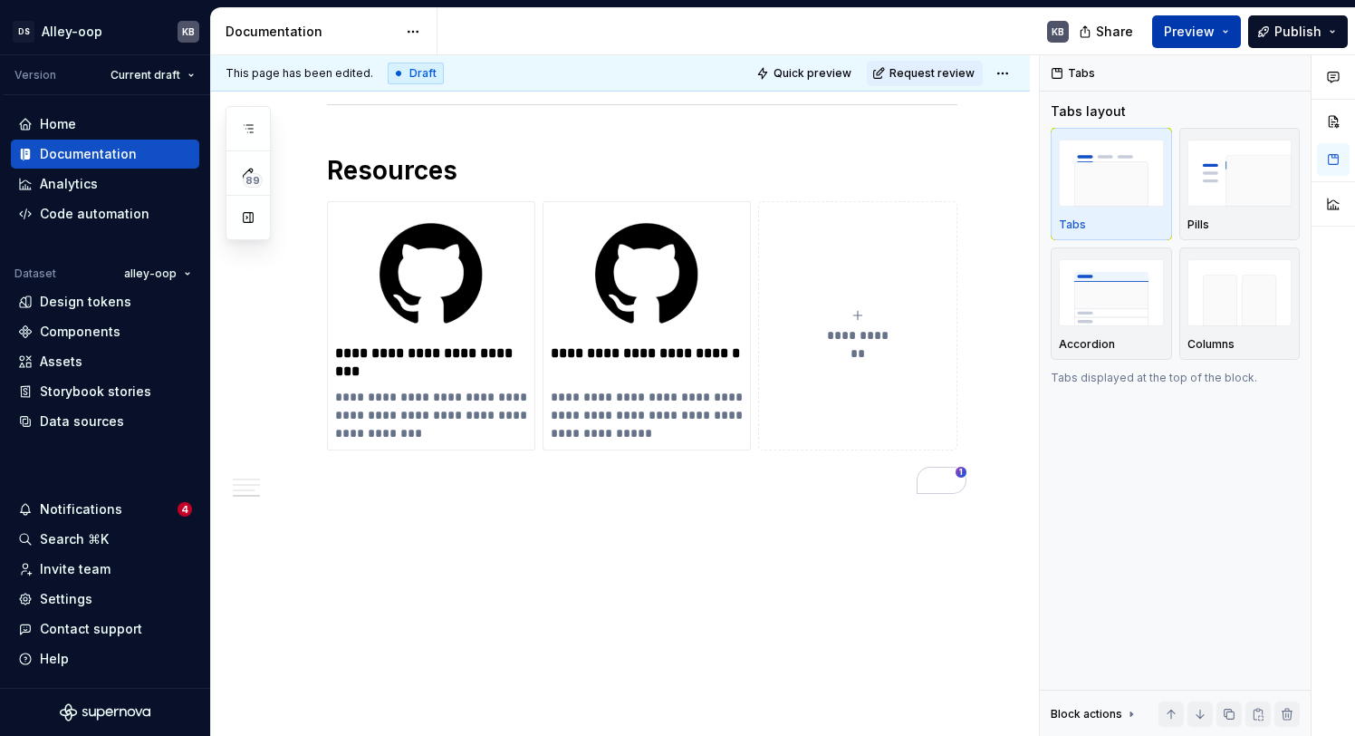
click at [1220, 40] on button "Preview" at bounding box center [1196, 31] width 89 height 33
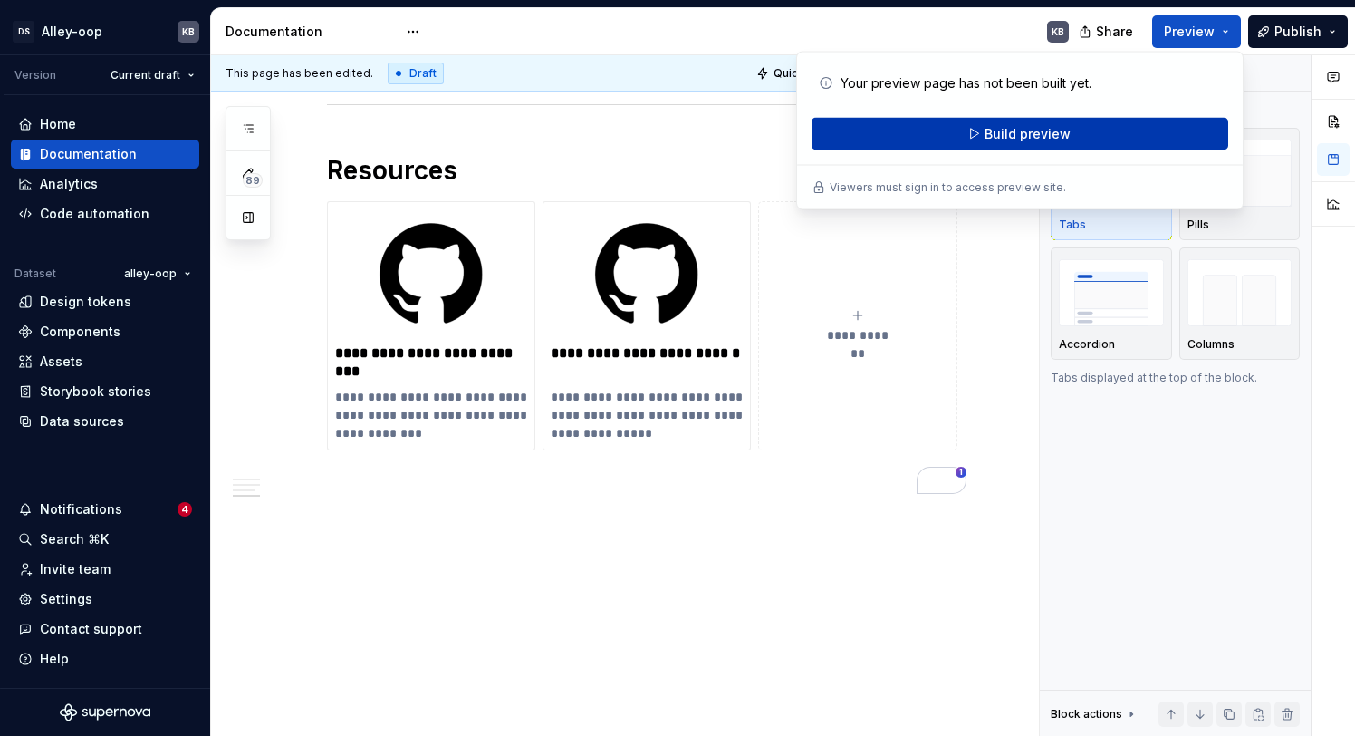
click at [1004, 139] on span "Build preview" at bounding box center [1028, 134] width 86 height 18
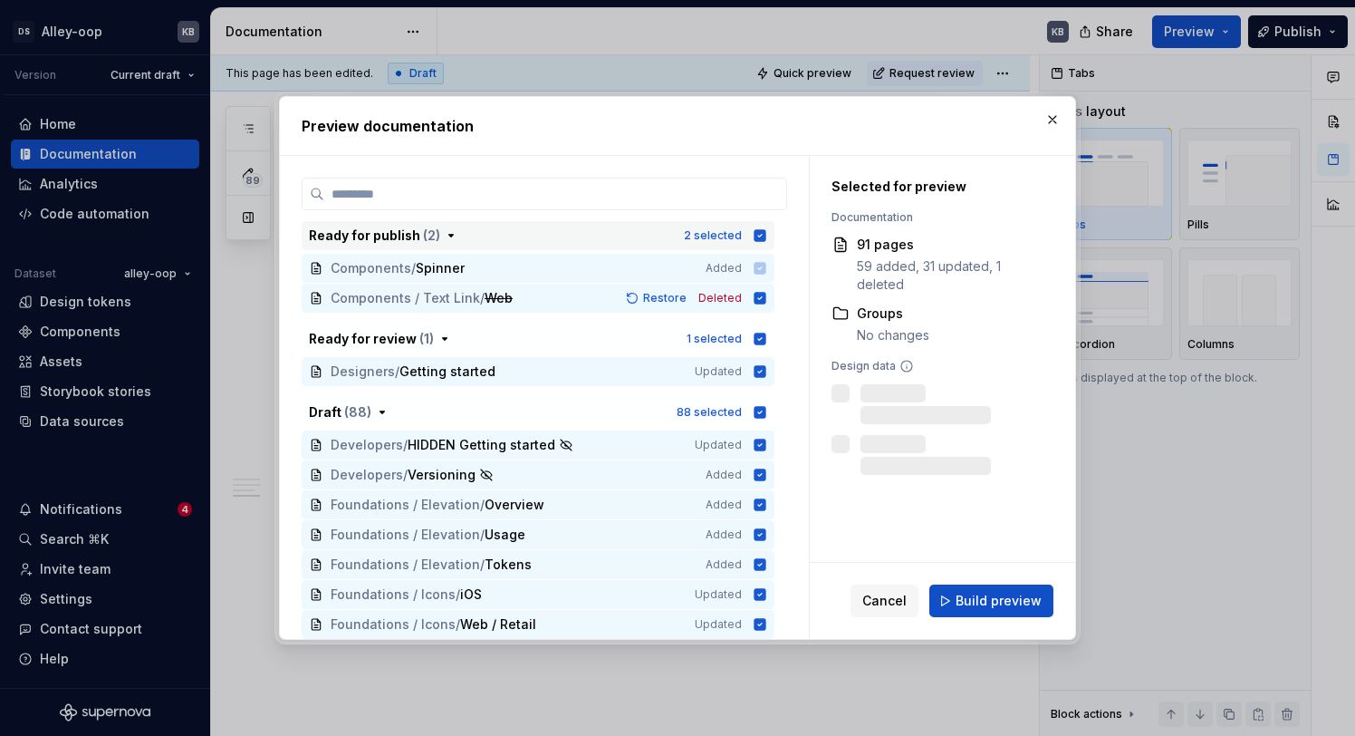
click at [763, 226] on div "2 selected" at bounding box center [725, 235] width 83 height 18
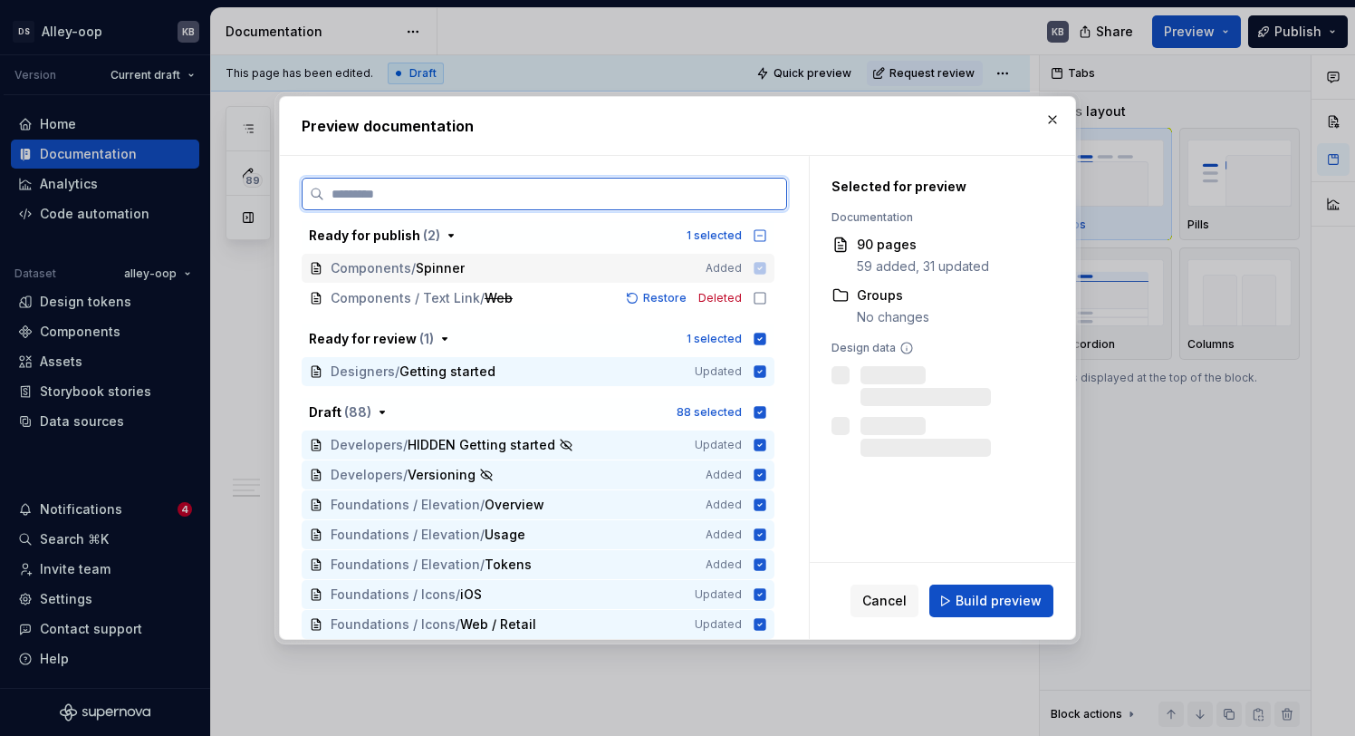
click at [767, 261] on icon at bounding box center [760, 268] width 14 height 14
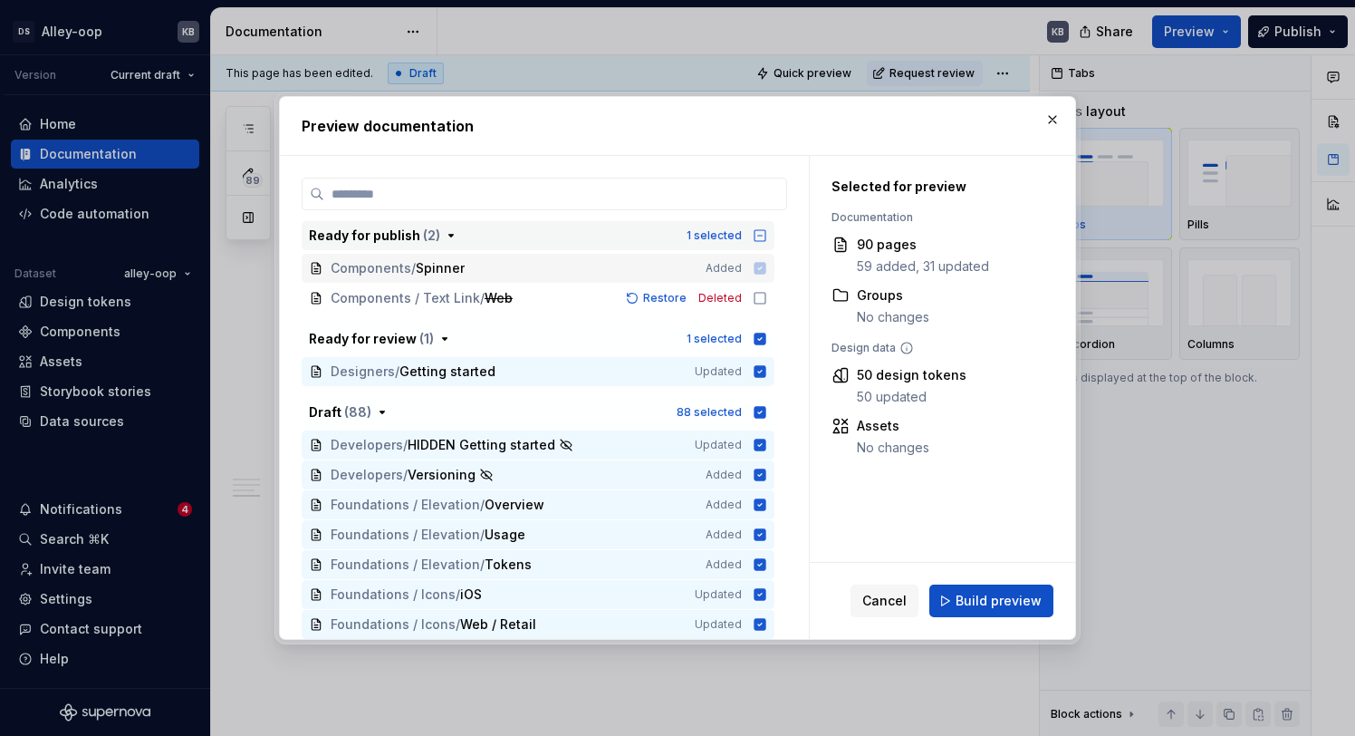
click at [767, 228] on icon "button" at bounding box center [760, 235] width 14 height 14
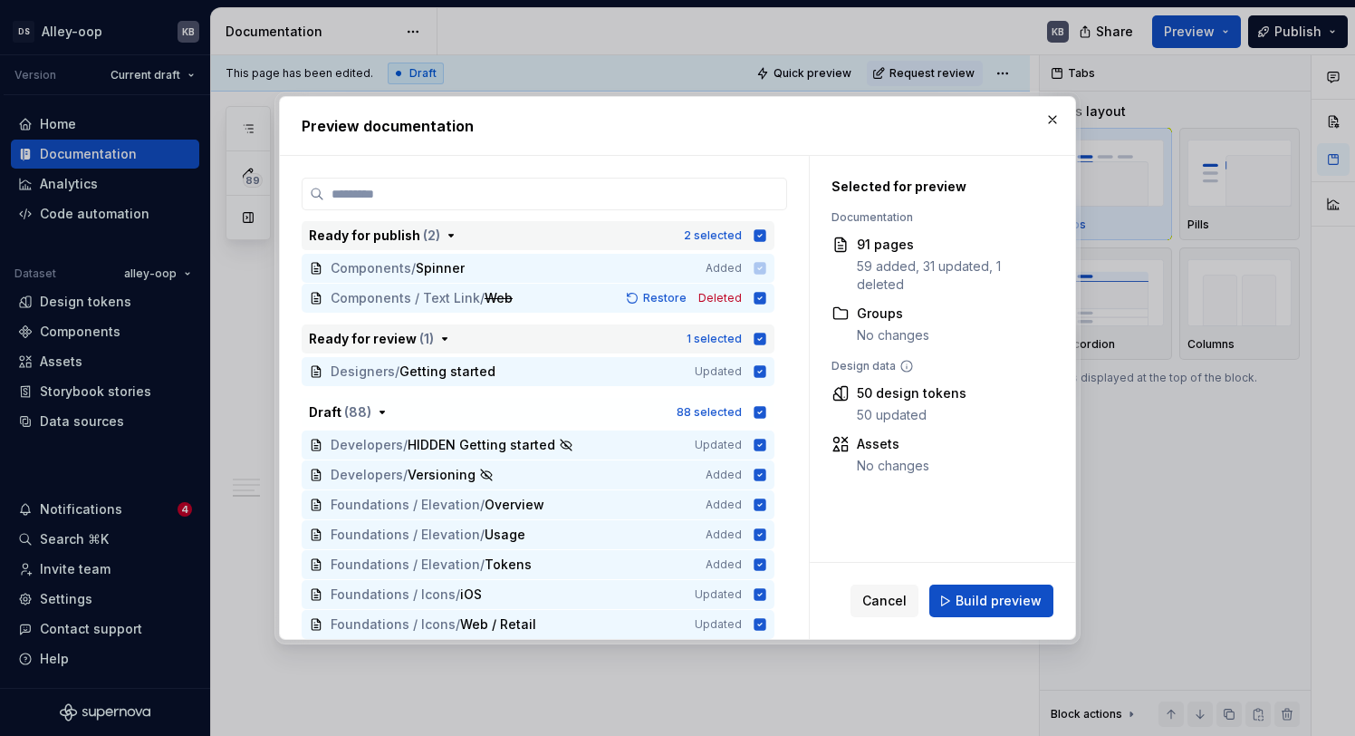
click at [767, 336] on icon "button" at bounding box center [760, 339] width 14 height 14
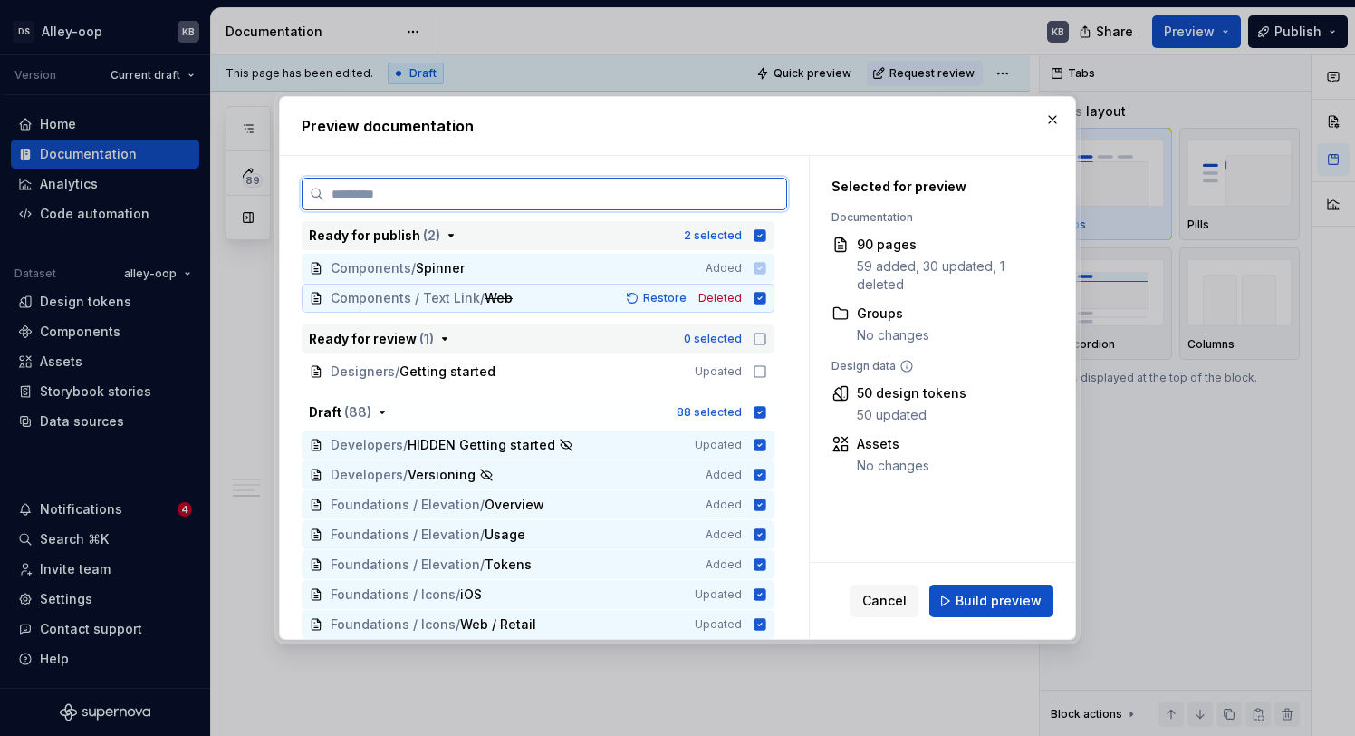
click at [766, 296] on icon at bounding box center [761, 298] width 12 height 12
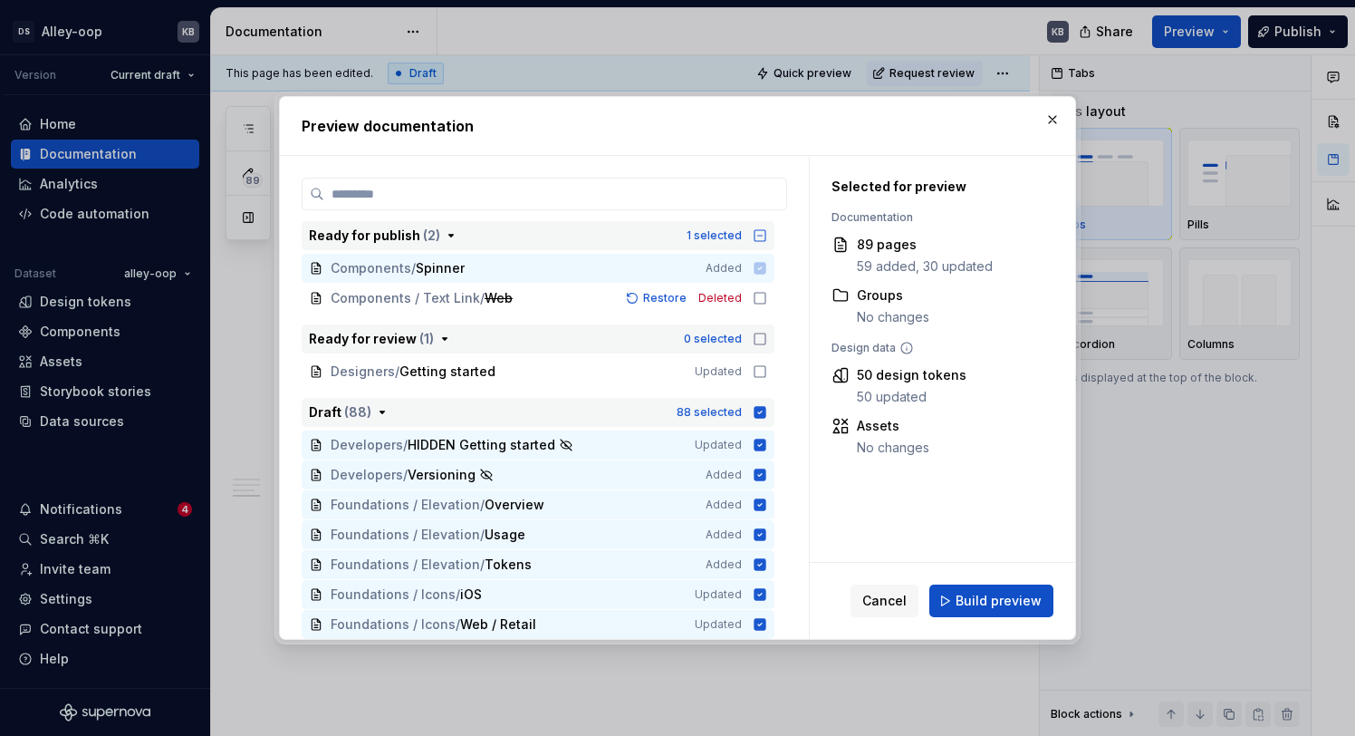
click at [766, 416] on icon "button" at bounding box center [761, 412] width 12 height 12
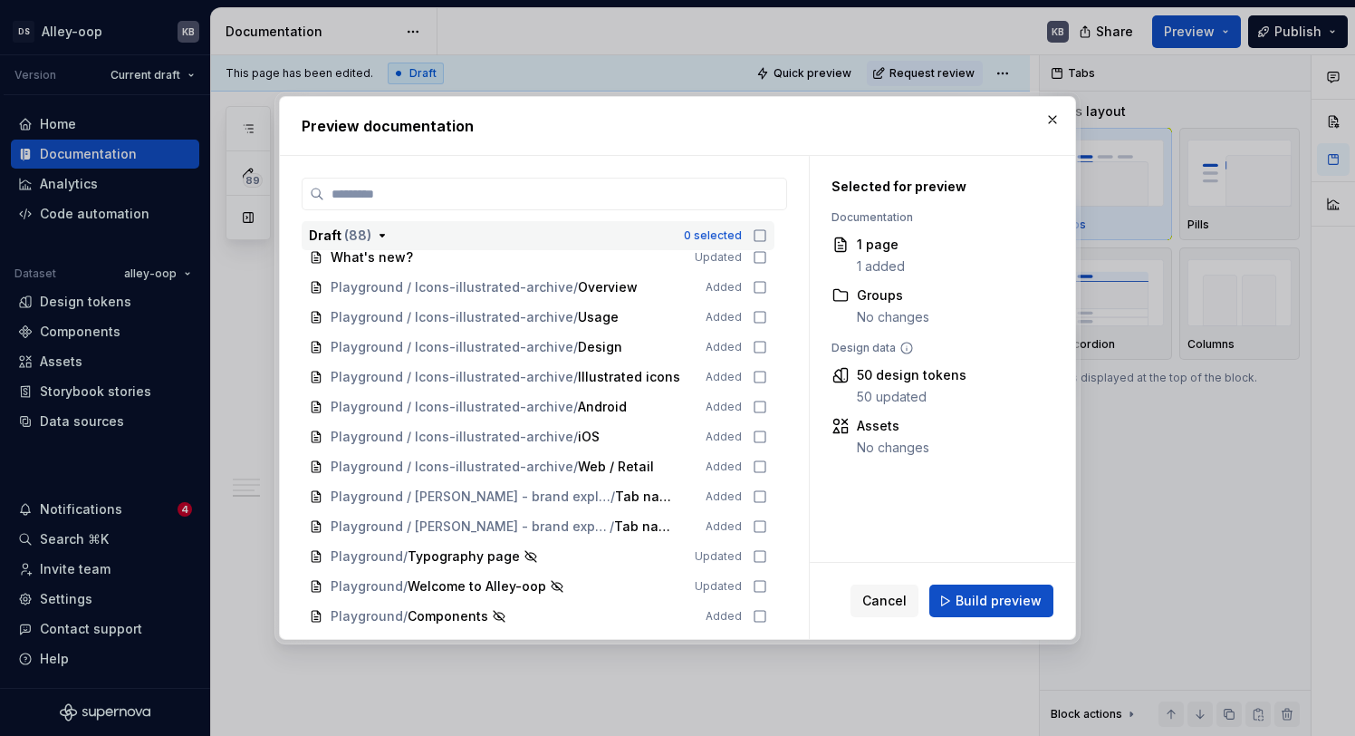
scroll to position [2422, 0]
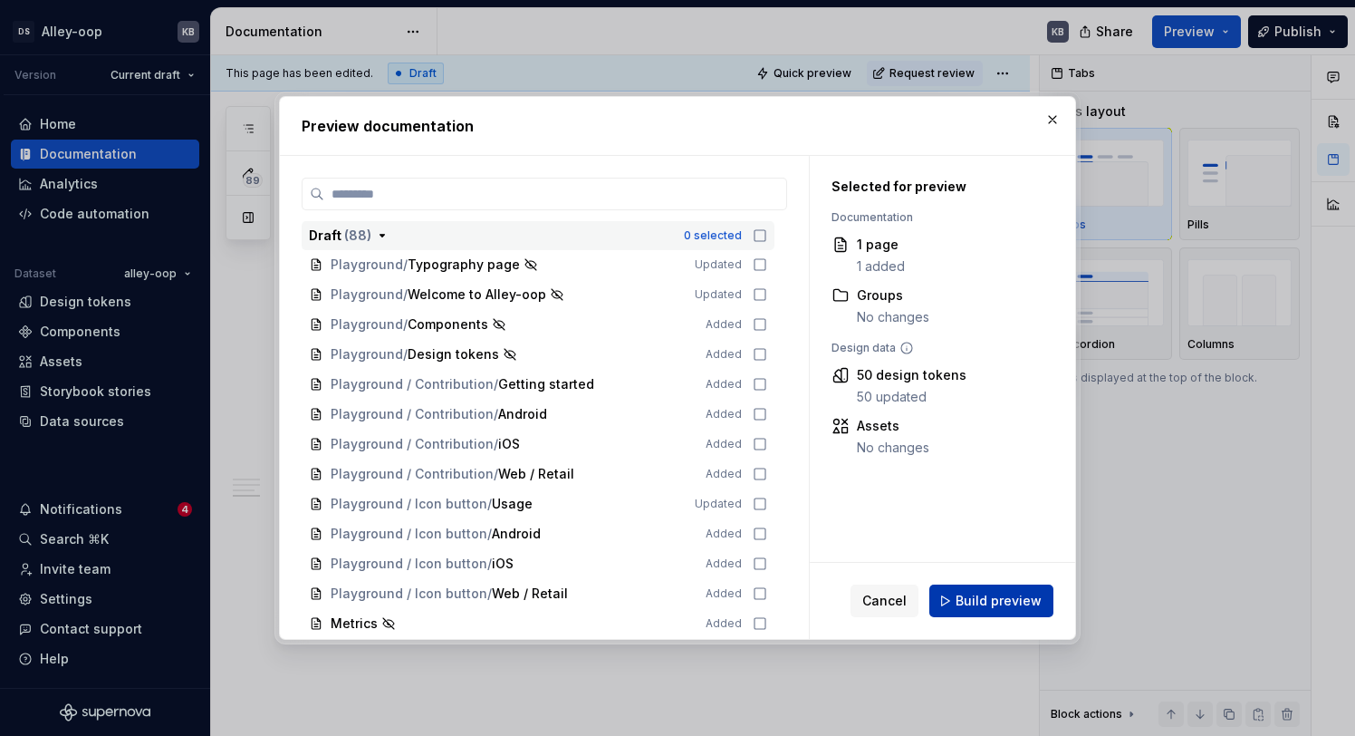
click at [1038, 599] on span "Build preview" at bounding box center [999, 600] width 86 height 18
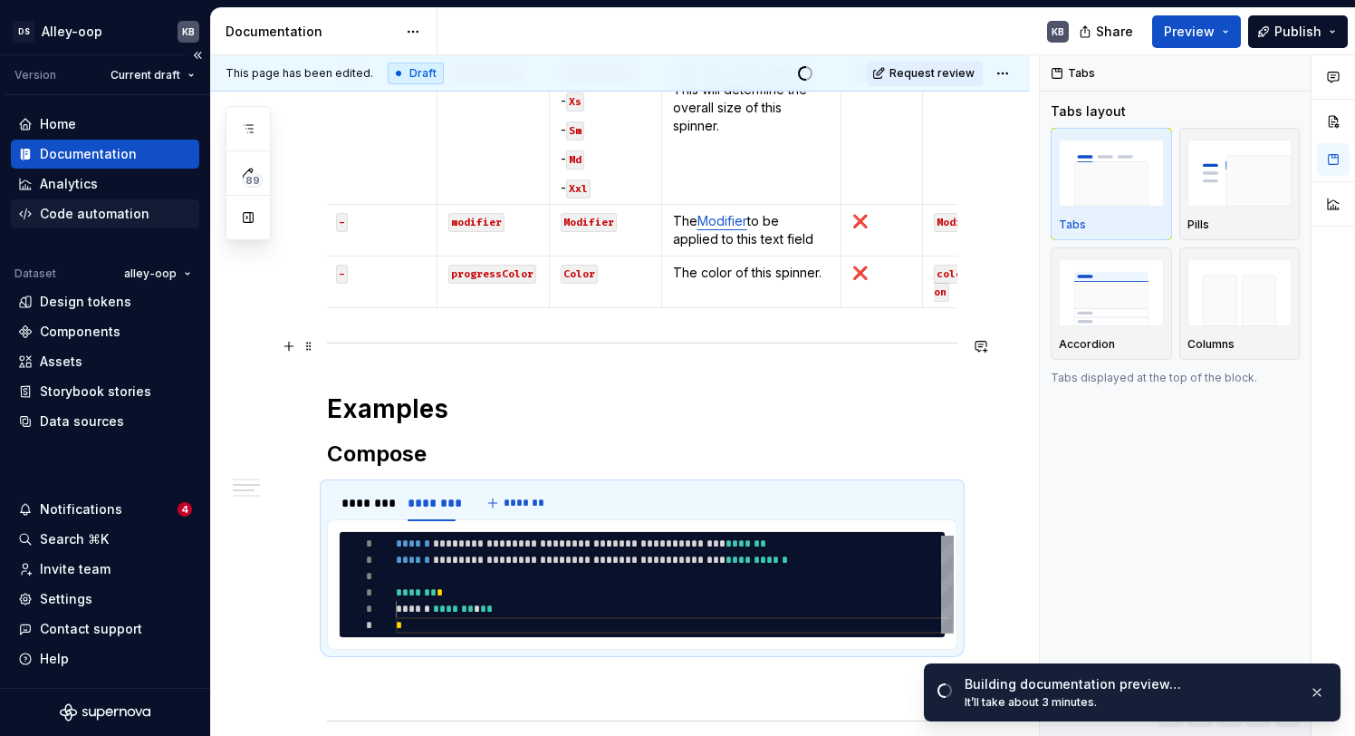
scroll to position [726, 0]
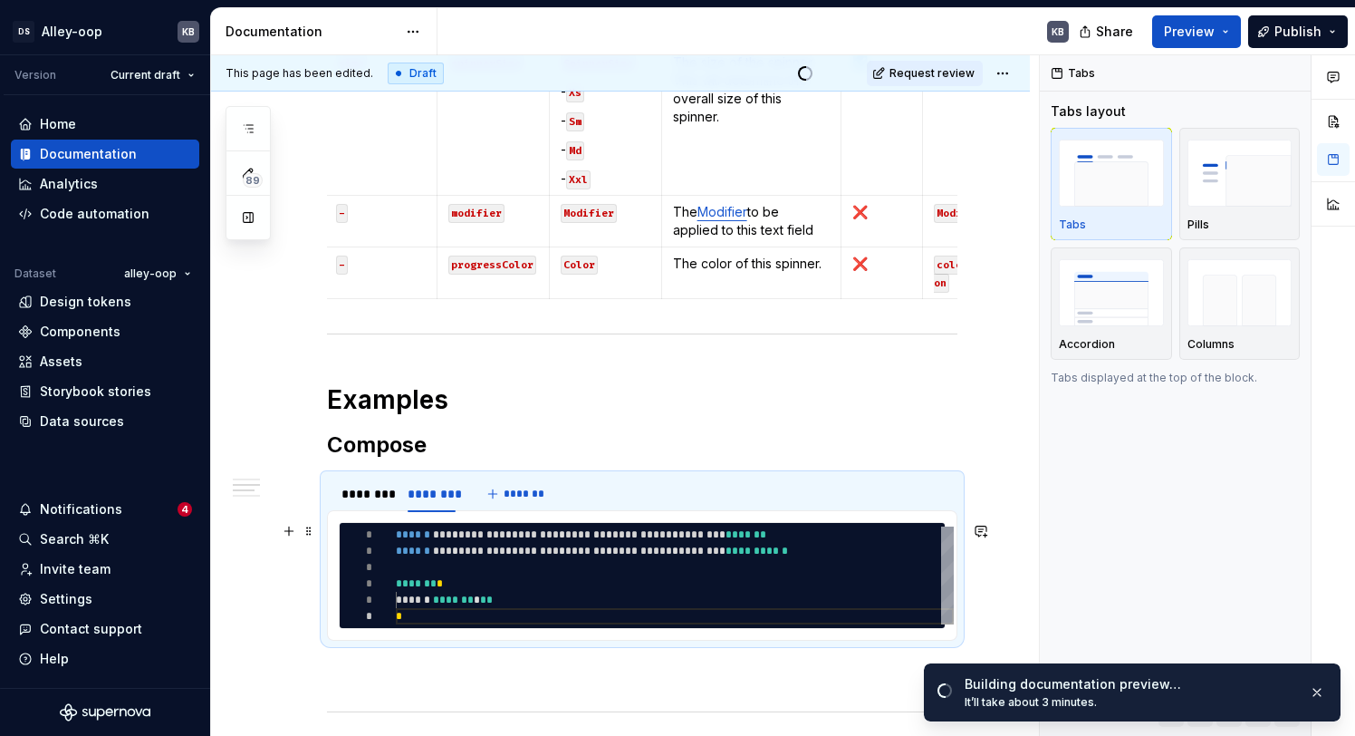
type textarea "*"
drag, startPoint x: 418, startPoint y: 601, endPoint x: 432, endPoint y: 596, distance: 14.6
click at [418, 601] on div "**********" at bounding box center [675, 575] width 558 height 98
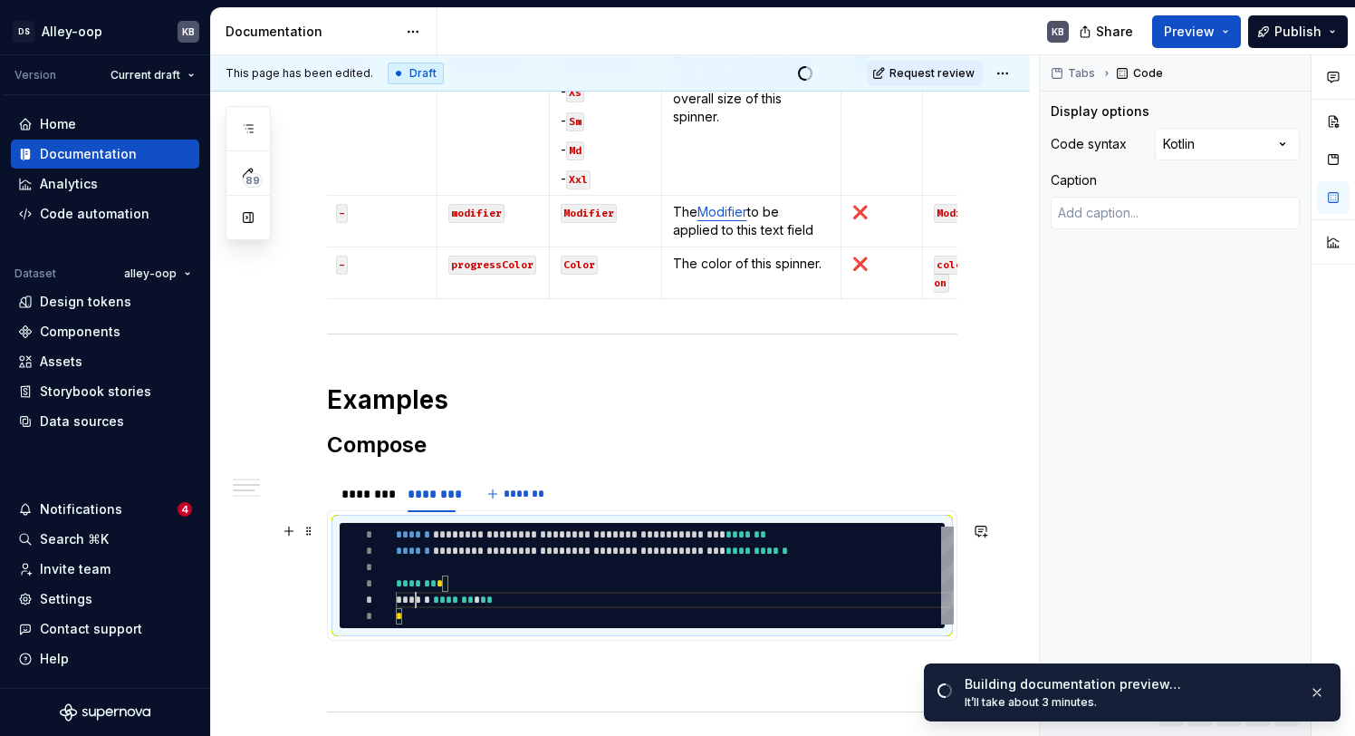
type textarea "**********"
type textarea "*"
type textarea "**********"
type textarea "*"
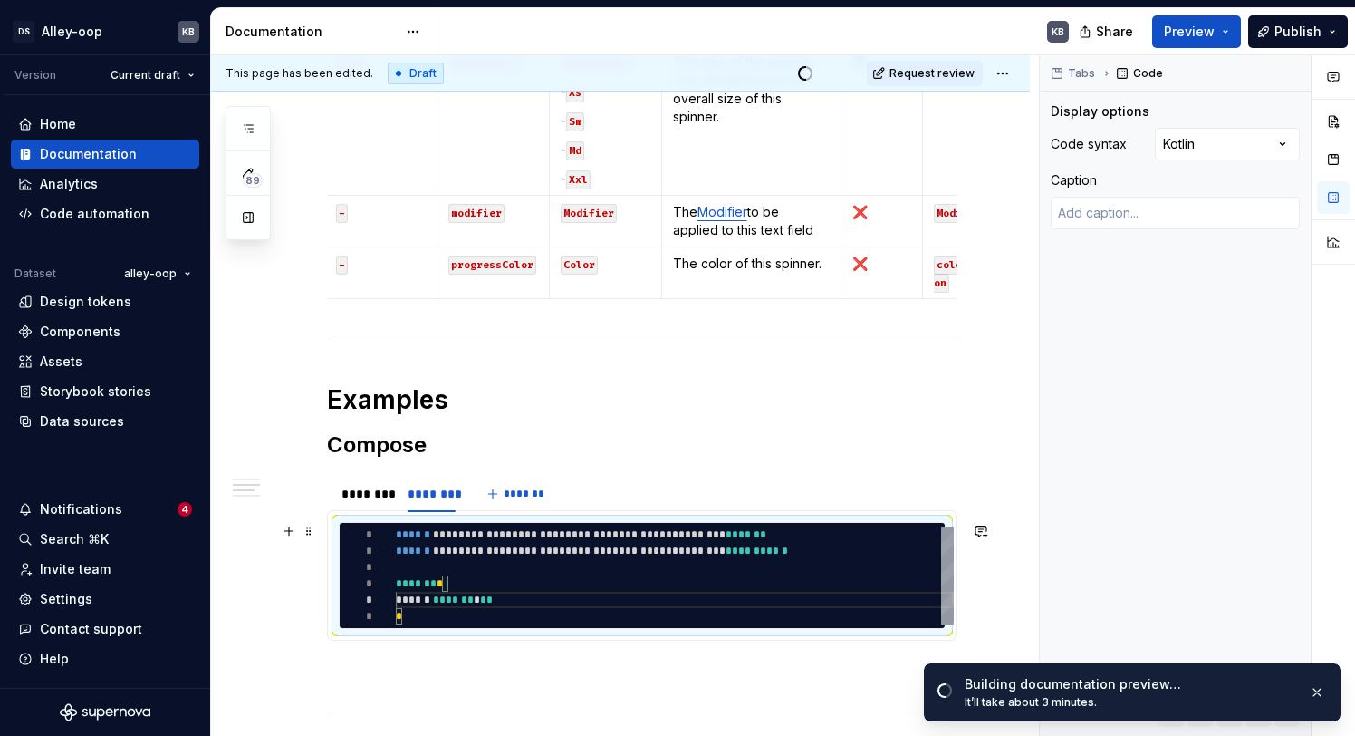
scroll to position [49, 53]
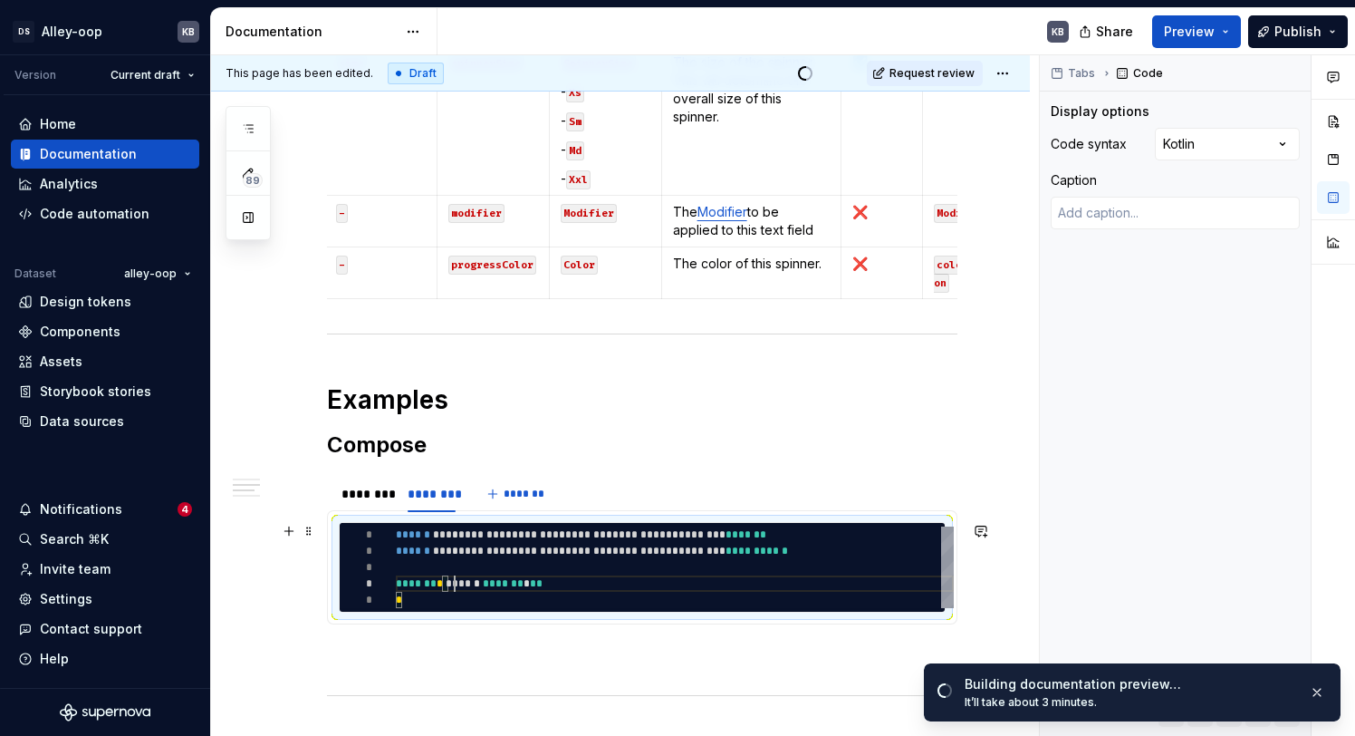
click at [457, 589] on div "**********" at bounding box center [675, 567] width 558 height 82
type textarea "**********"
type textarea "*"
click at [391, 596] on div "*" at bounding box center [368, 599] width 56 height 16
click at [397, 597] on div "**********" at bounding box center [675, 567] width 558 height 82
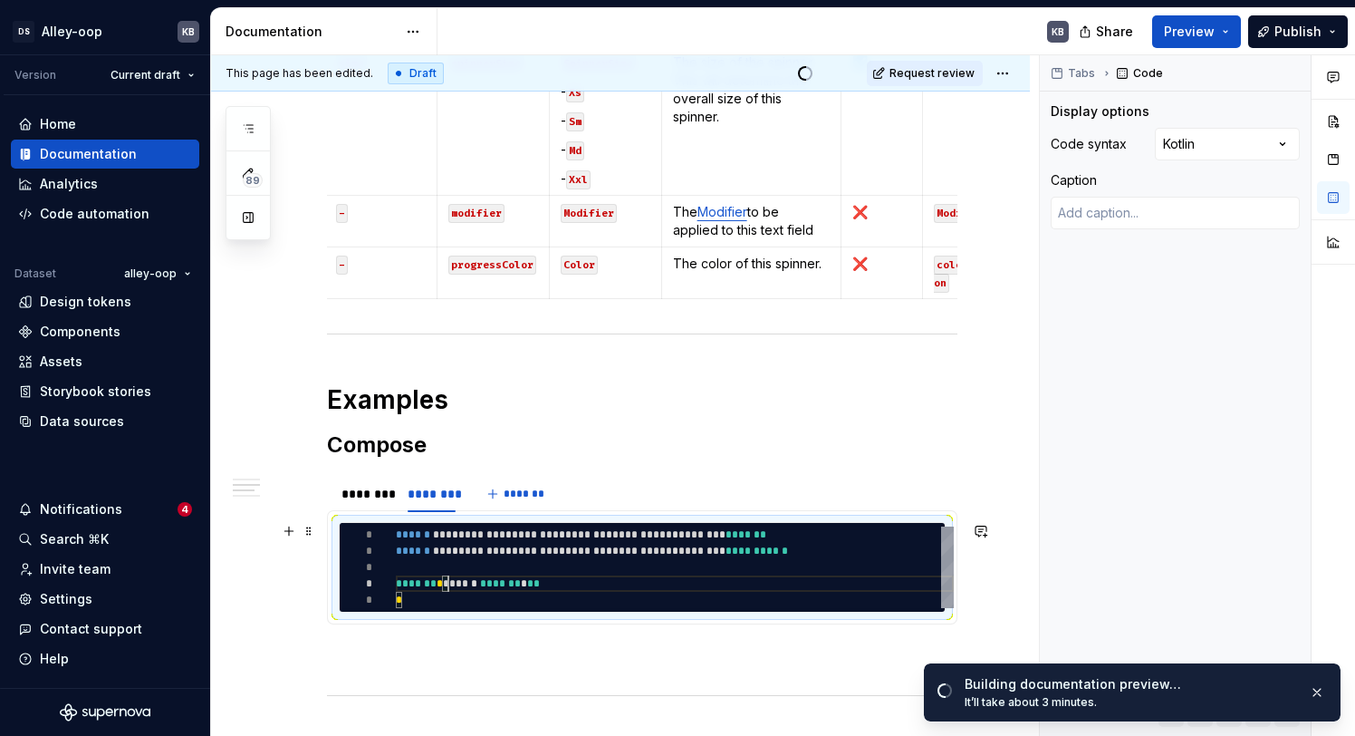
scroll to position [65, 0]
type textarea "**********"
type textarea "*"
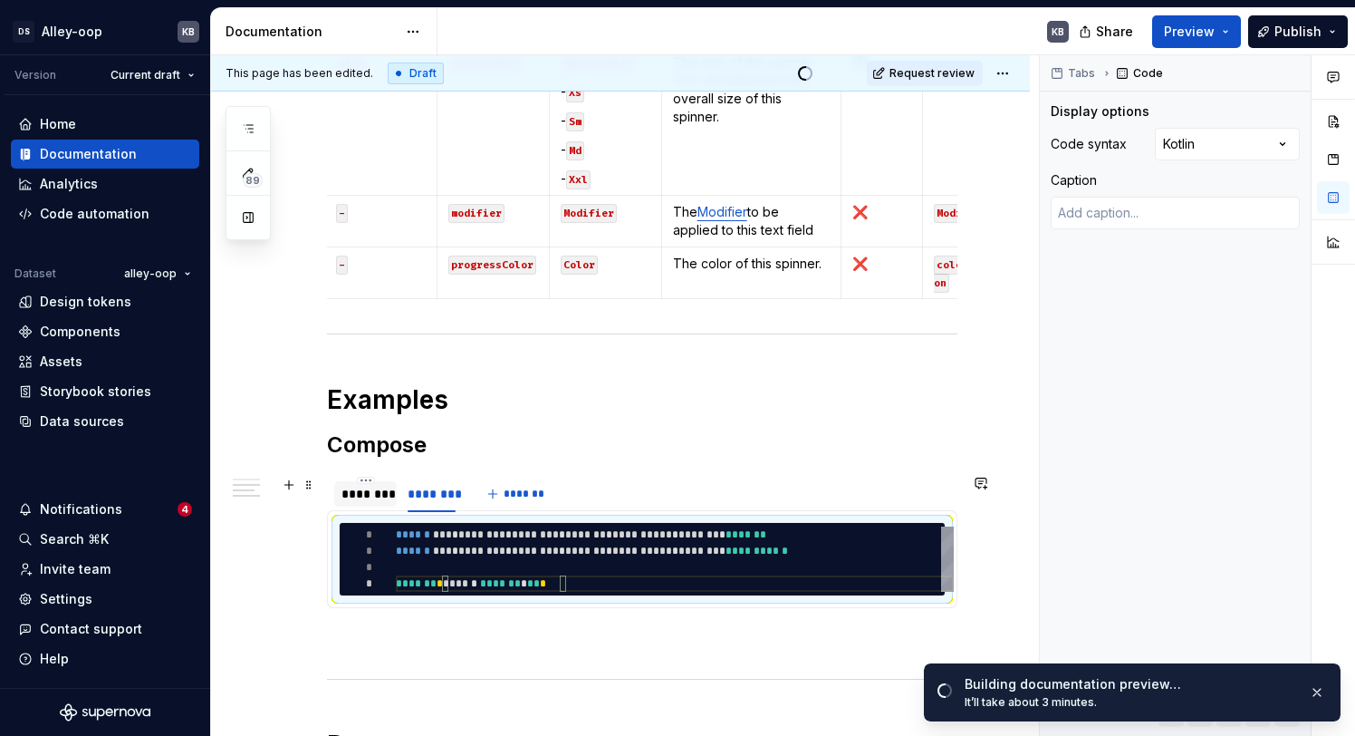
click at [386, 491] on div "********" at bounding box center [365, 494] width 48 height 18
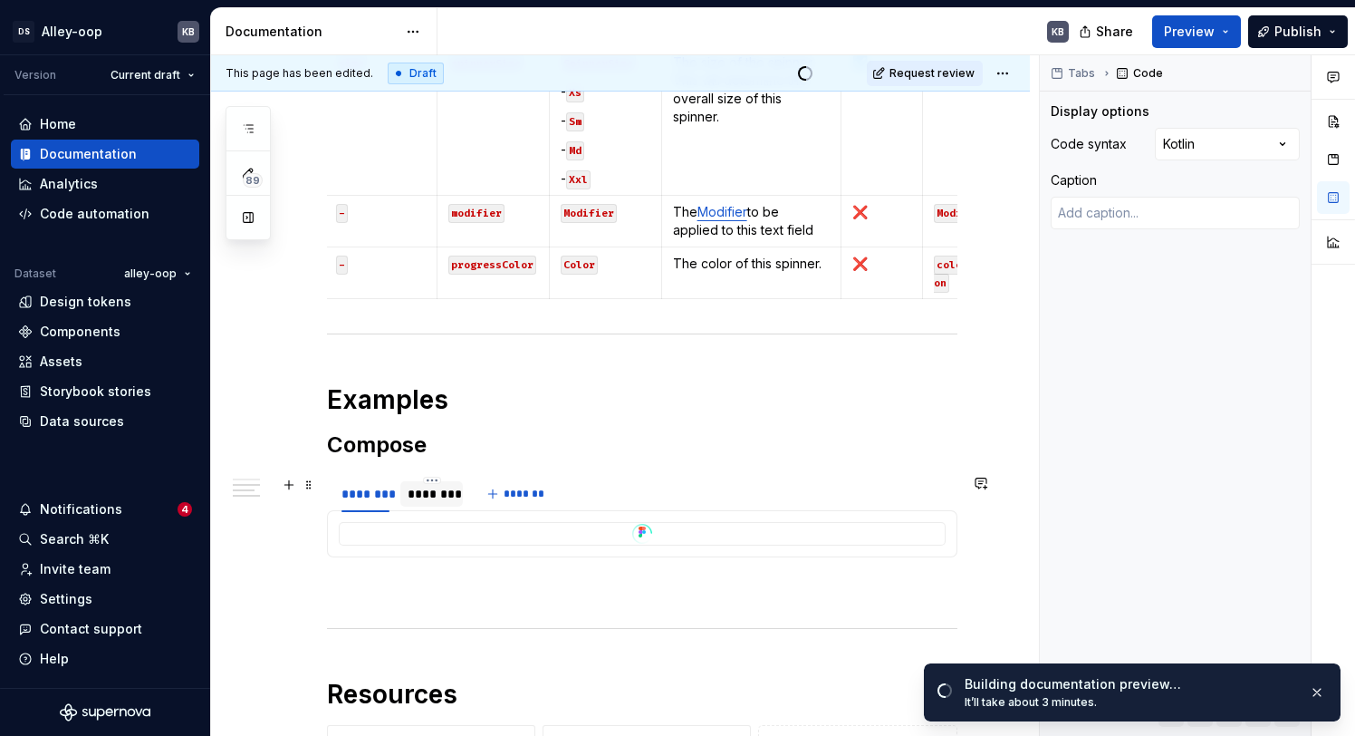
click at [425, 492] on div "********" at bounding box center [432, 494] width 48 height 18
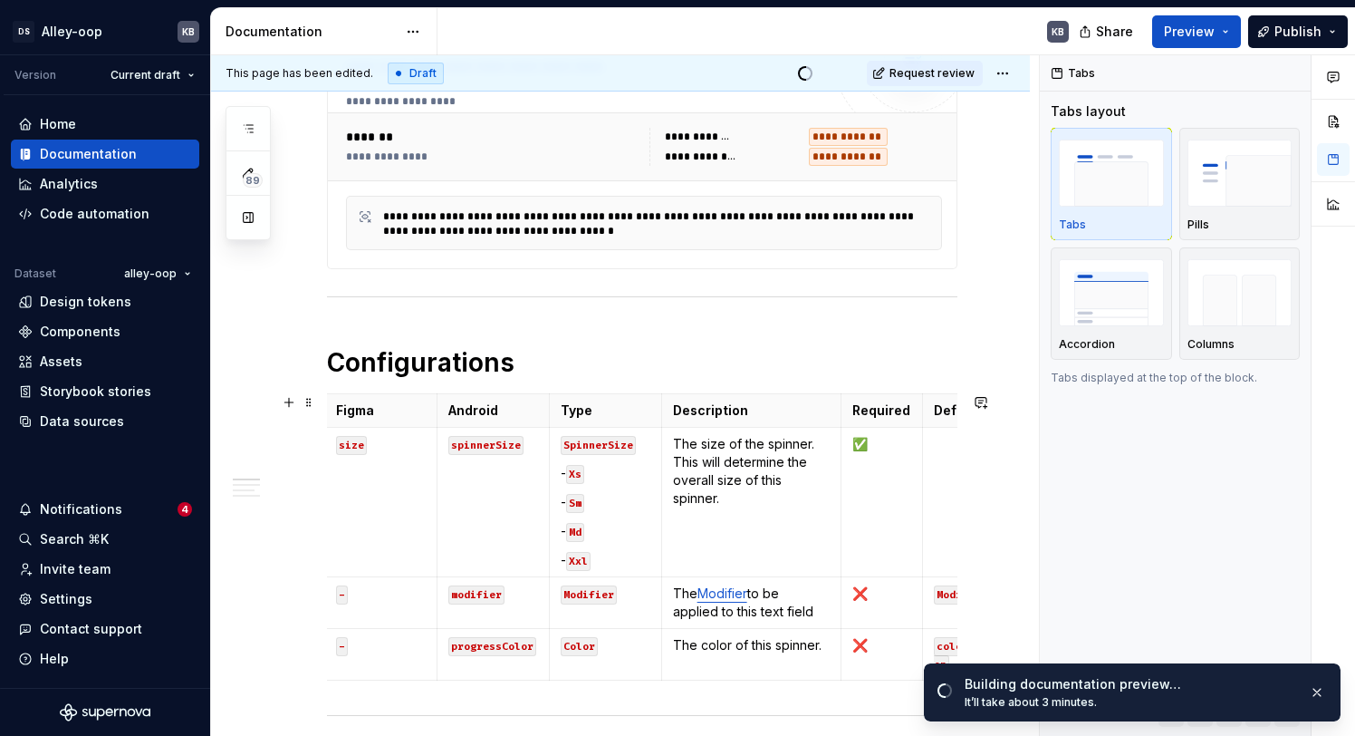
scroll to position [0, 0]
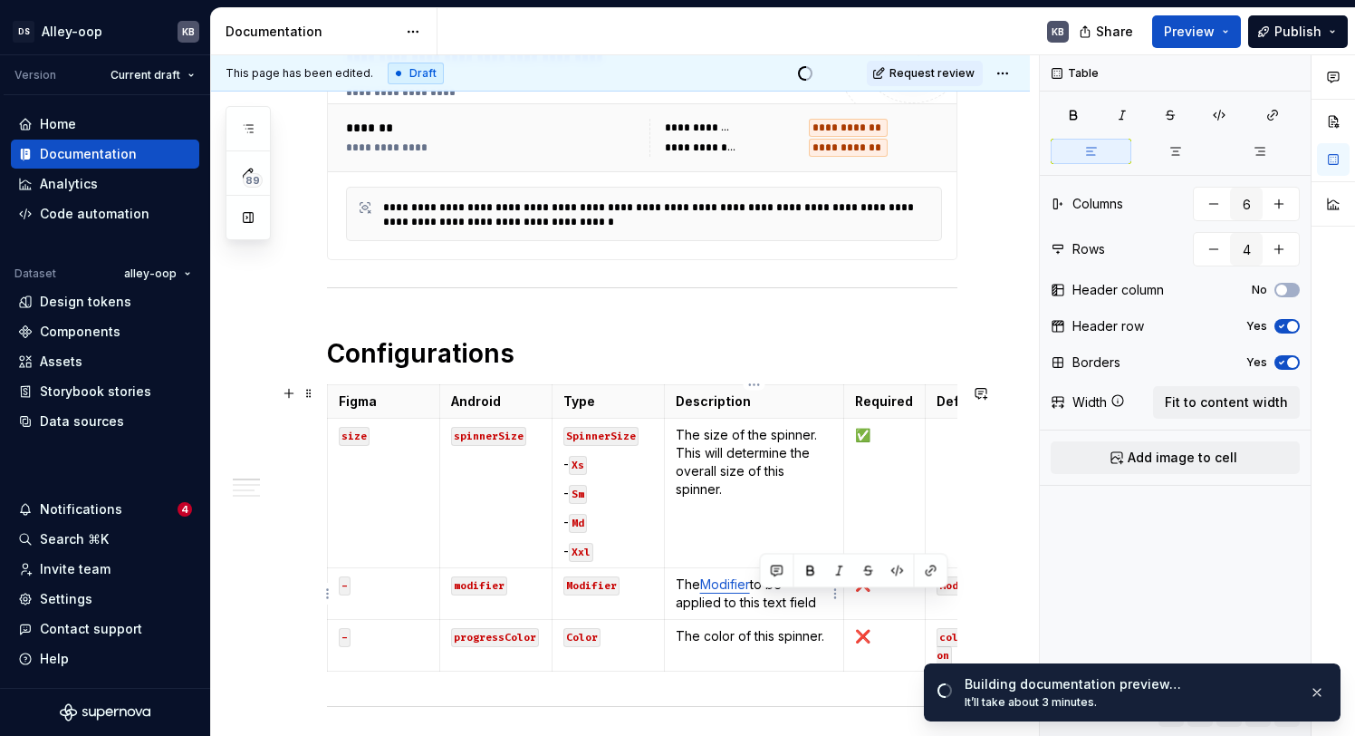
drag, startPoint x: 760, startPoint y: 603, endPoint x: 819, endPoint y: 601, distance: 58.9
click at [819, 601] on p "The Modifier to be applied to this text field" at bounding box center [755, 593] width 158 height 36
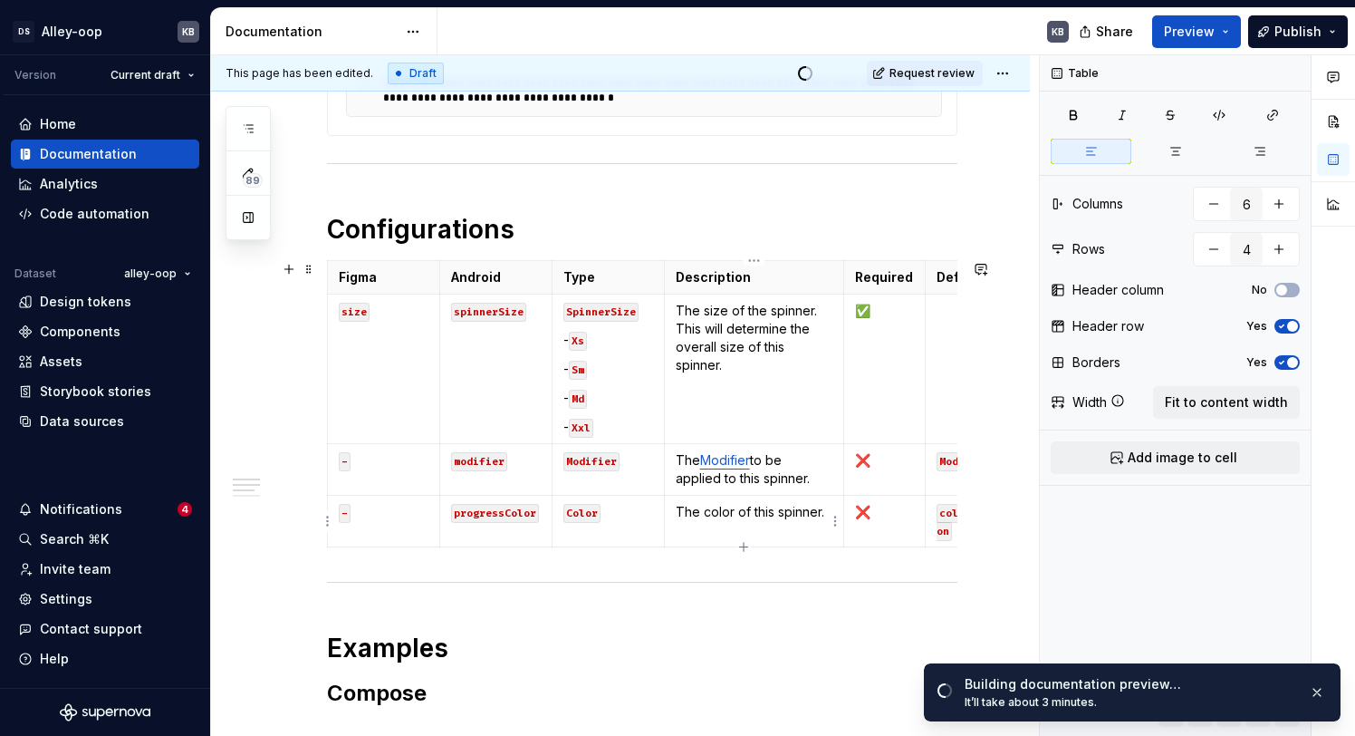
click at [752, 512] on p "The color of this spinner." at bounding box center [755, 512] width 158 height 18
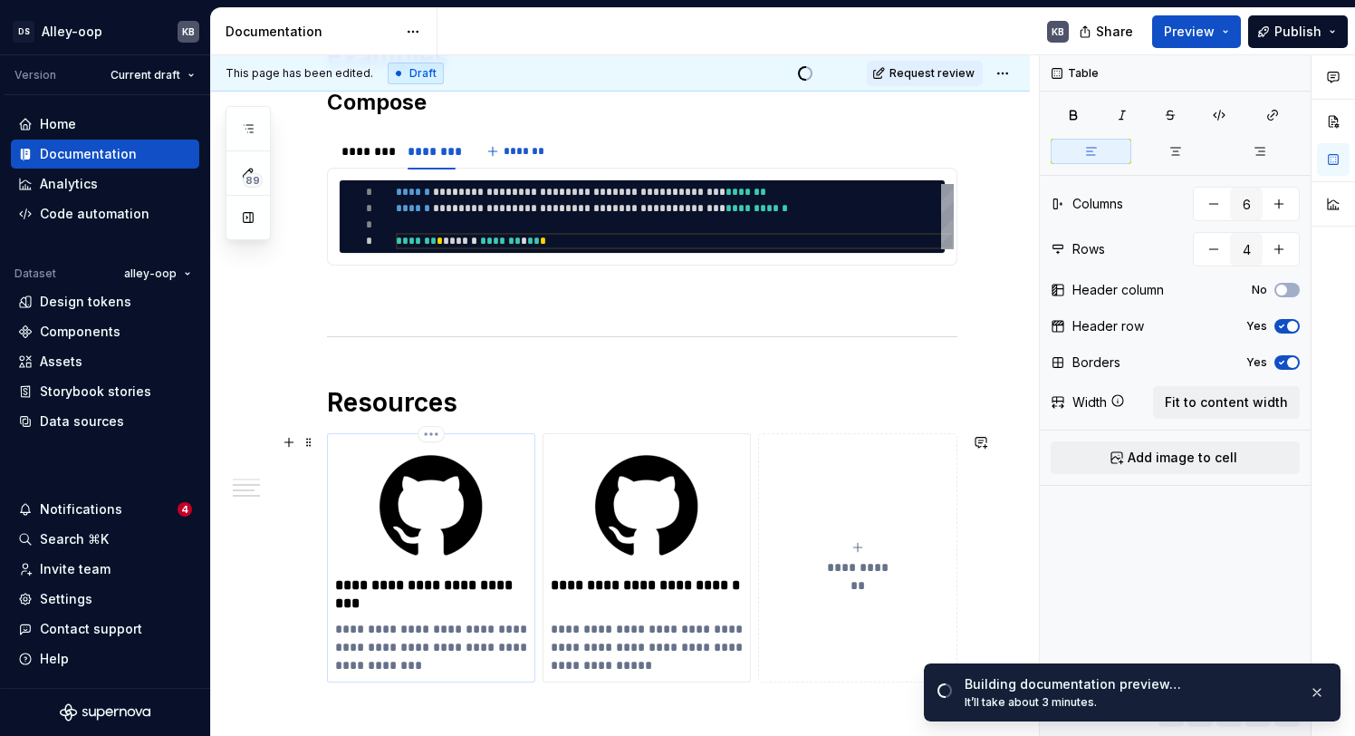
type textarea "*"
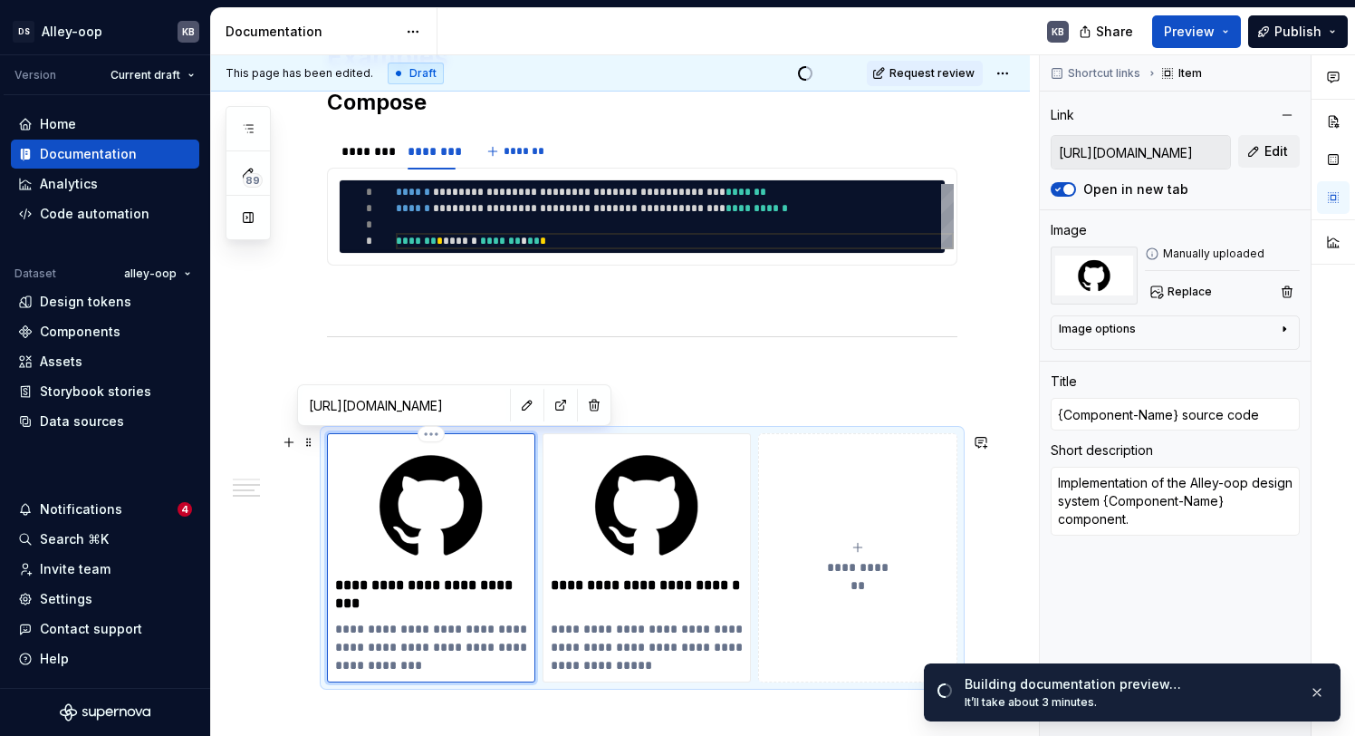
drag, startPoint x: 450, startPoint y: 547, endPoint x: 428, endPoint y: 564, distance: 28.4
click at [450, 548] on img "To enrich screen reader interactions, please activate Accessibility in Grammarl…" at bounding box center [431, 505] width 192 height 128
click at [400, 585] on p "**********" at bounding box center [431, 594] width 192 height 36
drag, startPoint x: 339, startPoint y: 586, endPoint x: 492, endPoint y: 579, distance: 153.3
click at [489, 580] on p "**********" at bounding box center [431, 594] width 192 height 36
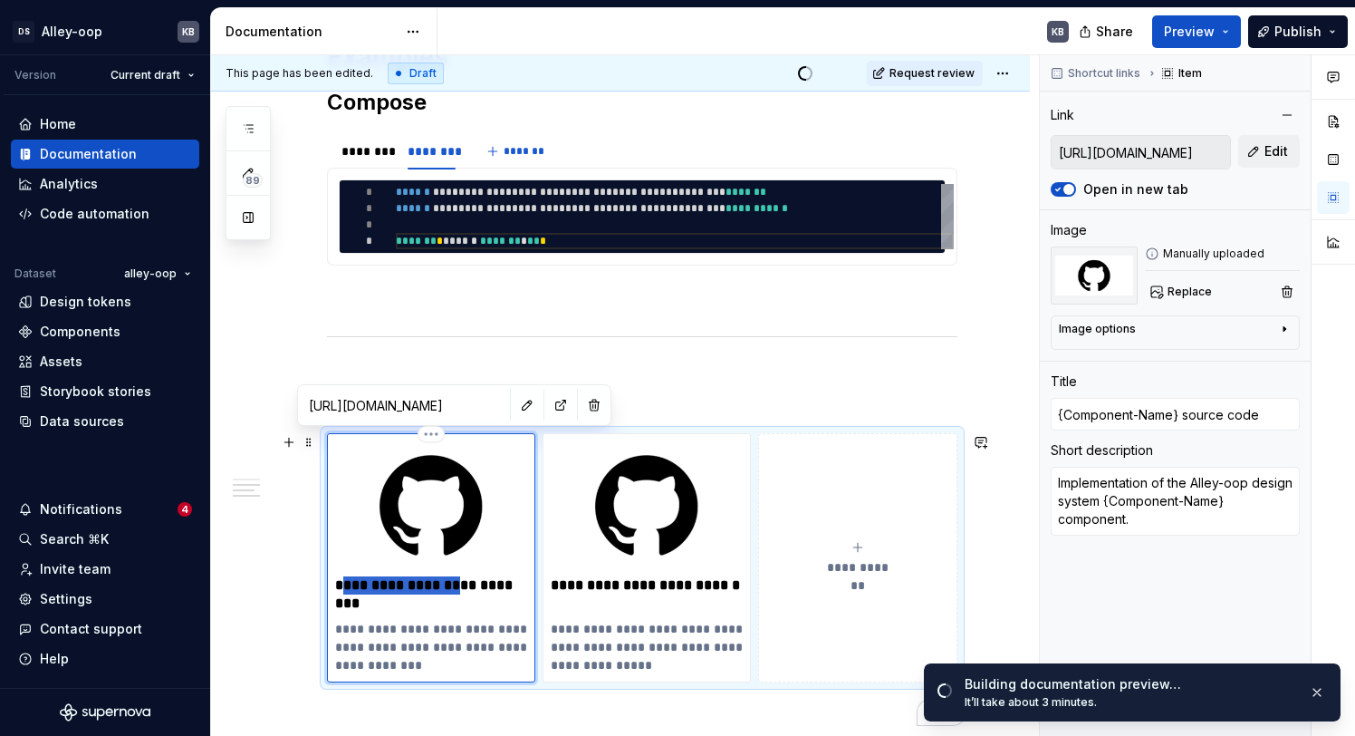
type textarea "*"
type input "{]source code"
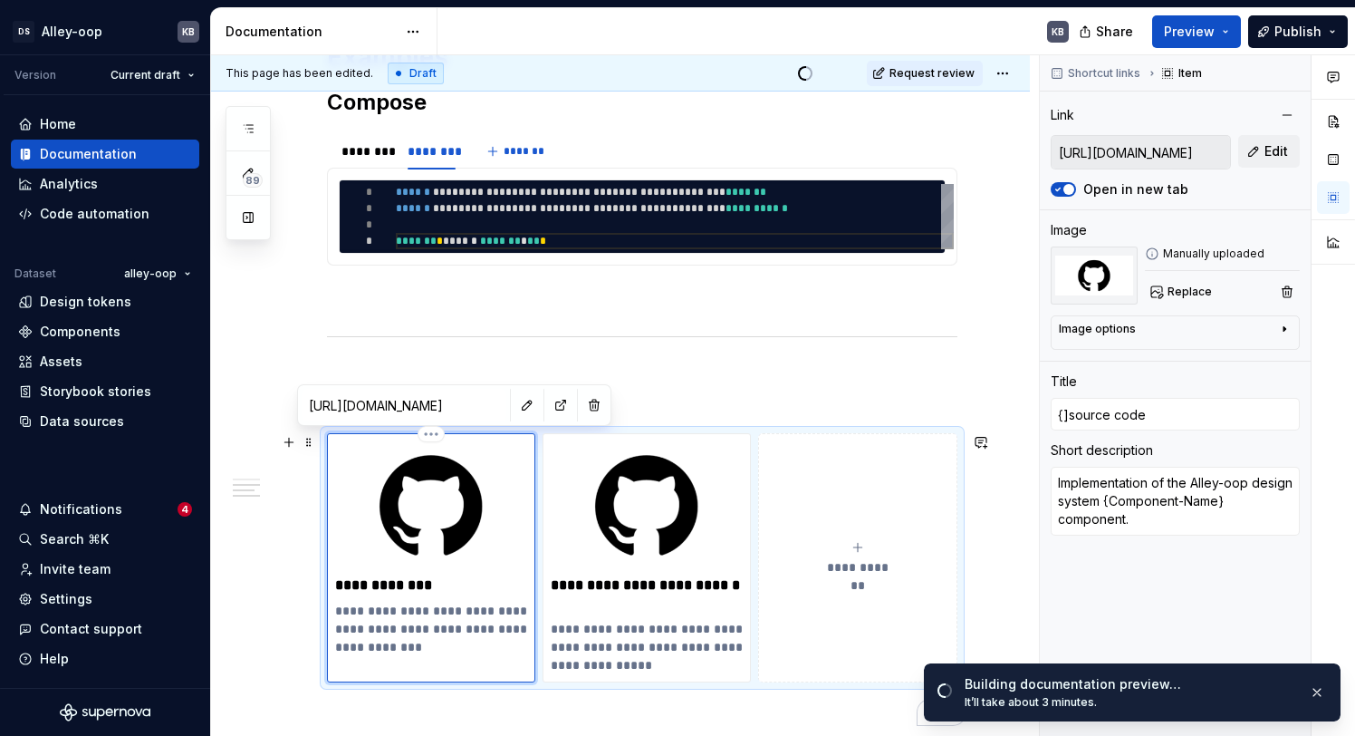
type textarea "*"
type input "{source code"
type textarea "*"
type input "source code"
type textarea "*"
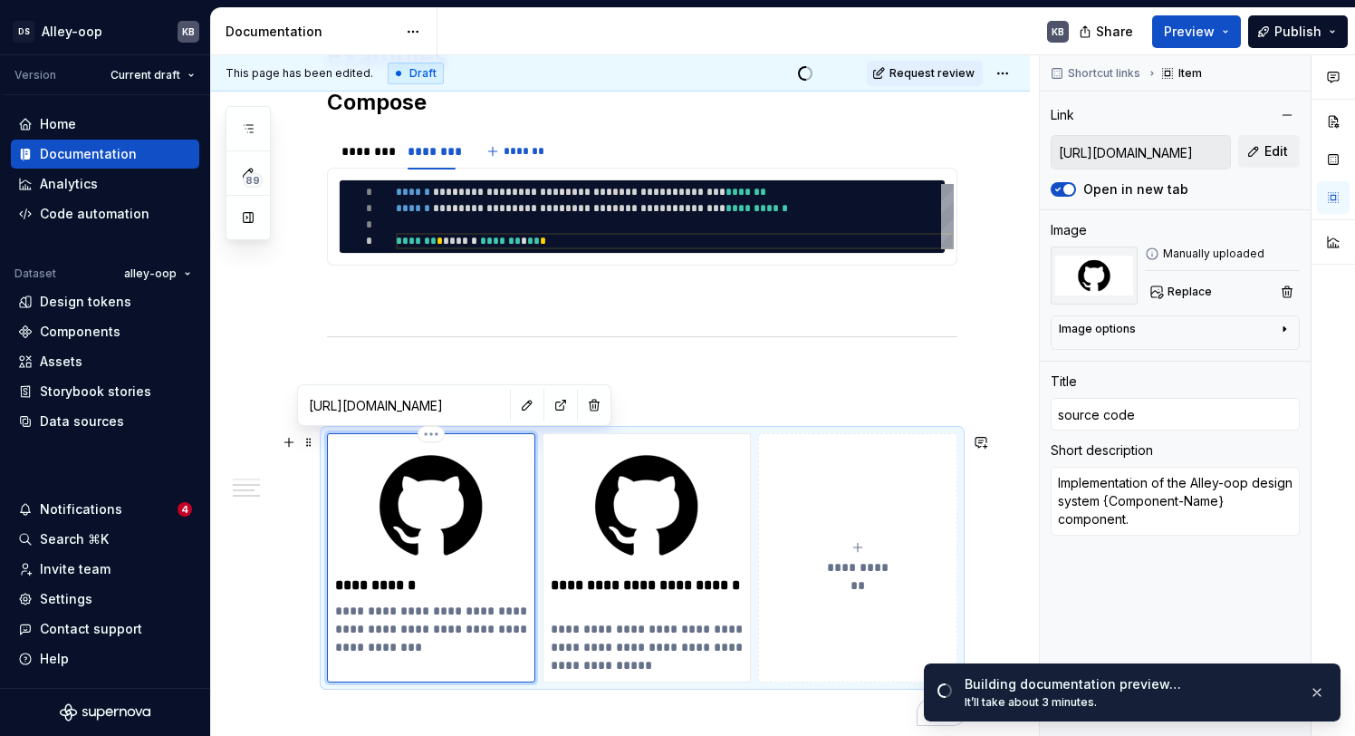
type input "Ssource code"
type textarea "*"
type input "Spsource code"
type textarea "*"
type input "Spisource code"
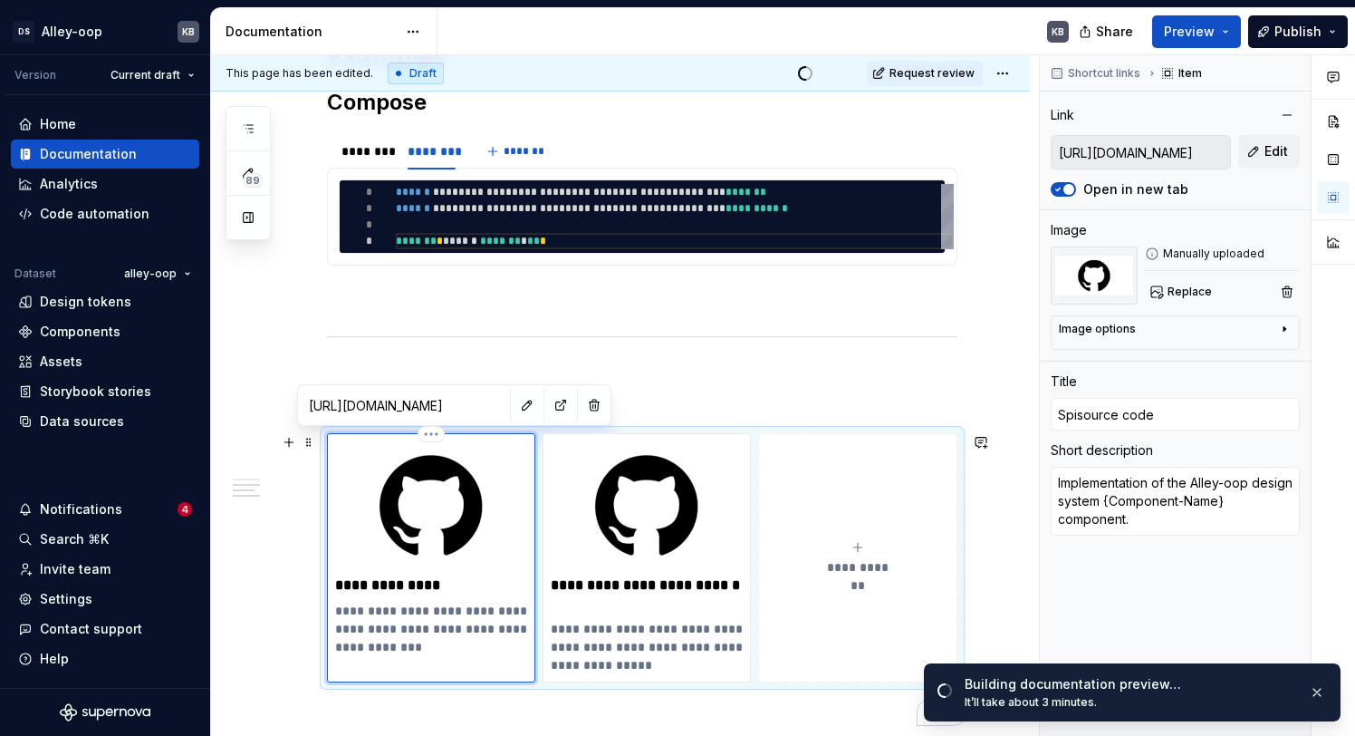
type textarea "*"
type input "Spinsource code"
type textarea "*"
type input "Spinnsource code"
type textarea "*"
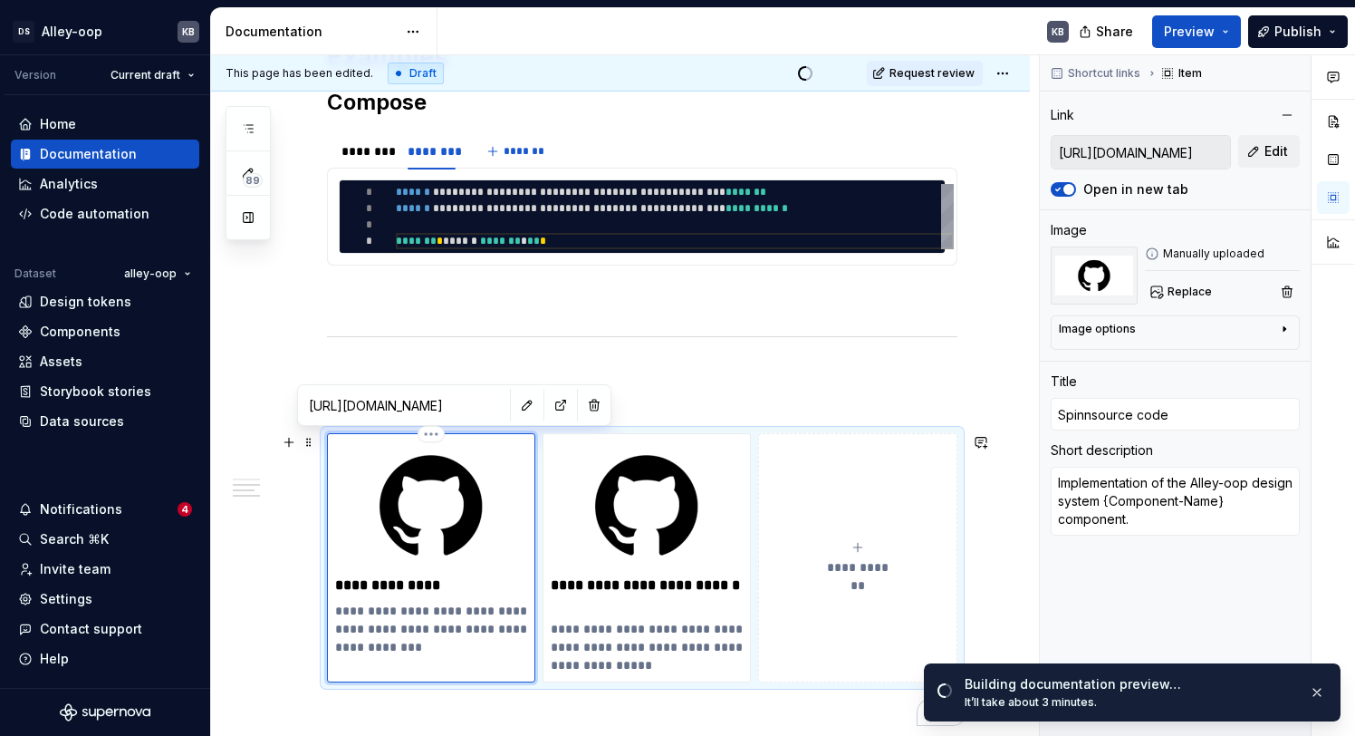
type input "Spinnesource code"
type textarea "*"
type input "Spinnersource code"
type textarea "*"
type input "Spinner source code"
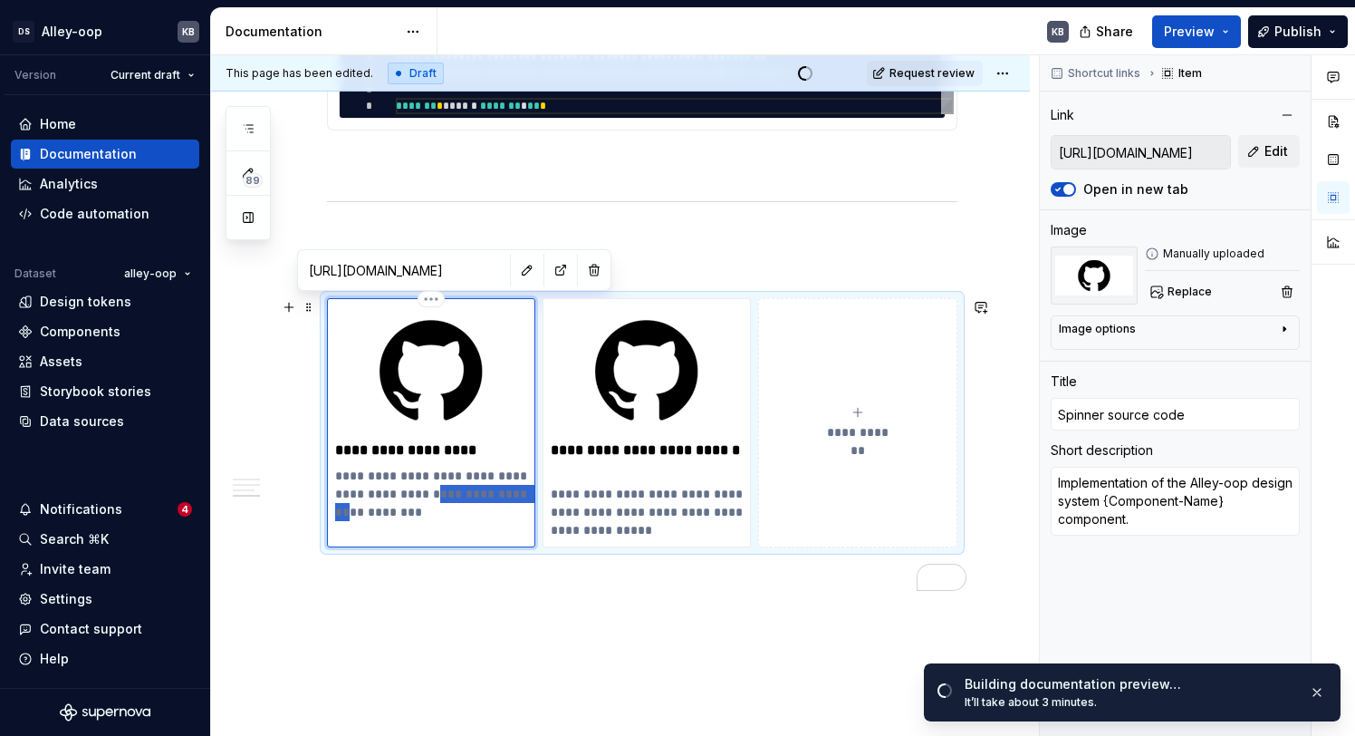
drag, startPoint x: 428, startPoint y: 630, endPoint x: 375, endPoint y: 514, distance: 127.3
click at [375, 514] on p "**********" at bounding box center [431, 493] width 192 height 54
type textarea "*"
type textarea "Implementation of the Alley-oop design system component."
type textarea "*"
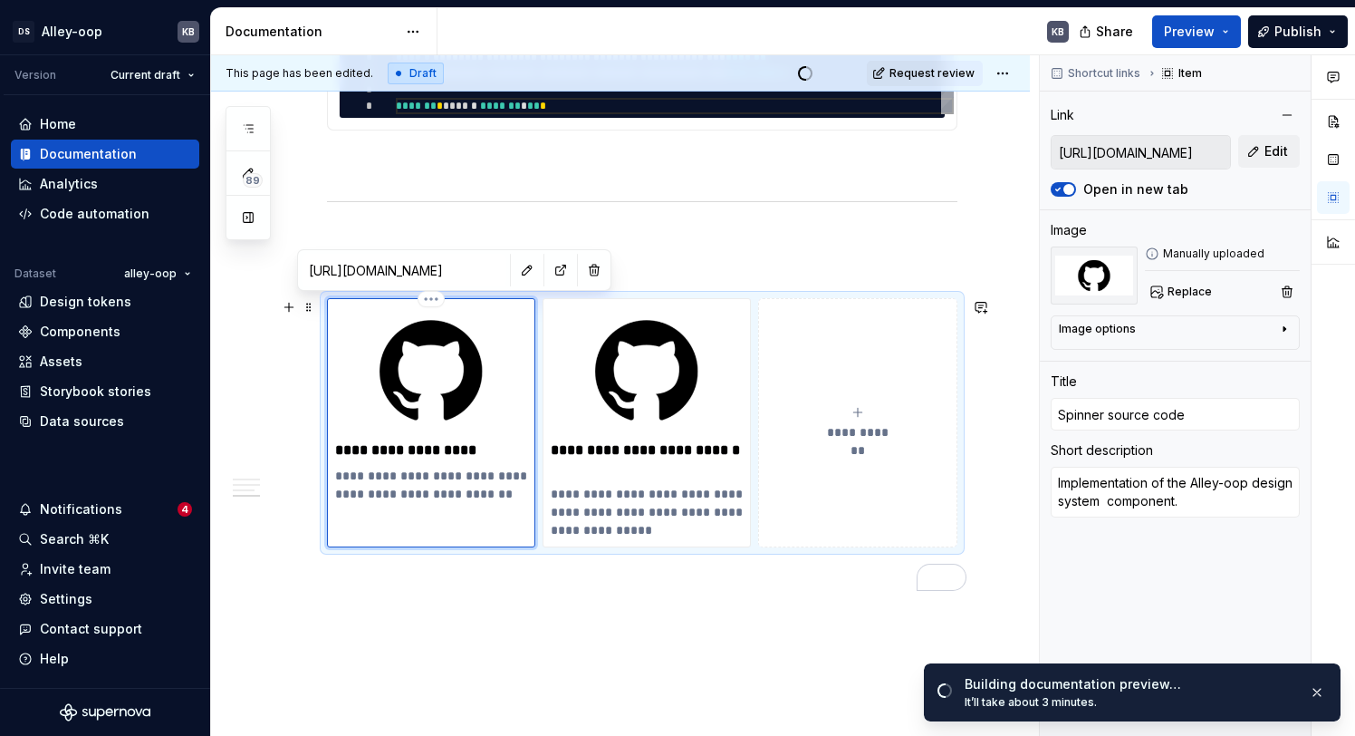
type textarea "Implementation of the Alley-oop design system S component."
type textarea "*"
type textarea "Implementation of the Alley-oop design system Sp component."
type textarea "*"
type textarea "Implementation of the Alley-oop design system Spi component."
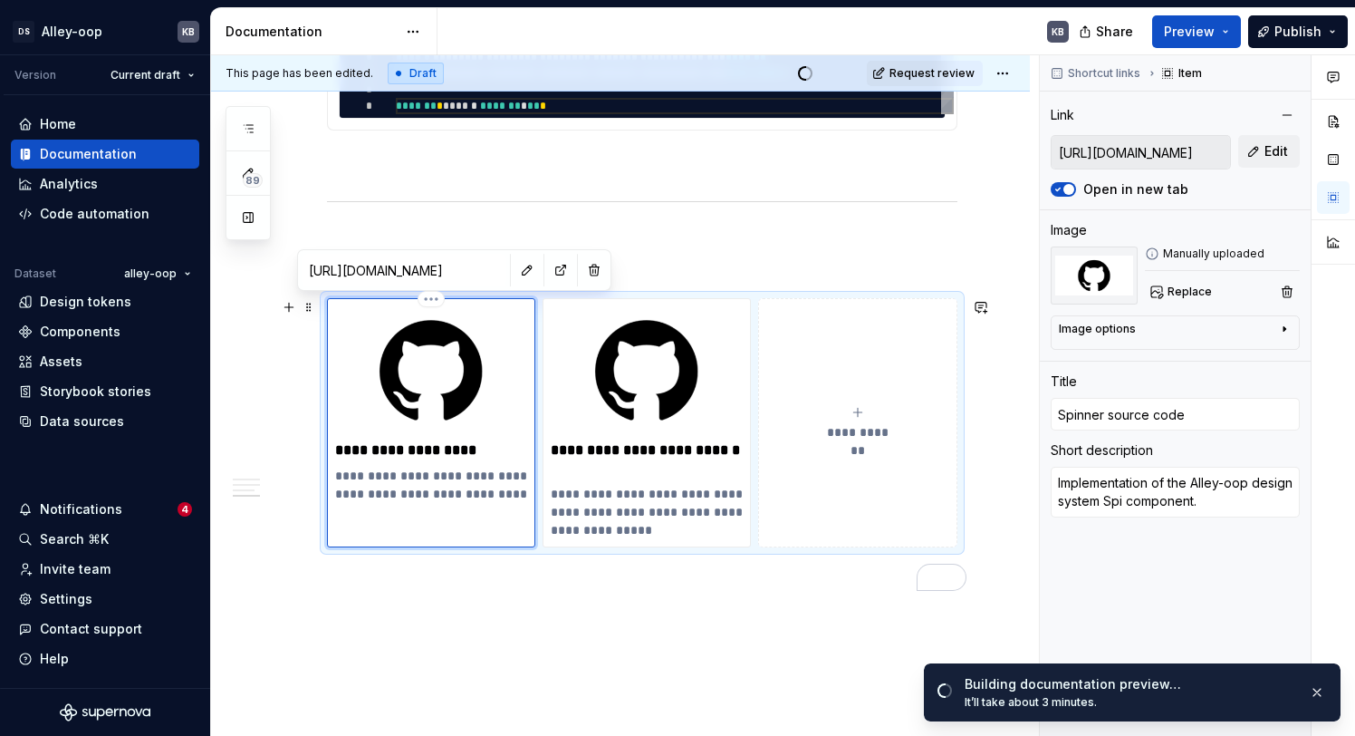
type textarea "*"
type textarea "Implementation of the Alley-oop design system Spin component."
type textarea "*"
type textarea "Implementation of the Alley-oop design system Spinn component."
type textarea "*"
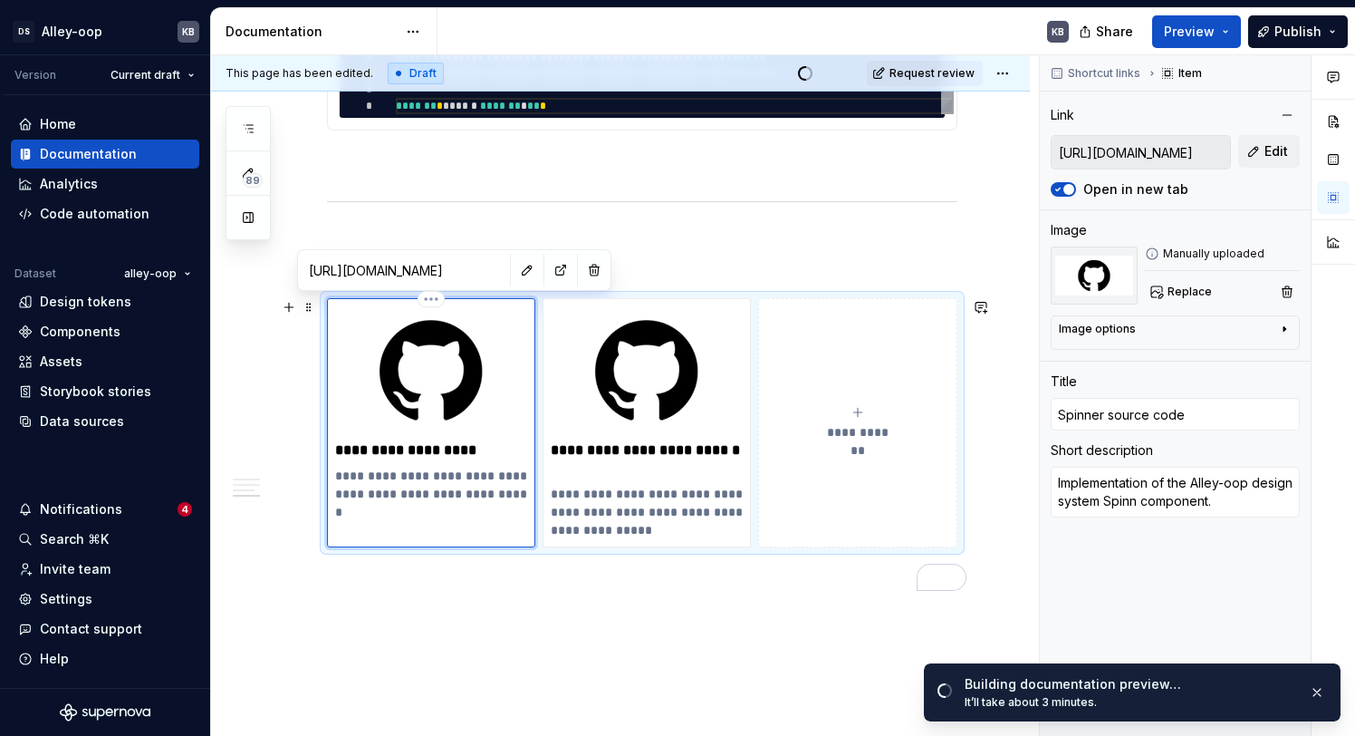
type textarea "Implementation of the Alley-oop design system Spinne component."
type textarea "*"
type textarea "Implementation of the Alley-oop design system Spinner component."
click at [1276, 153] on span "Edit" at bounding box center [1276, 151] width 24 height 18
type textarea "*"
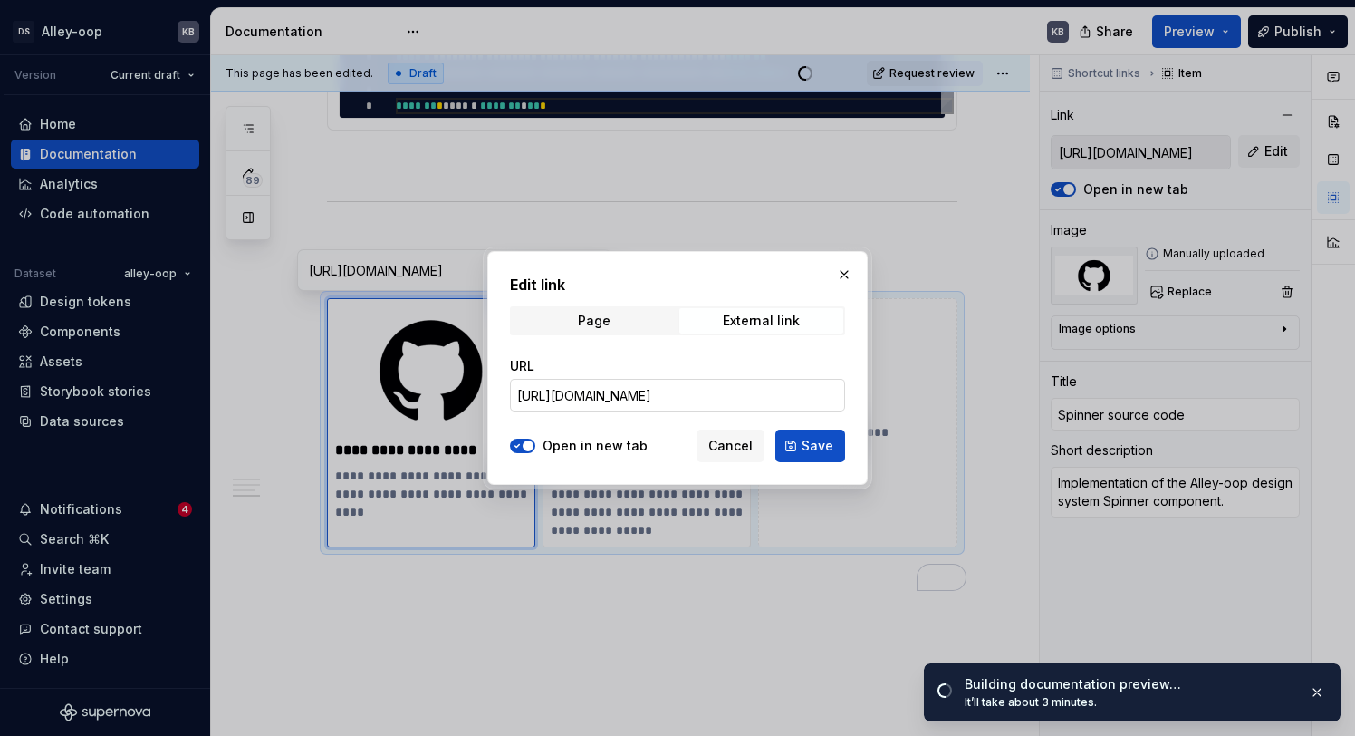
click at [796, 389] on input "https://github.com/scoremedia/alley-oop-clients/blob/main/alley-oop-android/com…" at bounding box center [677, 395] width 335 height 33
paste input "https://github.com/scoremedia/alley-oop-clients/blob/main/alley-oop-android/com…"
type input "https://github.com/scoremedia/alley-oop-clients/blob/main/alley-oop-android/com…"
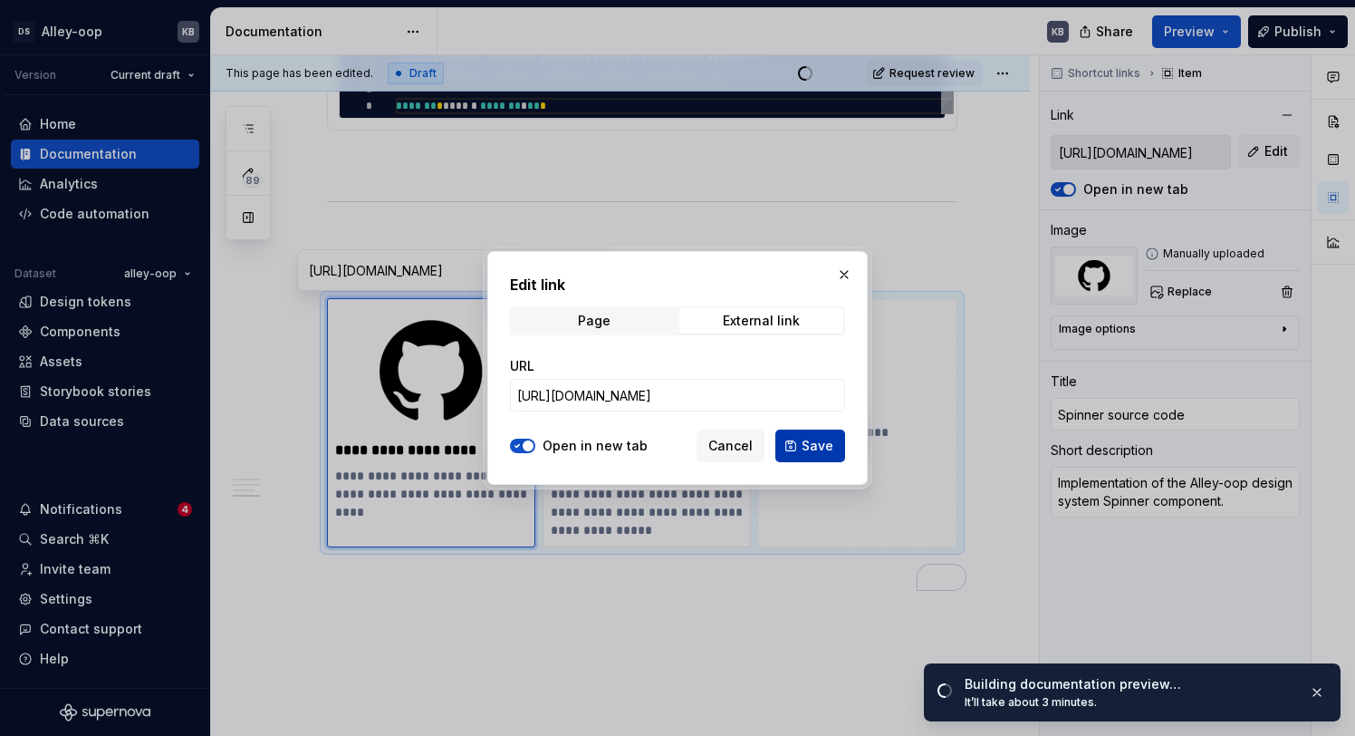
click at [811, 453] on span "Save" at bounding box center [818, 446] width 32 height 18
type textarea "*"
type input "https://github.com/scoremedia/alley-oop-clients/blob/main/alley-oop-android/com…"
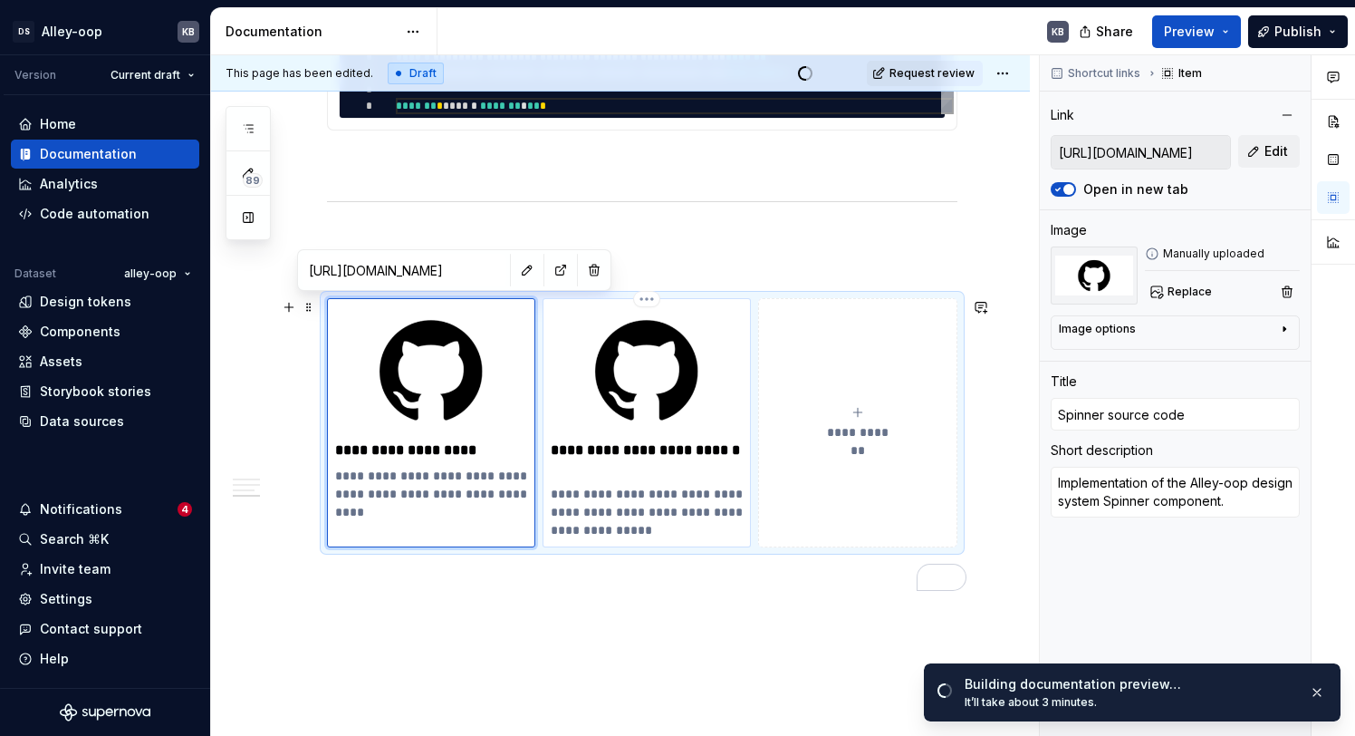
type input "https://github.com/scoremedia/alley-oop-clients/blob/main/alley-oop-android/com…"
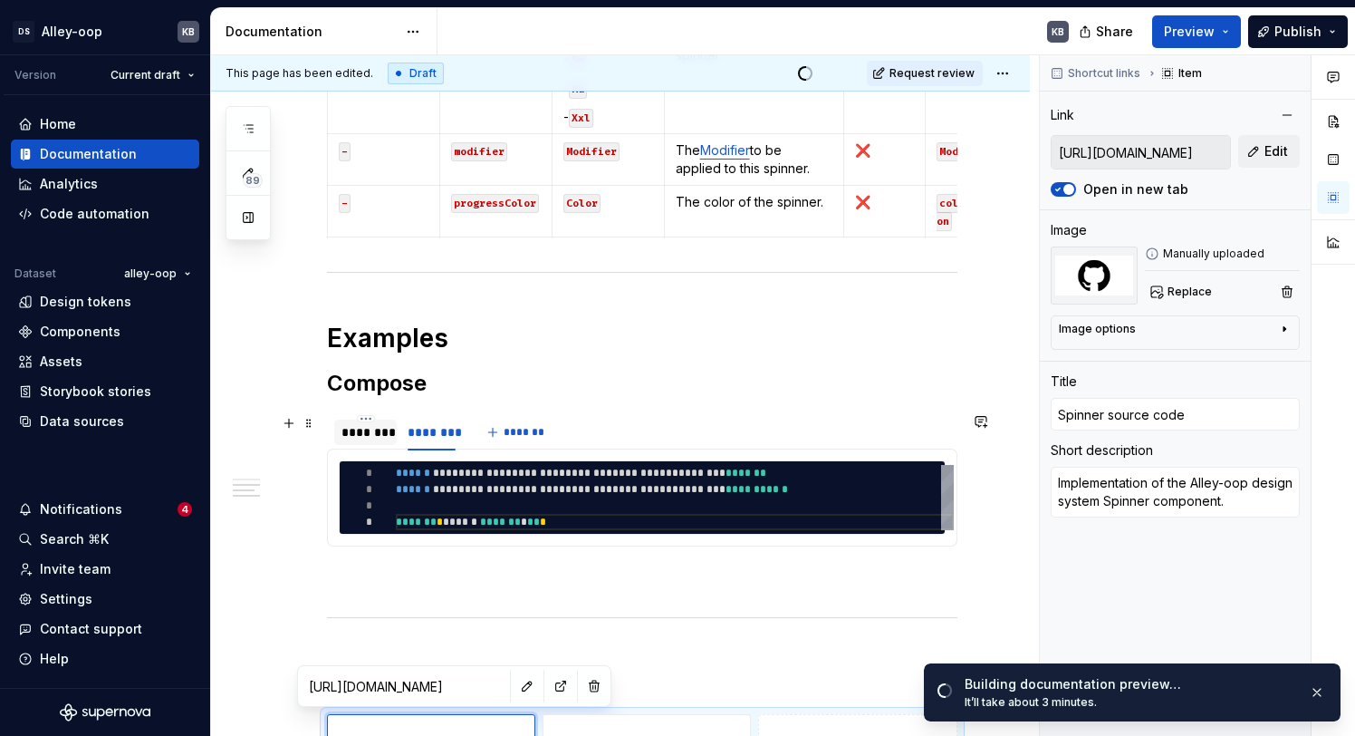
click at [363, 436] on div "********" at bounding box center [365, 432] width 48 height 18
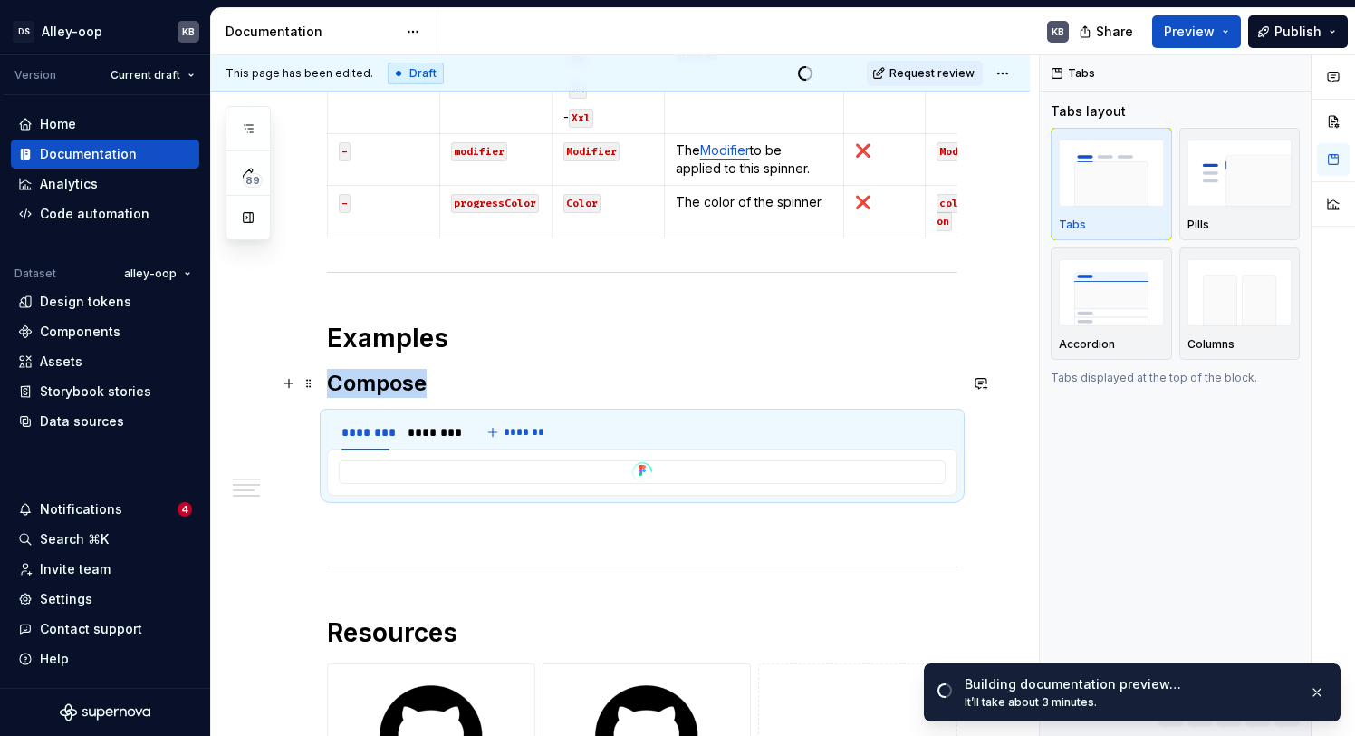
click at [461, 383] on h2 "Compose" at bounding box center [642, 383] width 630 height 29
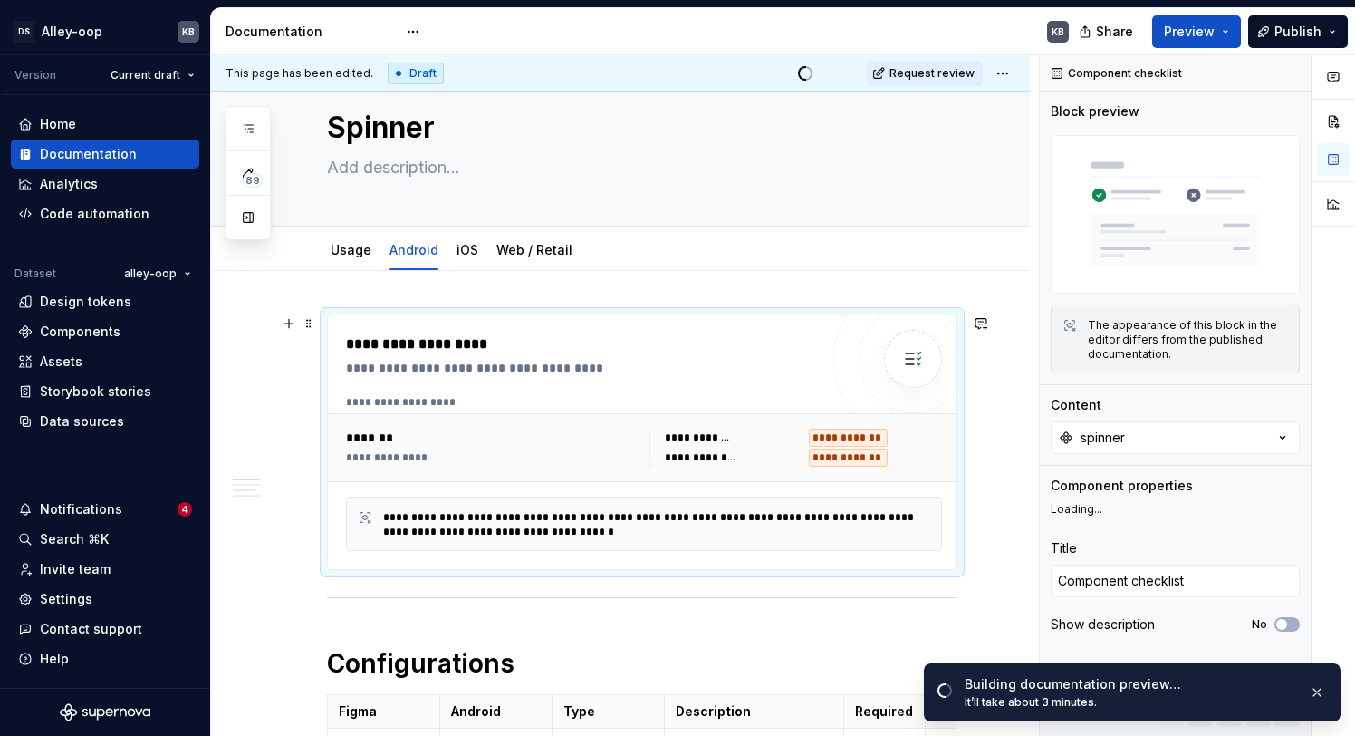
click at [928, 444] on div "**********" at bounding box center [875, 437] width 133 height 18
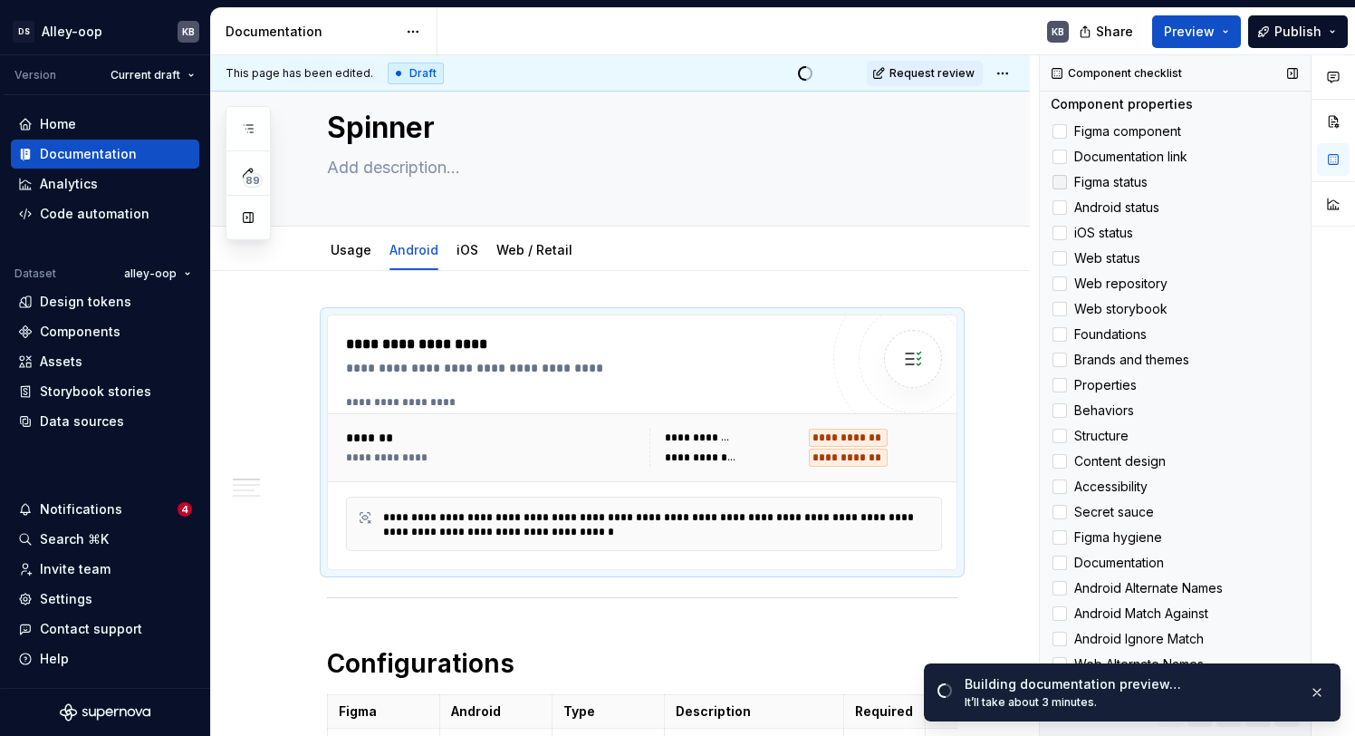
click at [1088, 184] on span "Figma status" at bounding box center [1110, 182] width 73 height 14
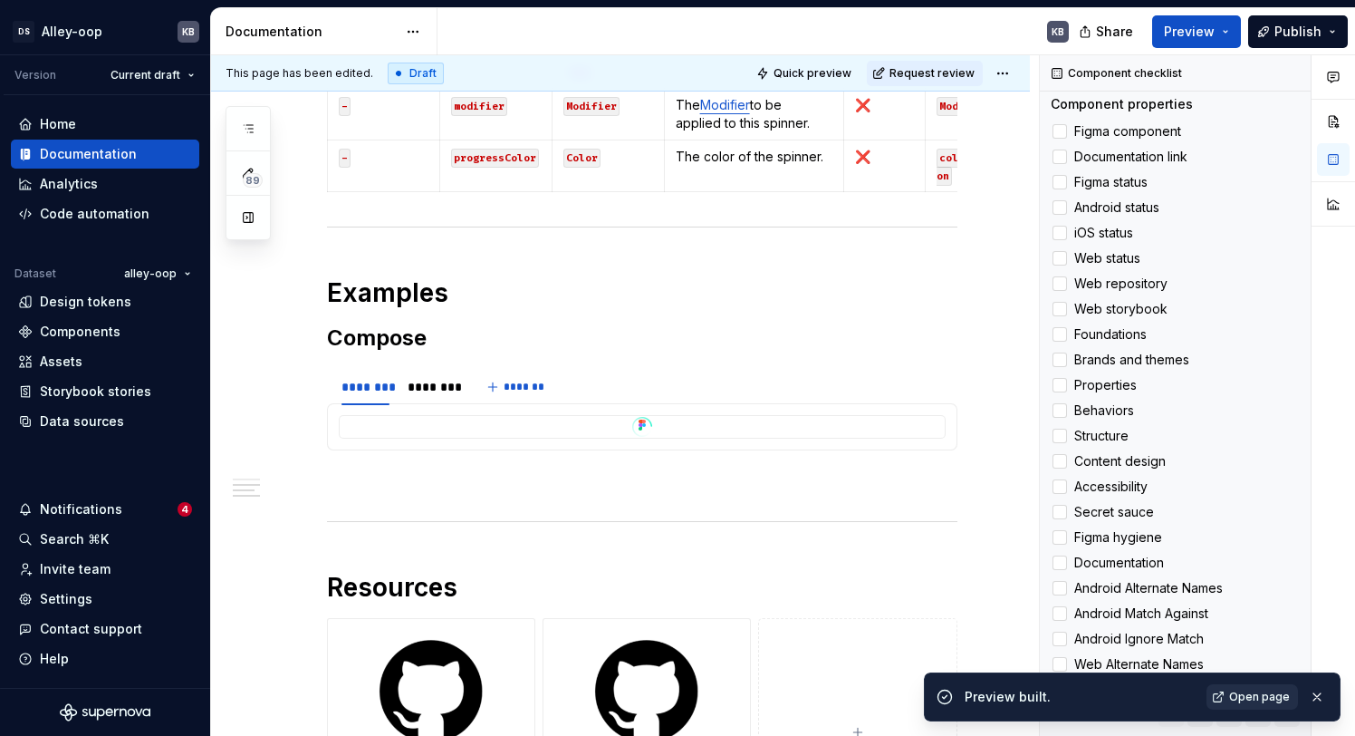
click at [1260, 703] on span "Open page" at bounding box center [1259, 696] width 61 height 14
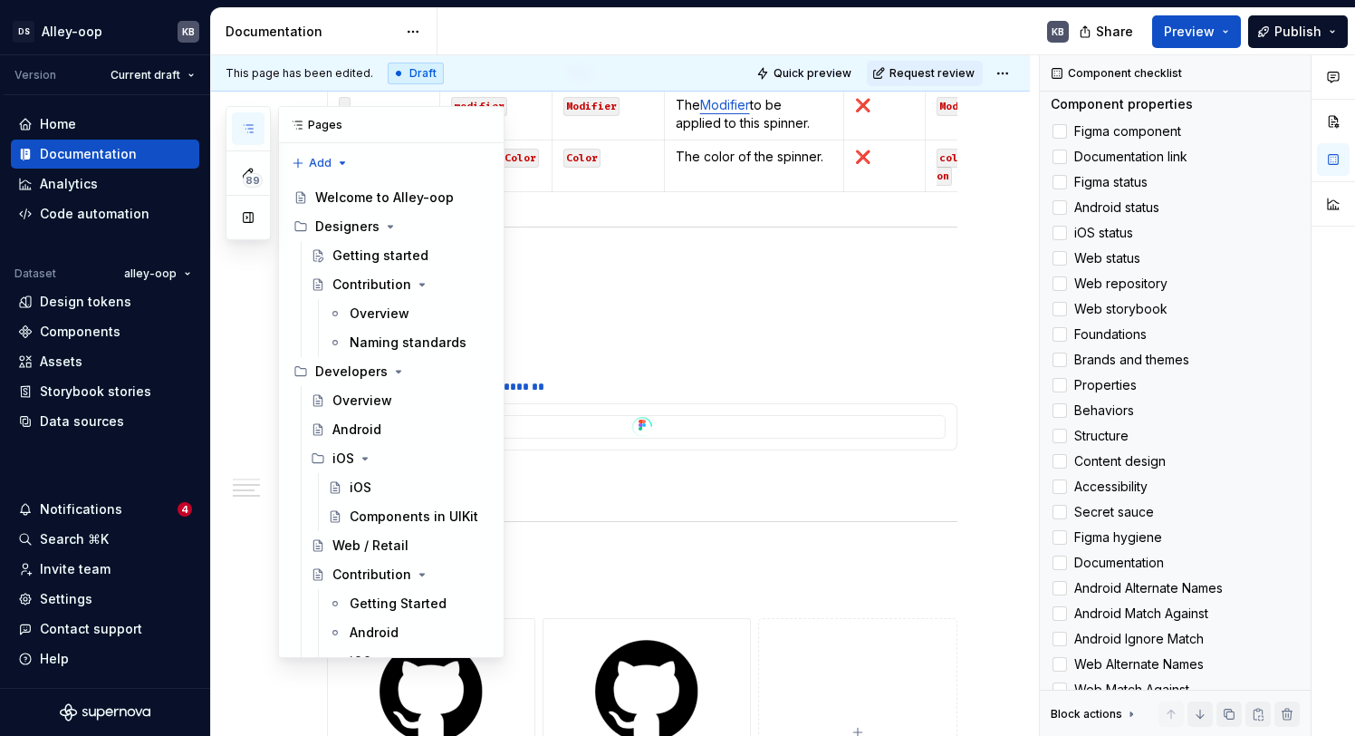
click at [250, 123] on icon "button" at bounding box center [248, 128] width 14 height 14
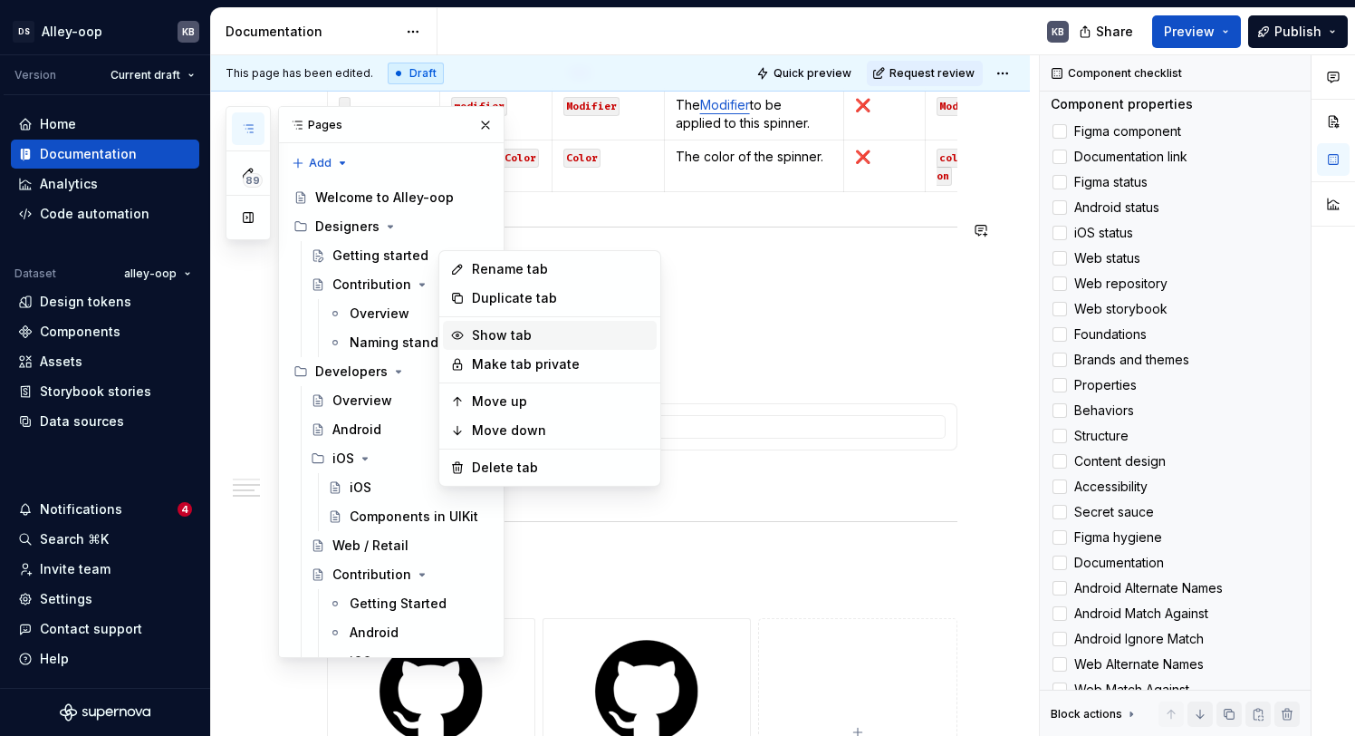
click at [528, 342] on div "Show tab" at bounding box center [561, 335] width 178 height 18
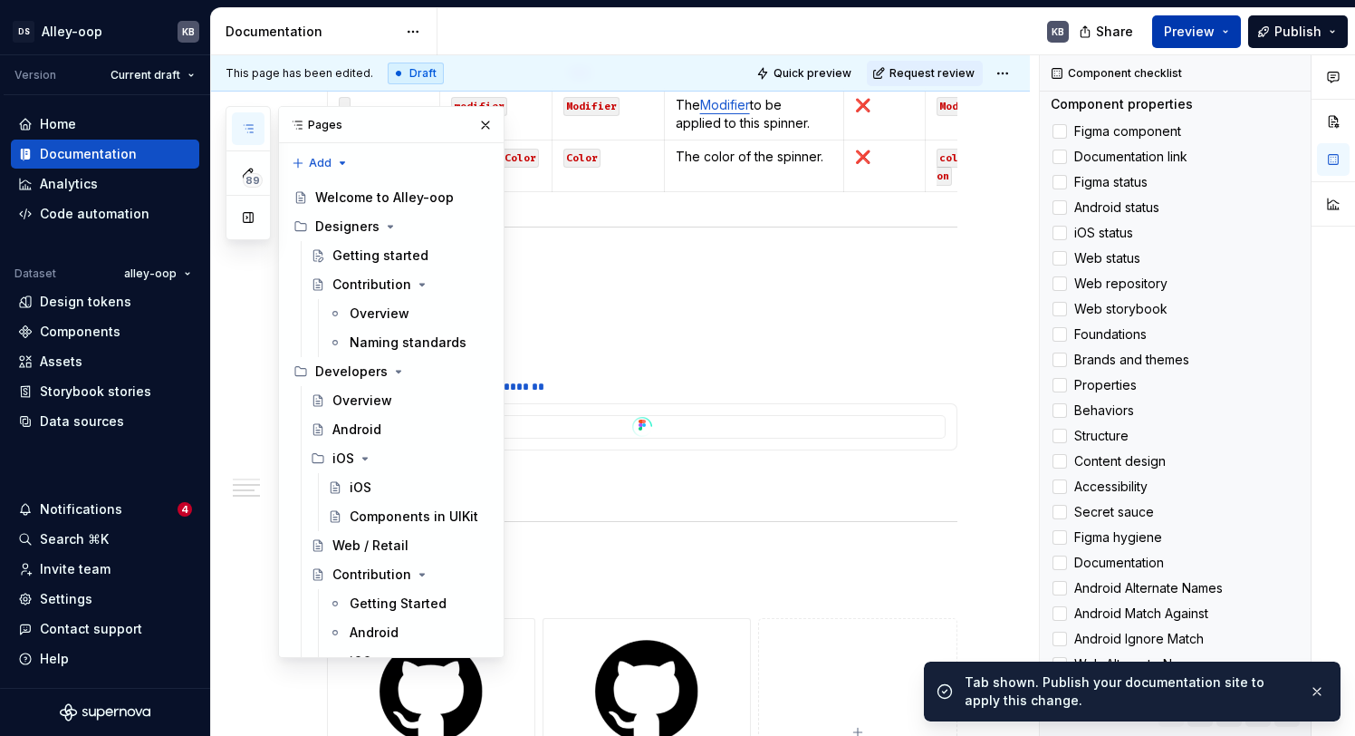
click at [1215, 29] on span "Preview" at bounding box center [1189, 32] width 51 height 18
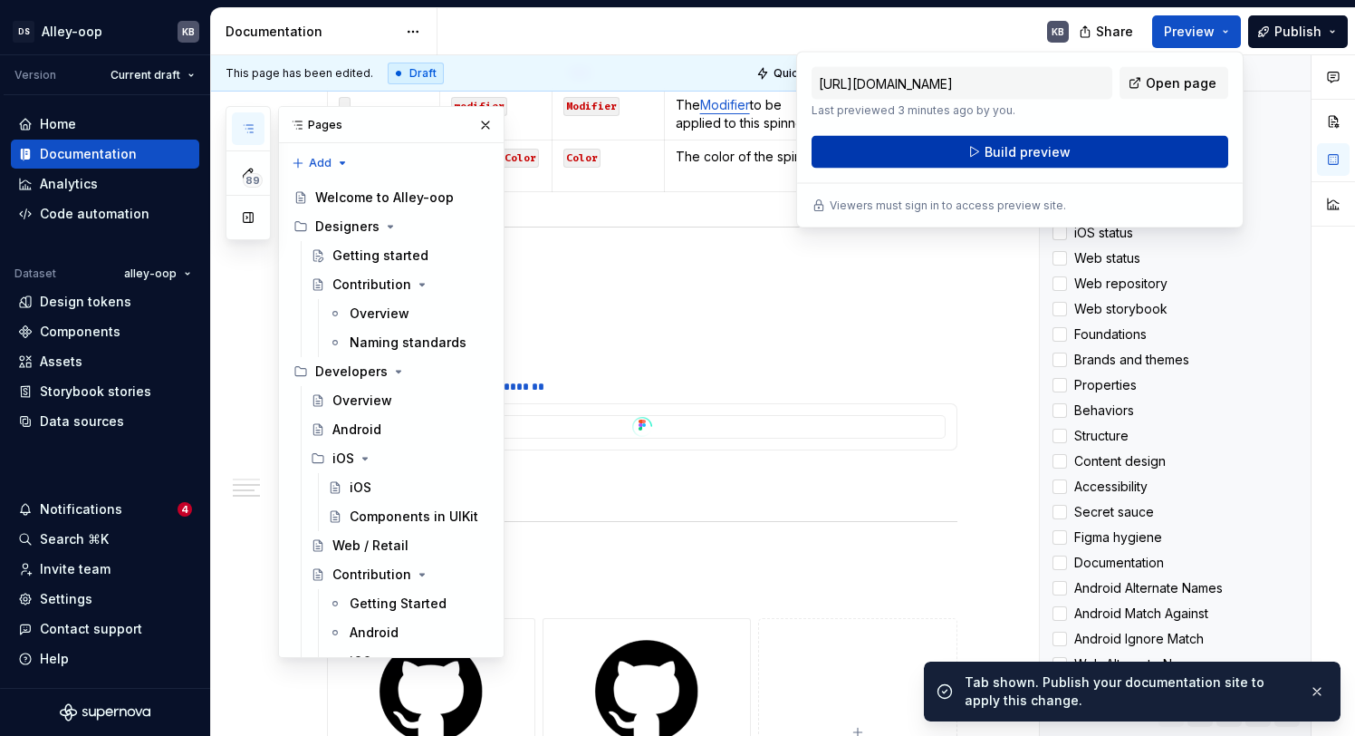
click at [1092, 157] on button "Build preview" at bounding box center [1020, 152] width 417 height 33
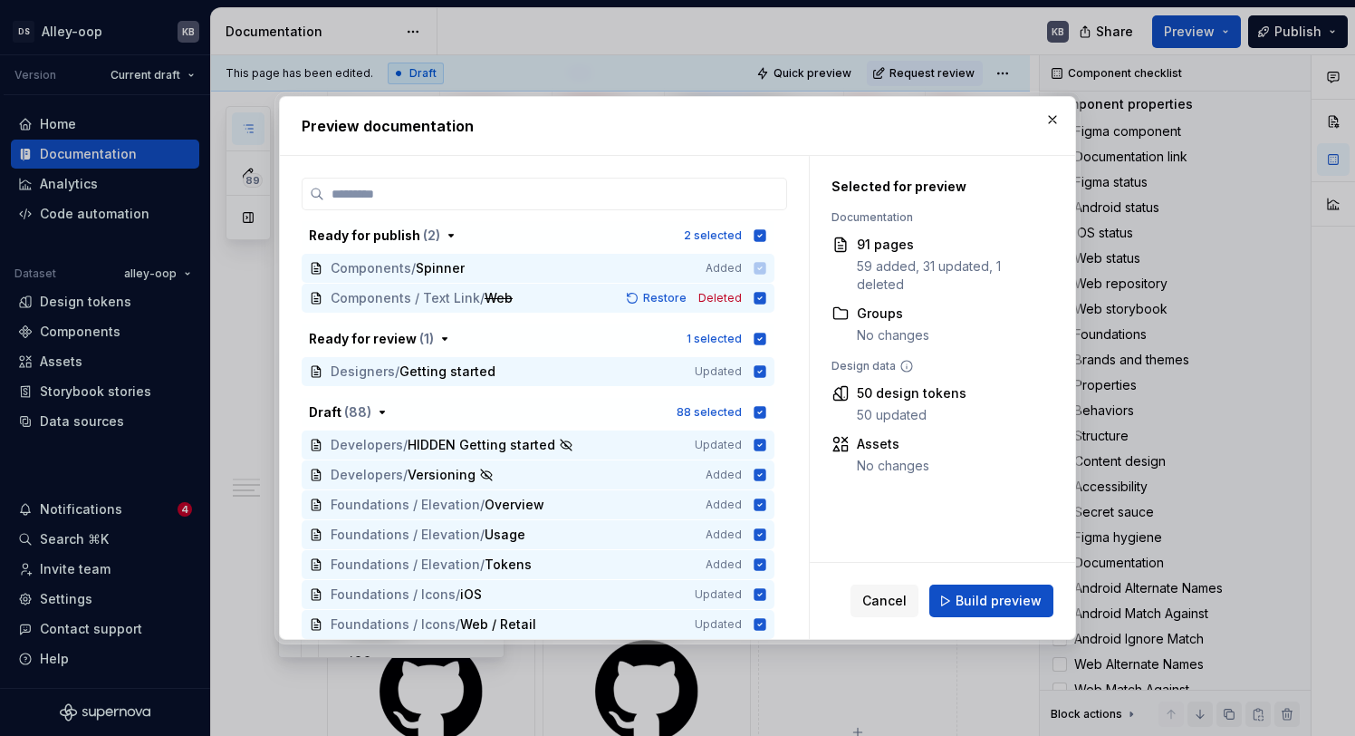
drag, startPoint x: 772, startPoint y: 232, endPoint x: 764, endPoint y: 274, distance: 43.2
click at [766, 232] on icon "button" at bounding box center [761, 235] width 12 height 12
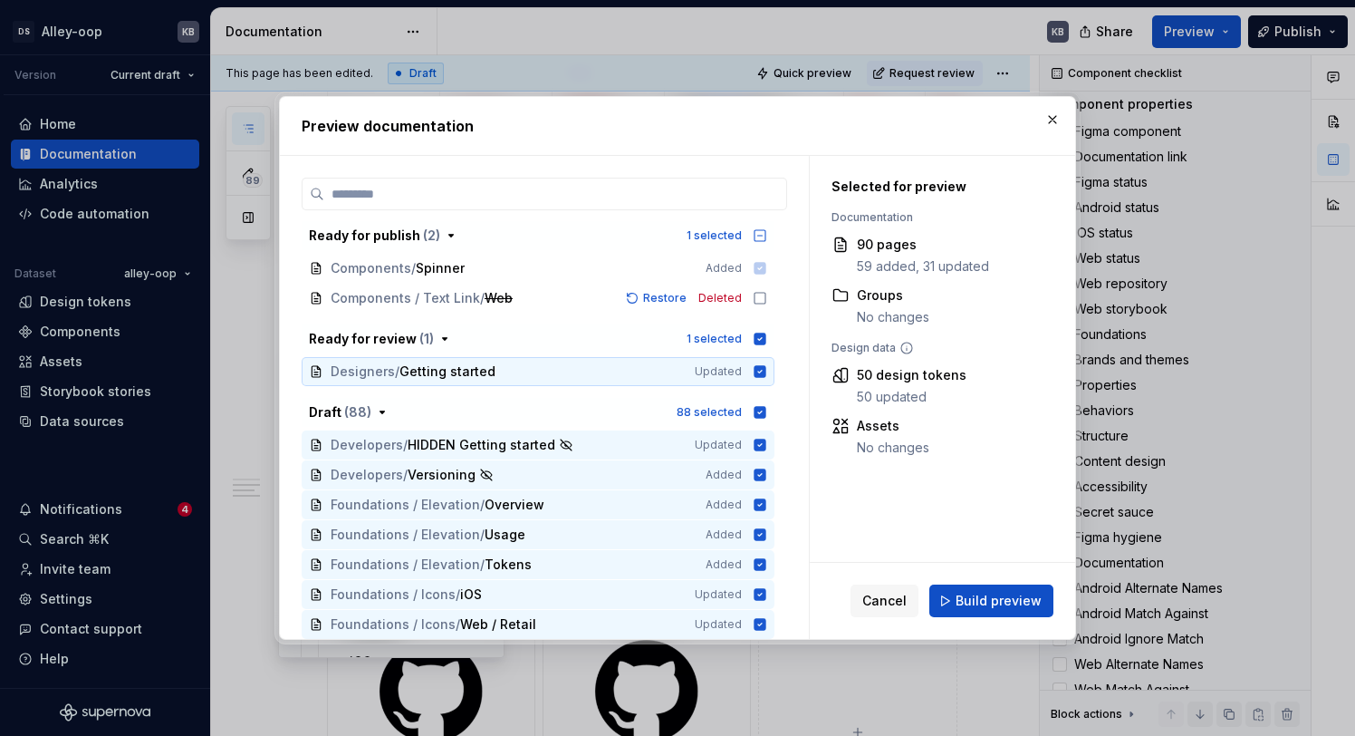
click at [765, 353] on div "Ready for review ( 1 ) 1 selected Designers / Getting started Updated" at bounding box center [538, 355] width 473 height 62
click at [766, 348] on button "Ready for review ( 1 ) 1 selected" at bounding box center [538, 338] width 473 height 29
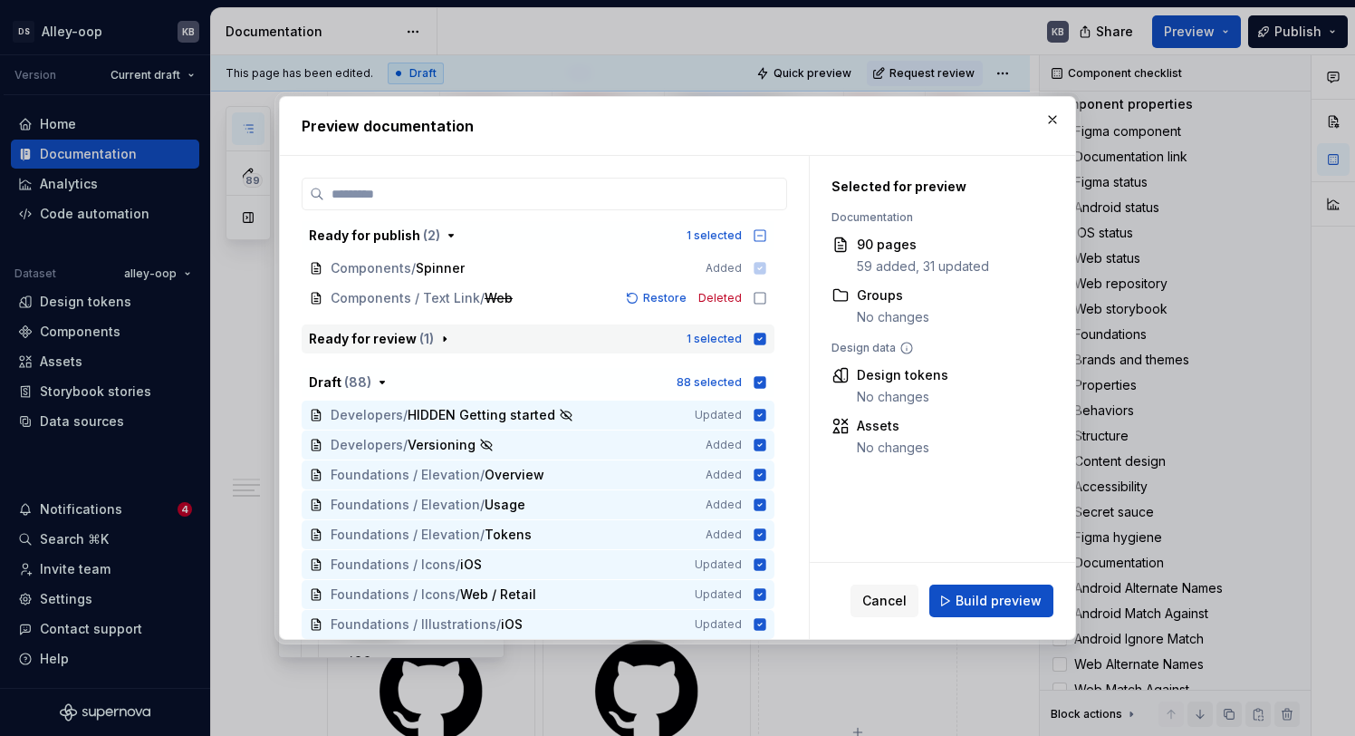
click at [766, 341] on icon "button" at bounding box center [761, 338] width 12 height 12
click at [766, 382] on icon "button" at bounding box center [761, 382] width 12 height 12
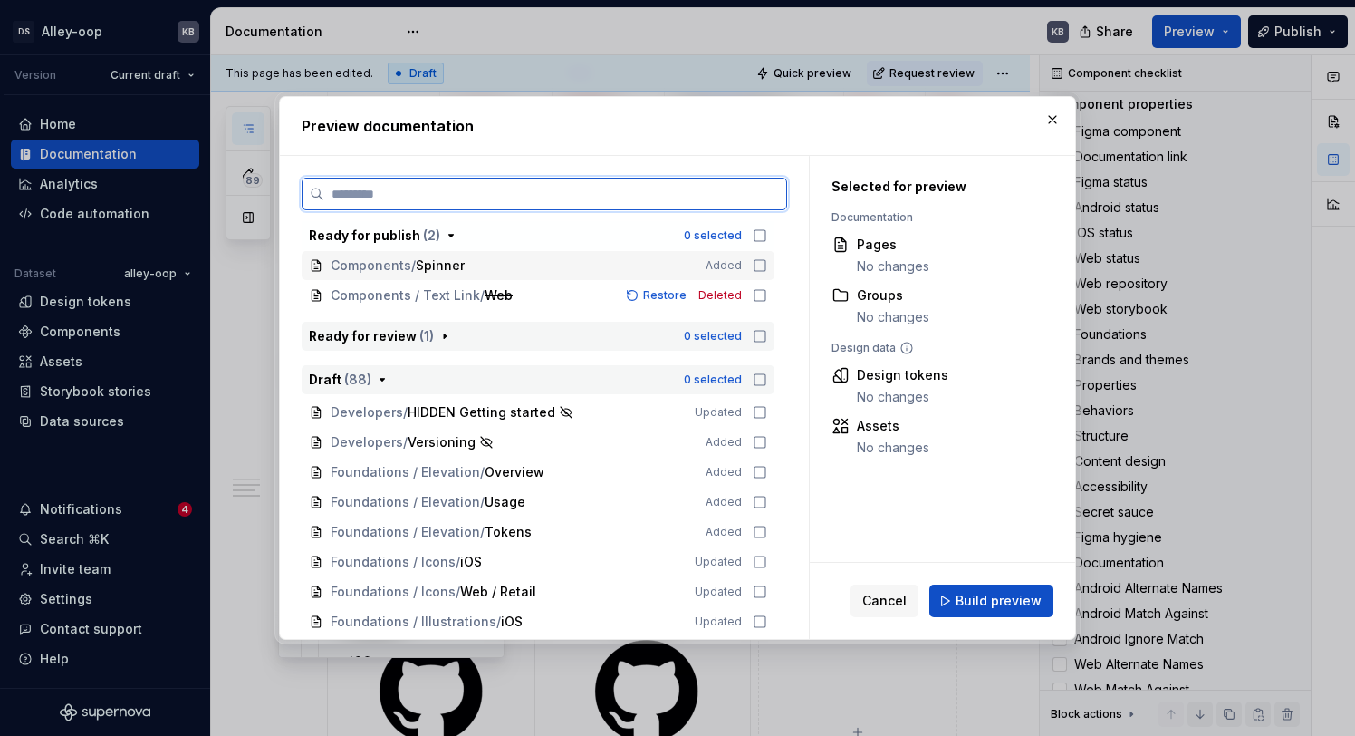
click at [767, 269] on icon at bounding box center [760, 265] width 14 height 14
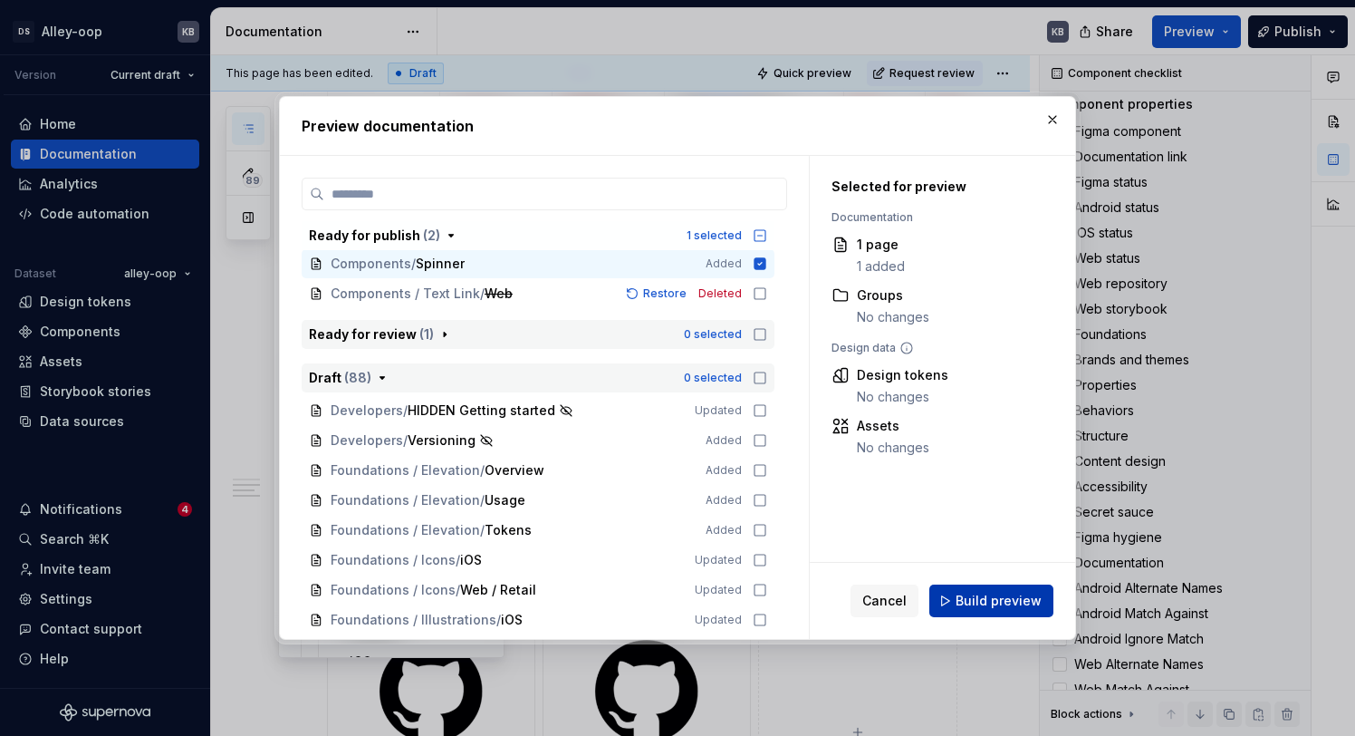
click at [1023, 587] on button "Build preview" at bounding box center [991, 600] width 124 height 33
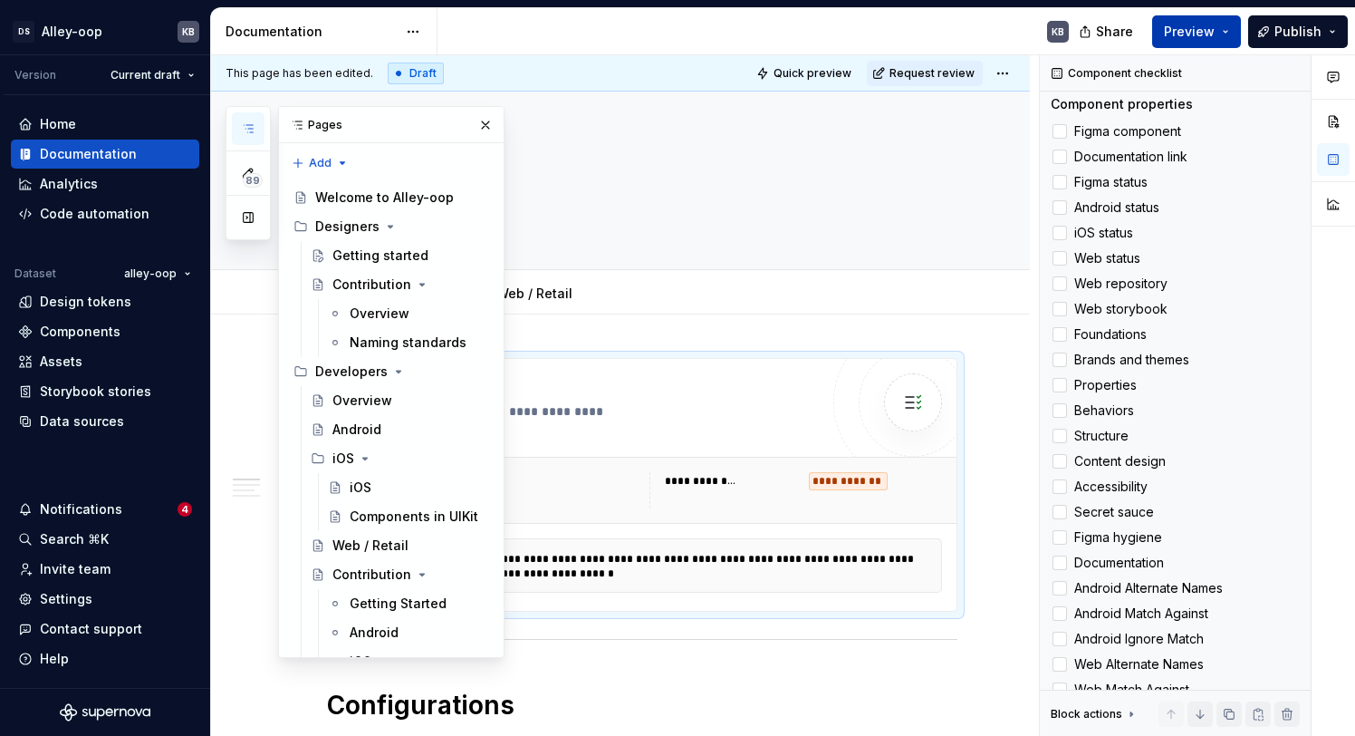
click at [1194, 34] on span "Preview" at bounding box center [1189, 32] width 51 height 18
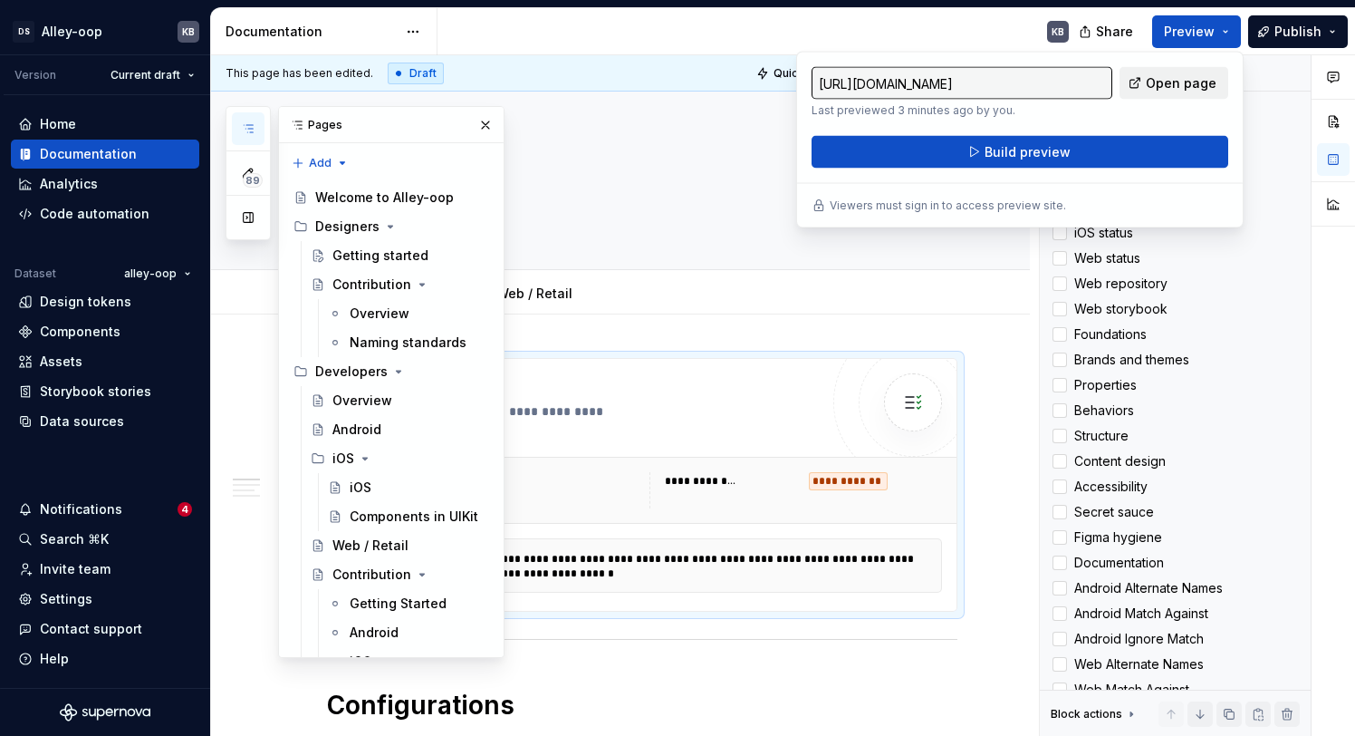
click at [1197, 92] on link "Open page" at bounding box center [1174, 83] width 109 height 33
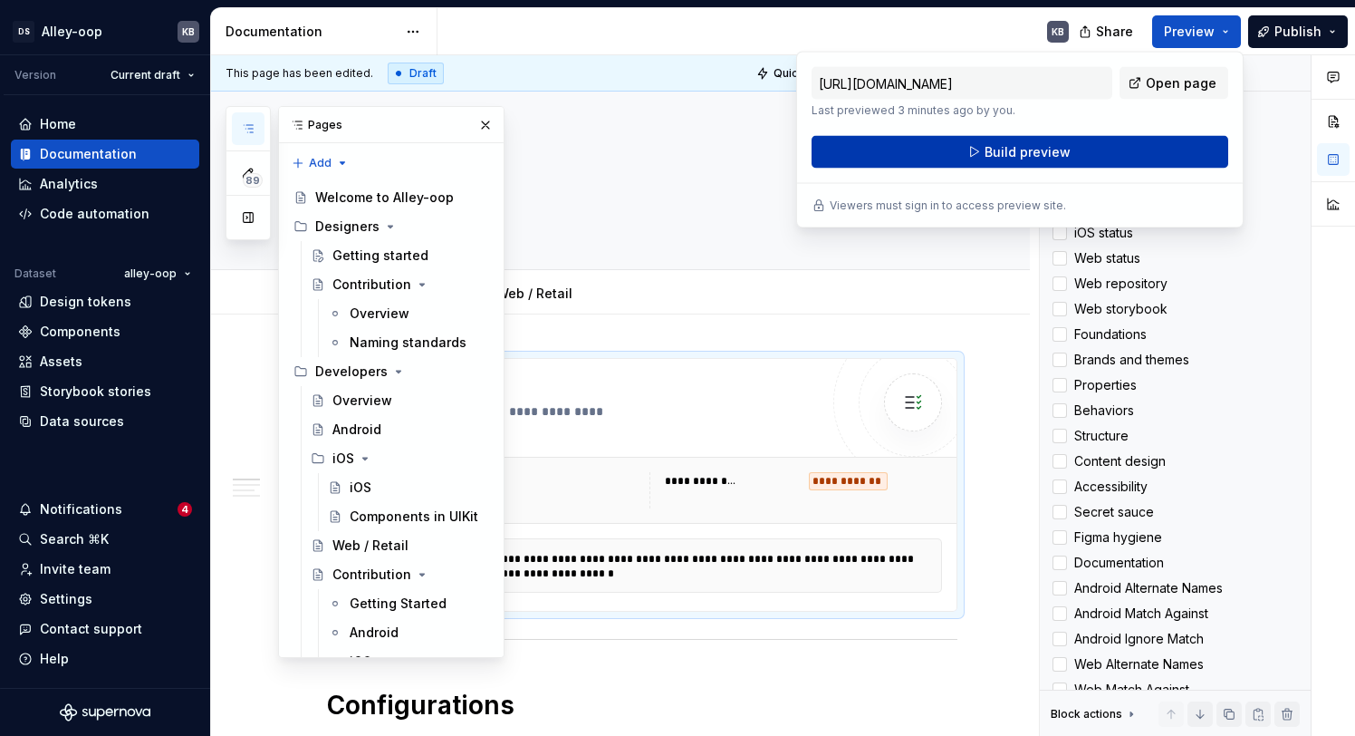
click at [1058, 151] on span "Build preview" at bounding box center [1028, 152] width 86 height 18
type textarea "*"
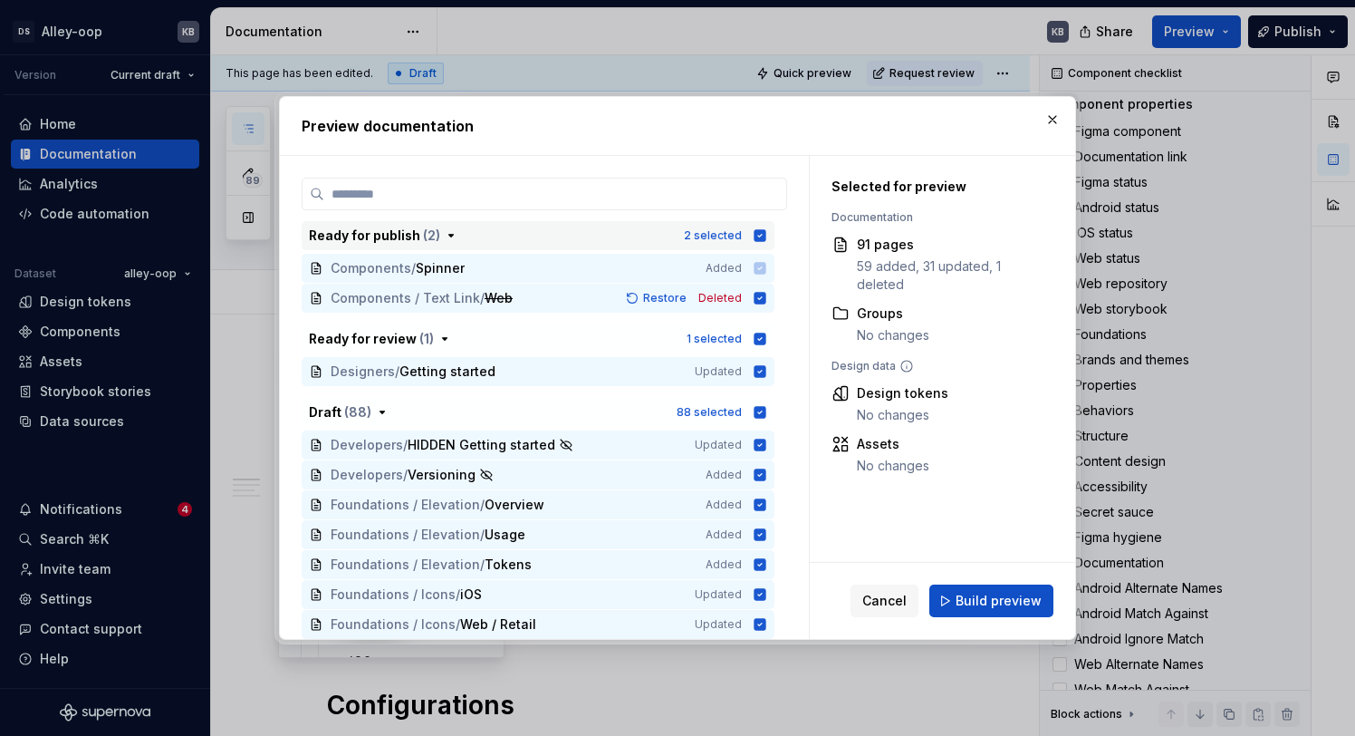
click at [774, 229] on button "Ready for publish ( 2 ) 2 selected" at bounding box center [538, 235] width 473 height 29
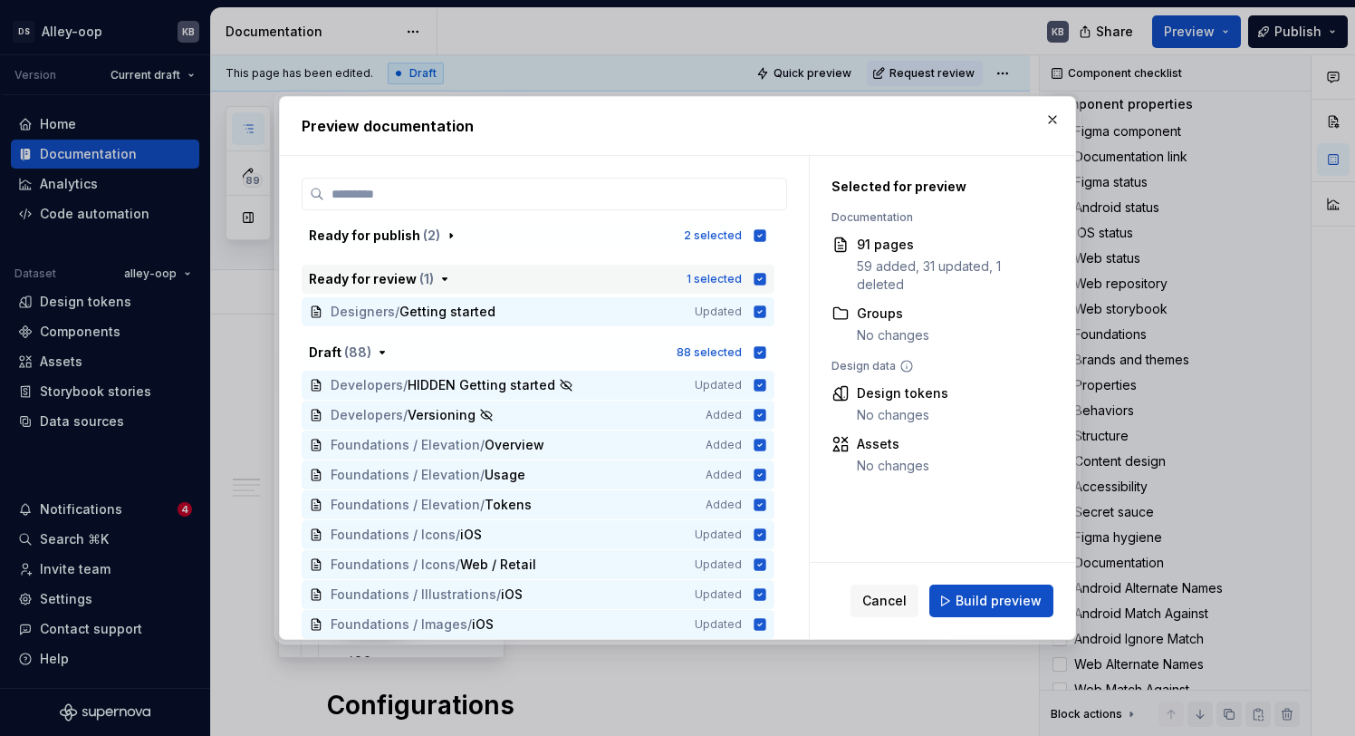
click at [767, 293] on button "Ready for review ( 1 ) 1 selected" at bounding box center [538, 278] width 473 height 29
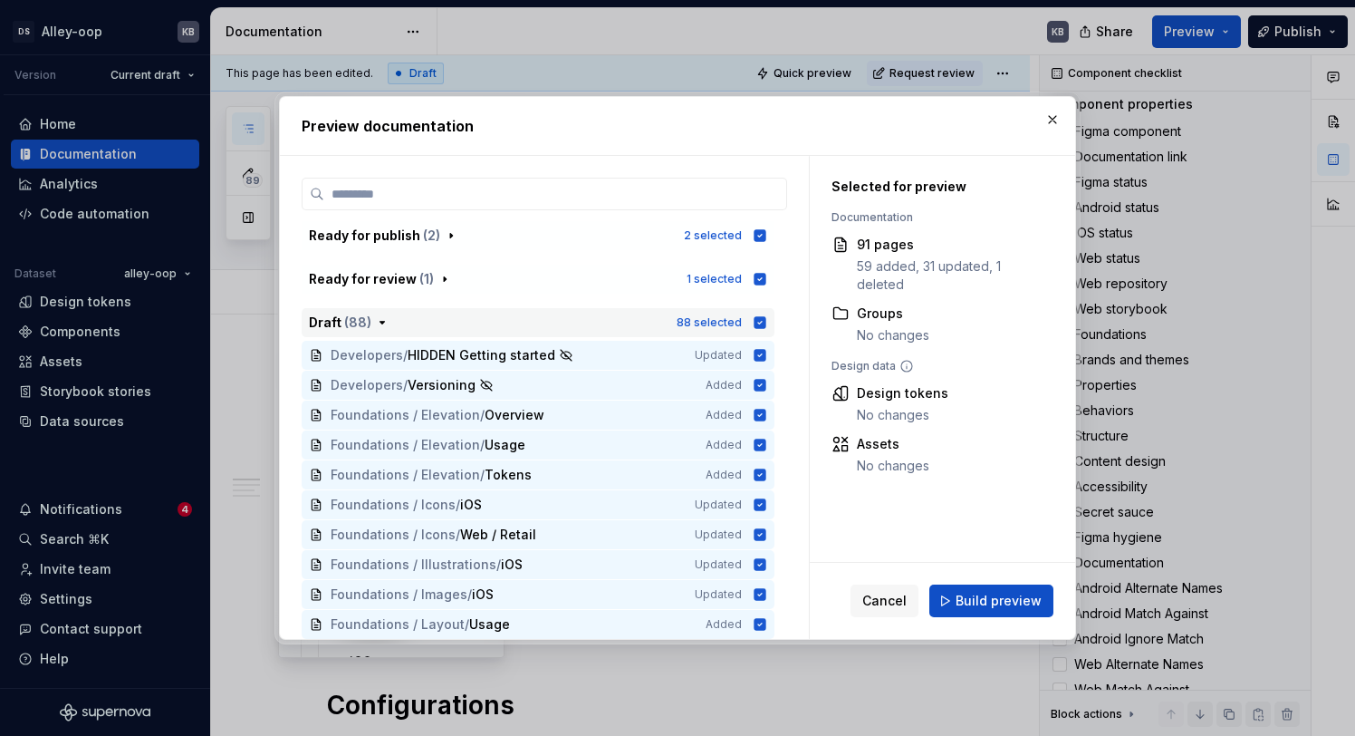
click at [767, 331] on div "88 selected" at bounding box center [722, 322] width 91 height 18
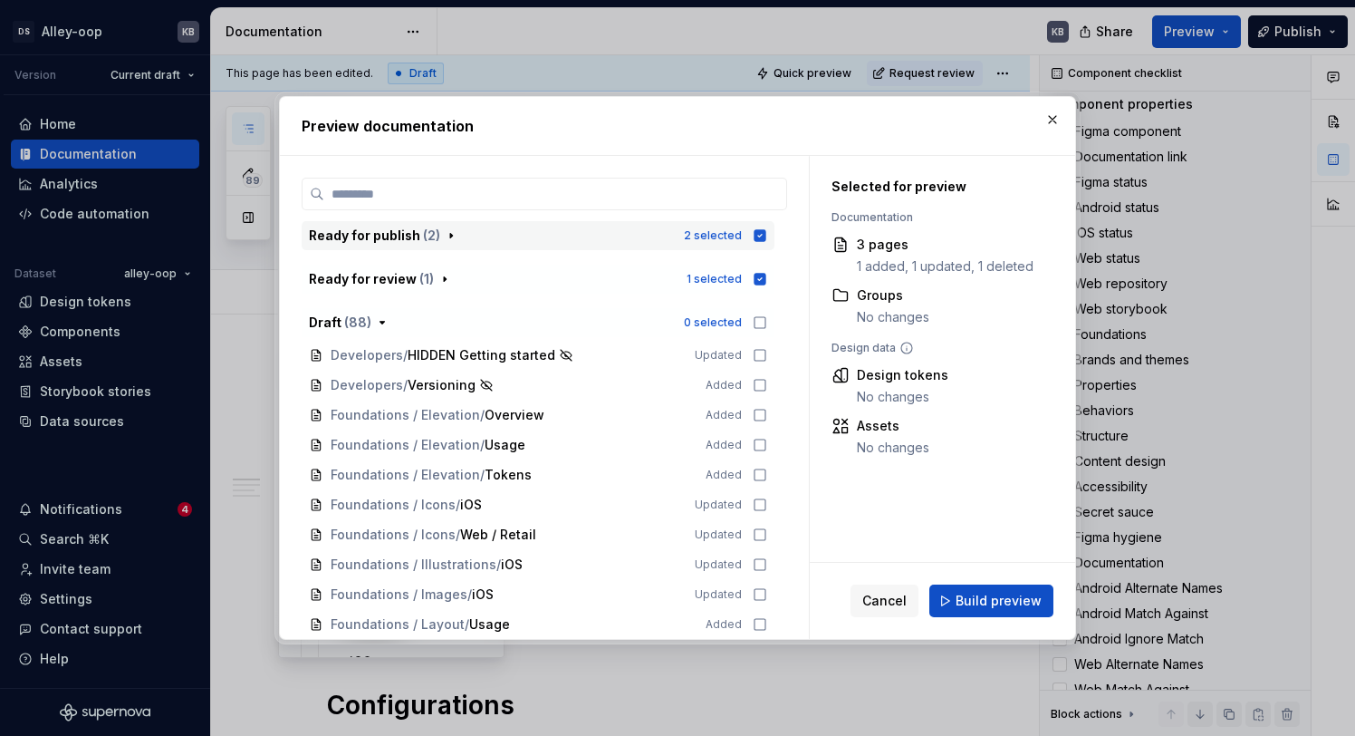
click at [766, 237] on icon "button" at bounding box center [761, 235] width 12 height 12
click at [766, 276] on icon "button" at bounding box center [761, 279] width 12 height 12
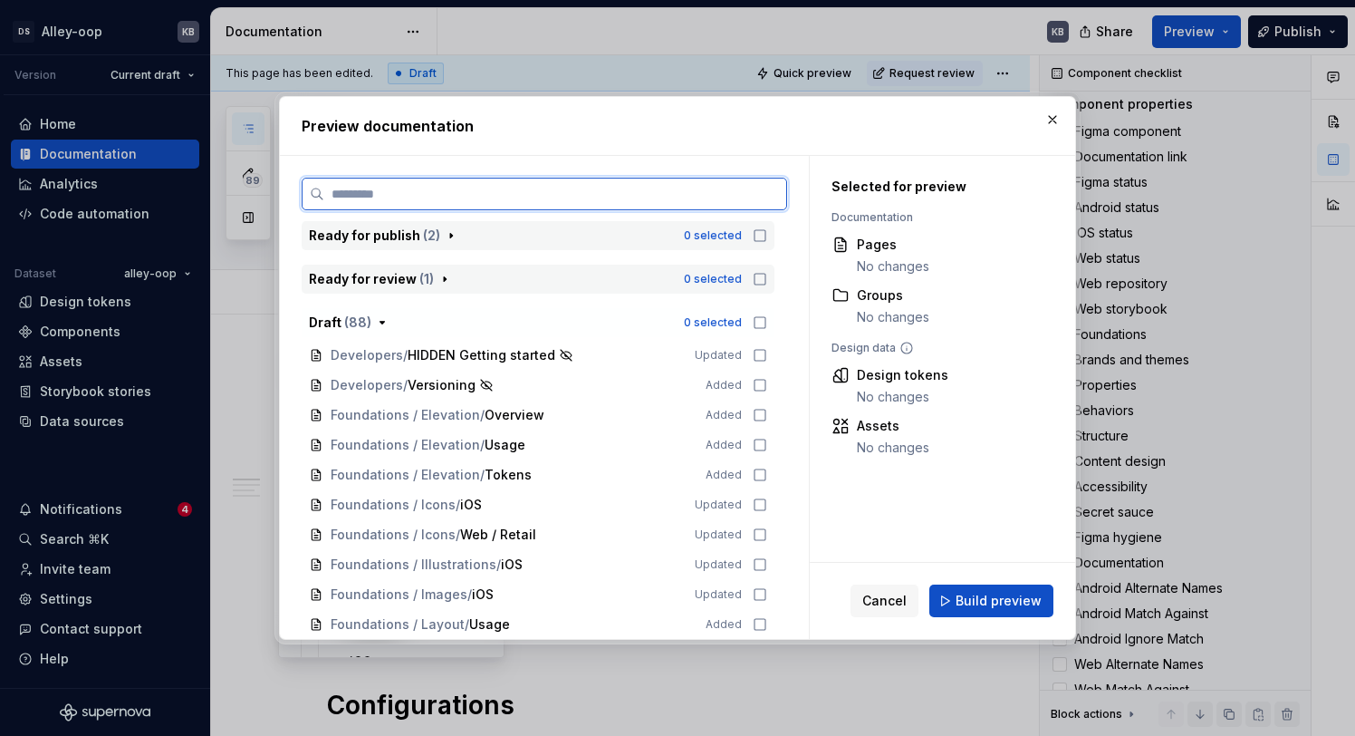
click at [582, 190] on input "search" at bounding box center [555, 194] width 462 height 18
type input "**"
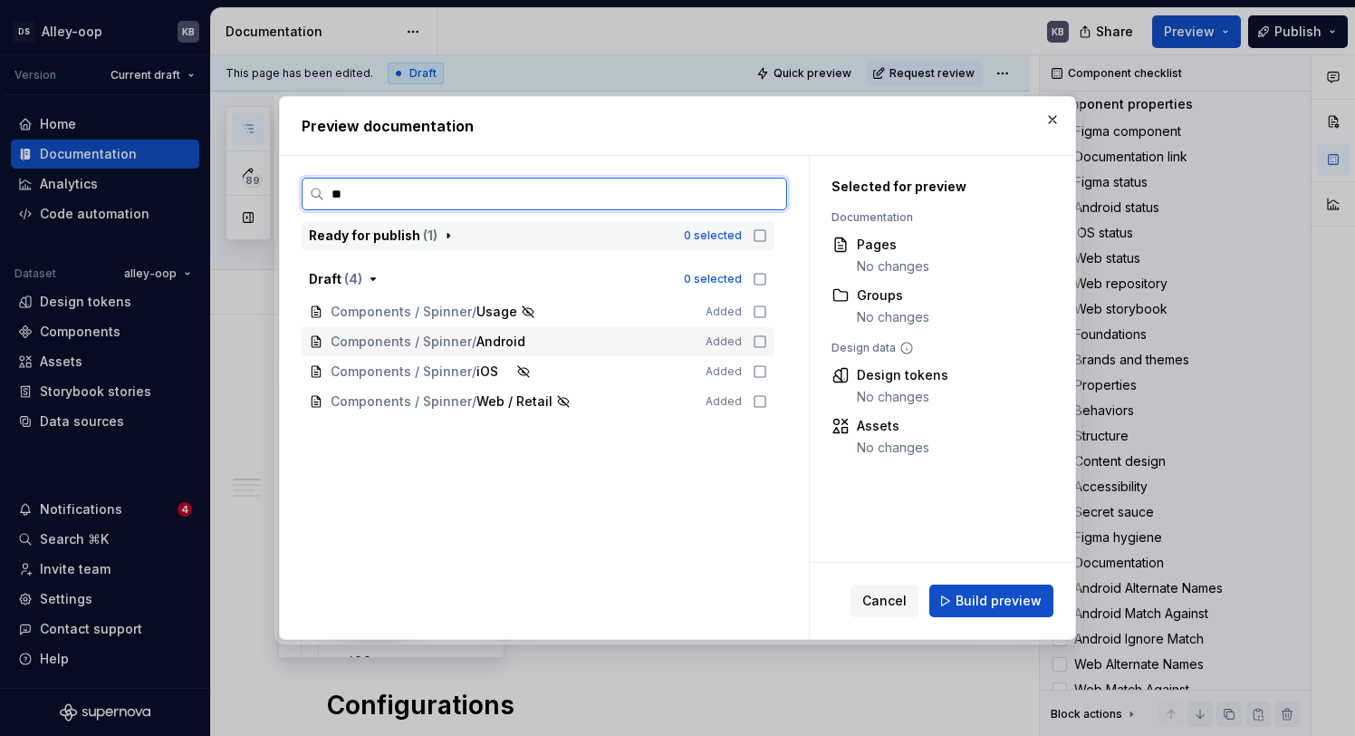
click at [762, 338] on icon at bounding box center [760, 341] width 14 height 14
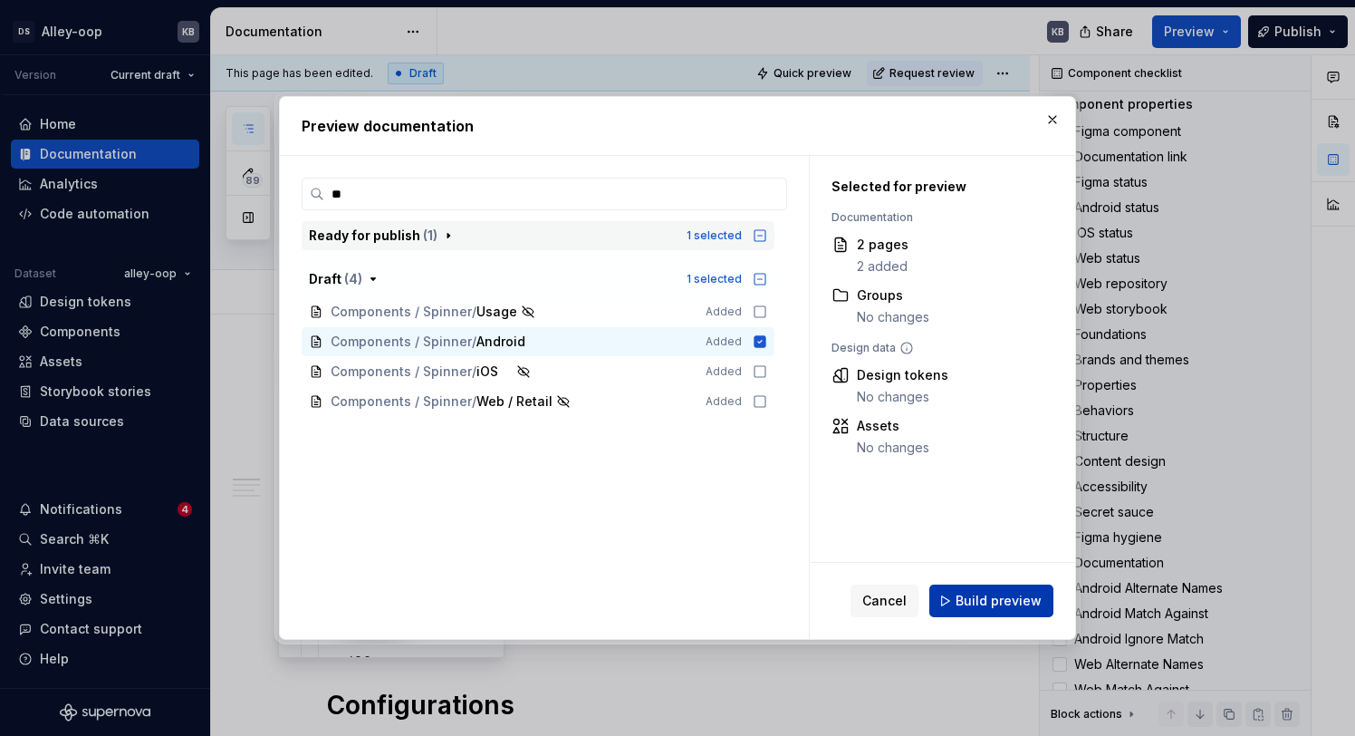
click at [1018, 611] on button "Build preview" at bounding box center [991, 600] width 124 height 33
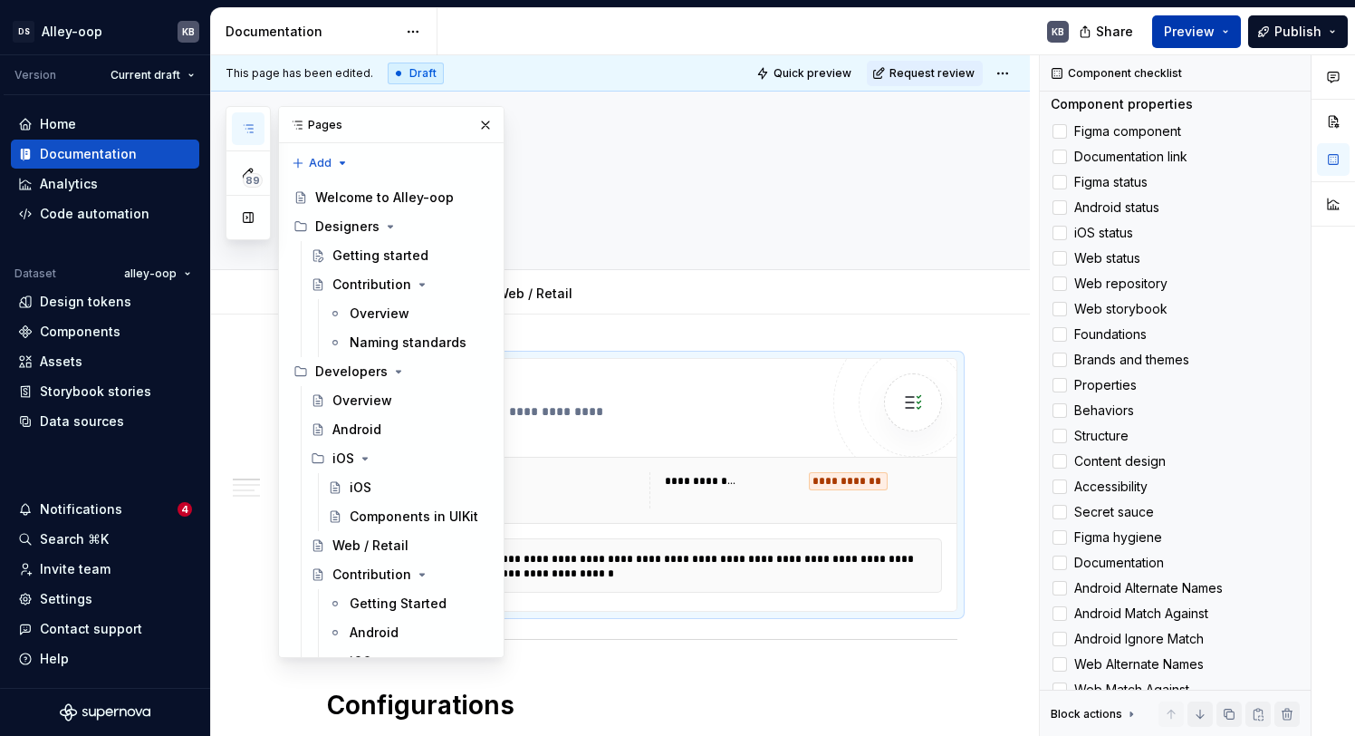
click at [1215, 23] on span "Preview" at bounding box center [1189, 32] width 51 height 18
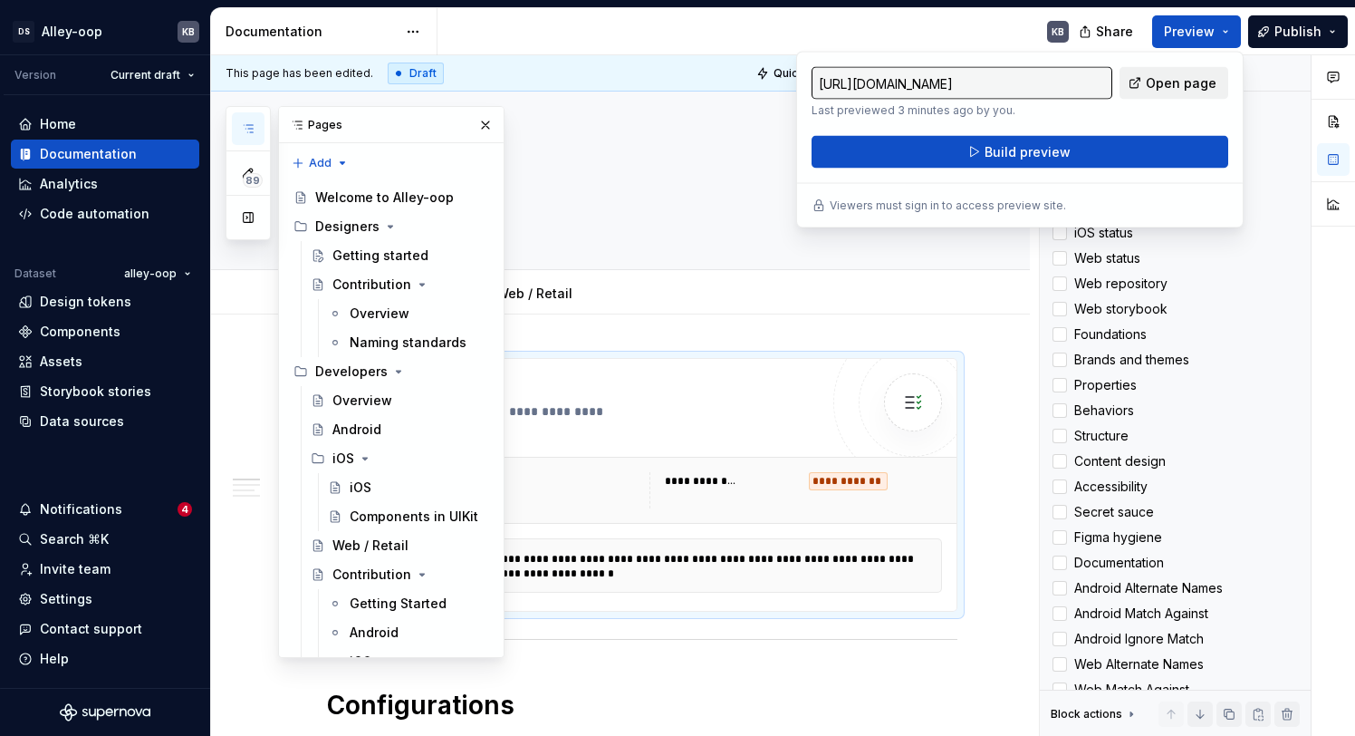
click at [1178, 82] on span "Open page" at bounding box center [1181, 83] width 71 height 18
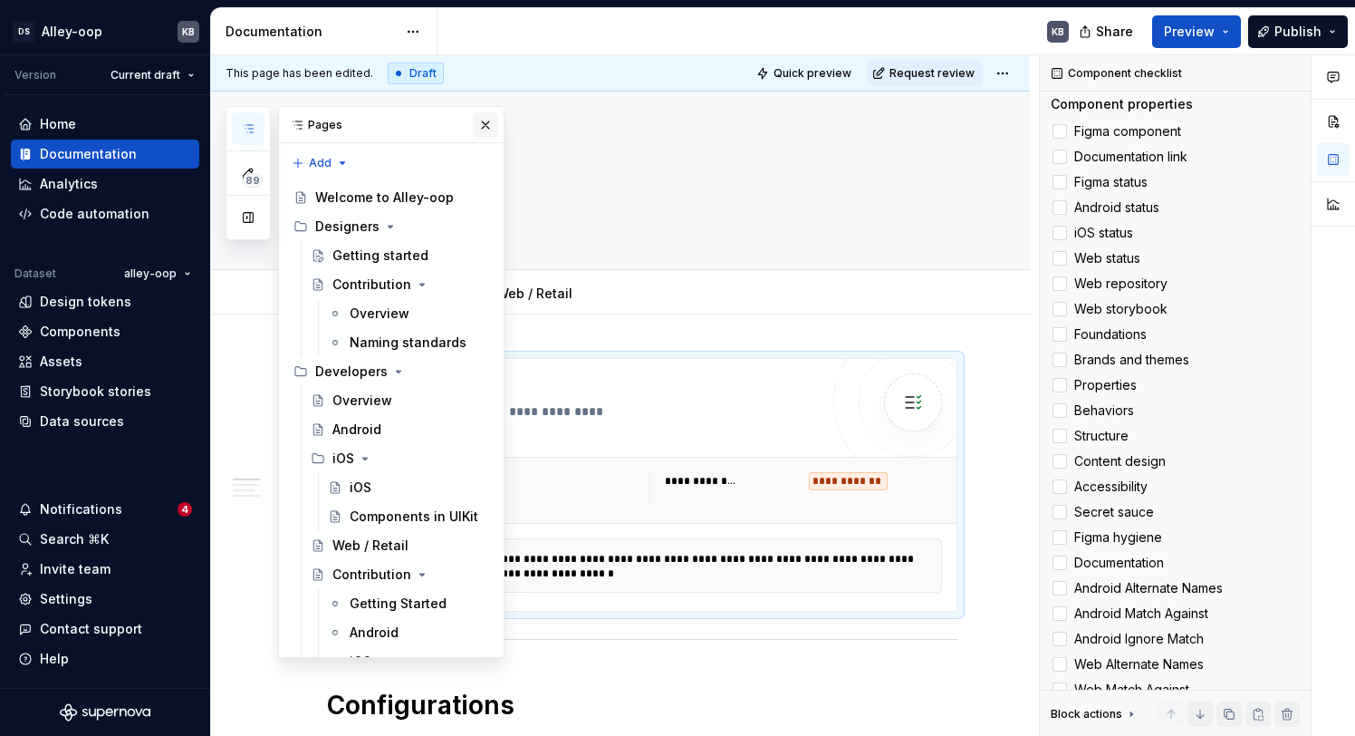
click at [485, 118] on button "button" at bounding box center [485, 124] width 25 height 25
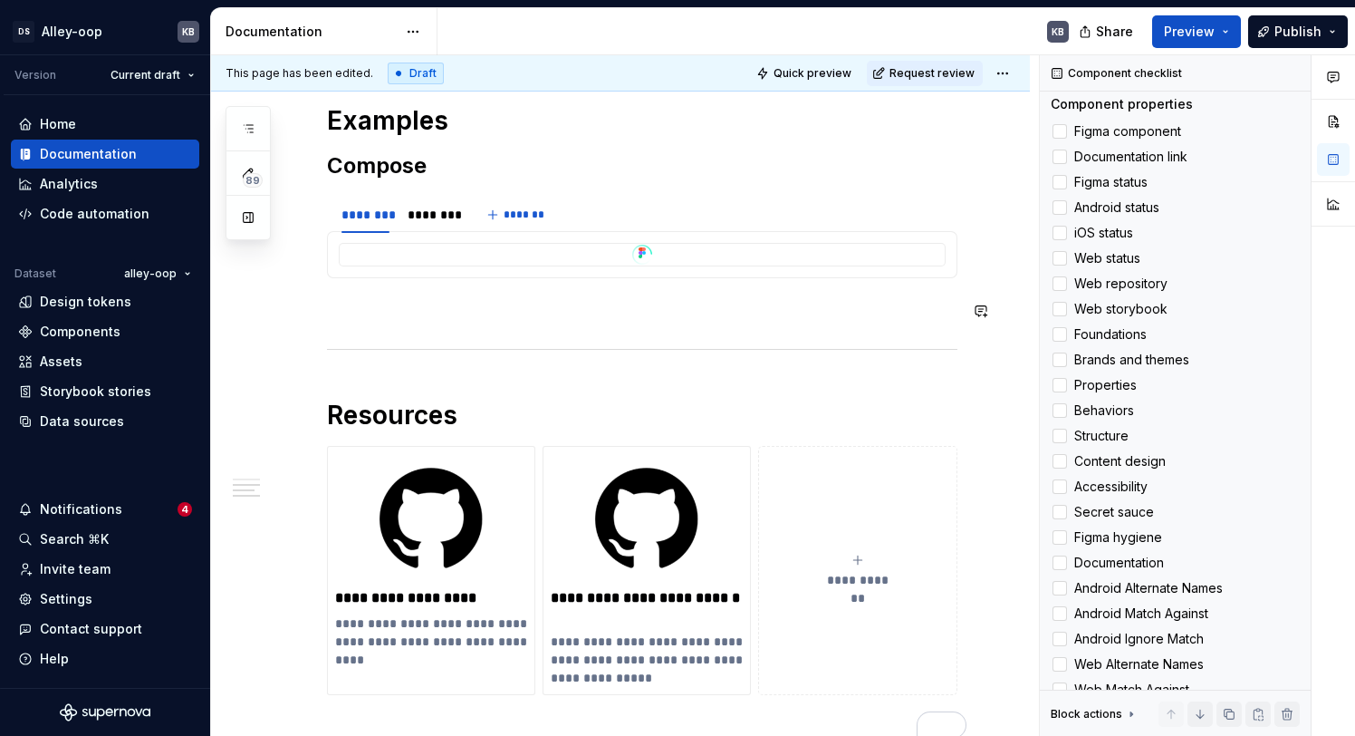
scroll to position [939, 0]
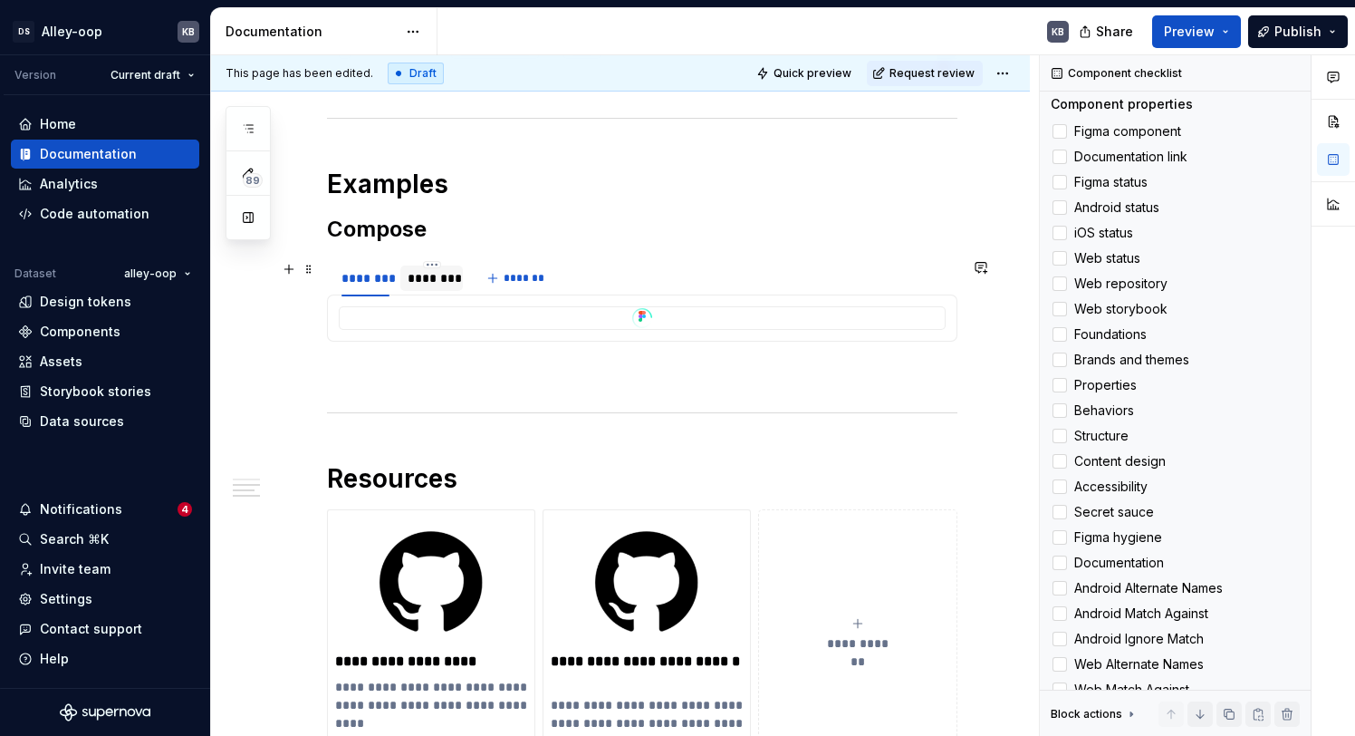
click at [439, 283] on div "********" at bounding box center [432, 278] width 48 height 18
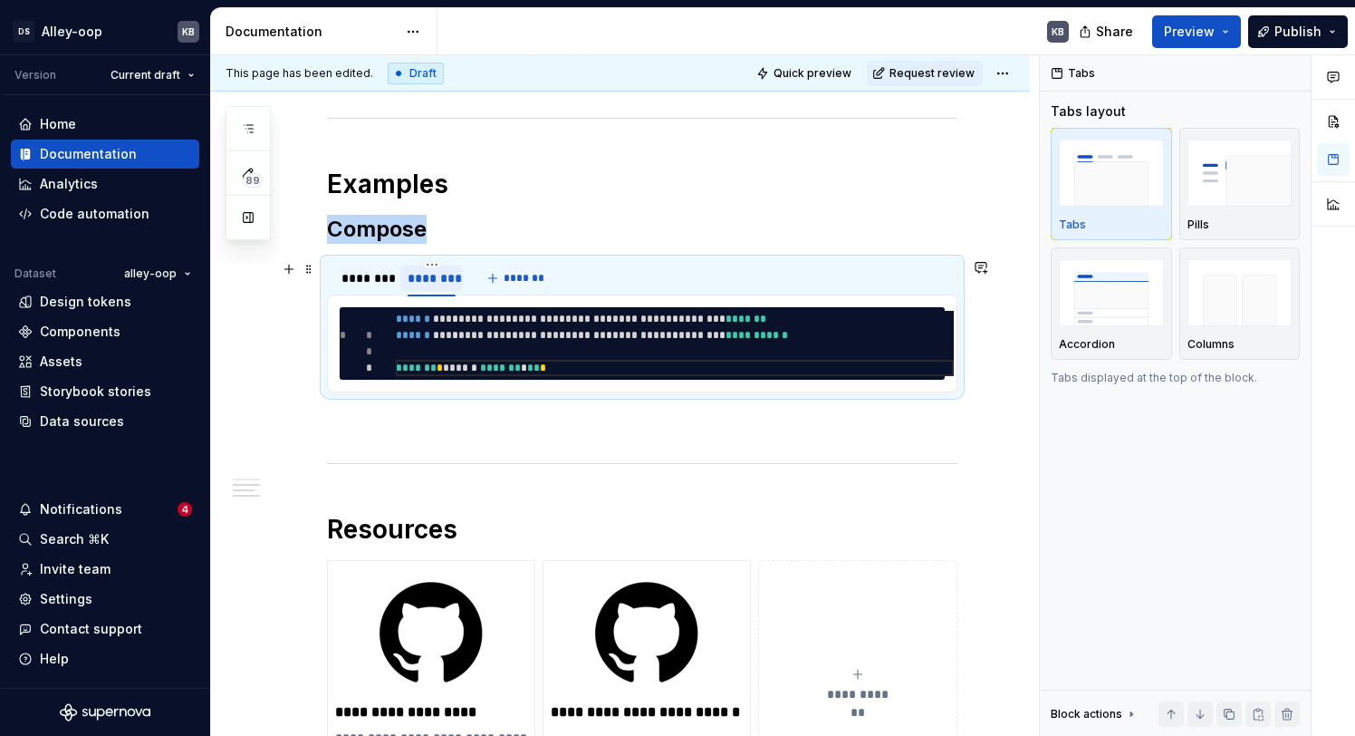
scroll to position [0, 0]
click at [364, 282] on div "********" at bounding box center [365, 278] width 48 height 18
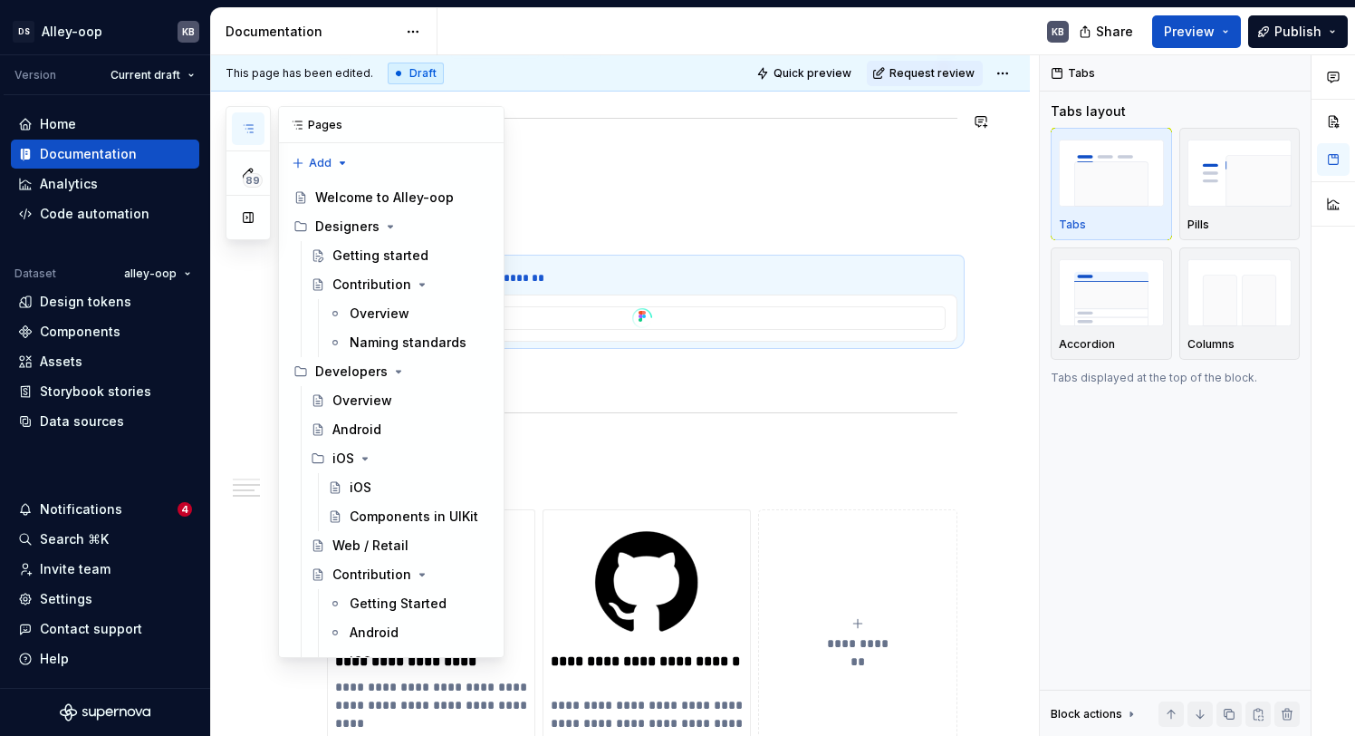
click at [245, 124] on icon "button" at bounding box center [248, 128] width 14 height 14
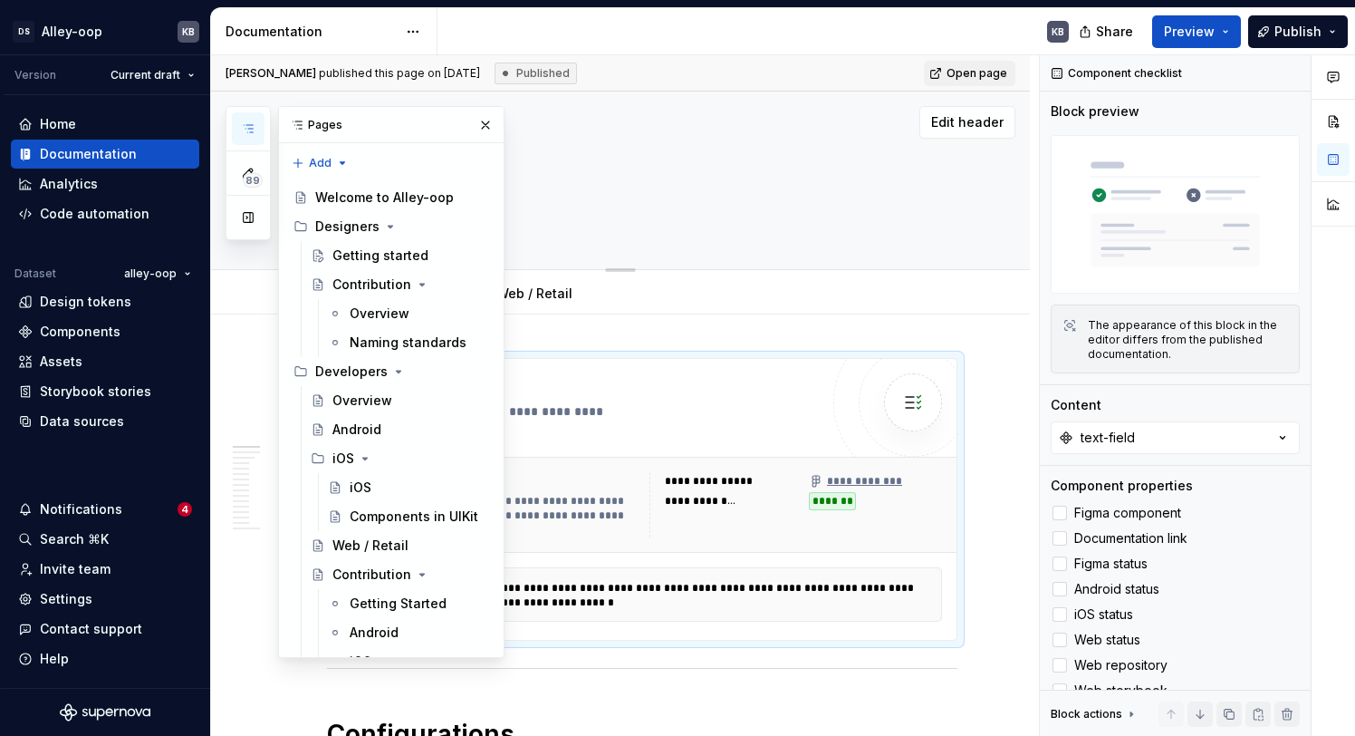
drag, startPoint x: 489, startPoint y: 127, endPoint x: 495, endPoint y: 139, distance: 13.0
click at [489, 127] on button "button" at bounding box center [485, 124] width 25 height 25
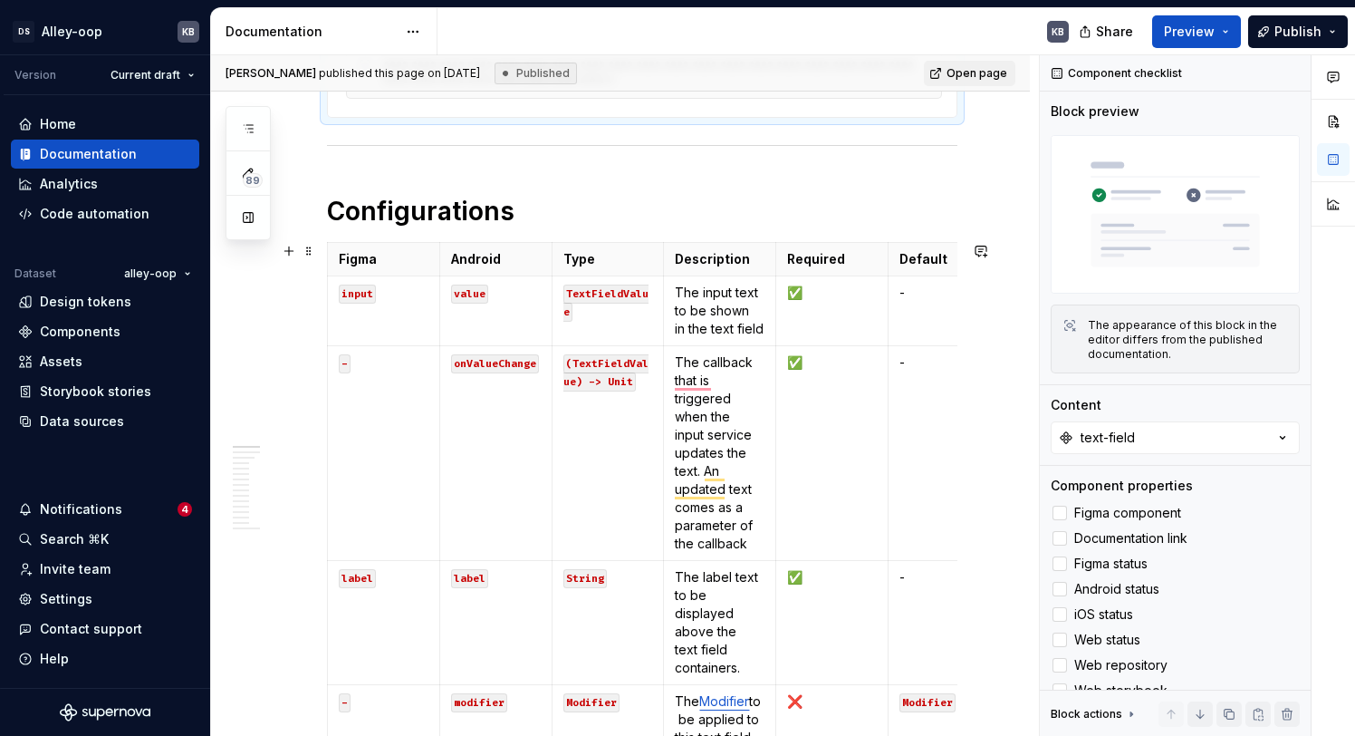
scroll to position [625, 0]
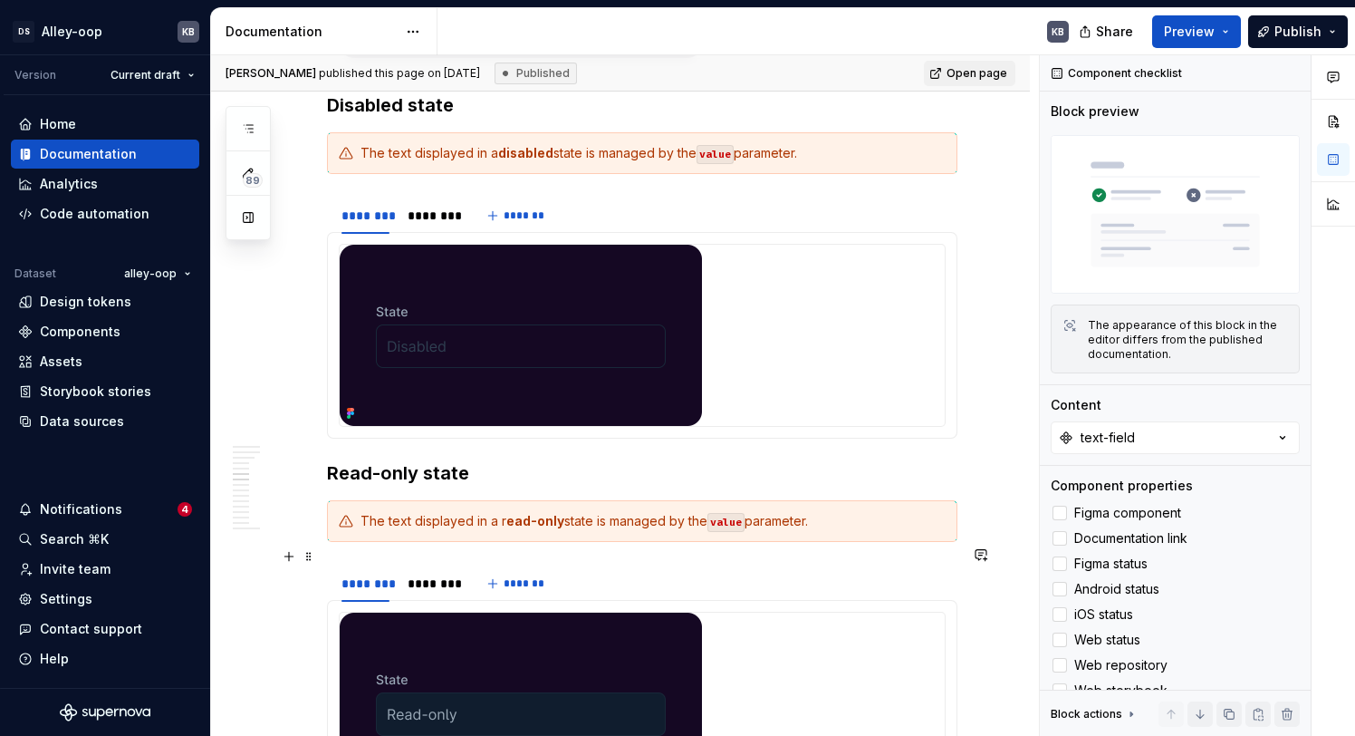
click at [568, 565] on div "******** ******** *******" at bounding box center [642, 583] width 630 height 36
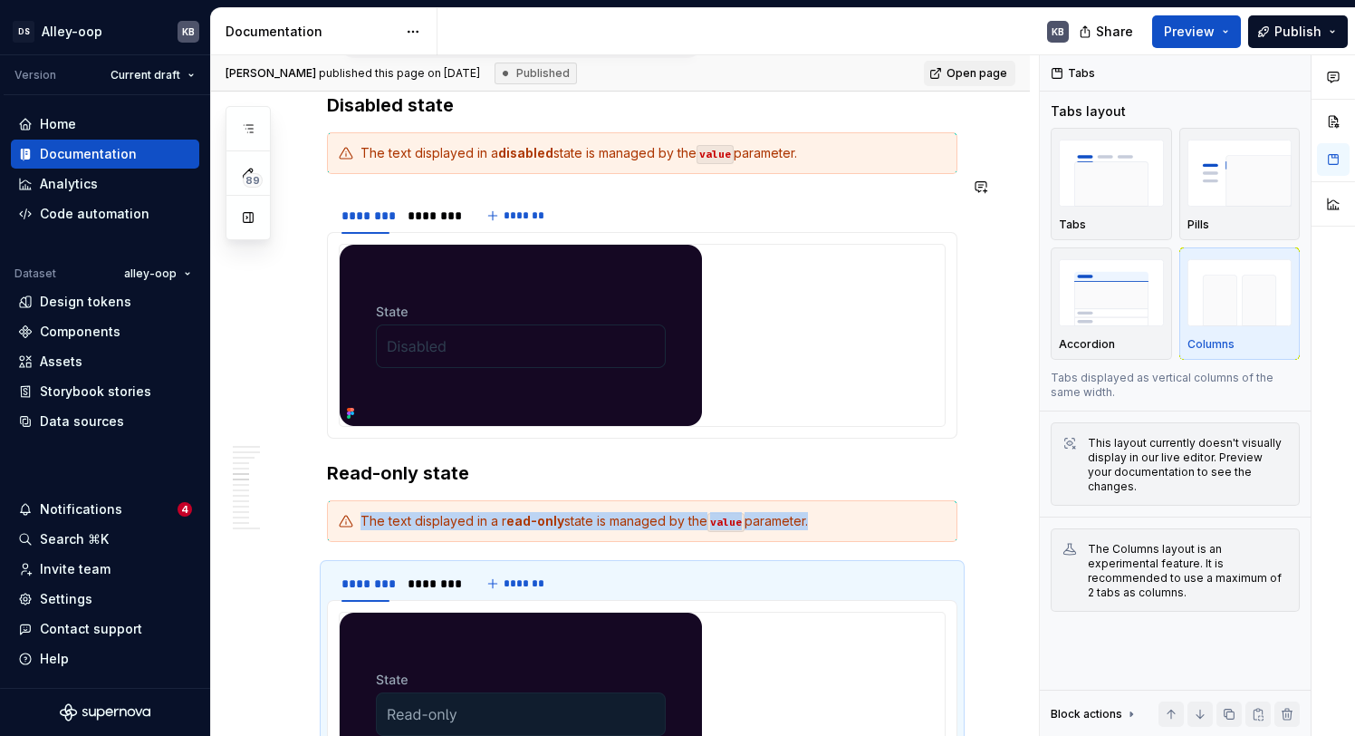
type textarea "*"
click at [251, 129] on icon "button" at bounding box center [248, 128] width 9 height 7
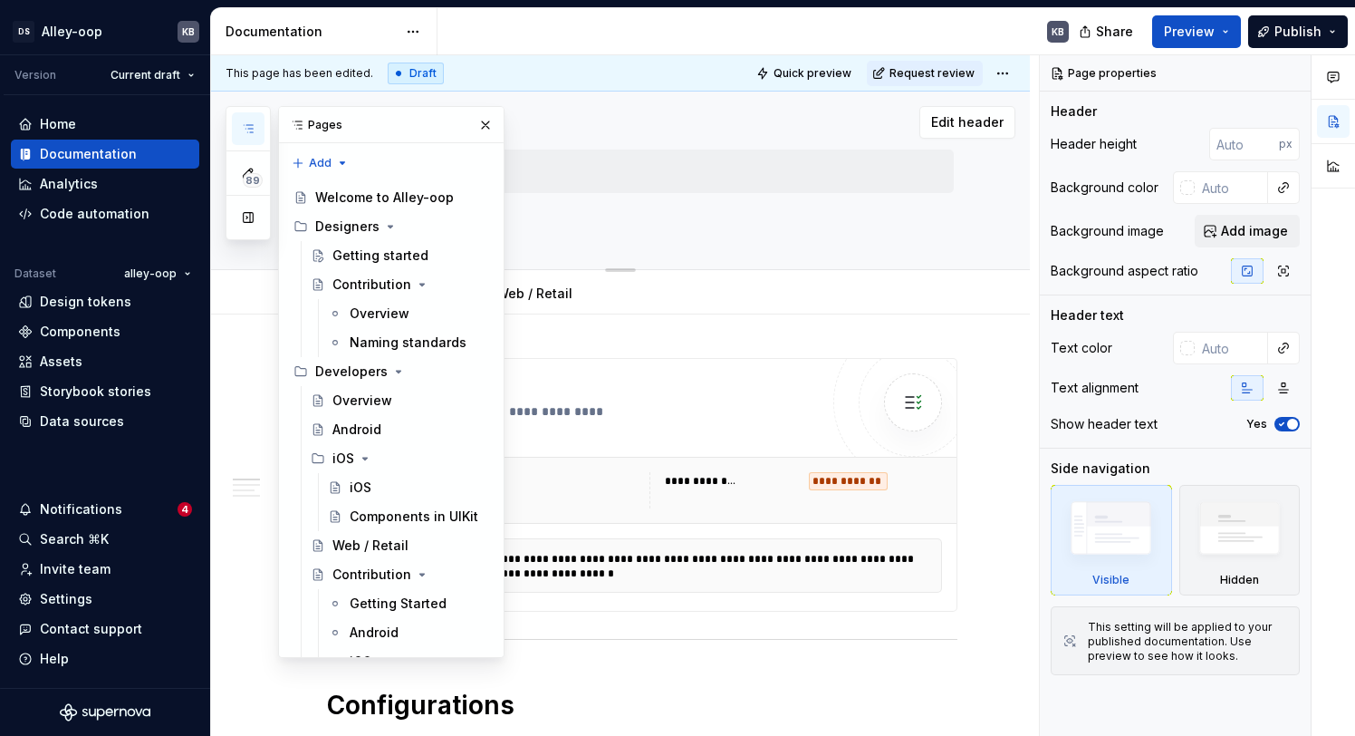
drag, startPoint x: 483, startPoint y: 128, endPoint x: 487, endPoint y: 150, distance: 23.1
click at [483, 128] on button "button" at bounding box center [485, 124] width 25 height 25
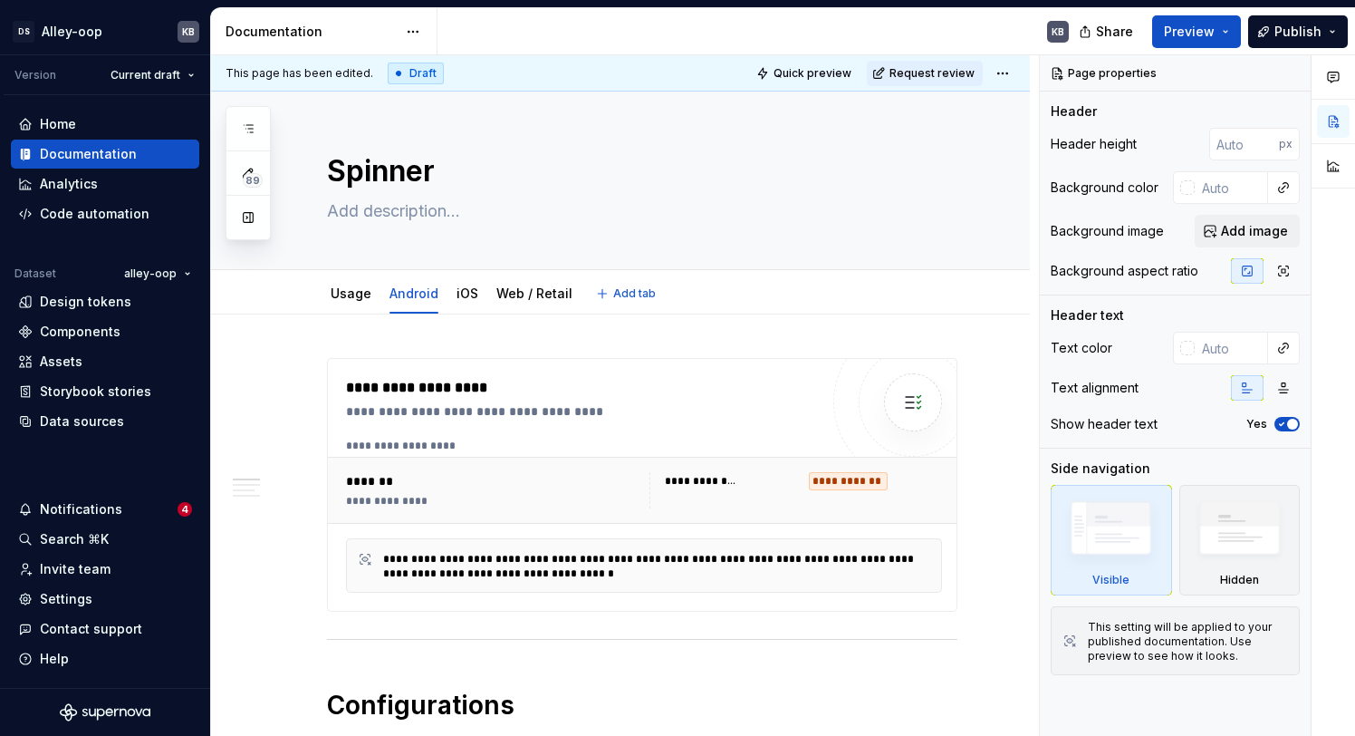
type textarea "*"
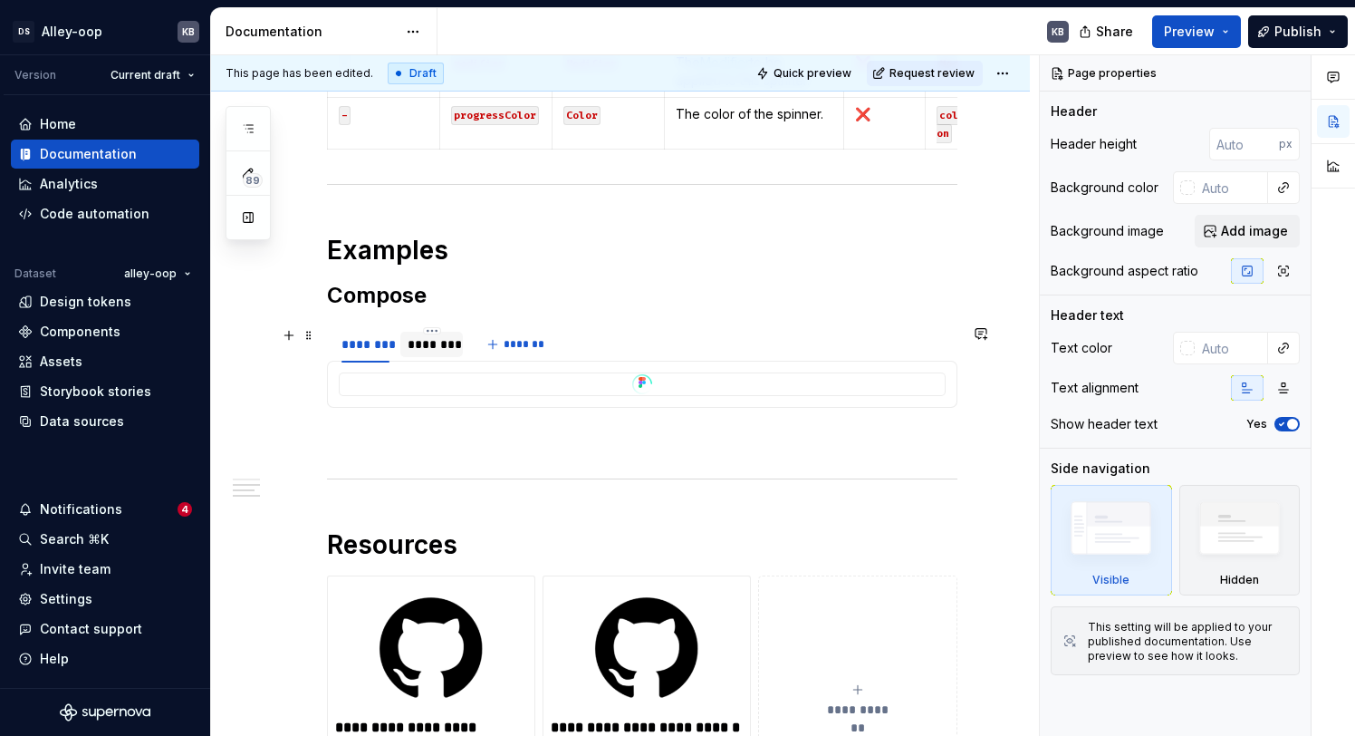
click at [437, 336] on div "********" at bounding box center [432, 344] width 48 height 18
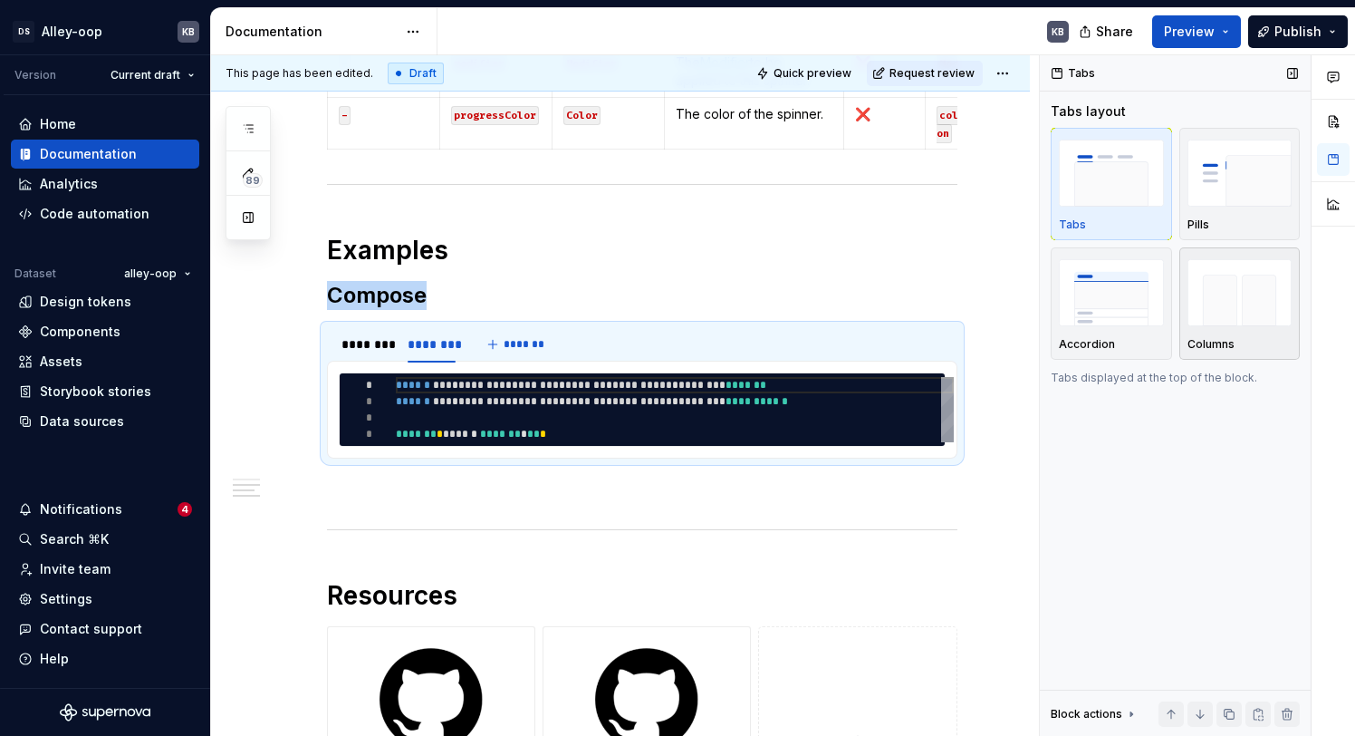
click at [1221, 316] on img "button" at bounding box center [1239, 292] width 105 height 66
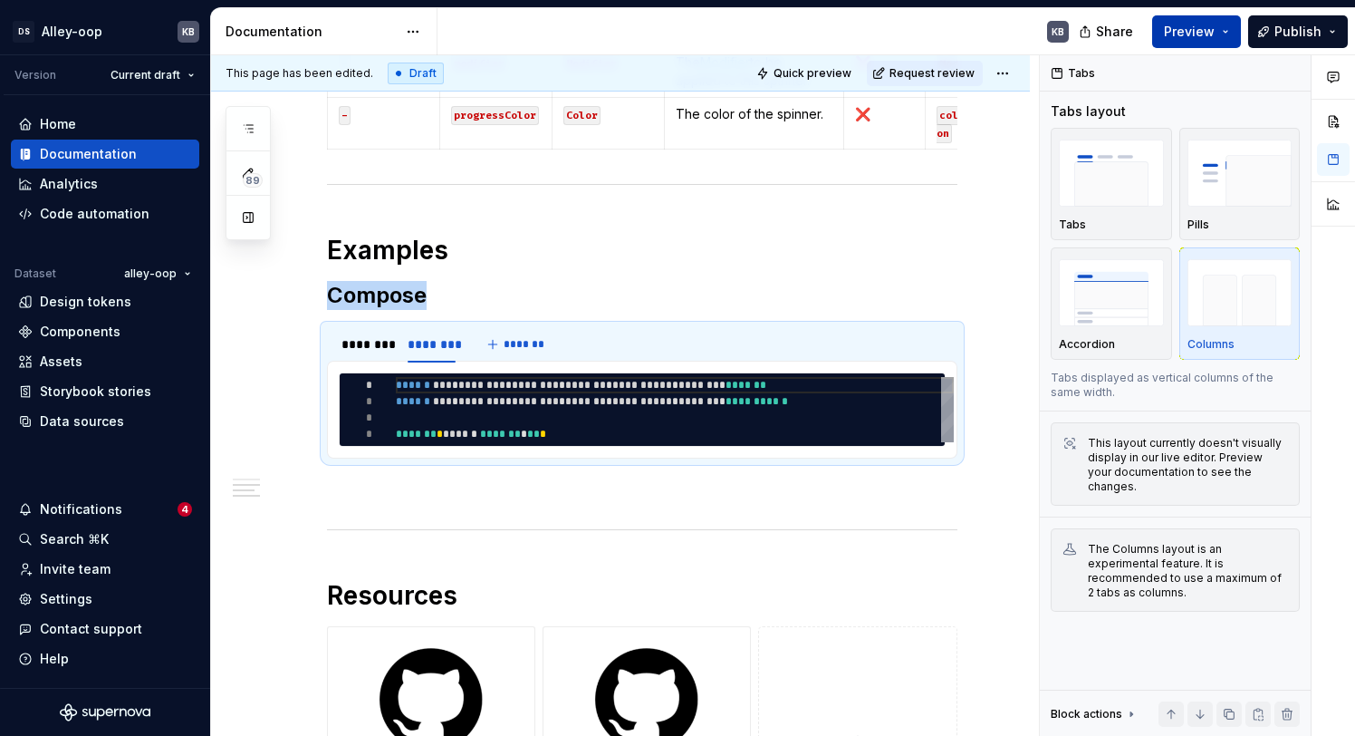
click at [1205, 37] on span "Preview" at bounding box center [1189, 32] width 51 height 18
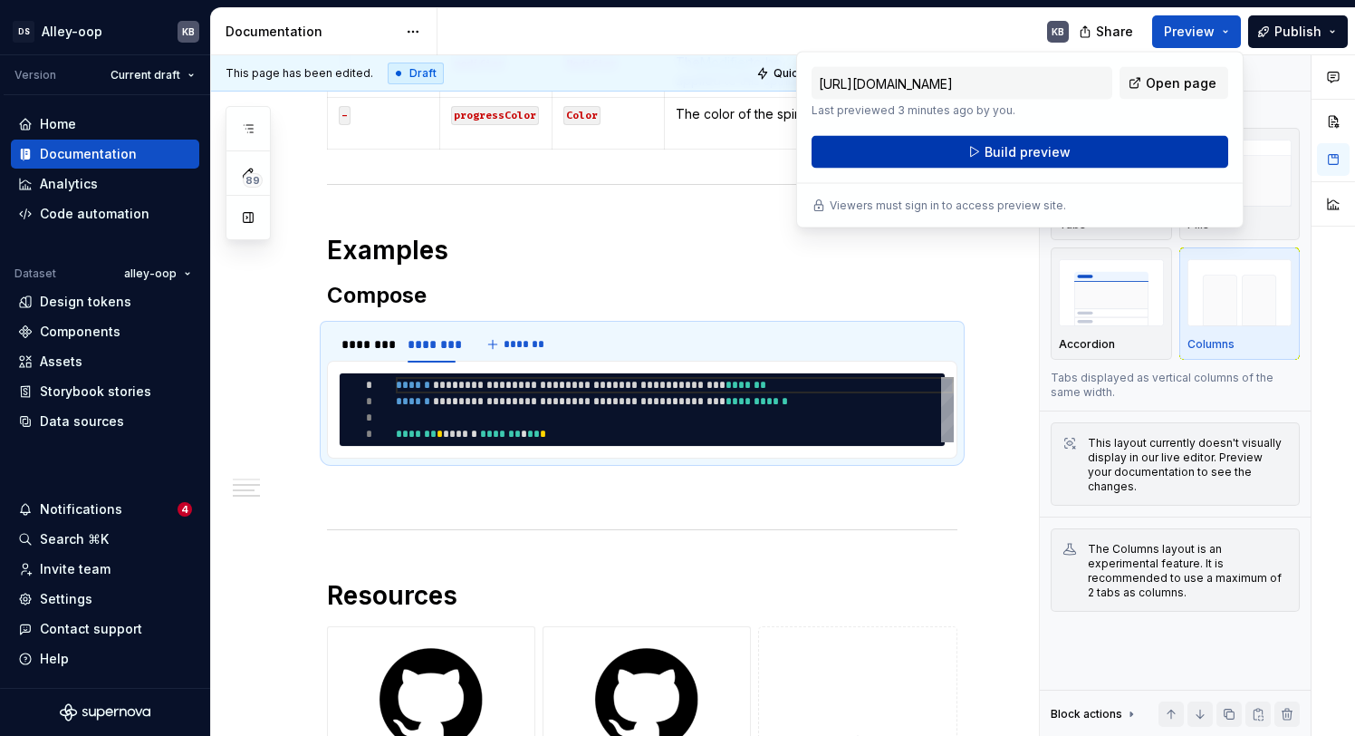
click at [1145, 147] on button "Build preview" at bounding box center [1020, 152] width 417 height 33
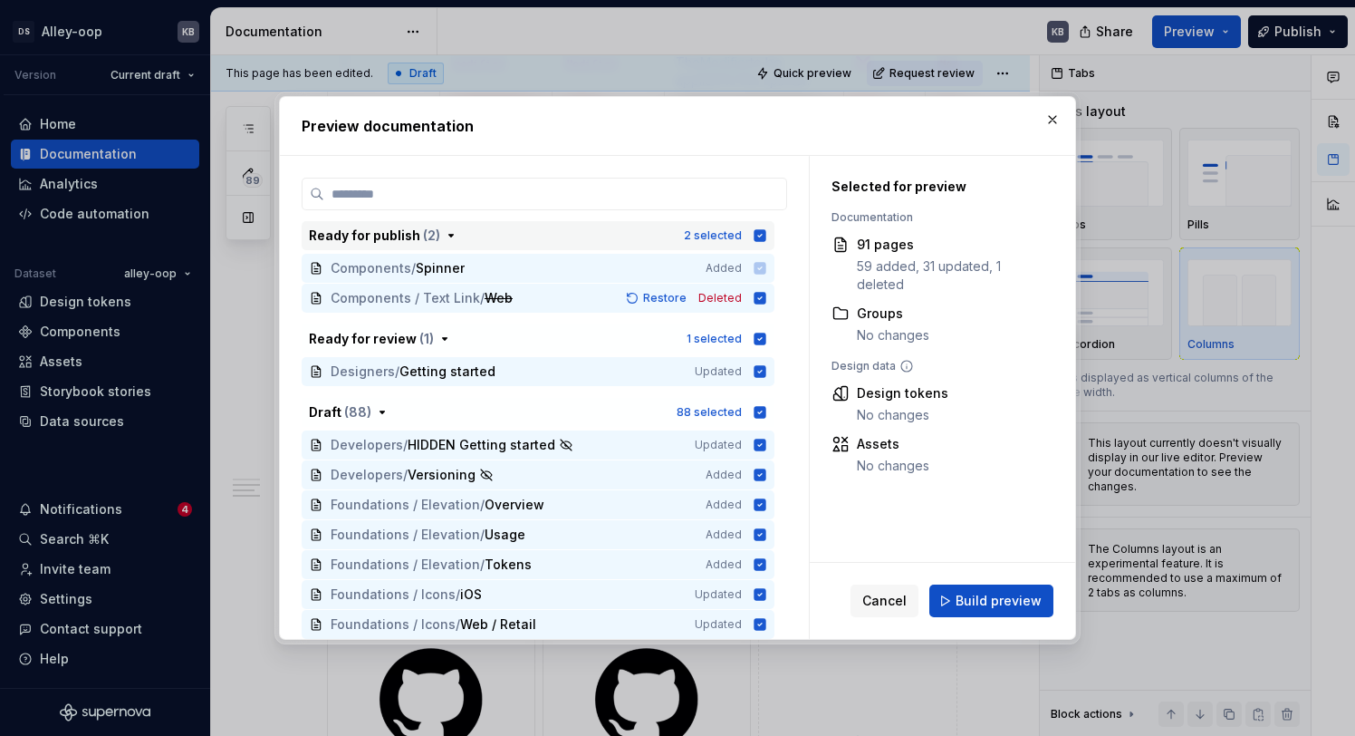
click at [766, 234] on icon "button" at bounding box center [761, 235] width 12 height 12
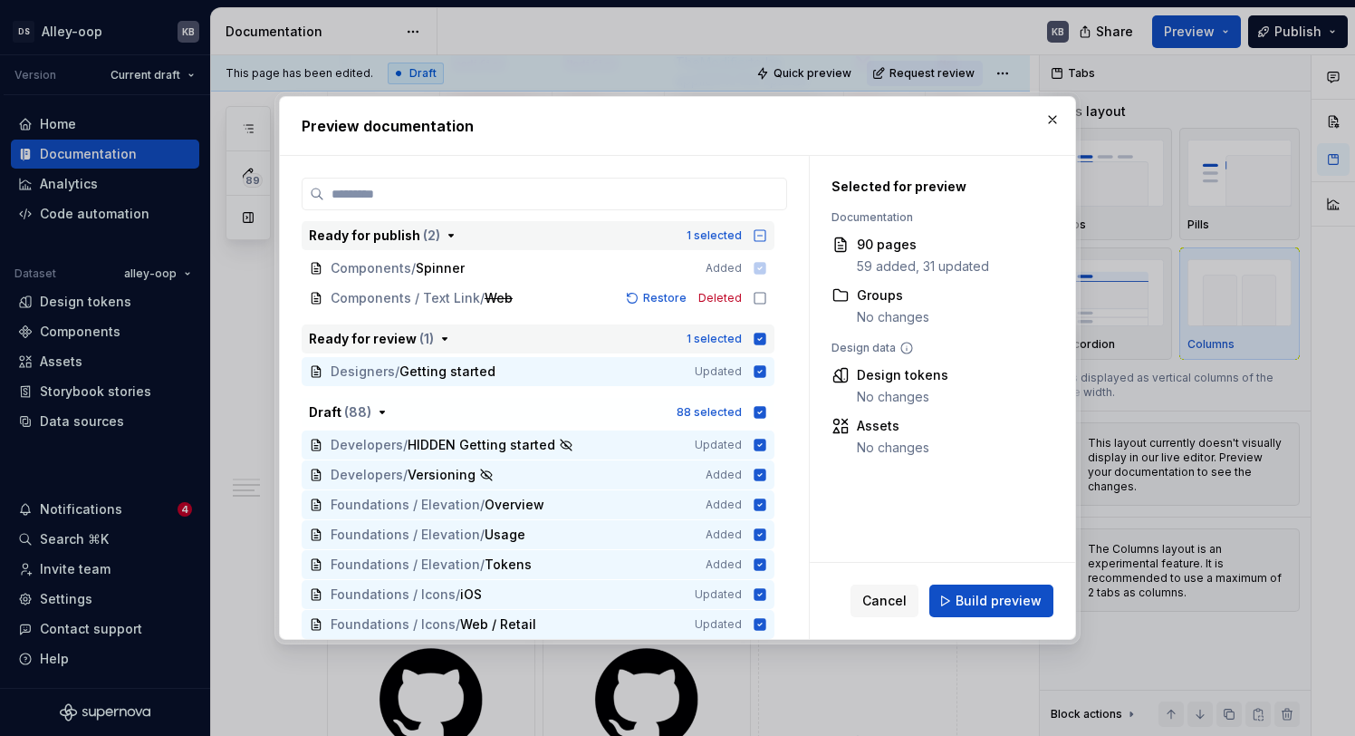
click at [766, 336] on icon "button" at bounding box center [761, 338] width 12 height 12
click at [774, 402] on button "Draft ( 88 ) 88 selected" at bounding box center [538, 412] width 473 height 29
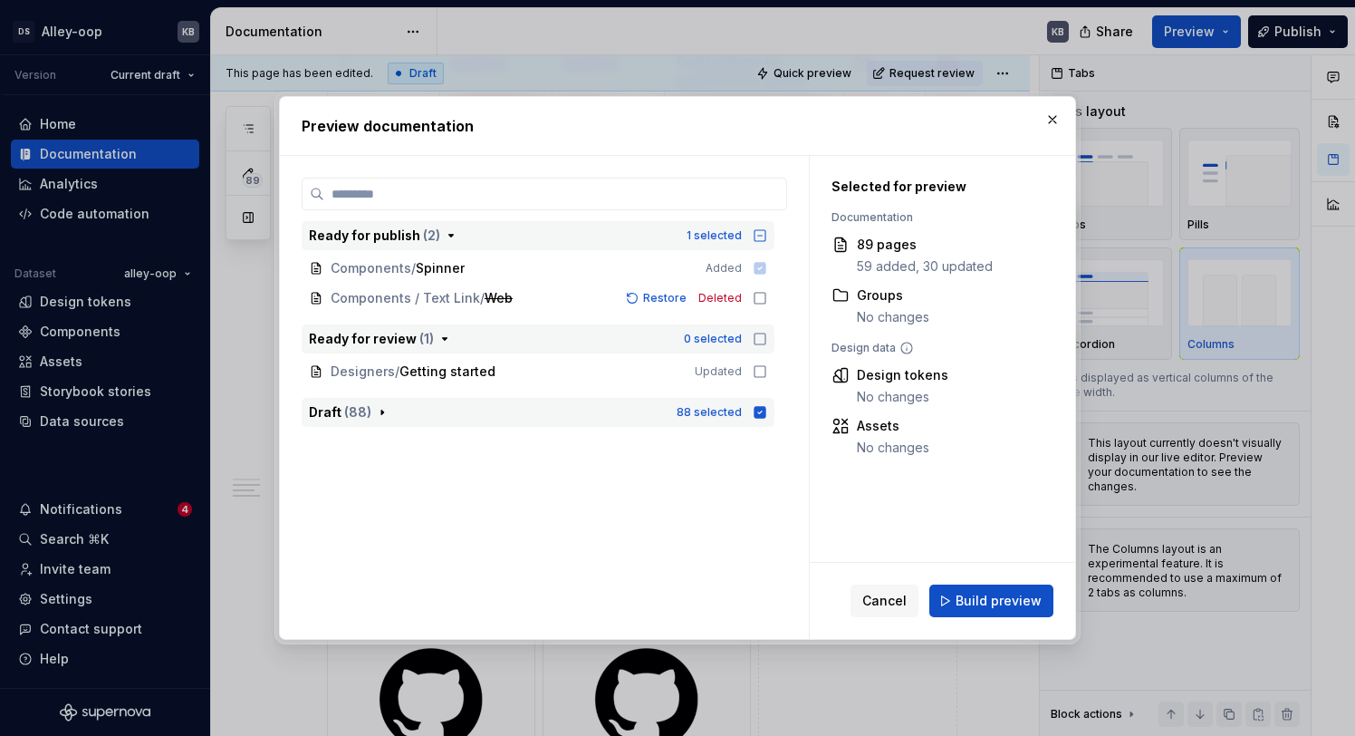
click at [767, 419] on div "88 selected" at bounding box center [722, 412] width 91 height 18
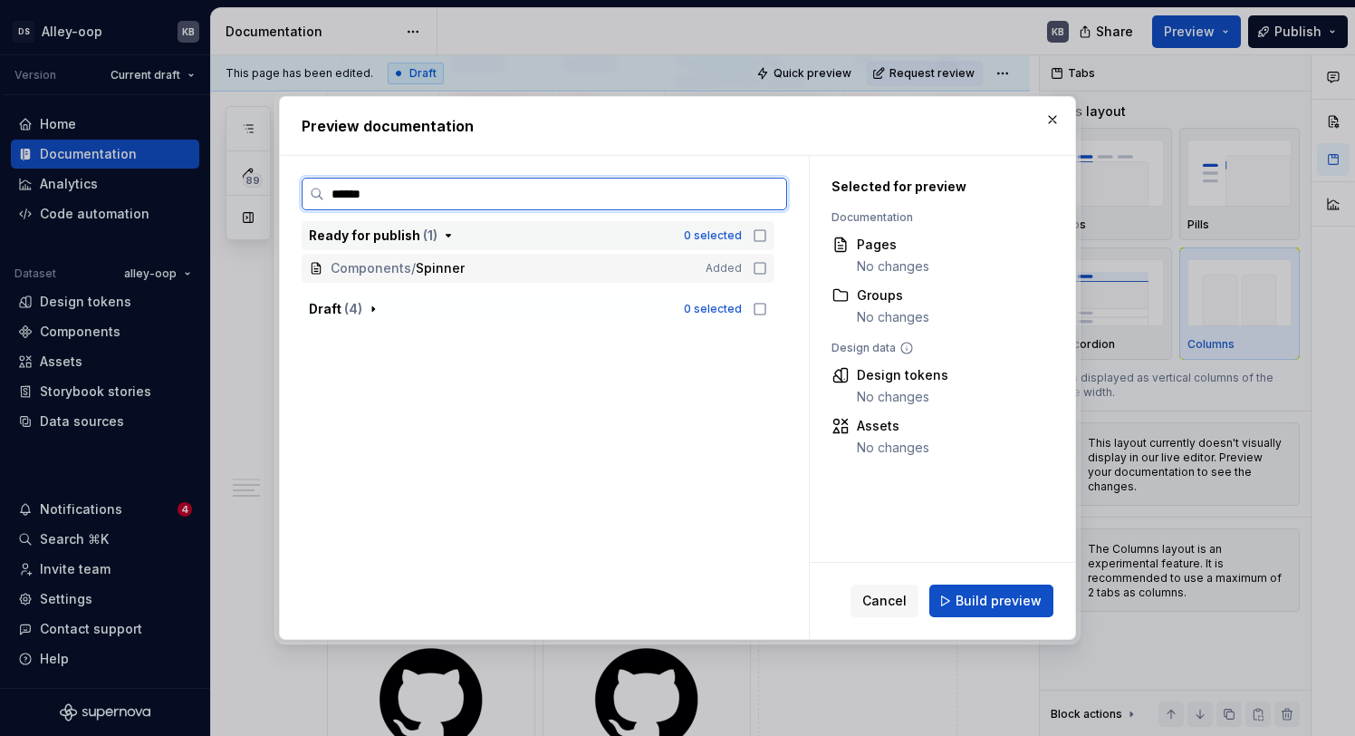
type input "*******"
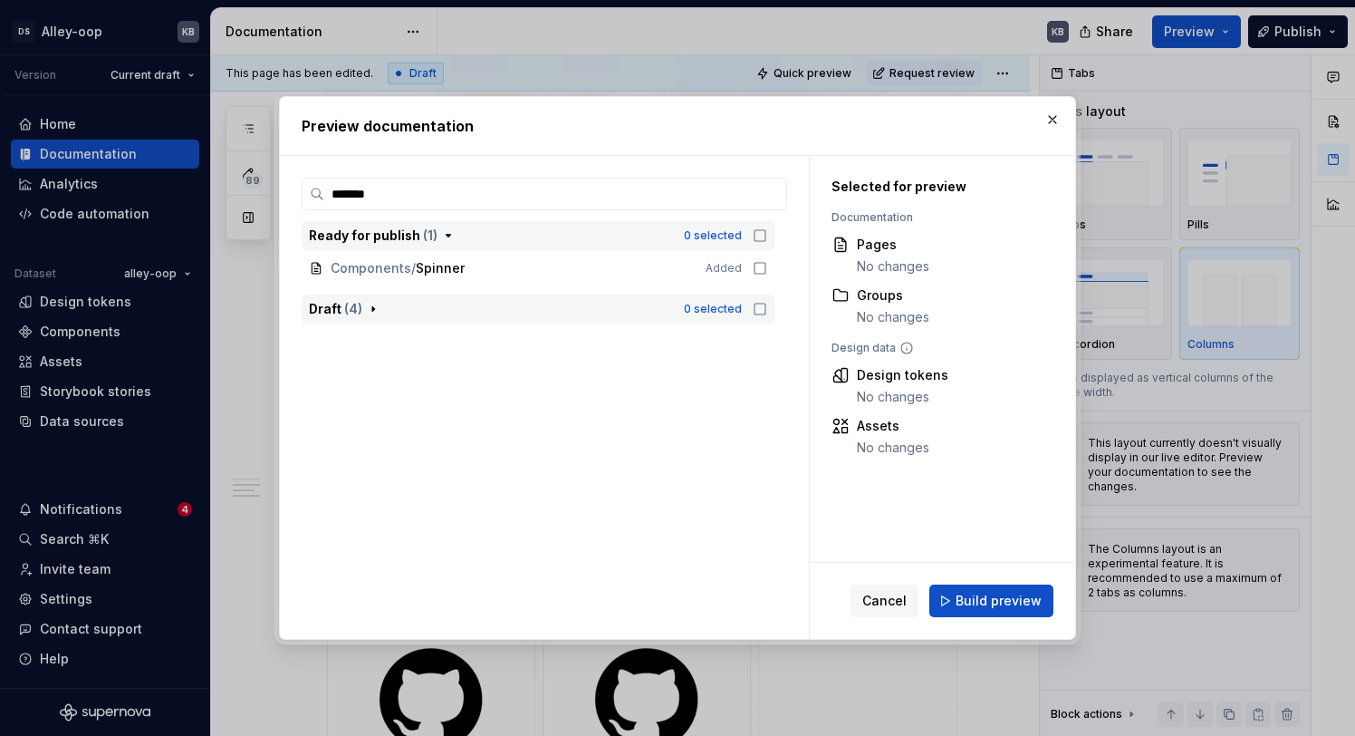
click at [359, 307] on span "( 4 )" at bounding box center [353, 308] width 18 height 15
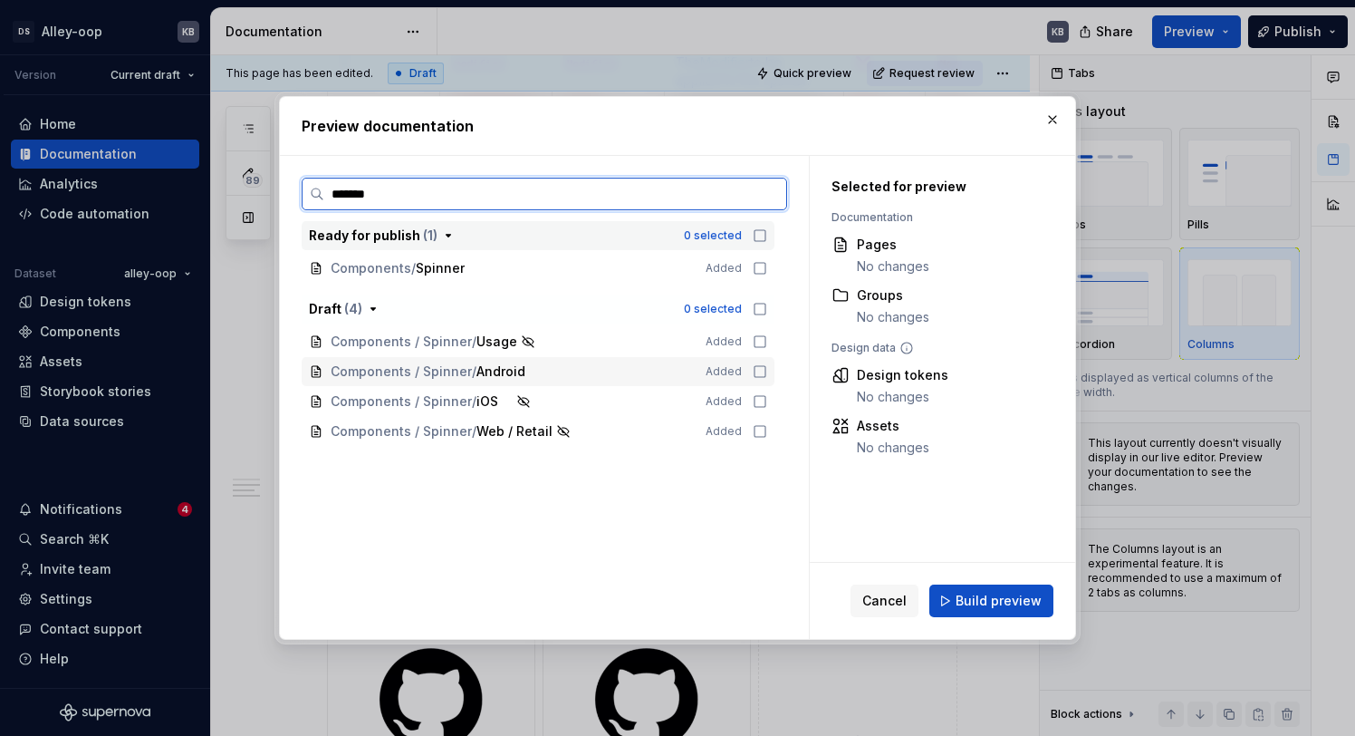
click at [765, 368] on icon at bounding box center [760, 371] width 14 height 14
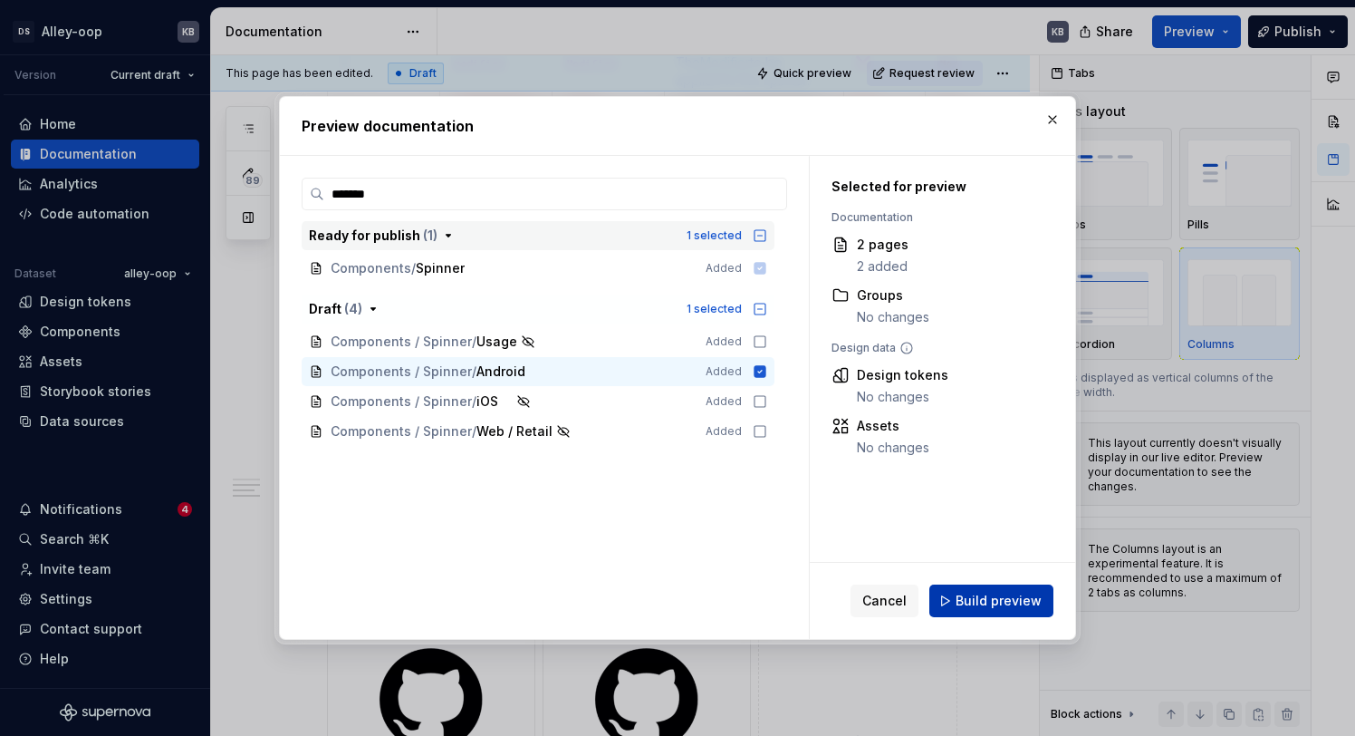
click at [1008, 606] on span "Build preview" at bounding box center [999, 600] width 86 height 18
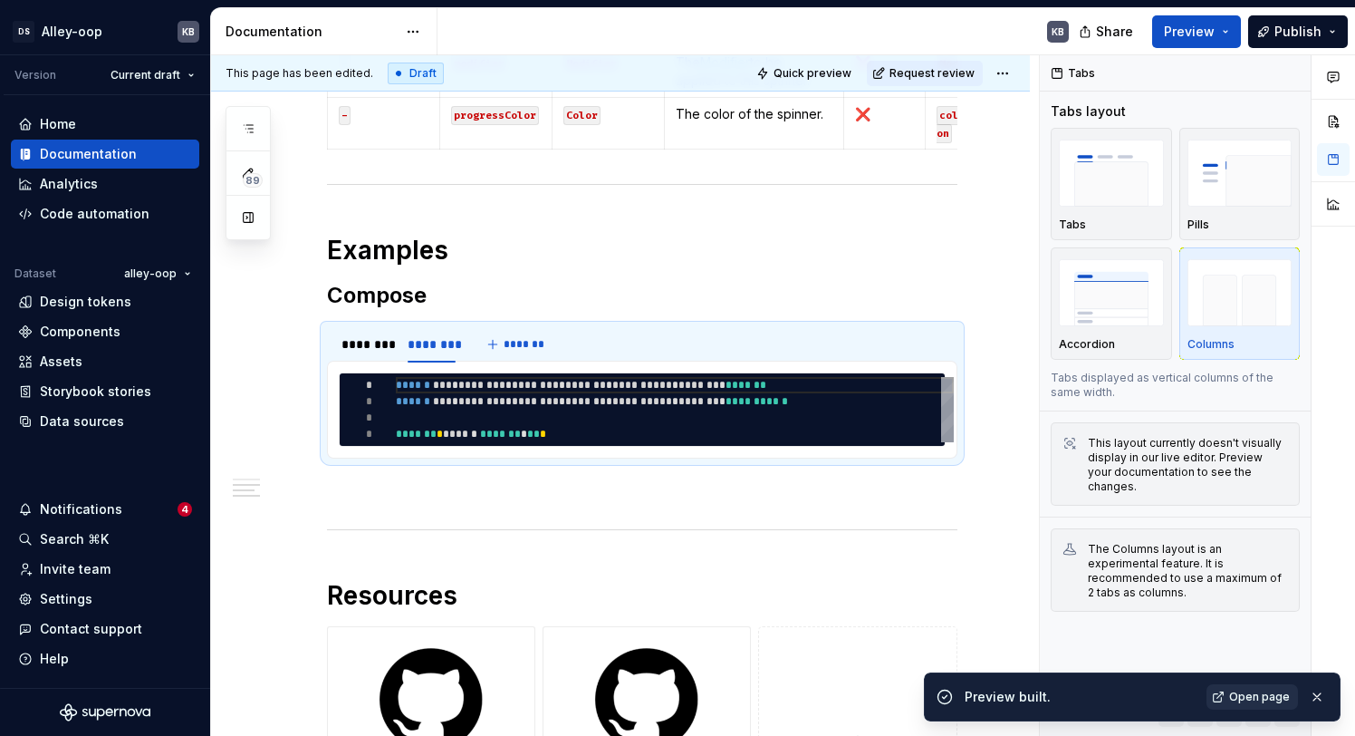
click at [1217, 693] on link "Open page" at bounding box center [1252, 696] width 91 height 25
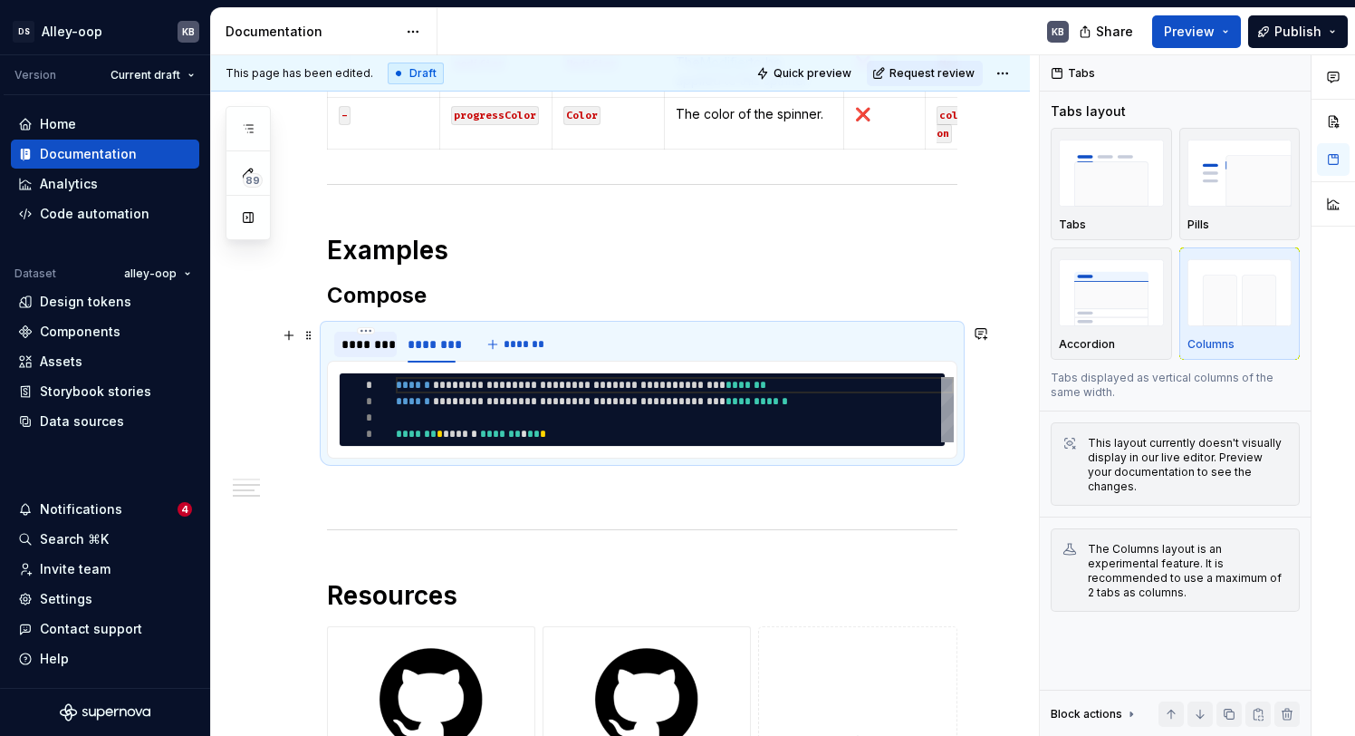
click at [347, 345] on div "********" at bounding box center [365, 344] width 48 height 18
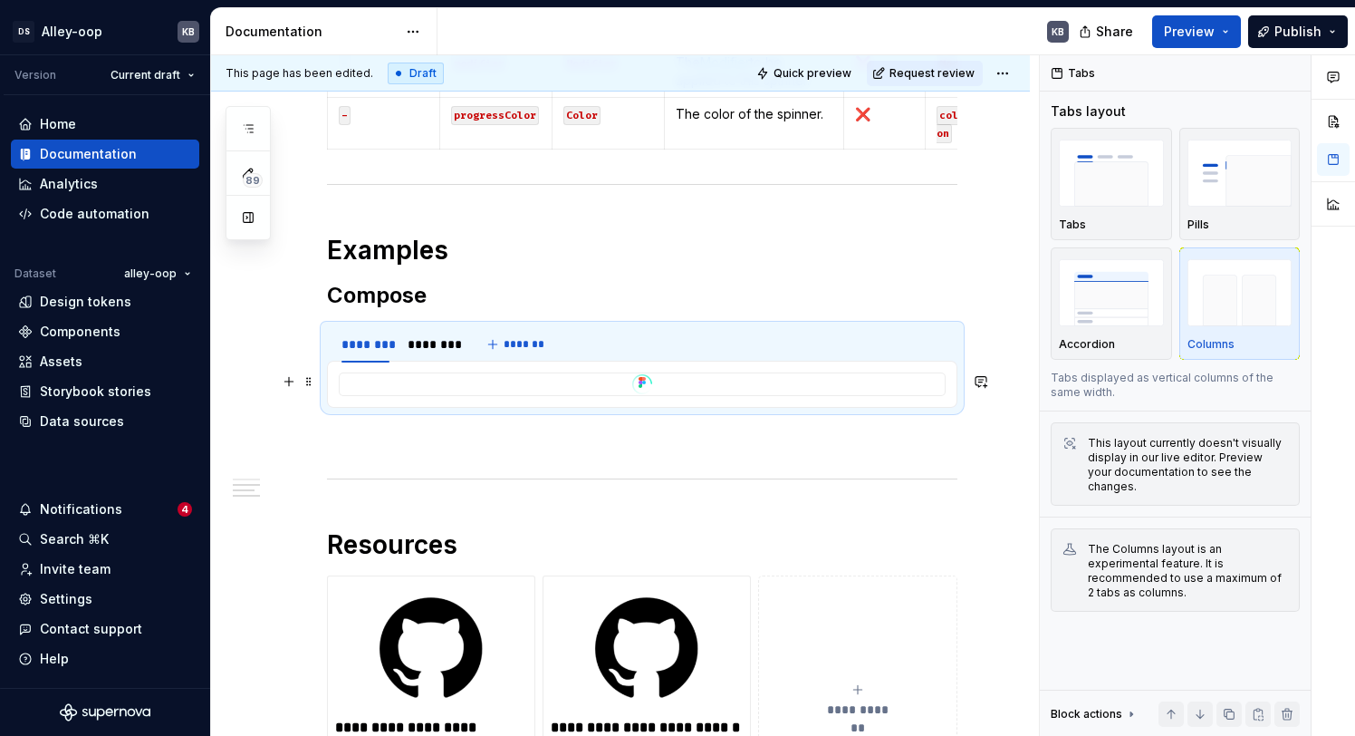
click at [611, 384] on div "To enrich screen reader interactions, please activate Accessibility in Grammarl…" at bounding box center [642, 384] width 605 height 22
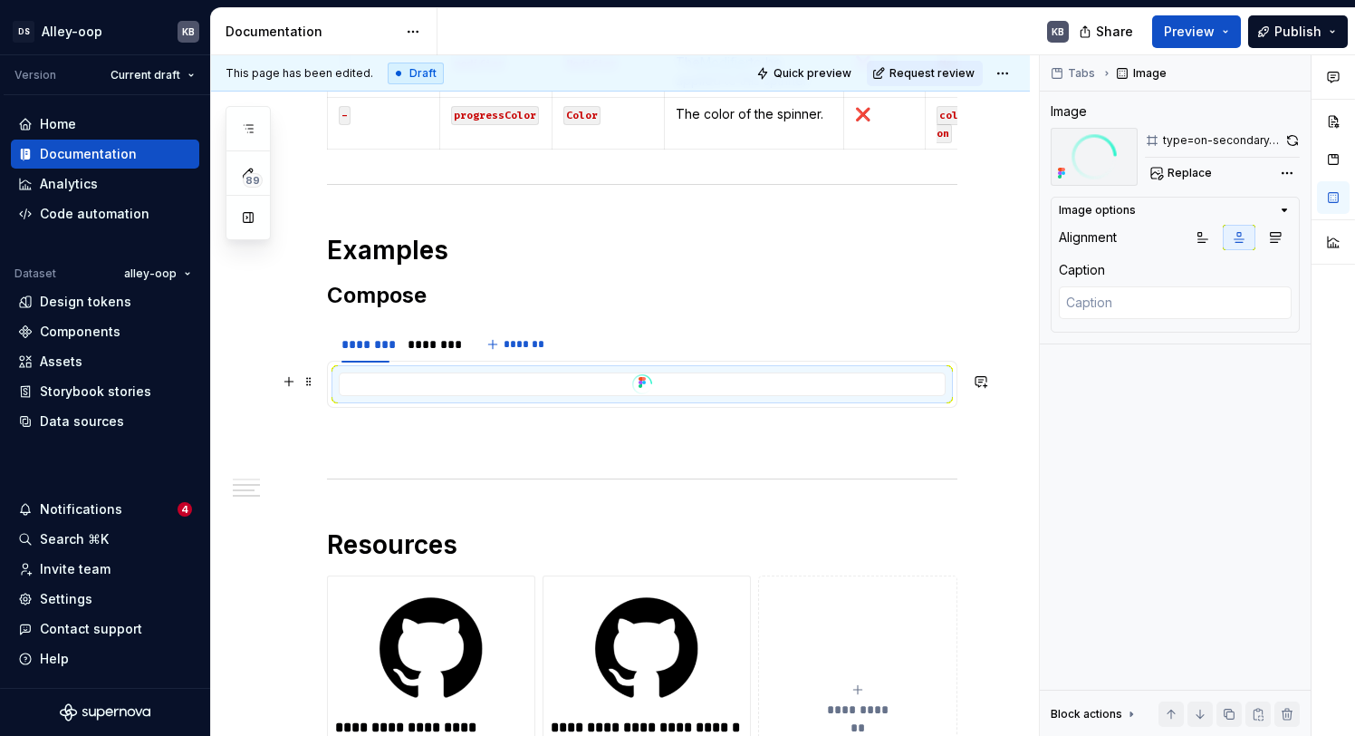
click at [639, 385] on icon "To enrich screen reader interactions, please activate Accessibility in Grammarl…" at bounding box center [642, 382] width 14 height 14
click at [1230, 141] on div "type=on-secondary, size=md, rotation=1" at bounding box center [1222, 140] width 119 height 14
click at [1223, 144] on div "type=on-secondary, size=md, rotation=1" at bounding box center [1222, 140] width 119 height 14
click at [1197, 169] on span "Replace" at bounding box center [1190, 173] width 44 height 14
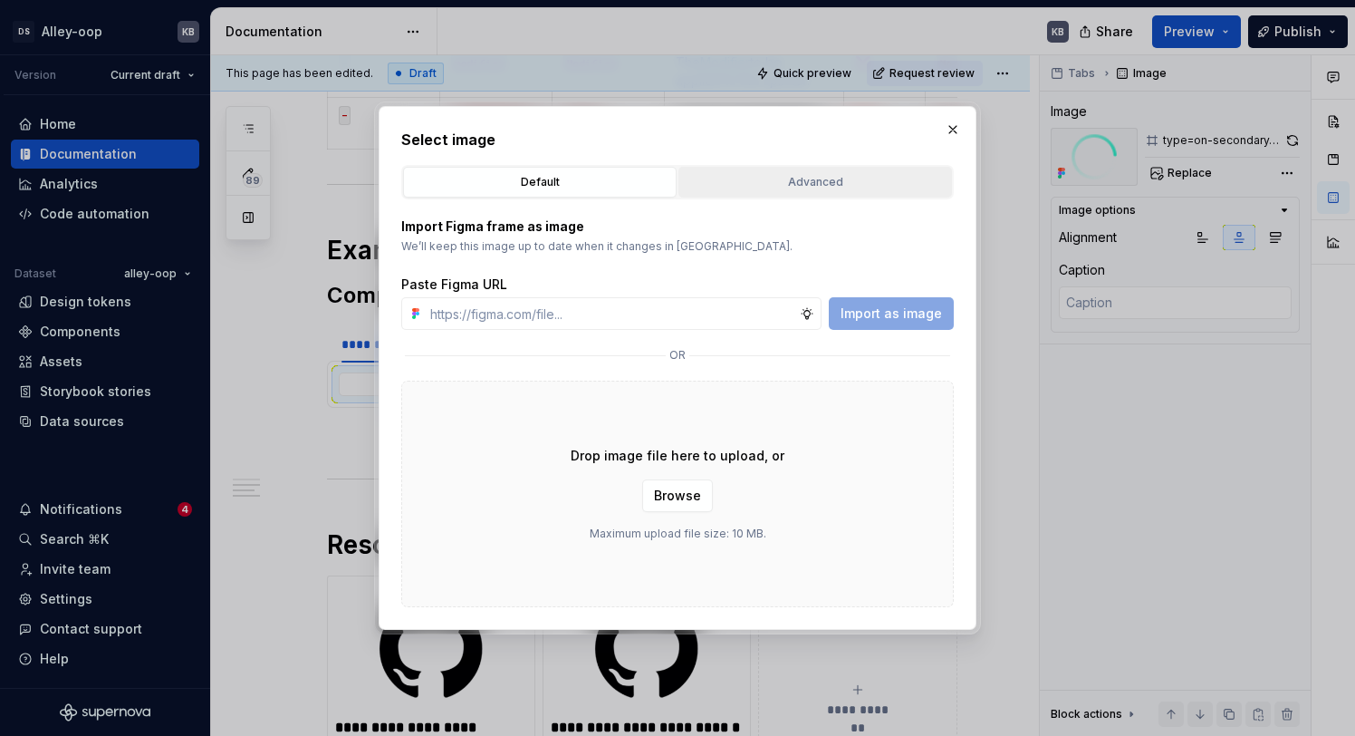
click at [782, 175] on div "Advanced" at bounding box center [815, 182] width 261 height 18
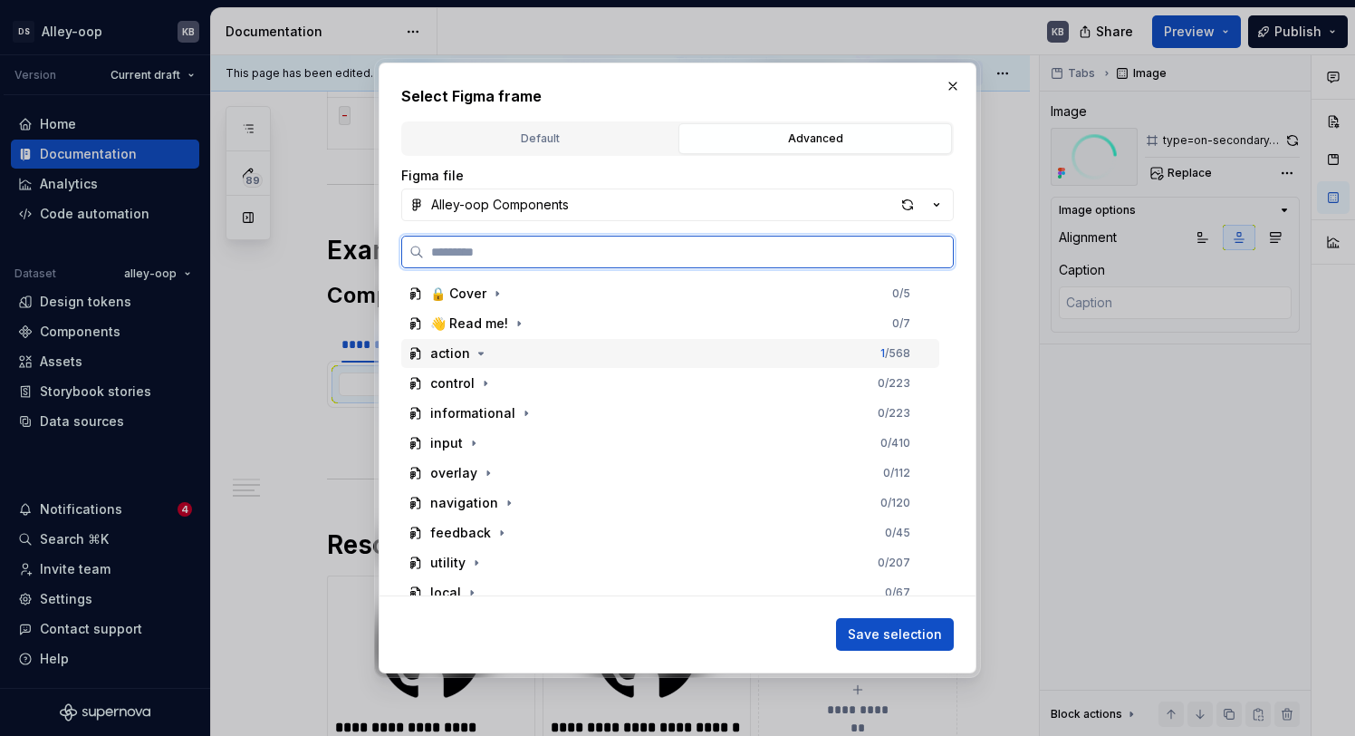
click at [494, 351] on div "action 1 / 568" at bounding box center [670, 353] width 538 height 29
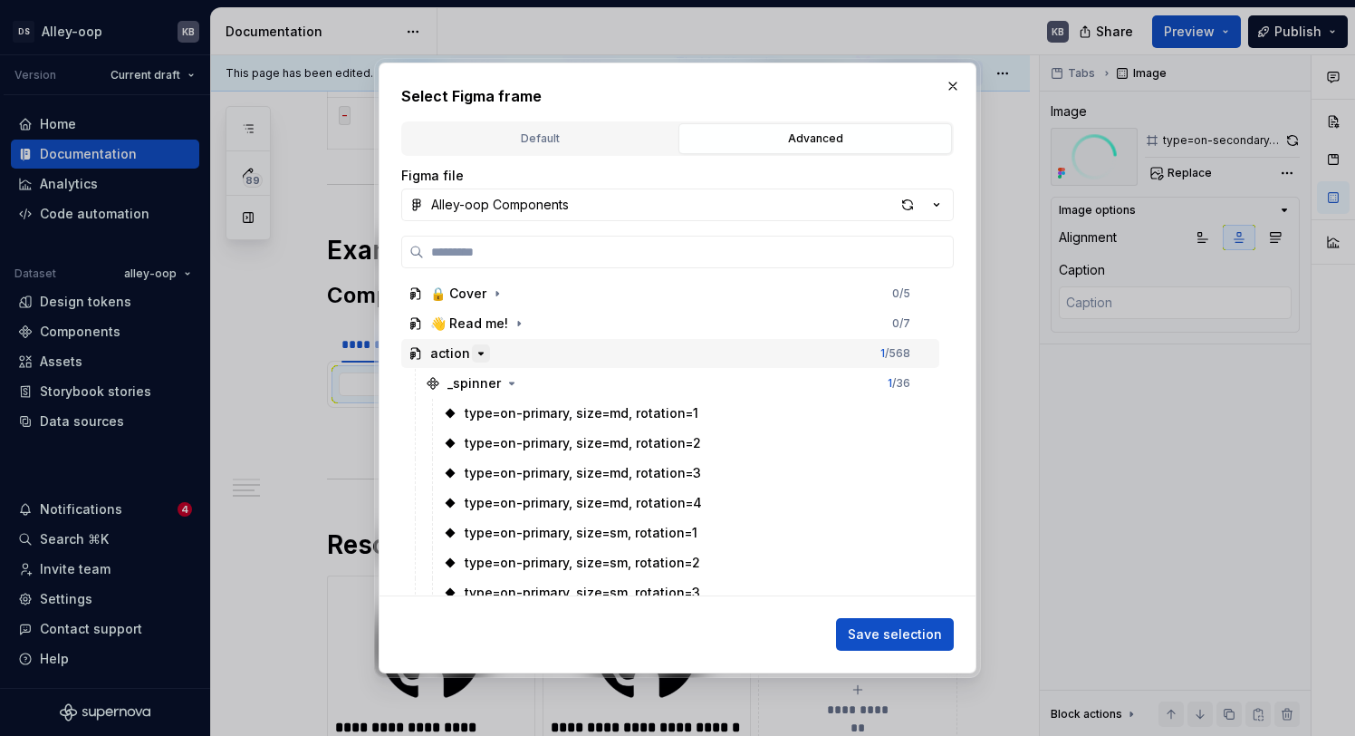
click at [479, 353] on icon "button" at bounding box center [481, 353] width 5 height 2
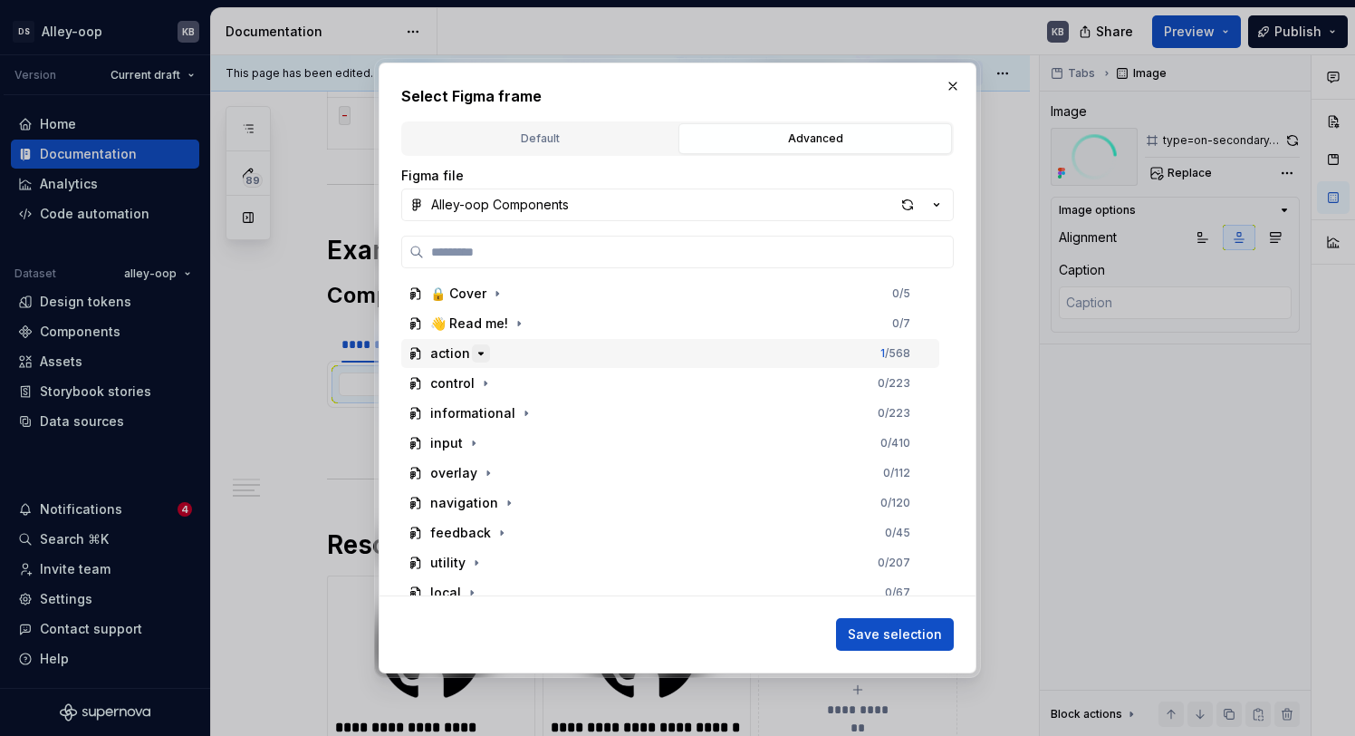
click at [479, 353] on icon "button" at bounding box center [481, 353] width 5 height 2
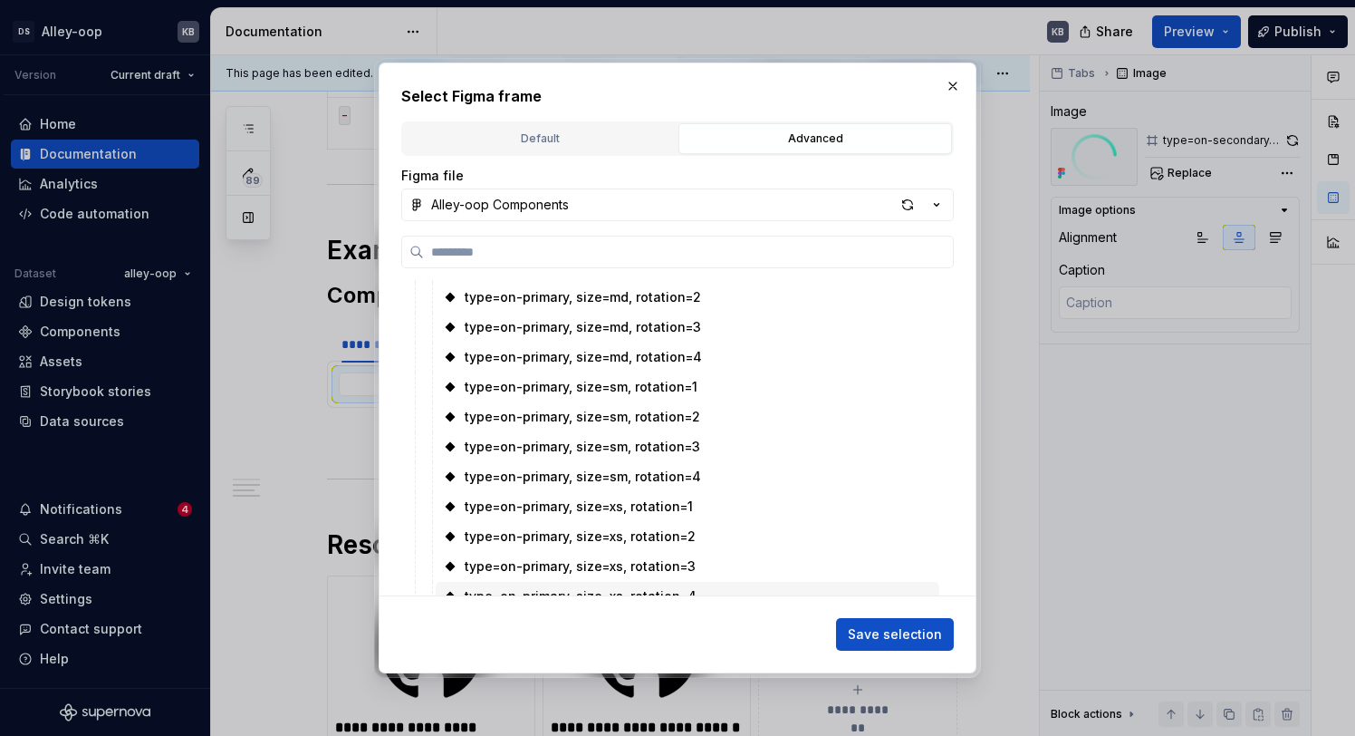
scroll to position [118, 0]
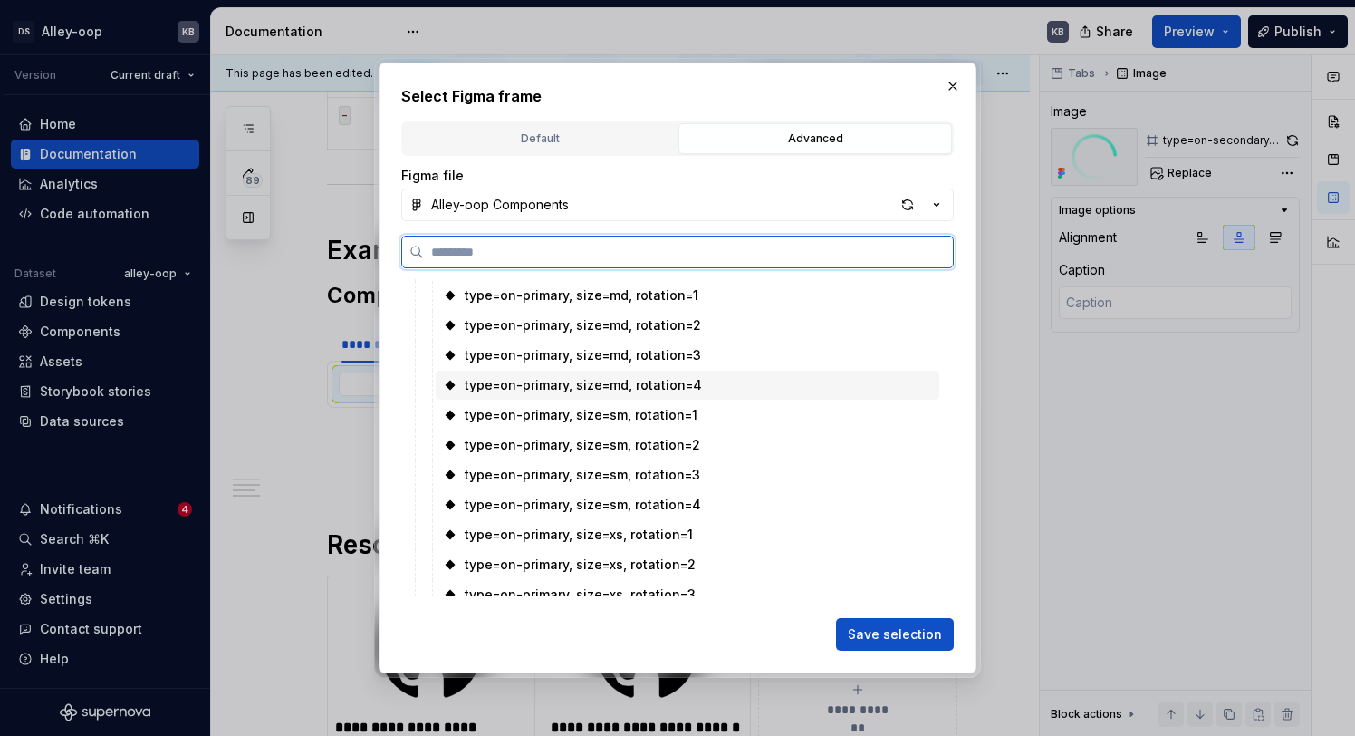
click at [716, 388] on div "type=on-primary, size=md, rotation=4" at bounding box center [688, 384] width 504 height 29
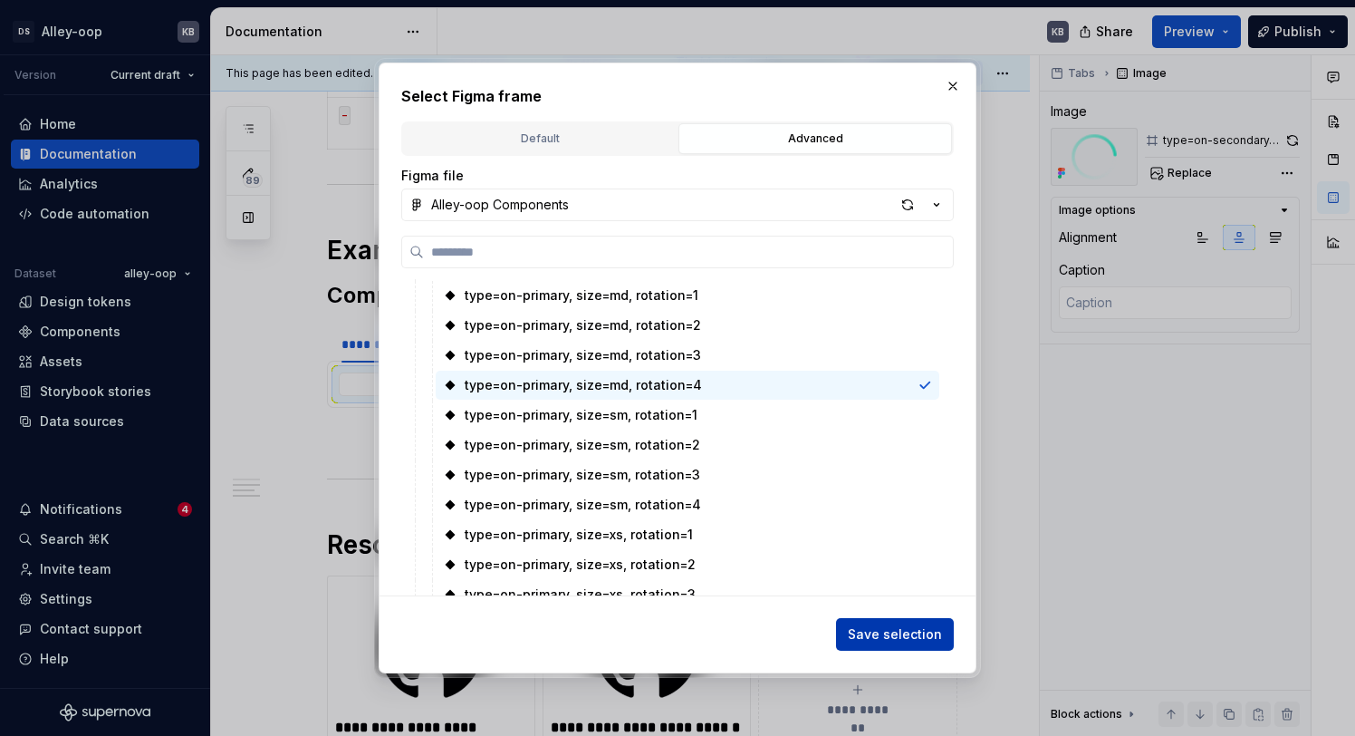
click at [920, 629] on span "Save selection" at bounding box center [895, 634] width 94 height 18
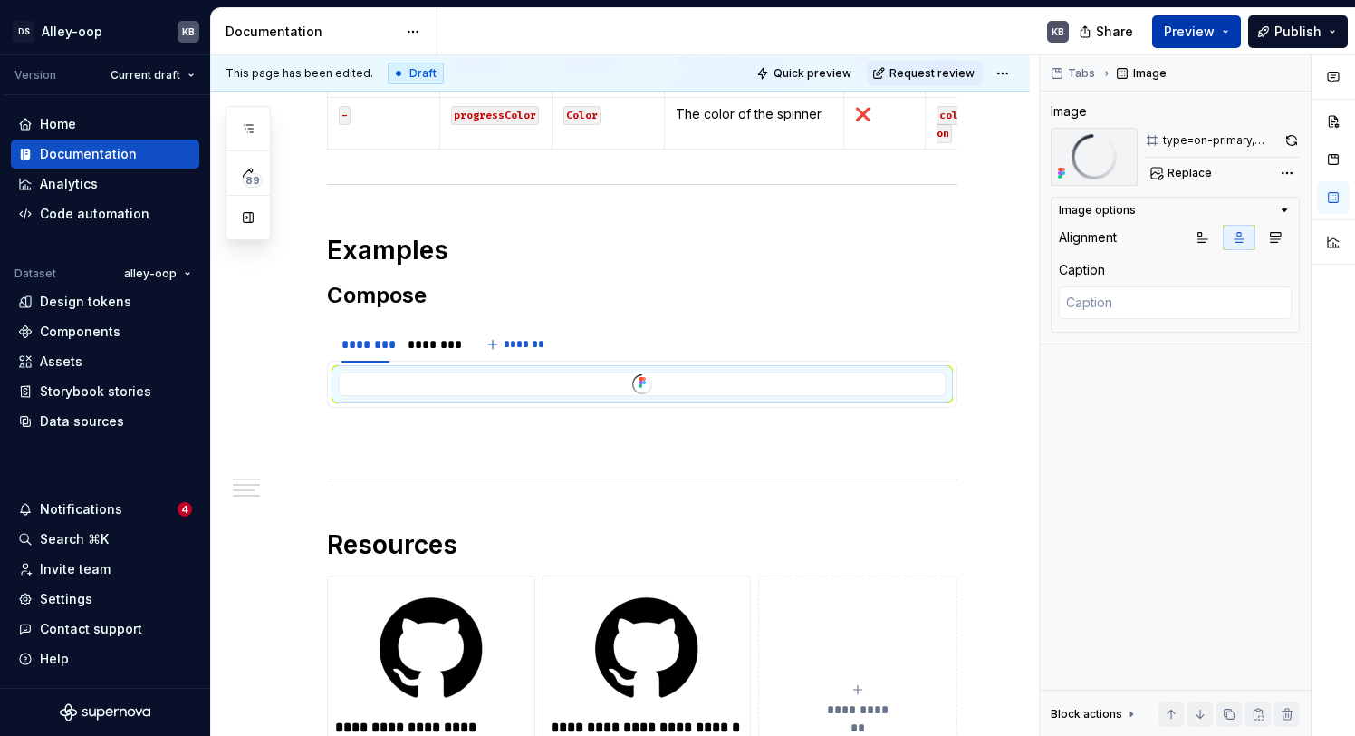
click at [1198, 32] on span "Preview" at bounding box center [1189, 32] width 51 height 18
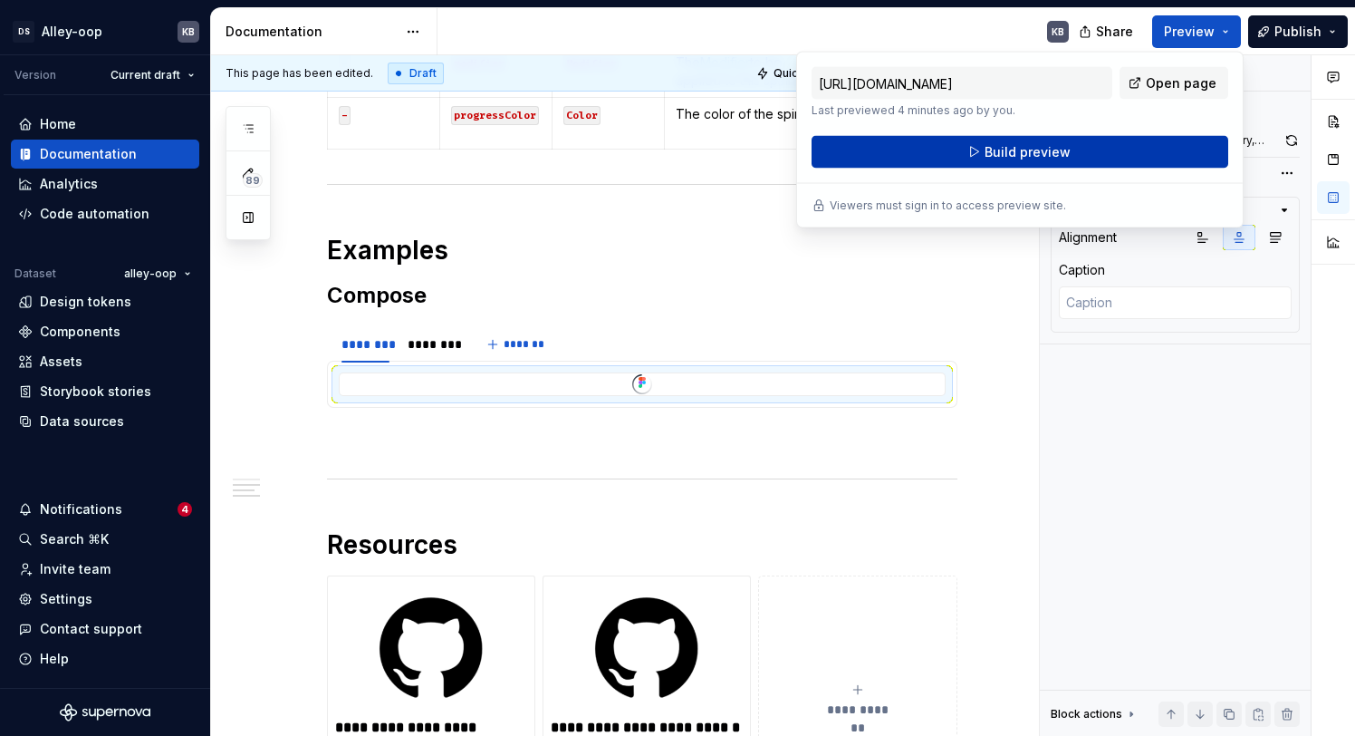
click at [1113, 158] on button "Build preview" at bounding box center [1020, 152] width 417 height 33
type textarea "*"
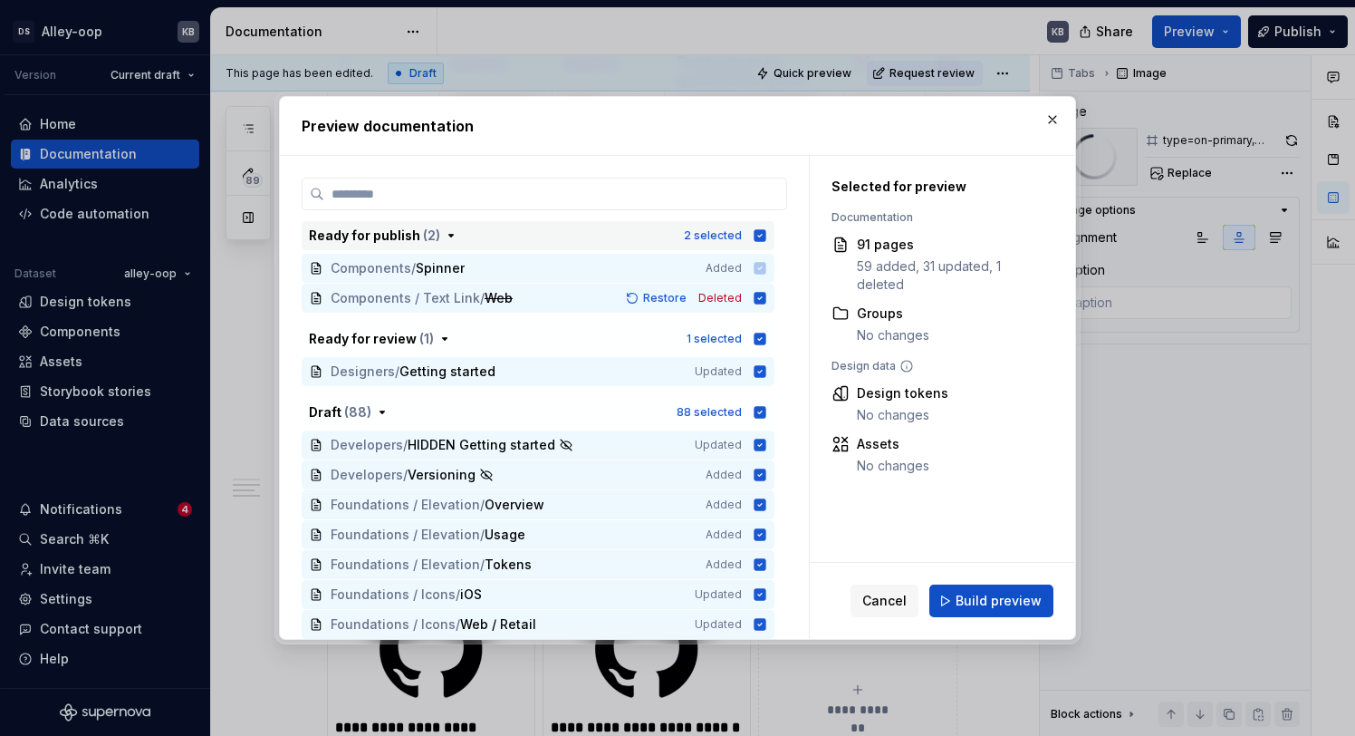
click at [767, 237] on icon "button" at bounding box center [760, 235] width 14 height 14
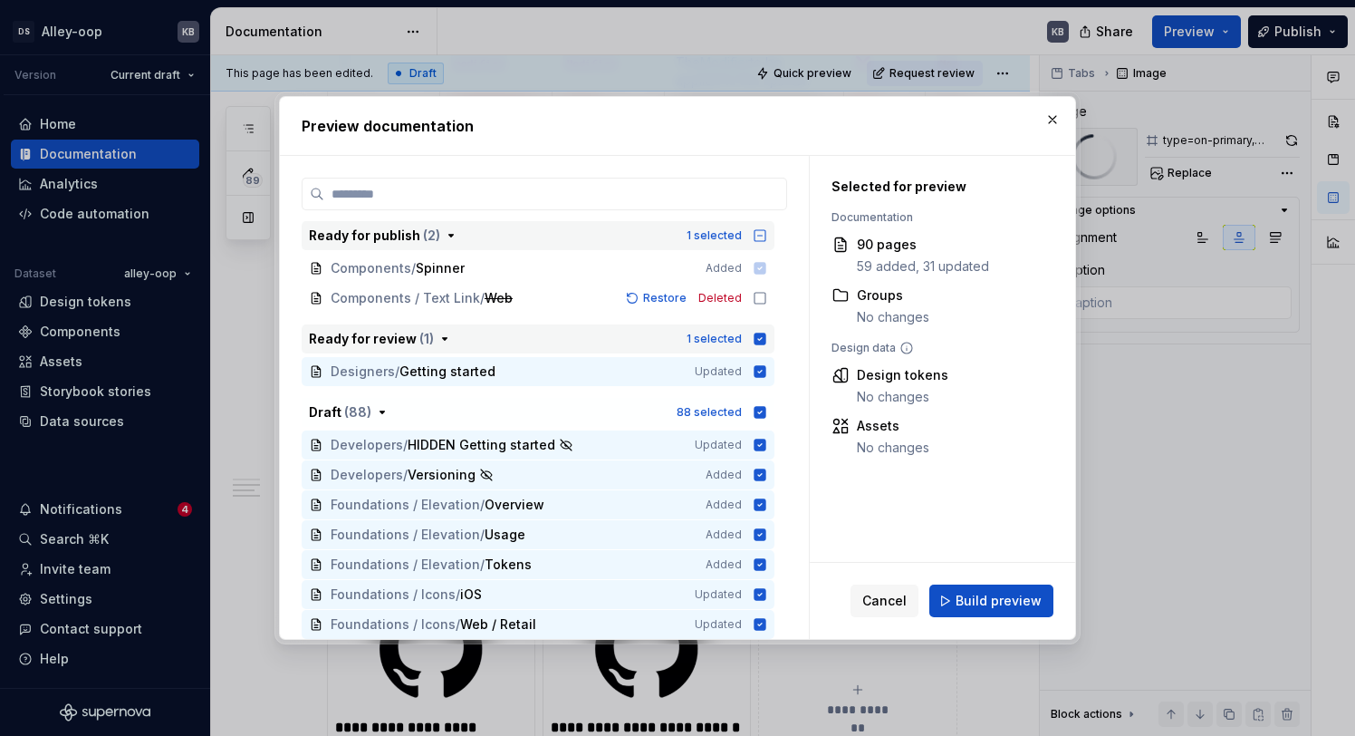
click at [766, 340] on icon "button" at bounding box center [761, 338] width 12 height 12
click at [766, 413] on icon "button" at bounding box center [761, 412] width 12 height 12
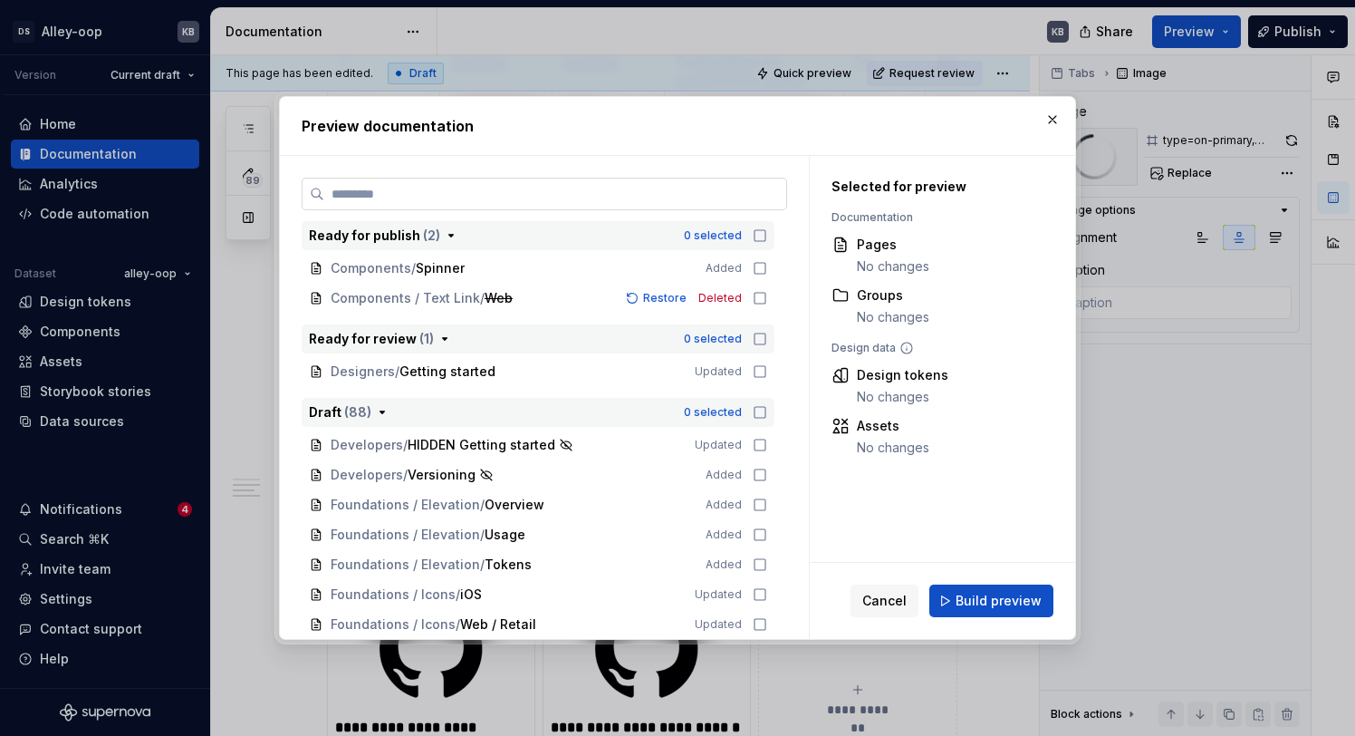
click at [612, 194] on input "search" at bounding box center [555, 194] width 462 height 18
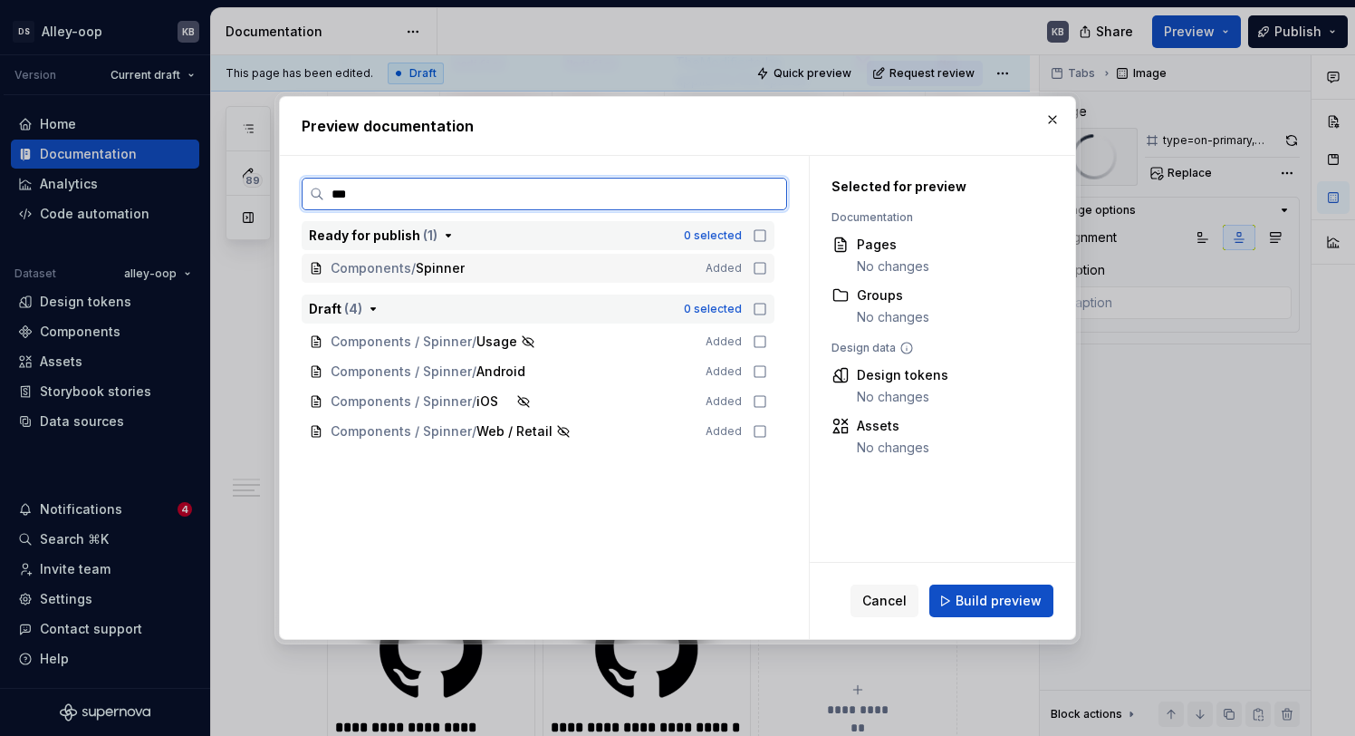
type input "****"
click at [767, 375] on icon at bounding box center [760, 371] width 14 height 14
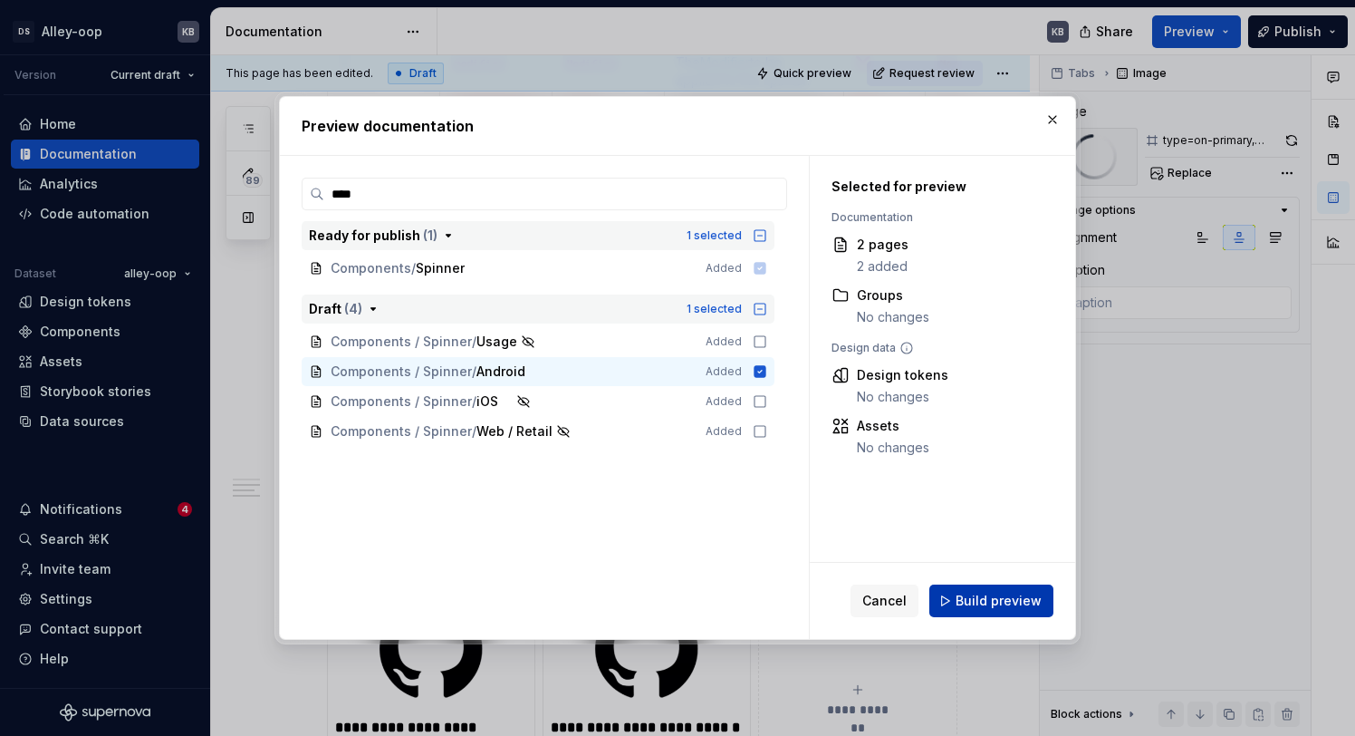
click at [1005, 600] on span "Build preview" at bounding box center [999, 600] width 86 height 18
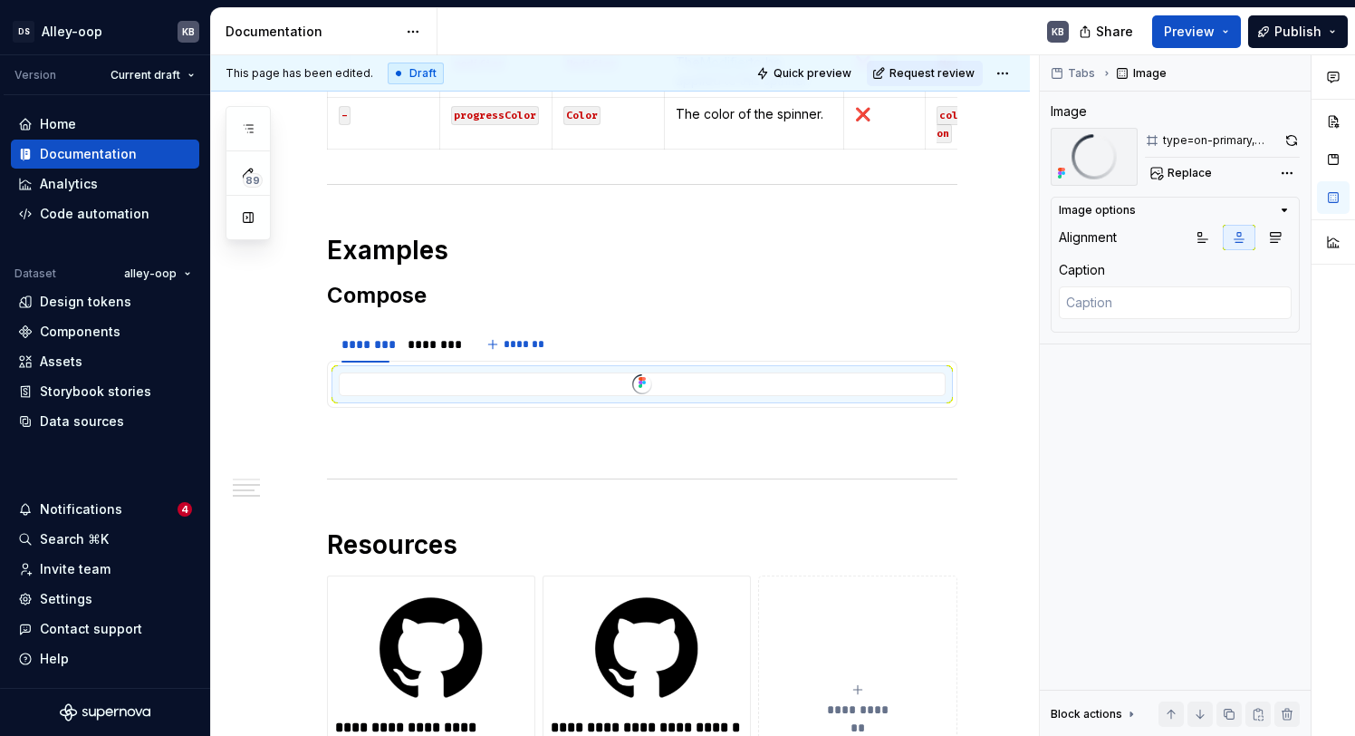
click at [1247, 23] on div "Share Preview Publish" at bounding box center [1219, 31] width 272 height 46
click at [1192, 35] on span "Preview" at bounding box center [1189, 32] width 51 height 18
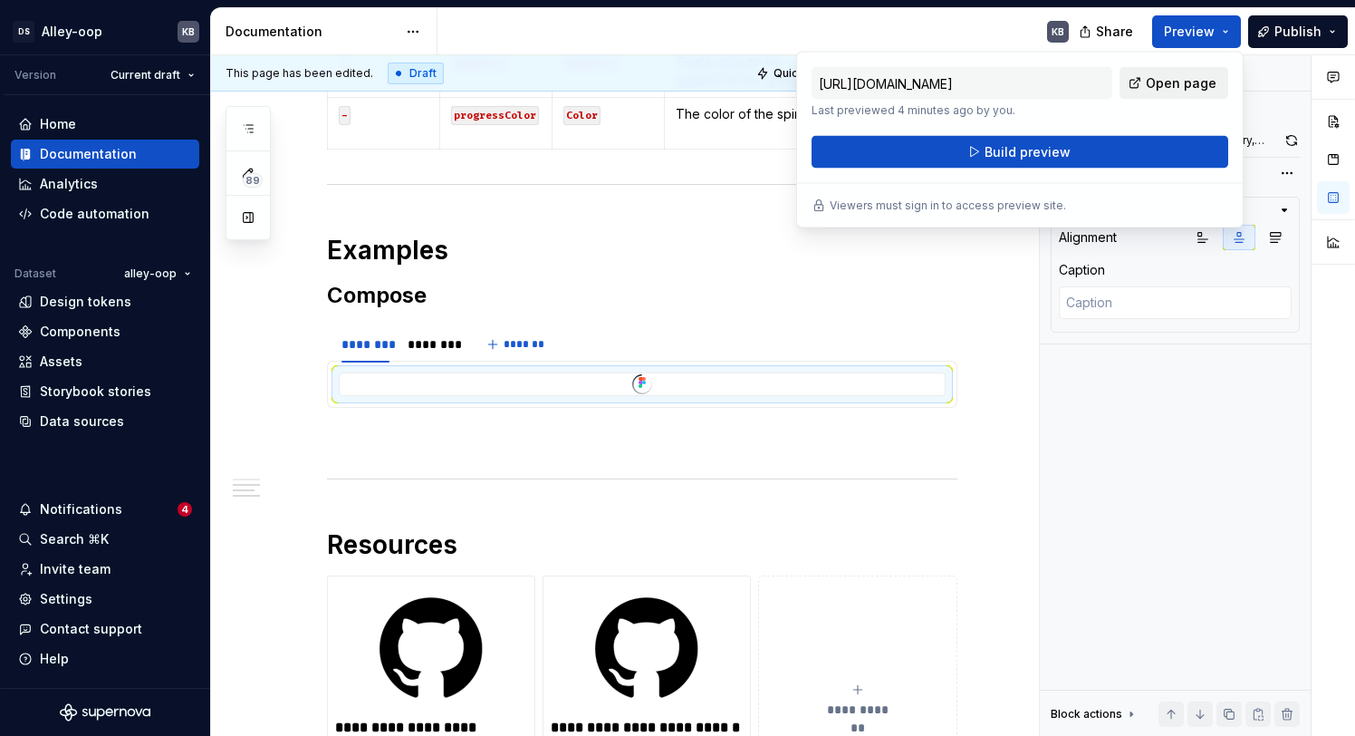
click at [1173, 88] on span "Open page" at bounding box center [1181, 83] width 71 height 18
type textarea "*"
